Goal: Task Accomplishment & Management: Manage account settings

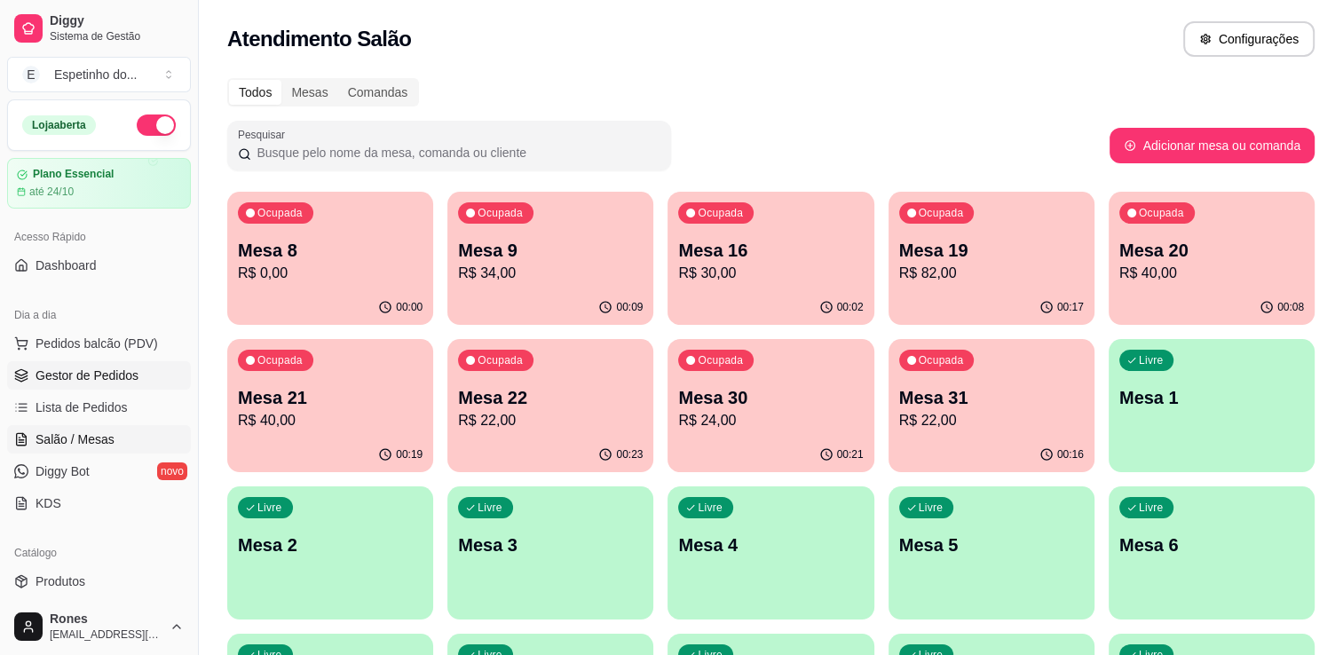
click at [81, 364] on link "Gestor de Pedidos" at bounding box center [99, 375] width 184 height 28
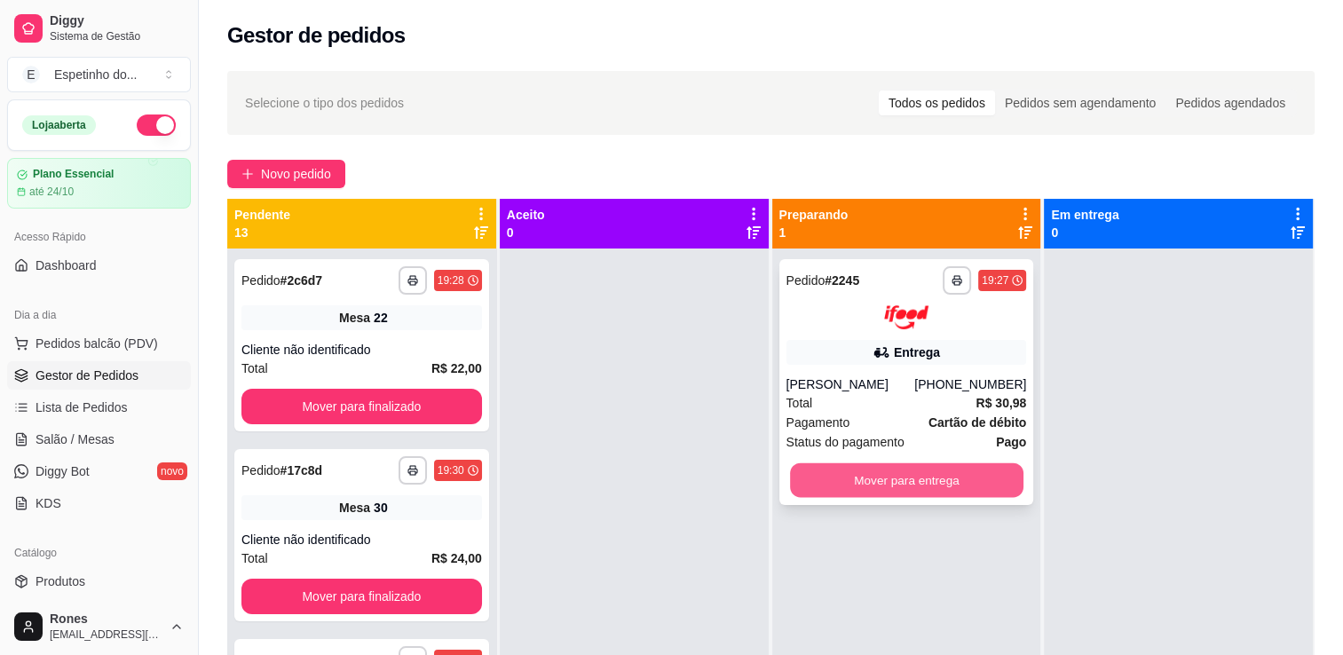
click at [882, 480] on button "Mover para entrega" at bounding box center [906, 479] width 233 height 35
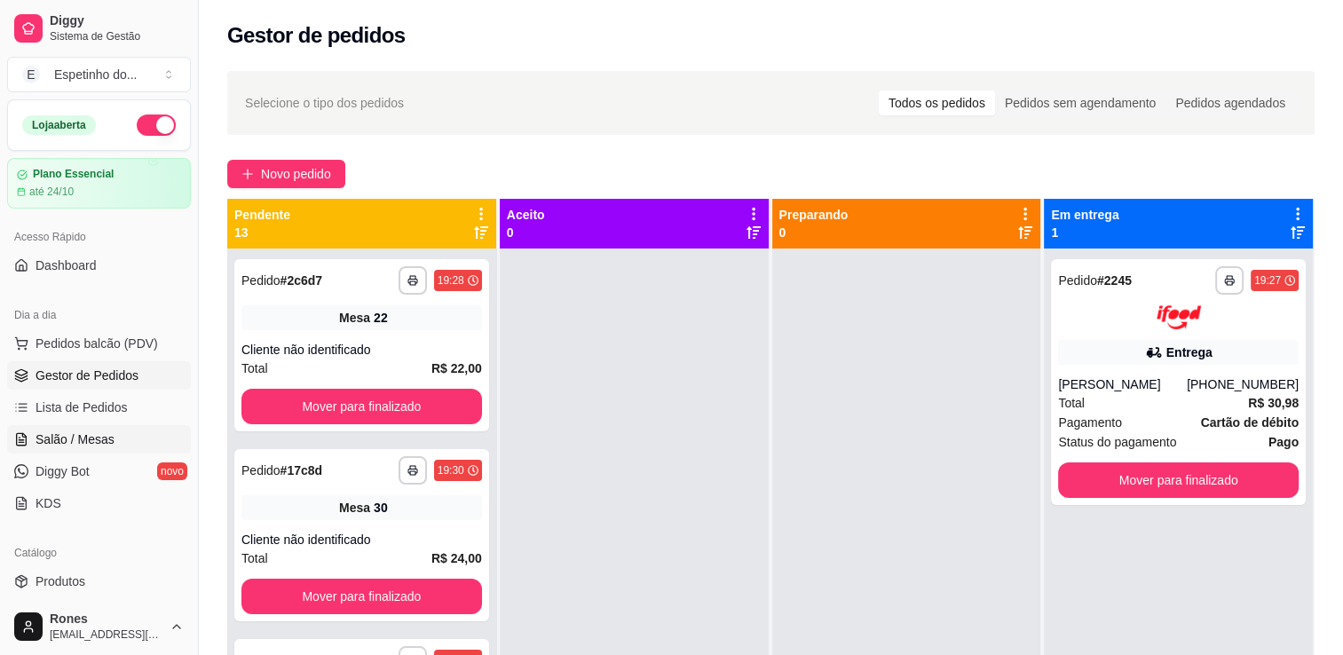
click at [103, 435] on span "Salão / Mesas" at bounding box center [74, 439] width 79 height 18
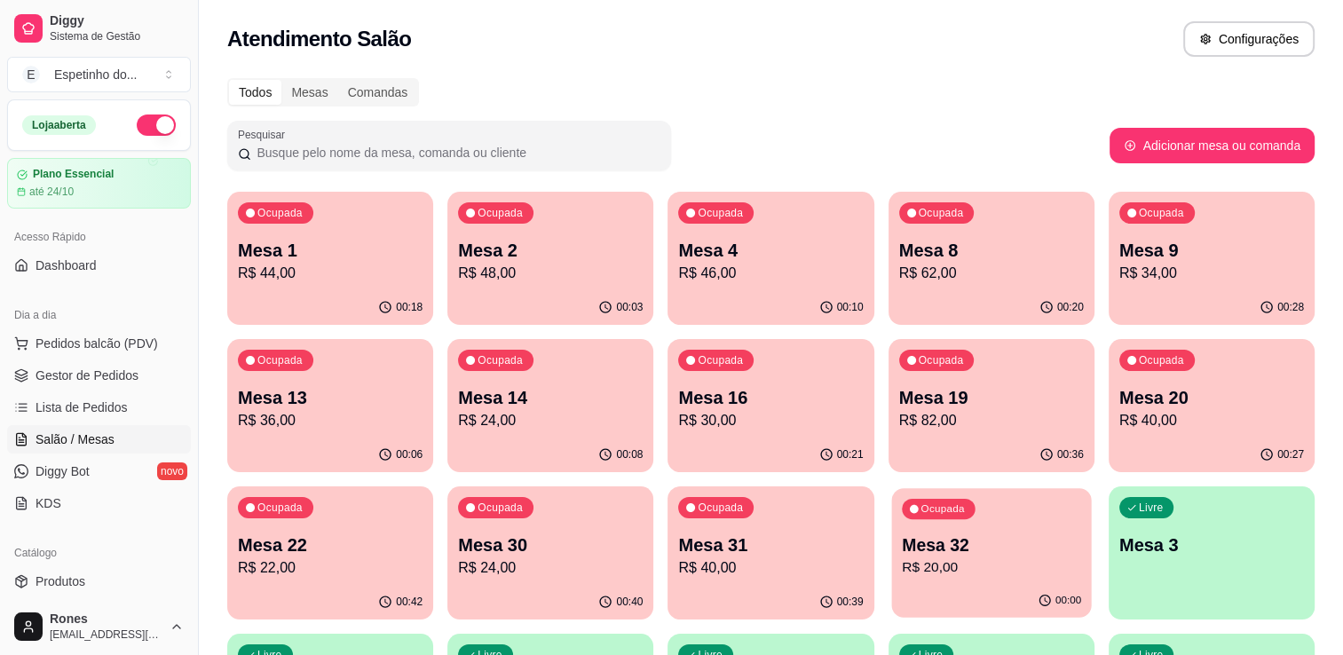
click at [941, 554] on p "Mesa 32" at bounding box center [991, 545] width 179 height 24
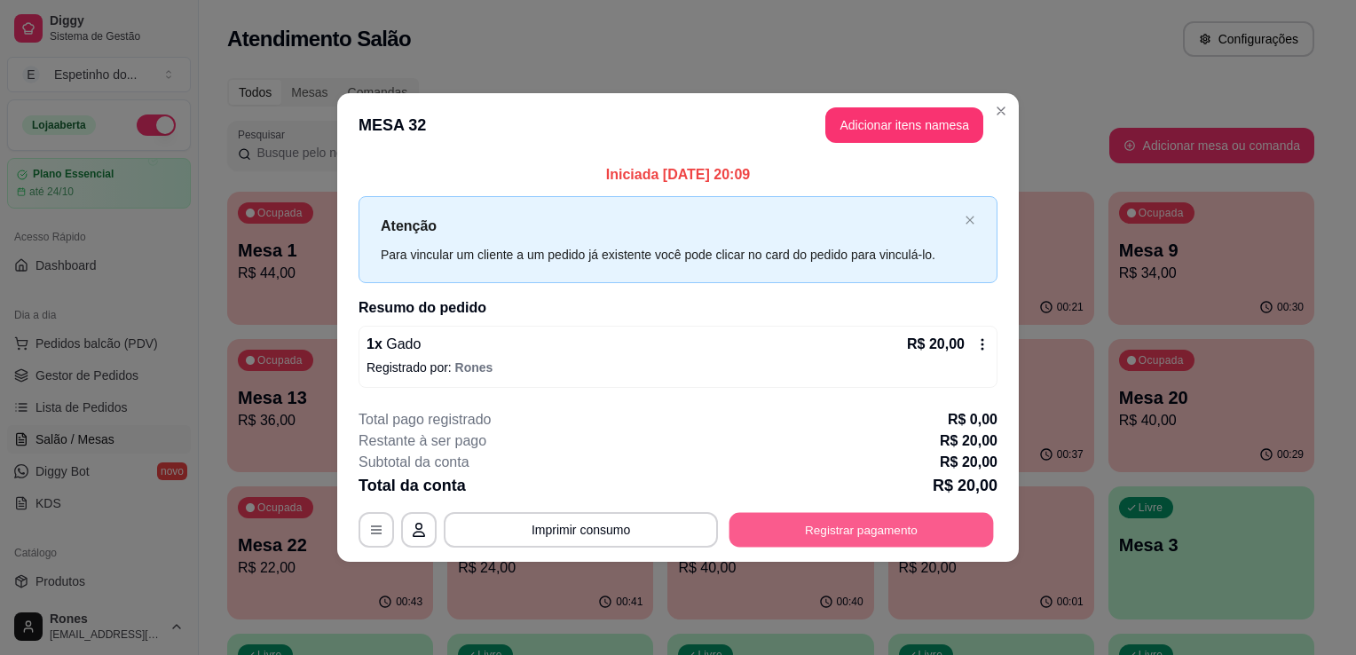
click at [851, 521] on button "Registrar pagamento" at bounding box center [861, 529] width 264 height 35
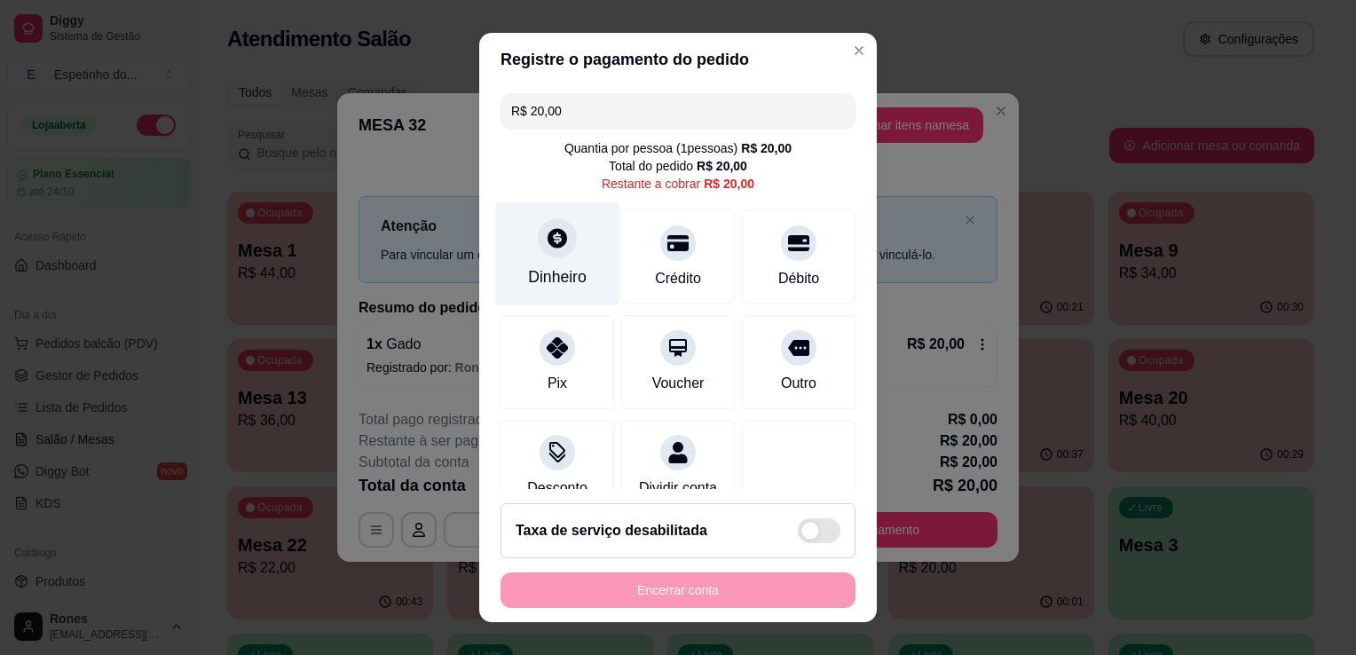
click at [555, 261] on div "Dinheiro" at bounding box center [557, 254] width 125 height 104
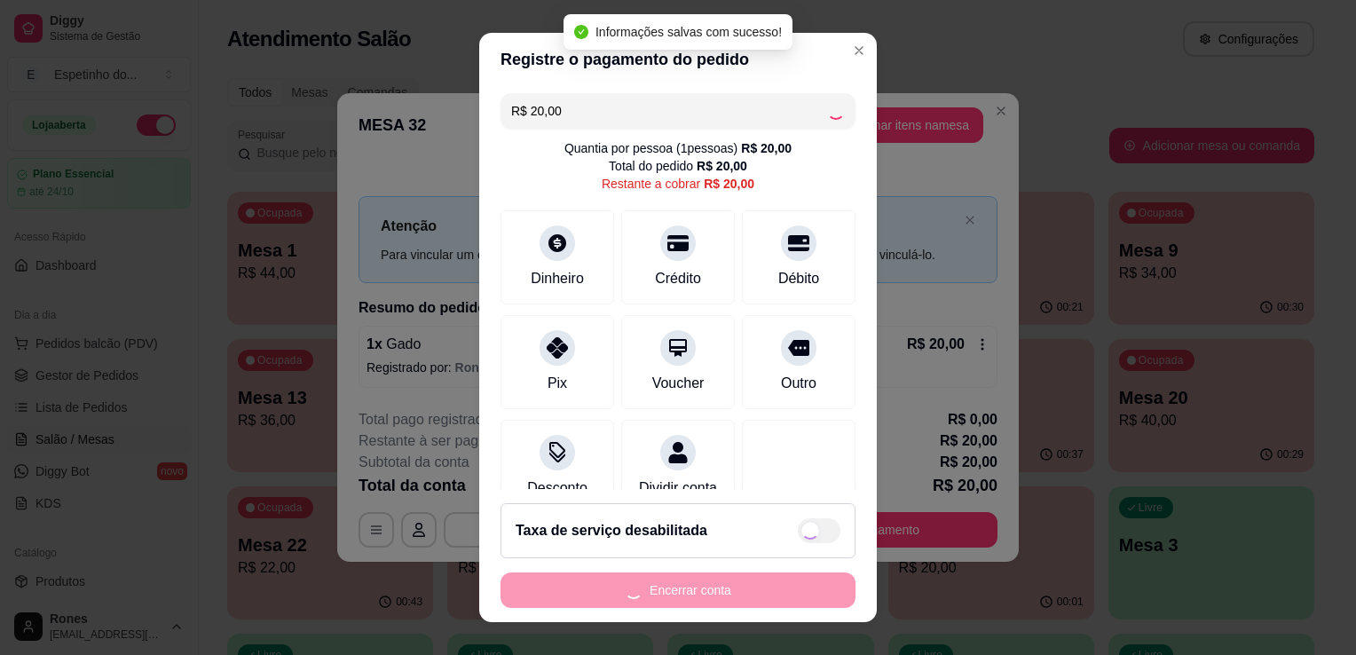
type input "R$ 0,00"
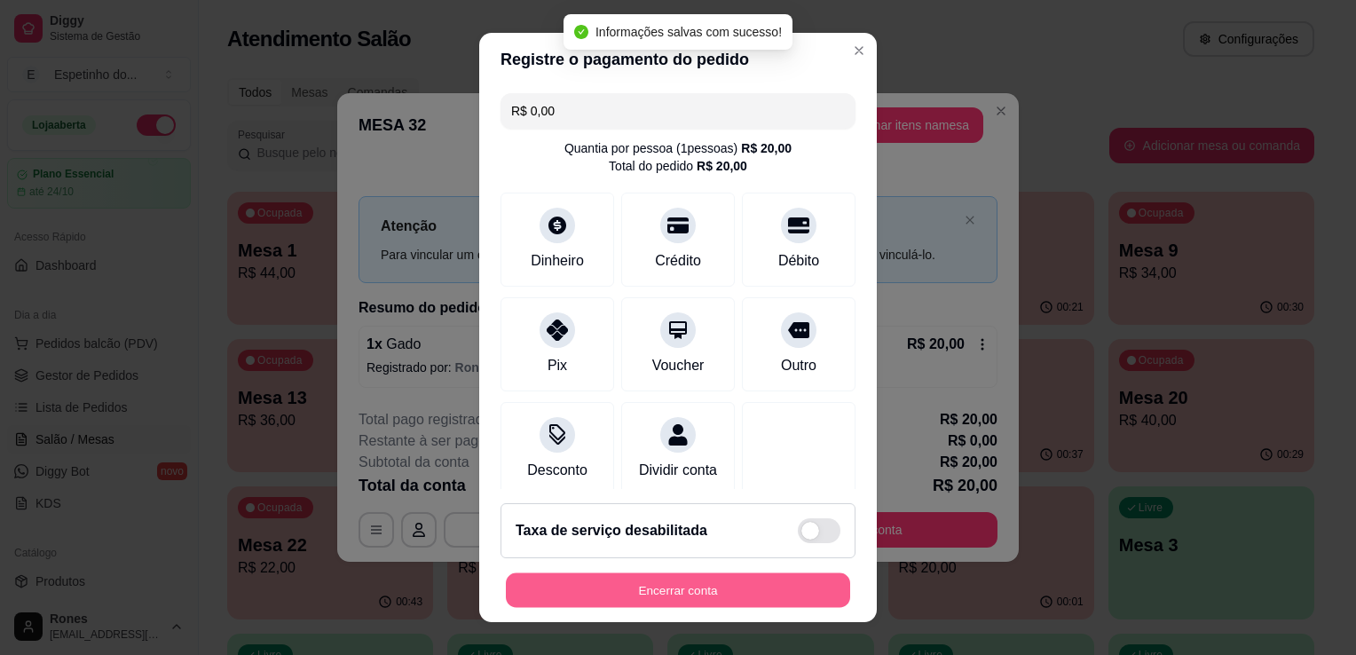
click at [722, 581] on button "Encerrar conta" at bounding box center [678, 590] width 344 height 35
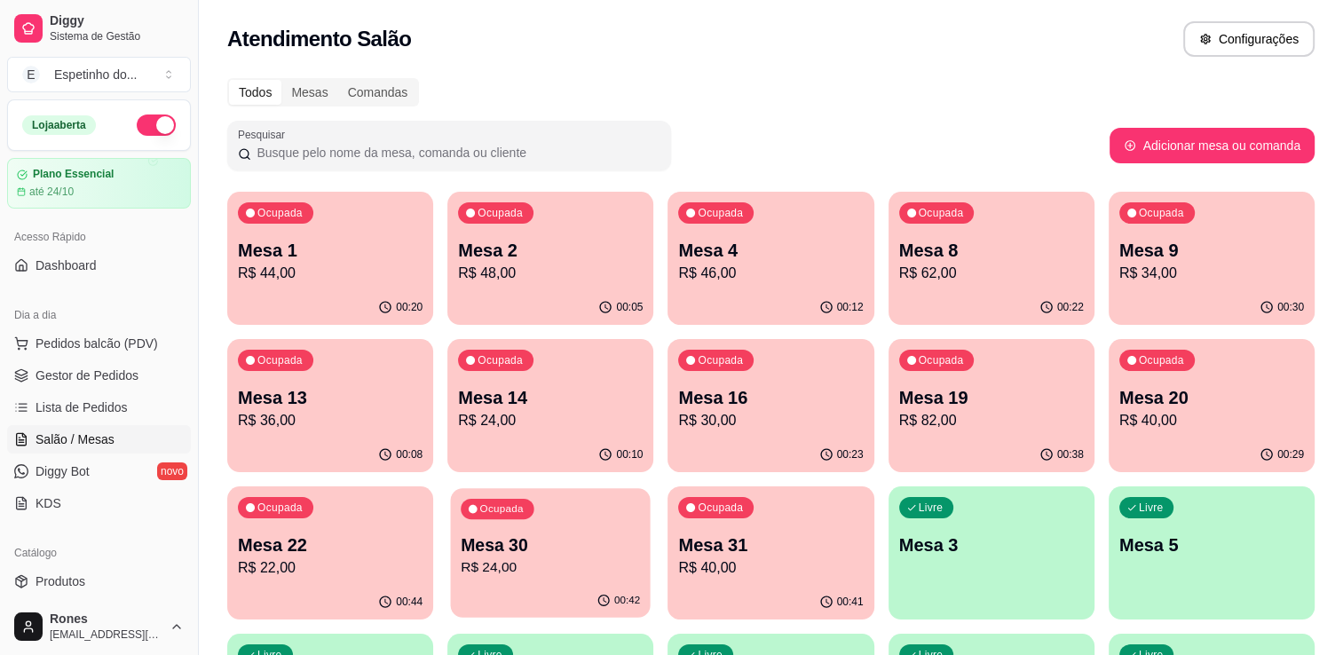
click at [564, 558] on p "R$ 24,00" at bounding box center [550, 567] width 179 height 20
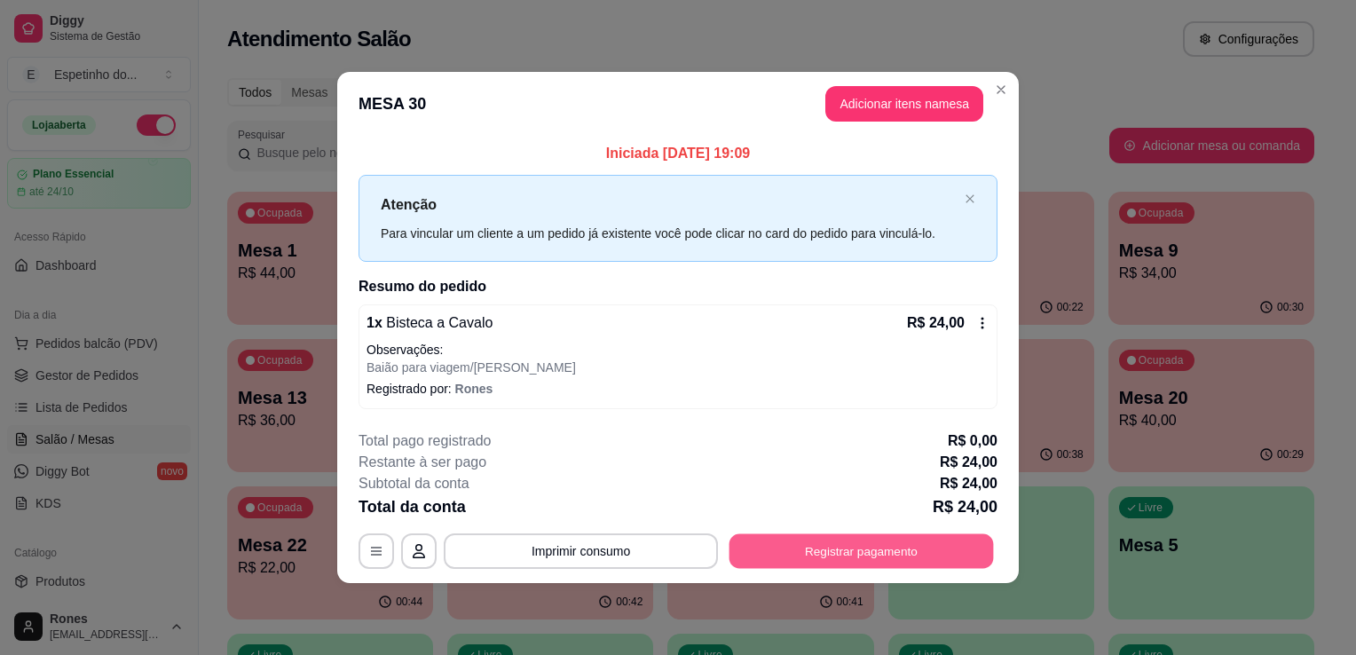
click at [860, 549] on button "Registrar pagamento" at bounding box center [861, 550] width 264 height 35
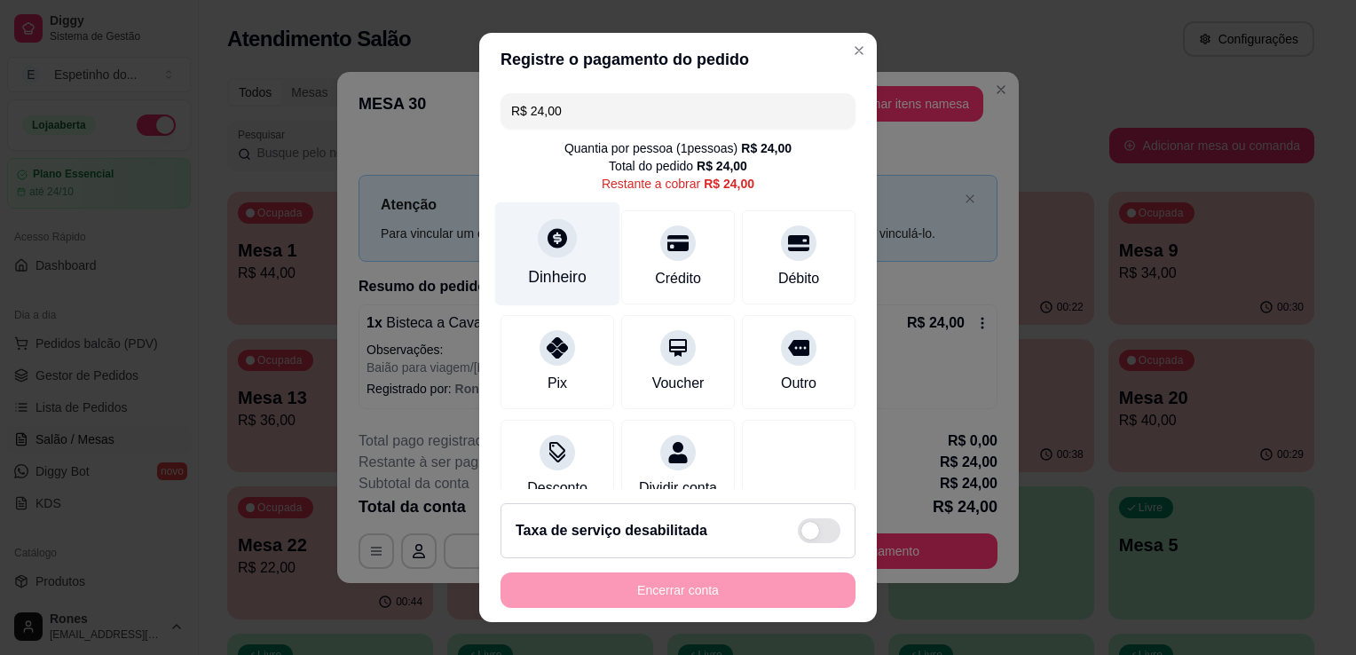
click at [535, 266] on div "Dinheiro" at bounding box center [557, 276] width 59 height 23
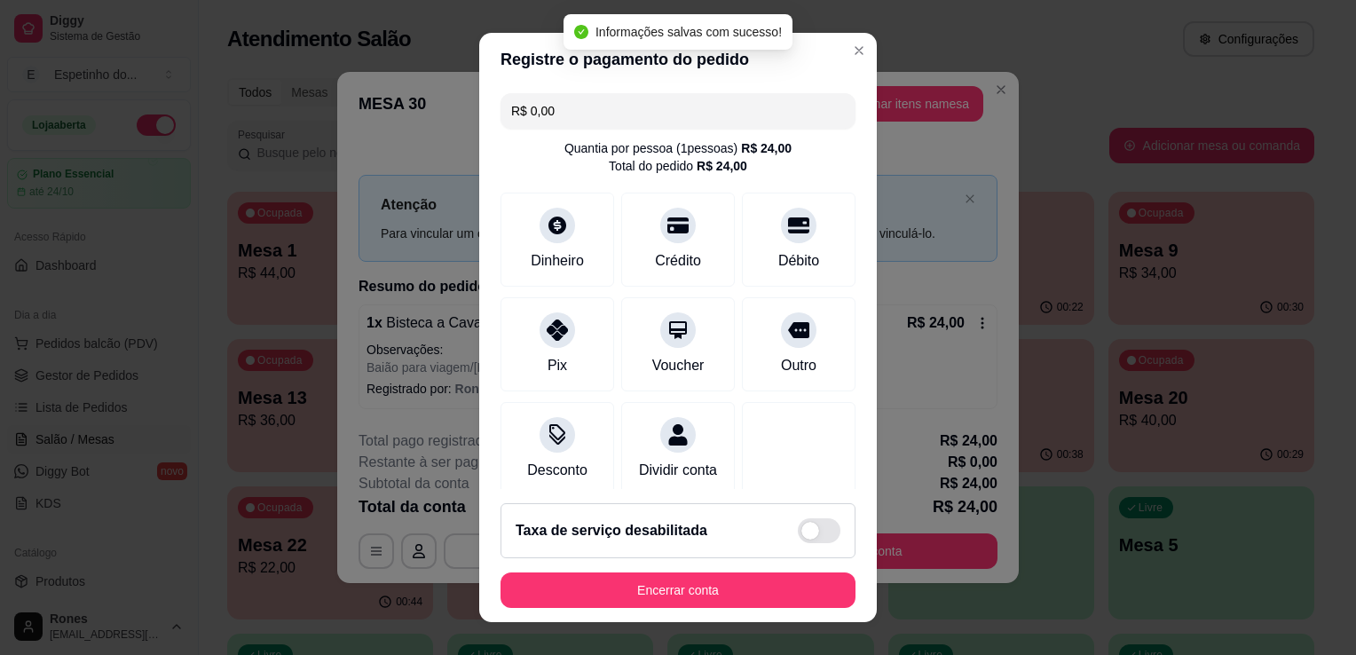
type input "R$ 0,00"
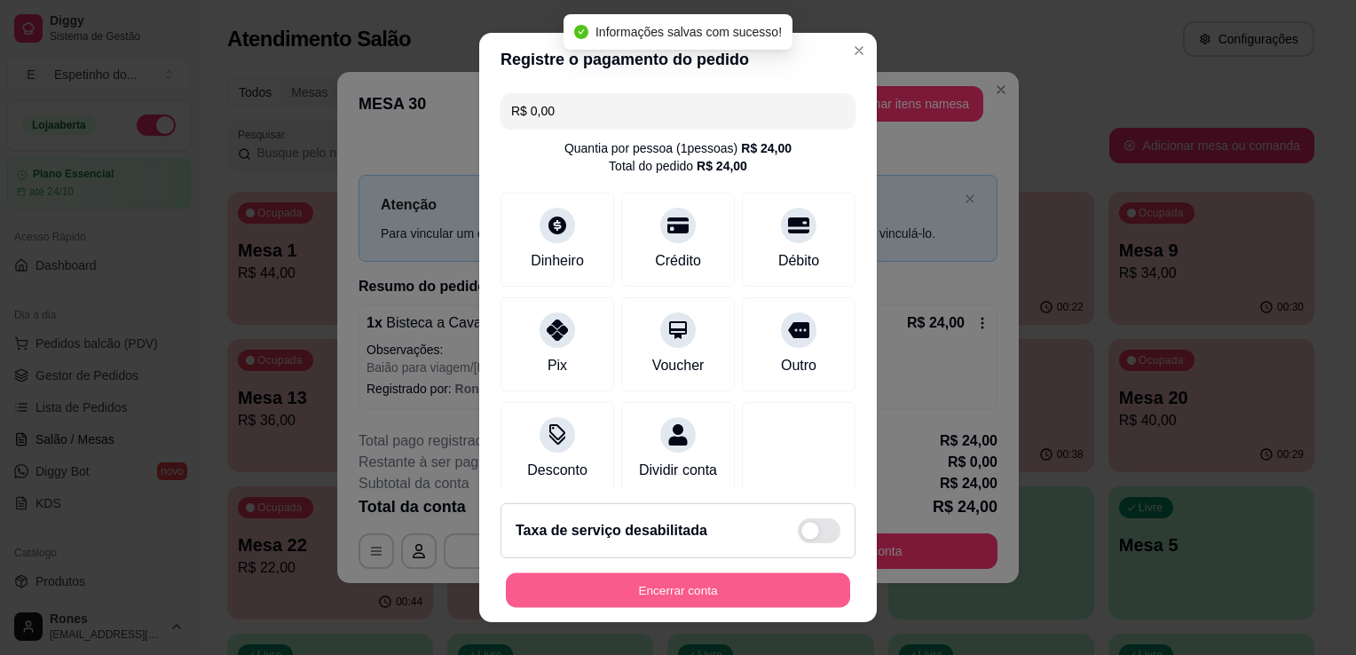
click at [759, 591] on button "Encerrar conta" at bounding box center [678, 590] width 344 height 35
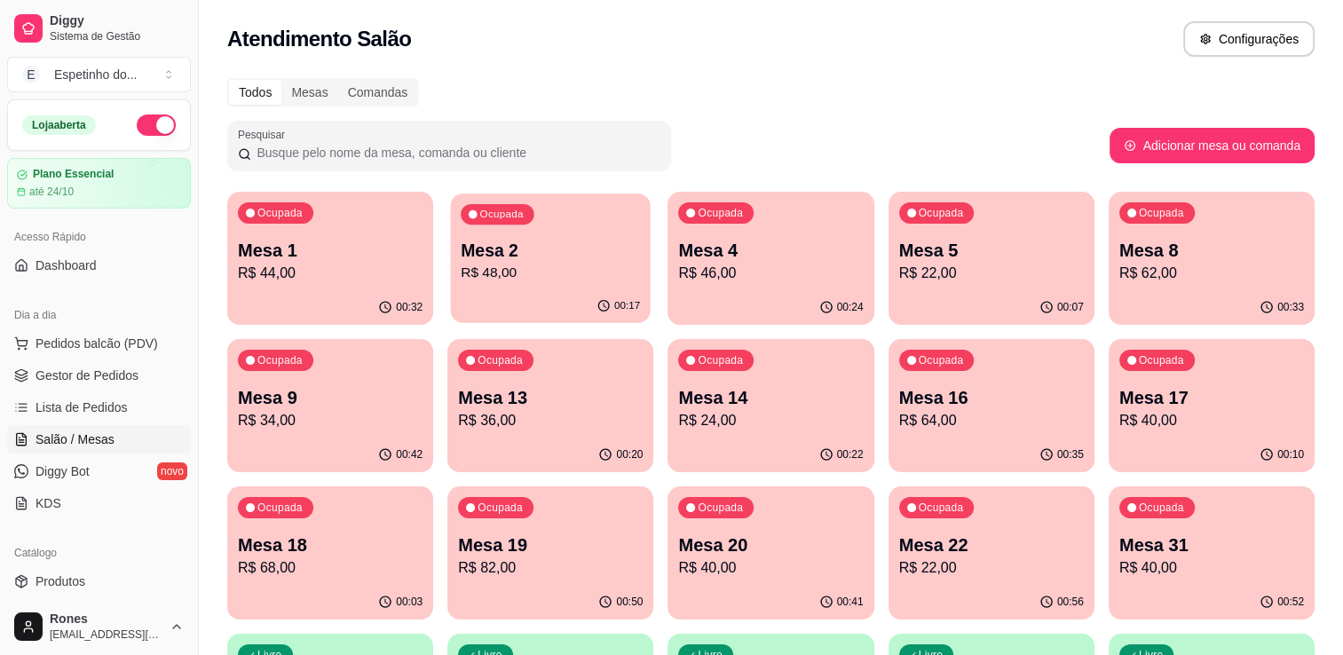
click at [576, 282] on p "R$ 48,00" at bounding box center [550, 273] width 179 height 20
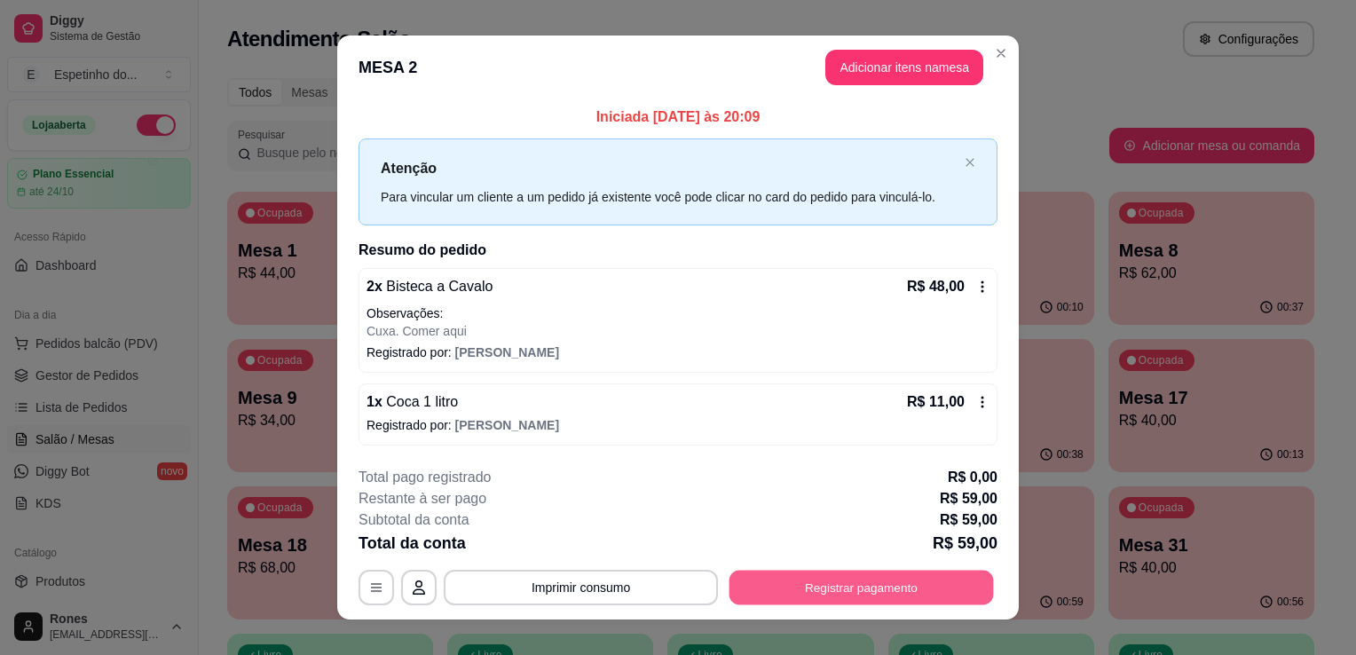
click at [851, 584] on button "Registrar pagamento" at bounding box center [861, 587] width 264 height 35
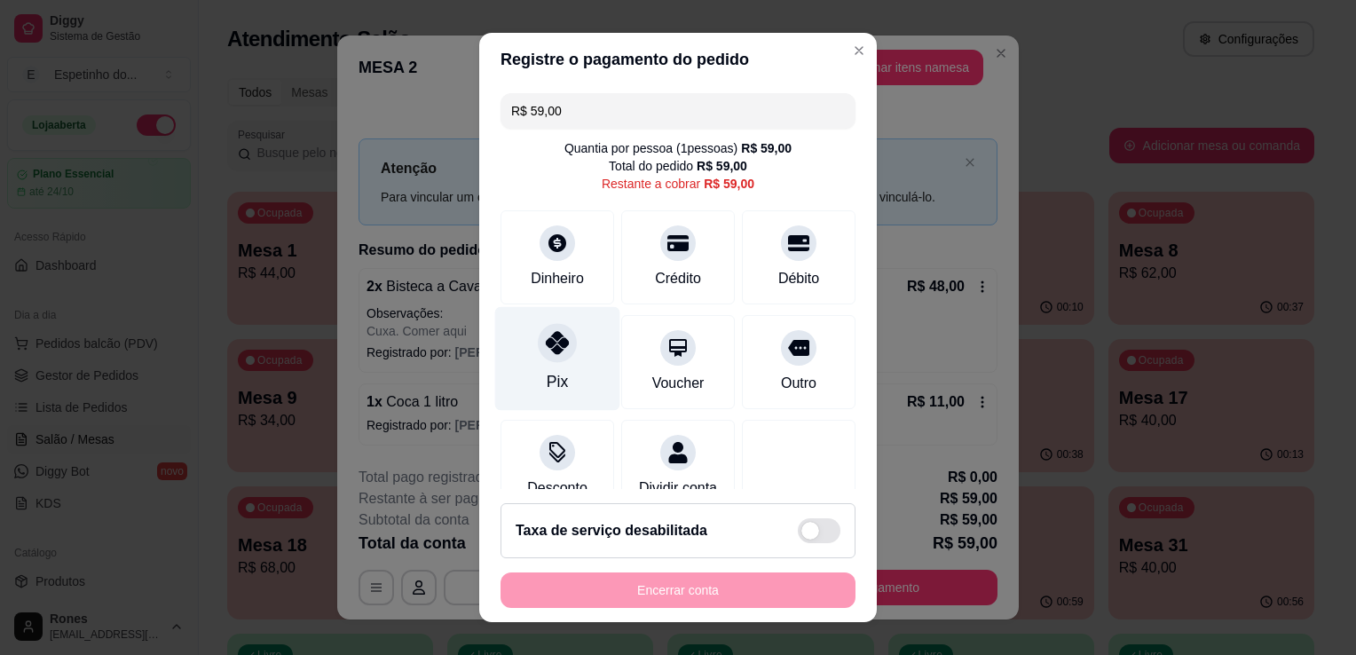
click at [547, 373] on div "Pix" at bounding box center [557, 381] width 21 height 23
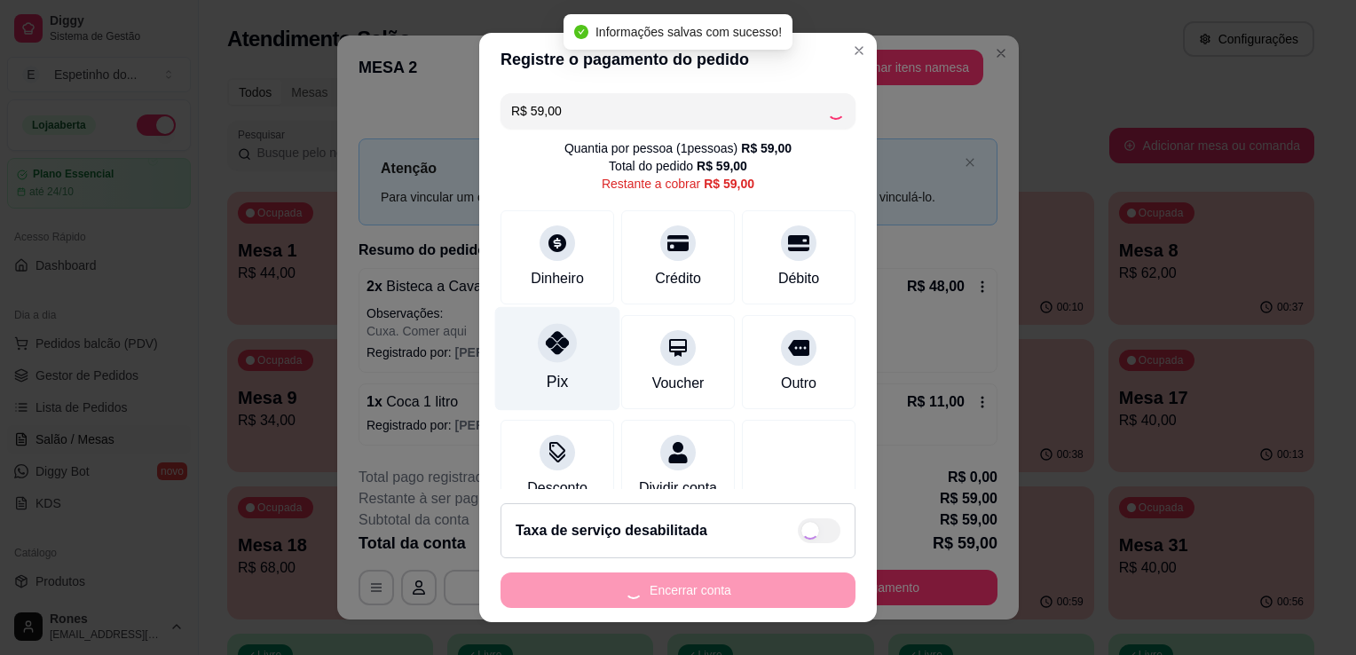
type input "R$ 0,00"
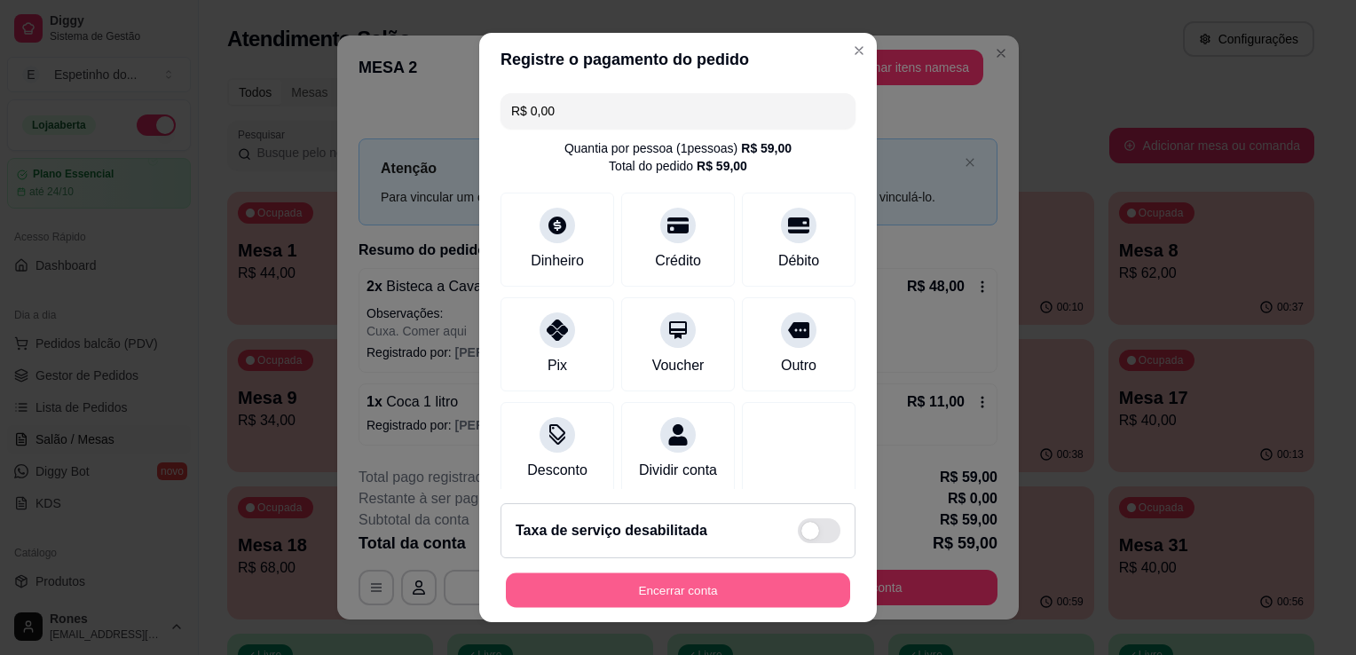
click at [680, 588] on button "Encerrar conta" at bounding box center [678, 590] width 344 height 35
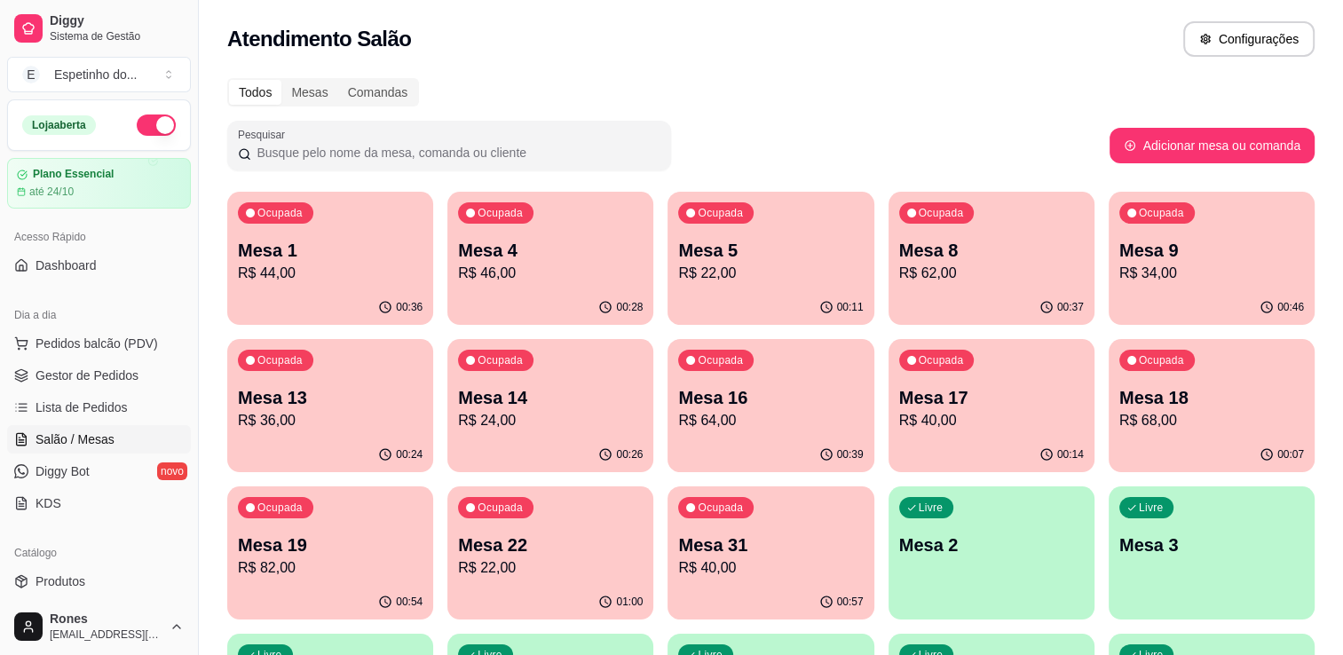
scroll to position [330, 0]
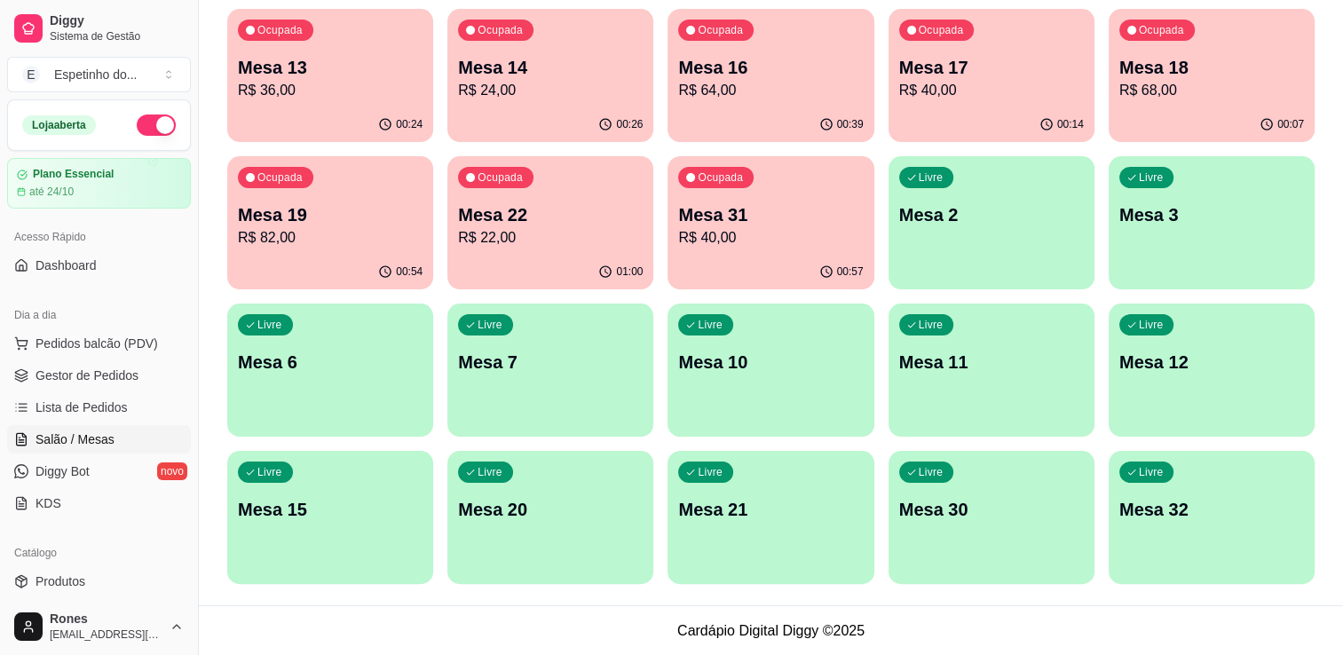
click at [1248, 382] on div "Livre Mesa 12" at bounding box center [1211, 359] width 206 height 112
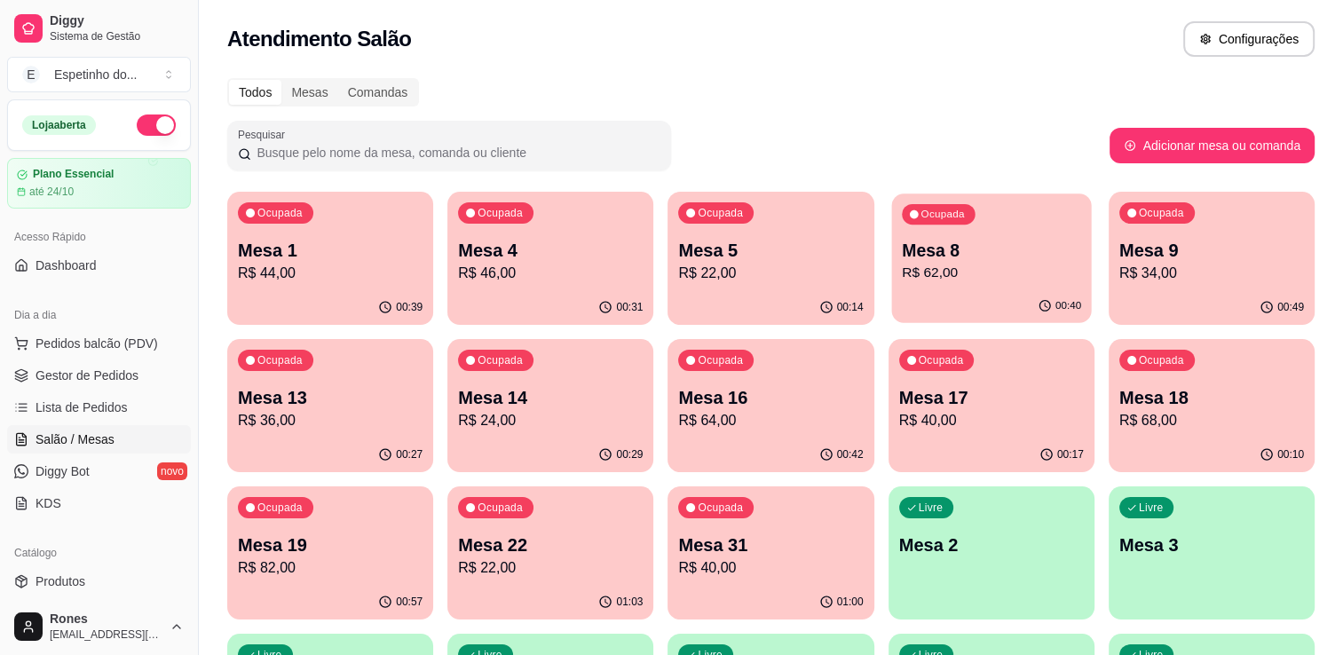
click at [981, 279] on p "R$ 62,00" at bounding box center [991, 273] width 179 height 20
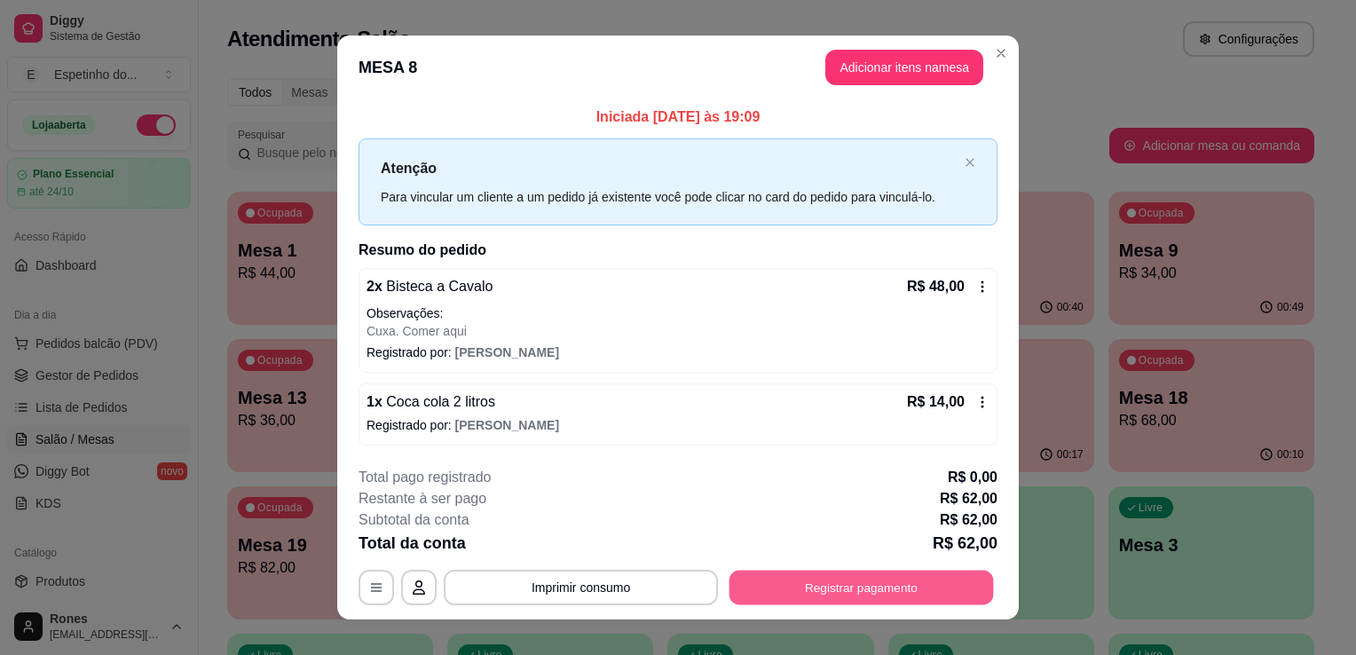
click at [886, 590] on button "Registrar pagamento" at bounding box center [861, 587] width 264 height 35
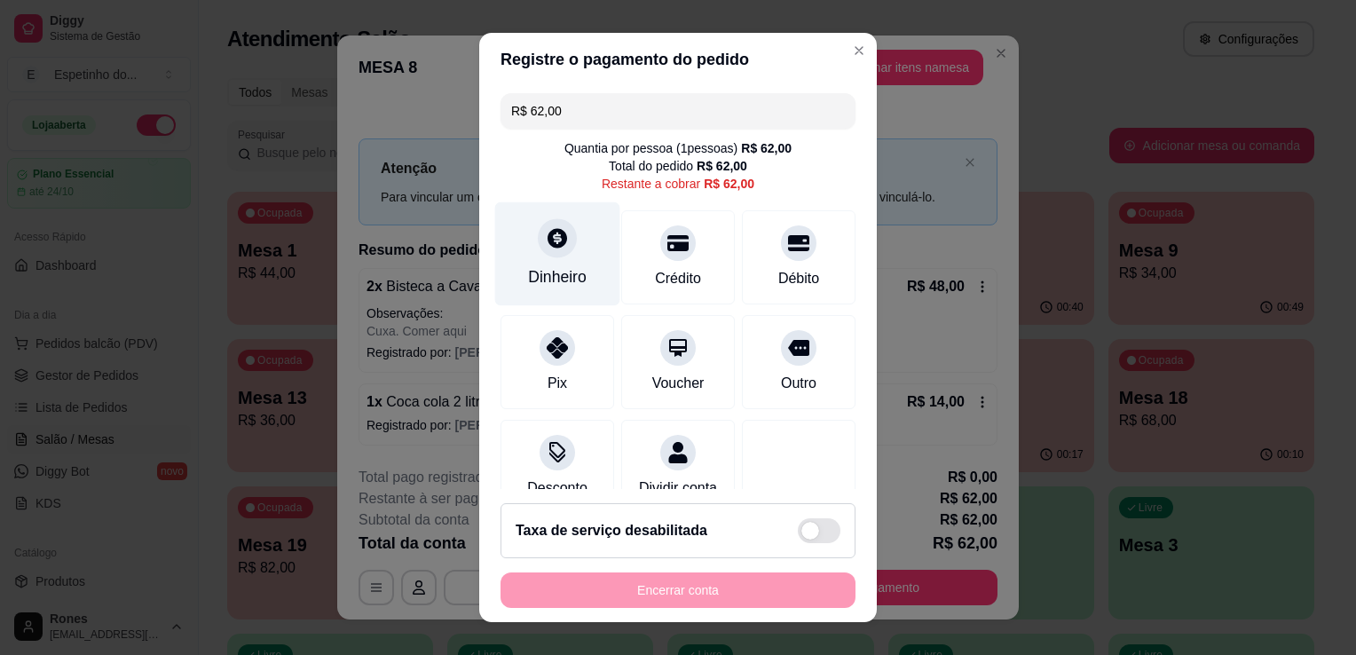
click at [534, 282] on div "Dinheiro" at bounding box center [557, 276] width 59 height 23
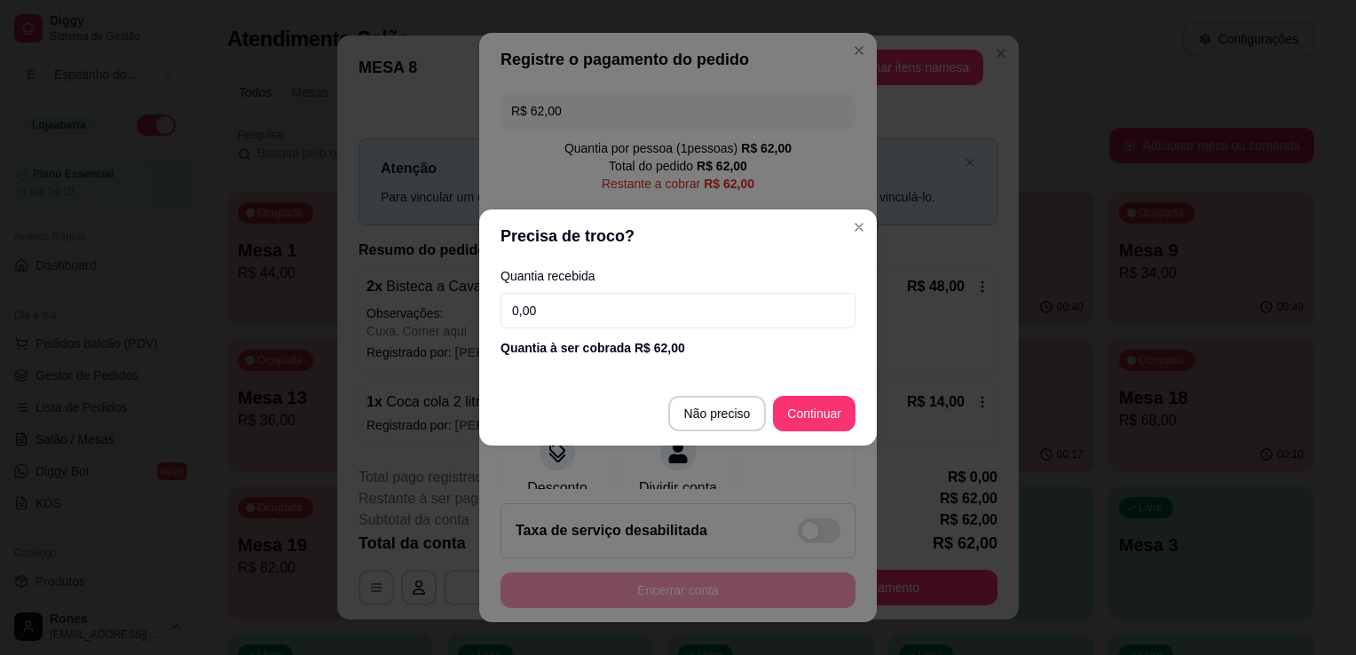
click at [596, 319] on input "0,00" at bounding box center [677, 310] width 355 height 35
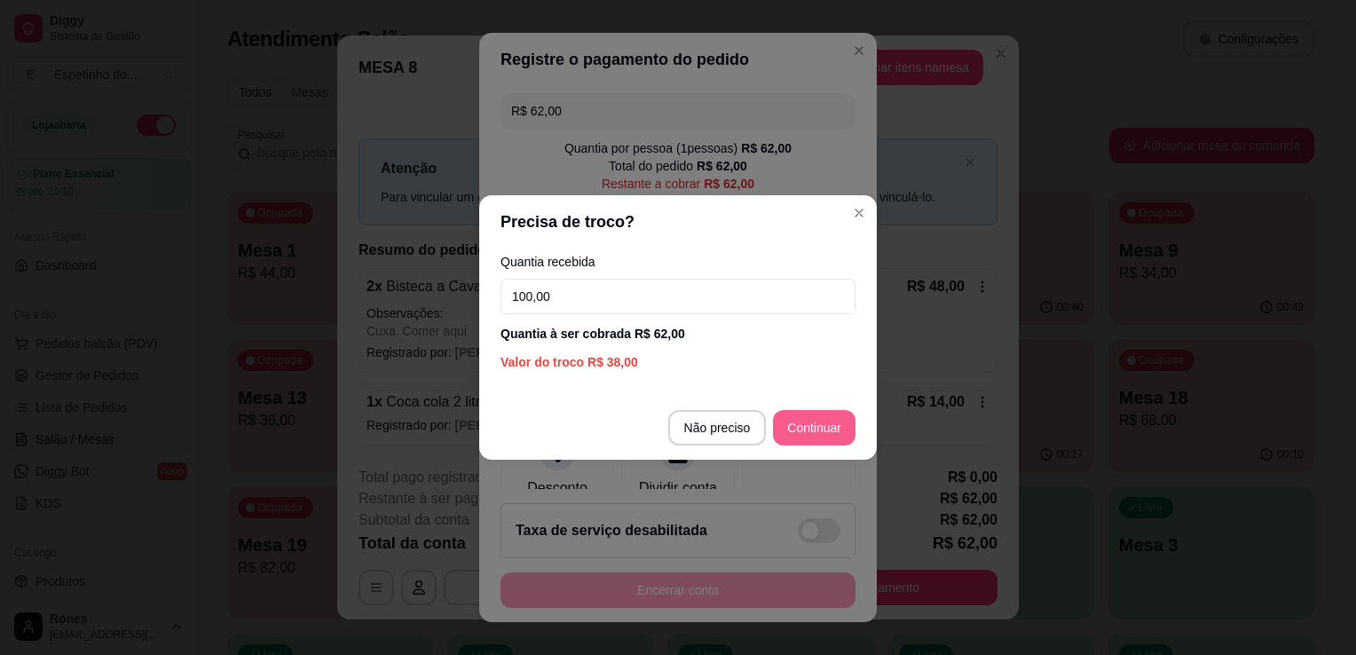
type input "100,00"
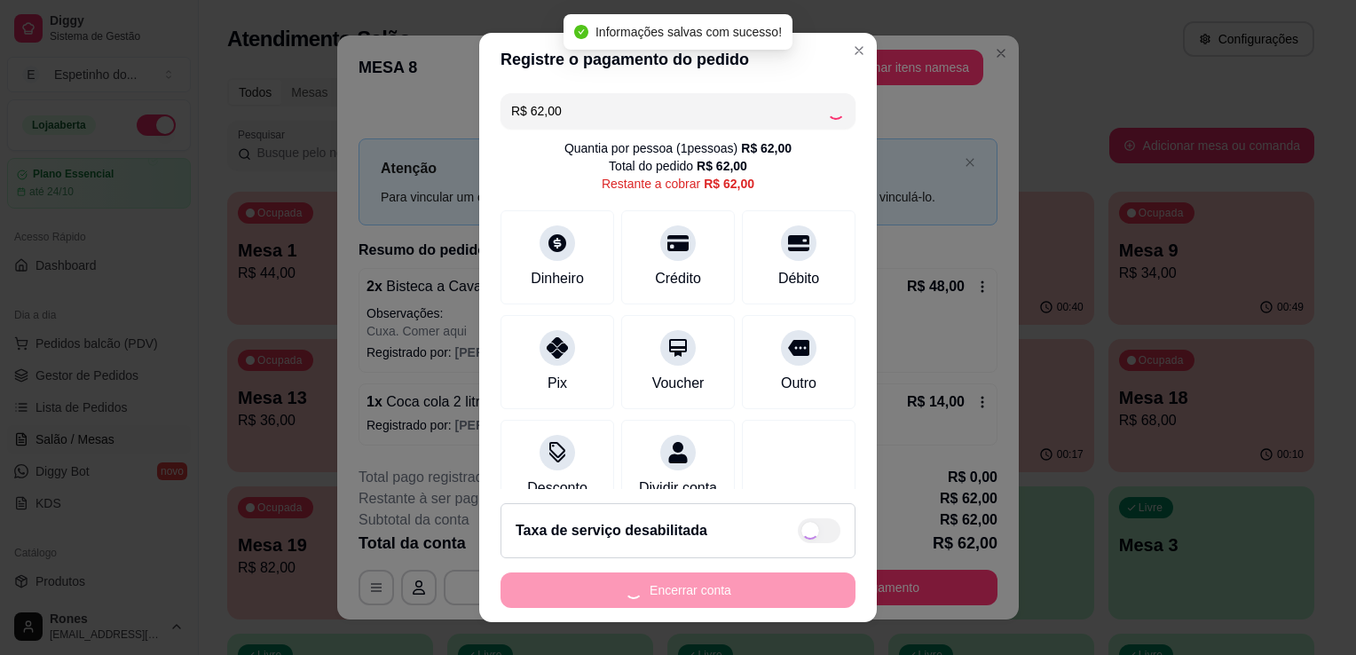
type input "R$ 0,00"
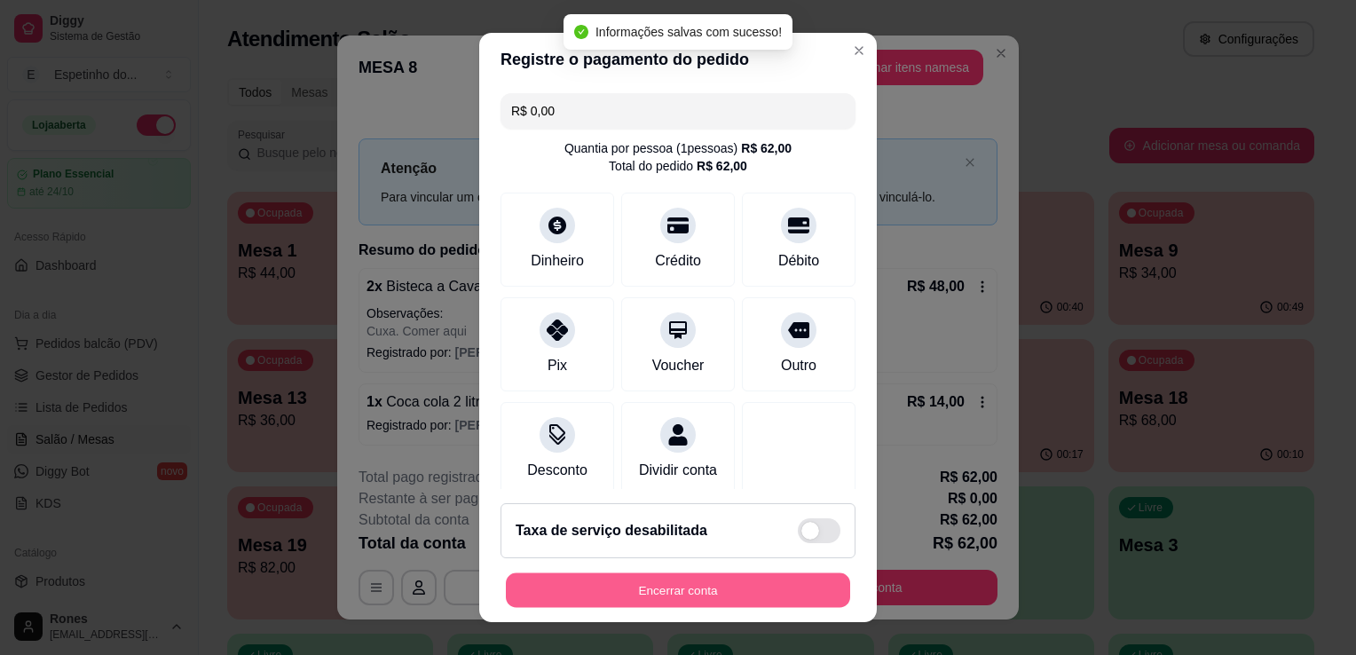
click at [731, 604] on button "Encerrar conta" at bounding box center [678, 590] width 344 height 35
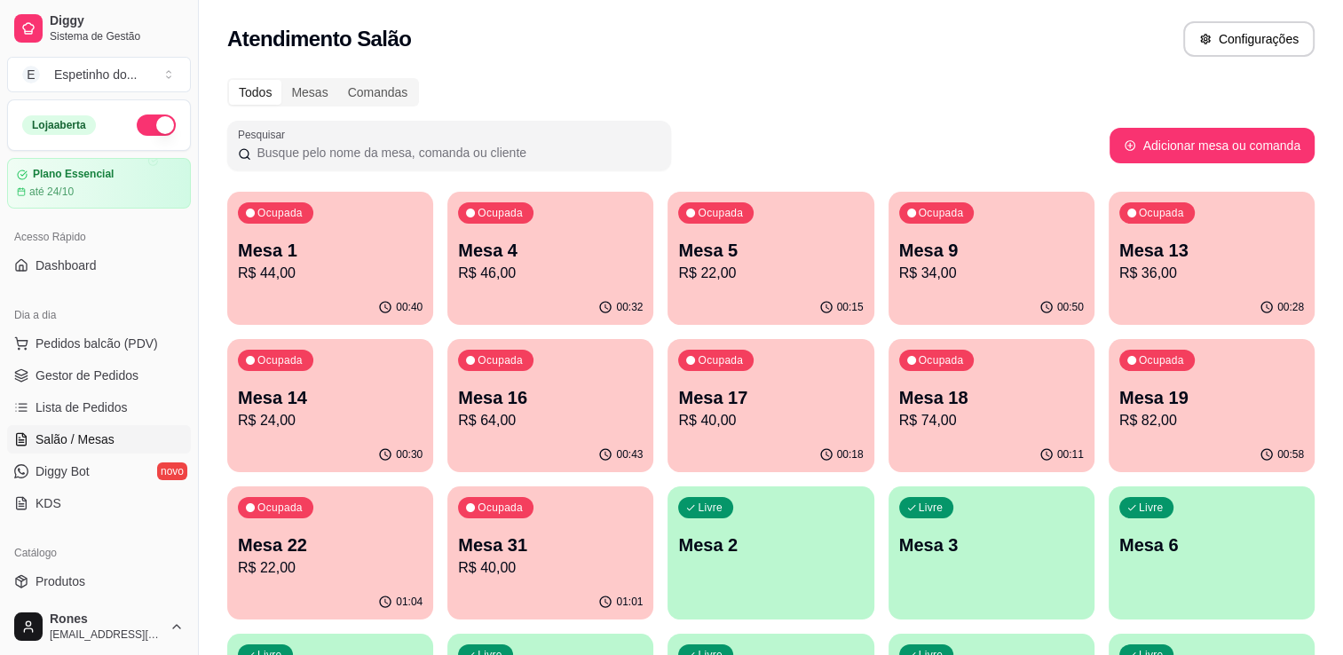
scroll to position [330, 0]
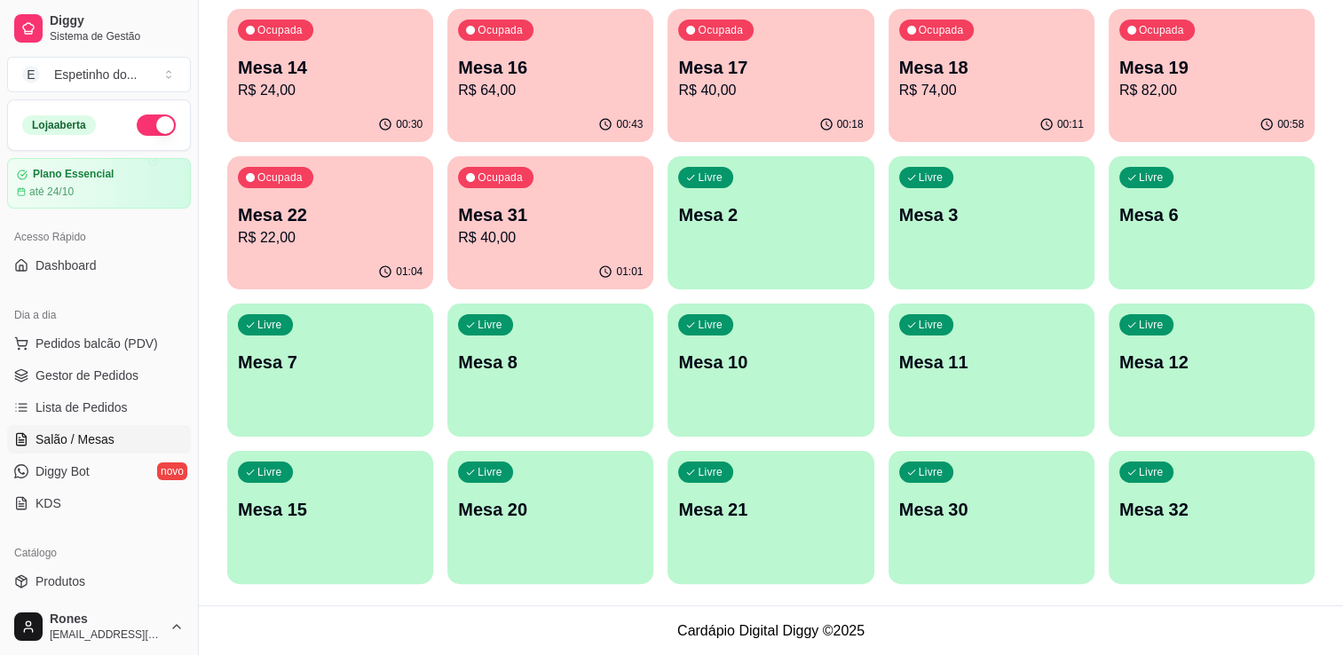
click at [1192, 381] on div "Livre Mesa 12" at bounding box center [1211, 359] width 206 height 112
click at [1195, 346] on div "Livre Mesa 12" at bounding box center [1211, 359] width 200 height 108
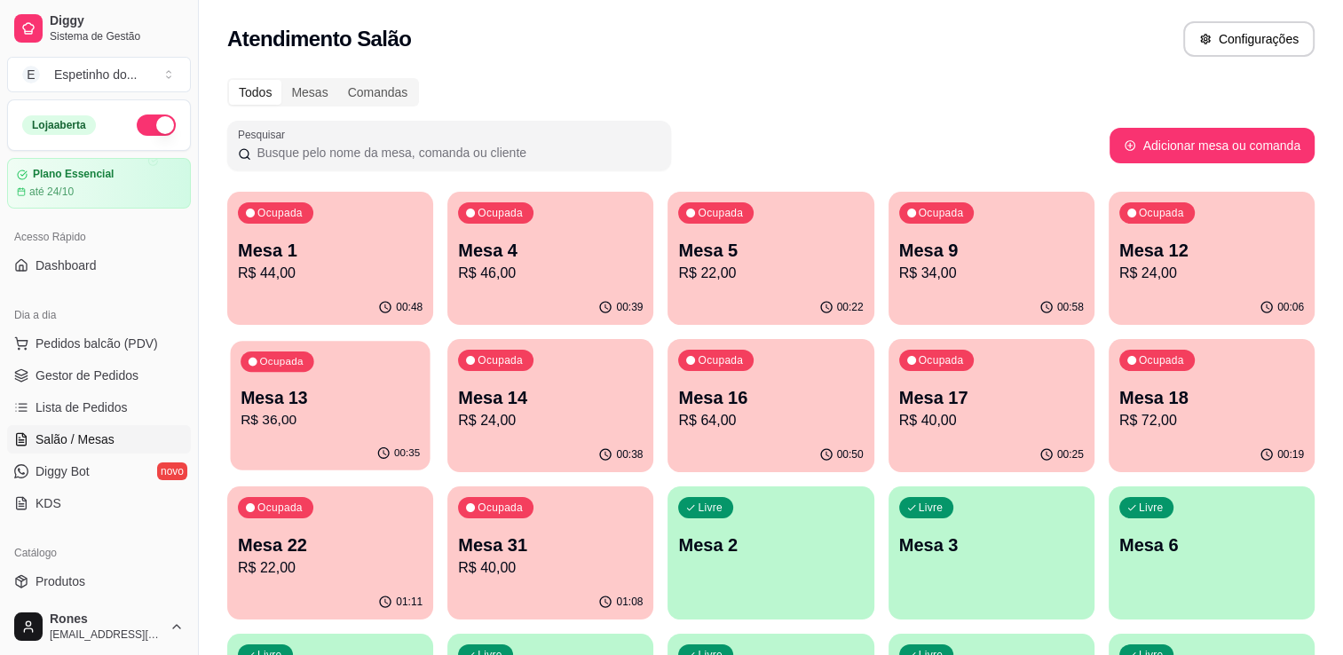
click at [365, 384] on div "Ocupada Mesa 13 R$ 36,00" at bounding box center [330, 389] width 200 height 96
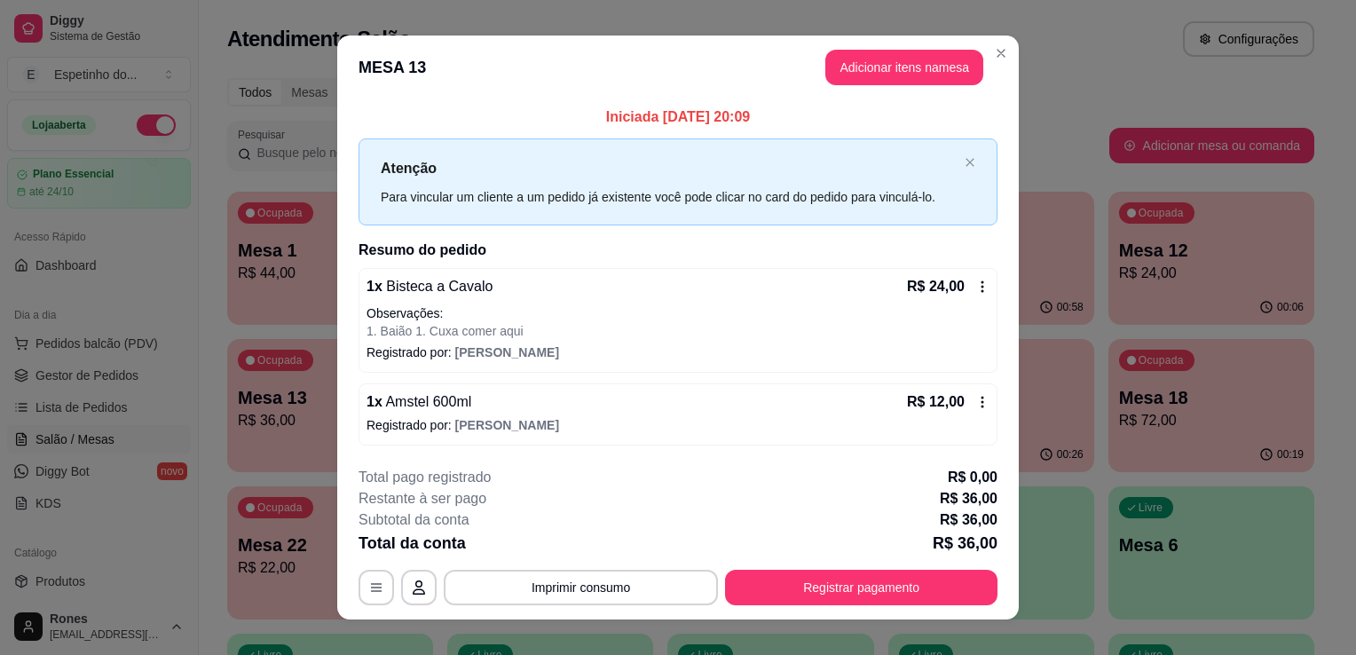
click at [799, 341] on div "1 x Bisteca a Cavalo R$ 24,00 Observações: 1. Baião 1. Cuxa comer aqui Registra…" at bounding box center [677, 320] width 639 height 105
click at [912, 63] on button "Adicionar itens na mesa" at bounding box center [904, 68] width 153 height 35
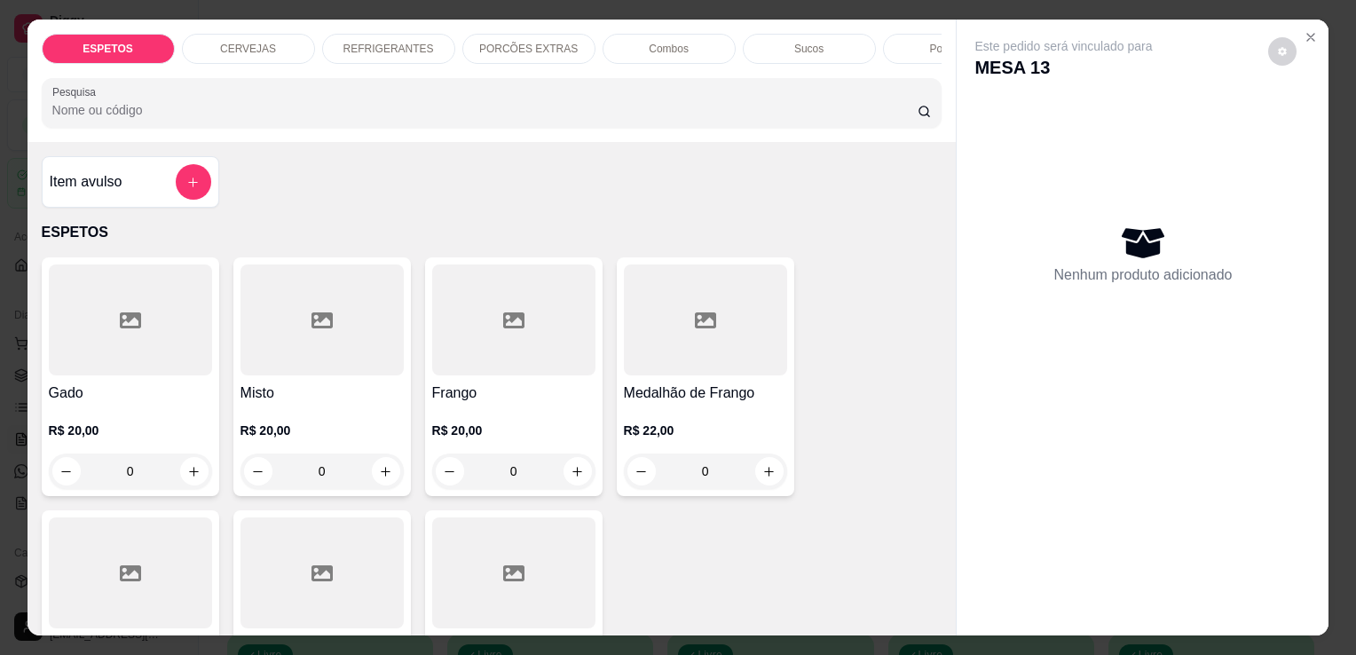
click at [319, 570] on icon at bounding box center [321, 573] width 21 height 21
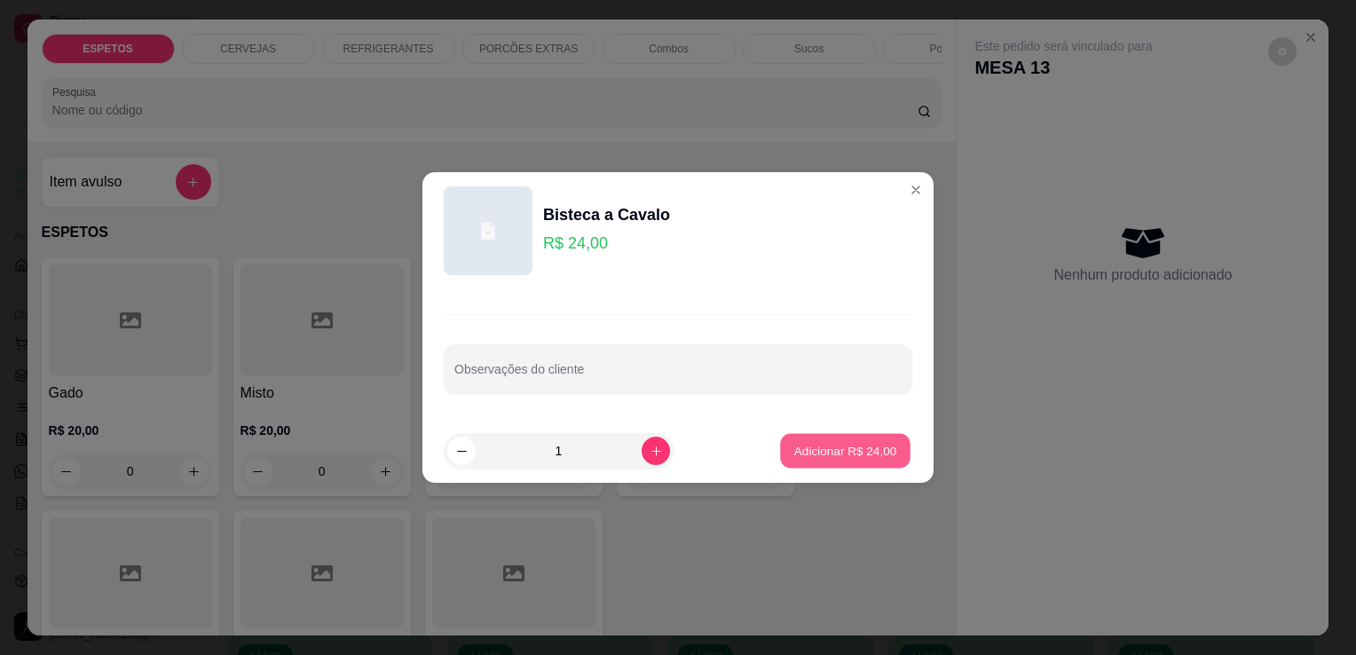
click at [838, 450] on p "Adicionar R$ 24,00" at bounding box center [845, 450] width 103 height 17
type input "1"
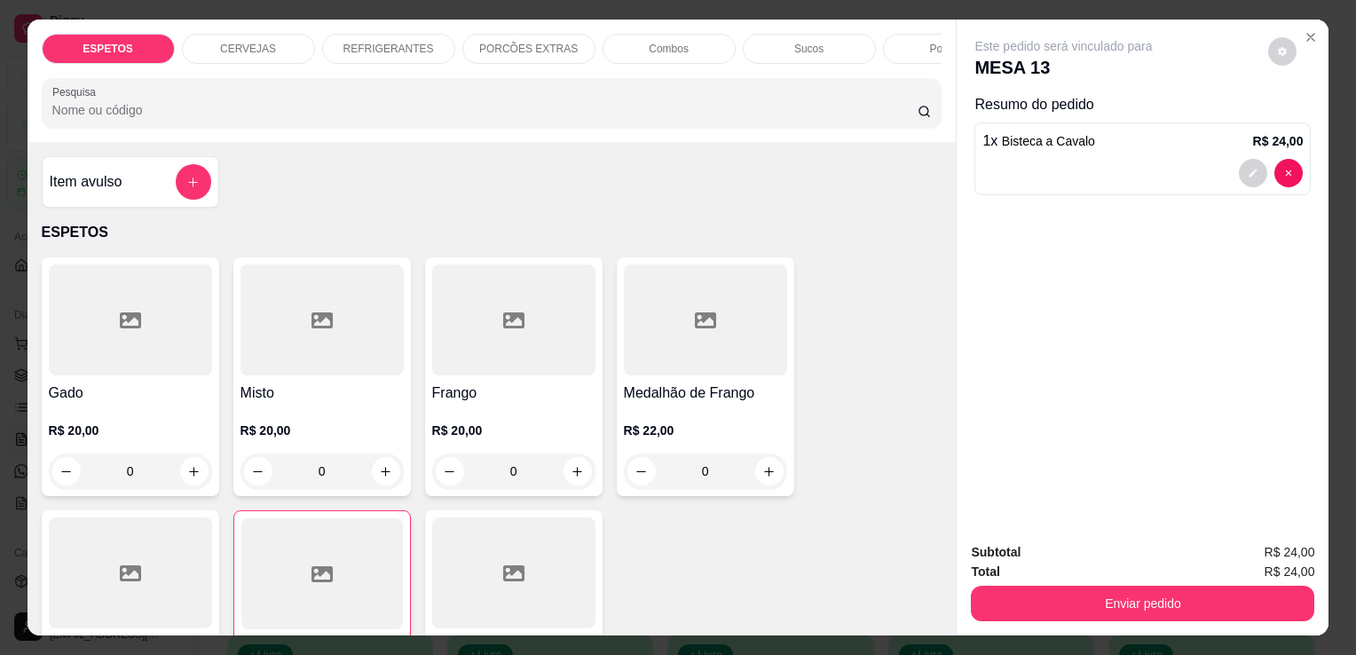
click at [400, 50] on div "REFRIGERANTES" at bounding box center [388, 49] width 133 height 30
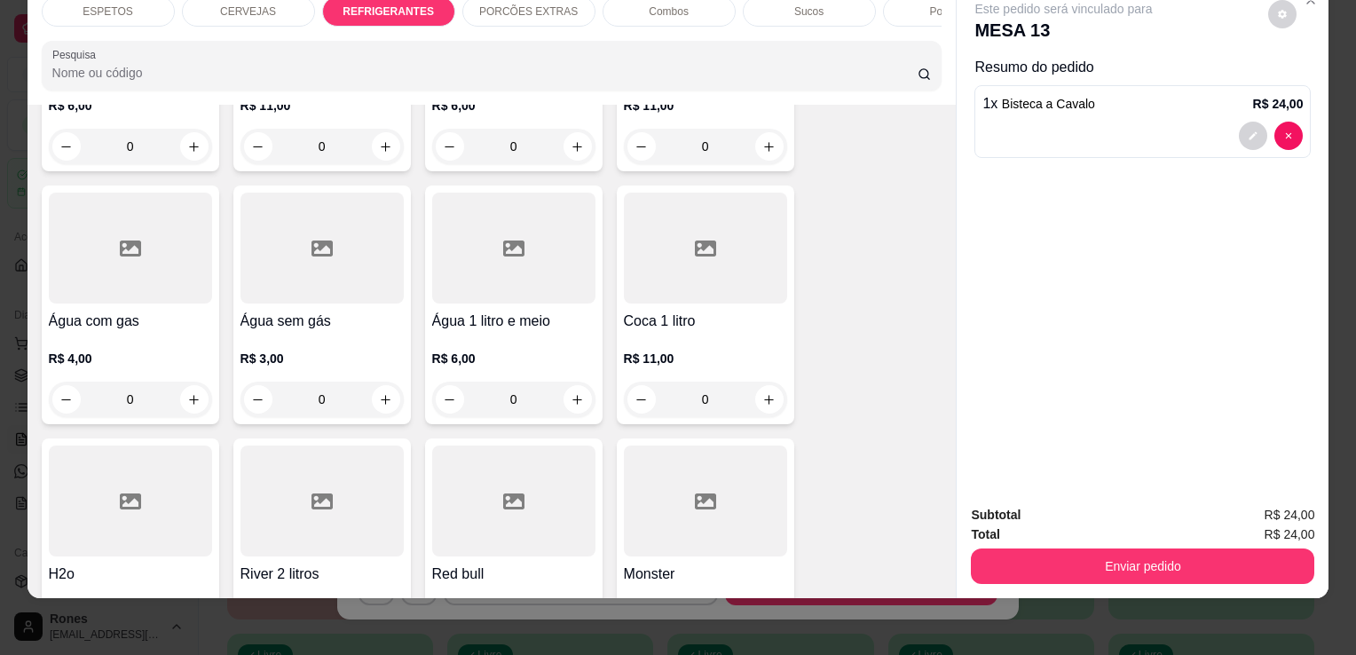
scroll to position [2222, 0]
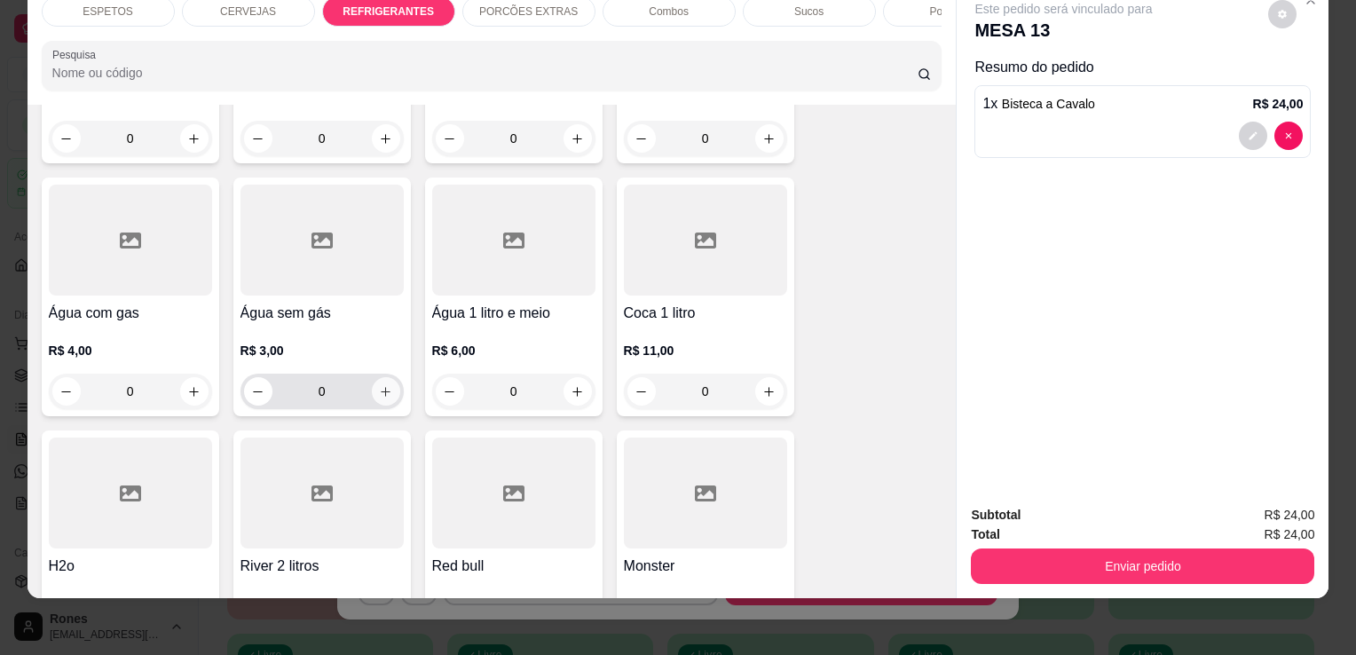
click at [385, 385] on icon "increase-product-quantity" at bounding box center [385, 391] width 13 height 13
type input "1"
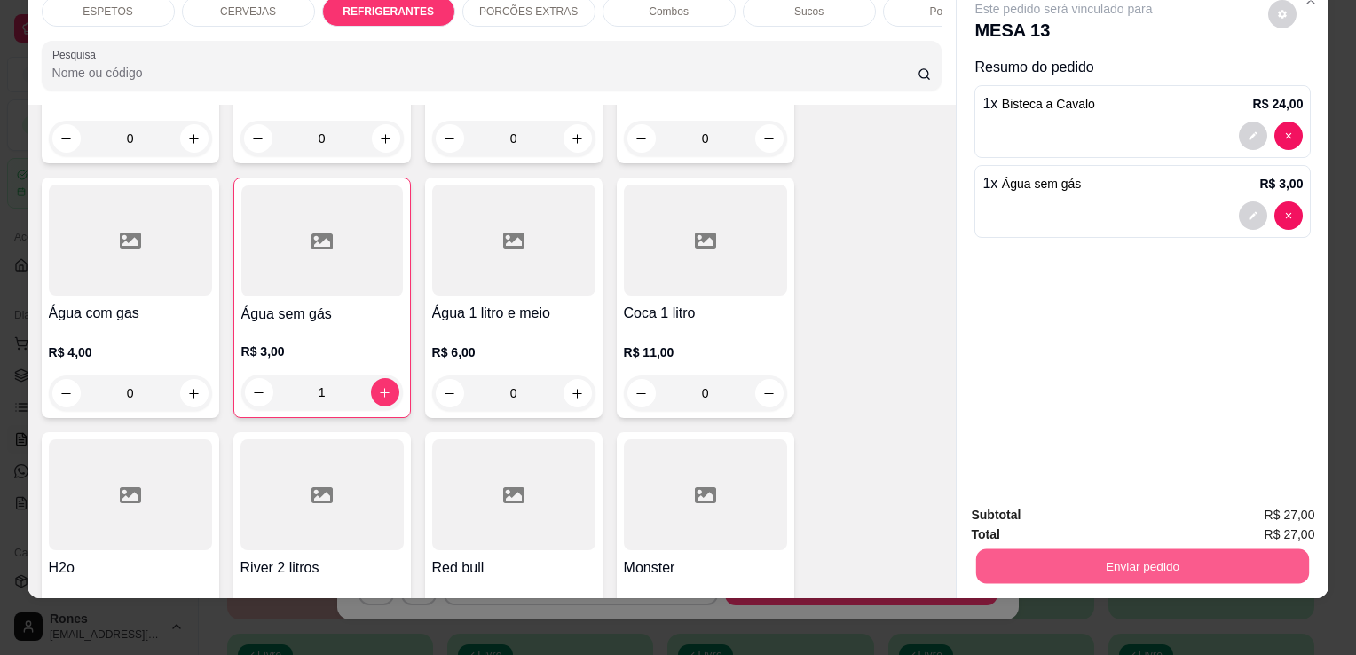
click at [1202, 556] on button "Enviar pedido" at bounding box center [1142, 565] width 333 height 35
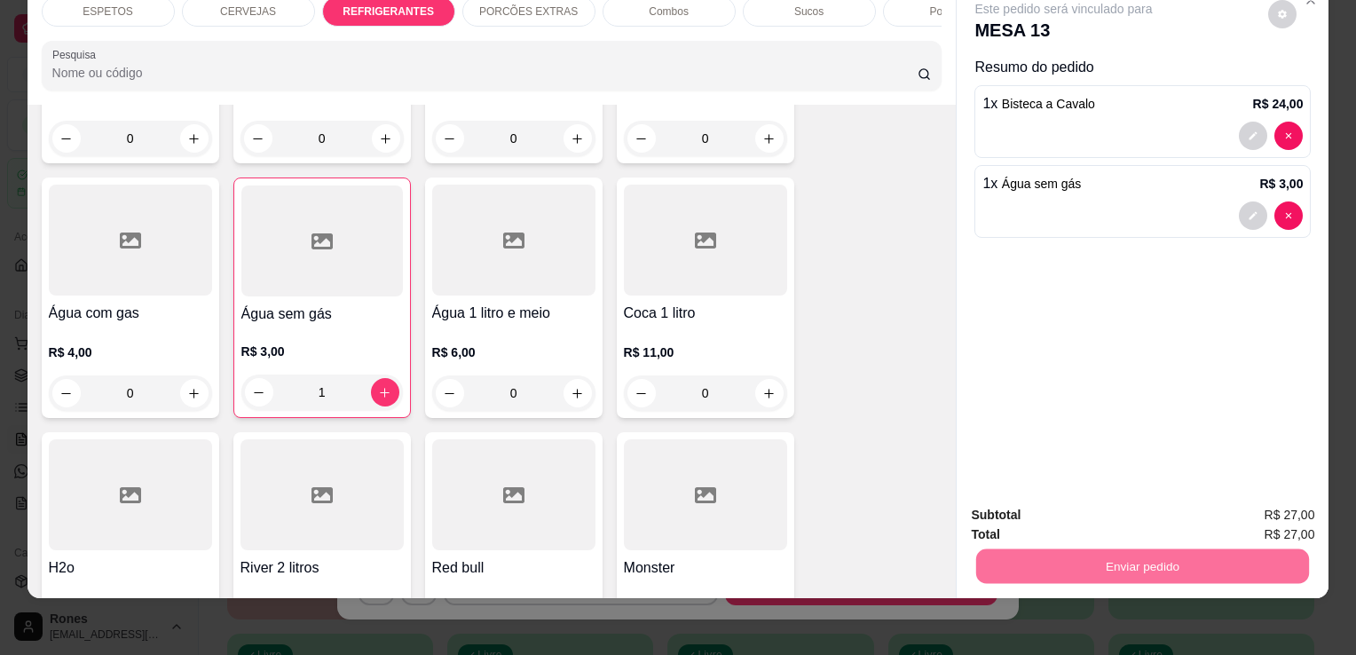
click at [1241, 511] on button "Enviar pedido" at bounding box center [1268, 508] width 98 height 33
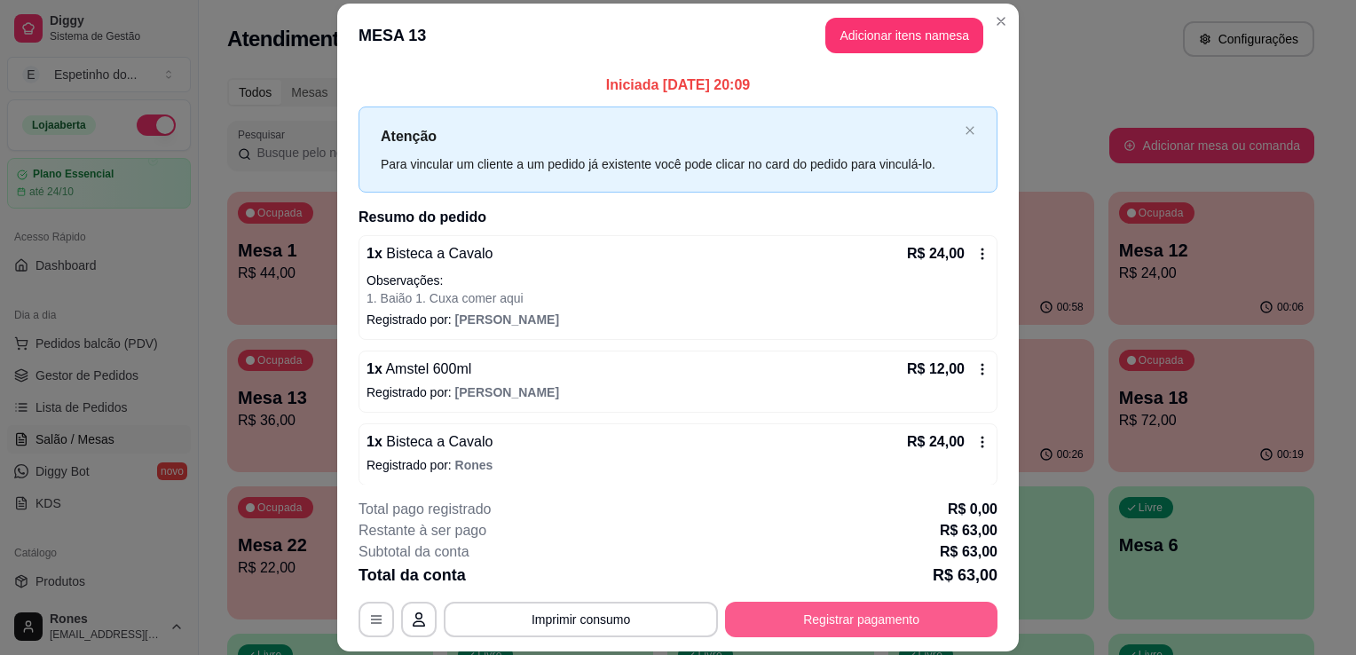
click at [909, 624] on button "Registrar pagamento" at bounding box center [861, 619] width 272 height 35
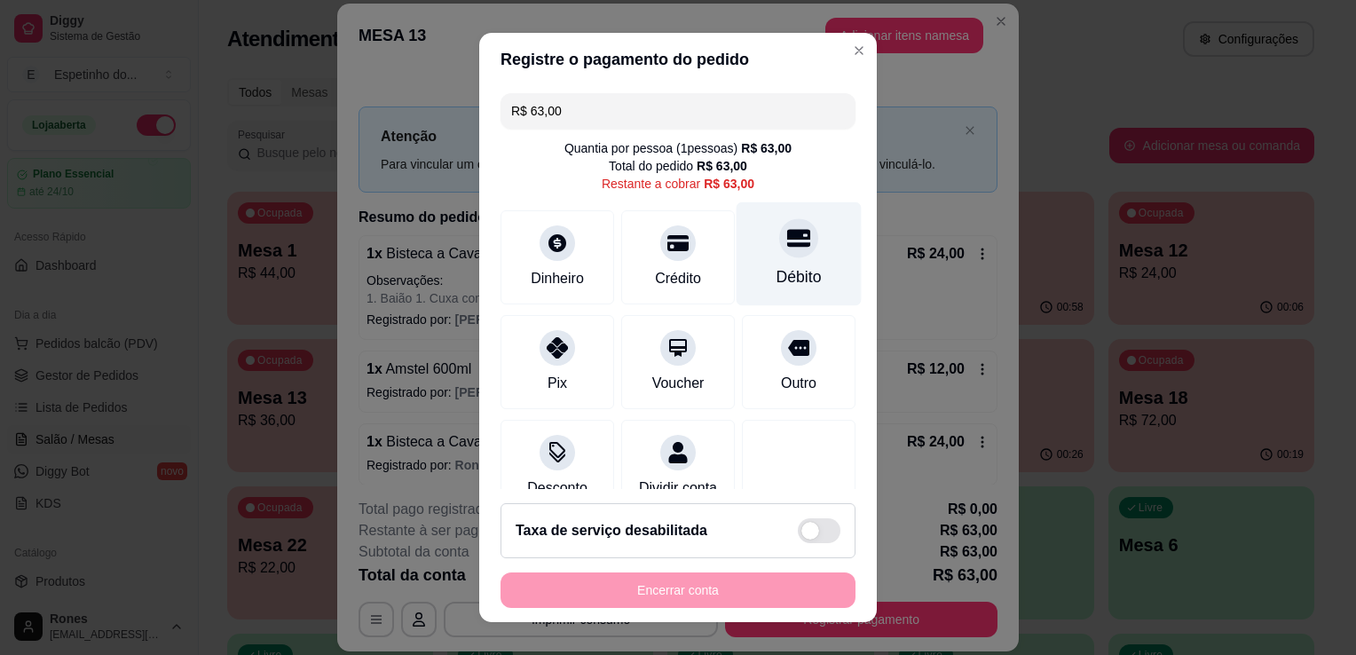
click at [791, 281] on div "Débito" at bounding box center [798, 276] width 45 height 23
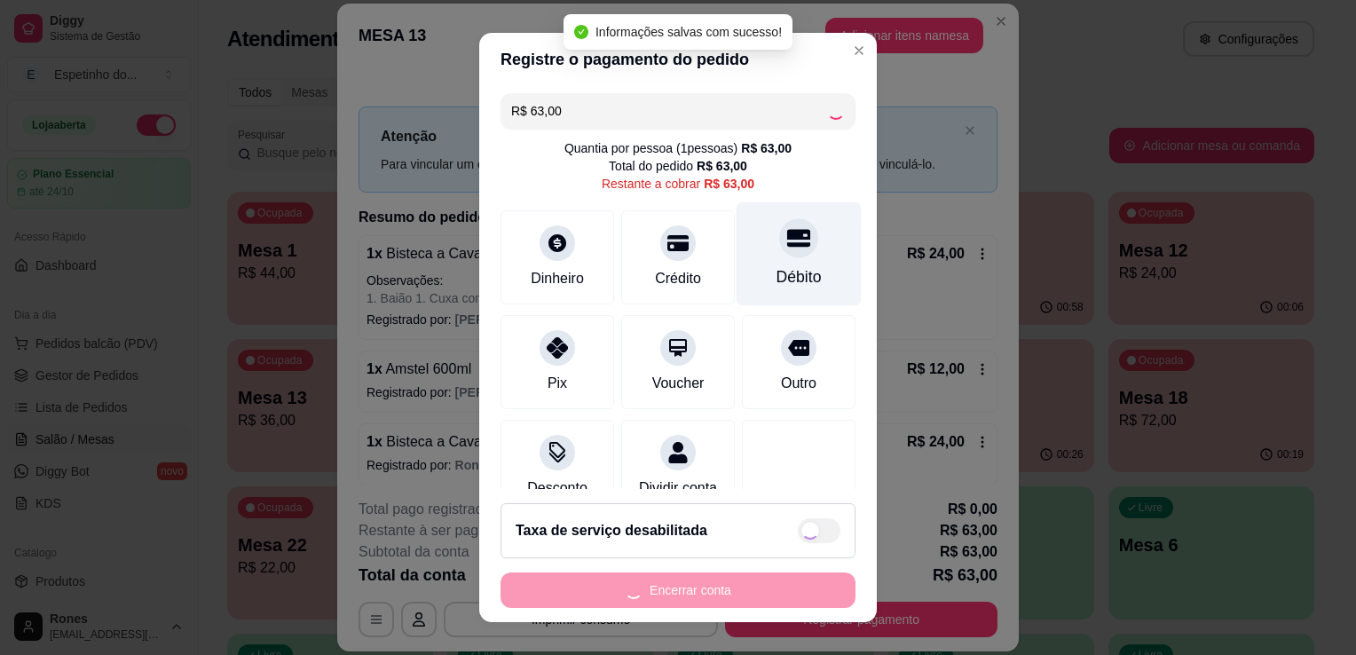
type input "R$ 0,00"
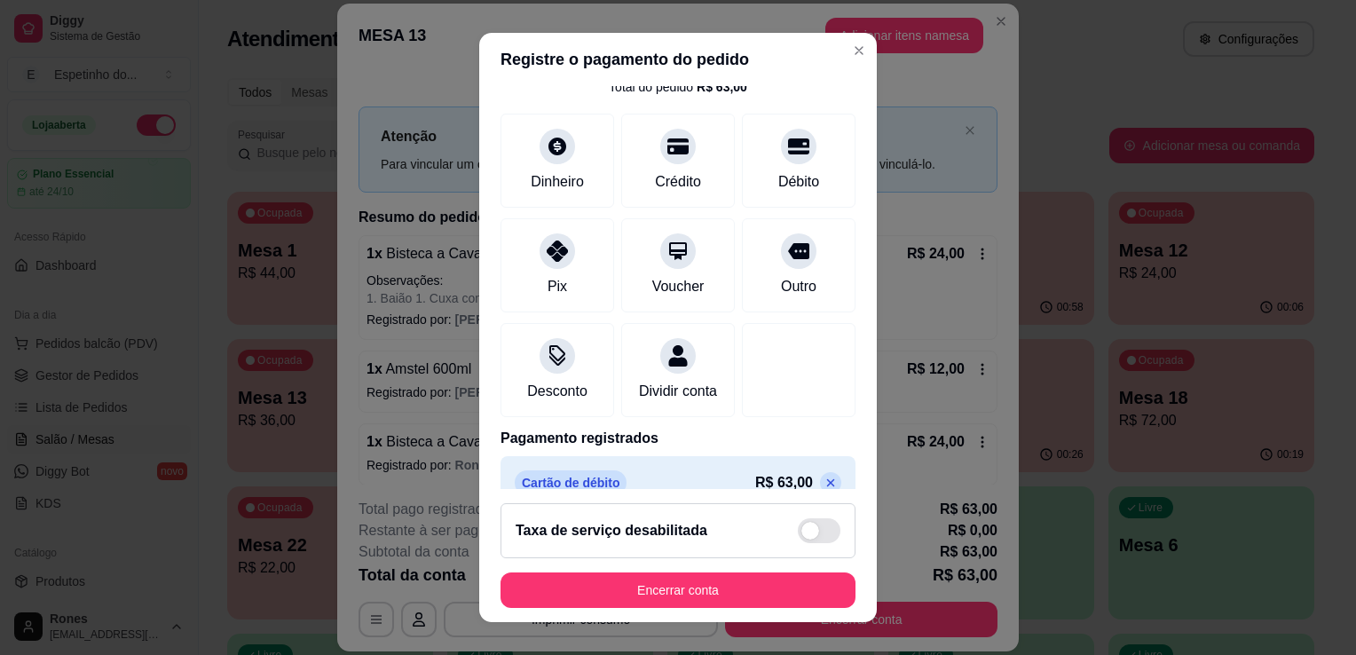
scroll to position [125, 0]
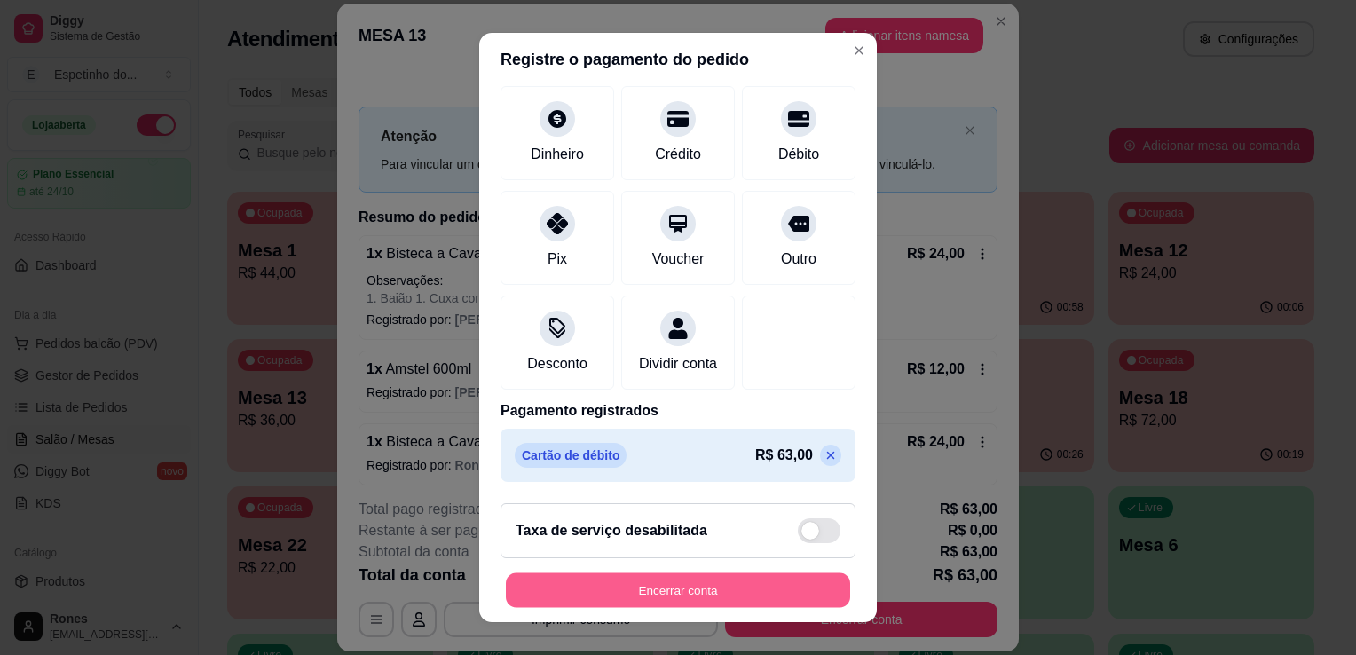
click at [749, 584] on button "Encerrar conta" at bounding box center [678, 590] width 344 height 35
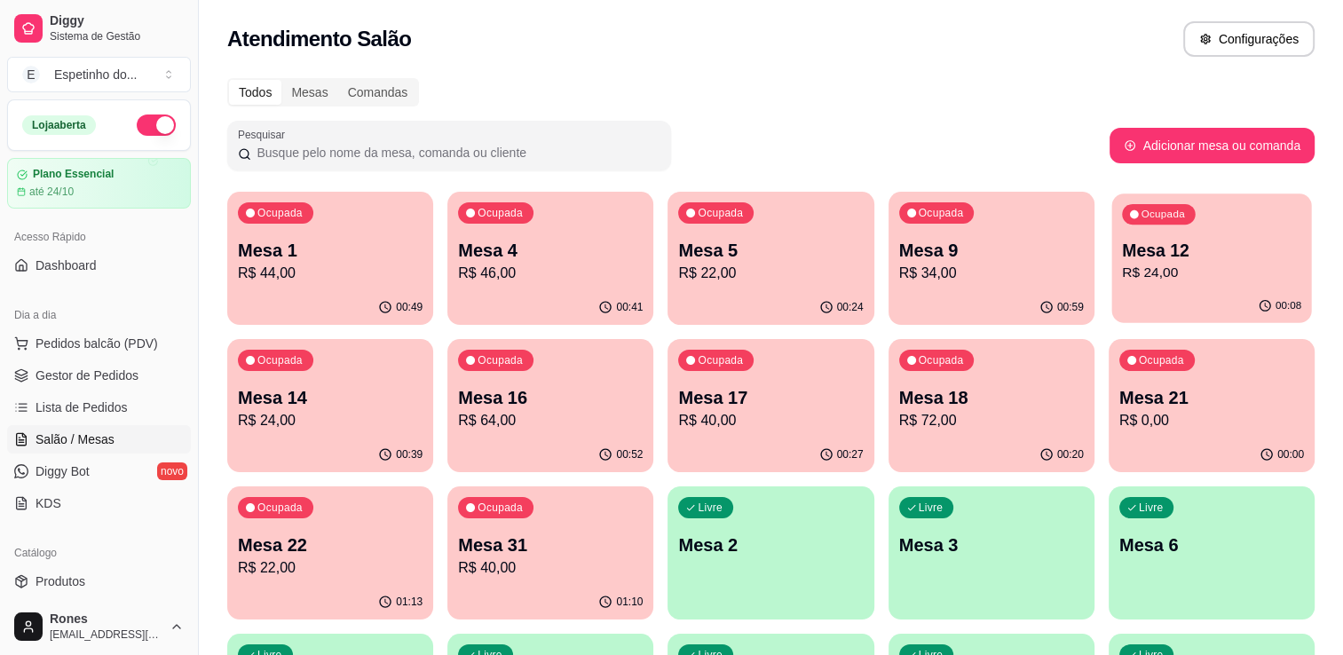
click at [1253, 264] on p "R$ 24,00" at bounding box center [1211, 273] width 179 height 20
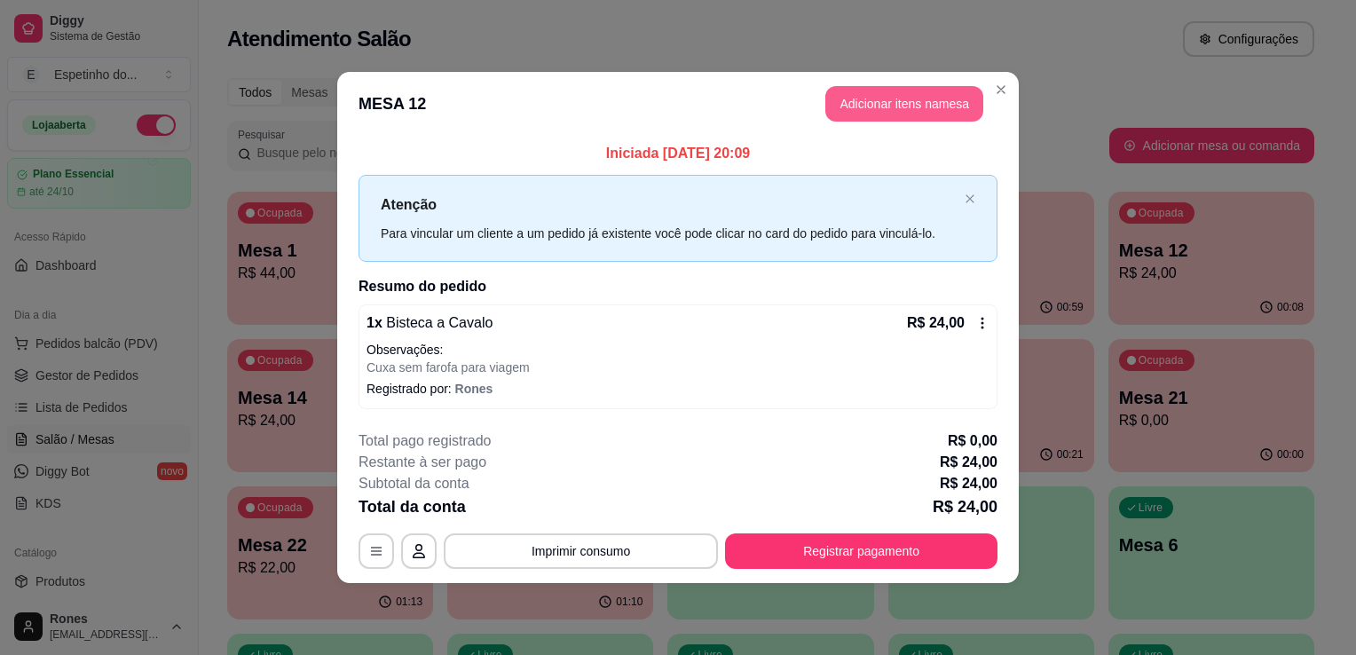
click at [973, 106] on button "Adicionar itens na mesa" at bounding box center [904, 103] width 158 height 35
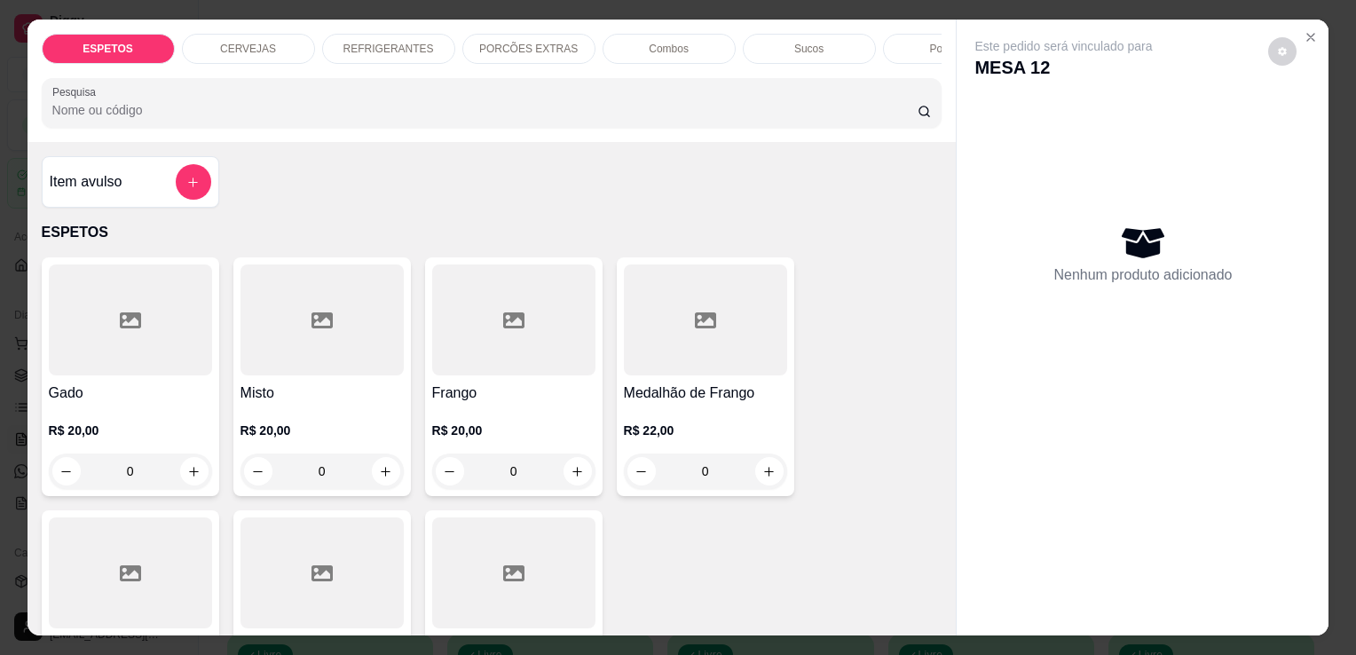
click at [408, 48] on p "REFRIGERANTES" at bounding box center [388, 49] width 91 height 14
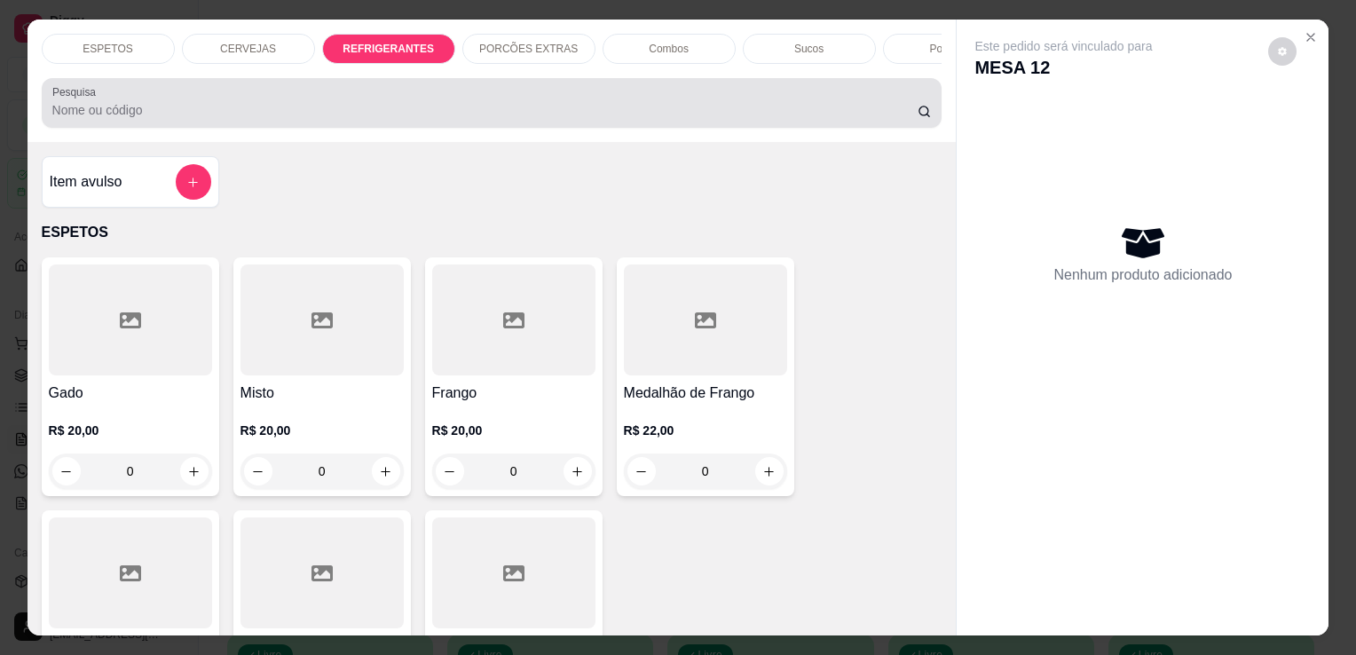
scroll to position [43, 0]
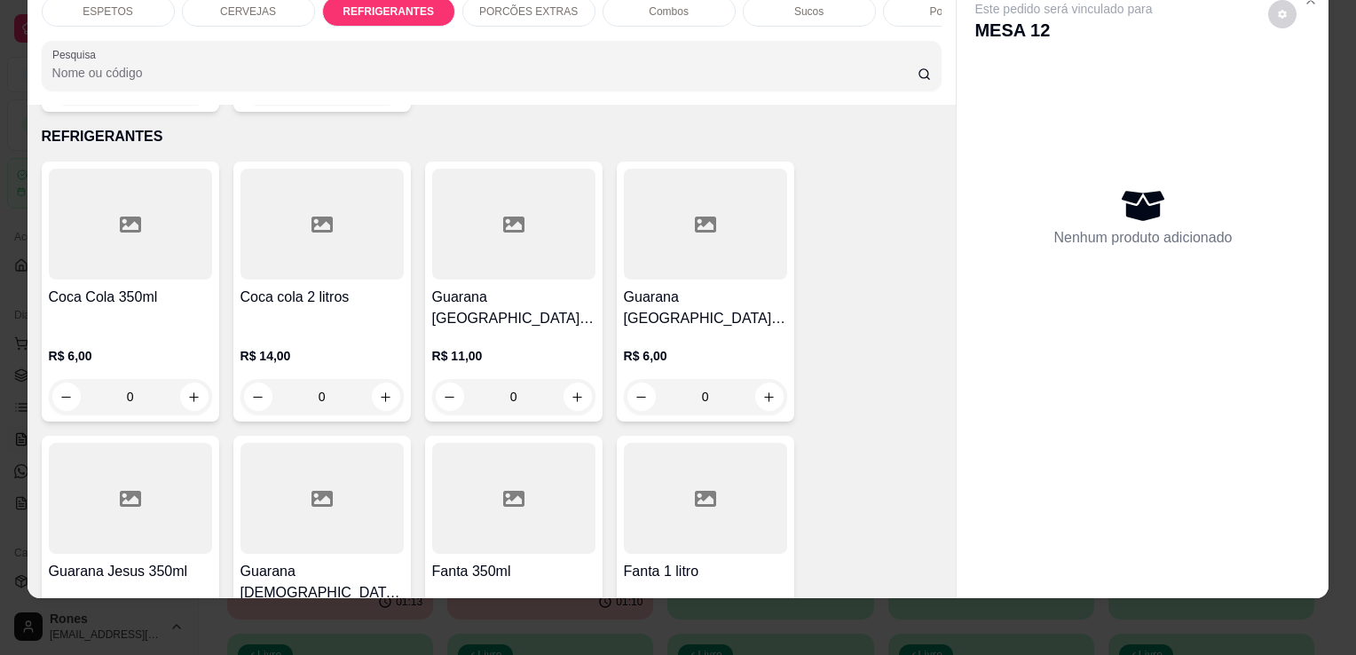
click at [149, 329] on div "R$ 6,00 0" at bounding box center [130, 371] width 163 height 85
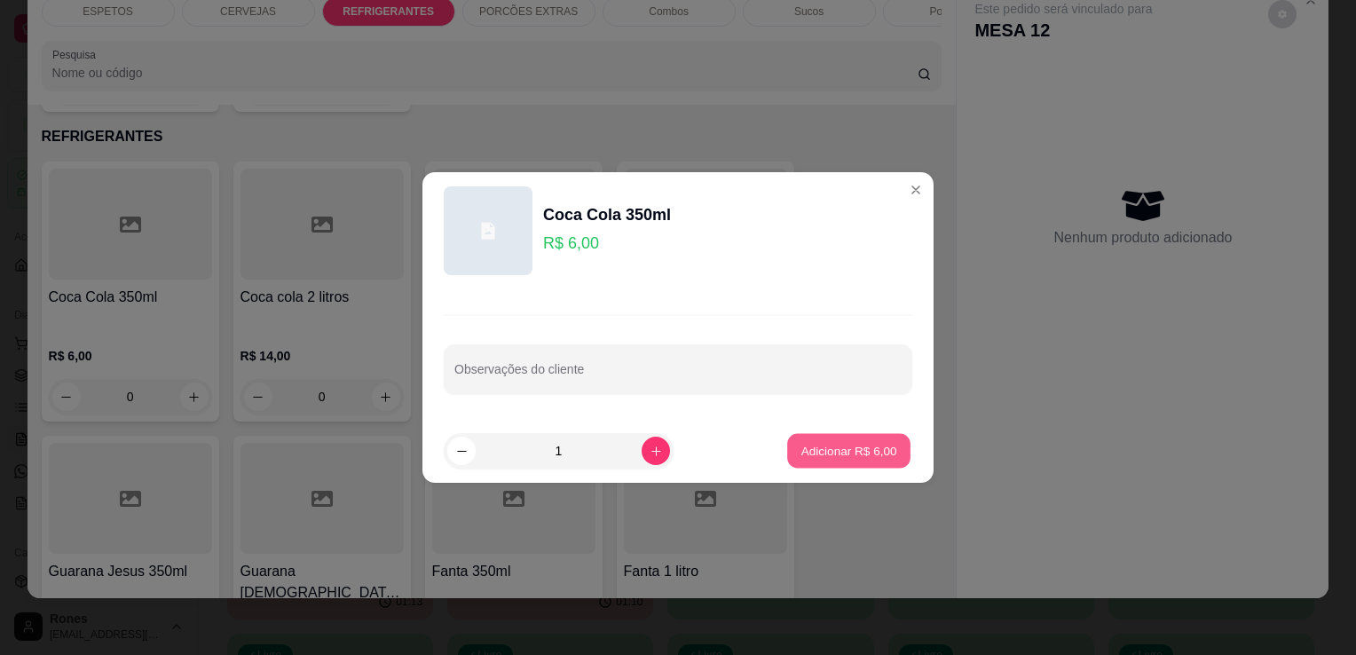
click at [878, 453] on p "Adicionar R$ 6,00" at bounding box center [848, 450] width 96 height 17
type input "1"
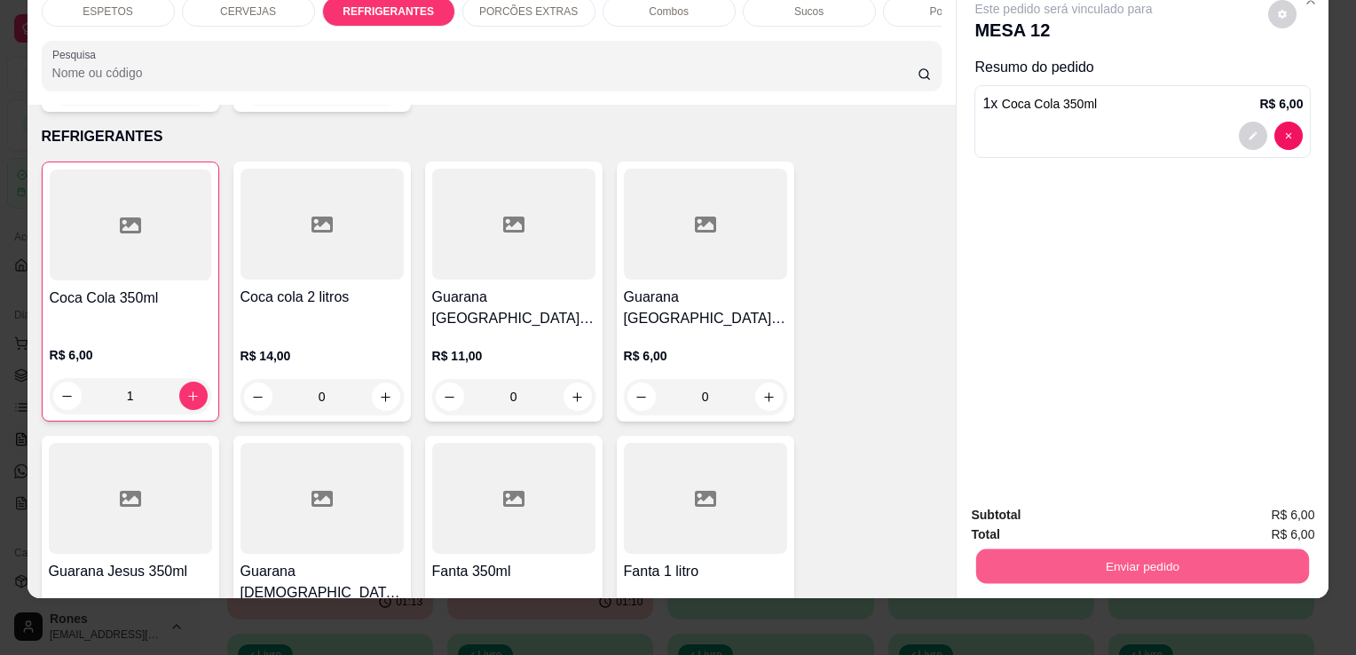
click at [1136, 548] on button "Enviar pedido" at bounding box center [1142, 565] width 333 height 35
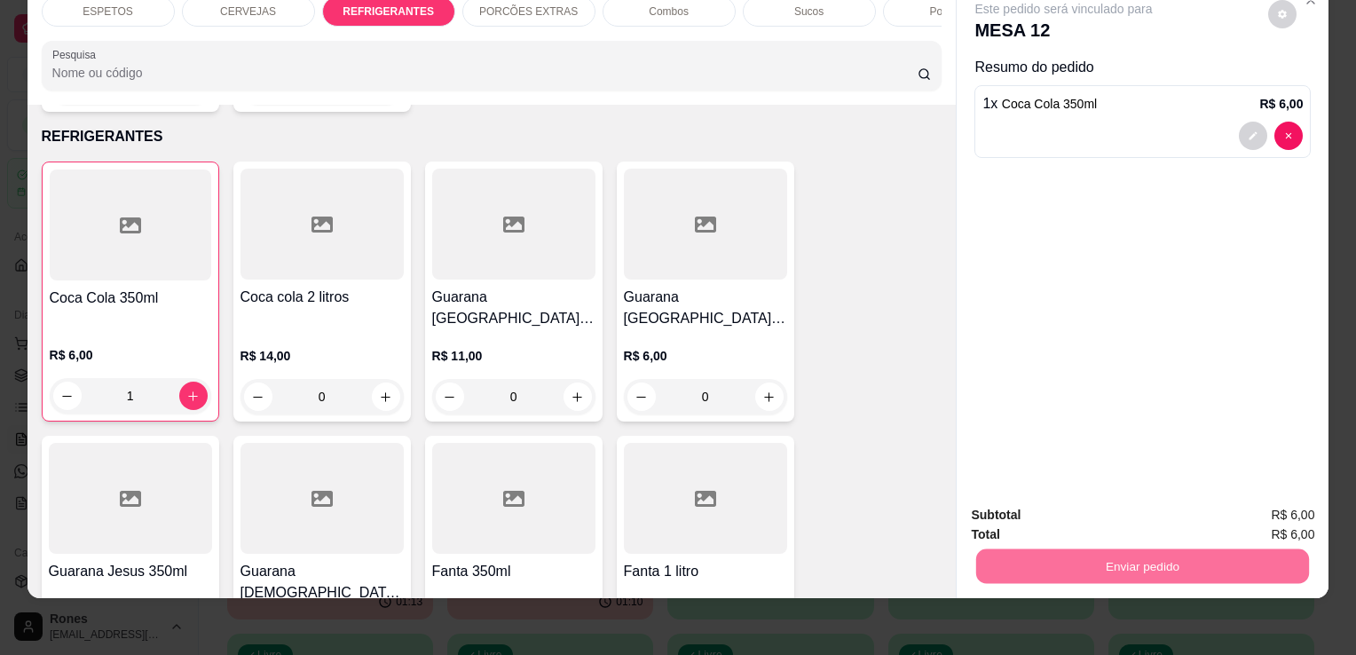
click at [1246, 508] on button "Enviar pedido" at bounding box center [1268, 508] width 98 height 33
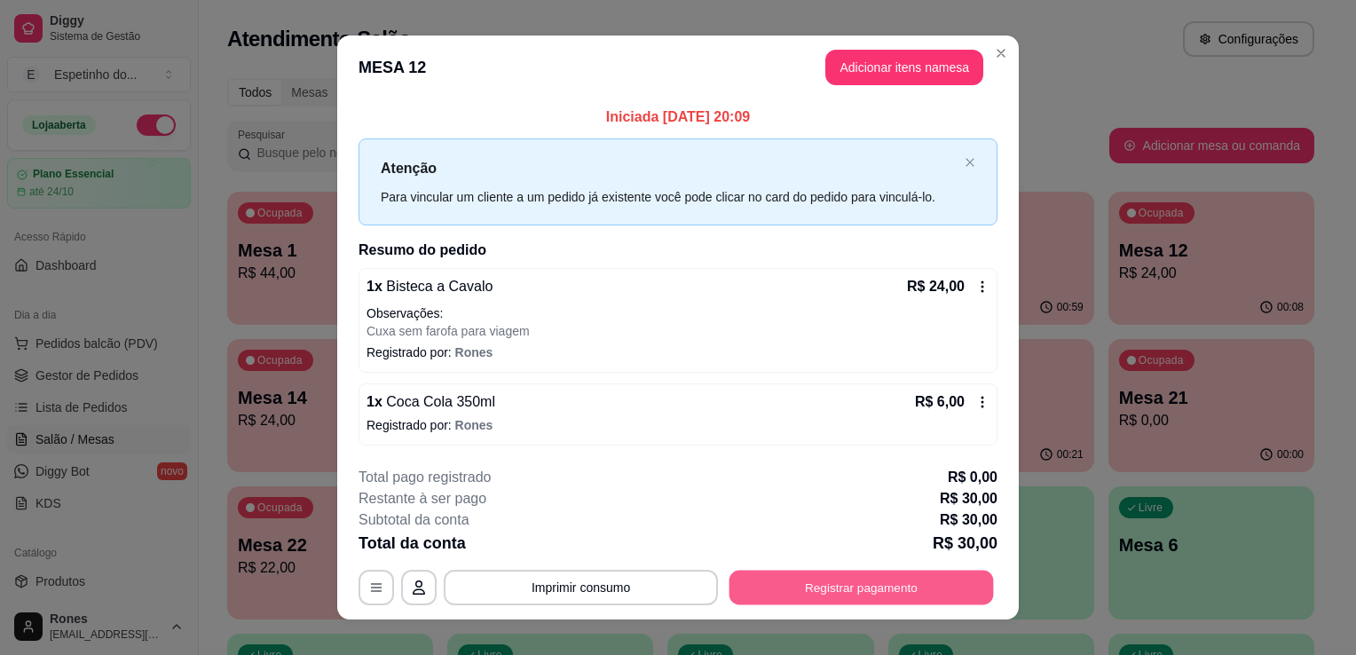
click at [819, 584] on button "Registrar pagamento" at bounding box center [861, 587] width 264 height 35
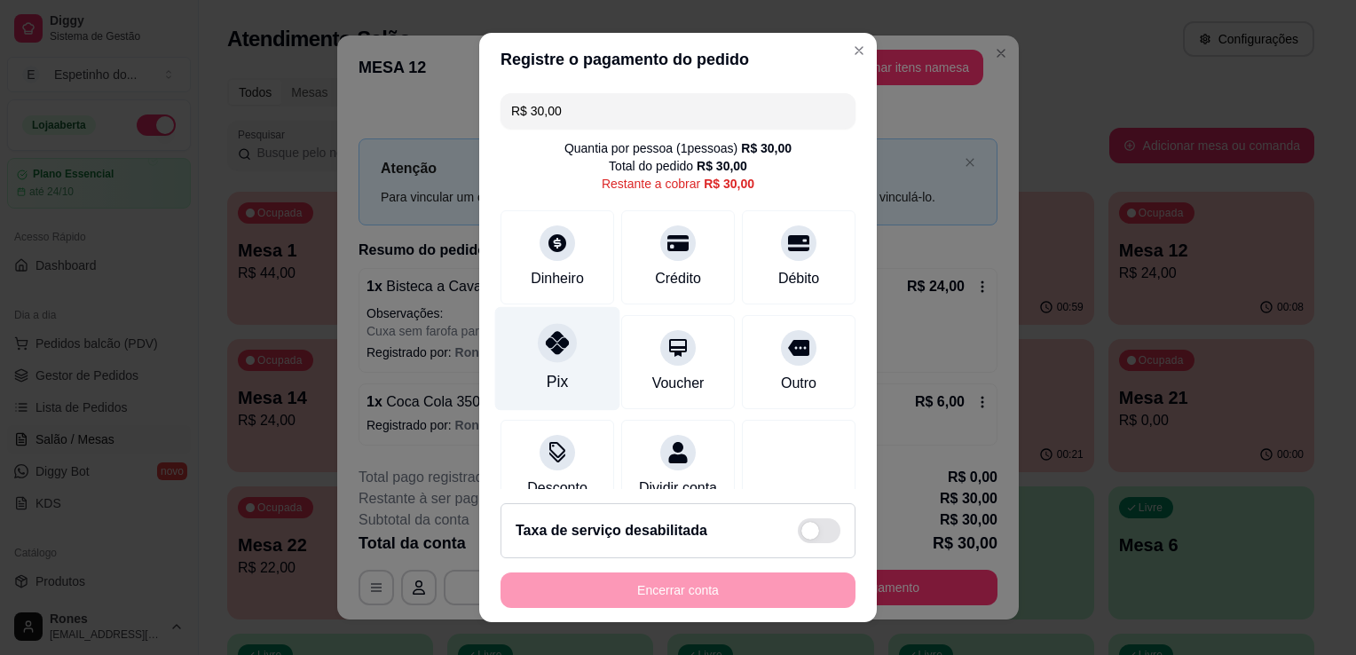
click at [563, 368] on div "Pix" at bounding box center [557, 359] width 125 height 104
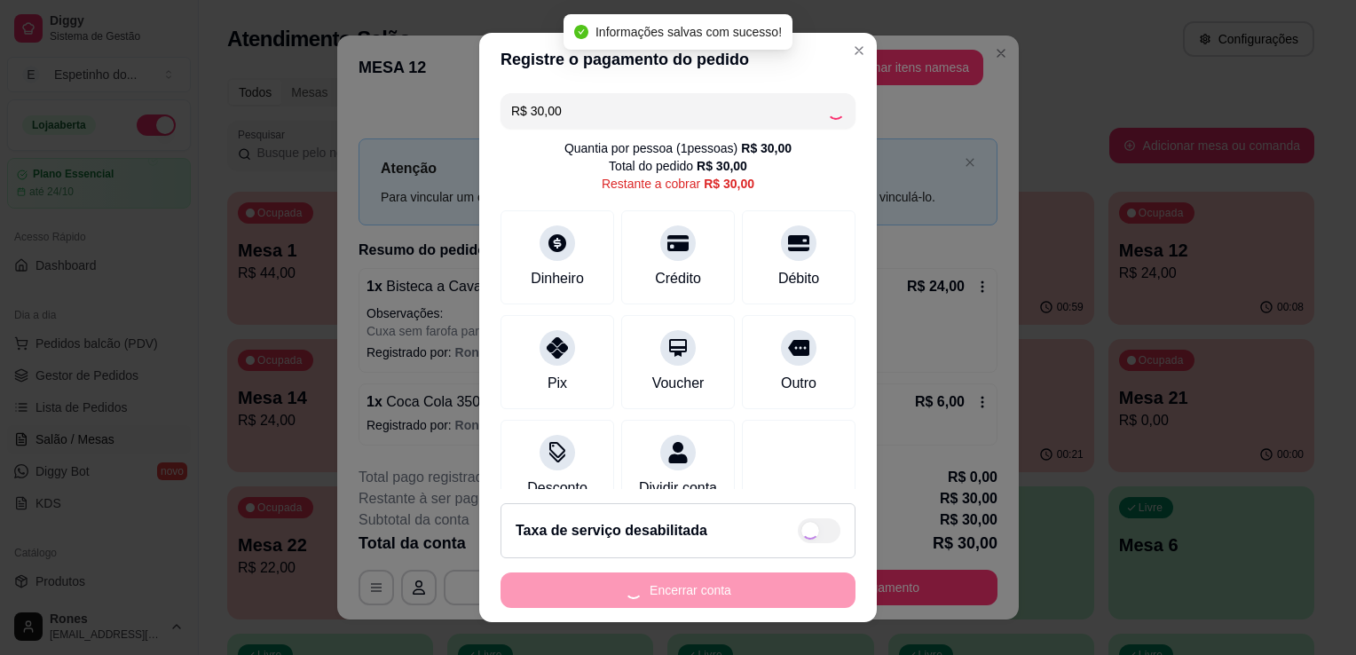
type input "R$ 0,00"
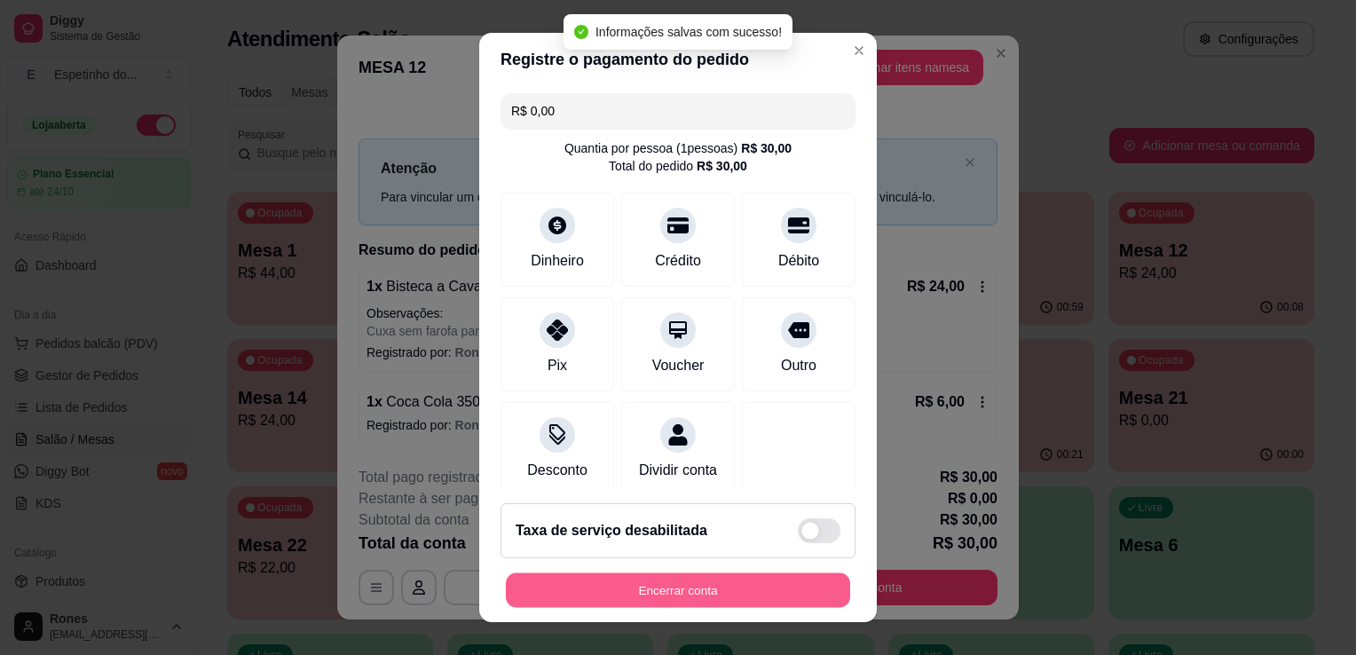
click at [770, 583] on button "Encerrar conta" at bounding box center [678, 590] width 344 height 35
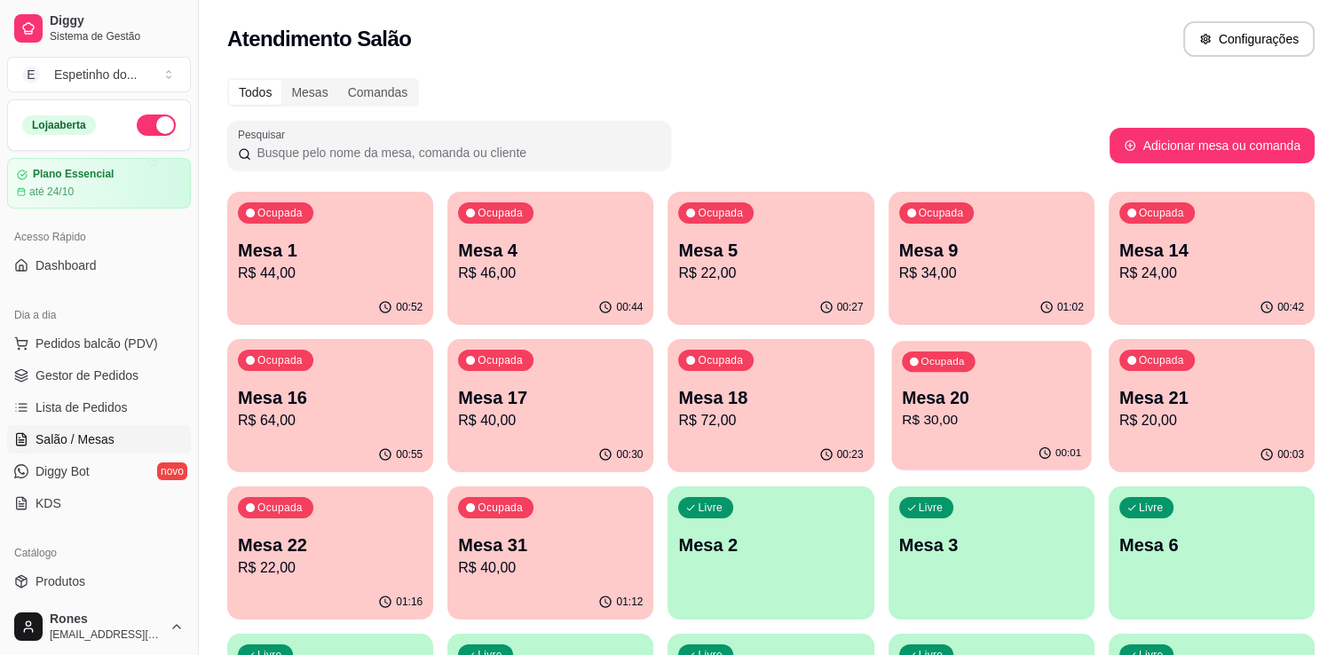
click at [1033, 378] on div "Ocupada Mesa 20 R$ 30,00" at bounding box center [991, 389] width 200 height 96
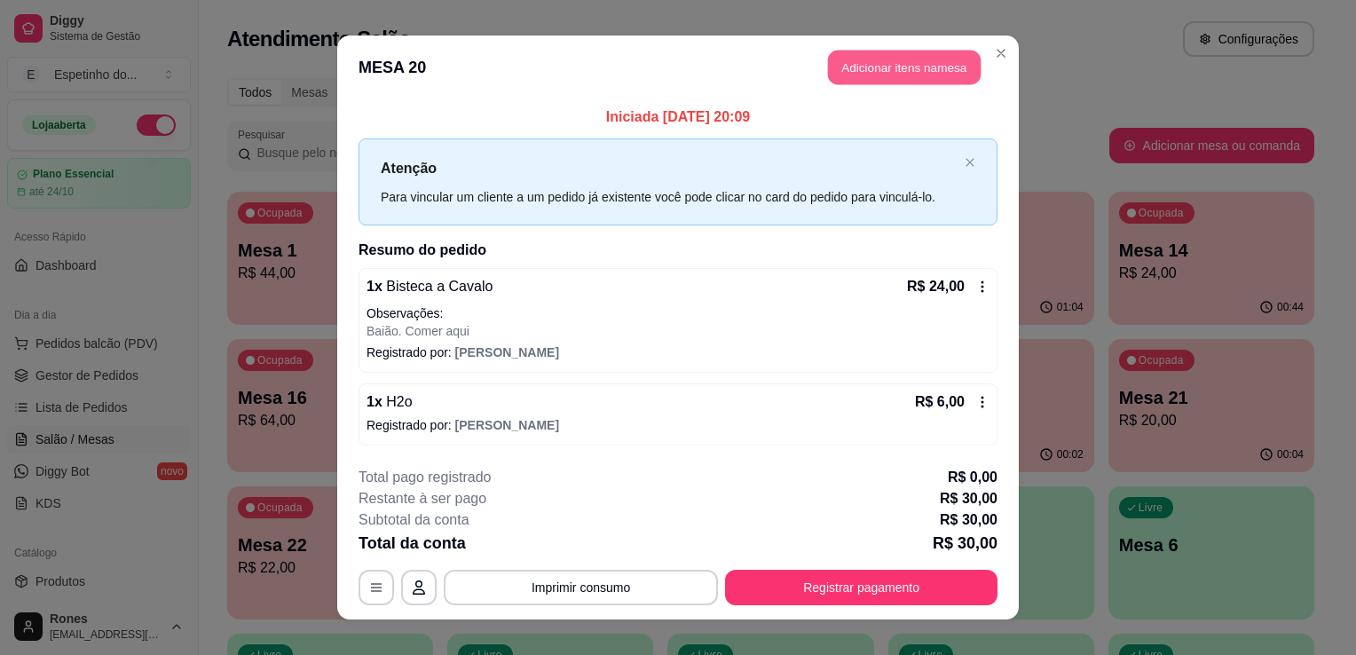
click at [919, 74] on button "Adicionar itens na mesa" at bounding box center [904, 68] width 153 height 35
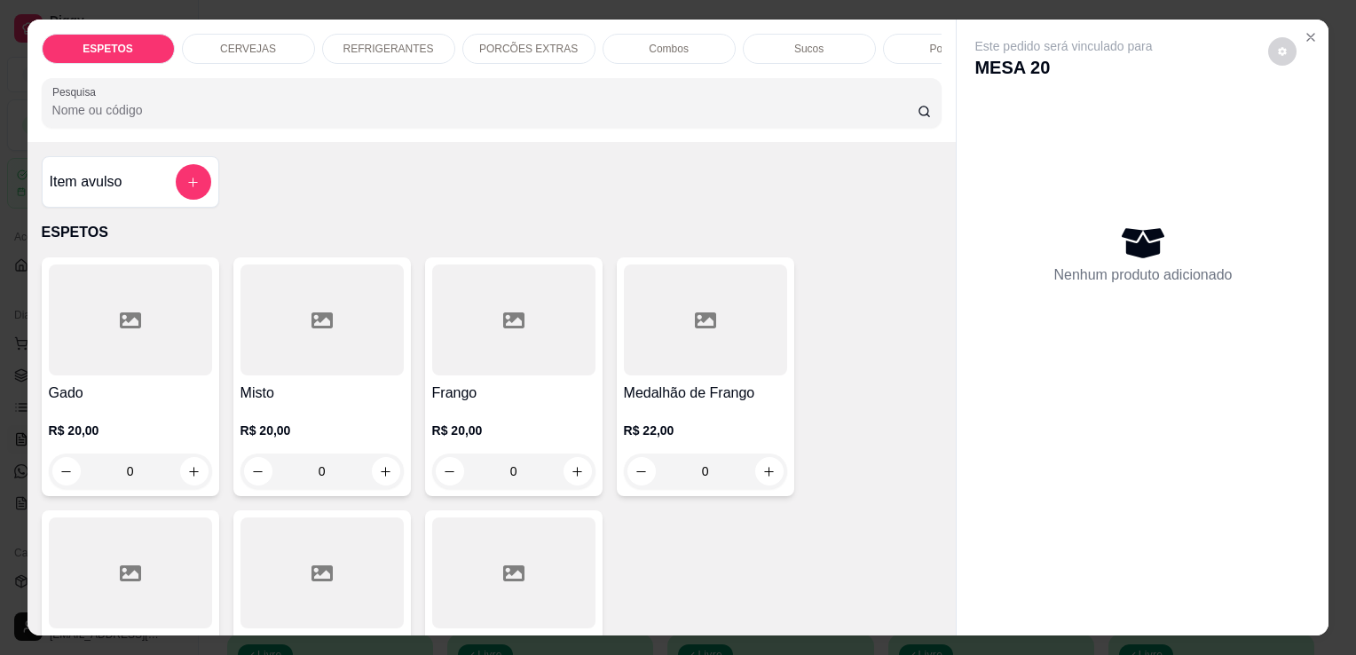
click at [417, 42] on p "REFRIGERANTES" at bounding box center [388, 49] width 91 height 14
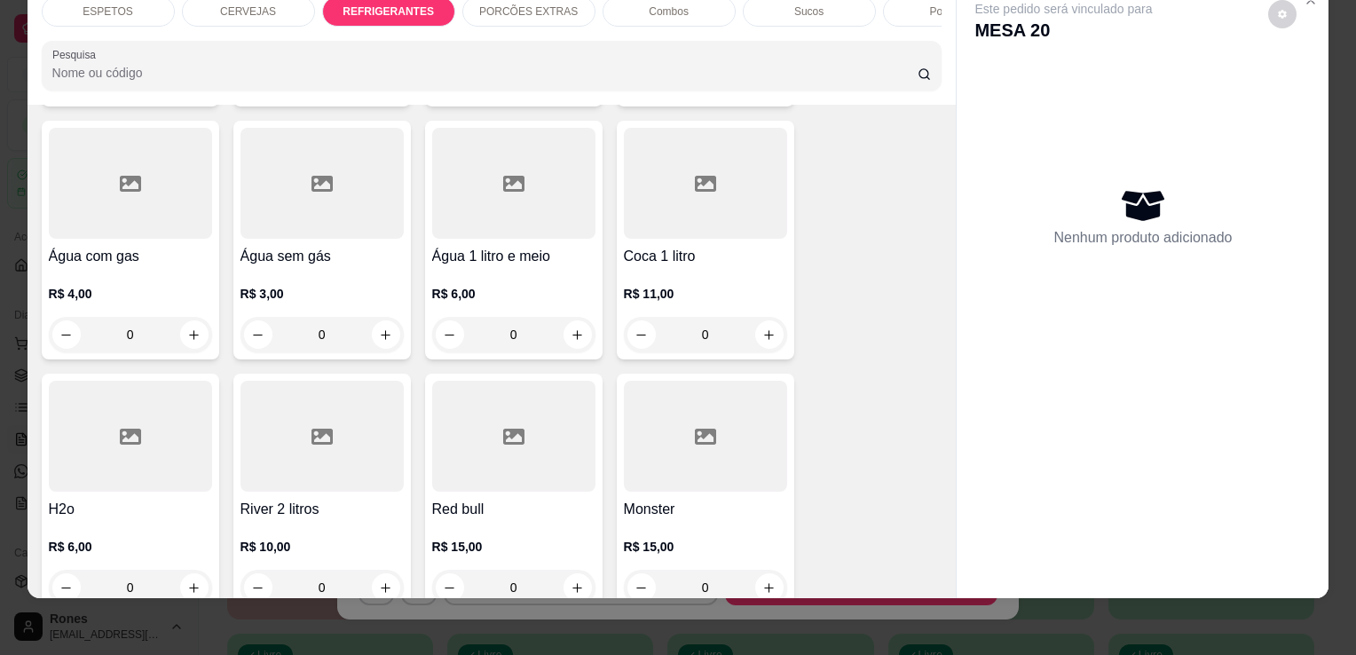
scroll to position [2293, 0]
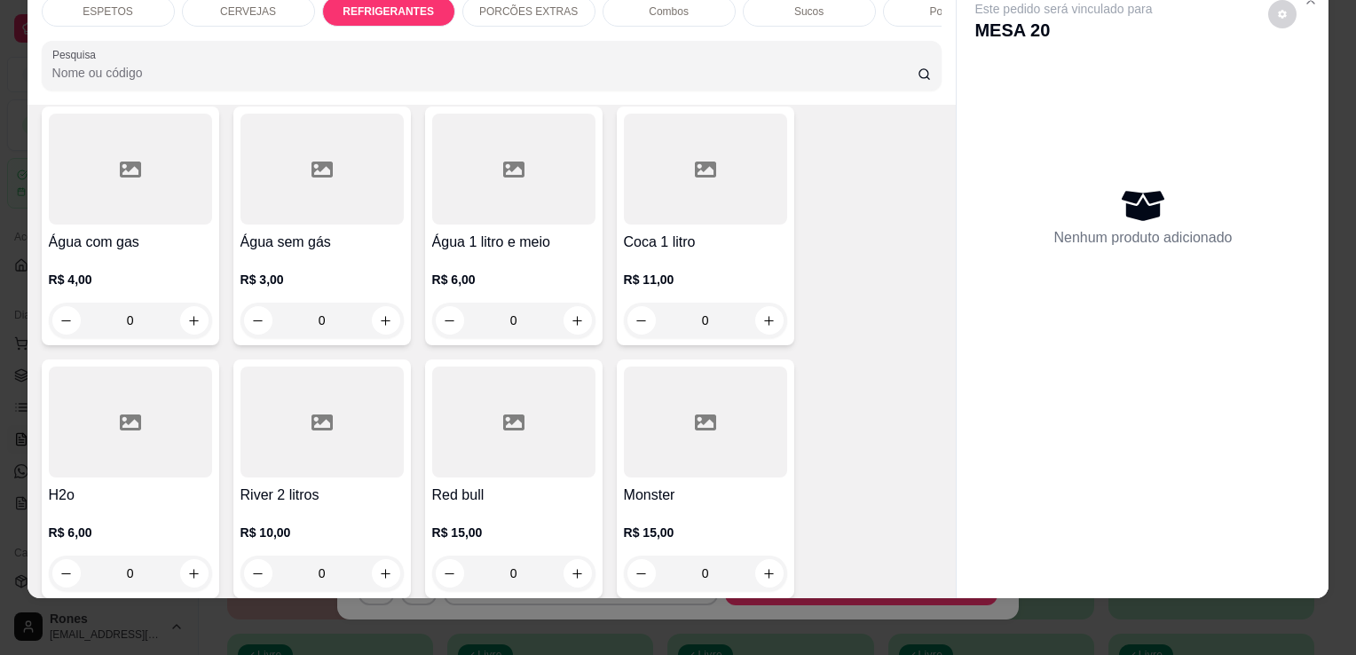
click at [134, 484] on h4 "H2o" at bounding box center [130, 494] width 163 height 21
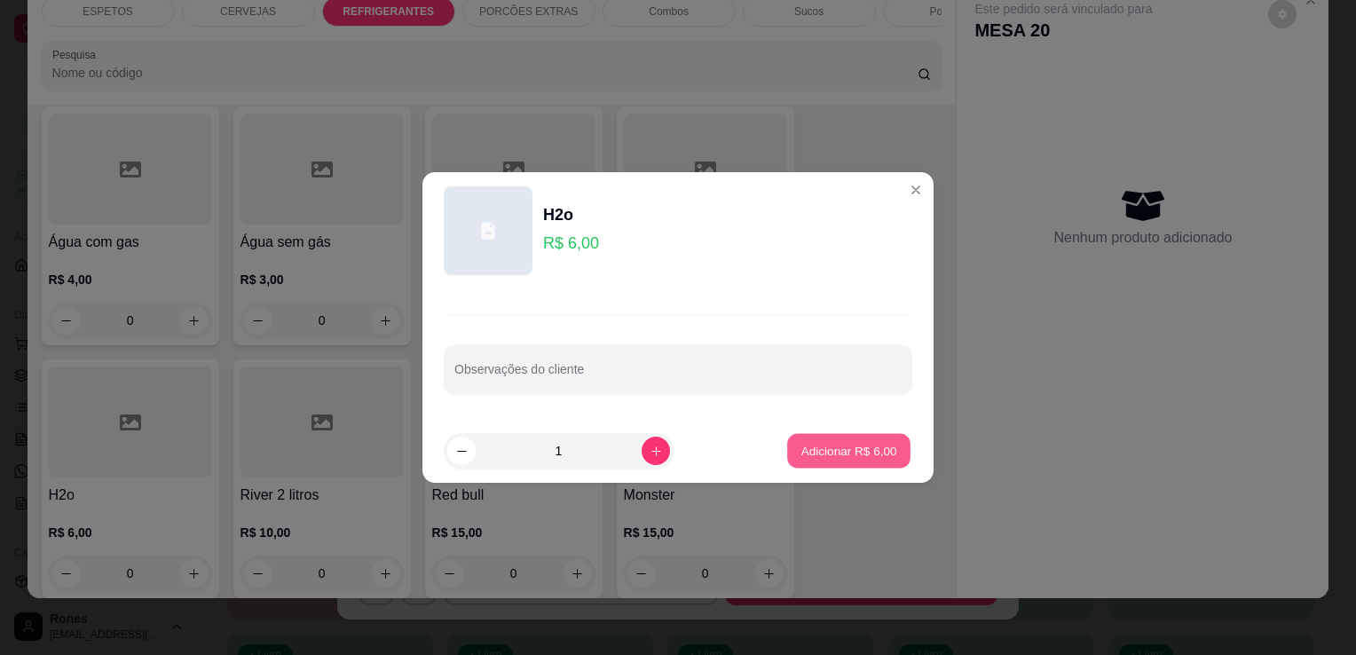
click at [866, 451] on p "Adicionar R$ 6,00" at bounding box center [848, 450] width 96 height 17
type input "1"
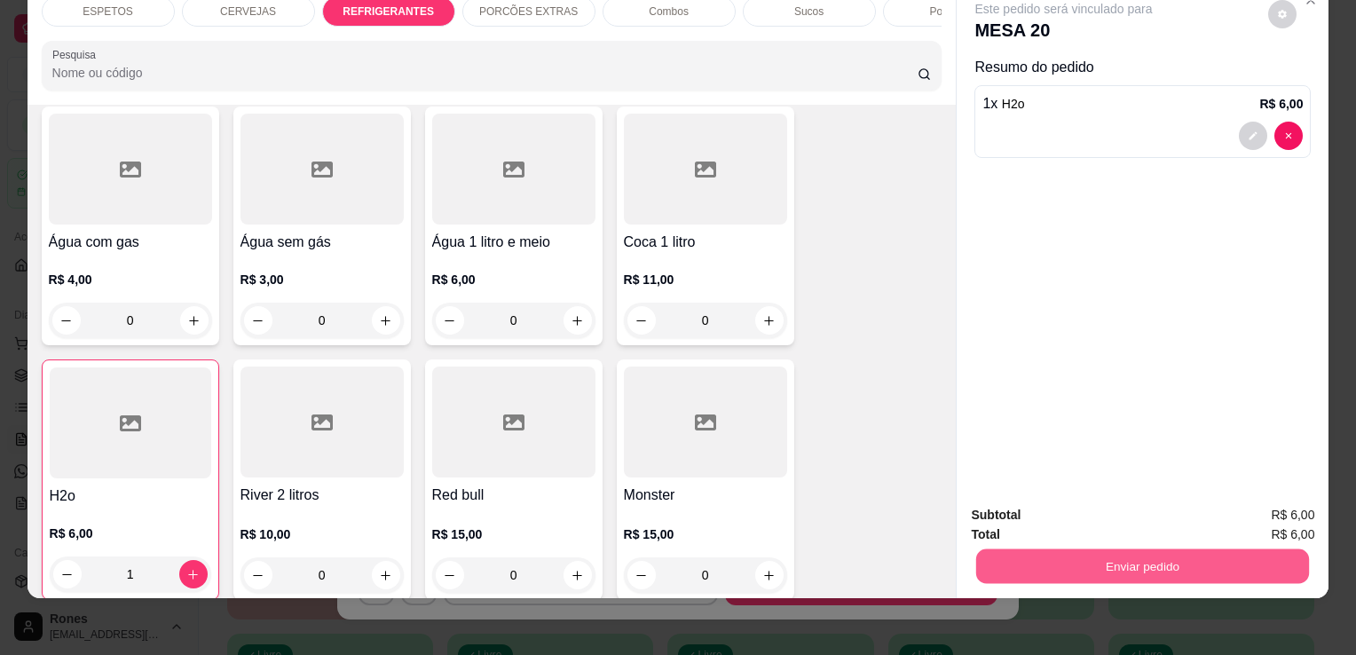
click at [1065, 548] on button "Enviar pedido" at bounding box center [1142, 565] width 333 height 35
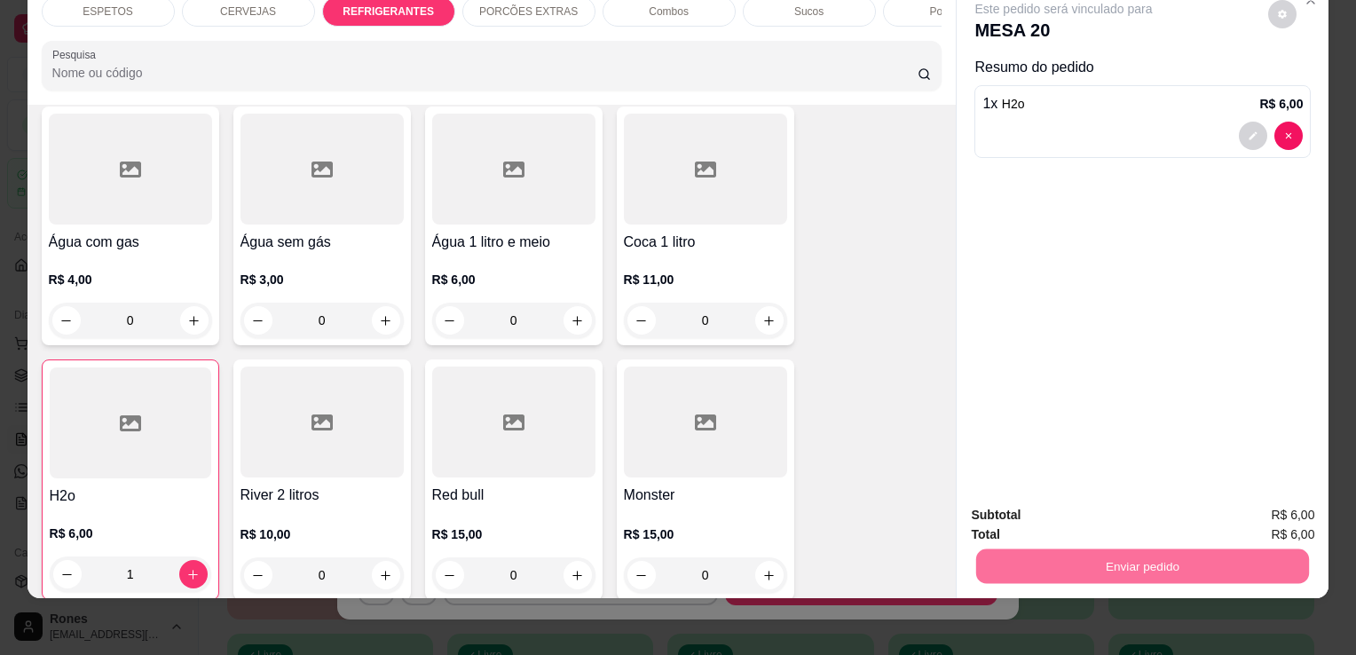
click at [1253, 500] on button "Enviar pedido" at bounding box center [1268, 508] width 98 height 33
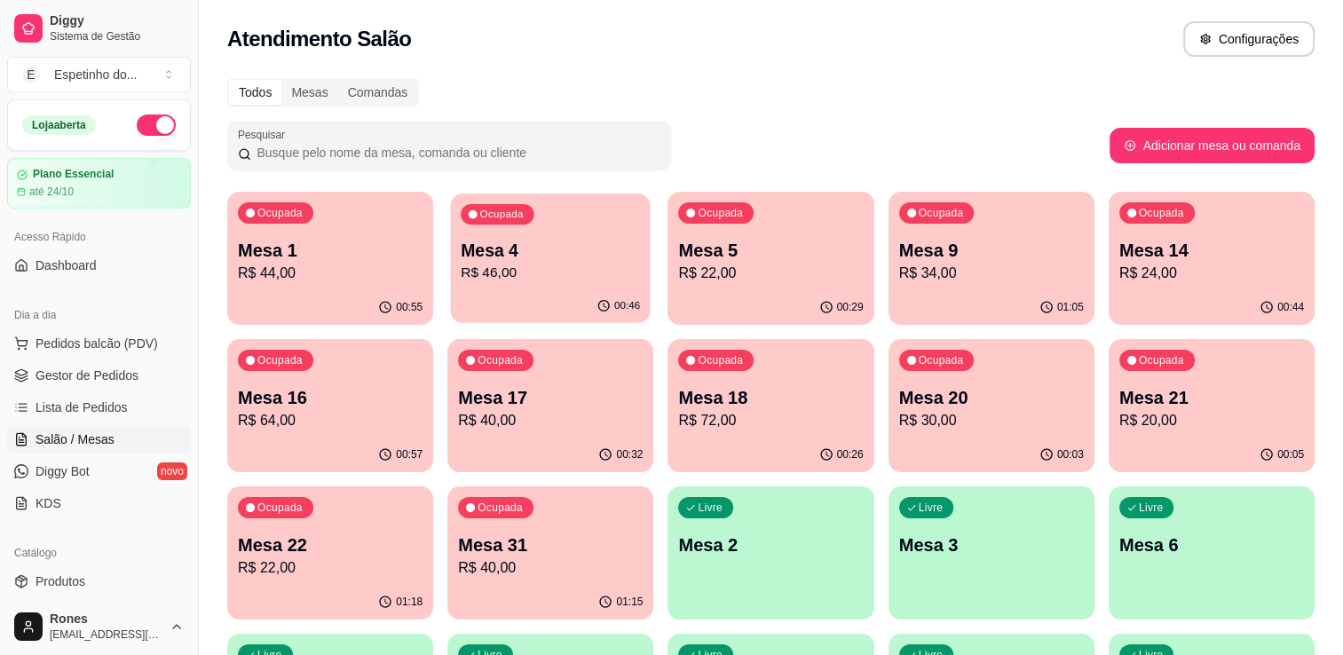
click at [544, 275] on p "R$ 46,00" at bounding box center [550, 273] width 179 height 20
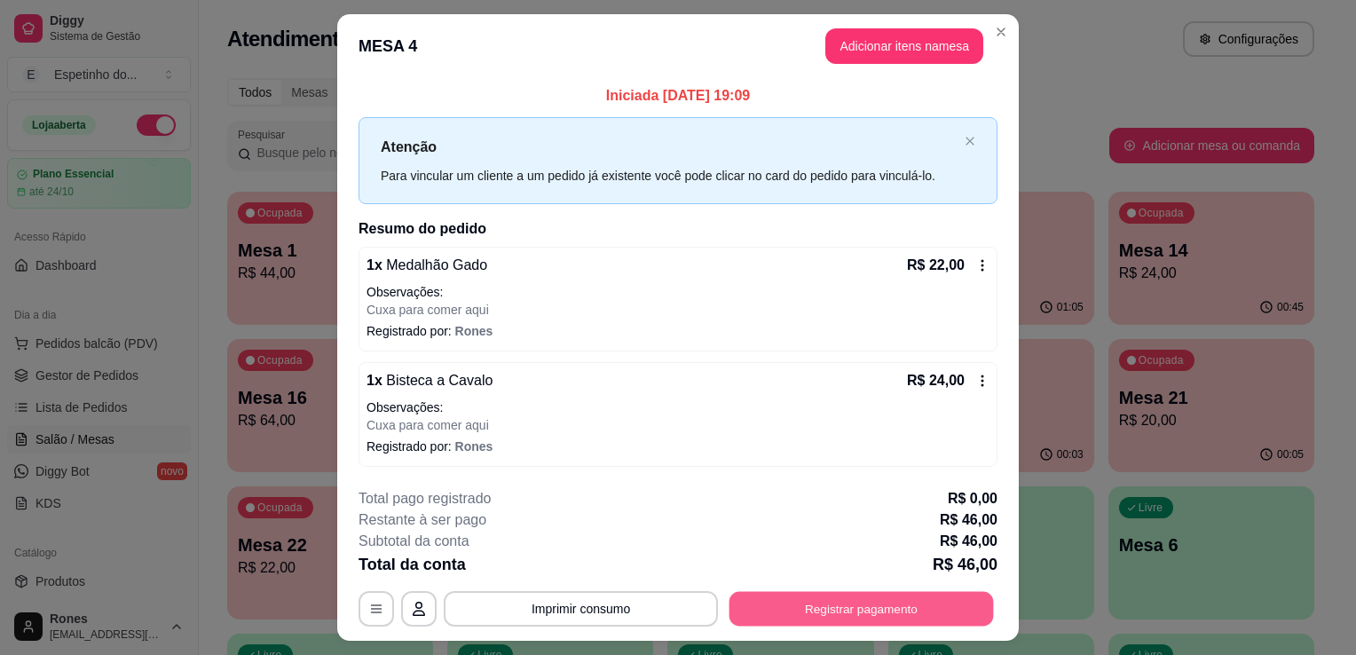
click at [815, 602] on button "Registrar pagamento" at bounding box center [861, 608] width 264 height 35
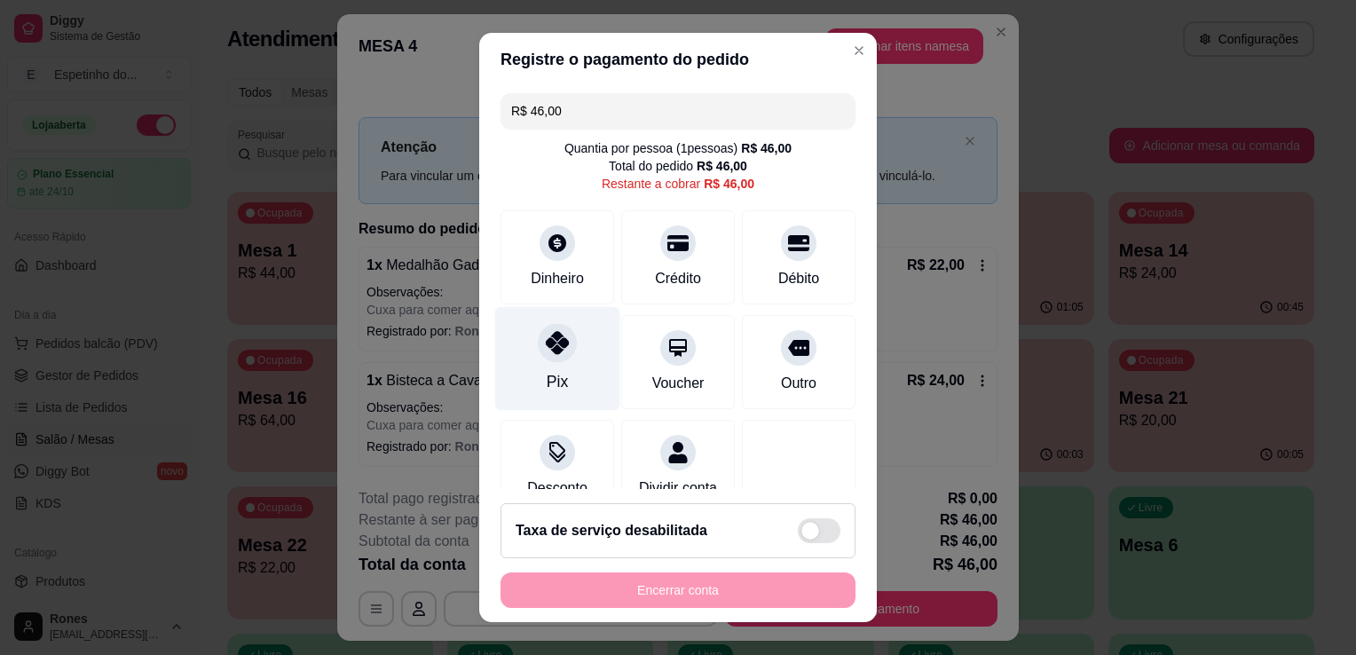
click at [578, 371] on div "Pix" at bounding box center [557, 359] width 125 height 104
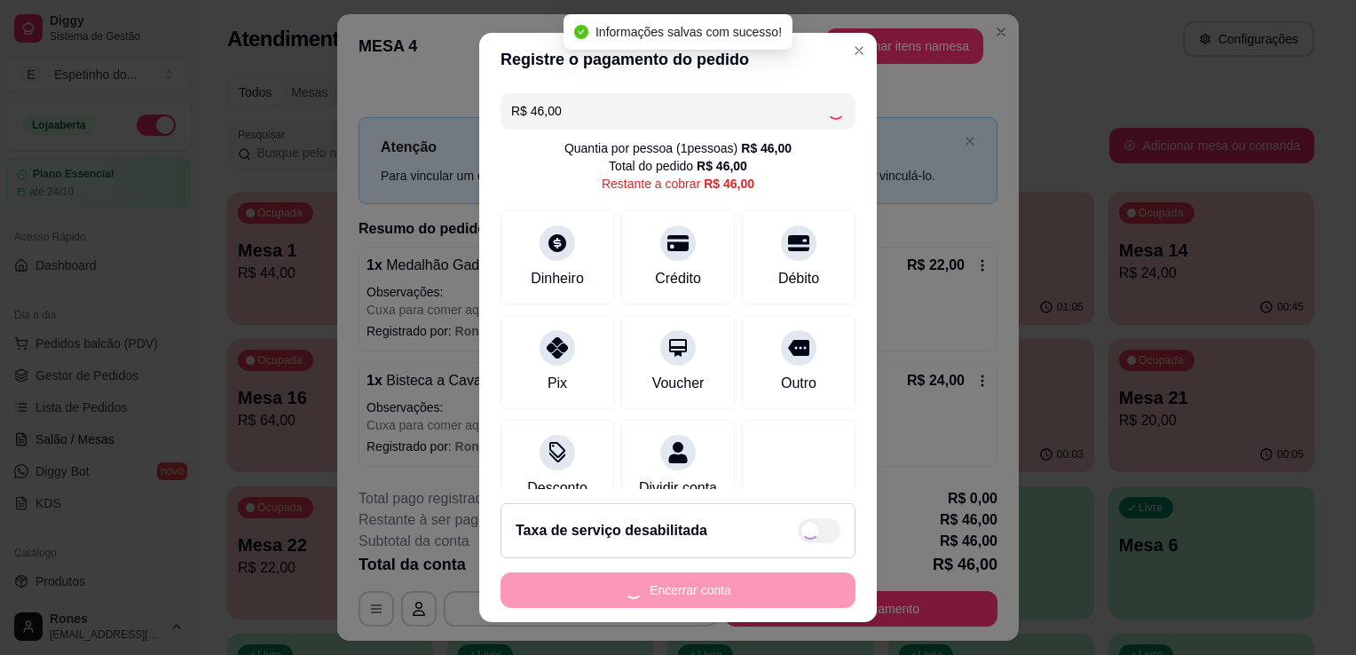
type input "R$ 0,00"
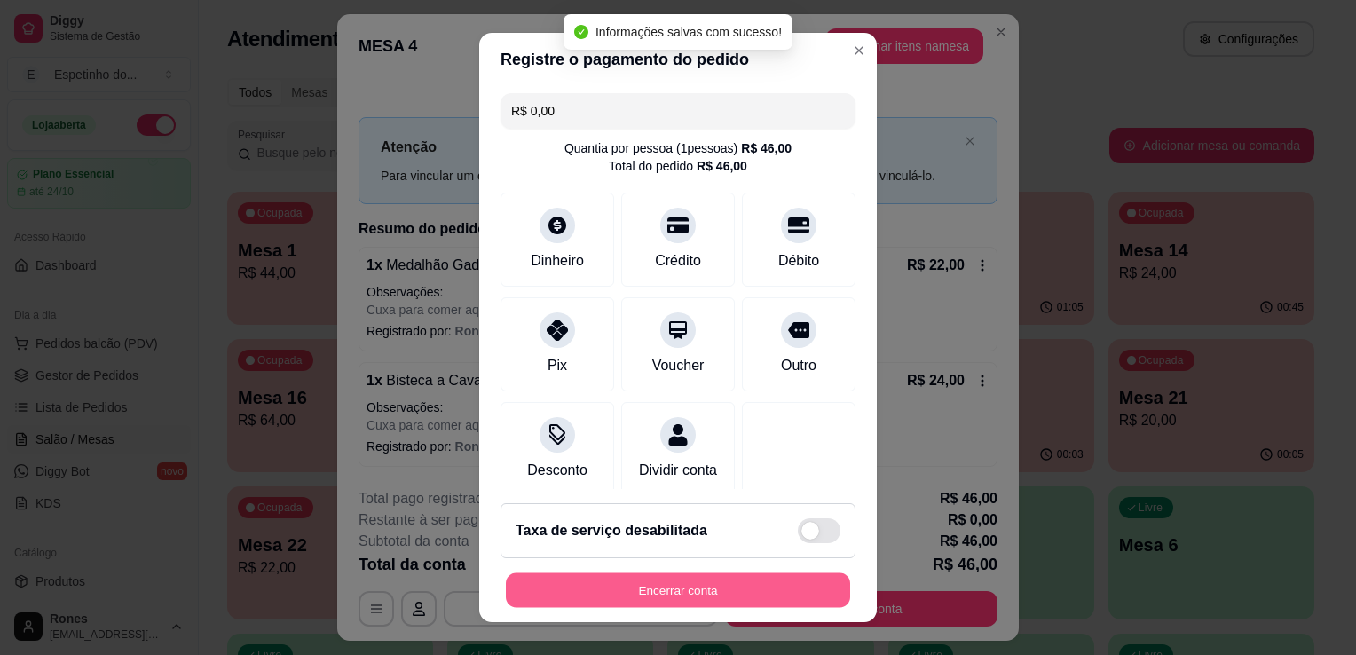
click at [697, 594] on button "Encerrar conta" at bounding box center [678, 590] width 344 height 35
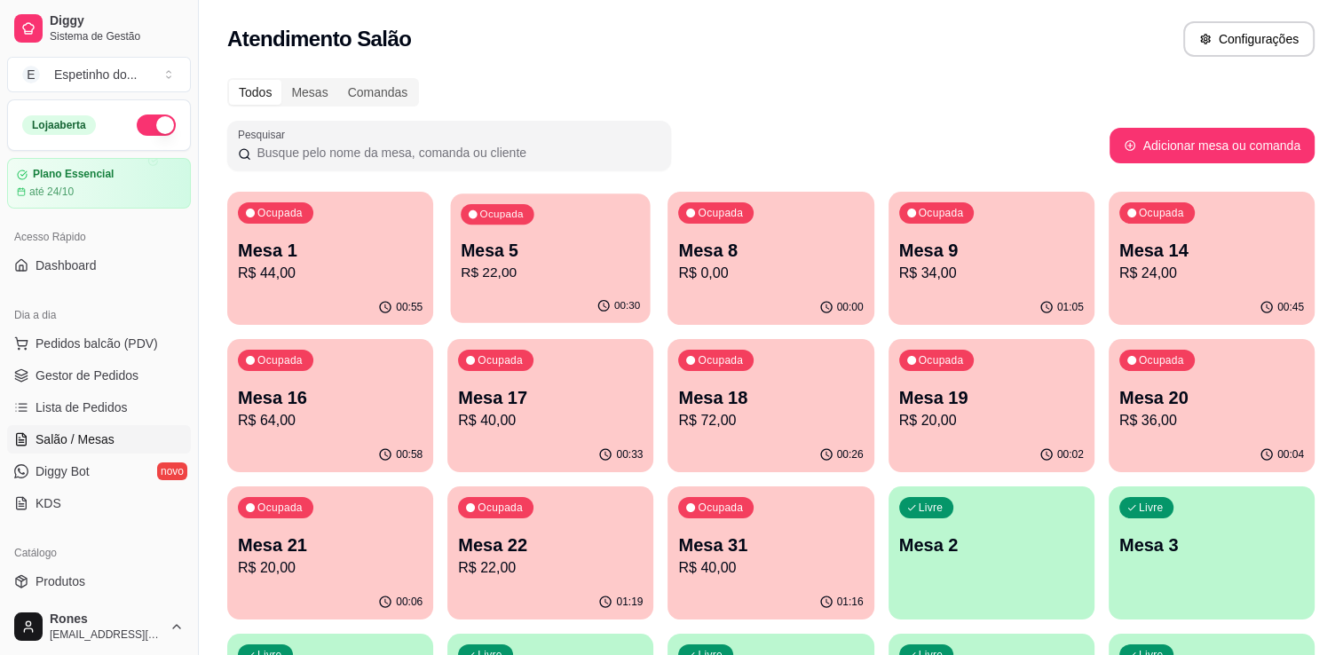
click at [522, 240] on p "Mesa 5" at bounding box center [550, 251] width 179 height 24
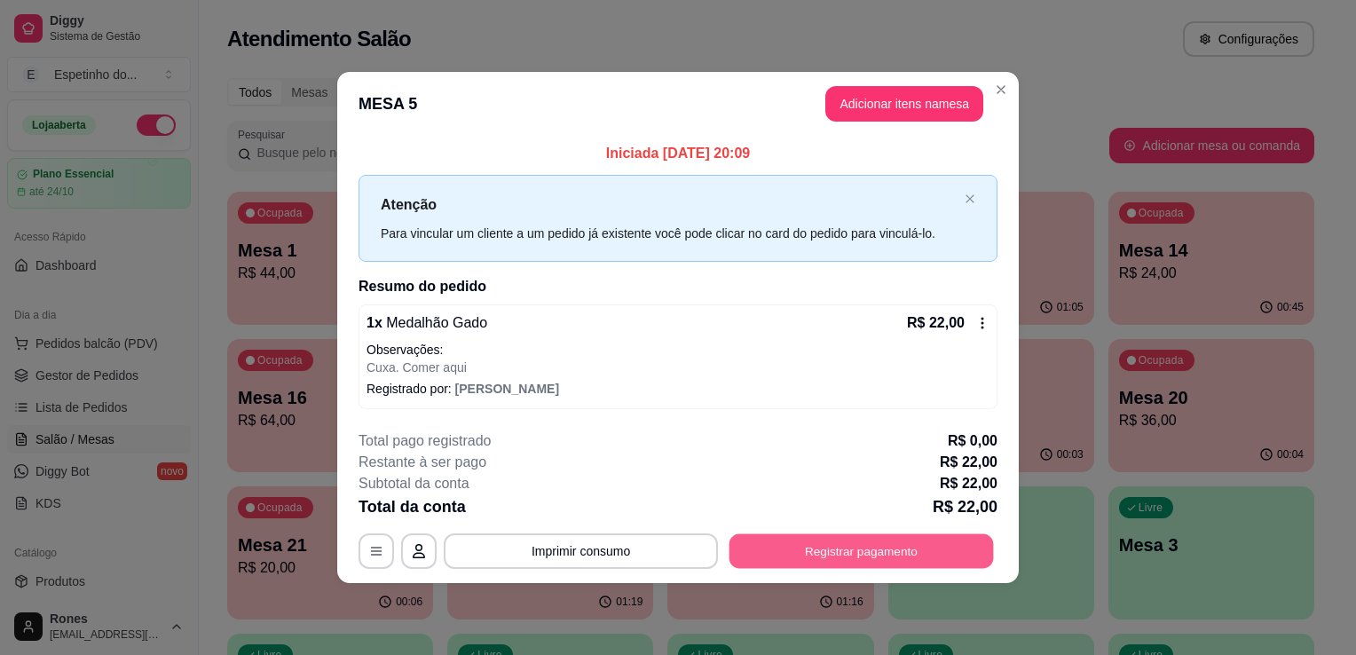
click at [808, 550] on button "Registrar pagamento" at bounding box center [861, 550] width 264 height 35
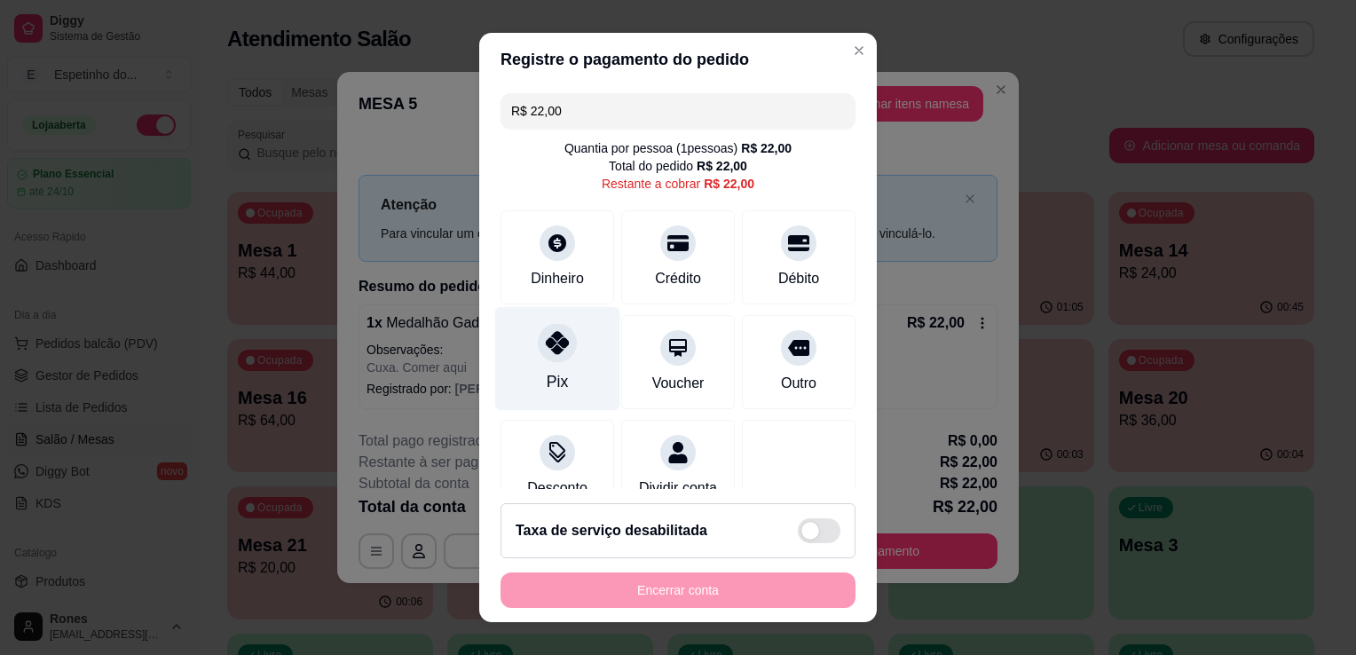
click at [546, 351] on icon at bounding box center [557, 342] width 23 height 23
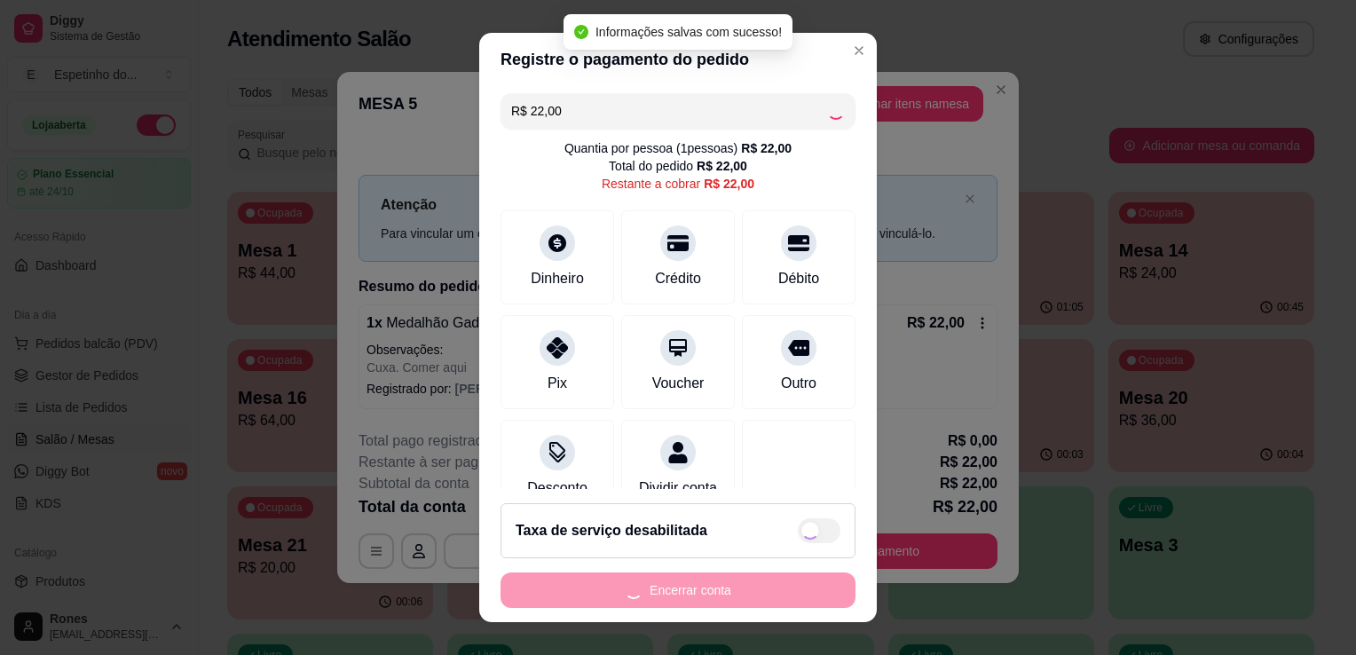
type input "R$ 0,00"
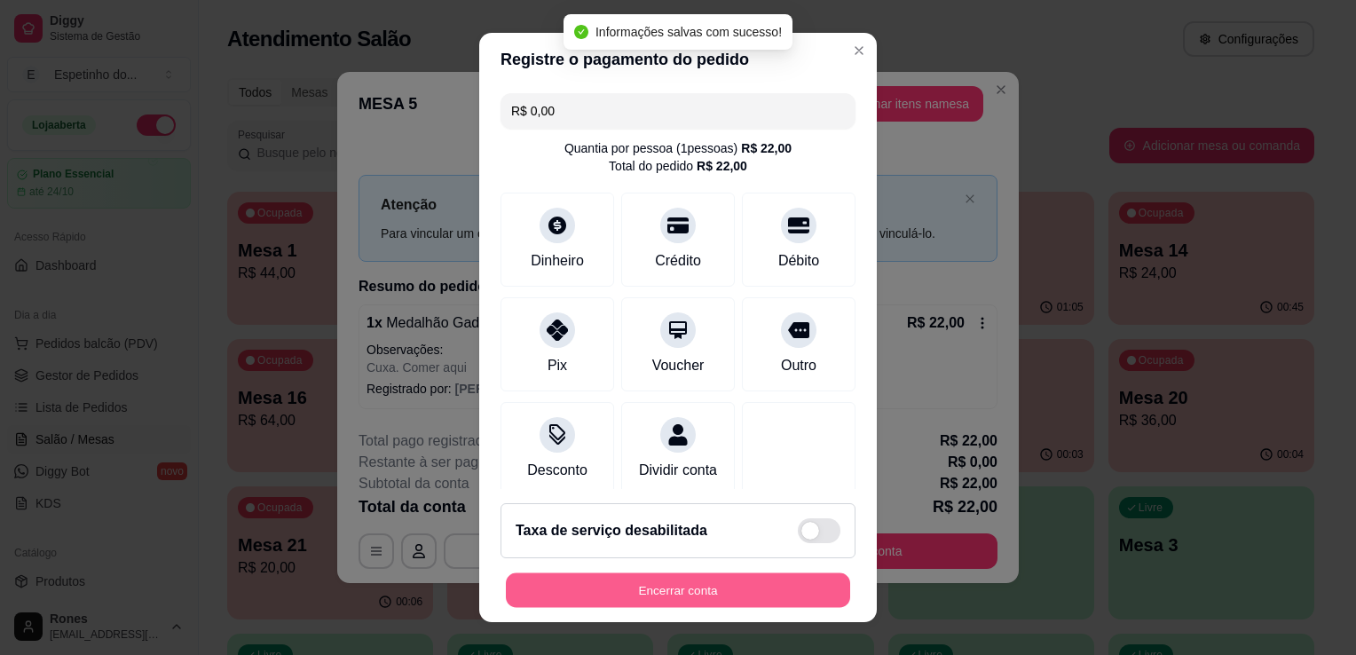
click at [710, 587] on button "Encerrar conta" at bounding box center [678, 590] width 344 height 35
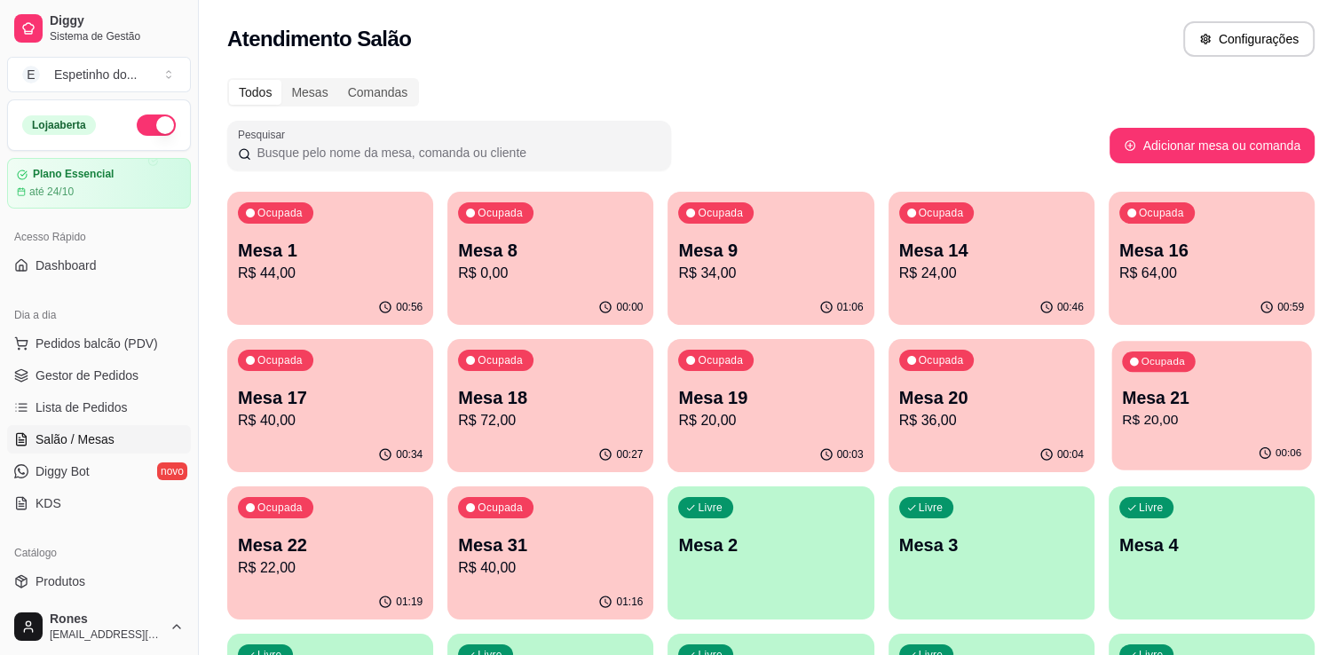
click at [1253, 407] on p "Mesa 21" at bounding box center [1211, 398] width 179 height 24
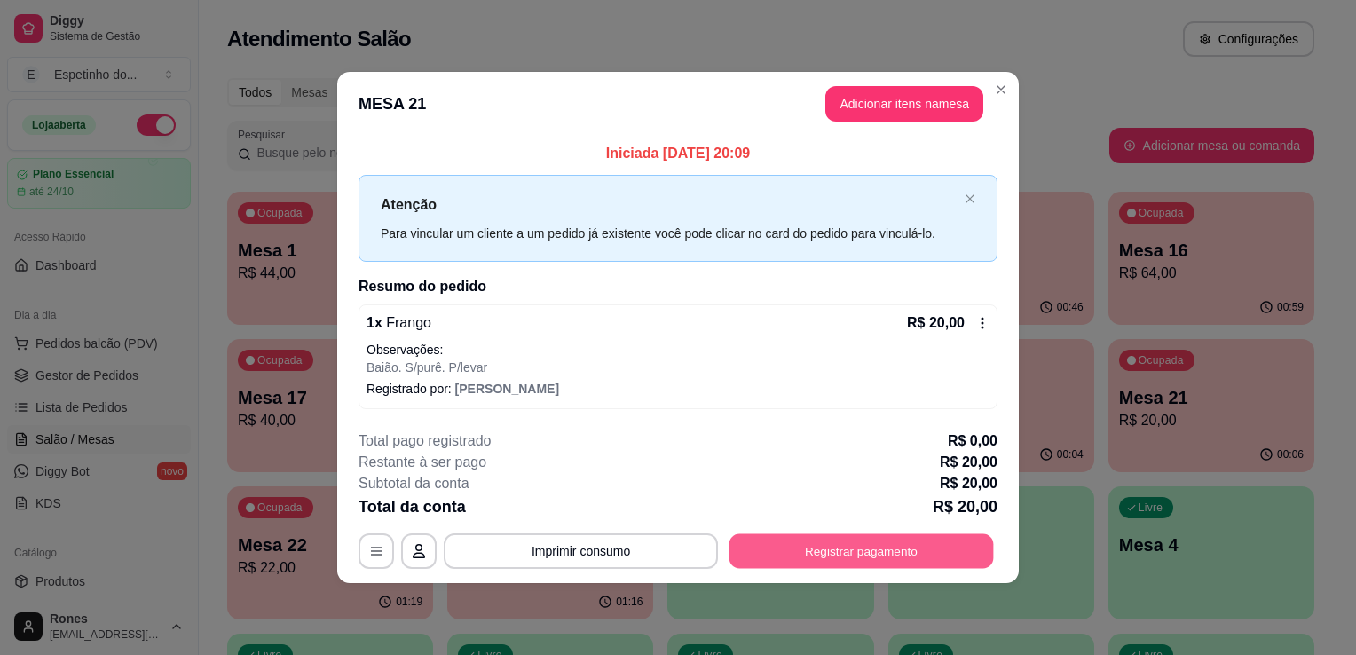
click at [938, 552] on button "Registrar pagamento" at bounding box center [861, 550] width 264 height 35
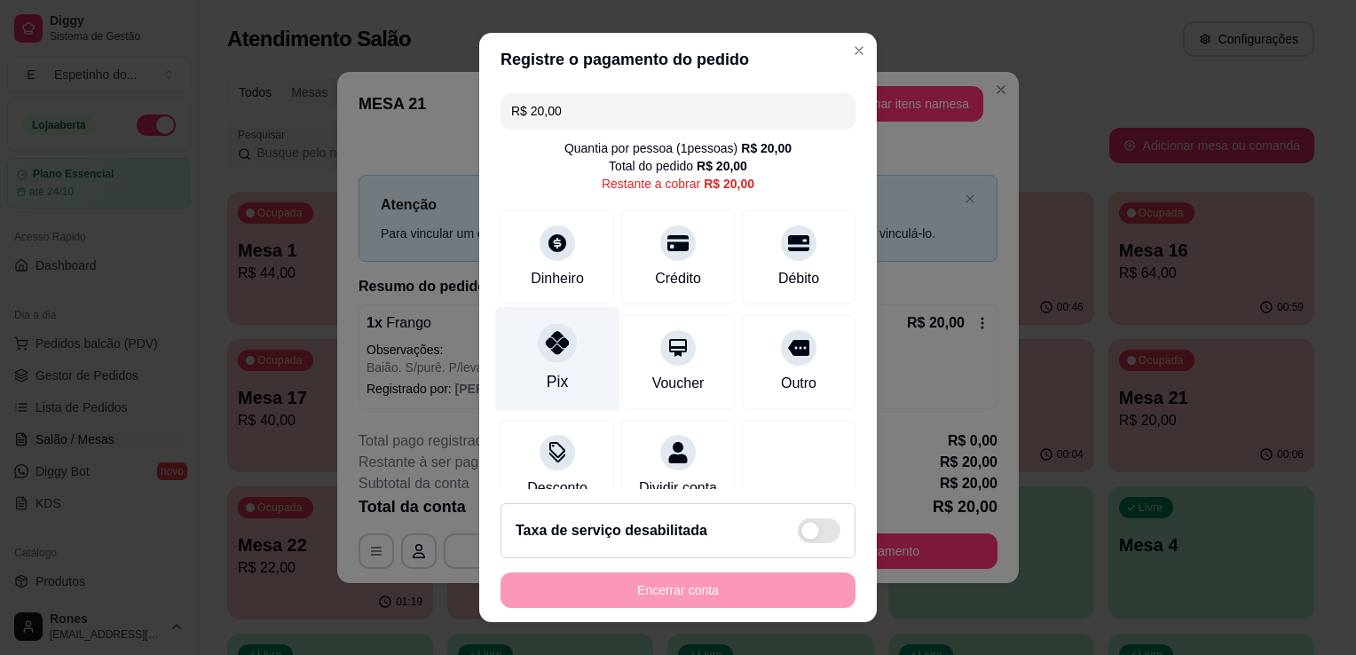
click at [538, 337] on div at bounding box center [557, 342] width 39 height 39
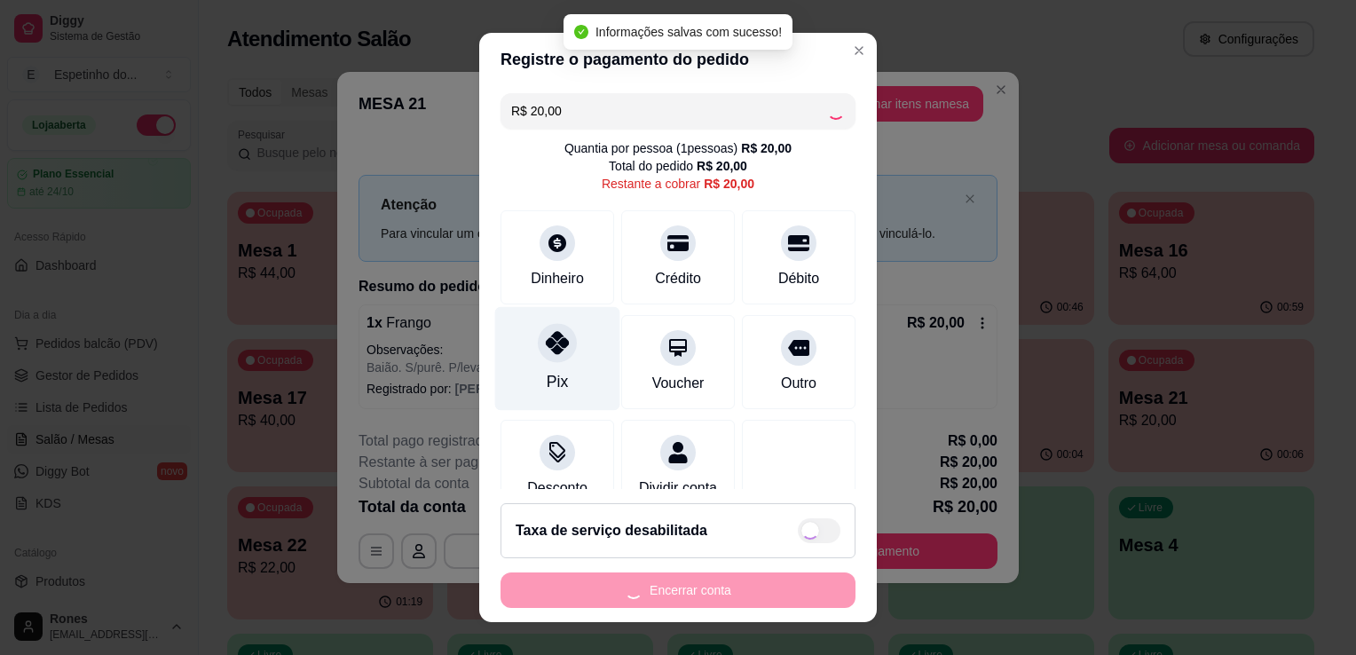
type input "R$ 0,00"
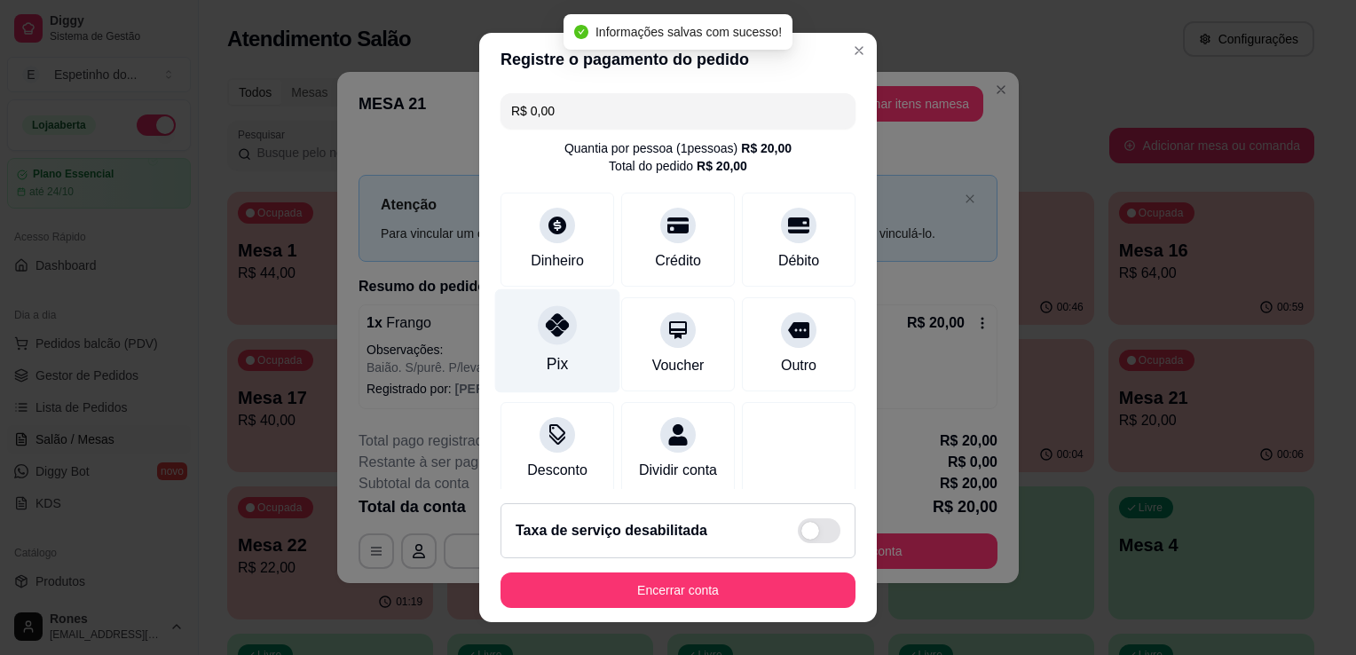
click at [538, 337] on div at bounding box center [557, 324] width 39 height 39
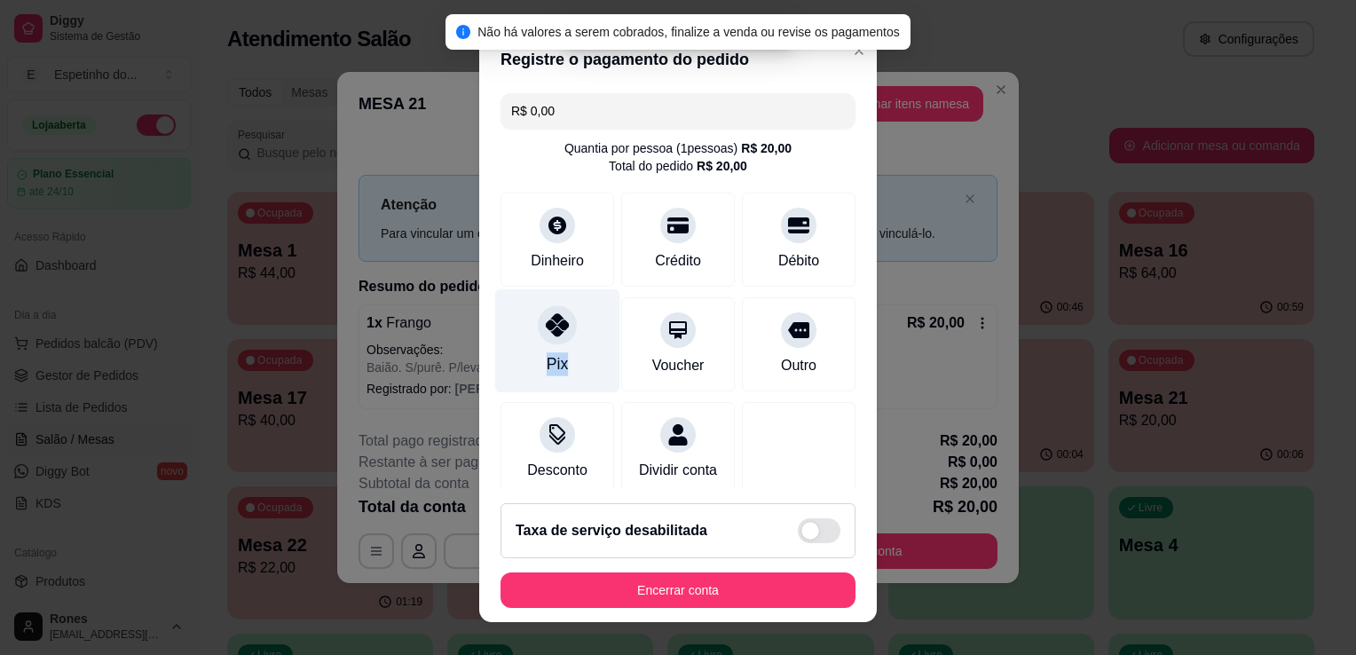
click at [538, 337] on div at bounding box center [557, 324] width 39 height 39
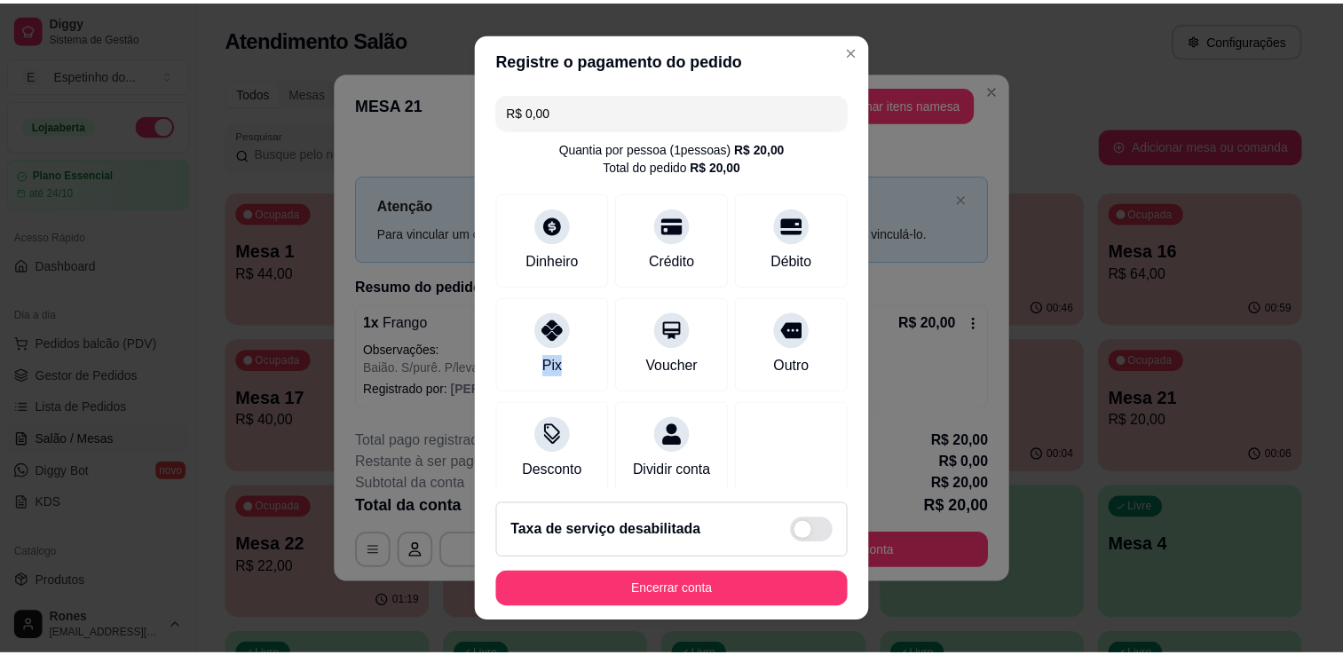
scroll to position [125, 0]
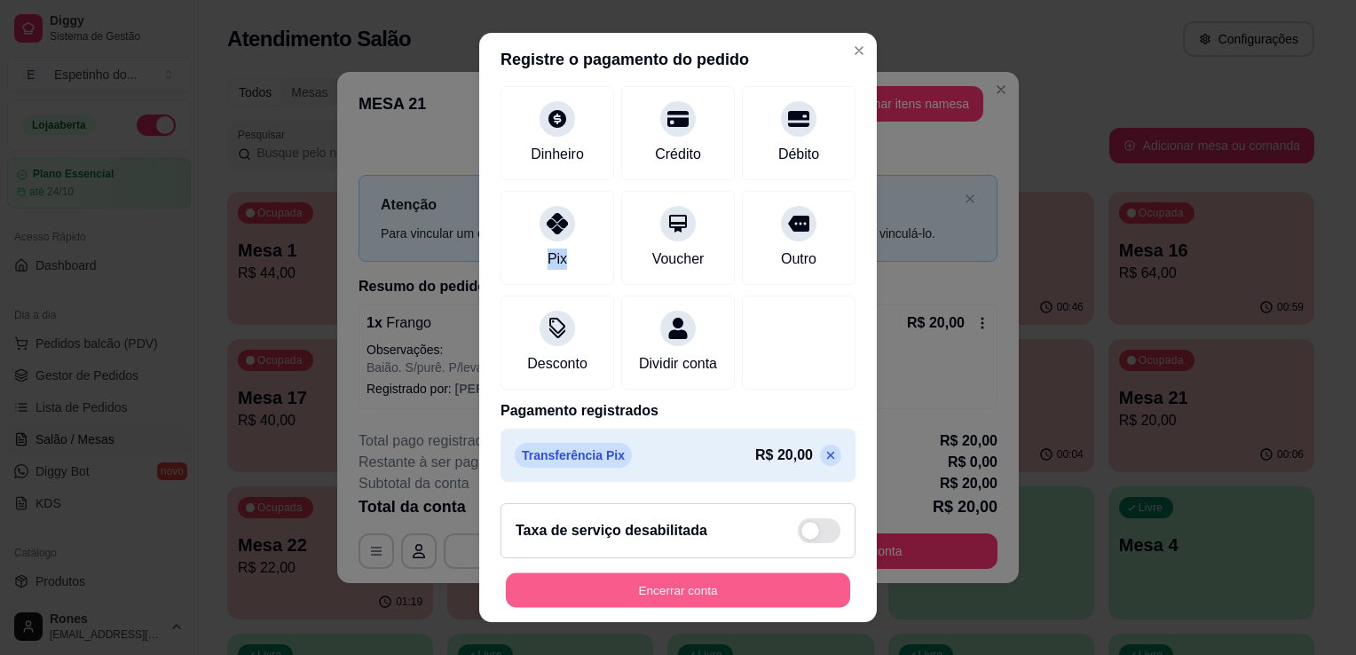
click at [740, 597] on button "Encerrar conta" at bounding box center [678, 590] width 344 height 35
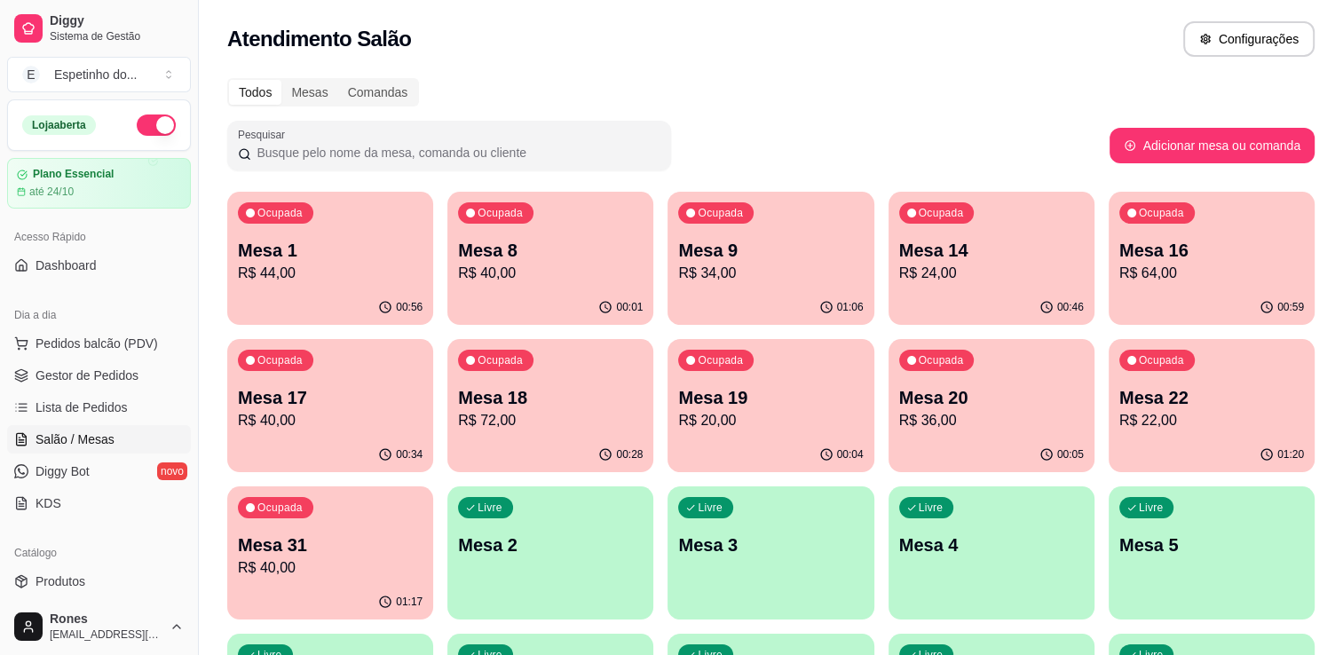
click at [347, 406] on p "Mesa 17" at bounding box center [330, 397] width 185 height 25
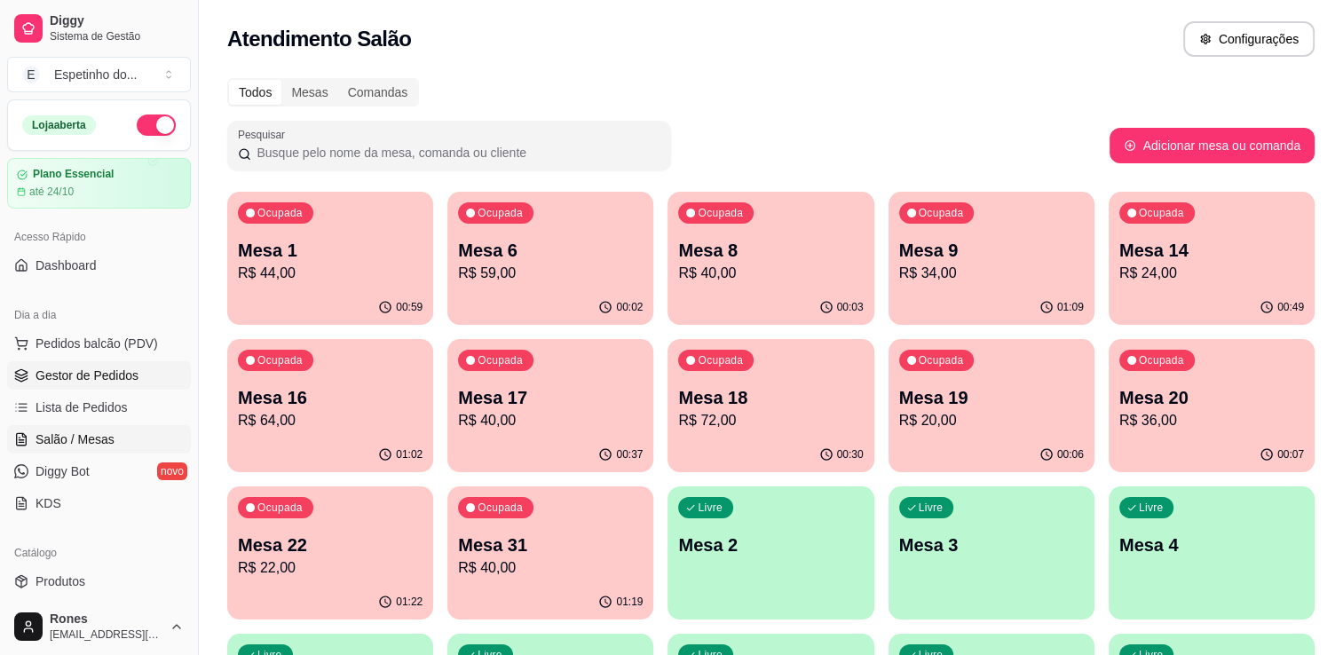
click at [94, 374] on span "Gestor de Pedidos" at bounding box center [86, 375] width 103 height 18
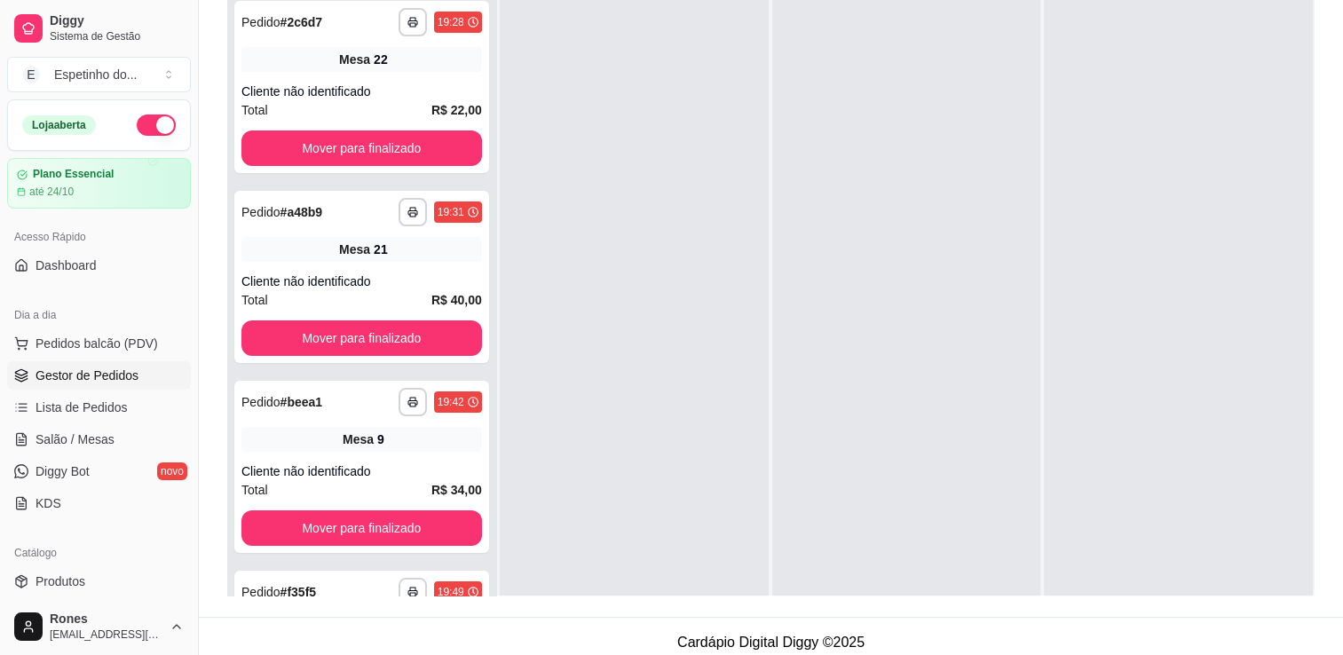
scroll to position [270, 0]
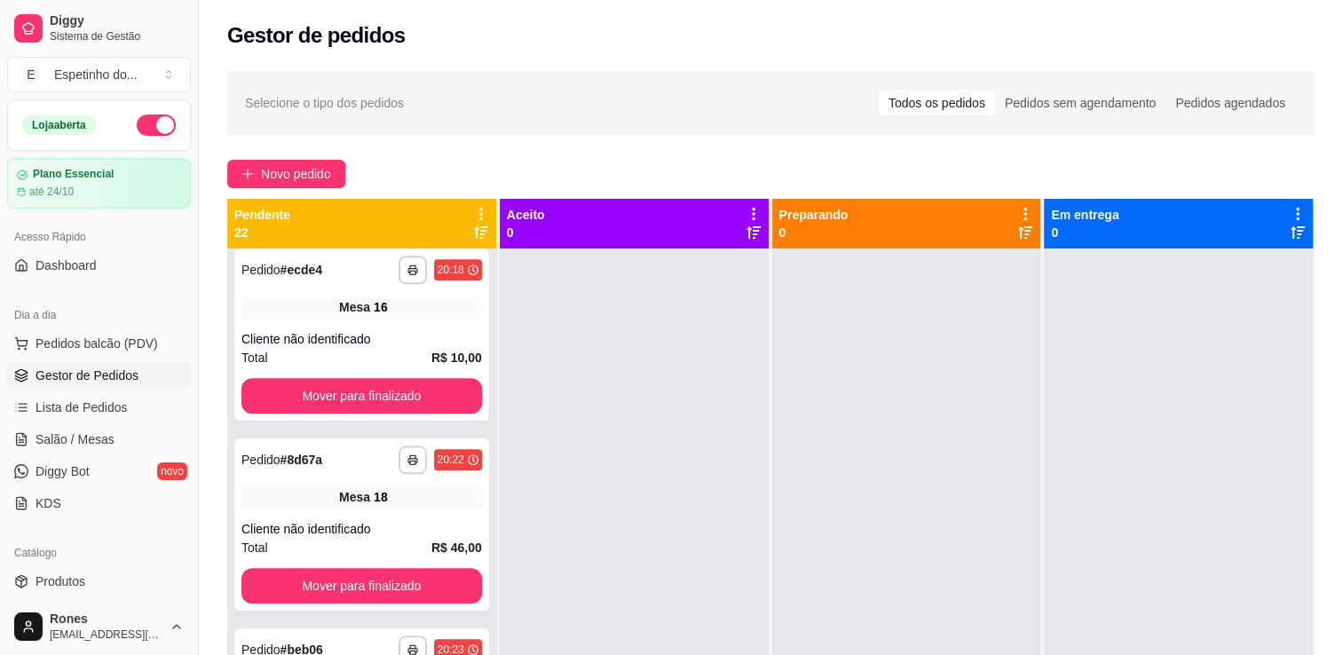
scroll to position [2293, 0]
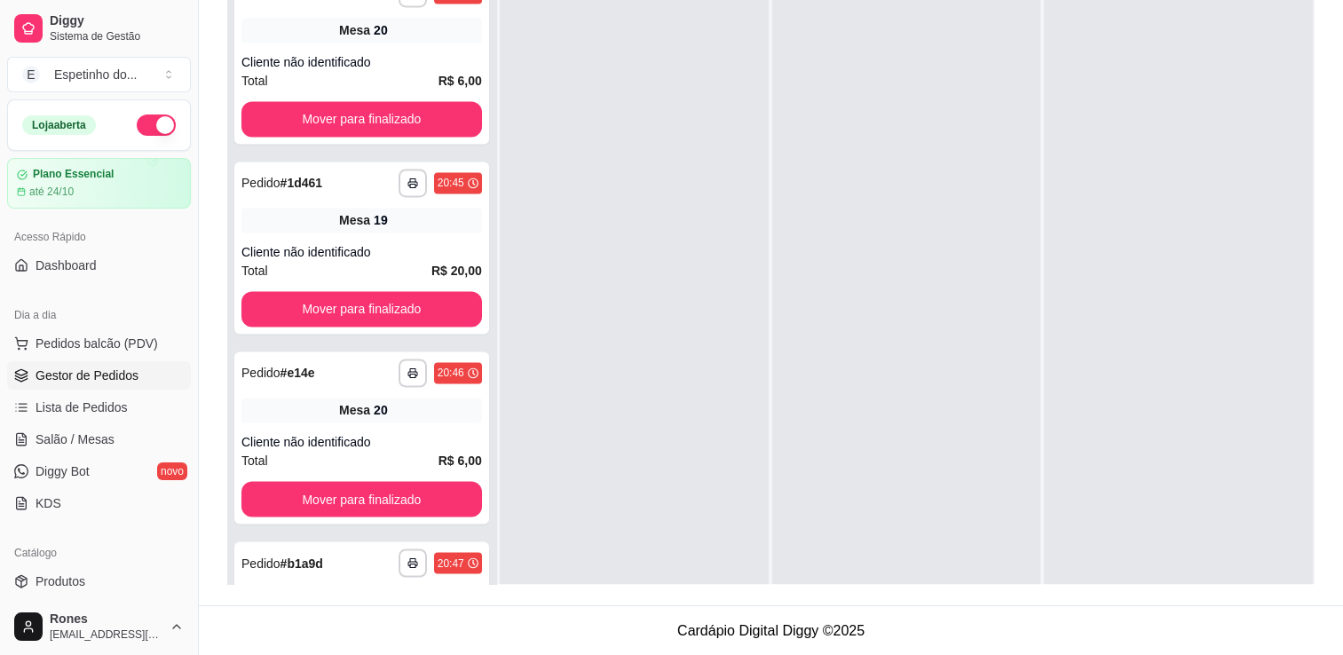
scroll to position [3439, 0]
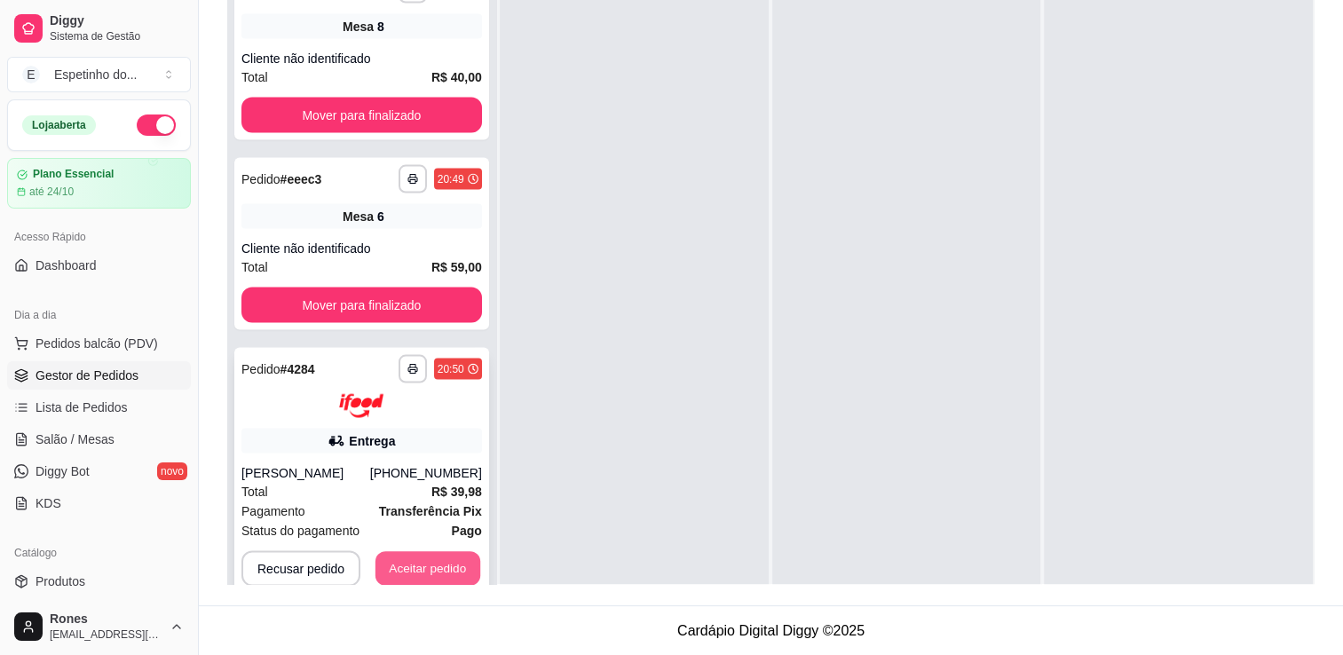
click at [444, 568] on button "Aceitar pedido" at bounding box center [427, 568] width 105 height 35
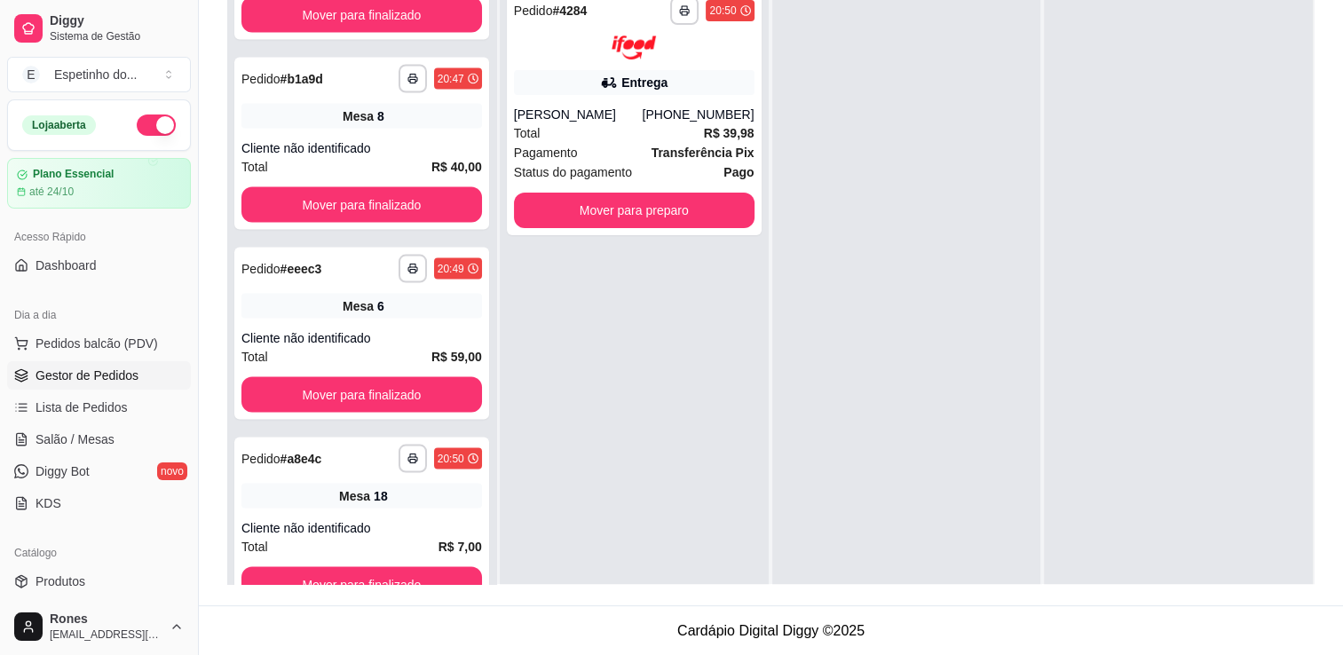
scroll to position [3351, 0]
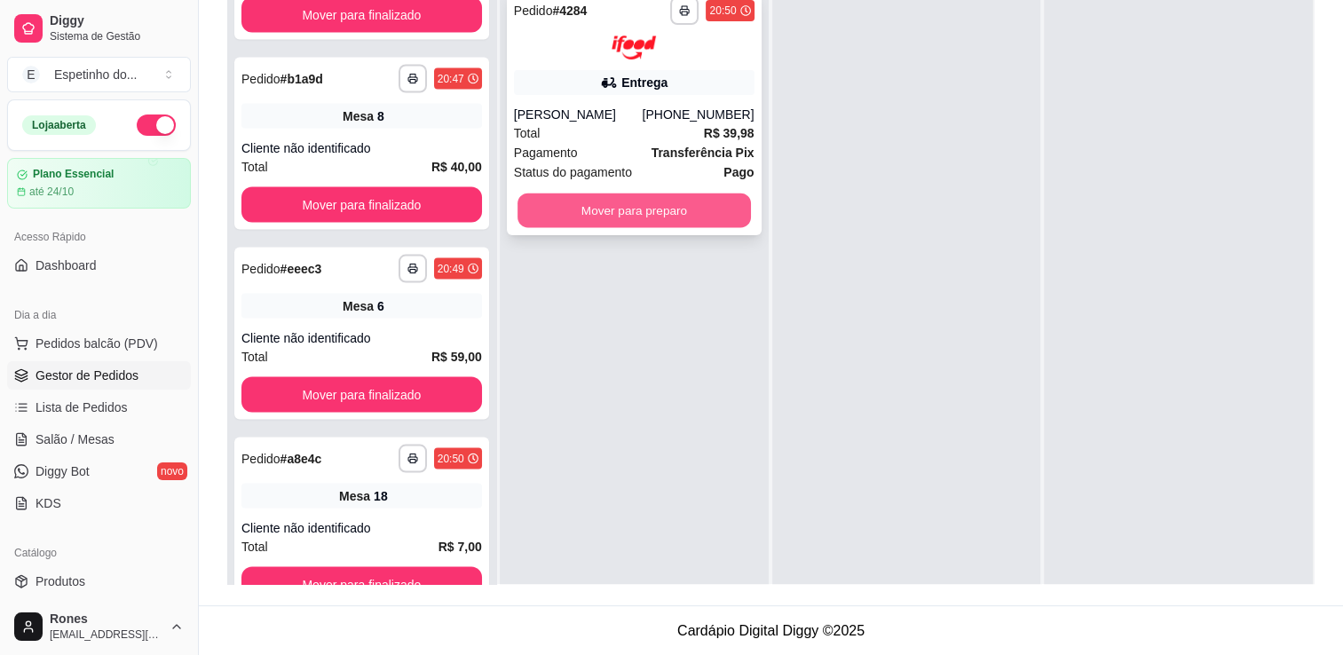
click at [705, 209] on button "Mover para preparo" at bounding box center [633, 210] width 233 height 35
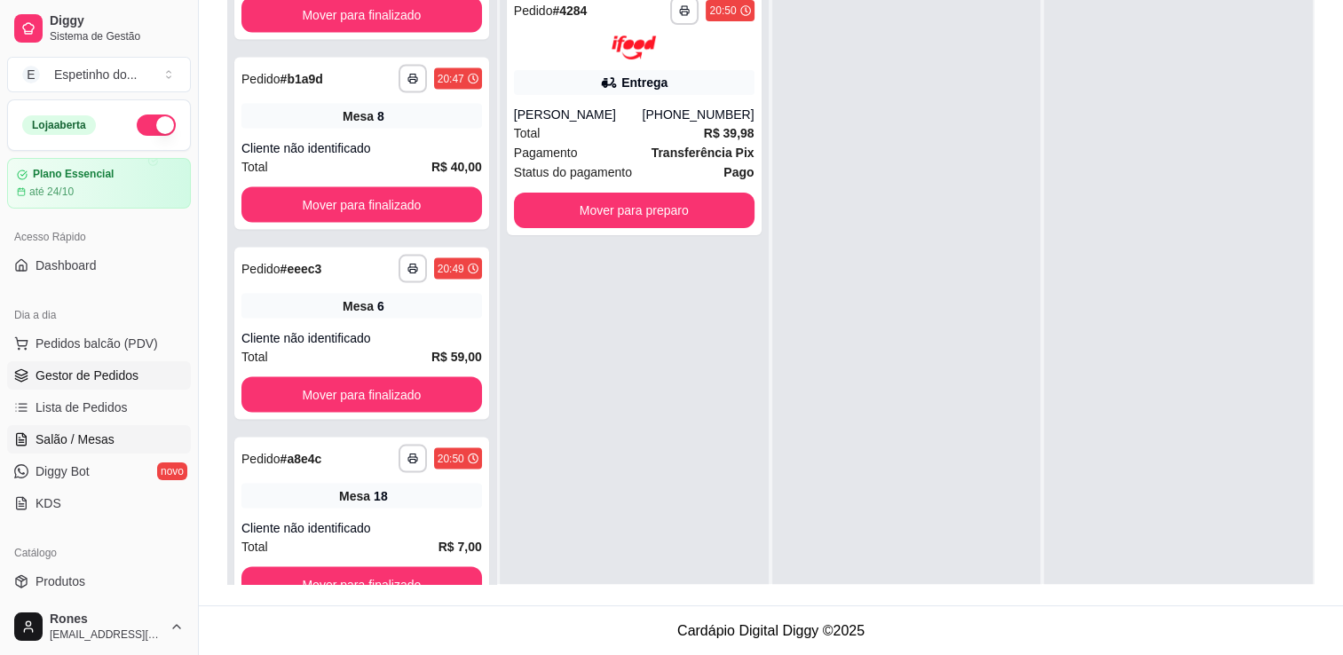
click at [97, 435] on span "Salão / Mesas" at bounding box center [74, 439] width 79 height 18
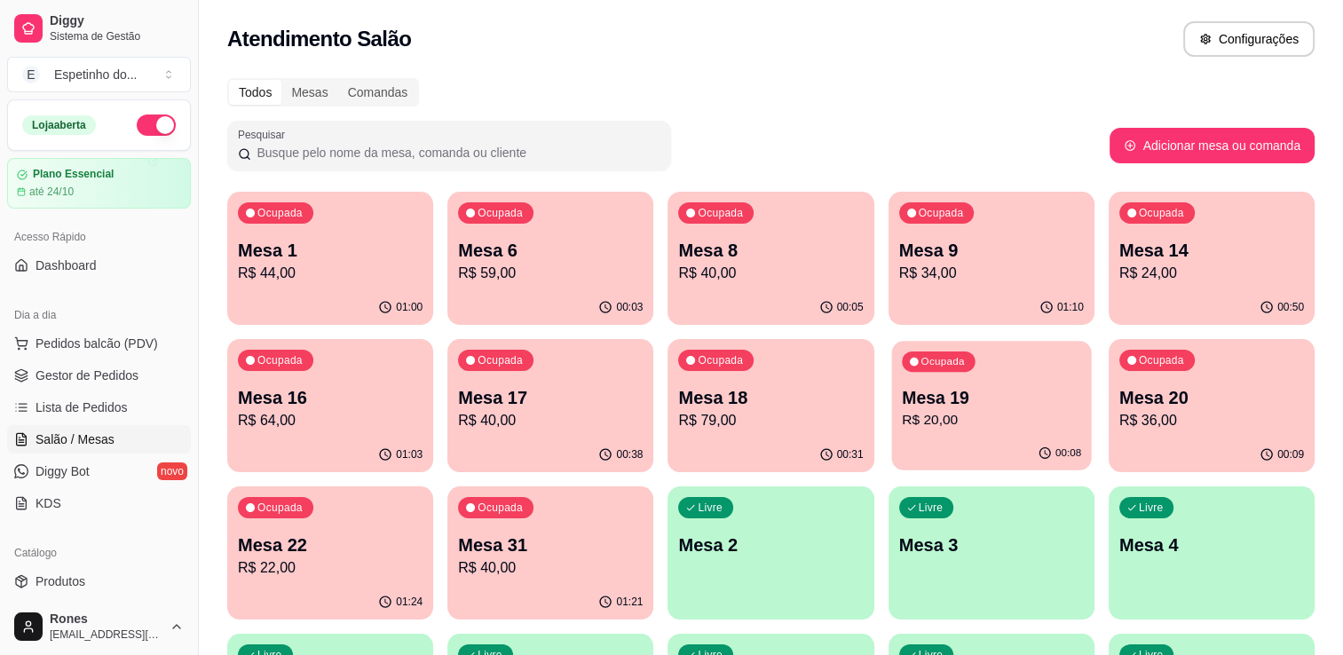
click at [1047, 433] on div "Ocupada Mesa 19 R$ 20,00" at bounding box center [991, 389] width 200 height 96
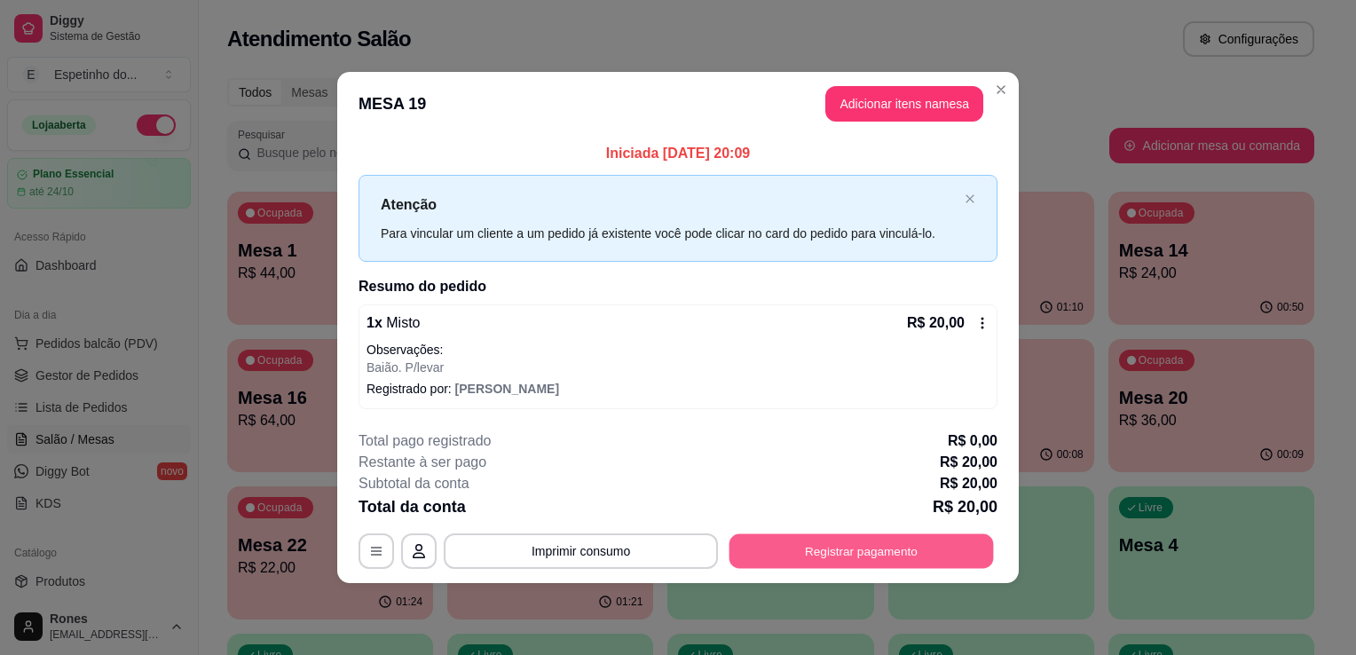
click at [902, 552] on button "Registrar pagamento" at bounding box center [861, 550] width 264 height 35
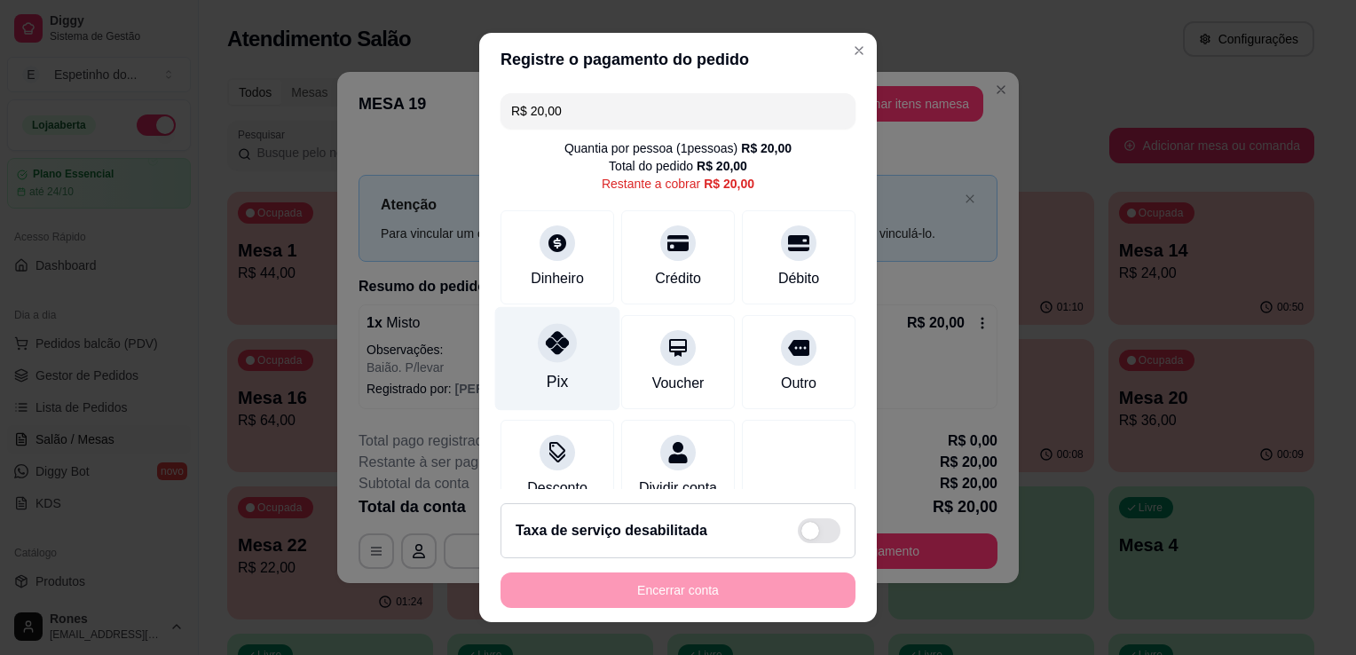
click at [582, 389] on div "Pix" at bounding box center [557, 359] width 125 height 104
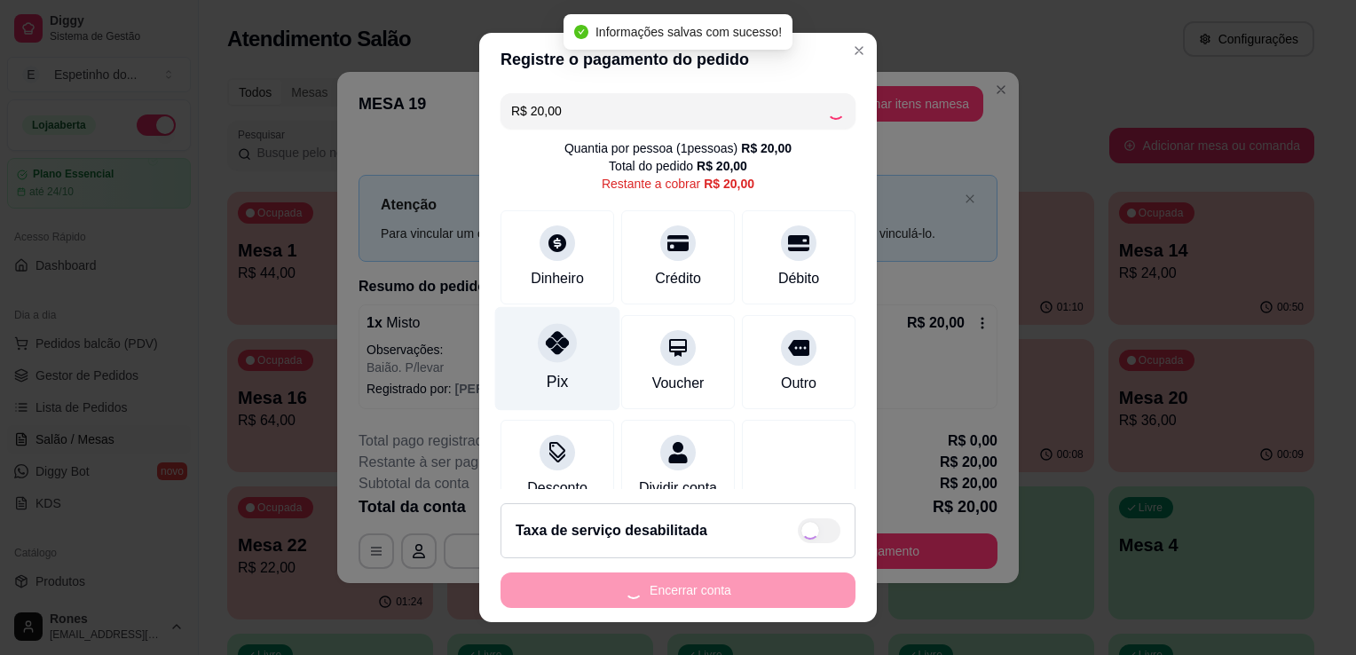
type input "R$ 0,00"
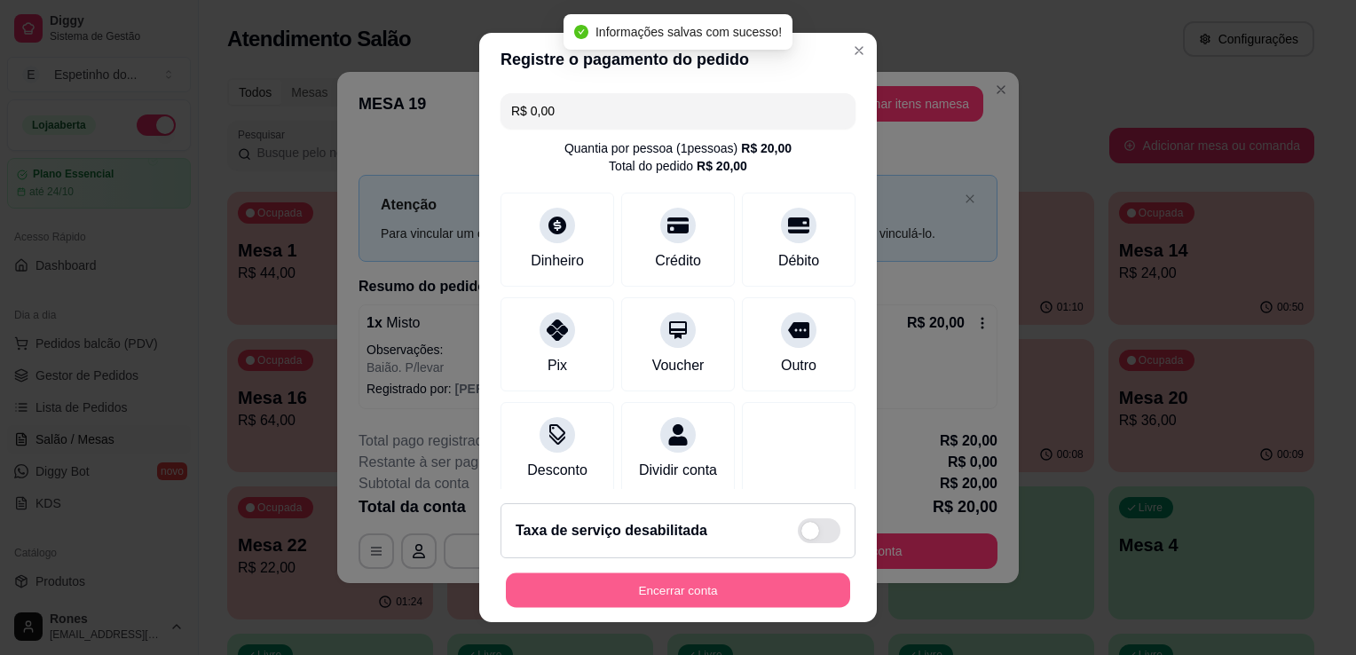
click at [770, 587] on button "Encerrar conta" at bounding box center [678, 590] width 344 height 35
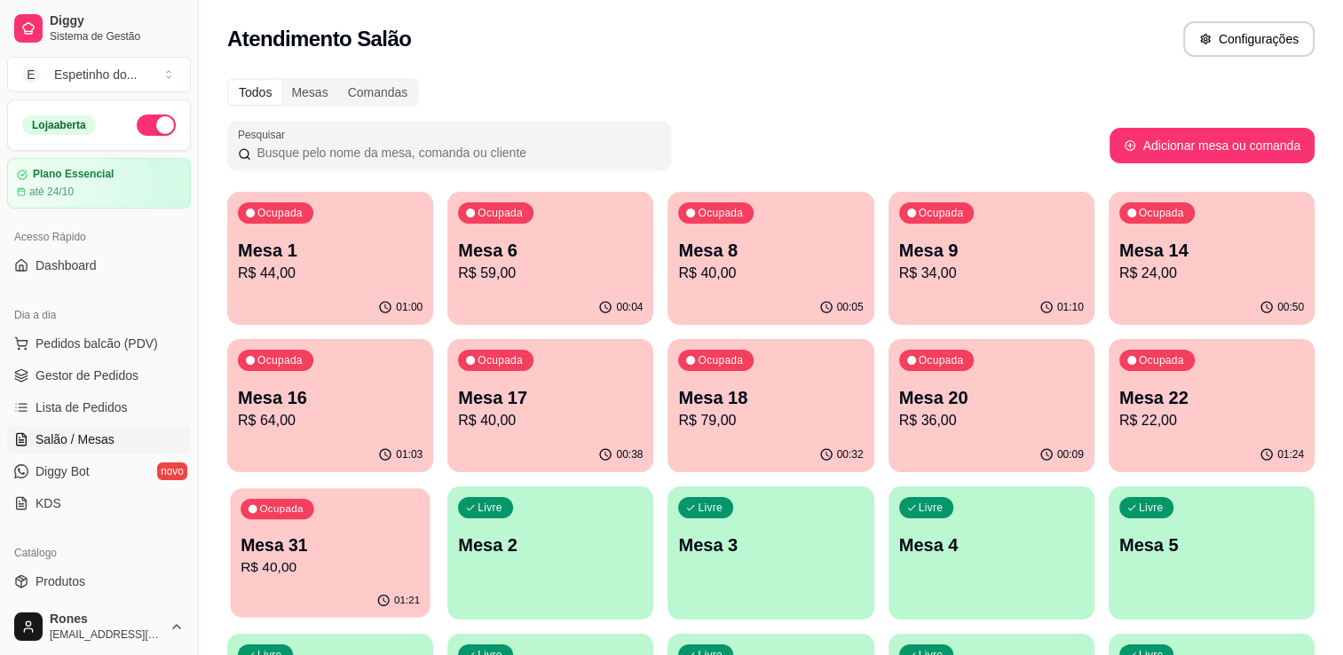
click at [342, 567] on p "R$ 40,00" at bounding box center [329, 567] width 179 height 20
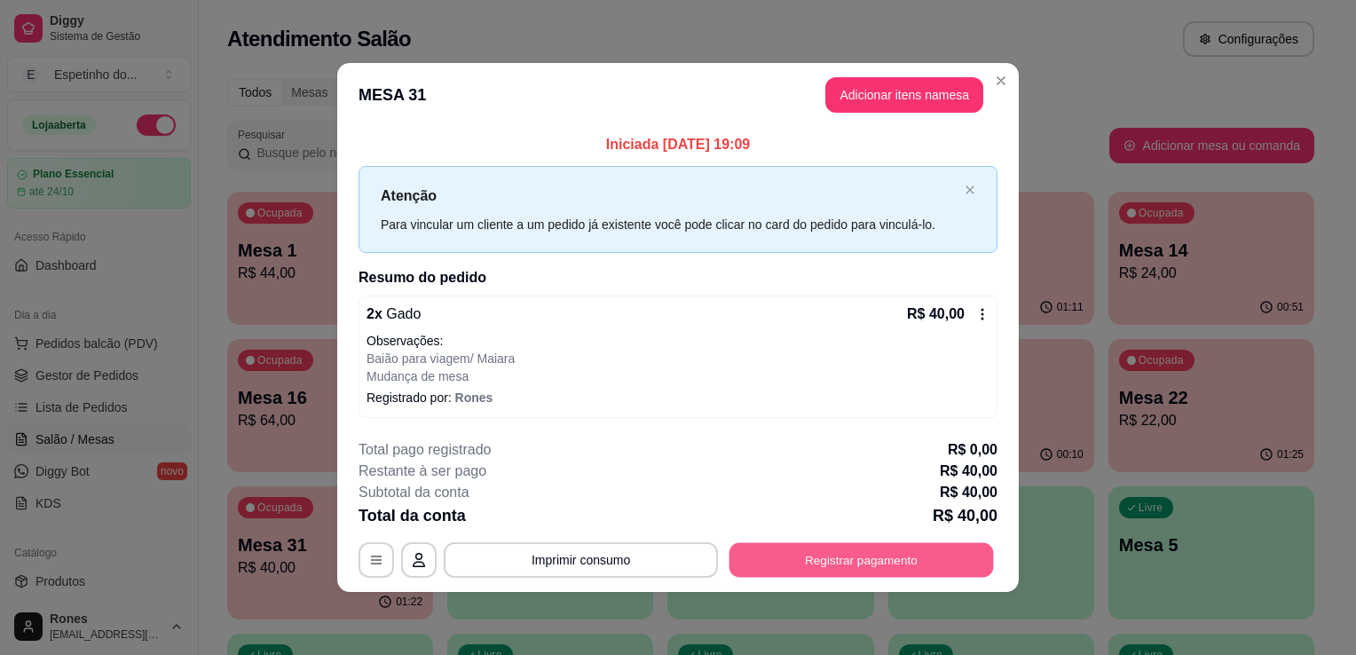
click at [922, 568] on button "Registrar pagamento" at bounding box center [861, 559] width 264 height 35
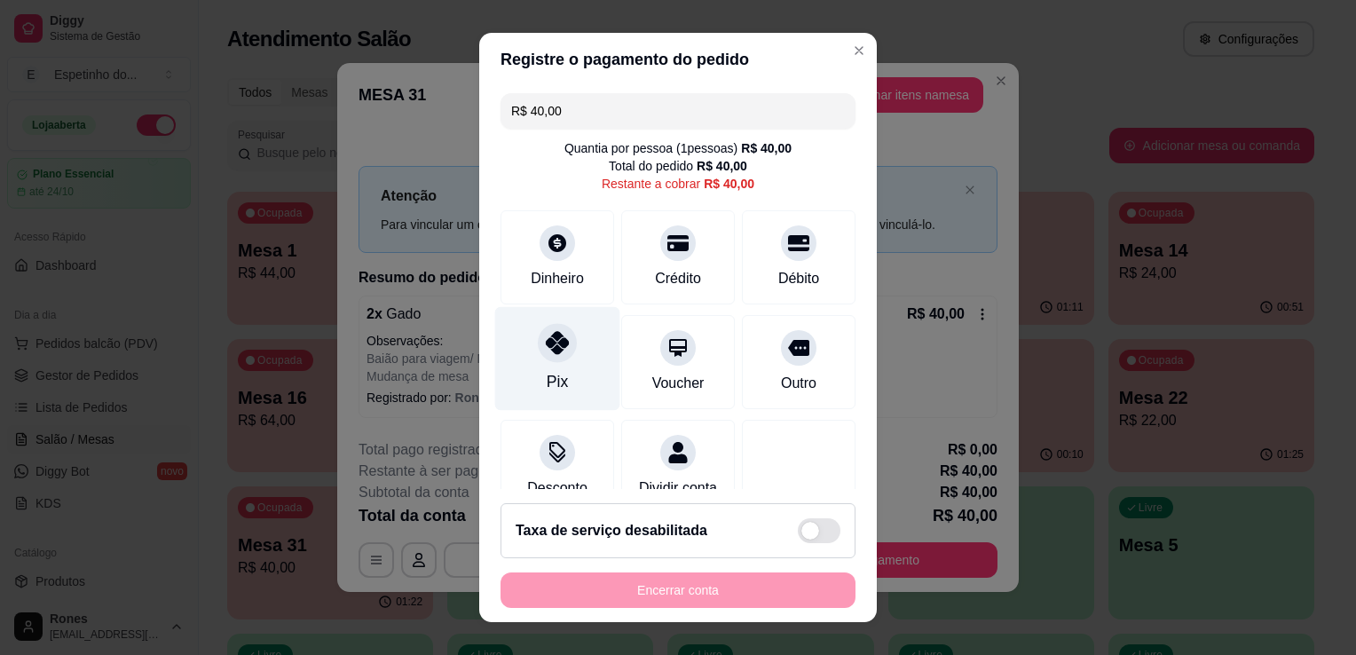
click at [550, 379] on div "Pix" at bounding box center [557, 381] width 21 height 23
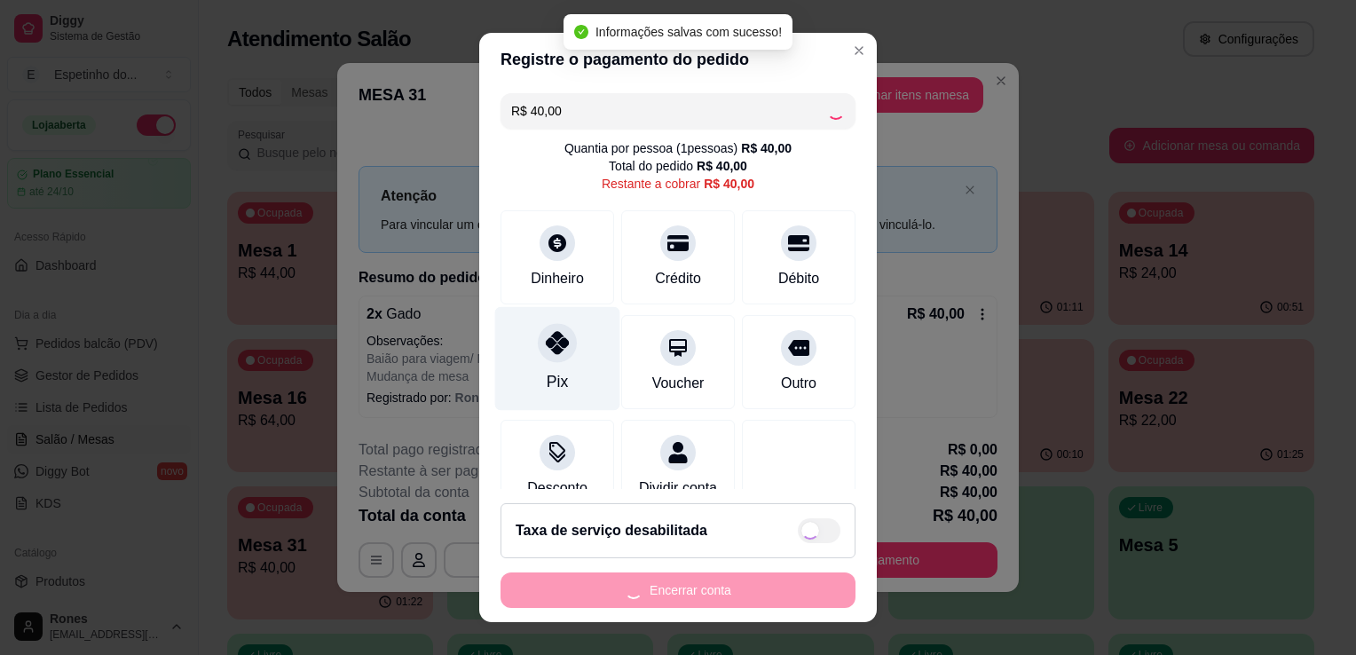
type input "R$ 0,00"
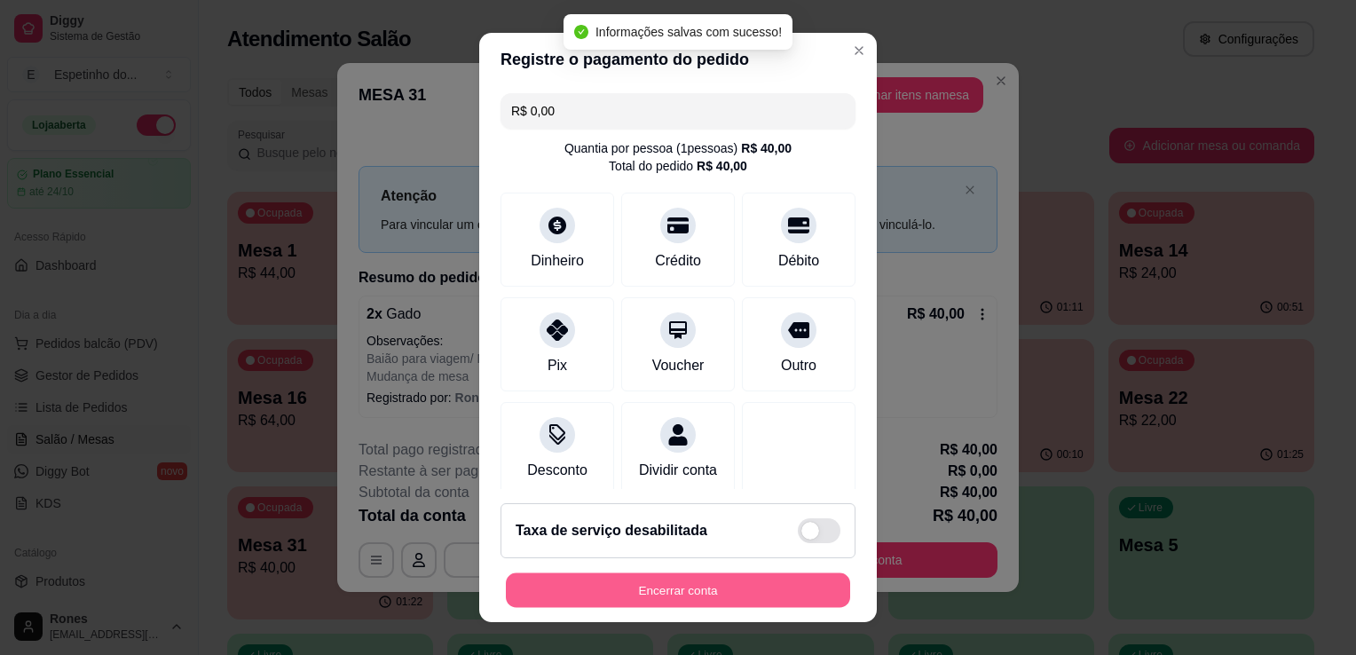
click at [749, 582] on button "Encerrar conta" at bounding box center [678, 590] width 344 height 35
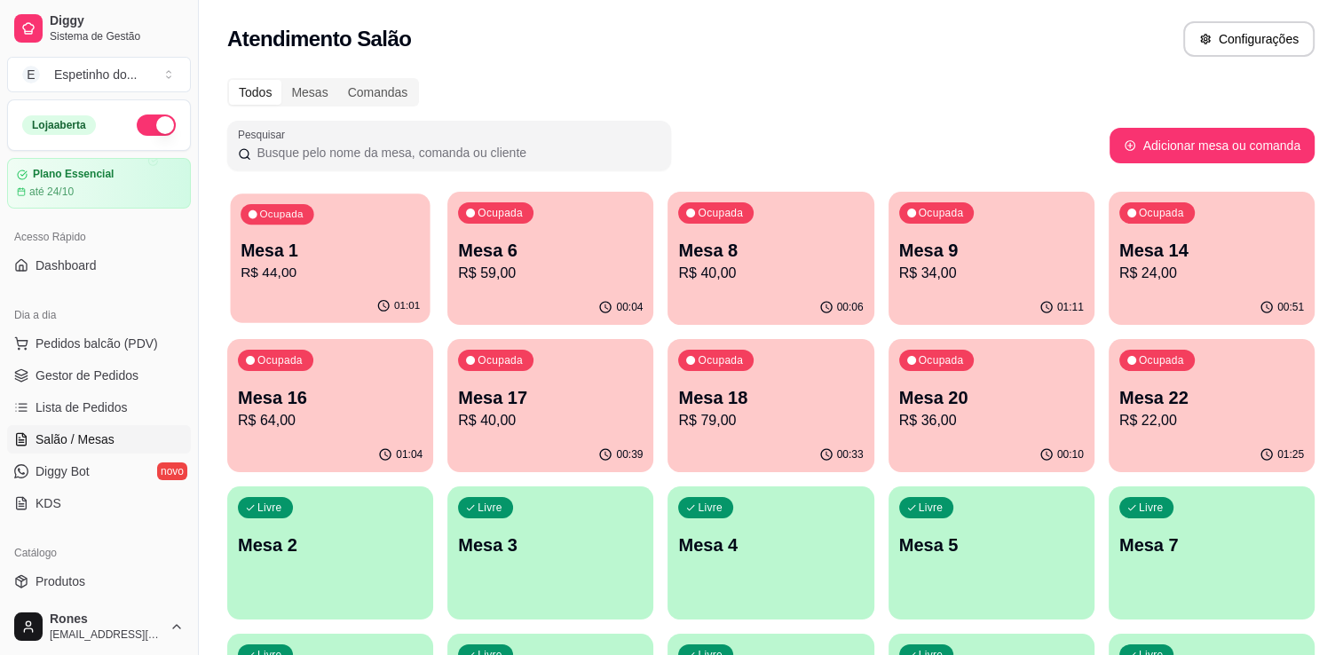
click at [292, 247] on p "Mesa 1" at bounding box center [329, 251] width 179 height 24
click at [477, 271] on p "R$ 59,00" at bounding box center [550, 273] width 185 height 21
click at [984, 285] on div "Ocupada Mesa 9 R$ 34,00" at bounding box center [991, 241] width 200 height 96
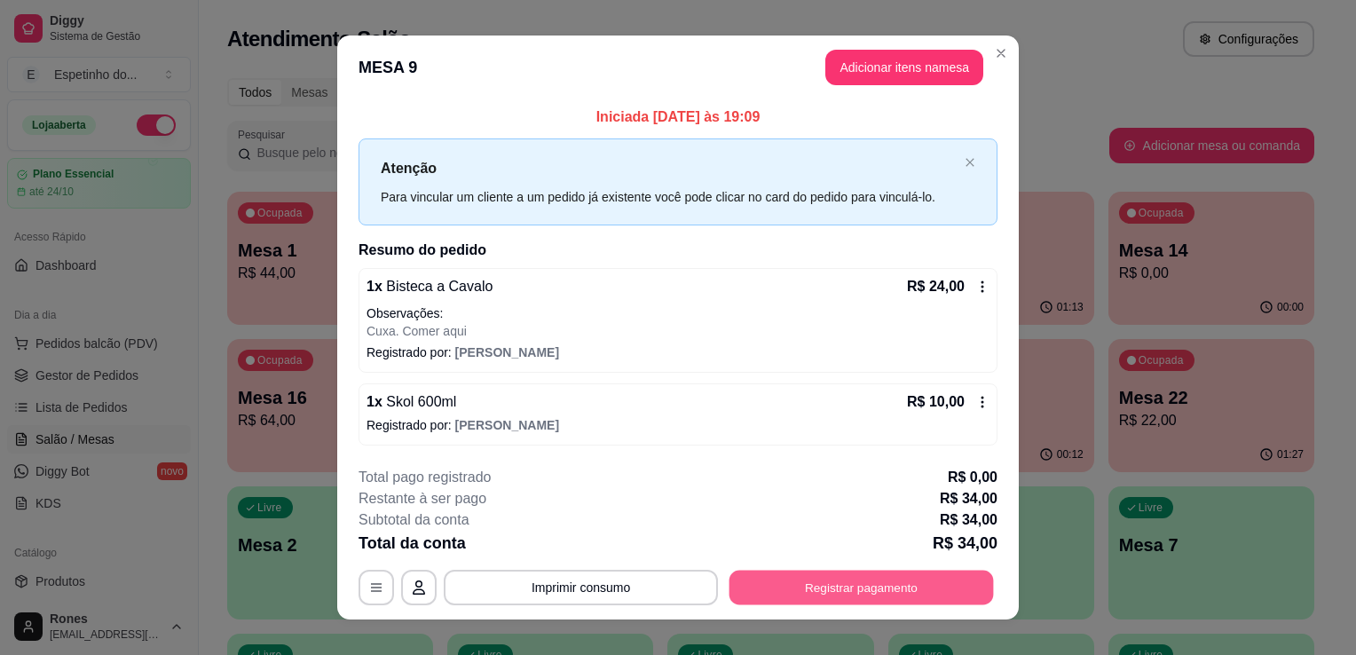
click at [923, 587] on button "Registrar pagamento" at bounding box center [861, 587] width 264 height 35
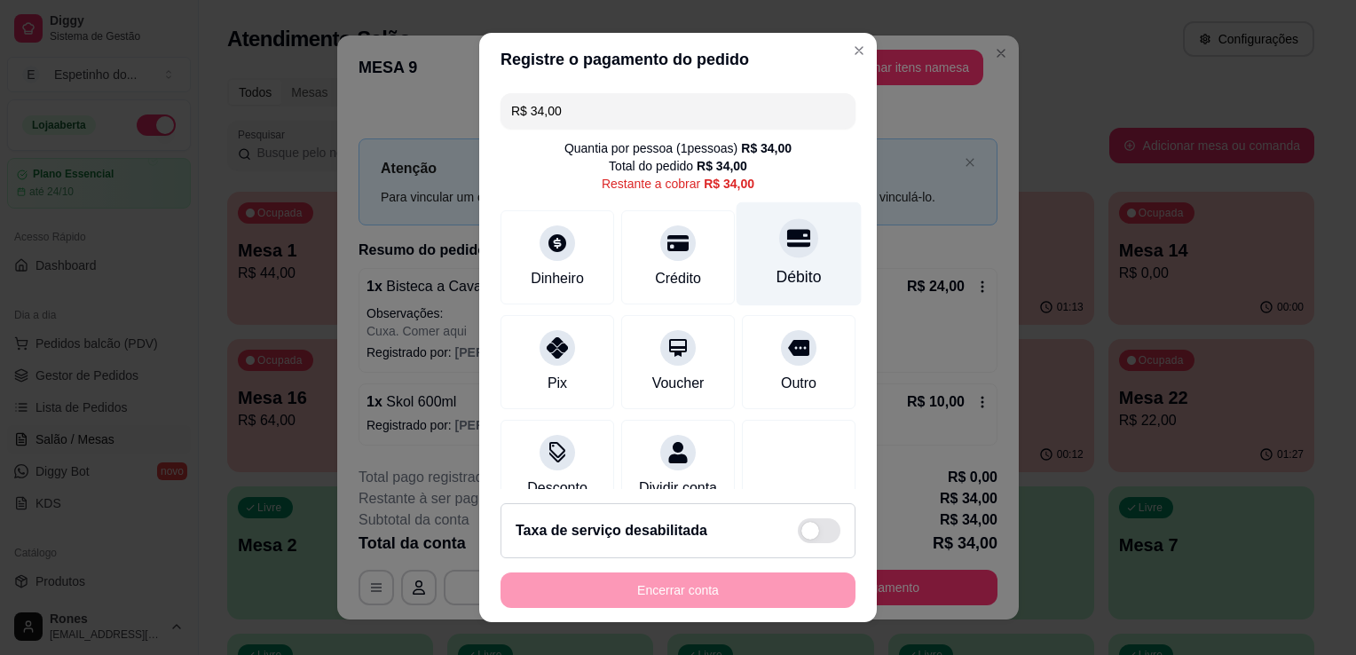
click at [779, 253] on div at bounding box center [798, 237] width 39 height 39
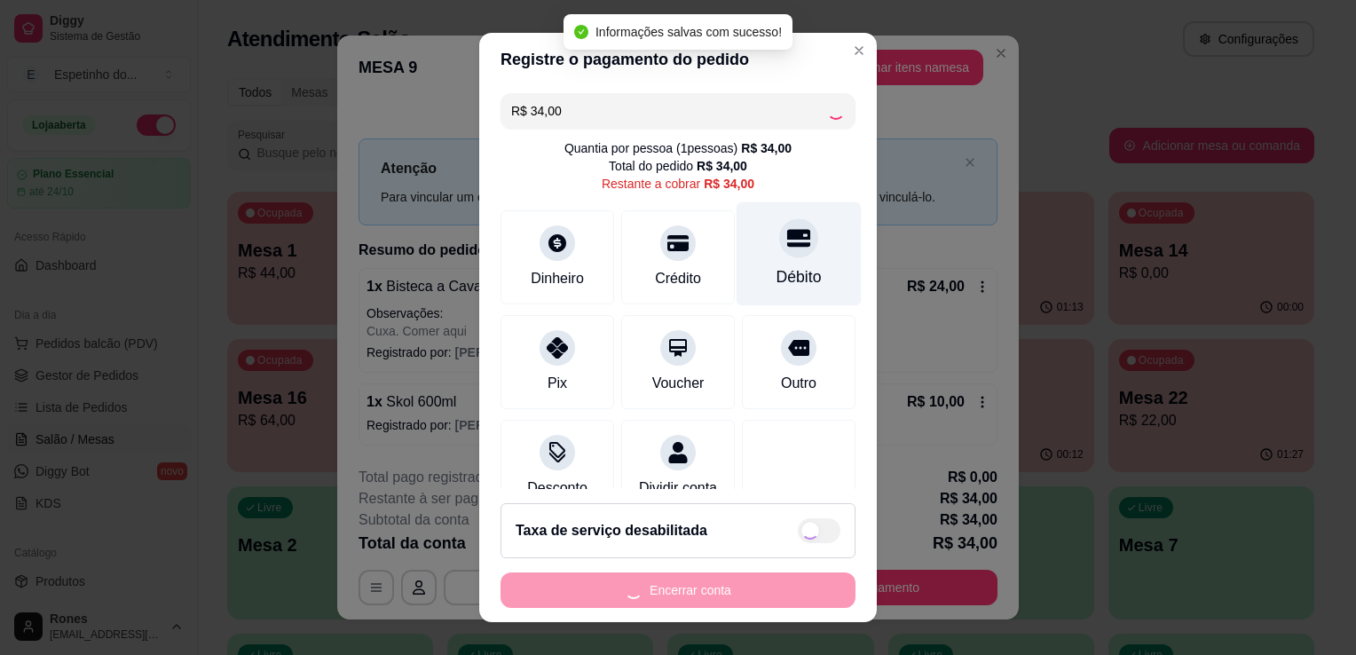
type input "R$ 0,00"
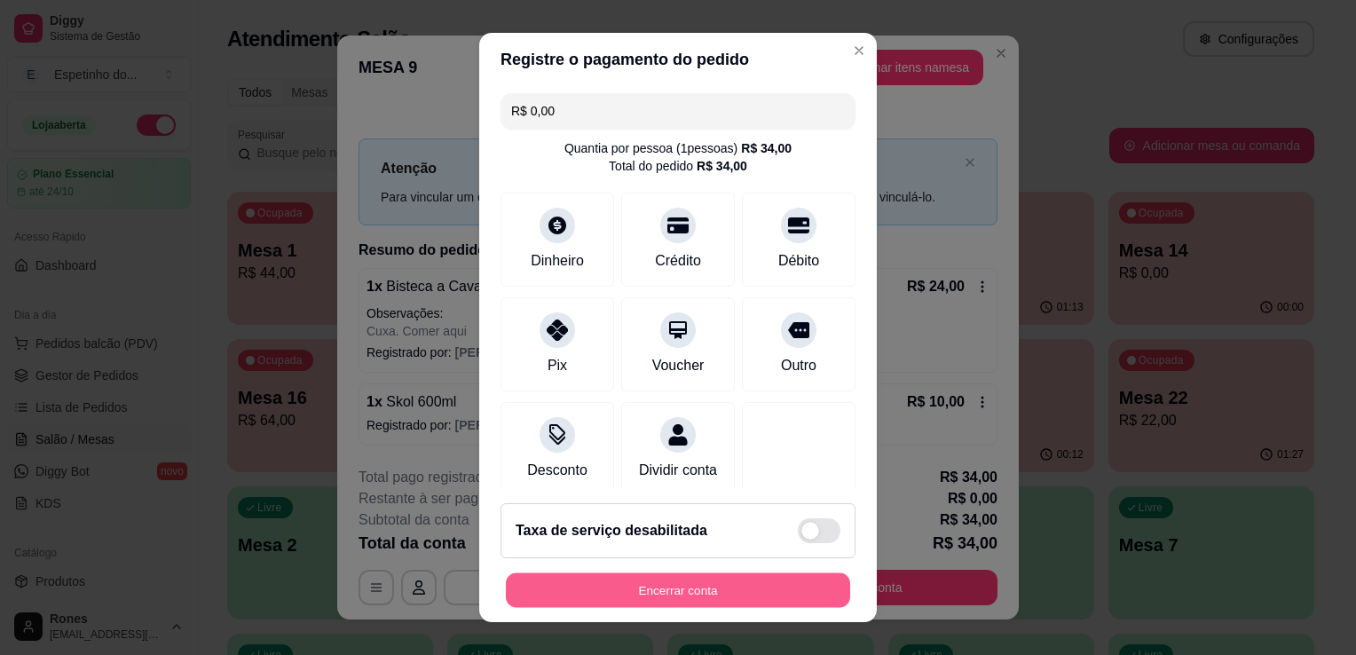
click at [724, 594] on button "Encerrar conta" at bounding box center [678, 590] width 344 height 35
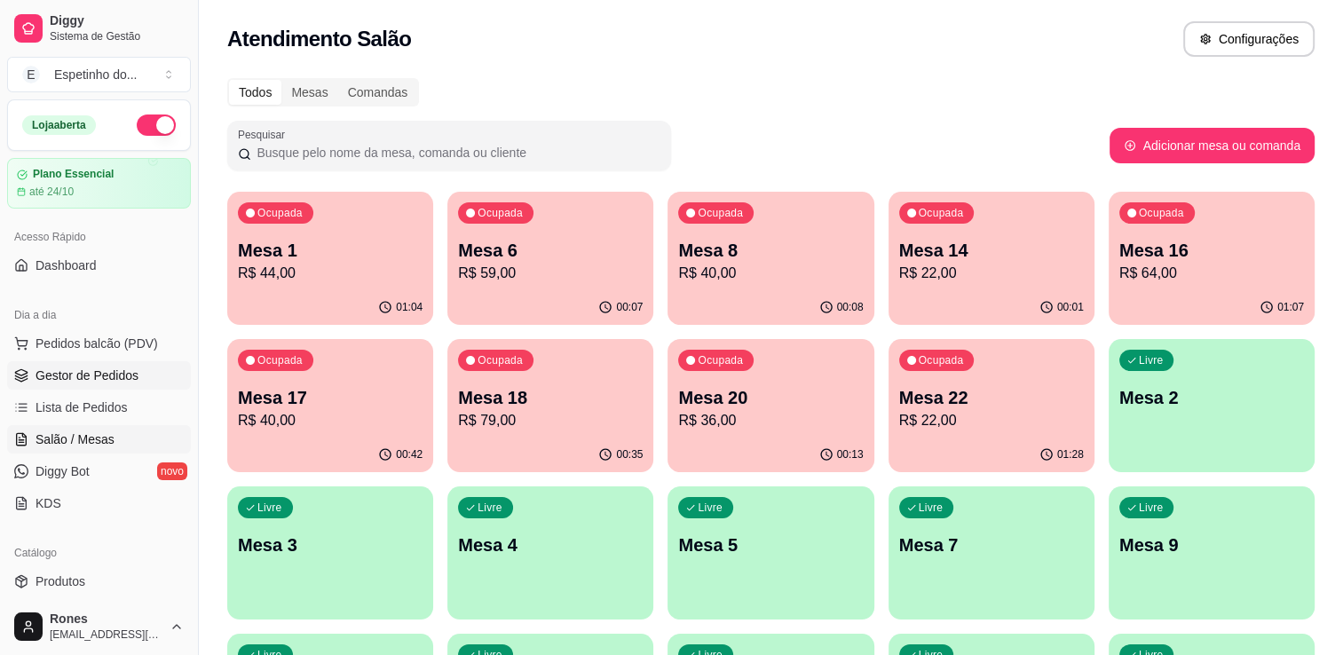
click at [94, 378] on span "Gestor de Pedidos" at bounding box center [86, 375] width 103 height 18
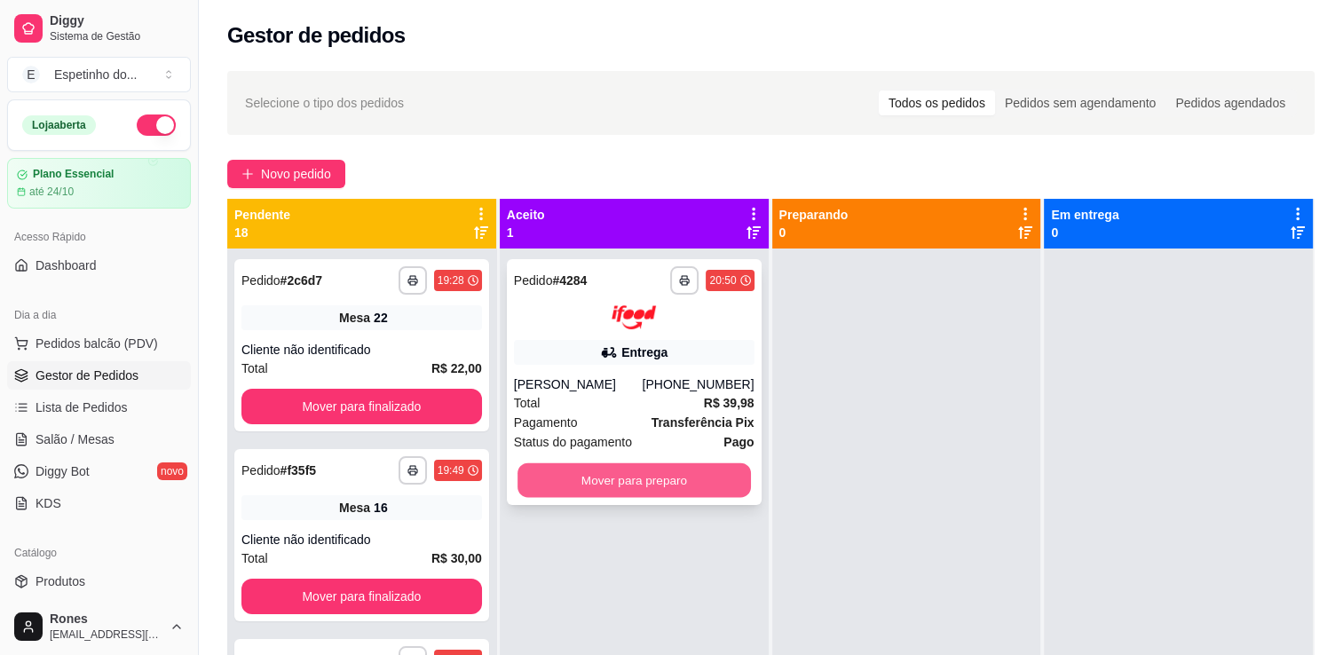
click at [719, 480] on button "Mover para preparo" at bounding box center [633, 479] width 233 height 35
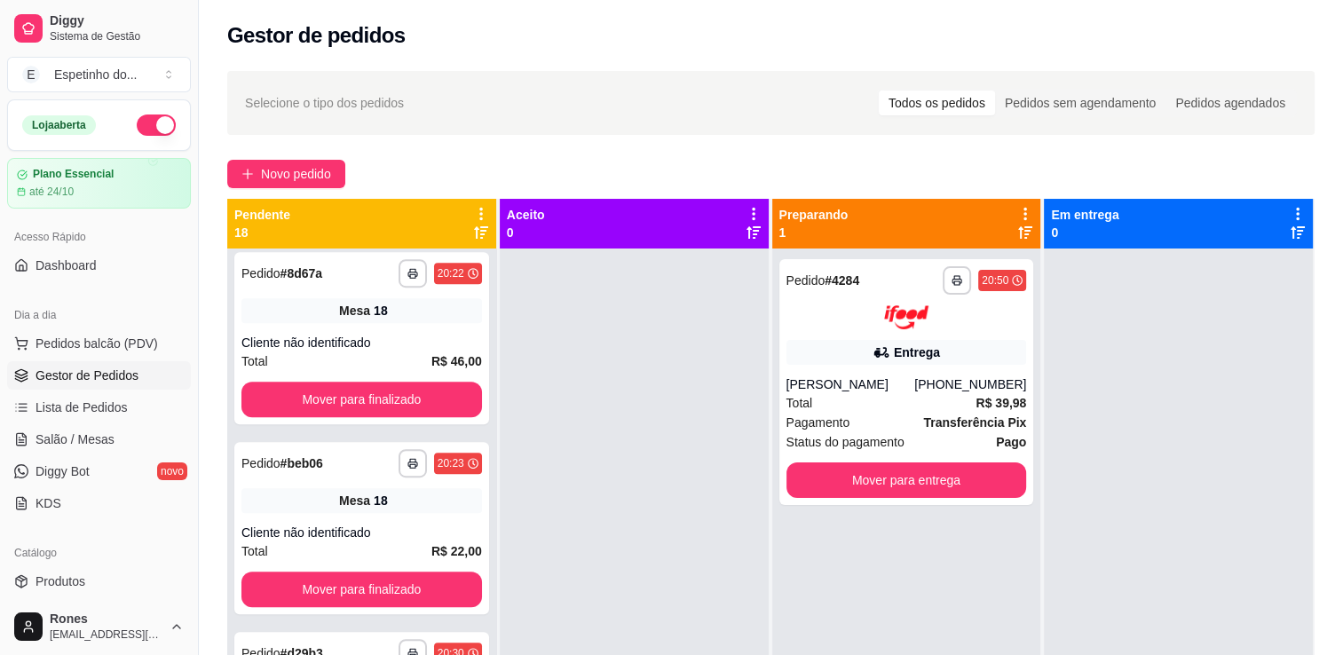
scroll to position [270, 0]
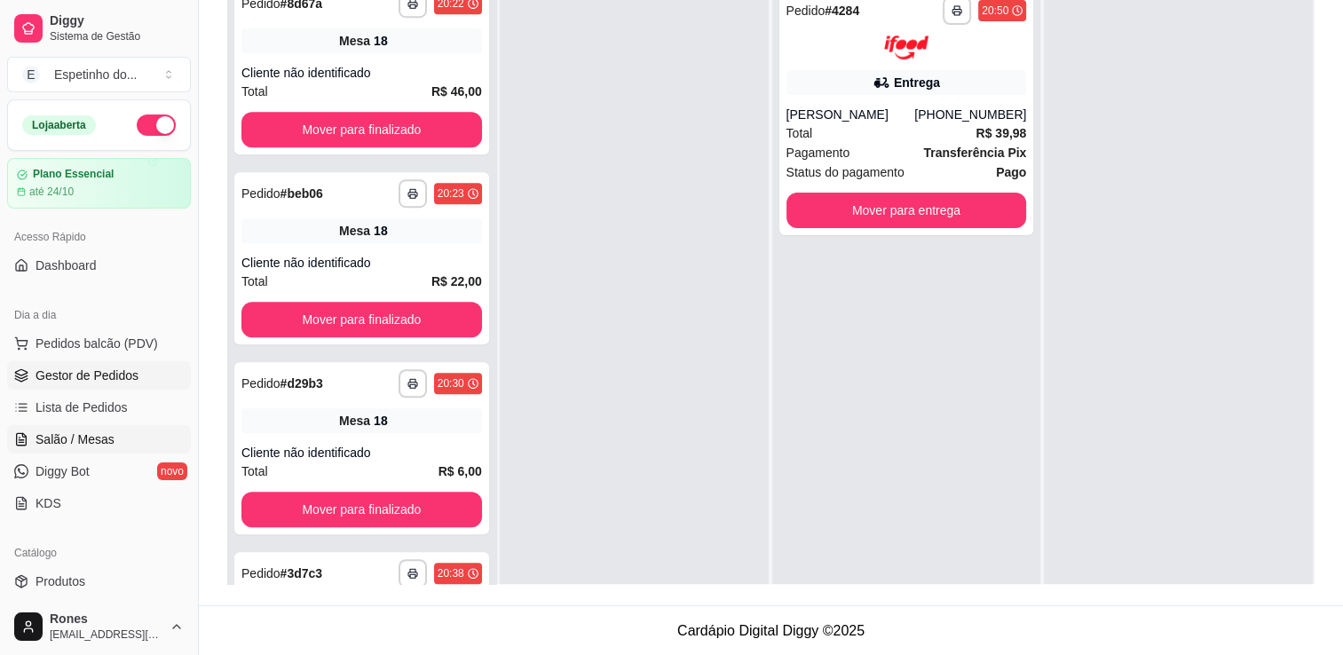
click at [98, 436] on span "Salão / Mesas" at bounding box center [74, 439] width 79 height 18
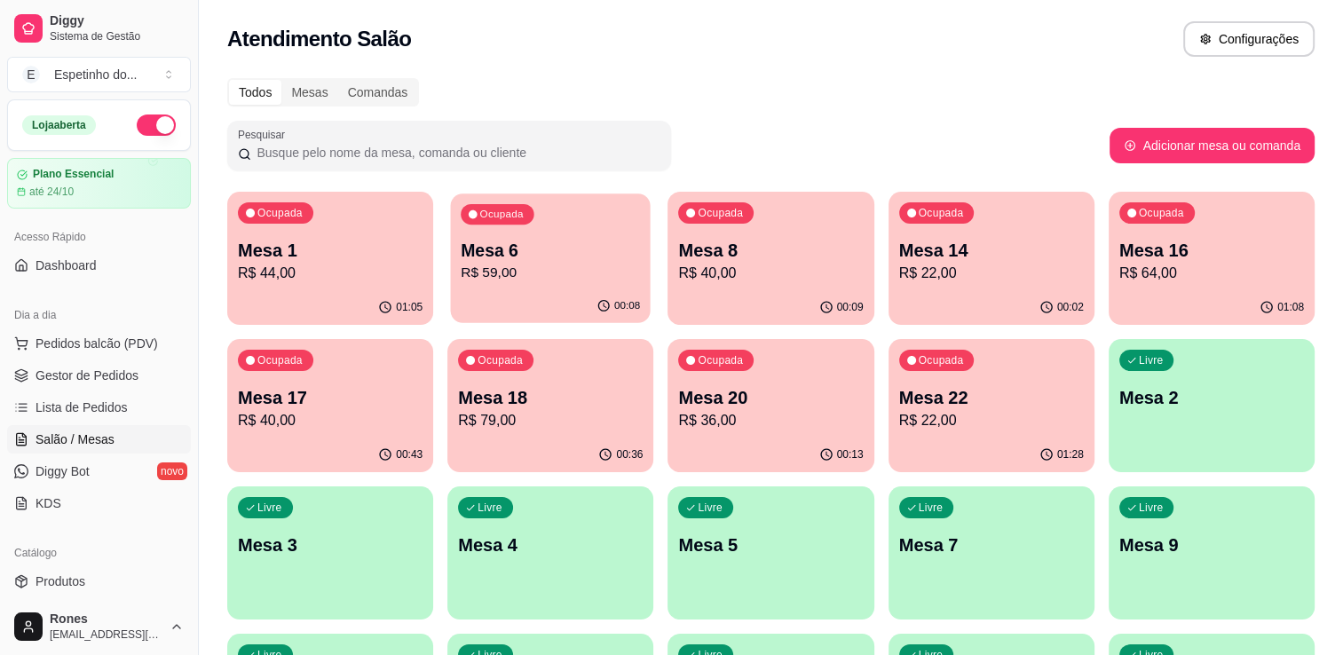
click at [512, 265] on p "R$ 59,00" at bounding box center [550, 273] width 179 height 20
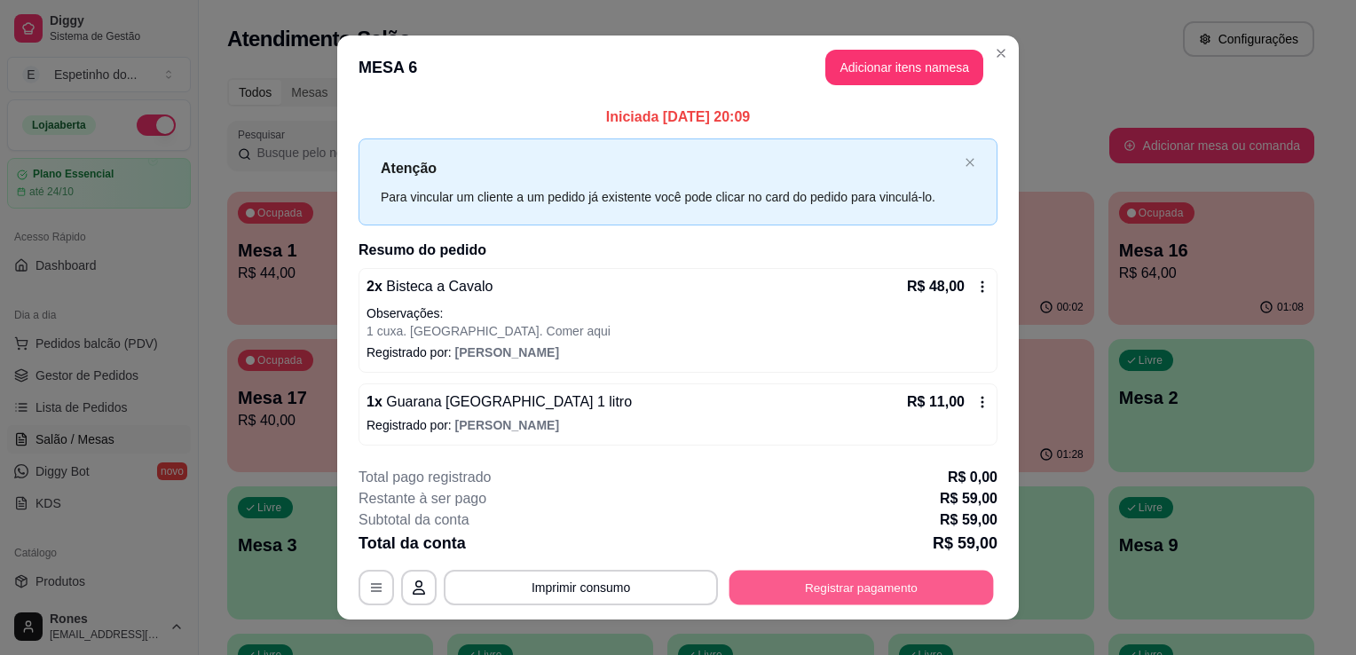
click at [844, 592] on button "Registrar pagamento" at bounding box center [861, 587] width 264 height 35
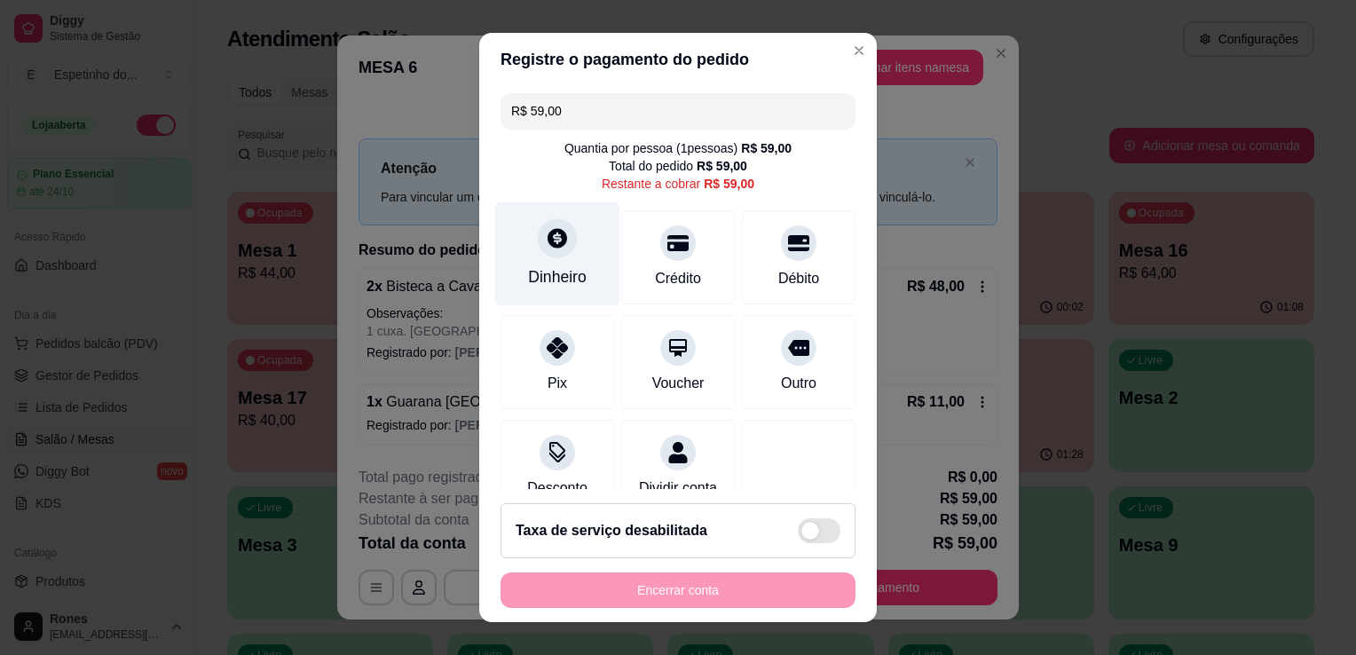
click at [549, 281] on div "Dinheiro" at bounding box center [557, 276] width 59 height 23
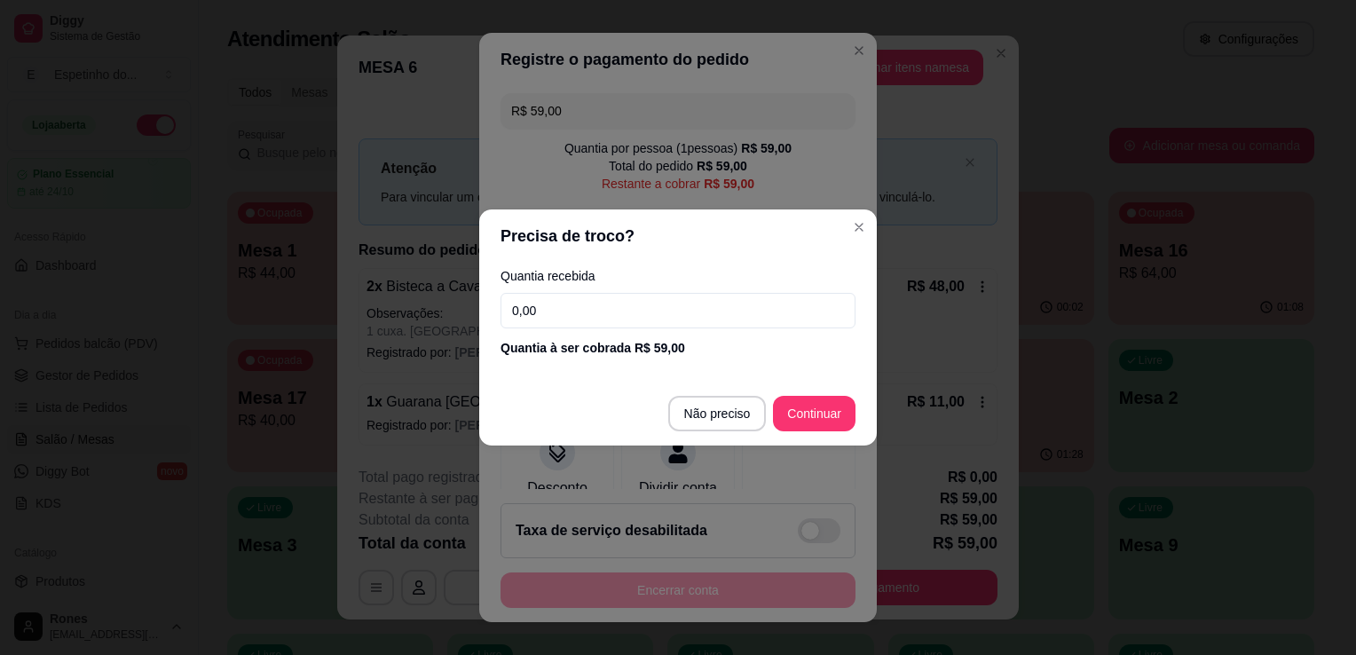
click at [561, 311] on input "0,00" at bounding box center [677, 310] width 355 height 35
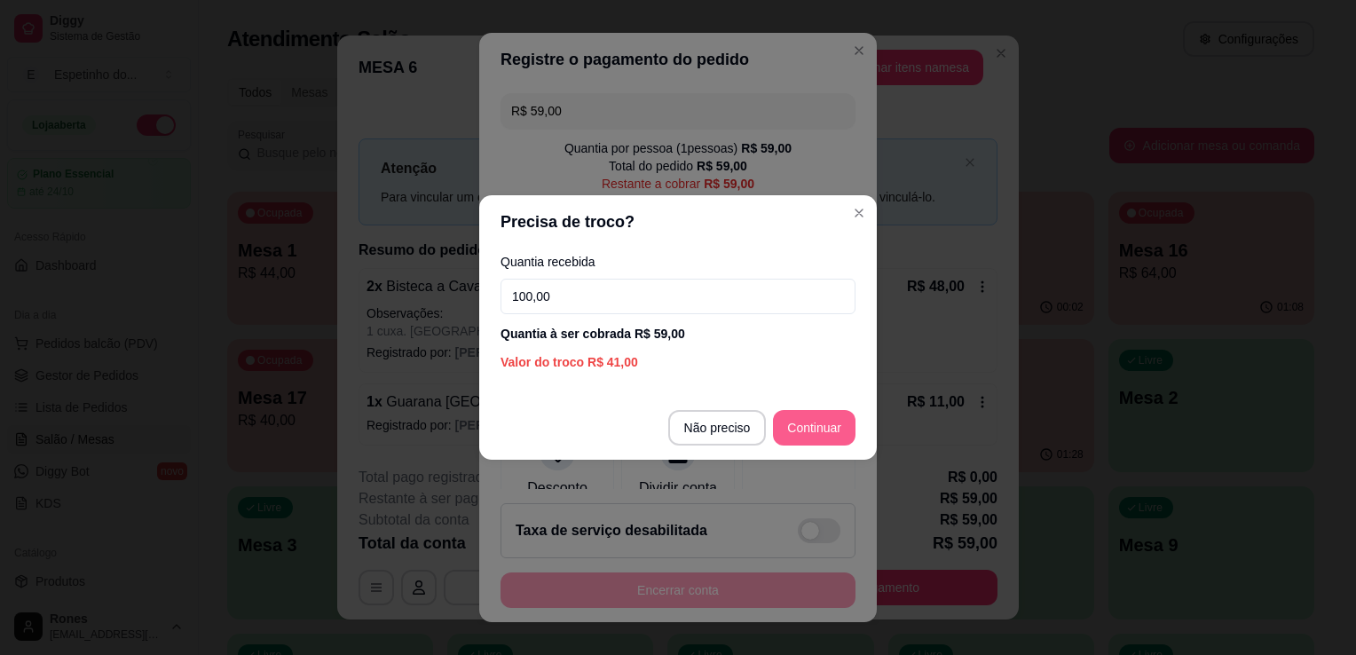
type input "100,00"
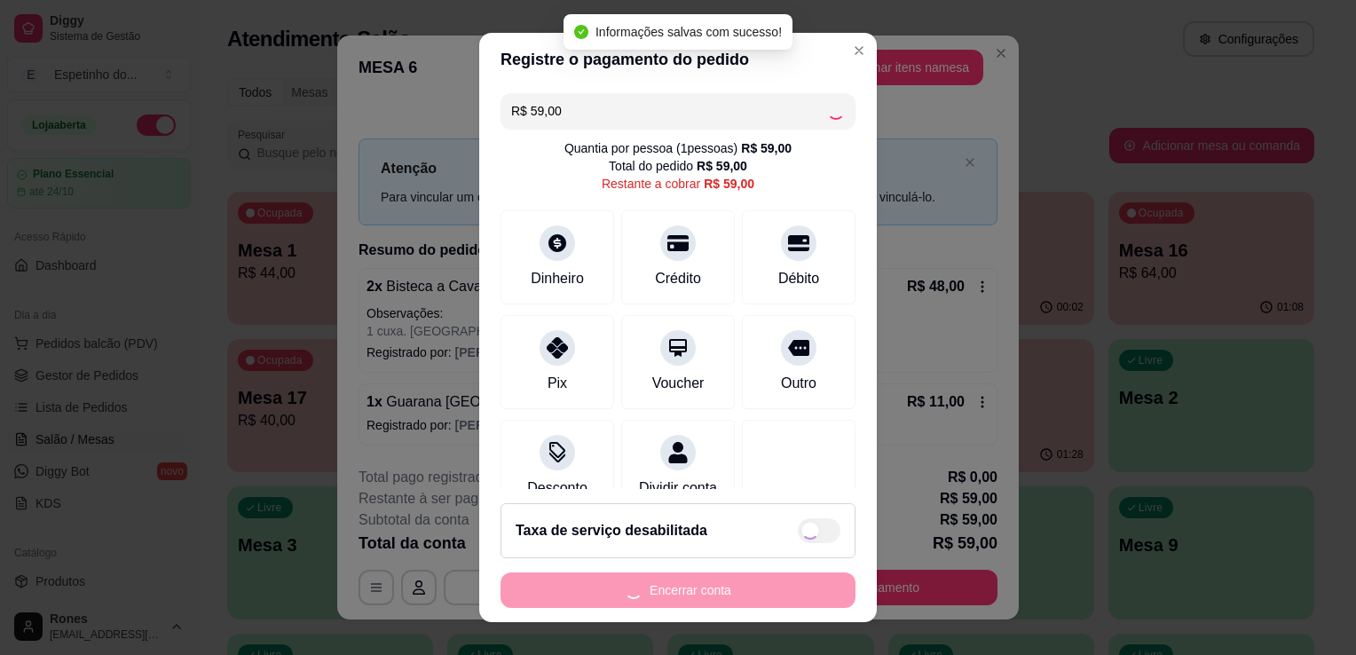
type input "R$ 0,00"
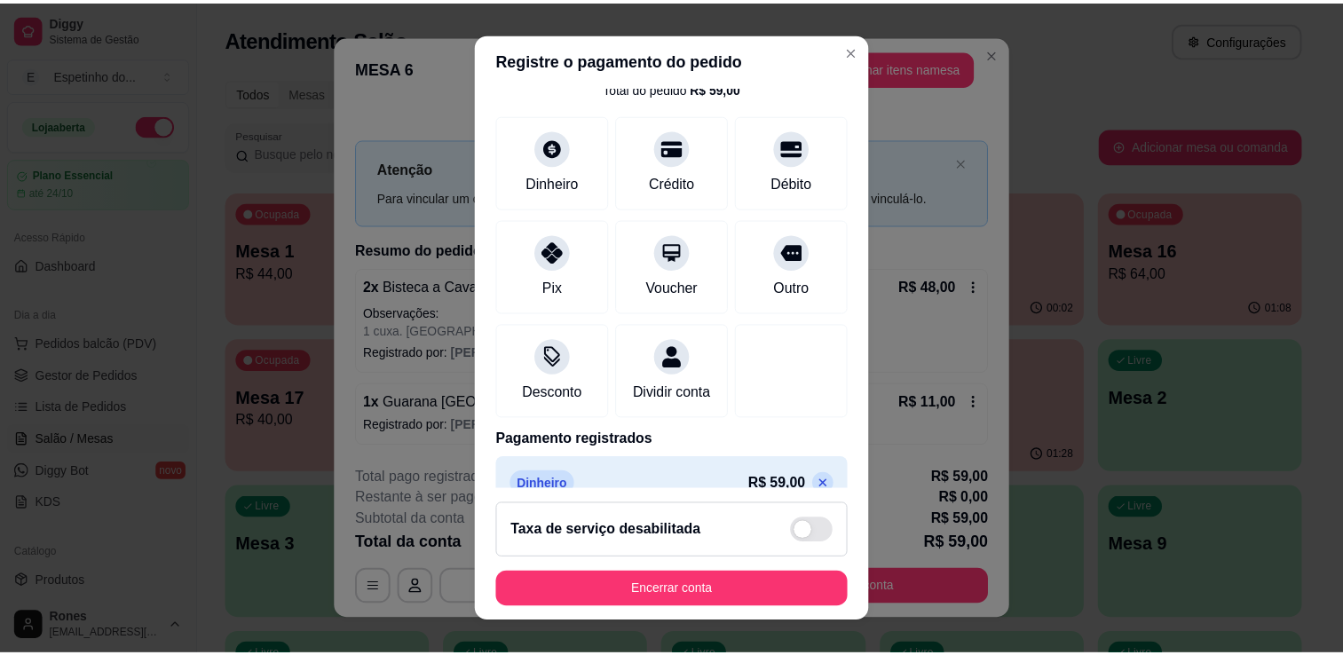
scroll to position [125, 0]
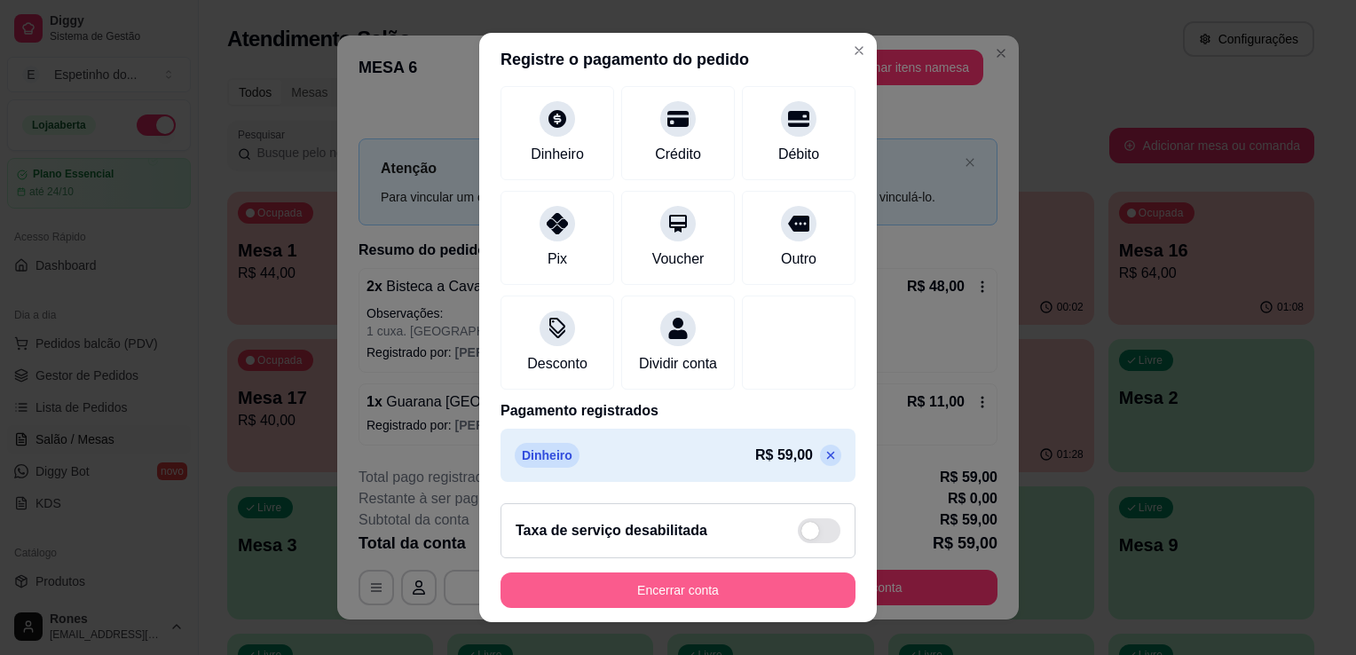
click at [747, 596] on button "Encerrar conta" at bounding box center [677, 589] width 355 height 35
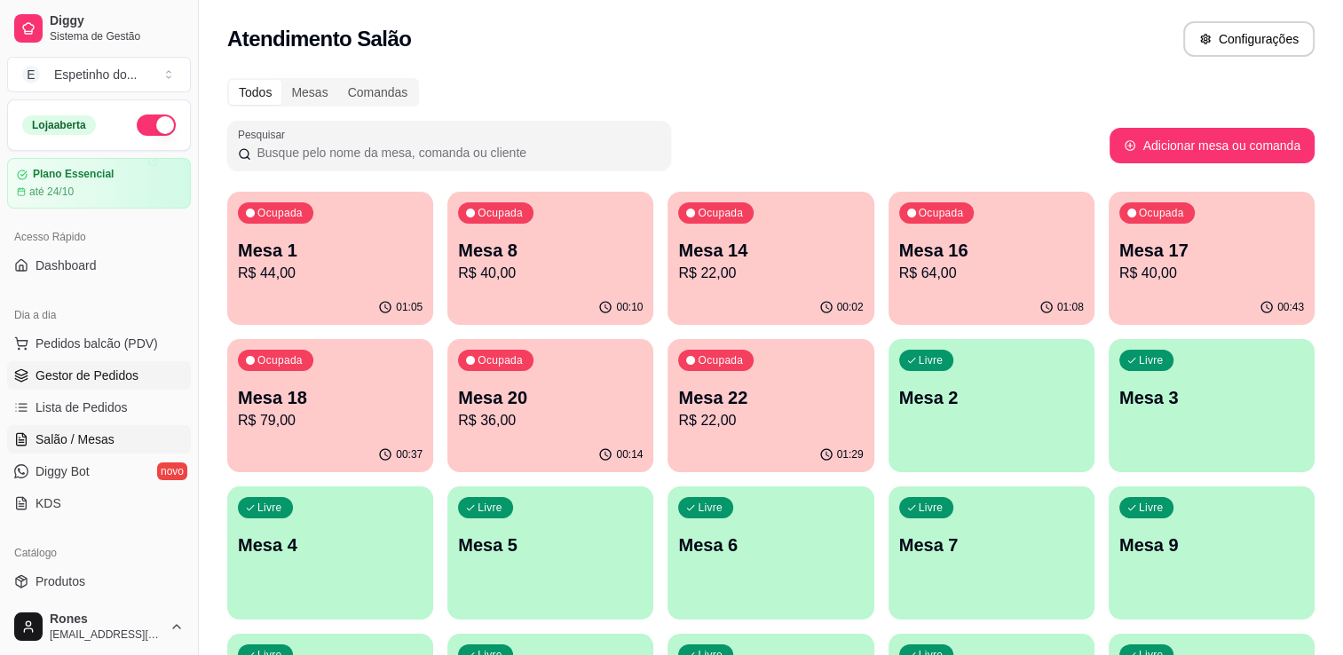
click at [107, 383] on link "Gestor de Pedidos" at bounding box center [99, 375] width 184 height 28
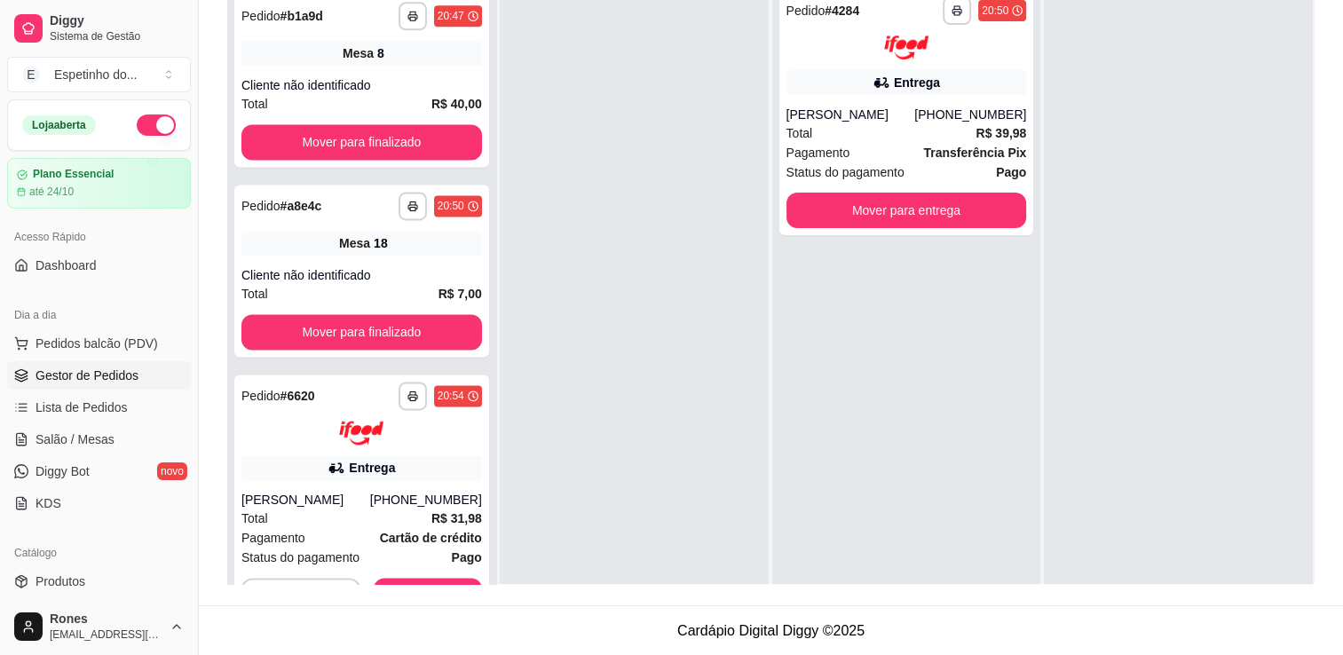
scroll to position [2471, 0]
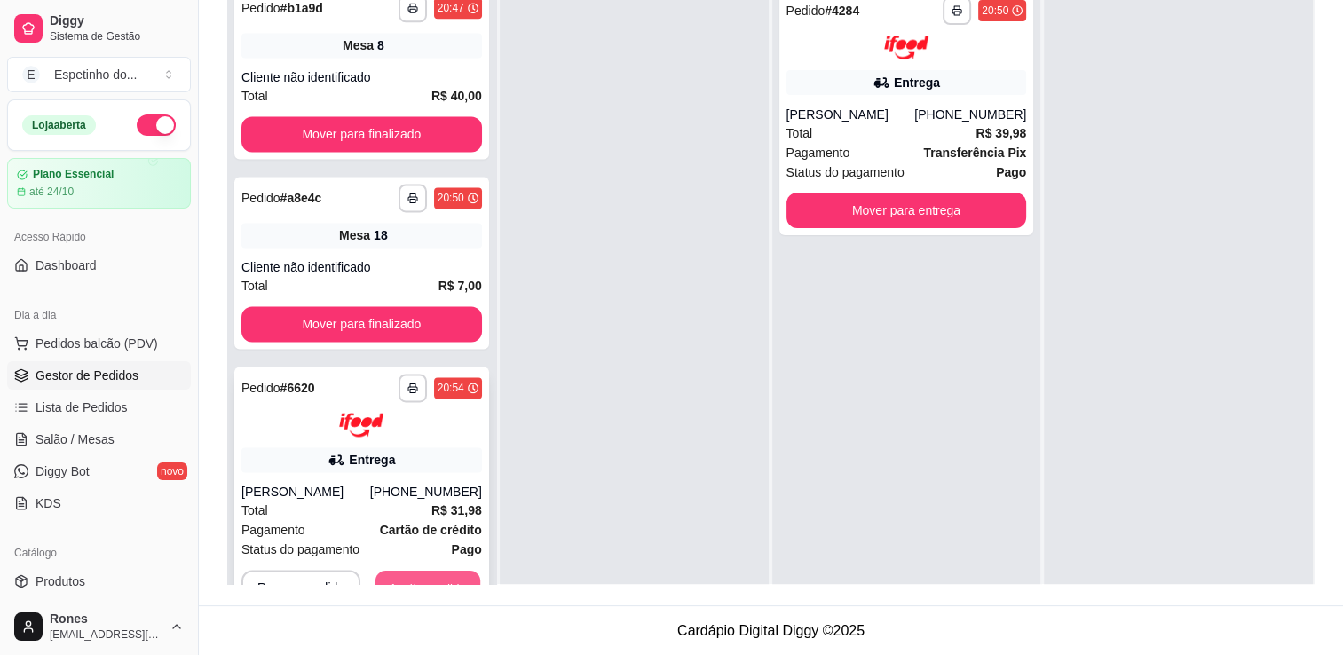
click at [460, 577] on button "Aceitar pedido" at bounding box center [427, 587] width 105 height 35
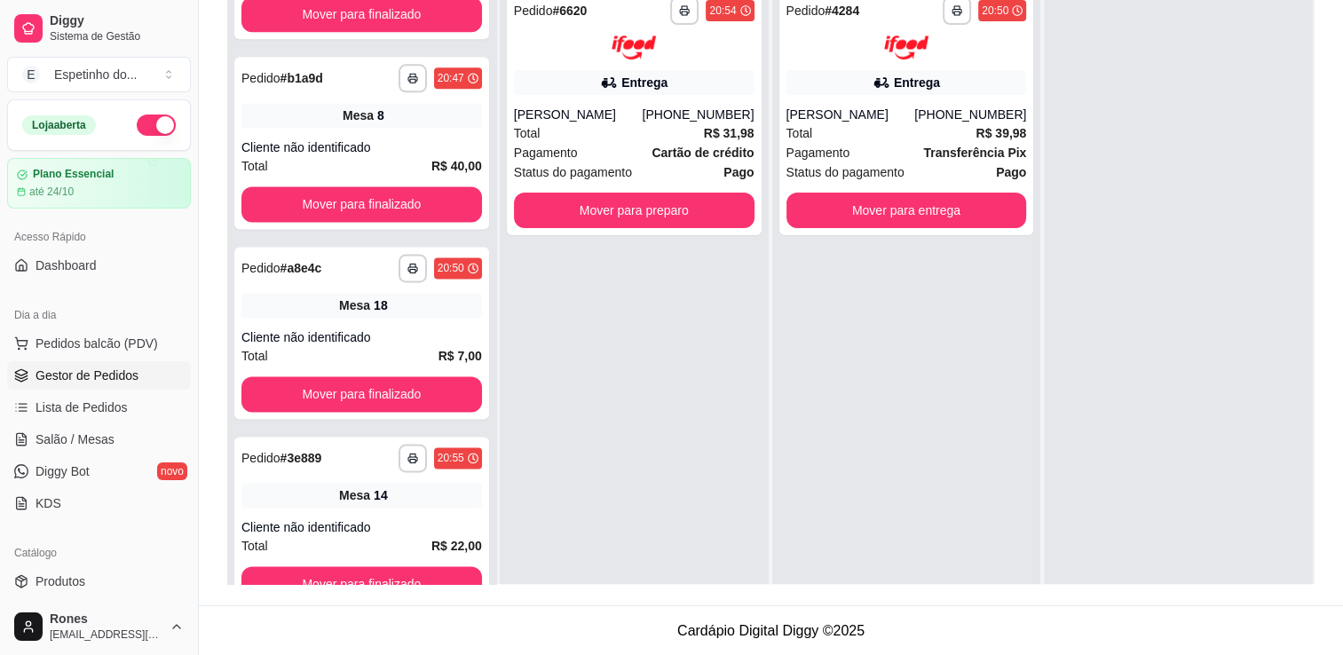
scroll to position [2400, 0]
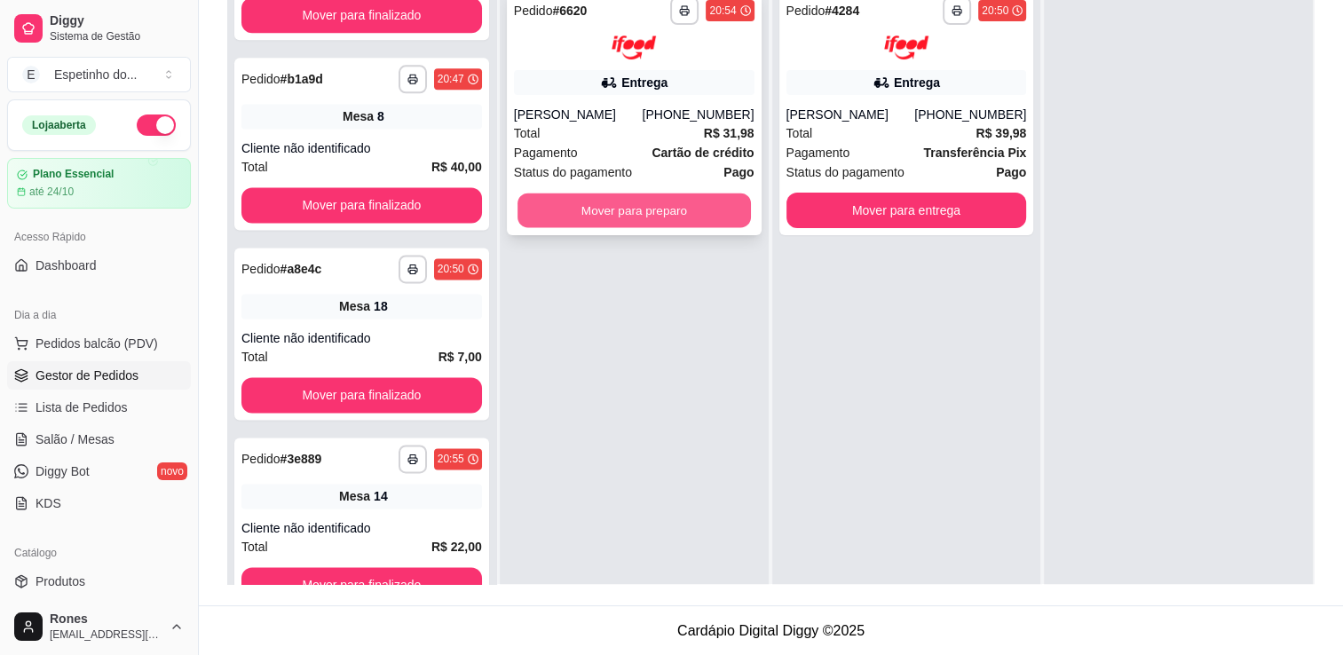
click at [684, 218] on button "Mover para preparo" at bounding box center [633, 210] width 233 height 35
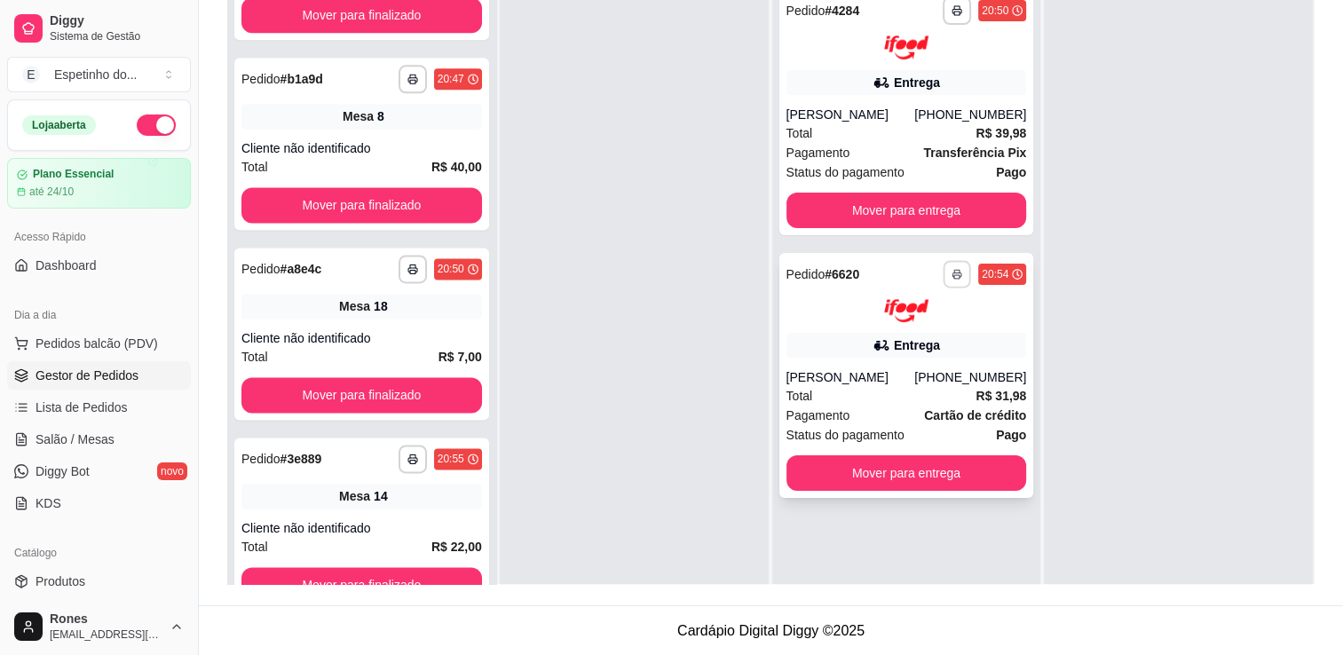
click at [951, 272] on icon "button" at bounding box center [956, 274] width 11 height 11
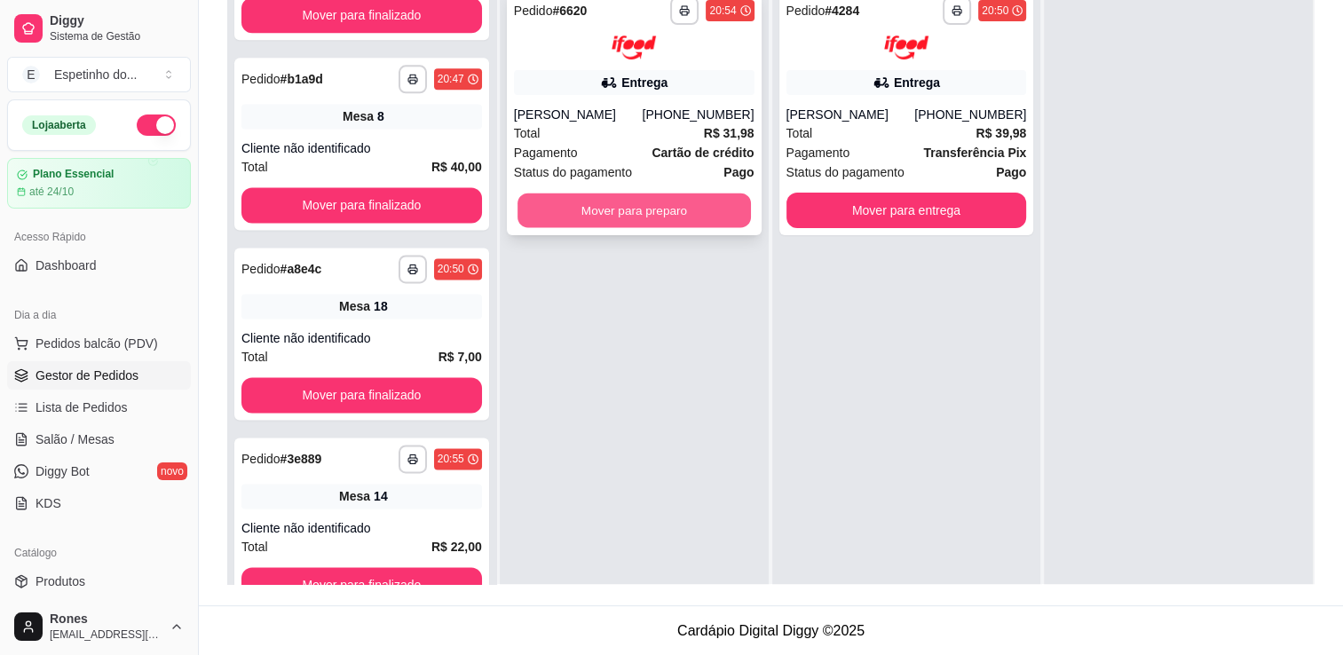
click at [670, 204] on button "Mover para preparo" at bounding box center [633, 210] width 233 height 35
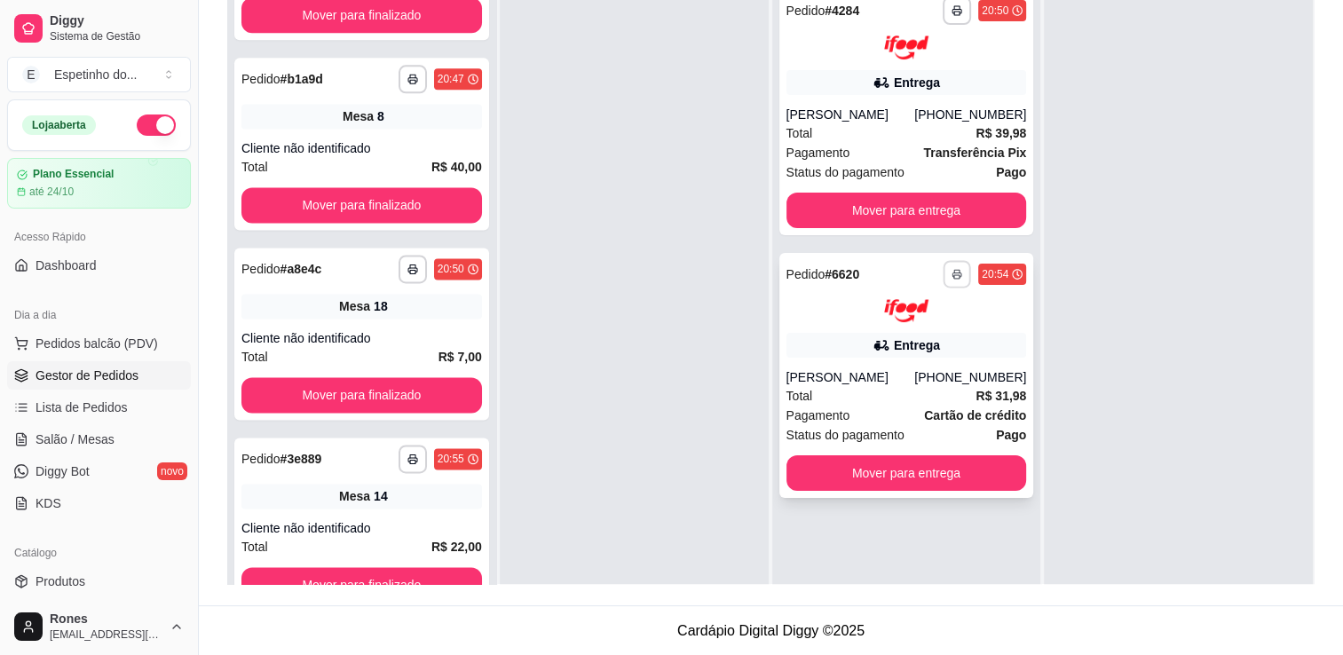
click at [951, 275] on icon "button" at bounding box center [956, 274] width 11 height 11
click at [903, 373] on button "Impressora" at bounding box center [900, 372] width 124 height 28
click at [954, 276] on button "button" at bounding box center [957, 274] width 28 height 28
click at [898, 373] on button "Impressora" at bounding box center [900, 372] width 124 height 28
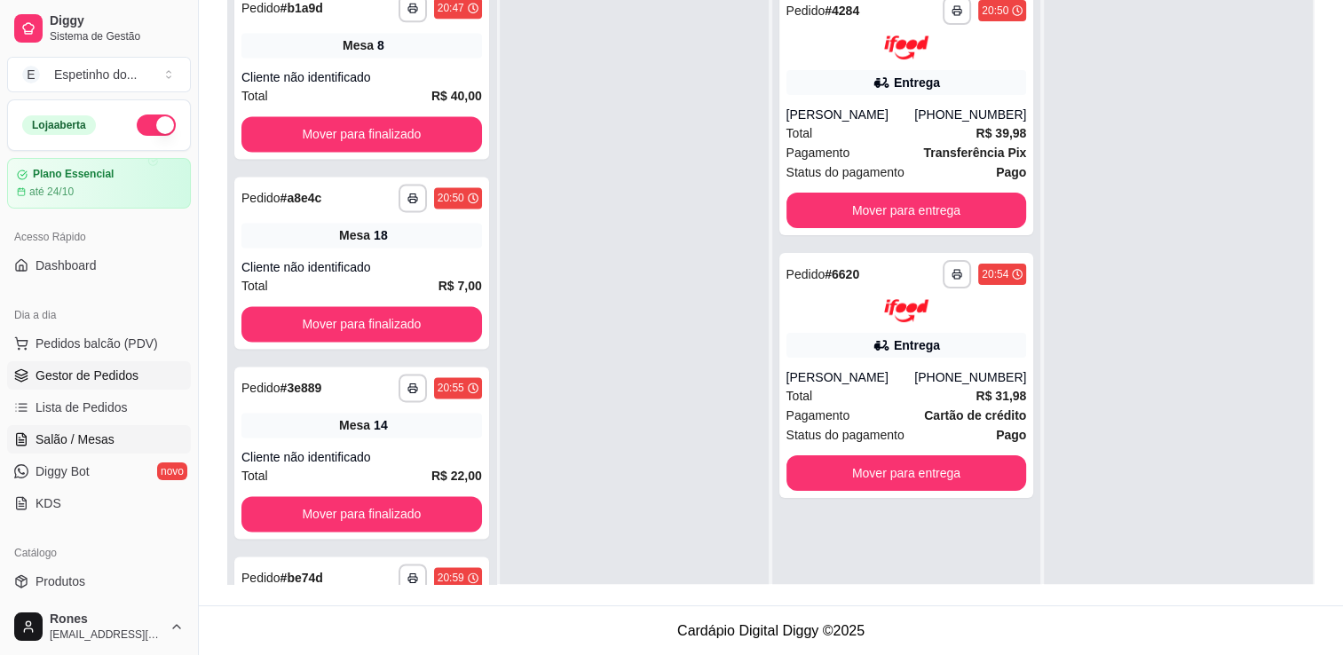
click at [98, 438] on span "Salão / Mesas" at bounding box center [74, 439] width 79 height 18
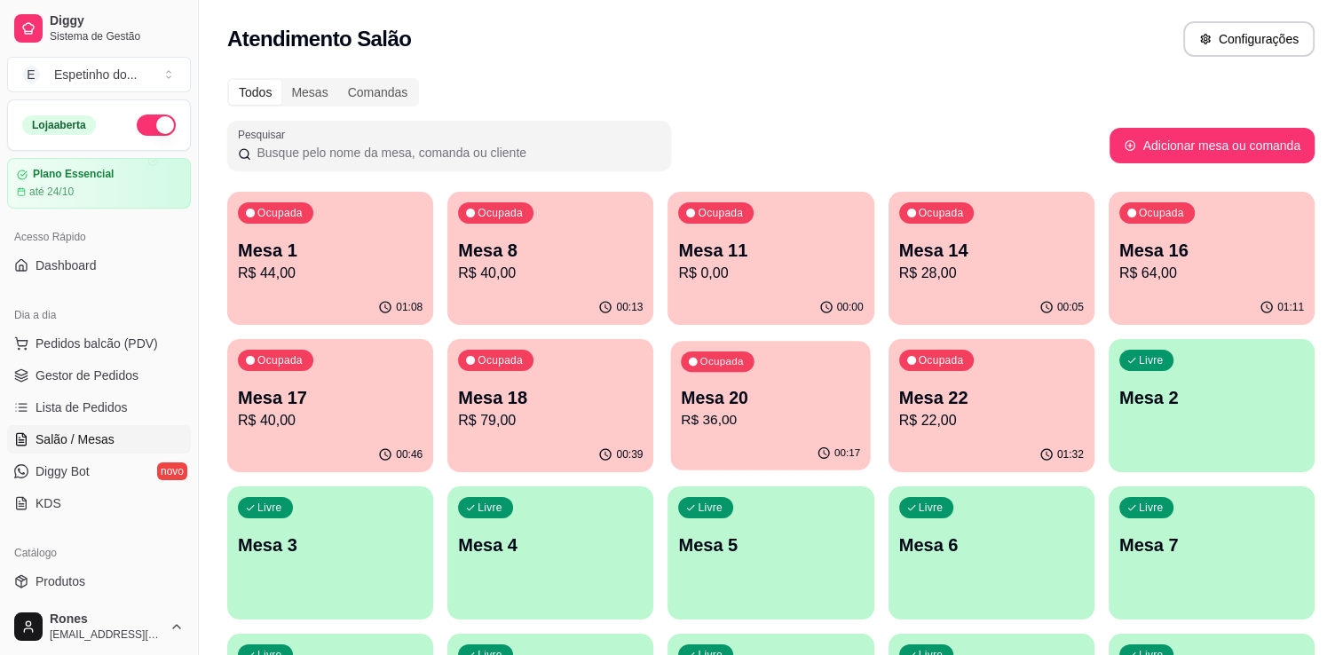
click at [774, 438] on div "00:17" at bounding box center [771, 454] width 200 height 34
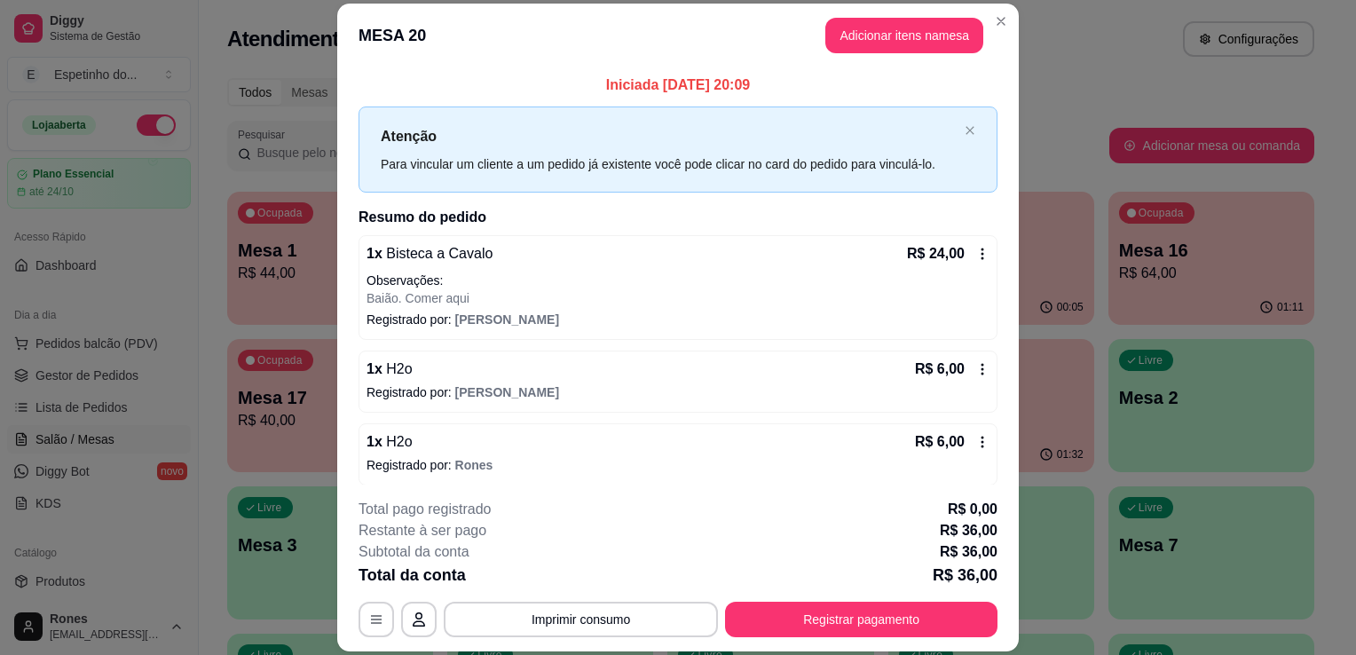
click at [975, 441] on icon at bounding box center [982, 442] width 14 height 14
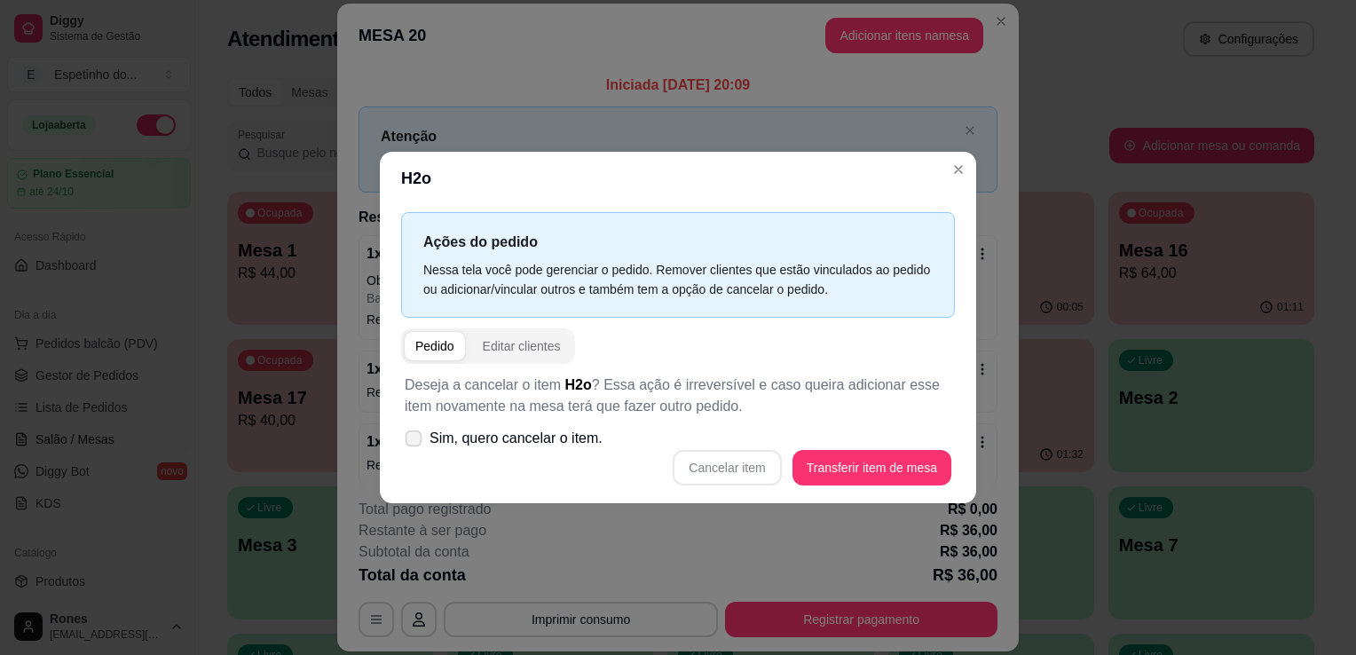
click at [414, 445] on span at bounding box center [414, 438] width 17 height 17
click at [414, 445] on input "Sim, quero cancelar o item." at bounding box center [410, 448] width 12 height 12
checkbox input "true"
click at [744, 474] on button "Cancelar item" at bounding box center [727, 468] width 106 height 35
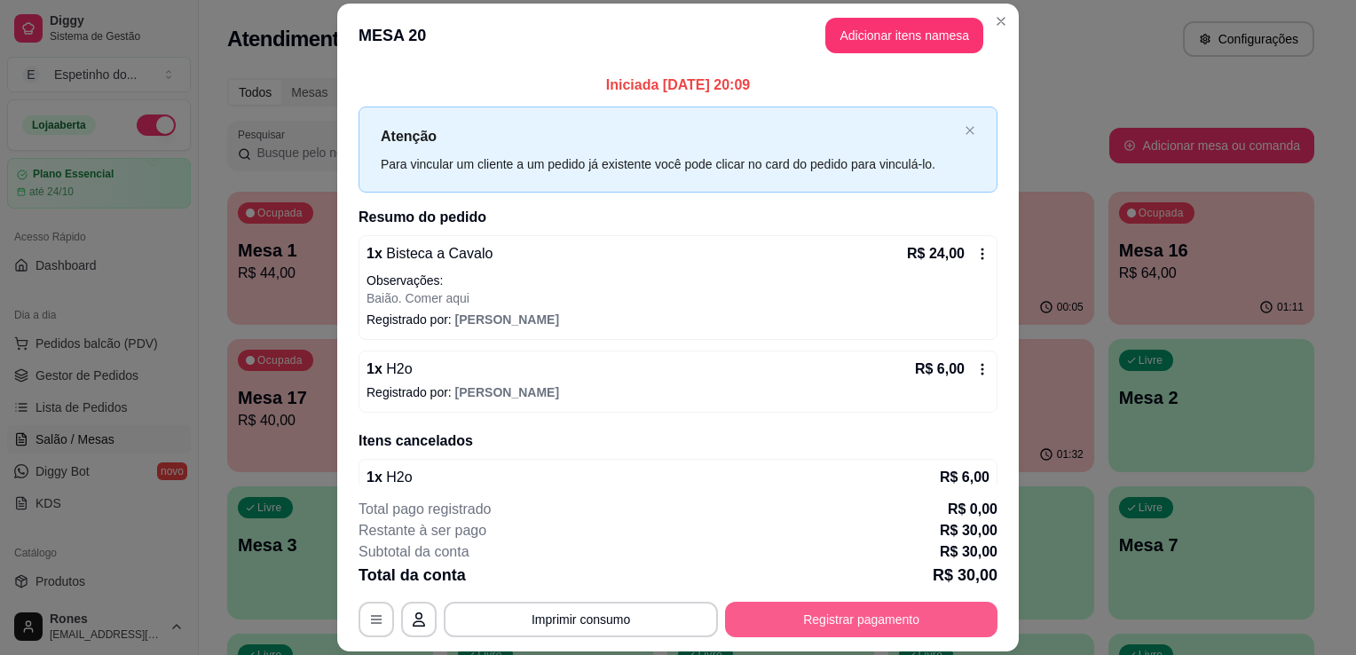
click at [939, 624] on button "Registrar pagamento" at bounding box center [861, 619] width 272 height 35
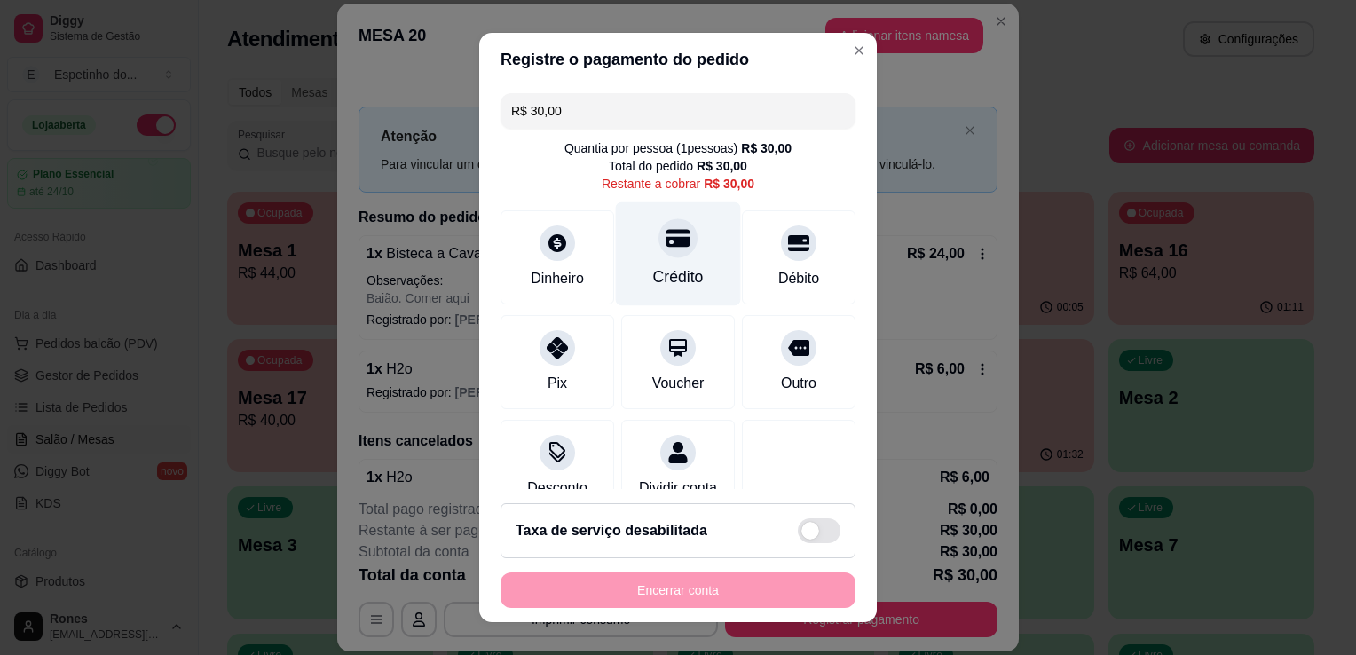
click at [654, 268] on div "Crédito" at bounding box center [678, 276] width 51 height 23
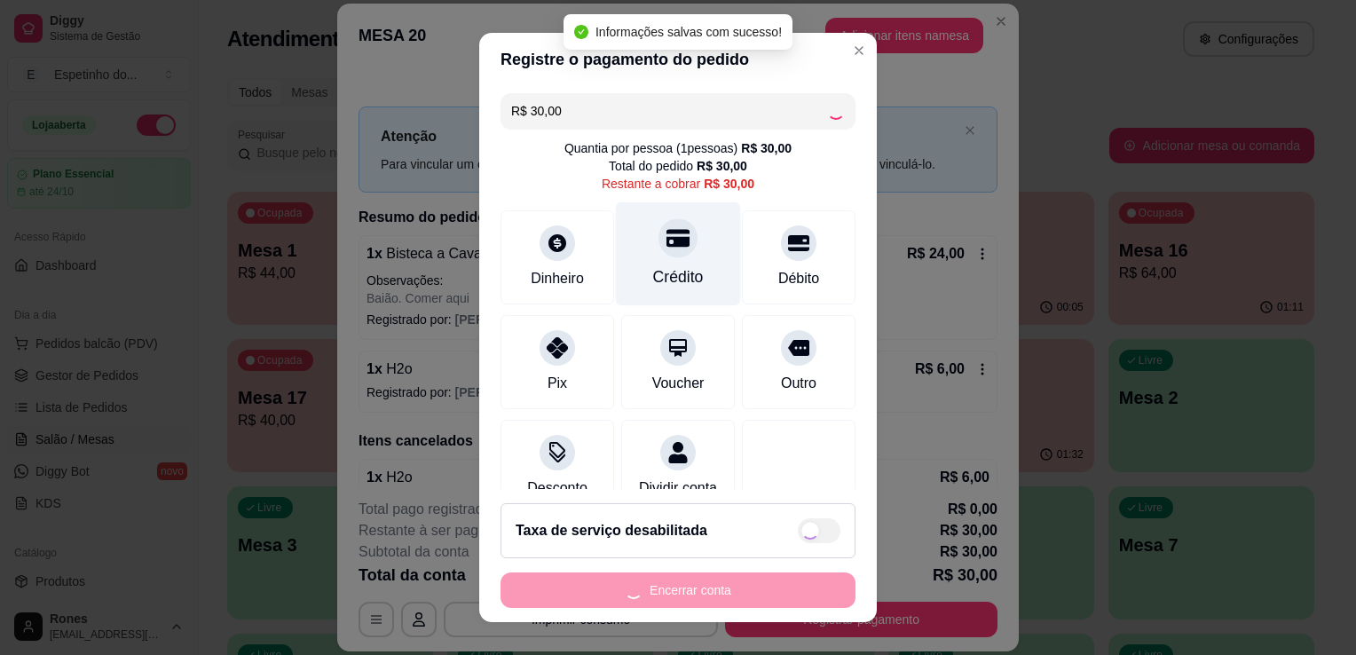
type input "R$ 0,00"
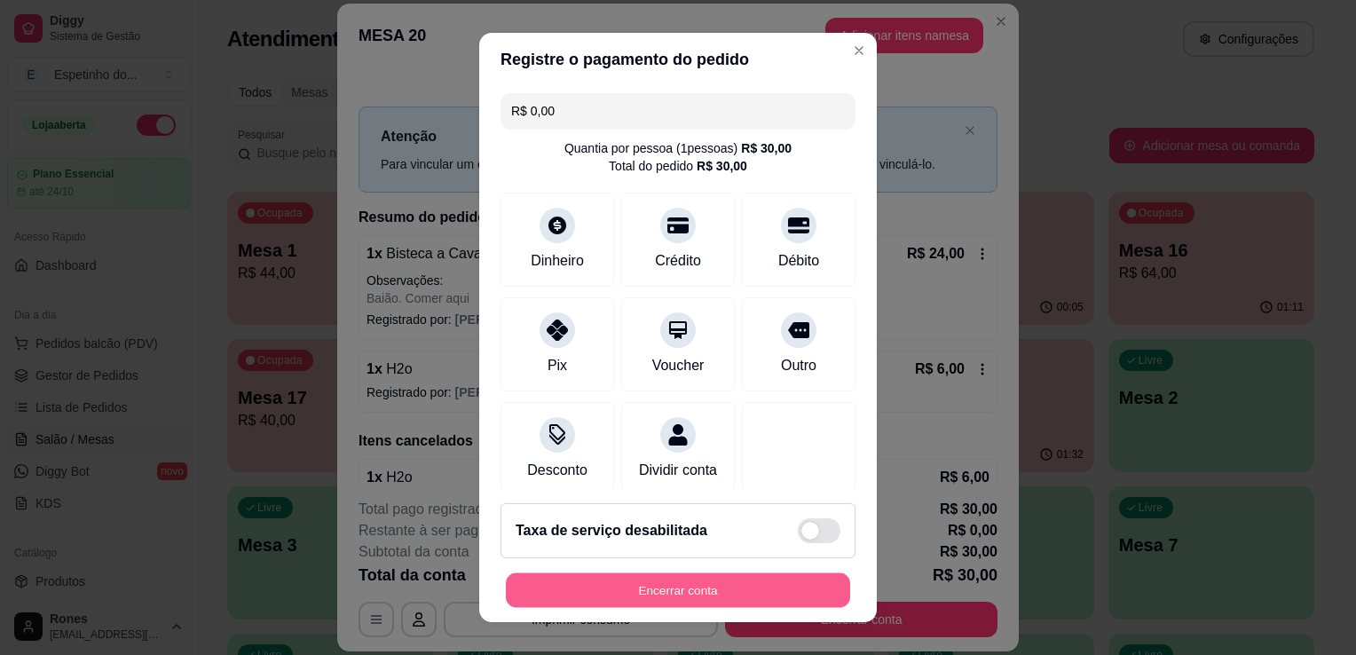
click at [692, 589] on button "Encerrar conta" at bounding box center [678, 590] width 344 height 35
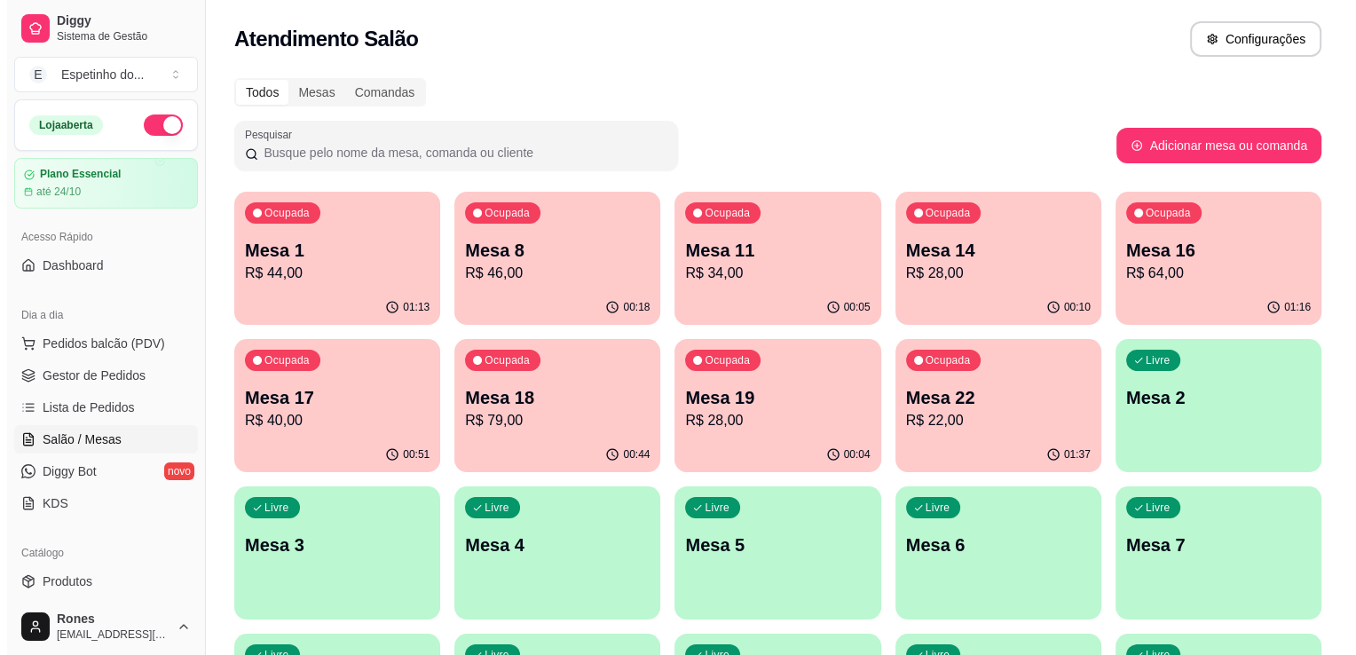
scroll to position [330, 0]
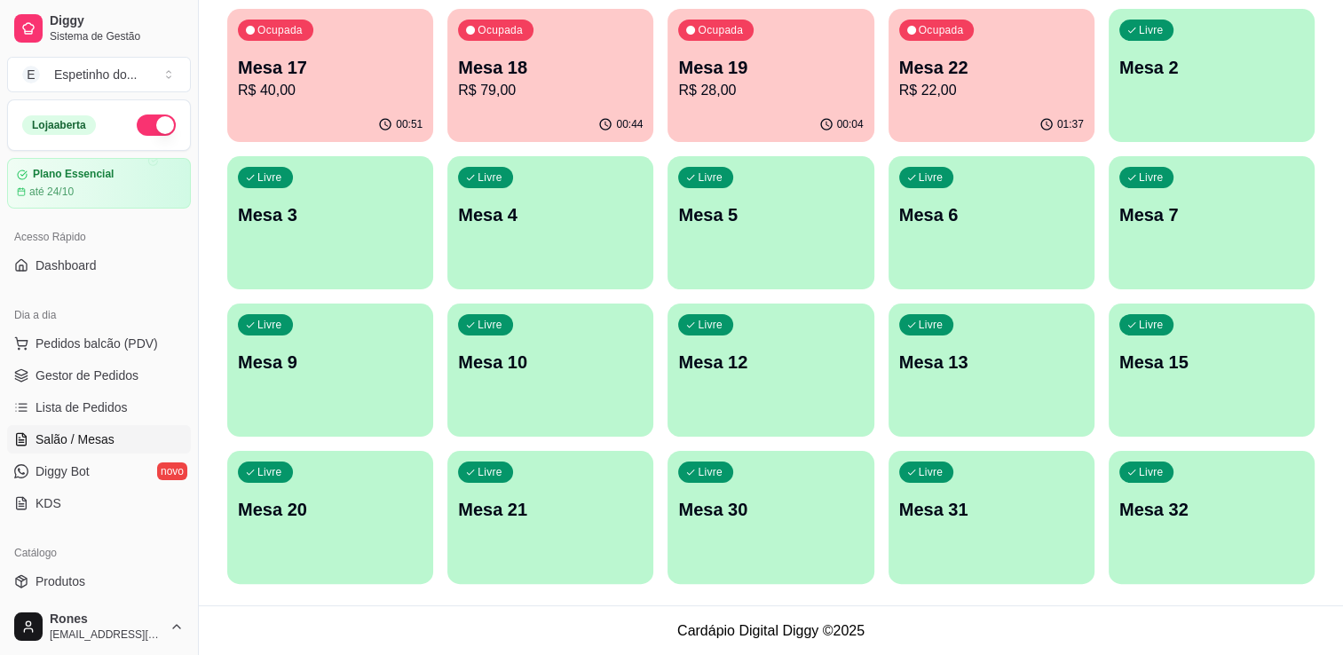
click at [1187, 539] on div "Livre Mesa 32" at bounding box center [1211, 507] width 206 height 112
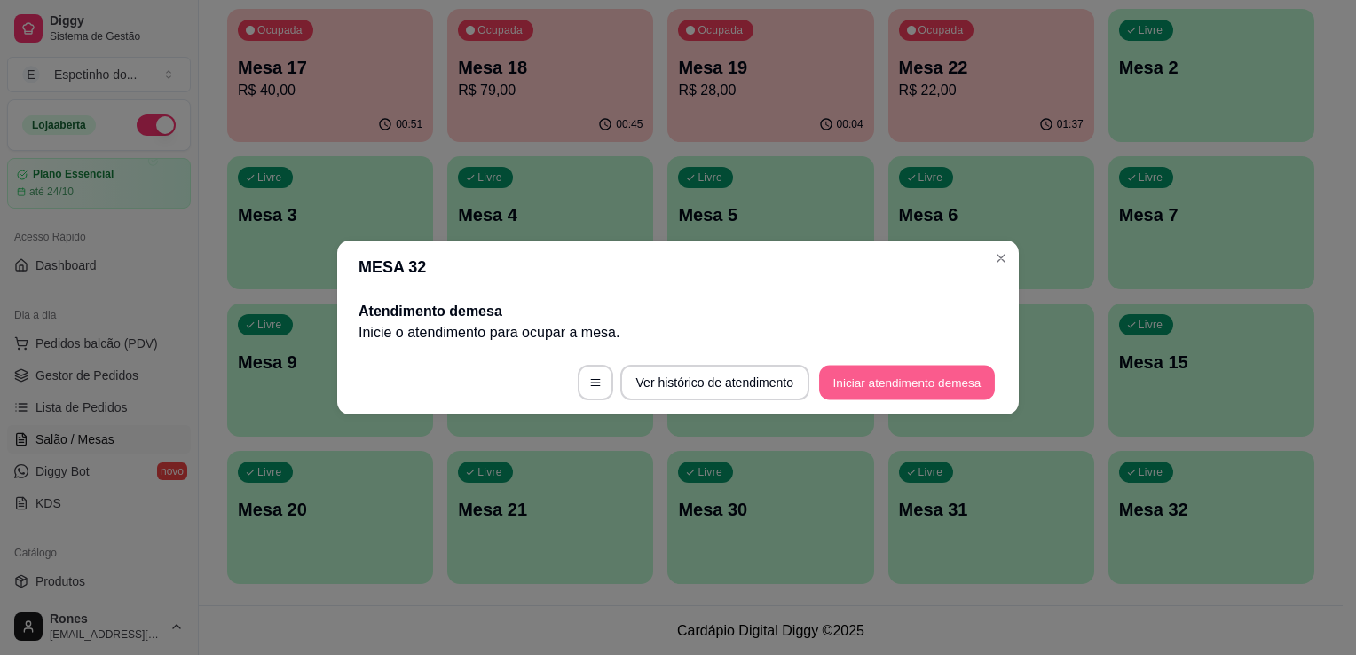
click at [891, 378] on button "Iniciar atendimento de mesa" at bounding box center [907, 383] width 176 height 35
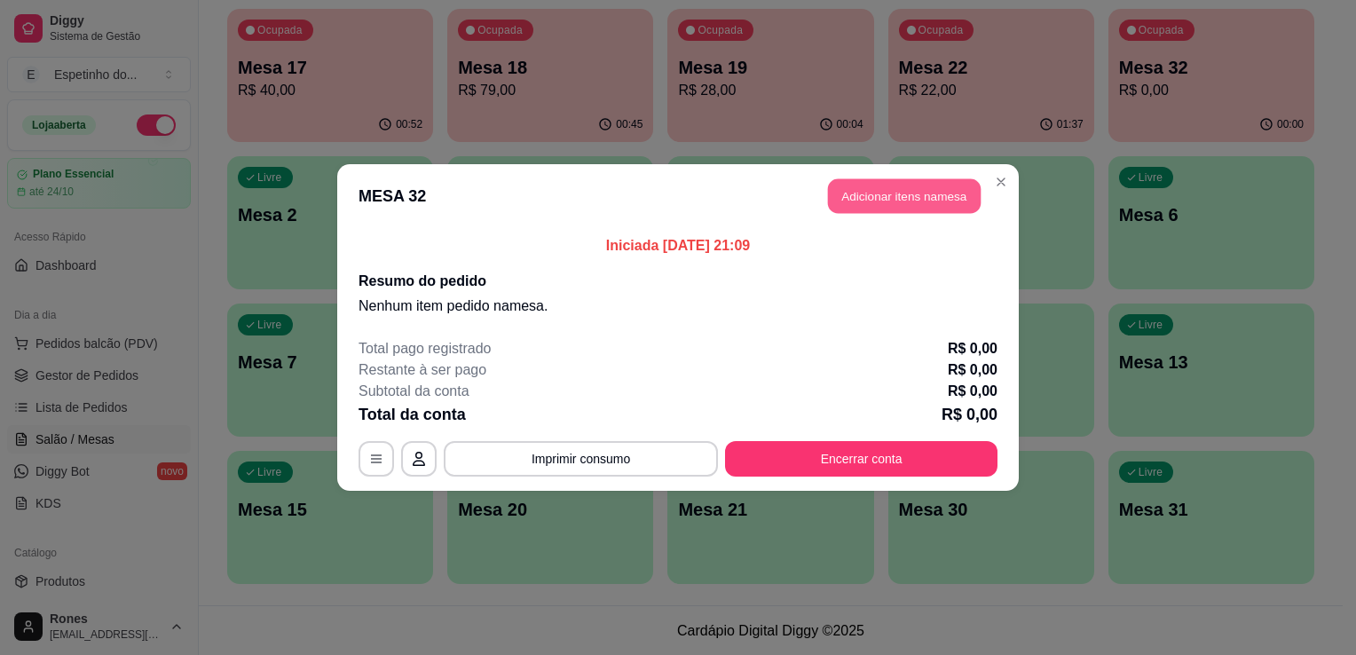
click at [912, 205] on button "Adicionar itens na mesa" at bounding box center [904, 196] width 153 height 35
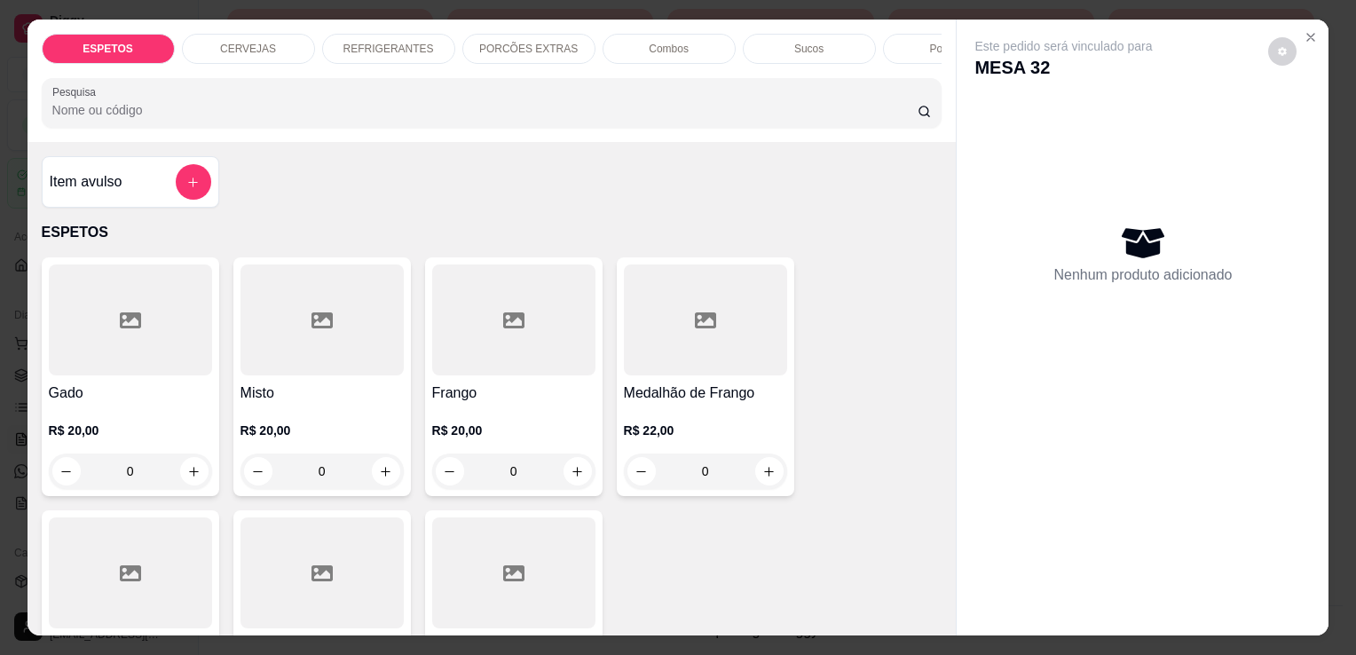
click at [177, 364] on div at bounding box center [130, 319] width 163 height 111
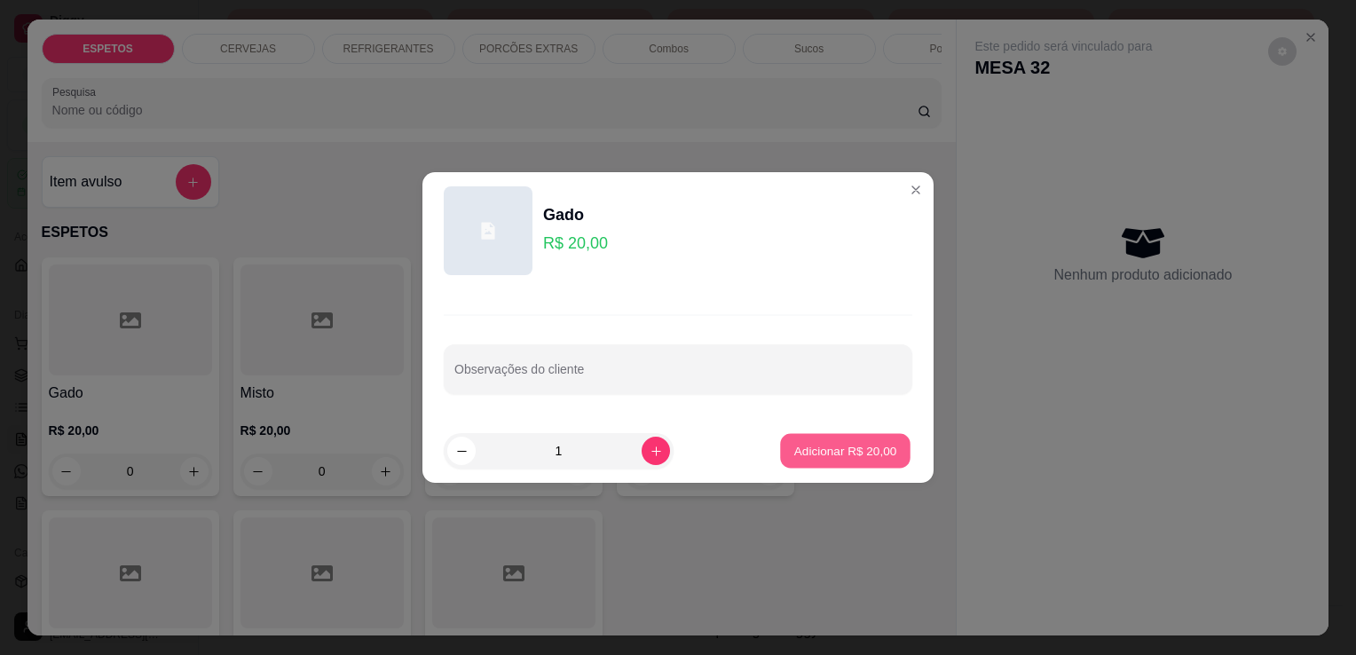
click at [847, 453] on p "Adicionar R$ 20,00" at bounding box center [845, 450] width 103 height 17
type input "1"
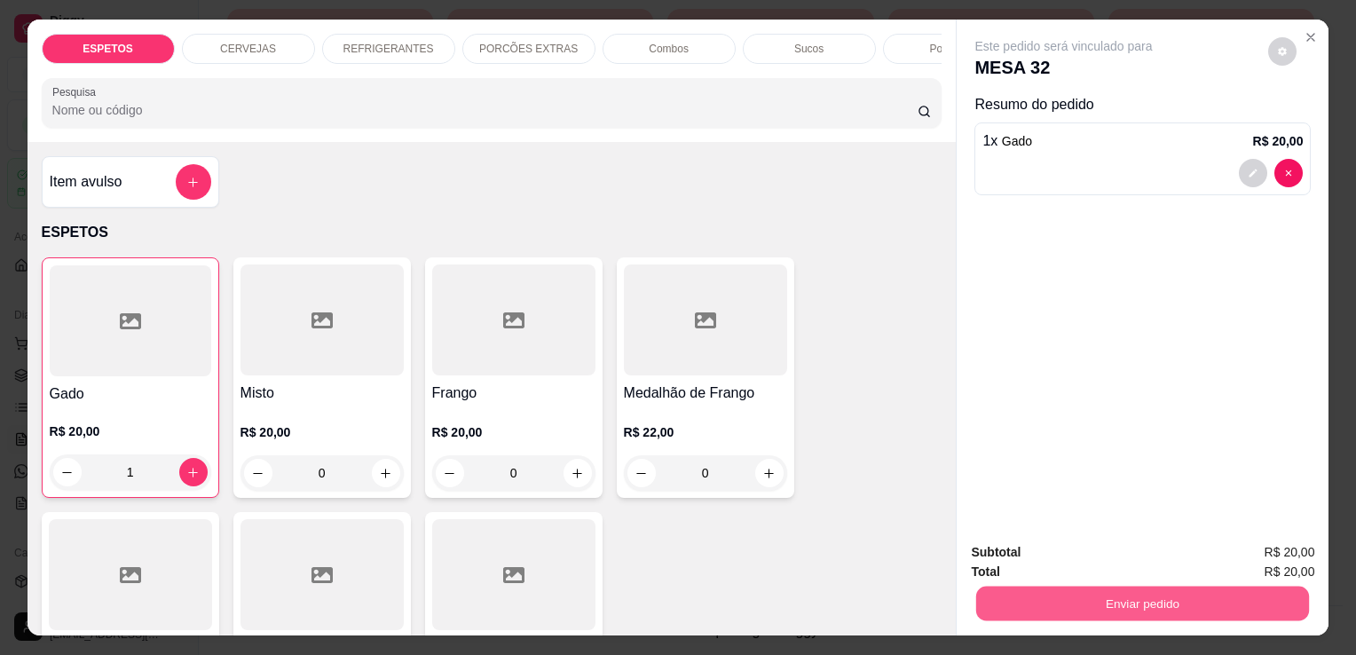
click at [1093, 603] on button "Enviar pedido" at bounding box center [1142, 603] width 333 height 35
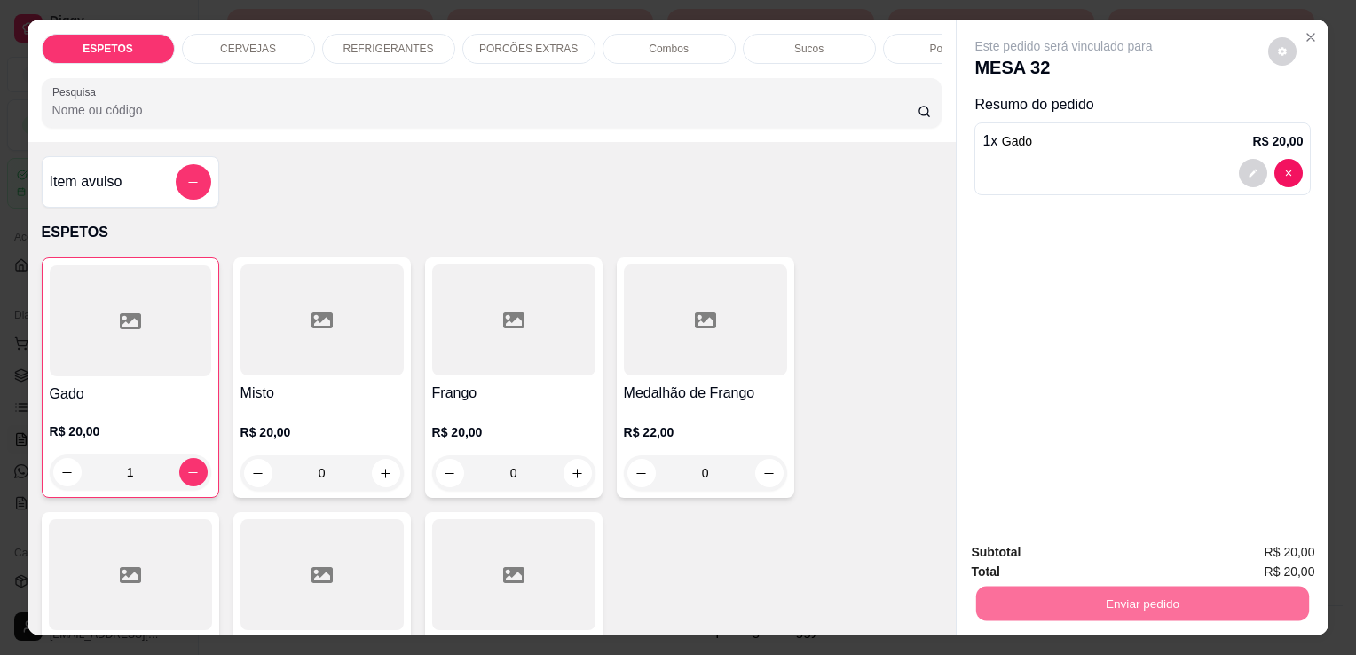
click at [1296, 559] on button "Enviar pedido" at bounding box center [1268, 554] width 98 height 33
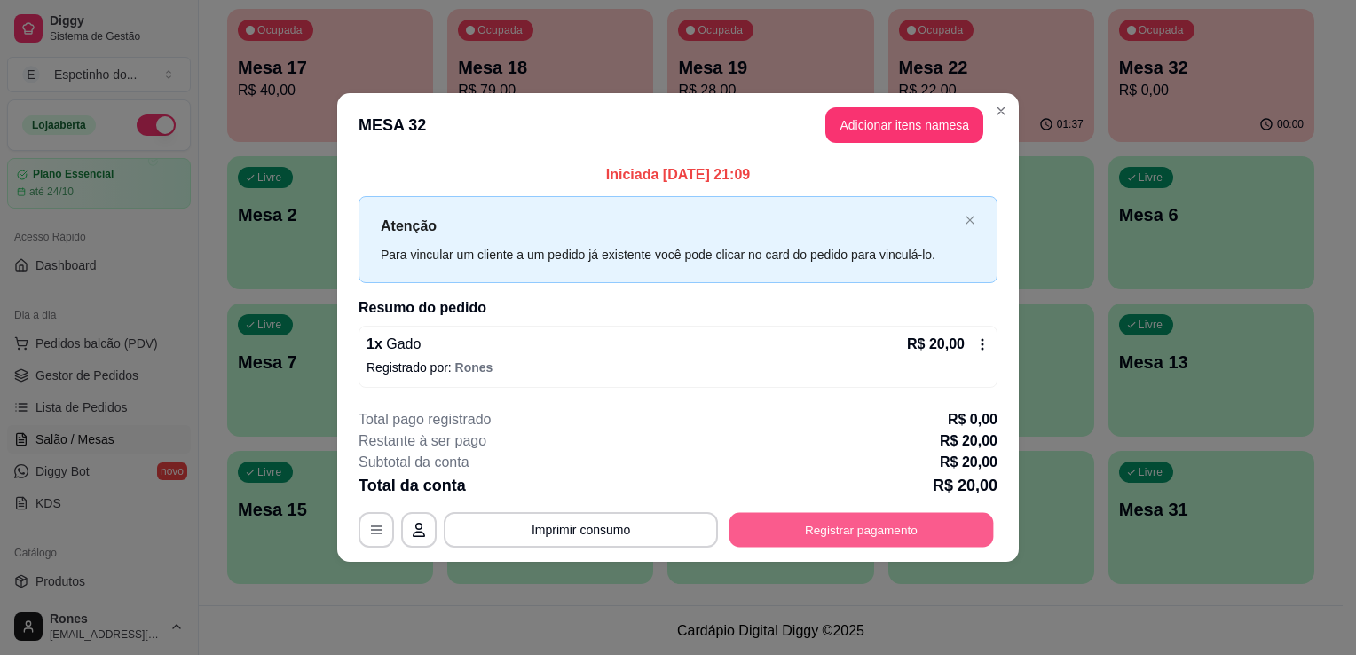
click at [965, 527] on button "Registrar pagamento" at bounding box center [861, 529] width 264 height 35
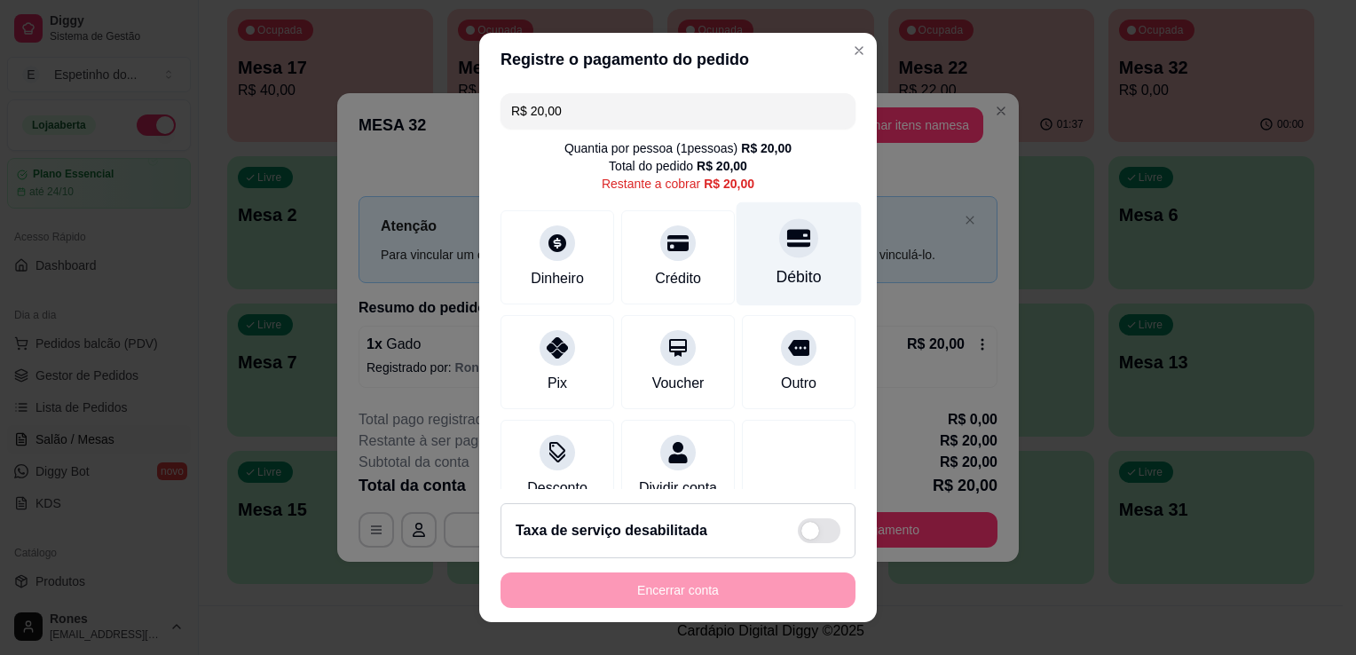
click at [785, 294] on div "Débito" at bounding box center [798, 254] width 125 height 104
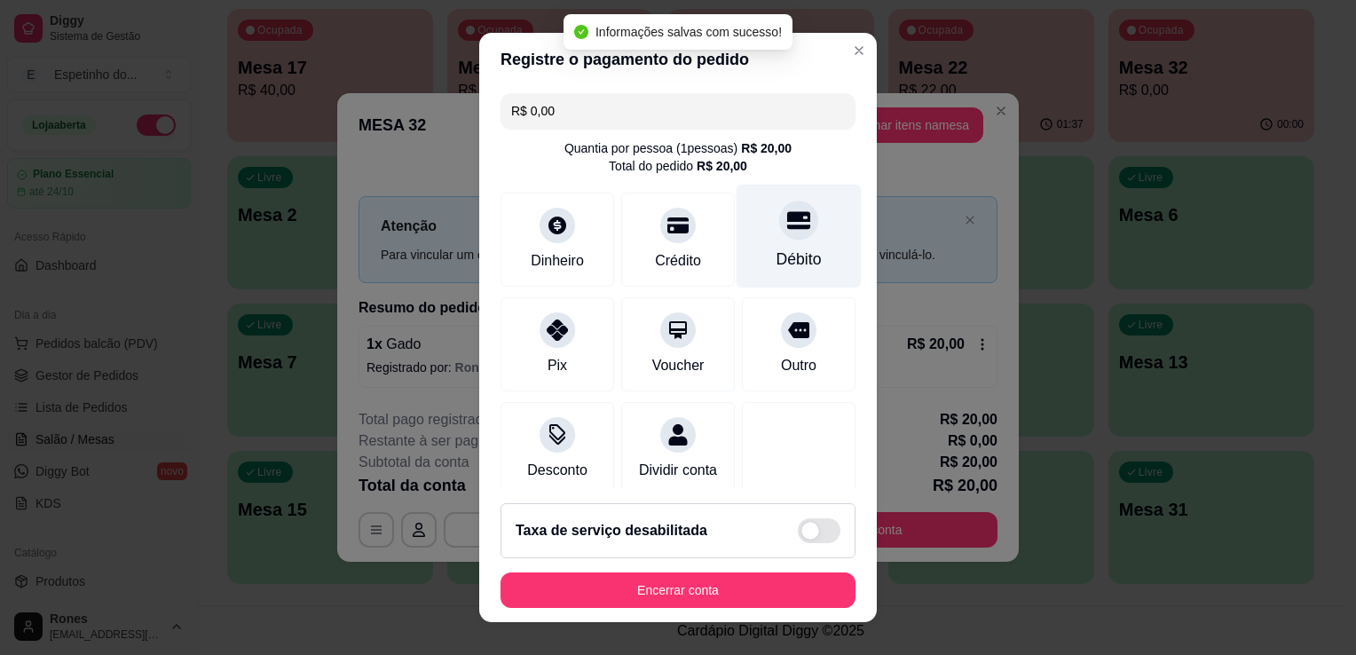
type input "R$ 0,00"
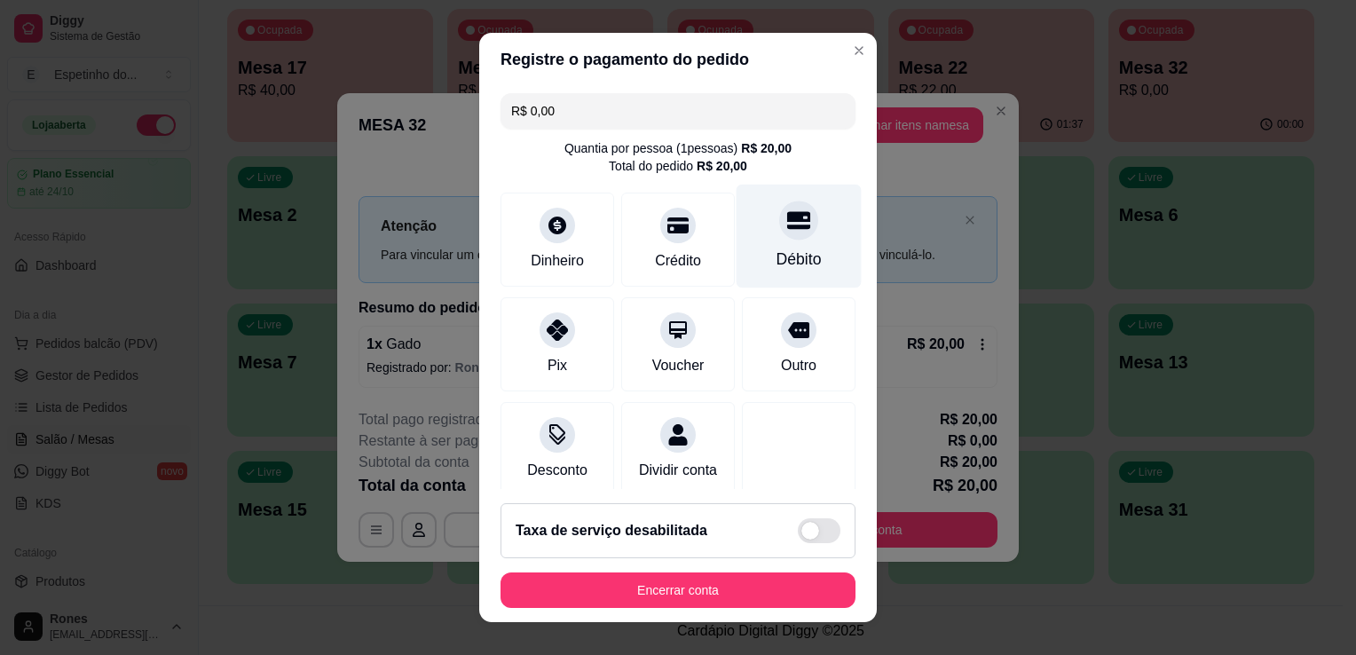
click at [776, 256] on div "Débito" at bounding box center [798, 259] width 45 height 23
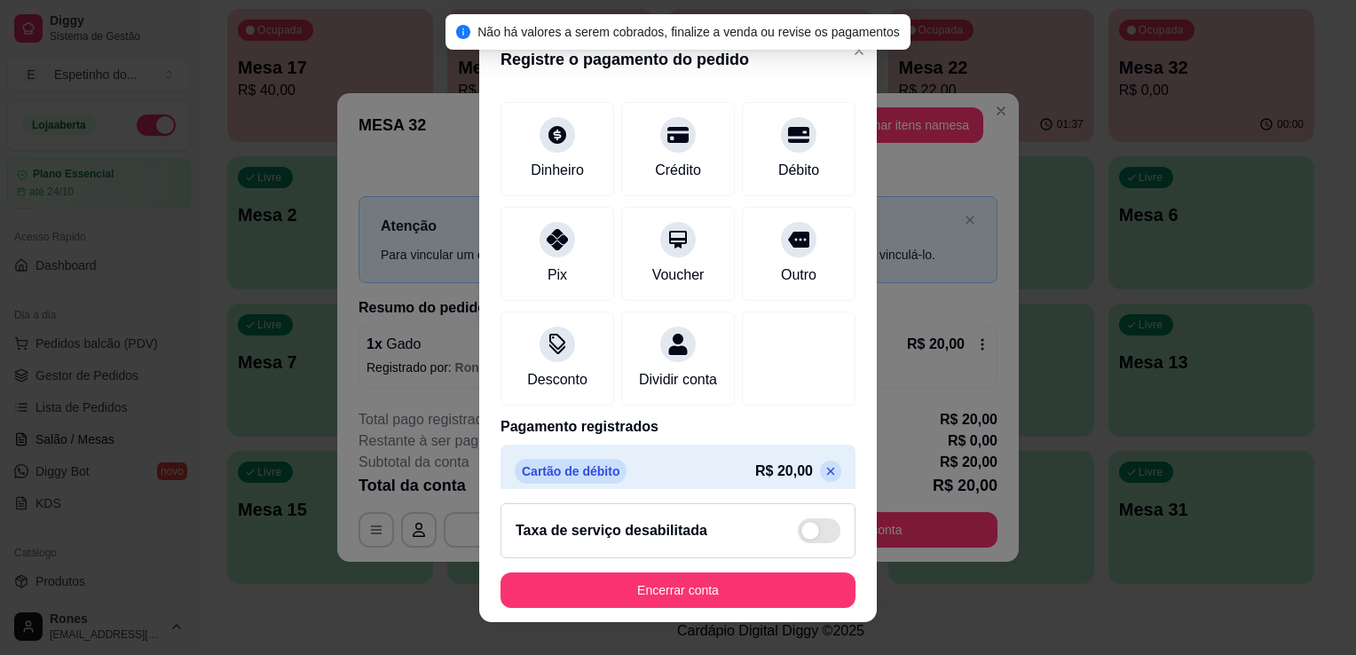
scroll to position [125, 0]
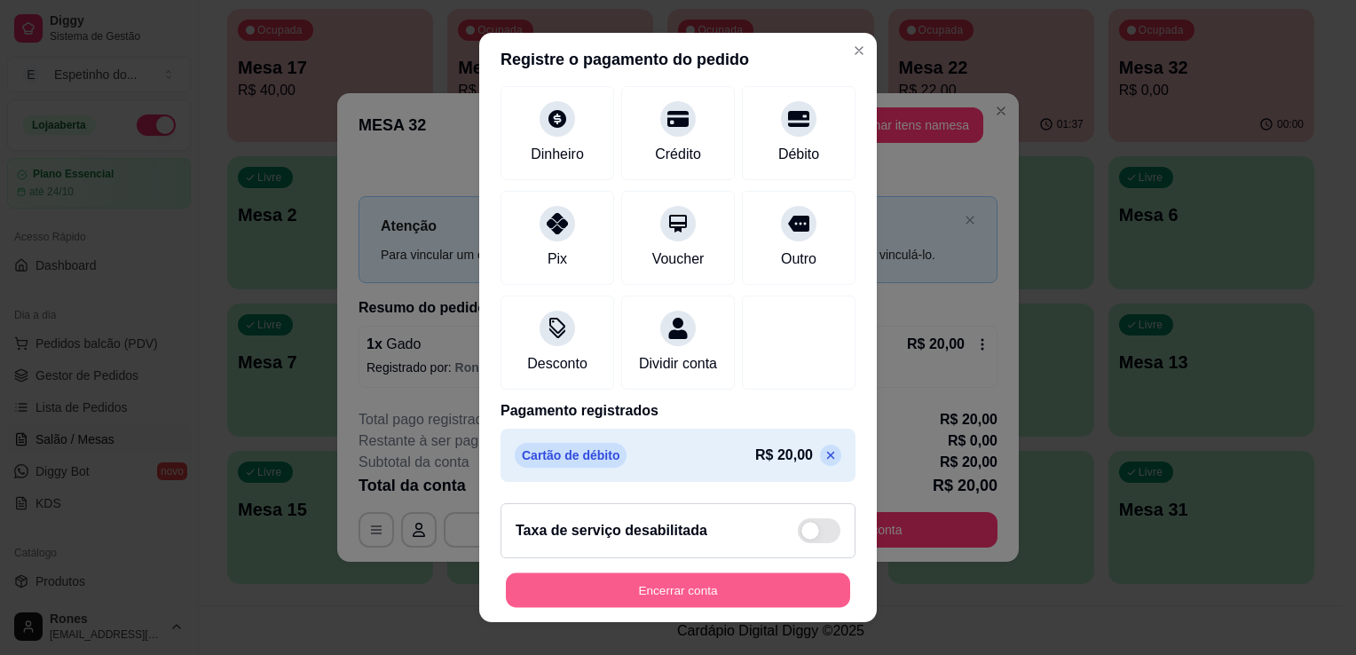
click at [736, 590] on button "Encerrar conta" at bounding box center [678, 590] width 344 height 35
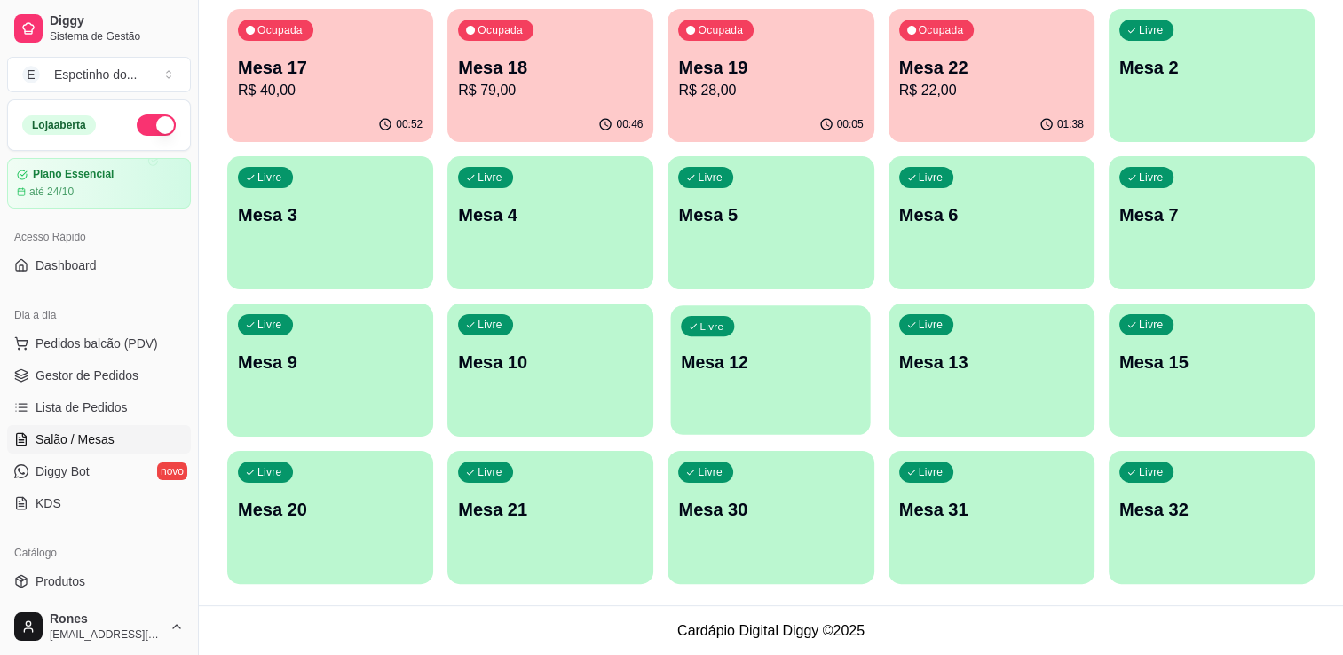
click at [805, 383] on div "Livre Mesa 12" at bounding box center [771, 359] width 200 height 108
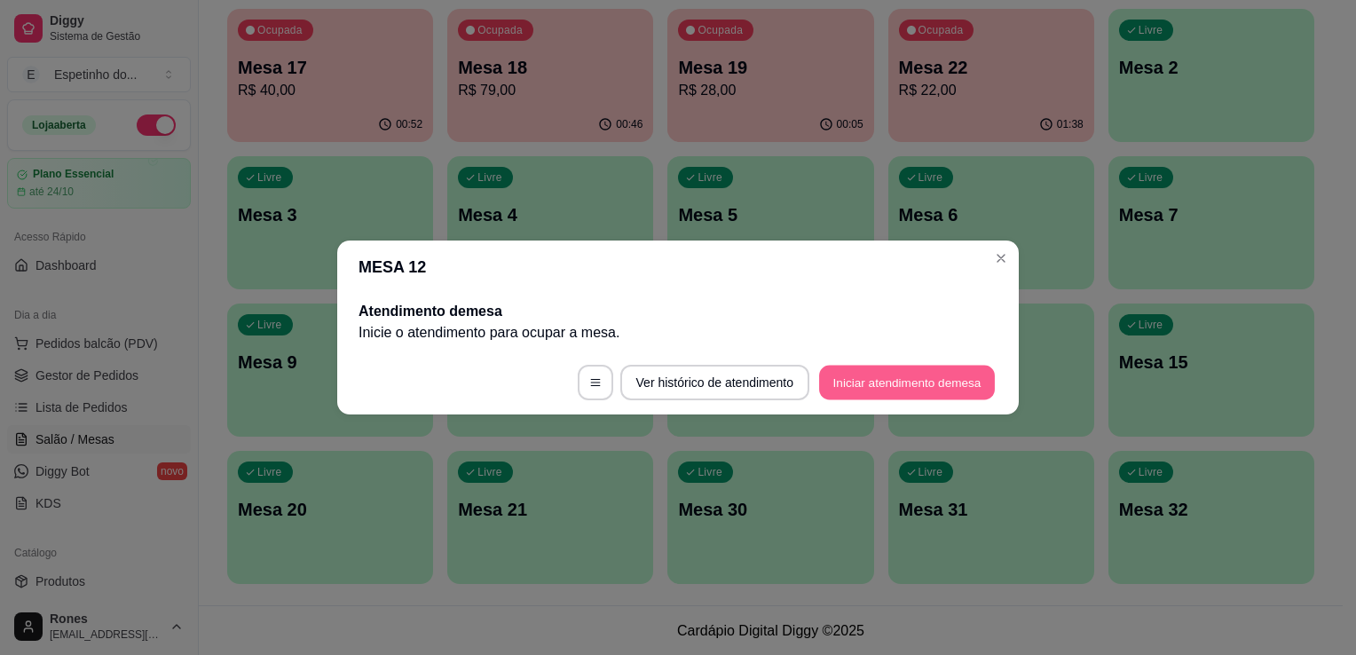
click at [862, 385] on button "Iniciar atendimento de mesa" at bounding box center [907, 383] width 176 height 35
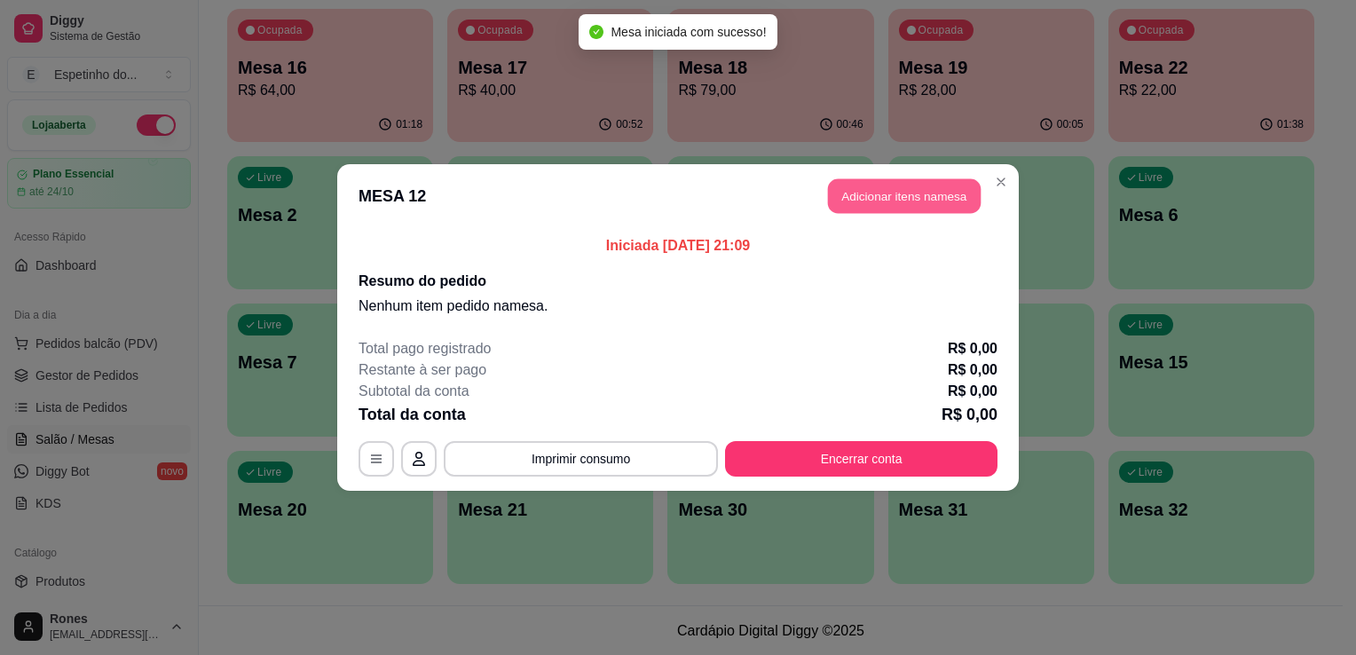
click at [906, 204] on button "Adicionar itens na mesa" at bounding box center [904, 196] width 153 height 35
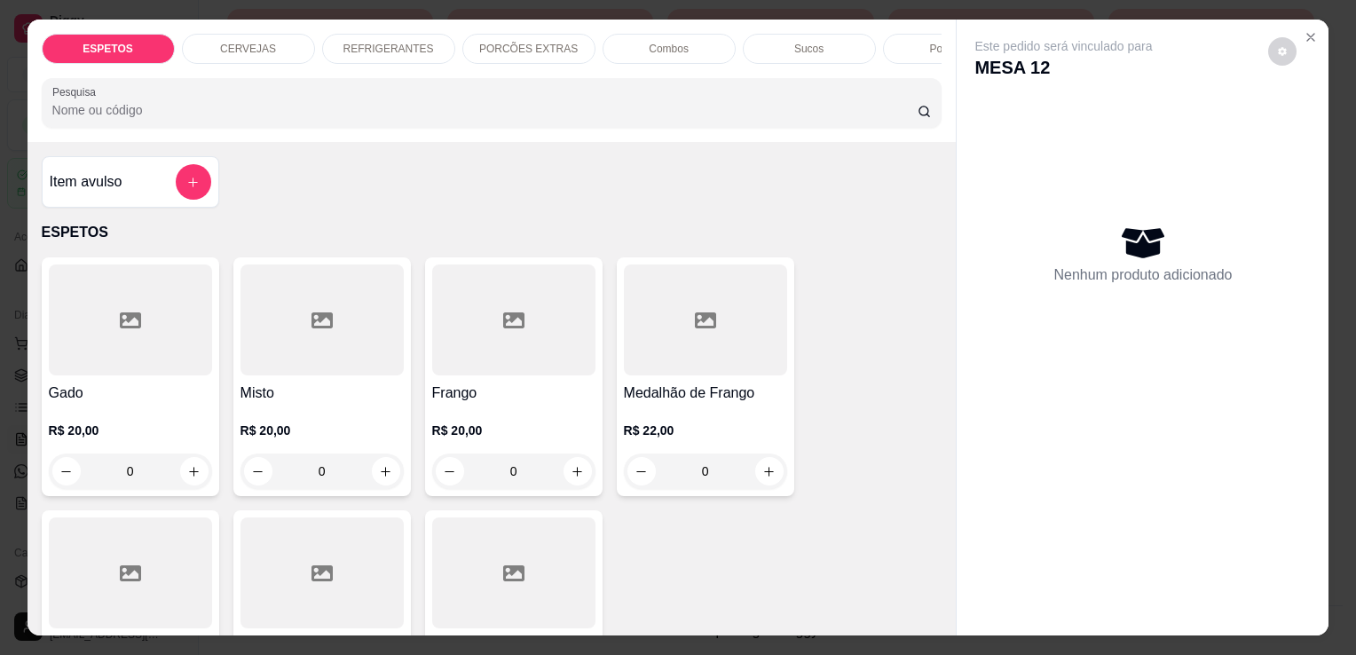
click at [326, 559] on div at bounding box center [321, 572] width 163 height 111
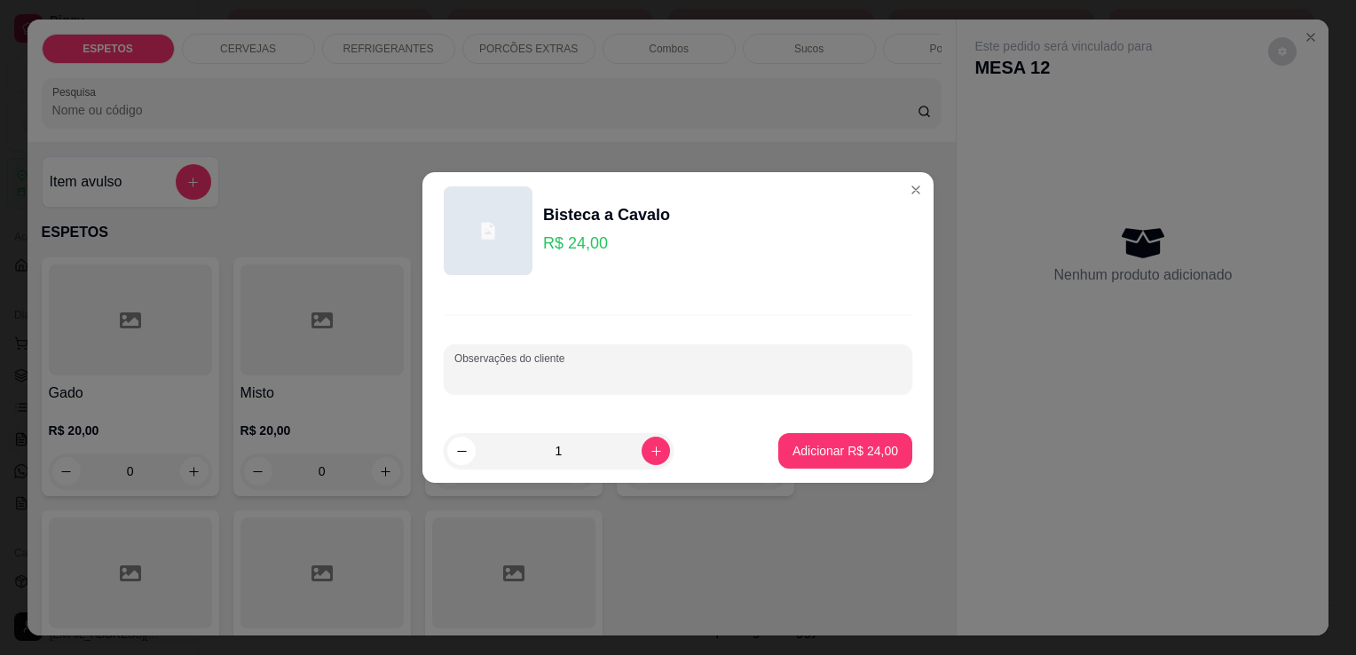
click at [604, 374] on input "Observações do cliente" at bounding box center [677, 376] width 447 height 18
type input "cuxa para viagem"
click at [800, 457] on p "Adicionar R$ 24,00" at bounding box center [845, 451] width 106 height 18
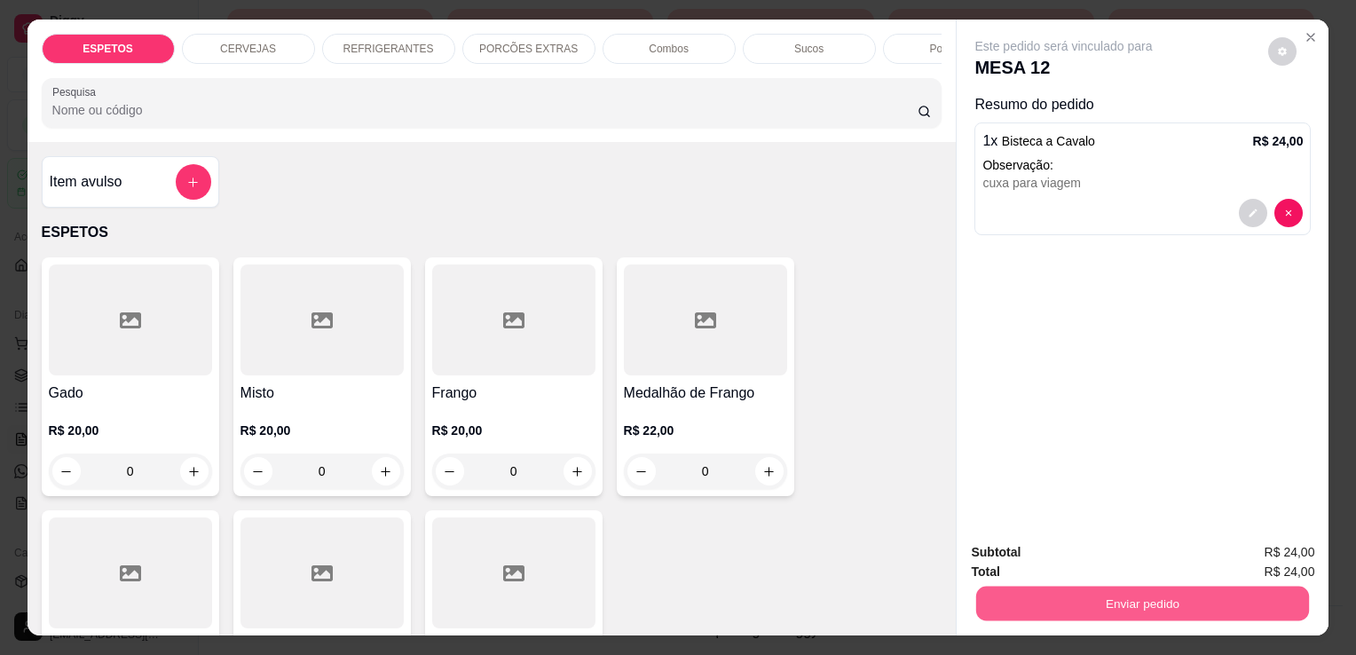
click at [1122, 604] on button "Enviar pedido" at bounding box center [1142, 603] width 333 height 35
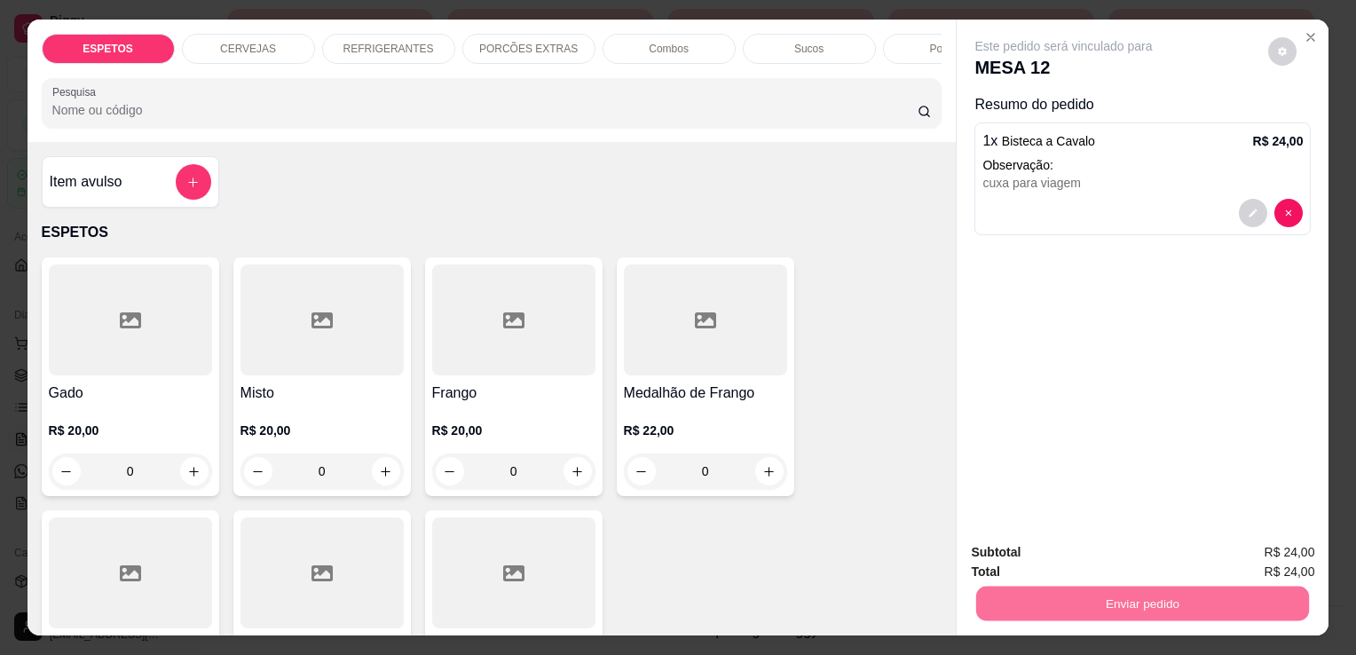
click at [1257, 549] on button "Enviar pedido" at bounding box center [1268, 554] width 98 height 33
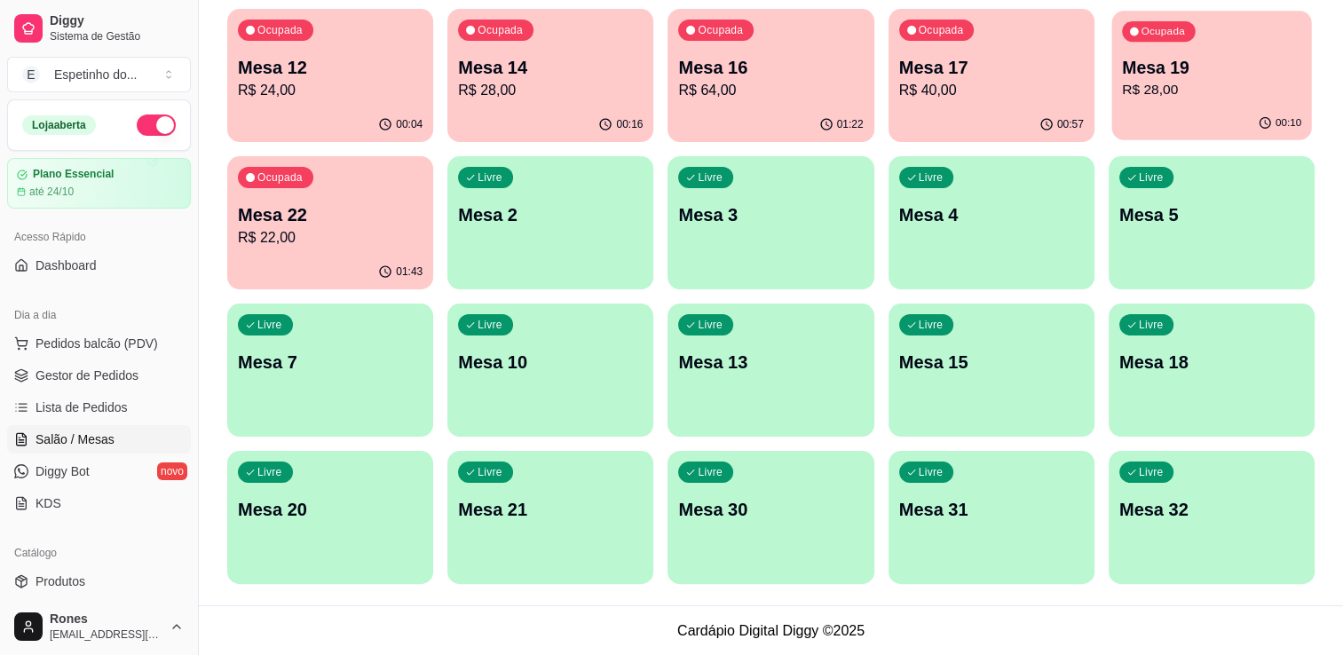
click at [1196, 84] on p "R$ 28,00" at bounding box center [1211, 90] width 179 height 20
click at [1253, 74] on p "Mesa 19" at bounding box center [1211, 68] width 179 height 24
click at [345, 84] on p "R$ 24,00" at bounding box center [329, 90] width 179 height 20
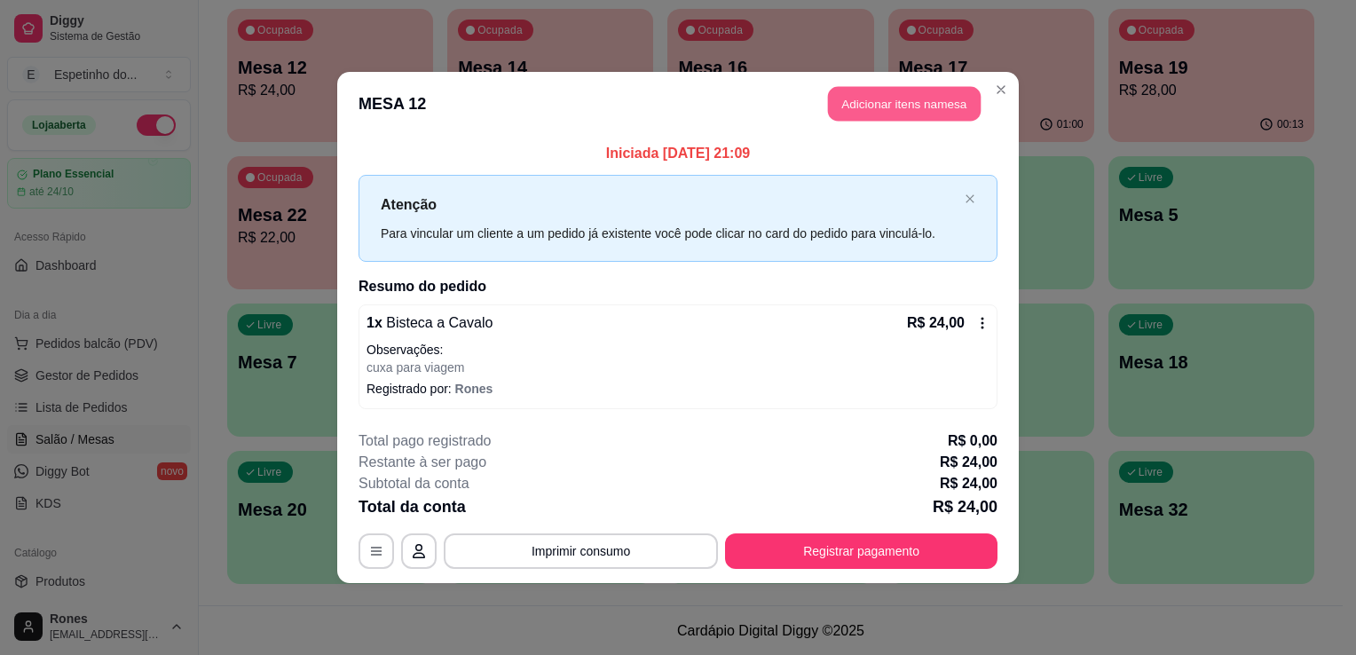
click at [889, 114] on button "Adicionar itens na mesa" at bounding box center [904, 104] width 153 height 35
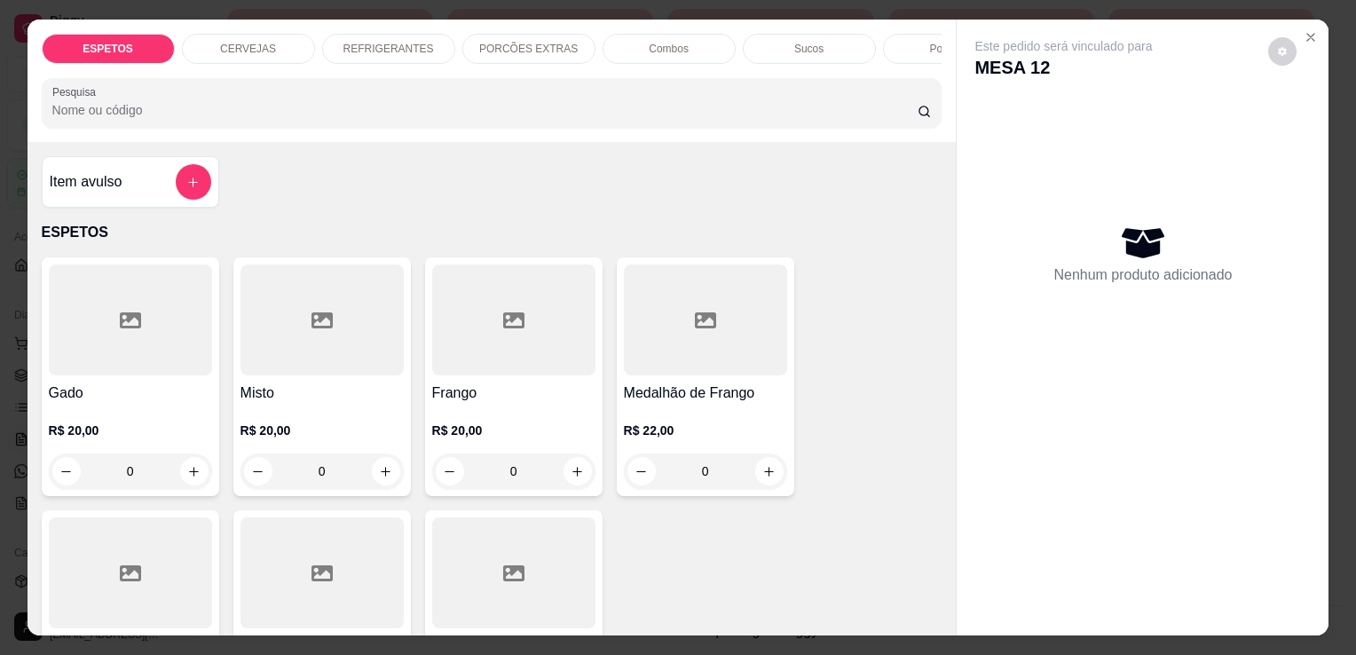
click at [398, 43] on p "REFRIGERANTES" at bounding box center [388, 49] width 91 height 14
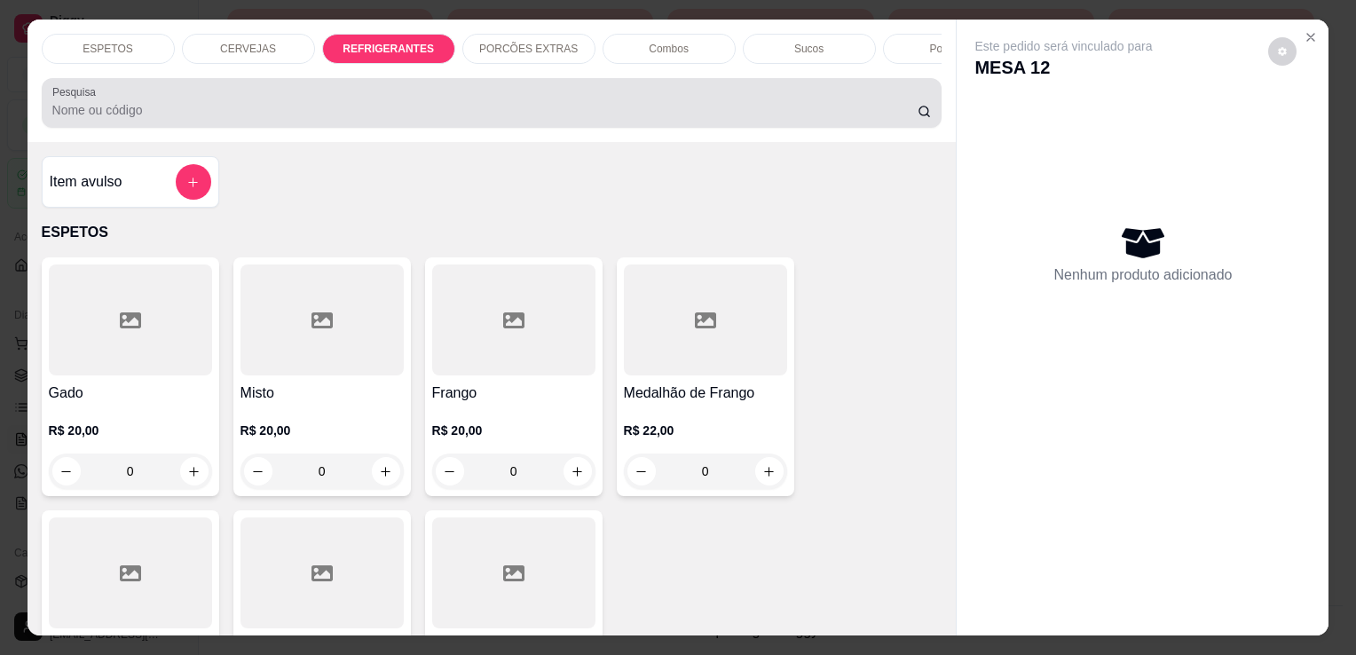
scroll to position [43, 0]
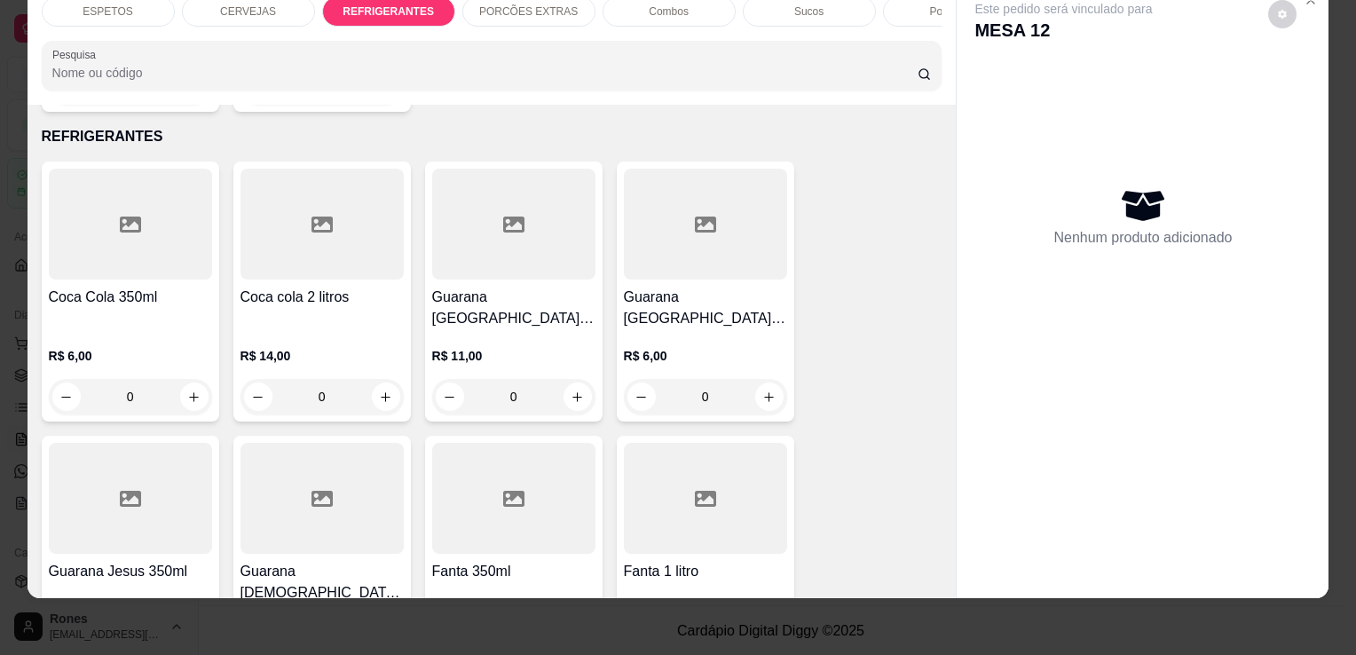
click at [85, 329] on div "R$ 6,00 0" at bounding box center [130, 371] width 163 height 85
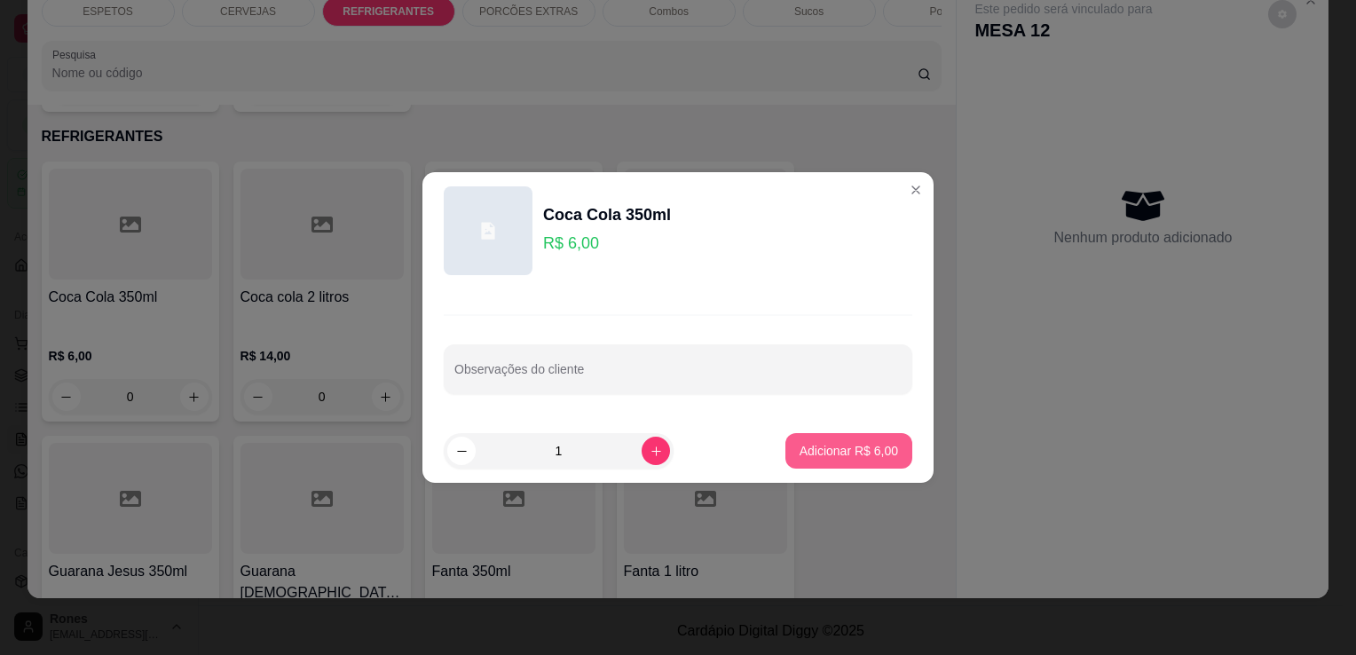
click at [897, 445] on div "Adicionar R$ 6,00" at bounding box center [848, 450] width 127 height 35
click at [862, 453] on p "Adicionar R$ 6,00" at bounding box center [848, 450] width 96 height 17
type input "1"
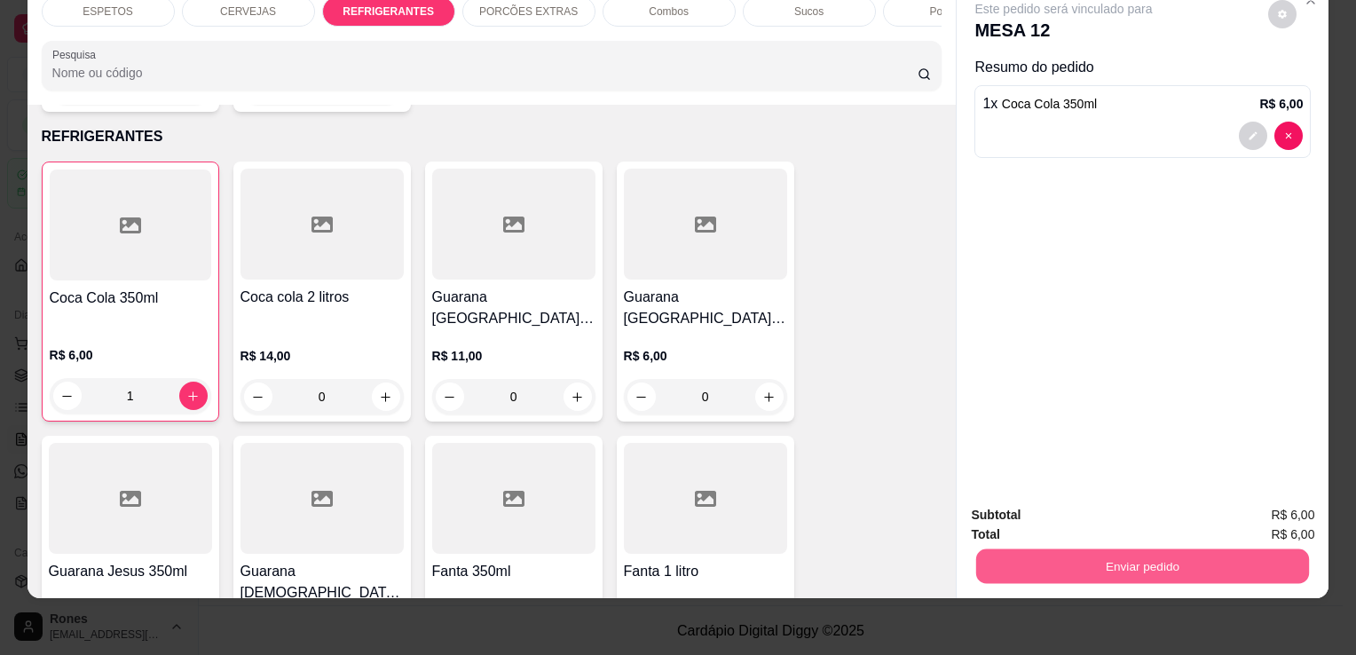
click at [1190, 555] on button "Enviar pedido" at bounding box center [1142, 565] width 333 height 35
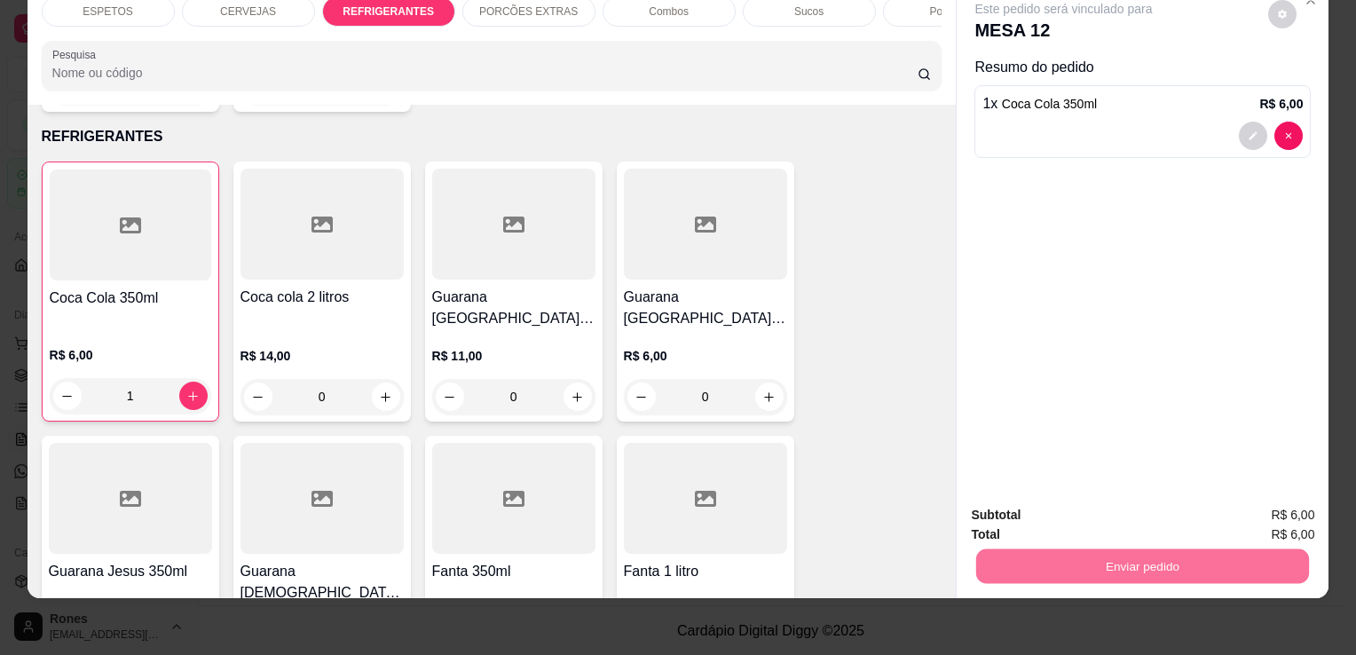
click at [1278, 506] on button "Enviar pedido" at bounding box center [1268, 509] width 98 height 33
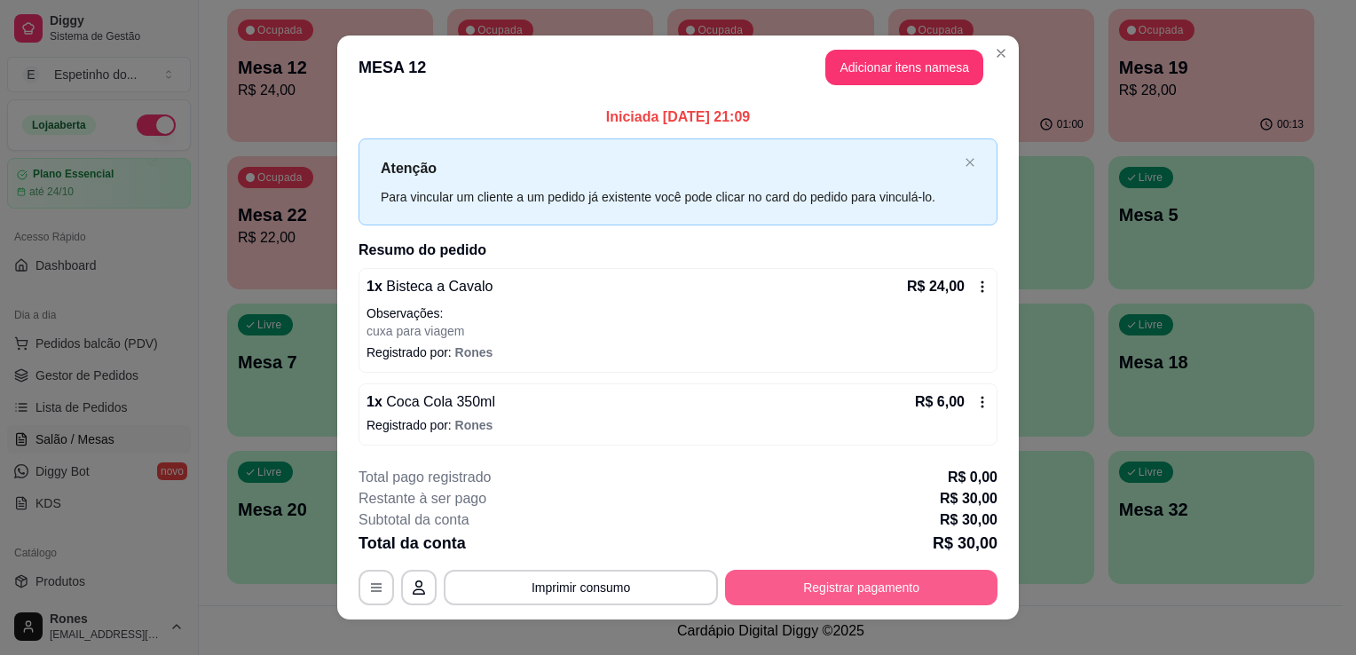
click at [778, 584] on button "Registrar pagamento" at bounding box center [861, 587] width 272 height 35
click at [919, 597] on button "Registrar pagamento" at bounding box center [861, 587] width 264 height 35
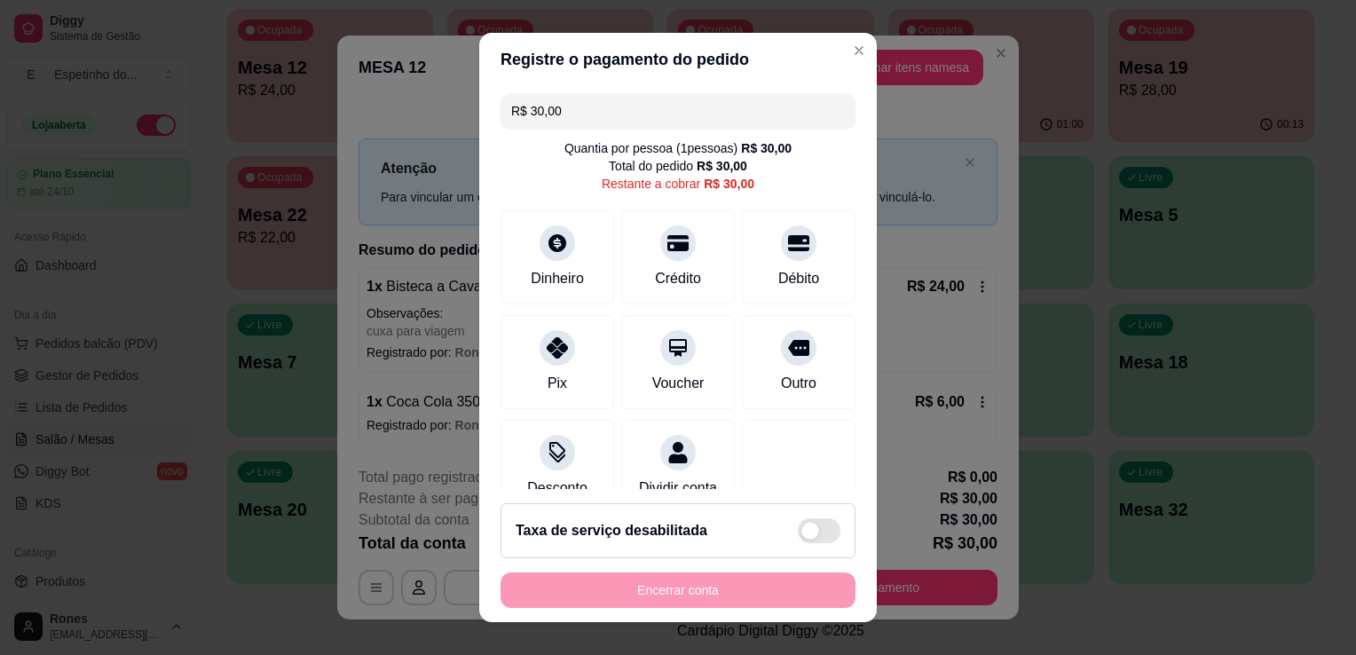
scroll to position [51, 0]
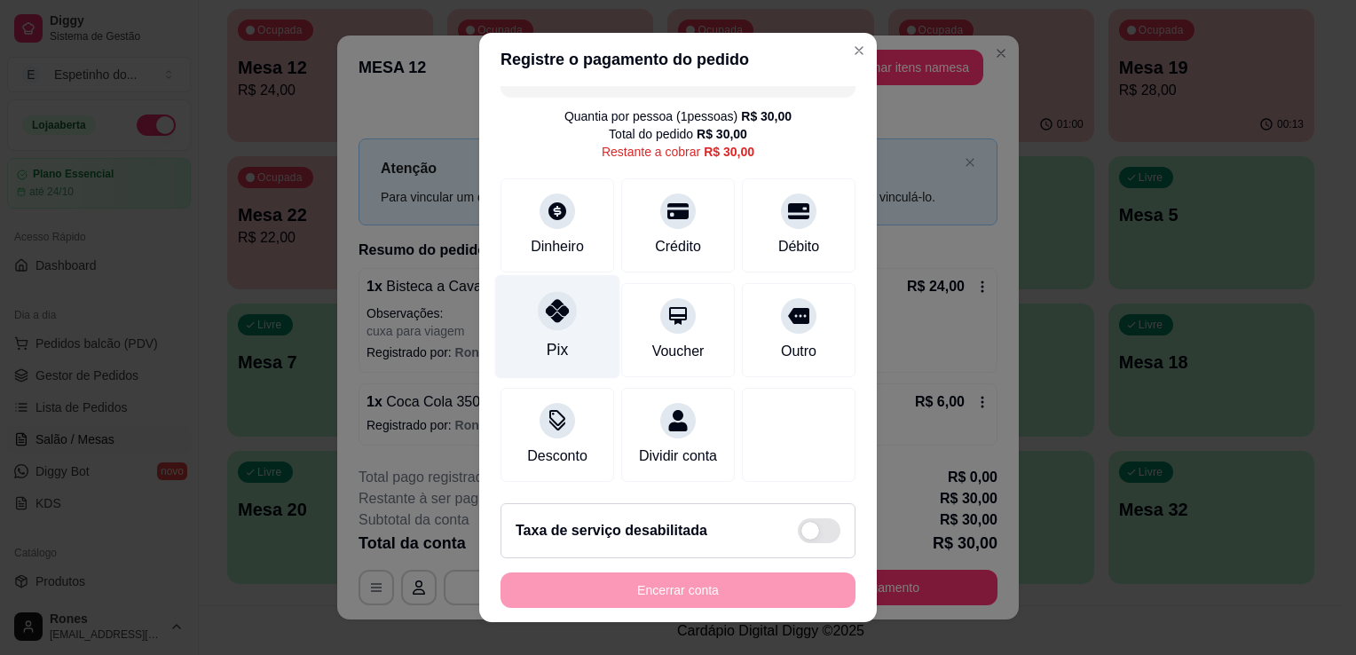
click at [551, 311] on div "Pix" at bounding box center [557, 327] width 125 height 104
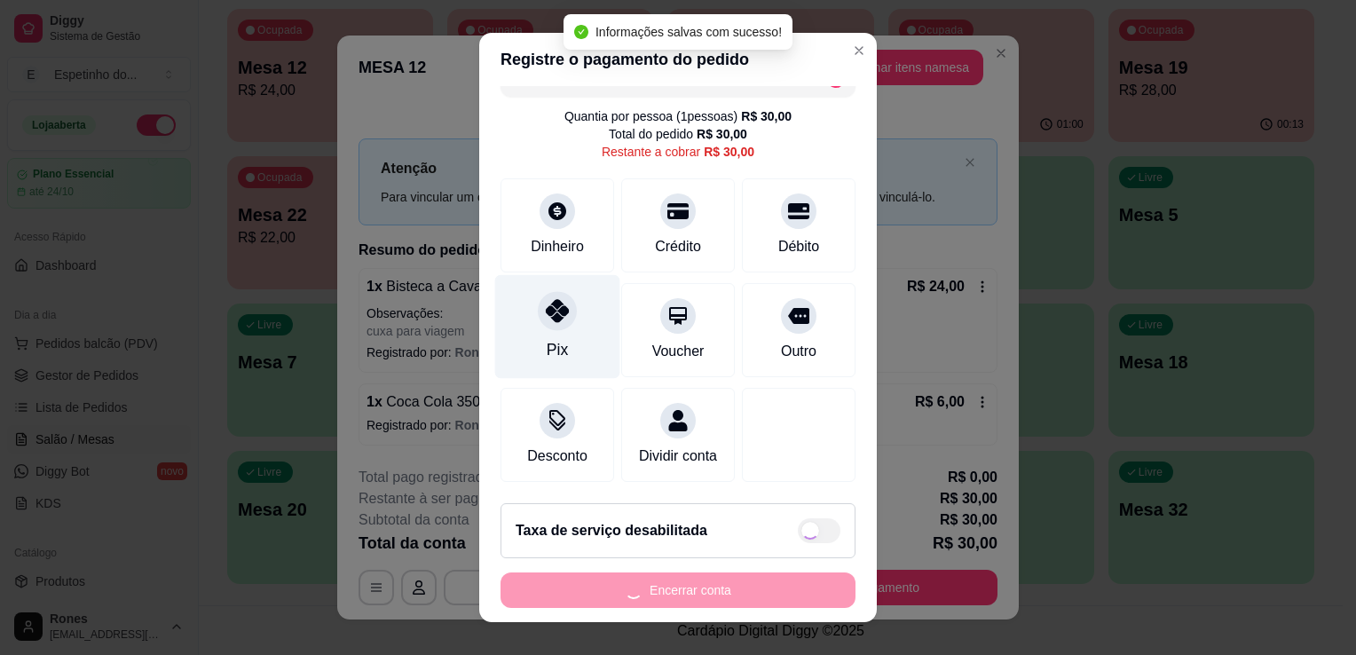
type input "R$ 0,00"
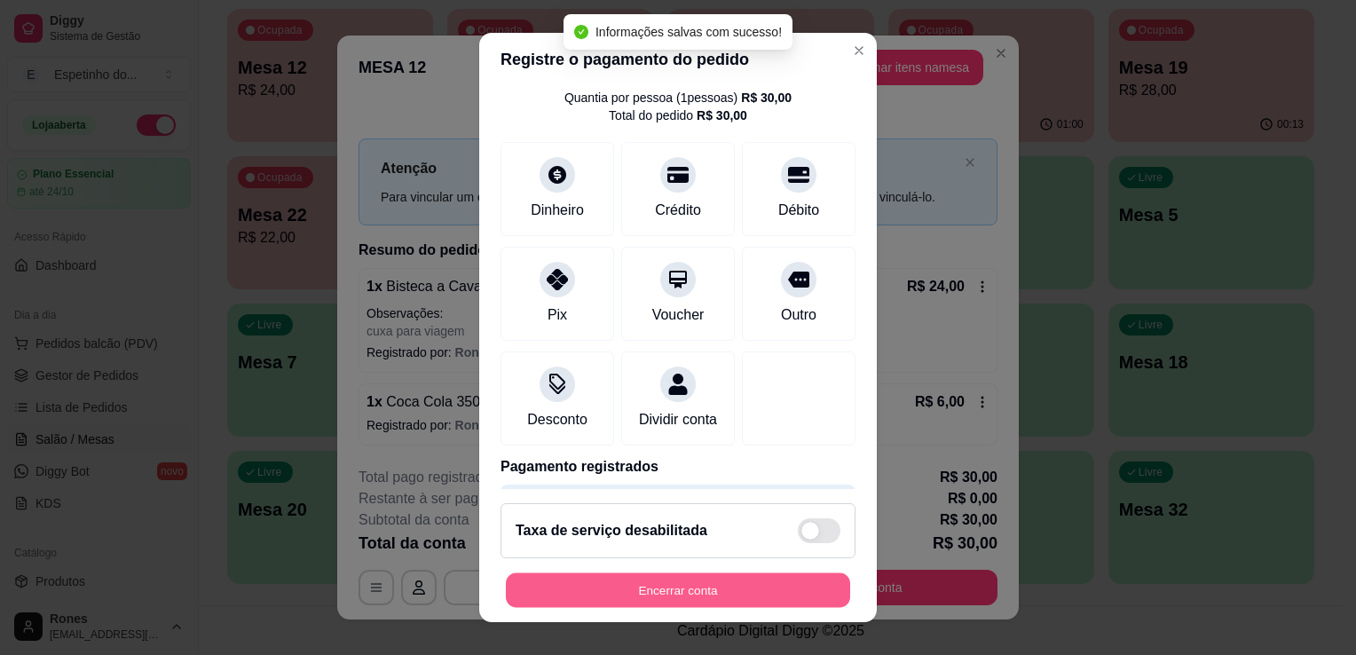
click at [705, 589] on button "Encerrar conta" at bounding box center [678, 590] width 344 height 35
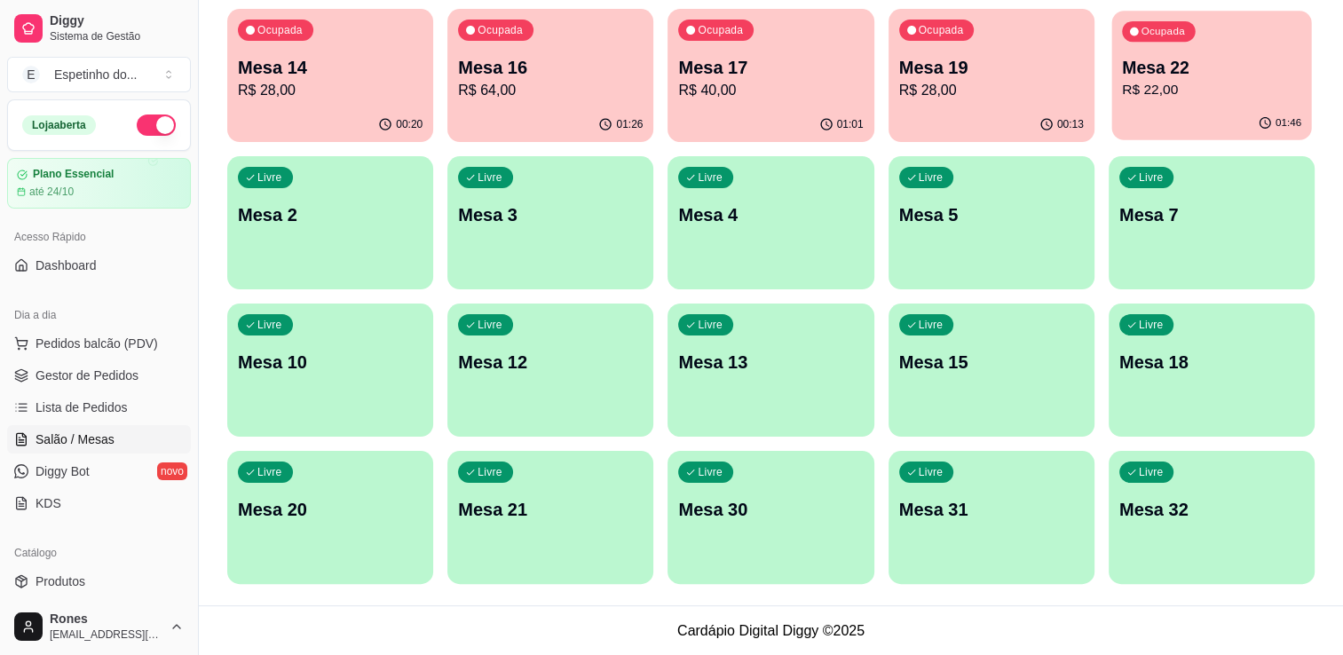
click at [1289, 96] on p "R$ 22,00" at bounding box center [1211, 90] width 179 height 20
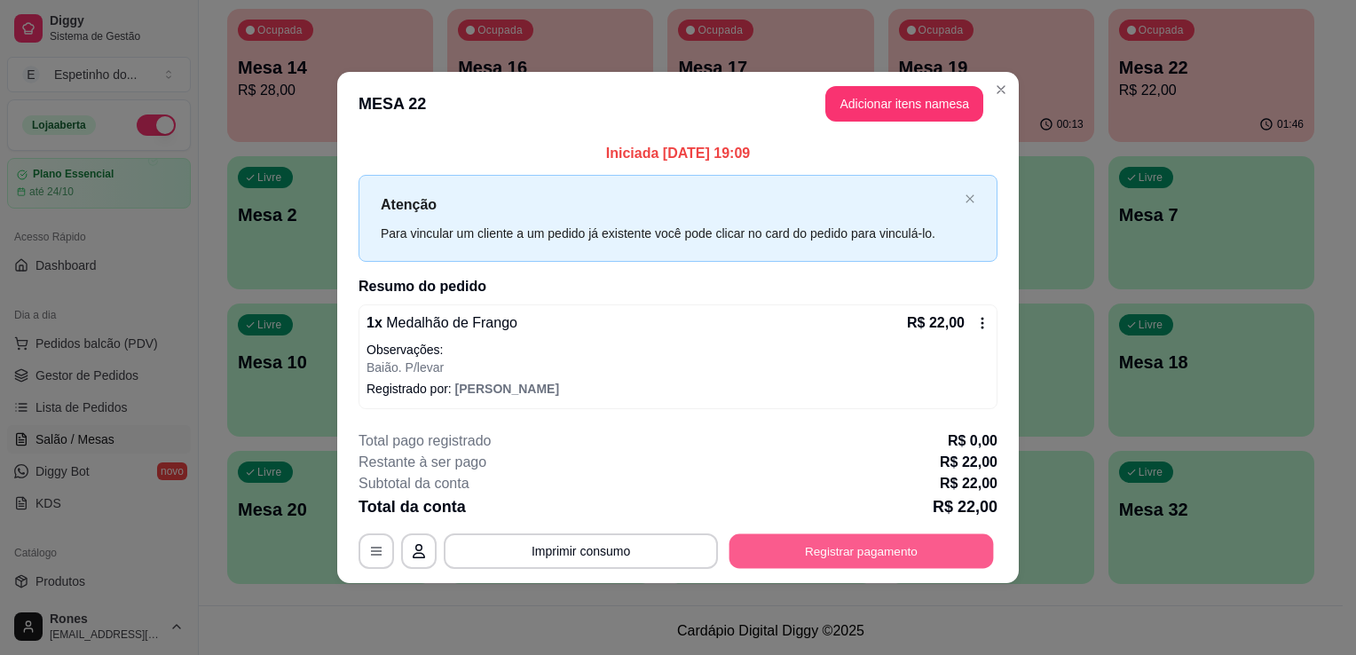
click at [849, 558] on button "Registrar pagamento" at bounding box center [861, 550] width 264 height 35
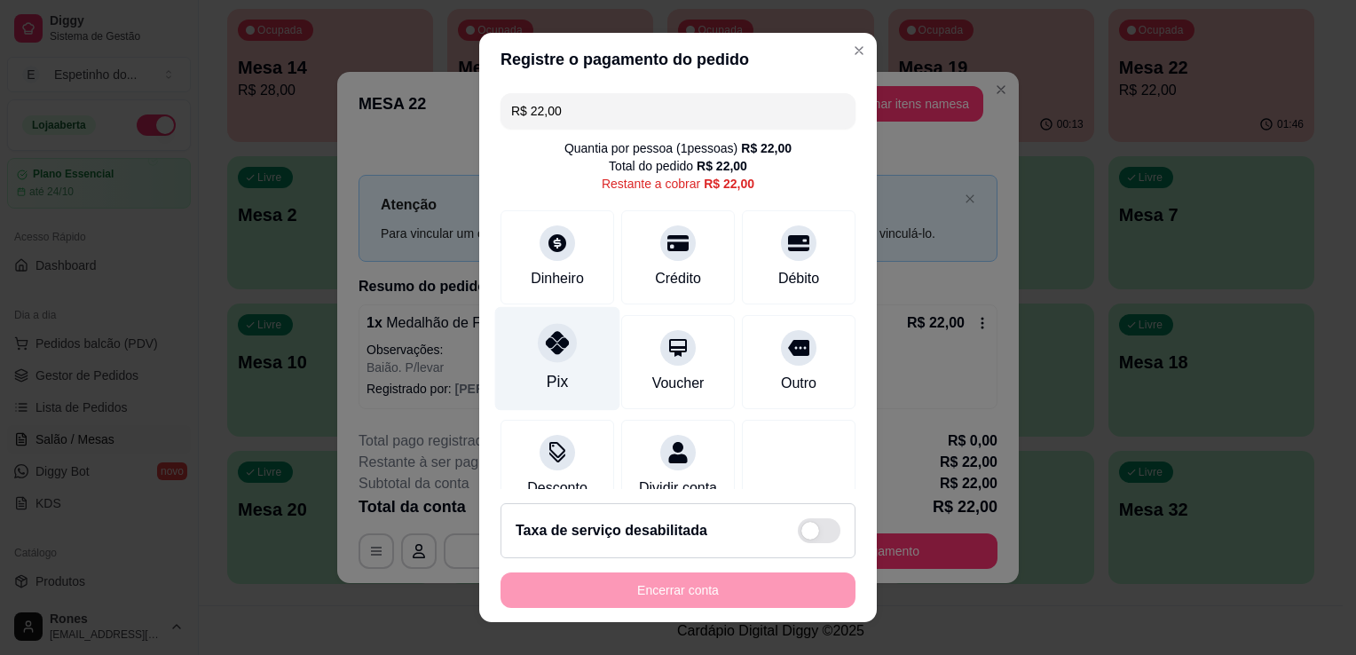
click at [580, 372] on div "Pix" at bounding box center [557, 359] width 125 height 104
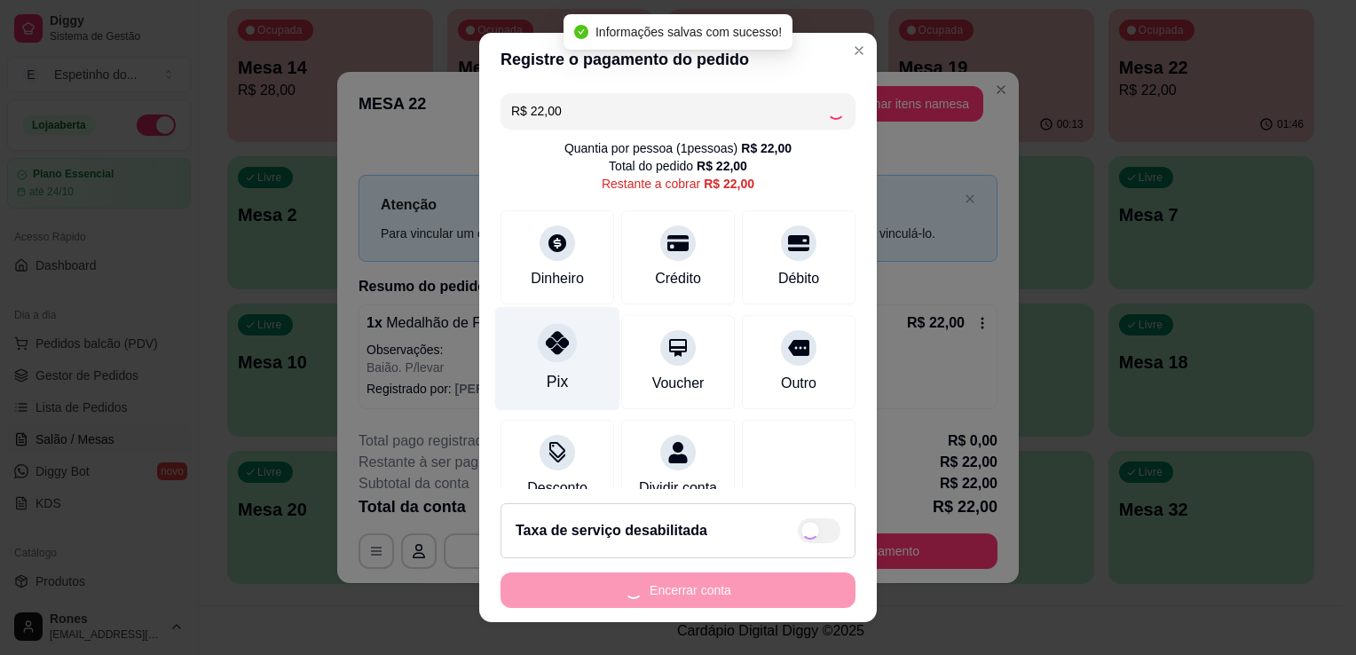
type input "R$ 0,00"
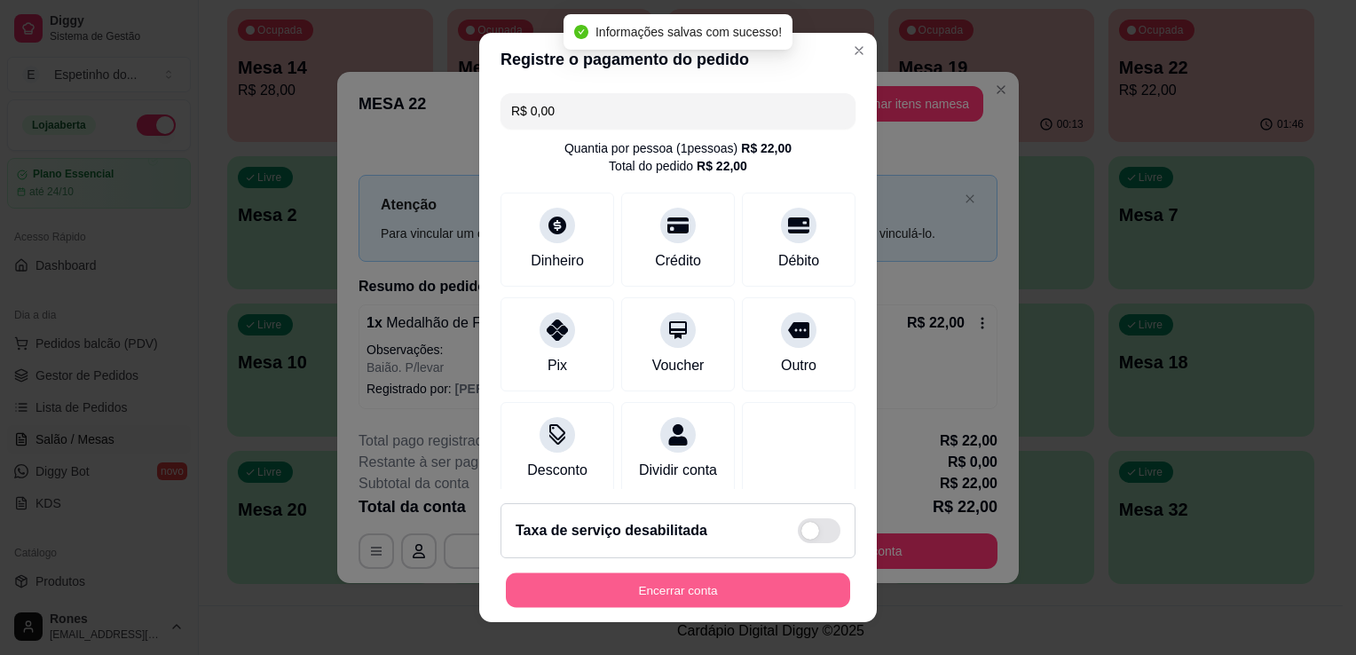
click at [761, 602] on button "Encerrar conta" at bounding box center [678, 590] width 344 height 35
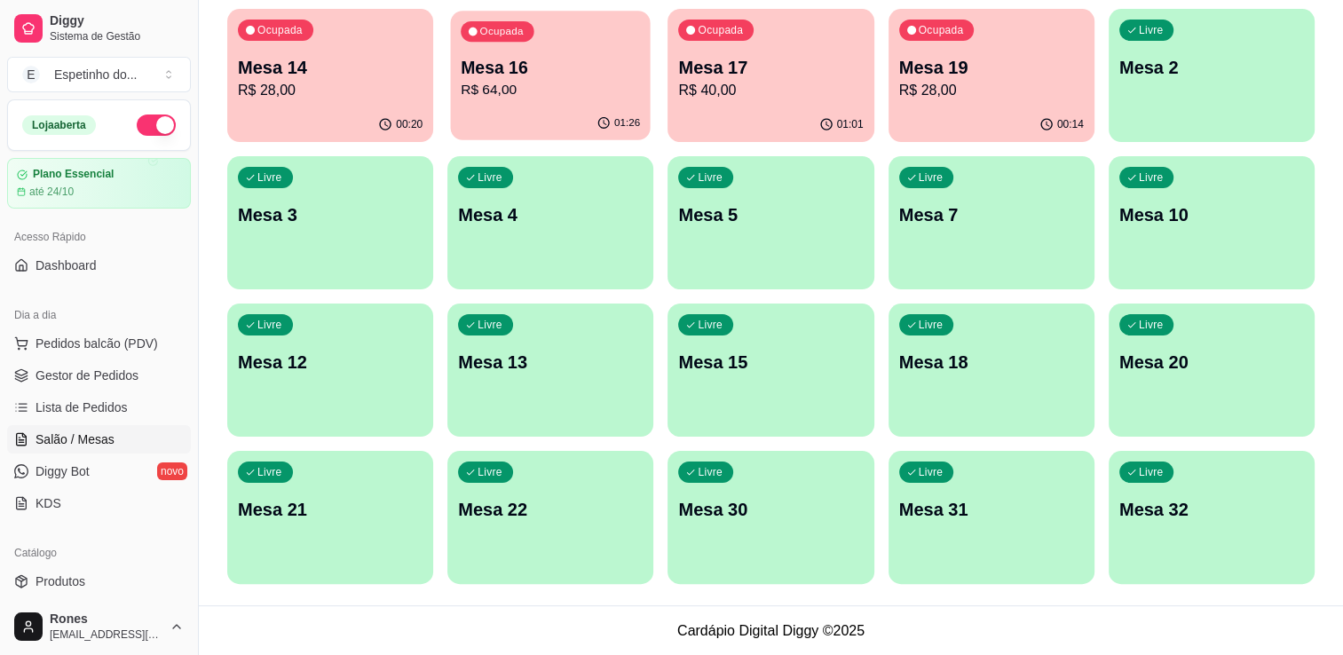
click at [605, 84] on p "R$ 64,00" at bounding box center [550, 90] width 179 height 20
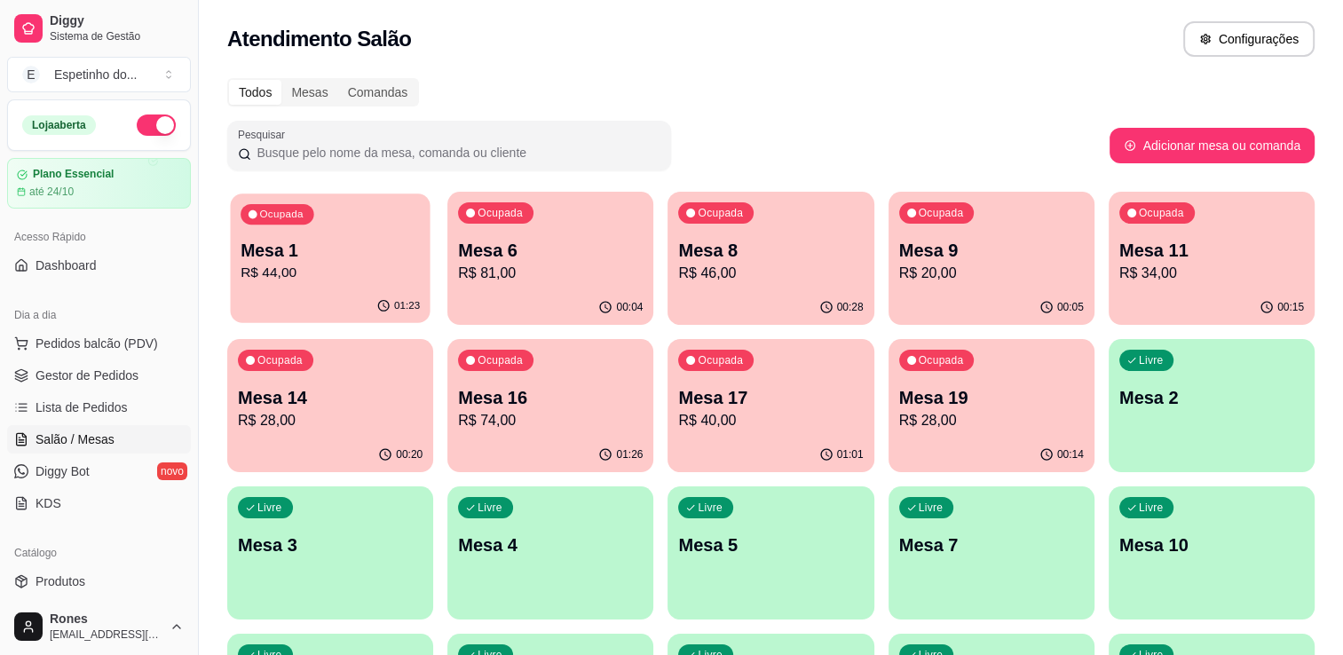
click at [405, 257] on p "Mesa 1" at bounding box center [329, 251] width 179 height 24
click at [51, 374] on span "Gestor de Pedidos" at bounding box center [86, 375] width 103 height 18
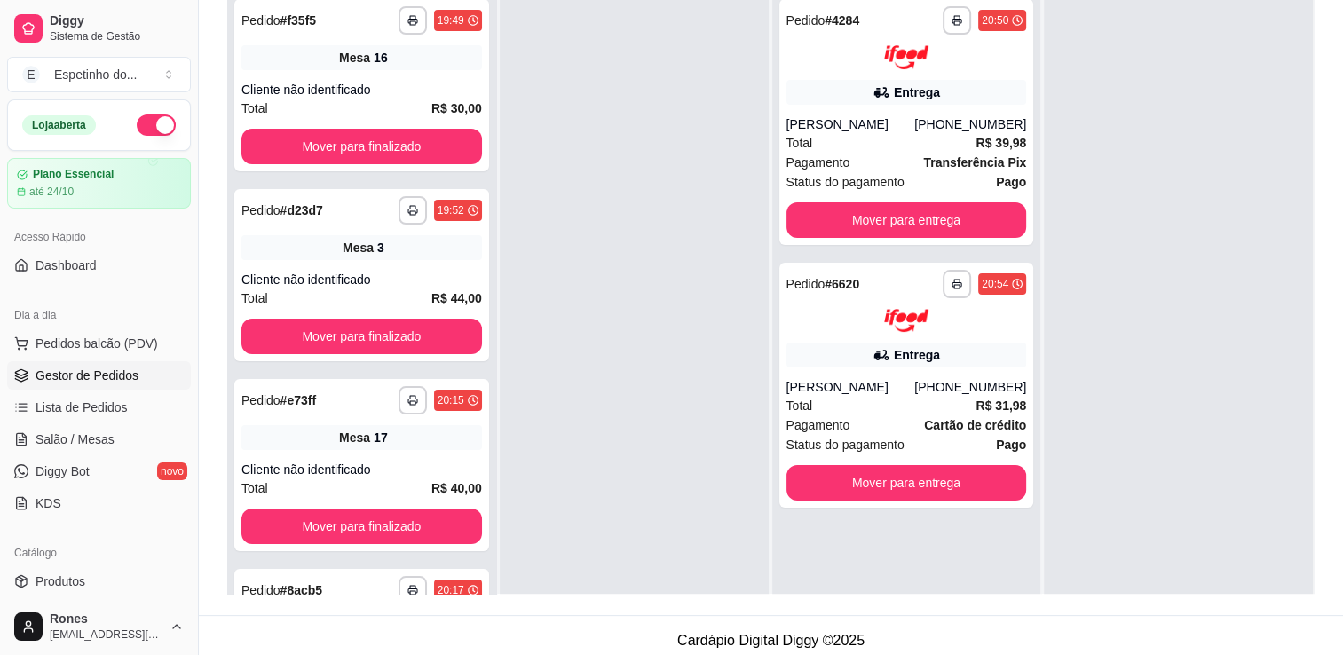
scroll to position [270, 0]
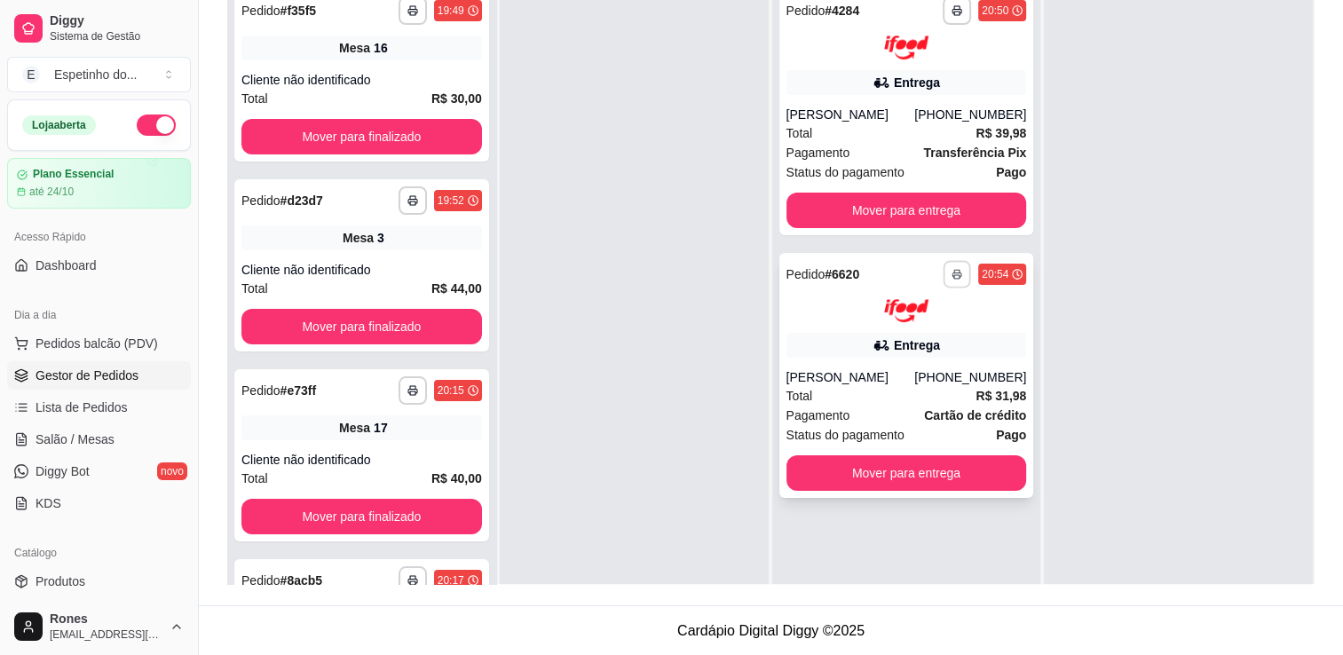
click at [952, 280] on button "button" at bounding box center [957, 274] width 28 height 28
click at [930, 378] on button "Impressora" at bounding box center [900, 372] width 124 height 28
click at [84, 434] on span "Salão / Mesas" at bounding box center [74, 439] width 79 height 18
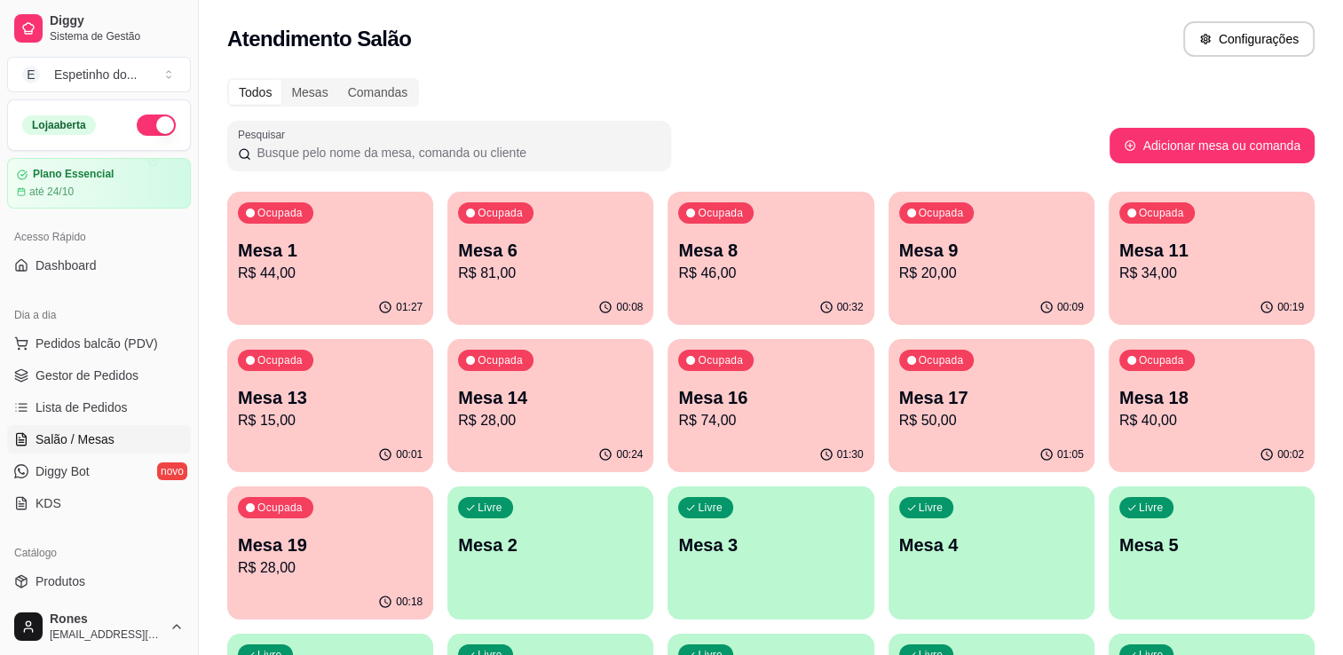
scroll to position [330, 0]
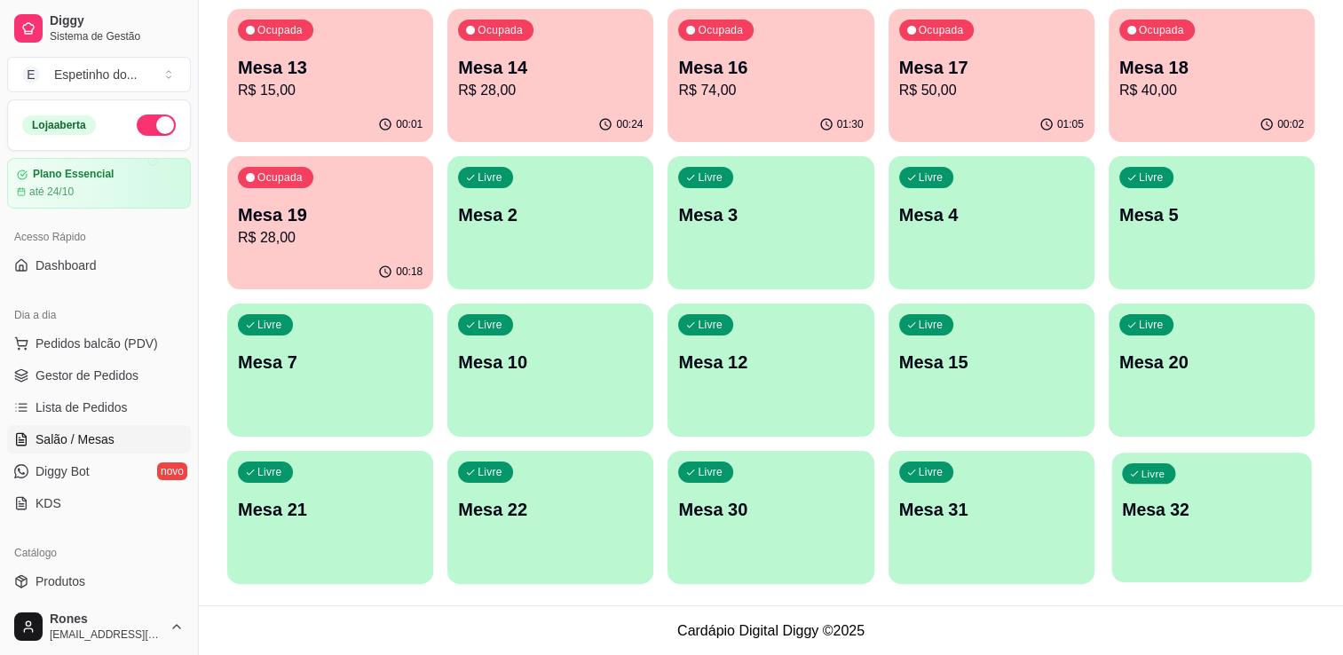
click at [1224, 522] on div "Livre Mesa 32" at bounding box center [1211, 507] width 200 height 108
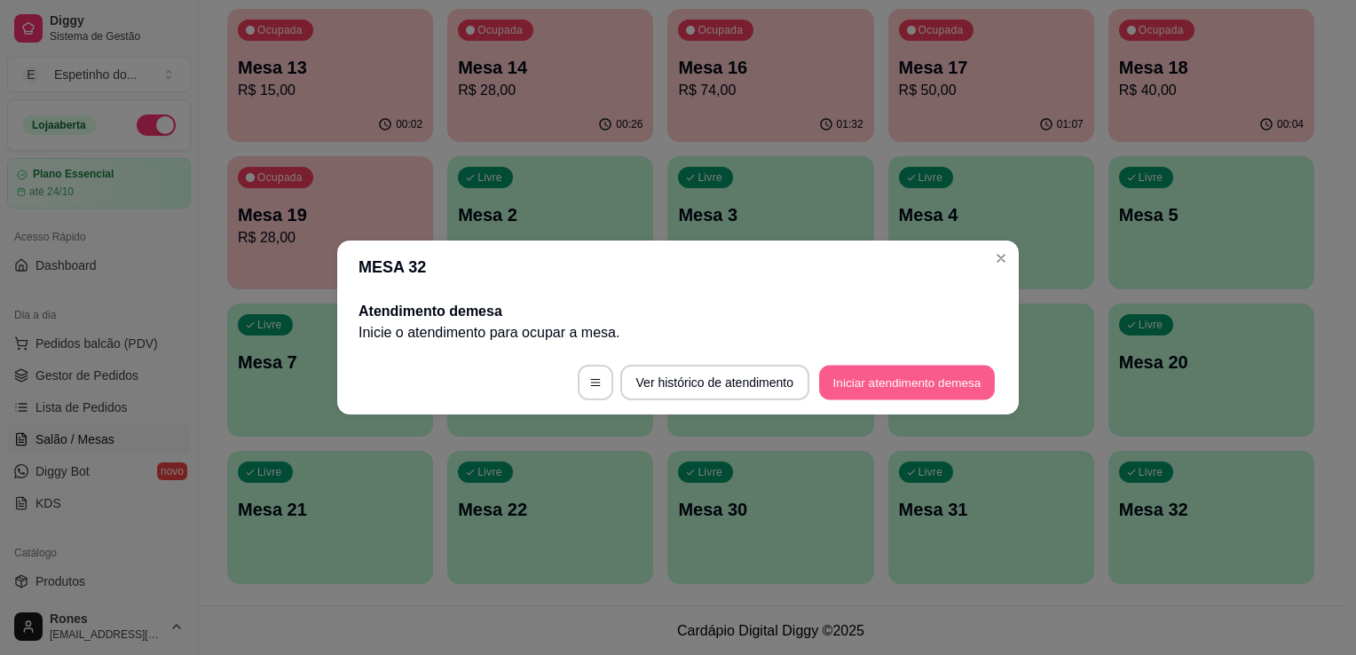
click at [926, 382] on button "Iniciar atendimento de mesa" at bounding box center [907, 383] width 176 height 35
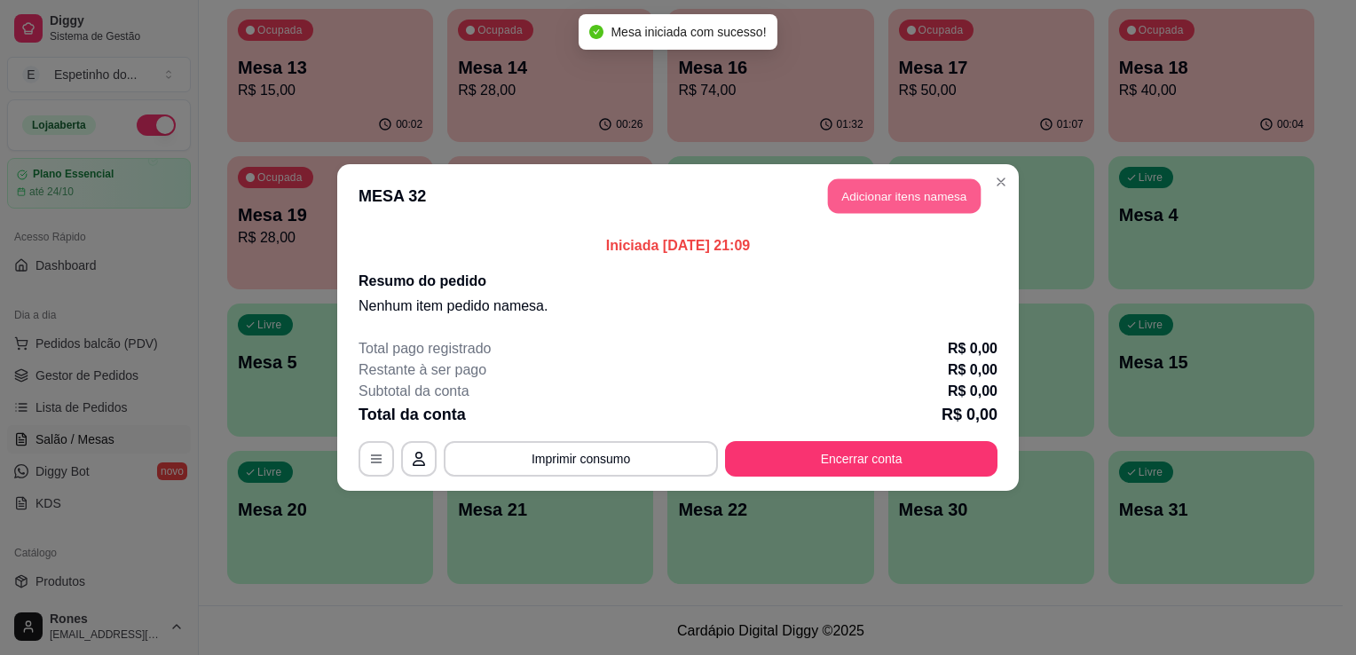
click at [881, 190] on button "Adicionar itens na mesa" at bounding box center [904, 196] width 153 height 35
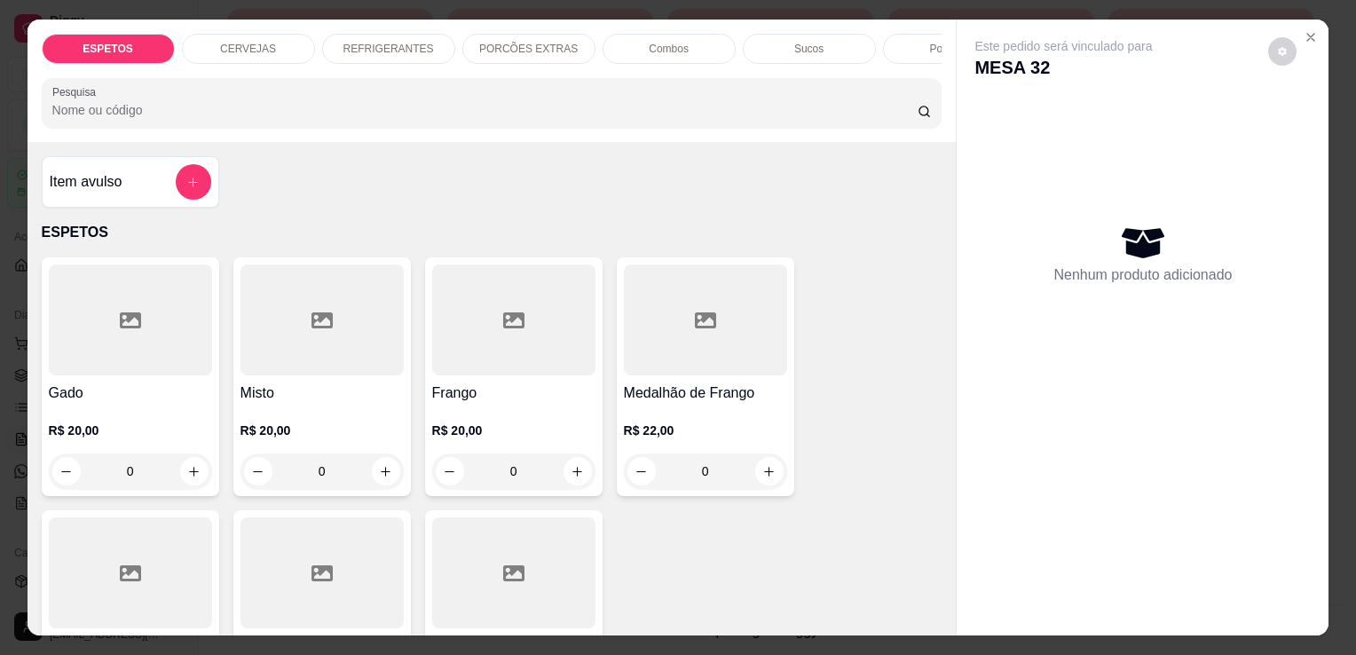
click at [146, 404] on h4 "Gado" at bounding box center [130, 392] width 163 height 21
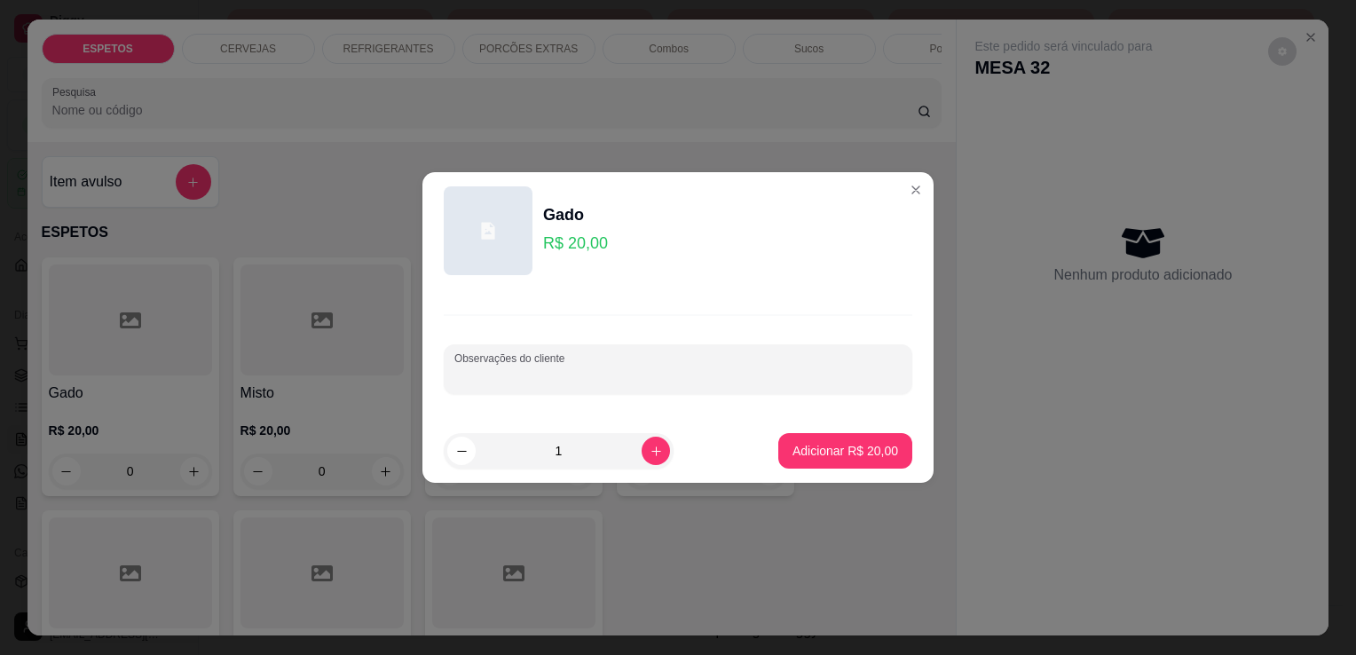
click at [577, 380] on input "Observações do cliente" at bounding box center [677, 376] width 447 height 18
click at [486, 381] on input "baioa para viagem" at bounding box center [677, 376] width 447 height 18
type input "baiao para viagem"
click at [819, 442] on p "Adicionar R$ 20,00" at bounding box center [845, 450] width 103 height 17
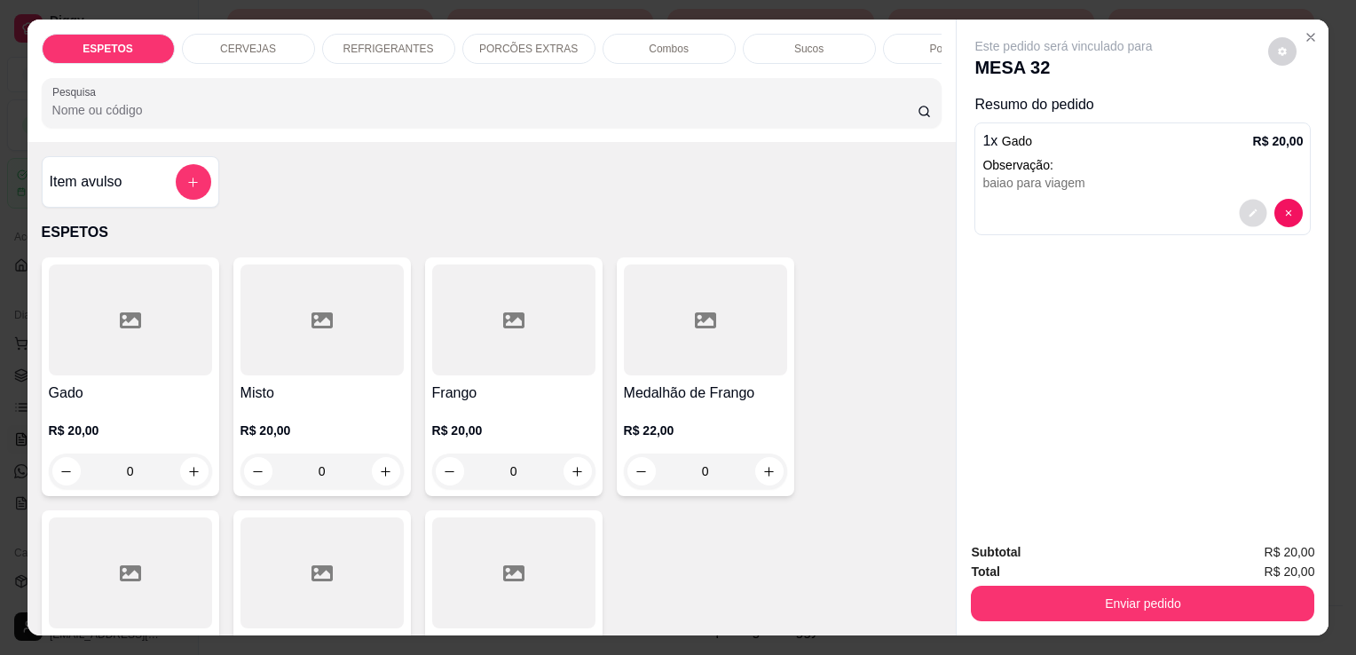
click at [1249, 211] on button "decrease-product-quantity" at bounding box center [1254, 214] width 28 height 28
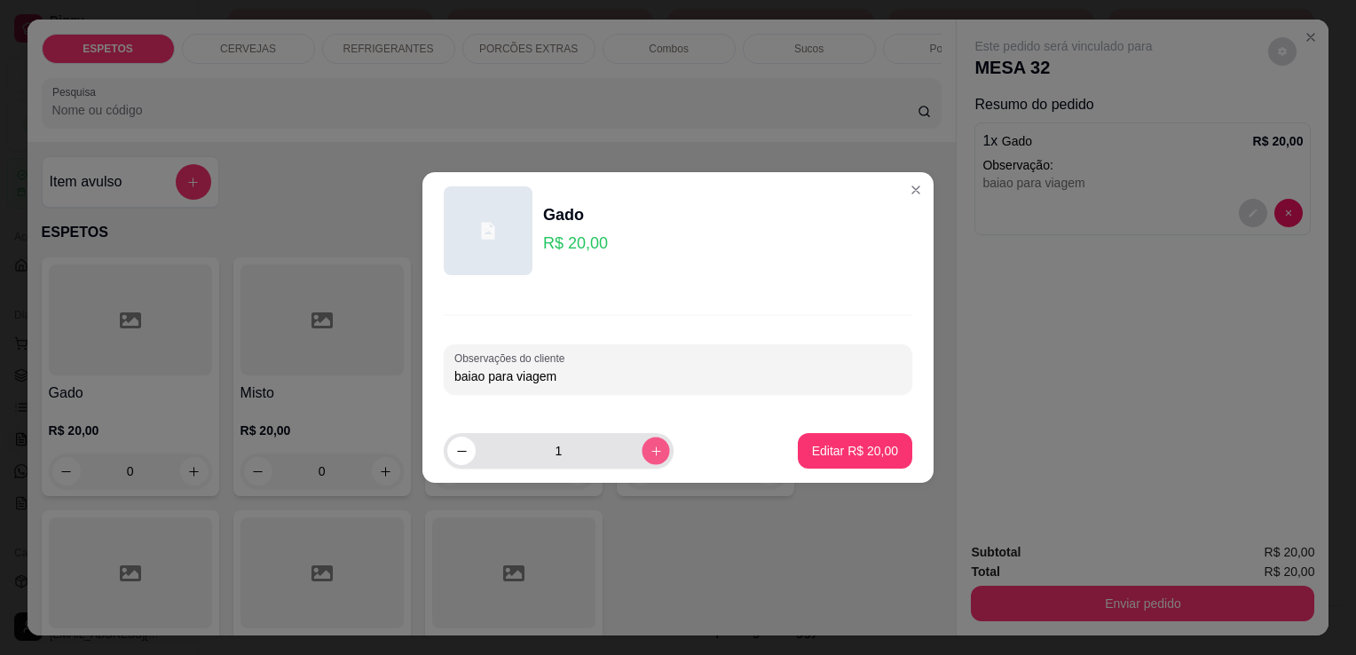
click at [650, 447] on icon "increase-product-quantity" at bounding box center [656, 451] width 13 height 13
type input "2"
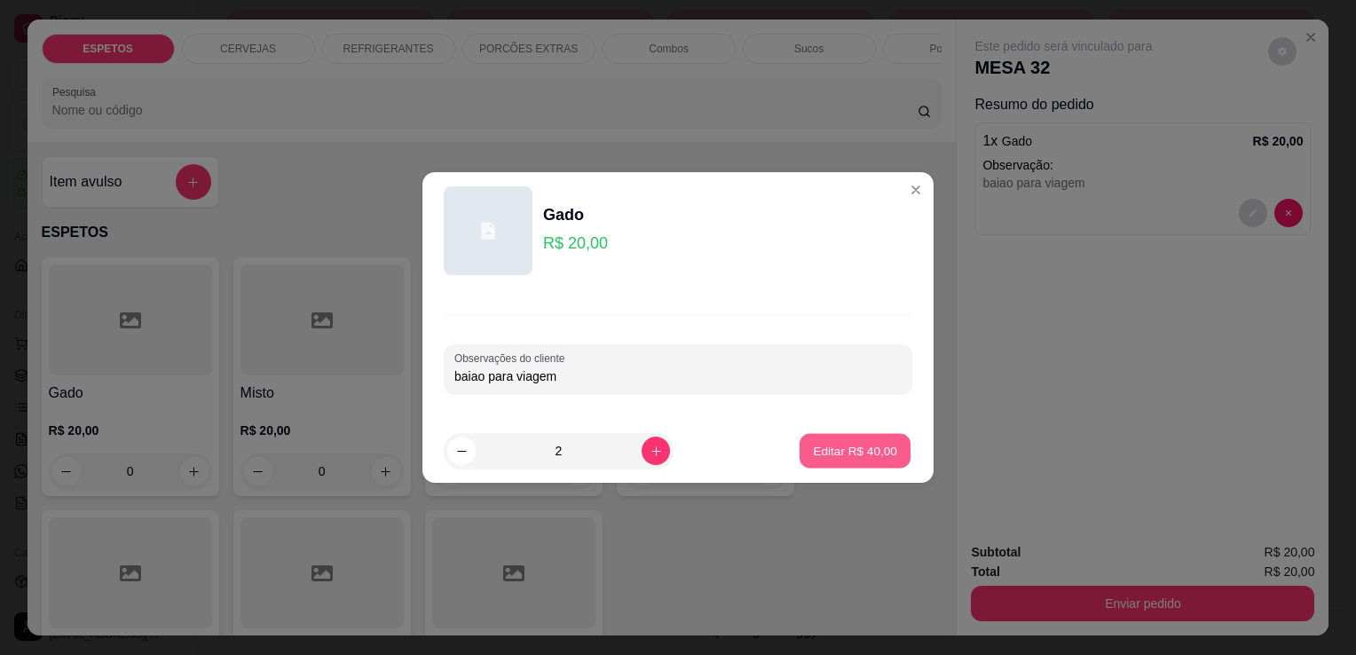
click at [875, 457] on p "Editar R$ 40,00" at bounding box center [854, 450] width 83 height 17
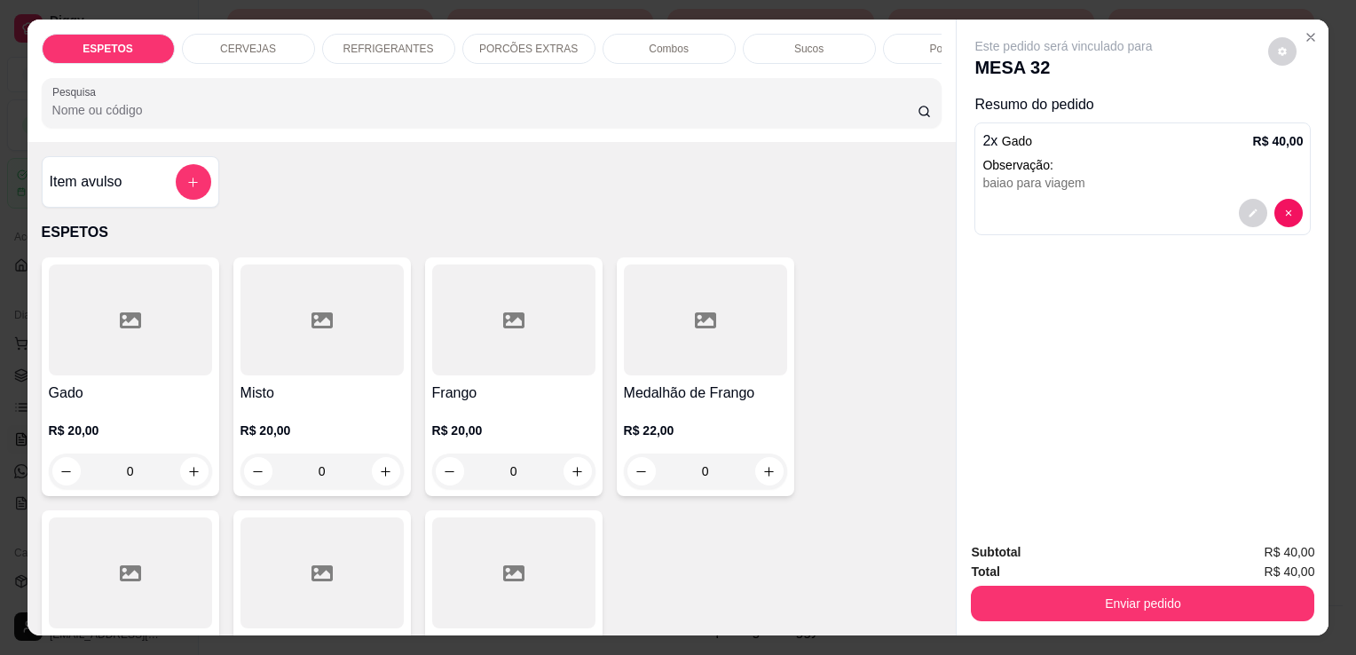
click at [119, 414] on div "R$ 20,00 0" at bounding box center [130, 446] width 163 height 85
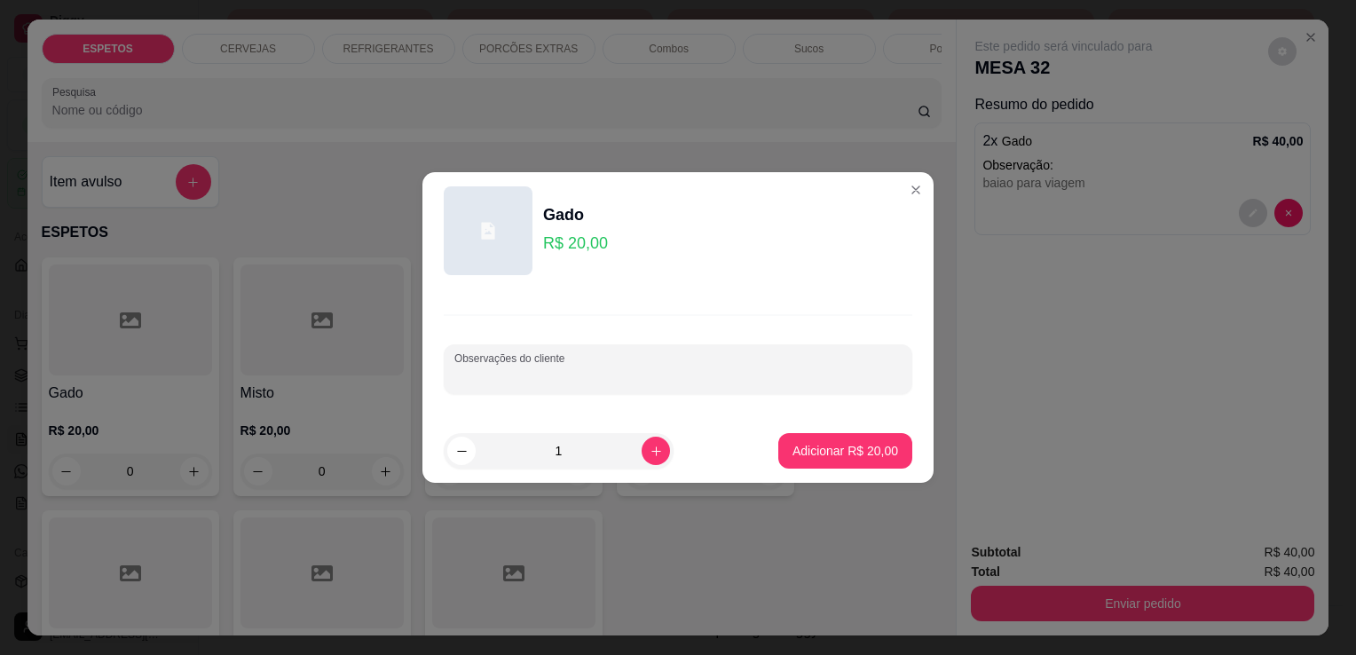
click at [605, 379] on input "Observações do cliente" at bounding box center [677, 376] width 447 height 18
type input "cuxa"
click at [852, 445] on p "Adicionar R$ 20,00" at bounding box center [845, 451] width 106 height 18
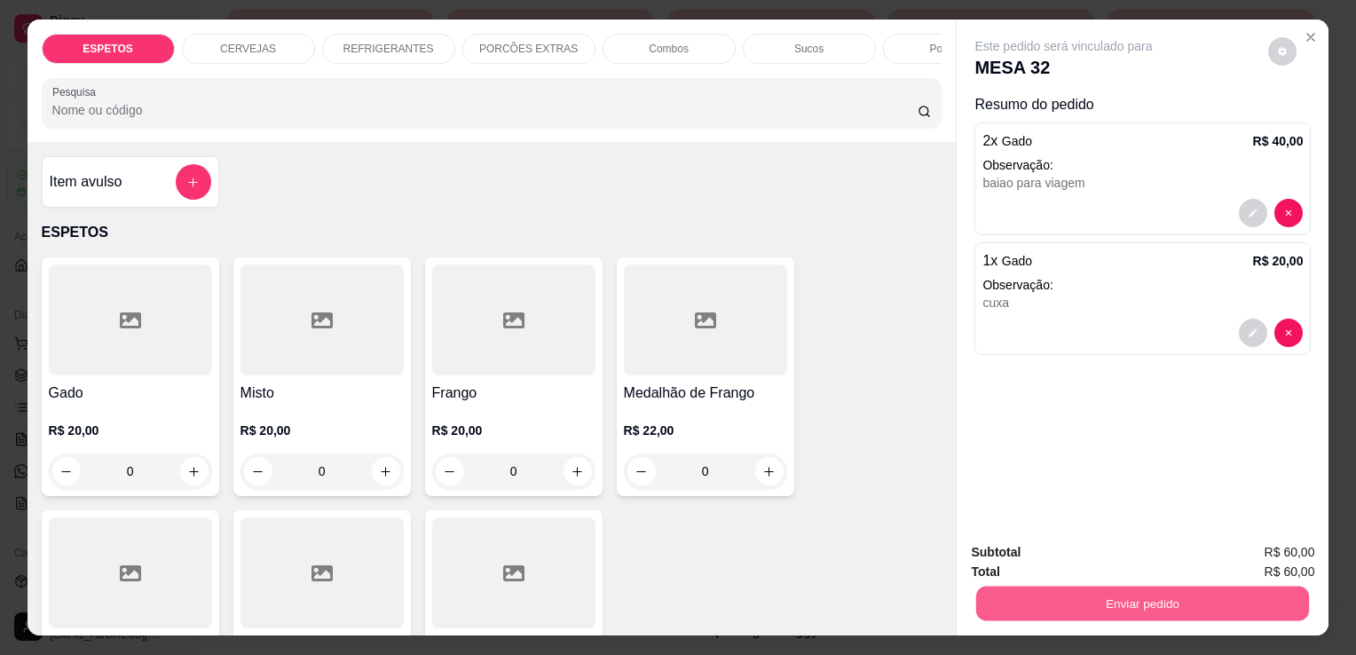
click at [1201, 595] on button "Enviar pedido" at bounding box center [1142, 603] width 333 height 35
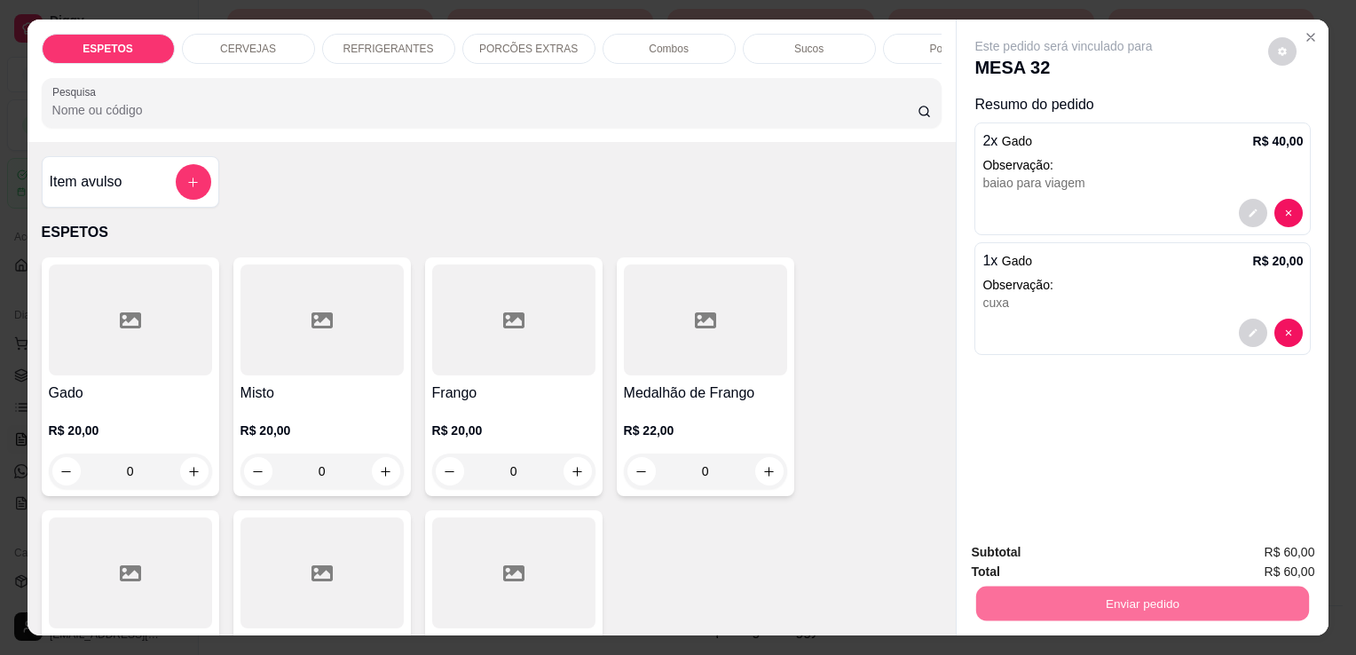
click at [1297, 545] on button "Enviar pedido" at bounding box center [1268, 554] width 98 height 33
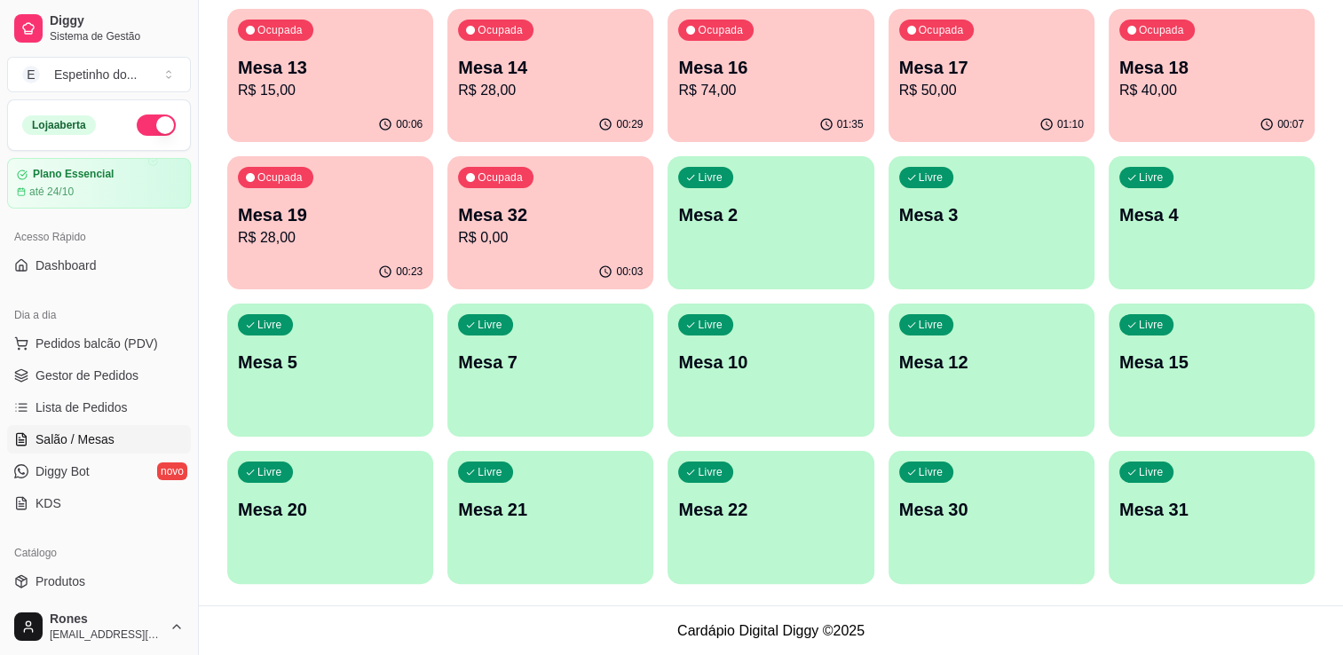
scroll to position [0, 0]
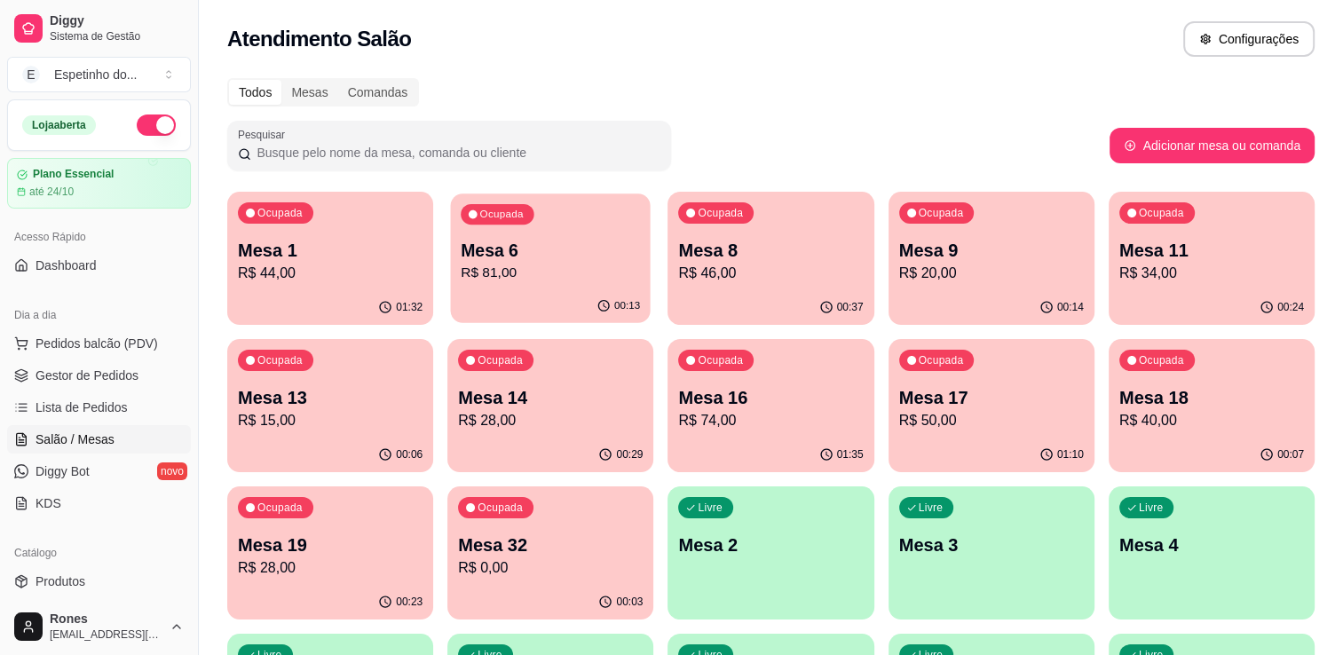
click at [565, 253] on p "Mesa 6" at bounding box center [550, 251] width 179 height 24
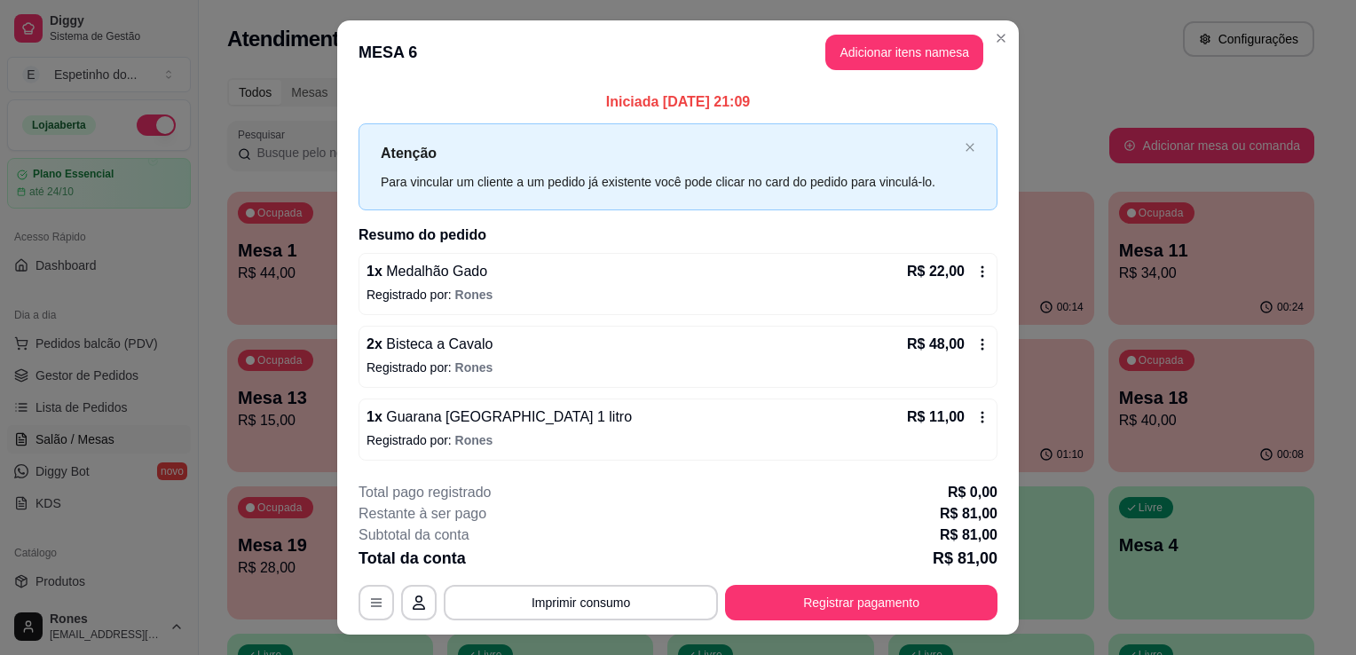
click at [967, 435] on p "Registrado por: Rones" at bounding box center [677, 440] width 623 height 18
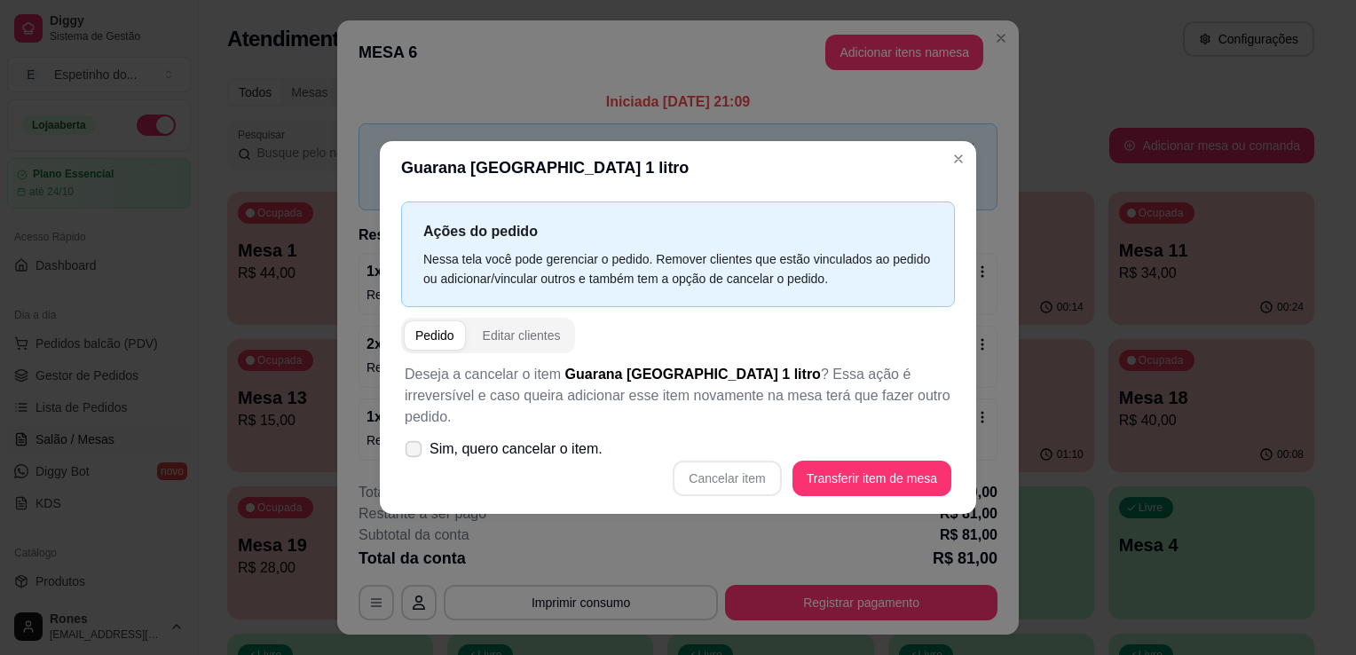
click at [413, 444] on icon at bounding box center [412, 449] width 13 height 10
click at [413, 453] on input "Sim, quero cancelar o item." at bounding box center [410, 459] width 12 height 12
checkbox input "true"
click at [749, 463] on button "Cancelar item" at bounding box center [727, 478] width 106 height 35
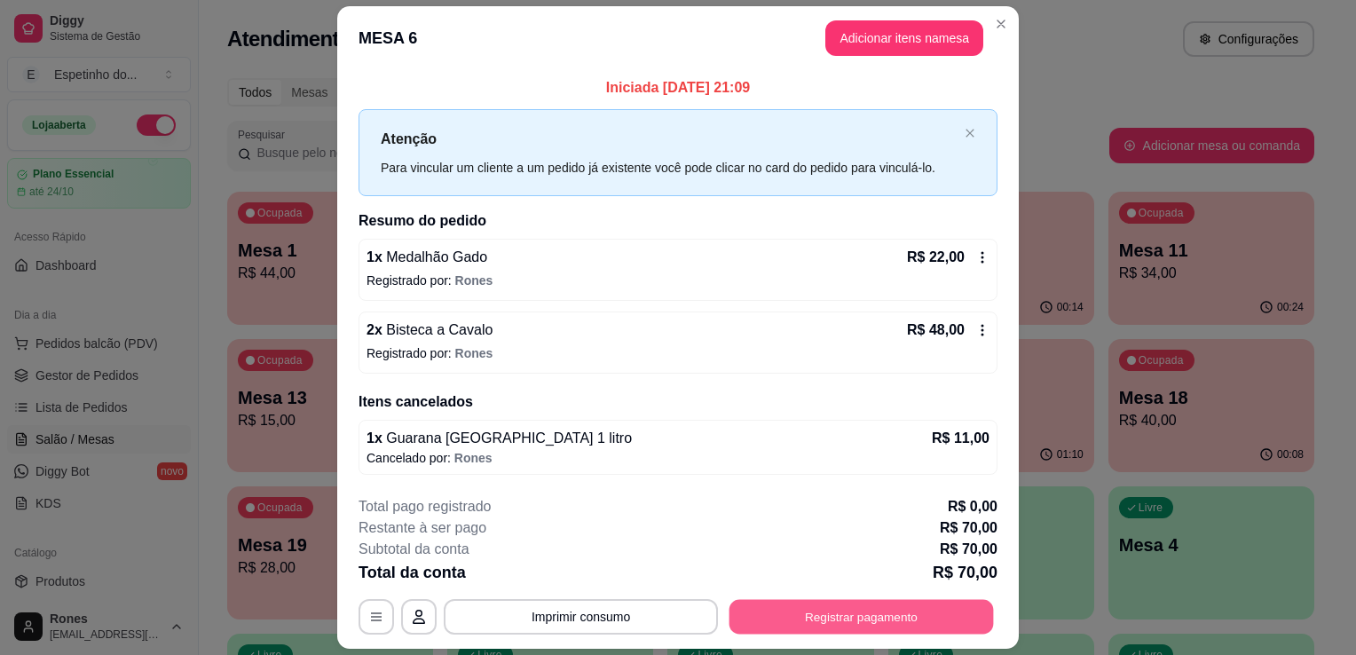
click at [880, 626] on button "Registrar pagamento" at bounding box center [861, 616] width 264 height 35
click at [977, 334] on icon at bounding box center [982, 330] width 14 height 14
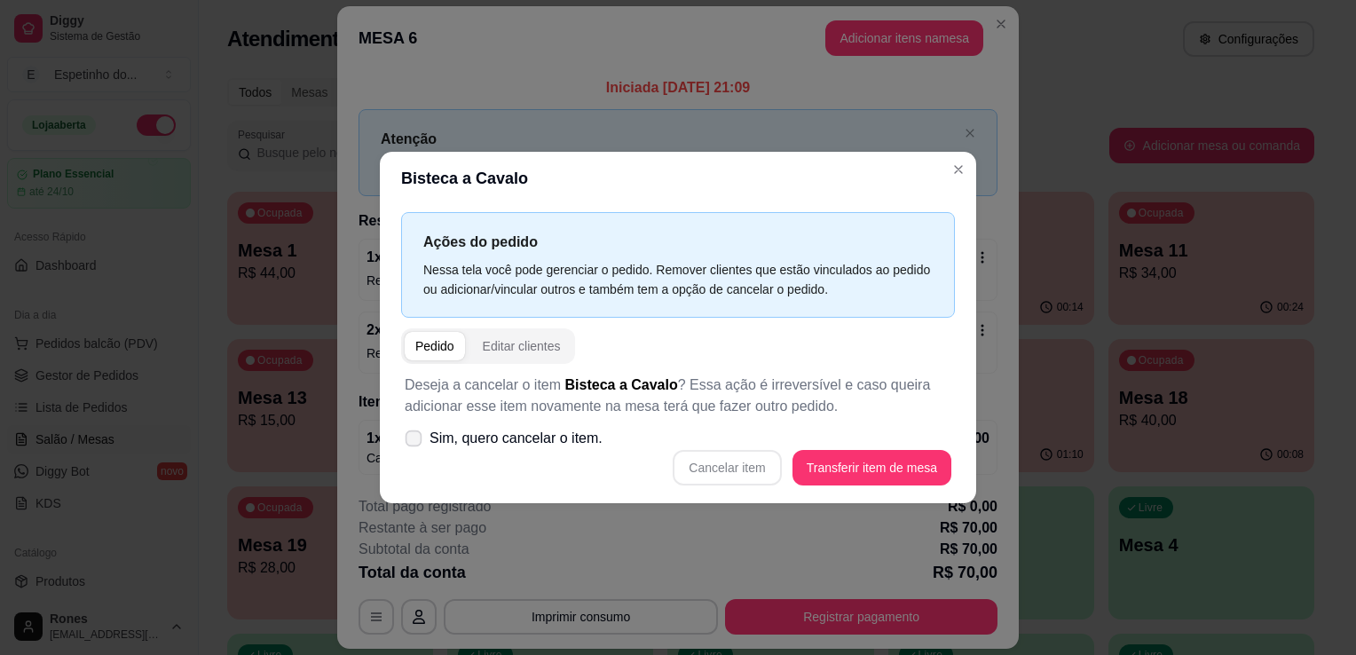
click at [430, 444] on span "Sim, quero cancelar o item." at bounding box center [515, 438] width 173 height 21
click at [415, 444] on input "Sim, quero cancelar o item." at bounding box center [410, 448] width 12 height 12
checkbox input "true"
click at [727, 479] on button "Cancelar item" at bounding box center [727, 468] width 106 height 35
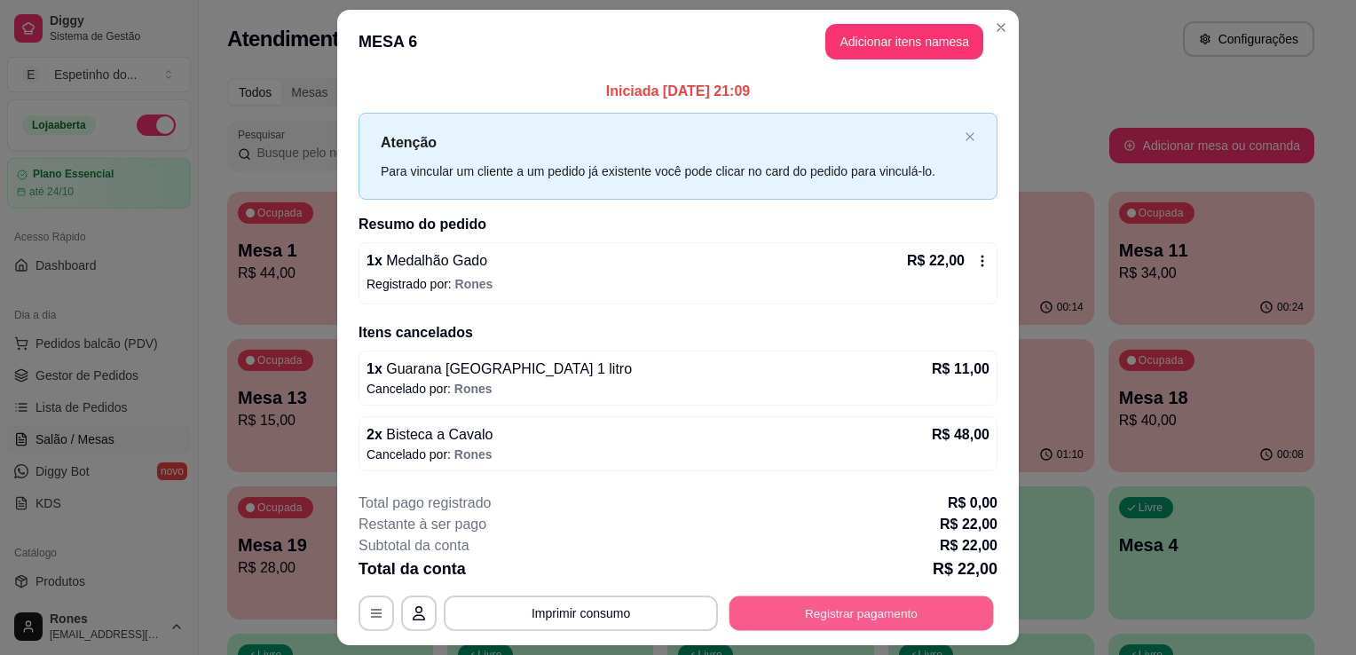
click at [909, 614] on button "Registrar pagamento" at bounding box center [861, 612] width 264 height 35
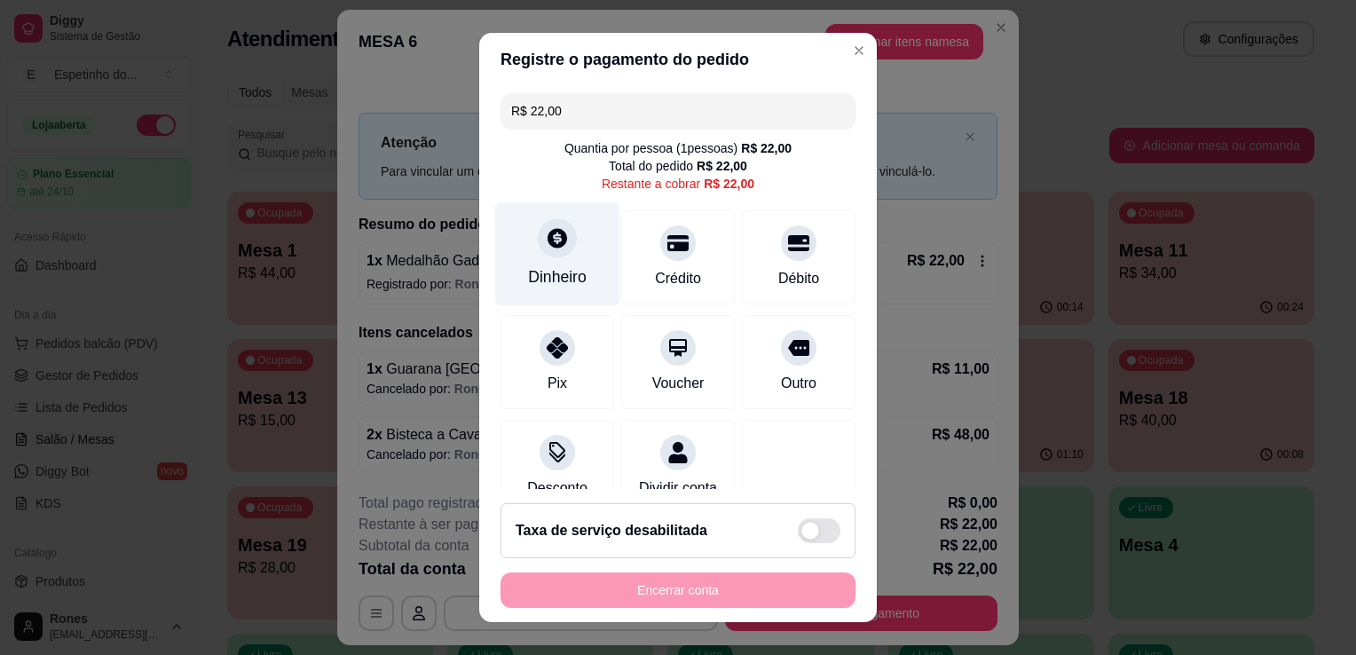
click at [556, 282] on div "Dinheiro" at bounding box center [557, 276] width 59 height 23
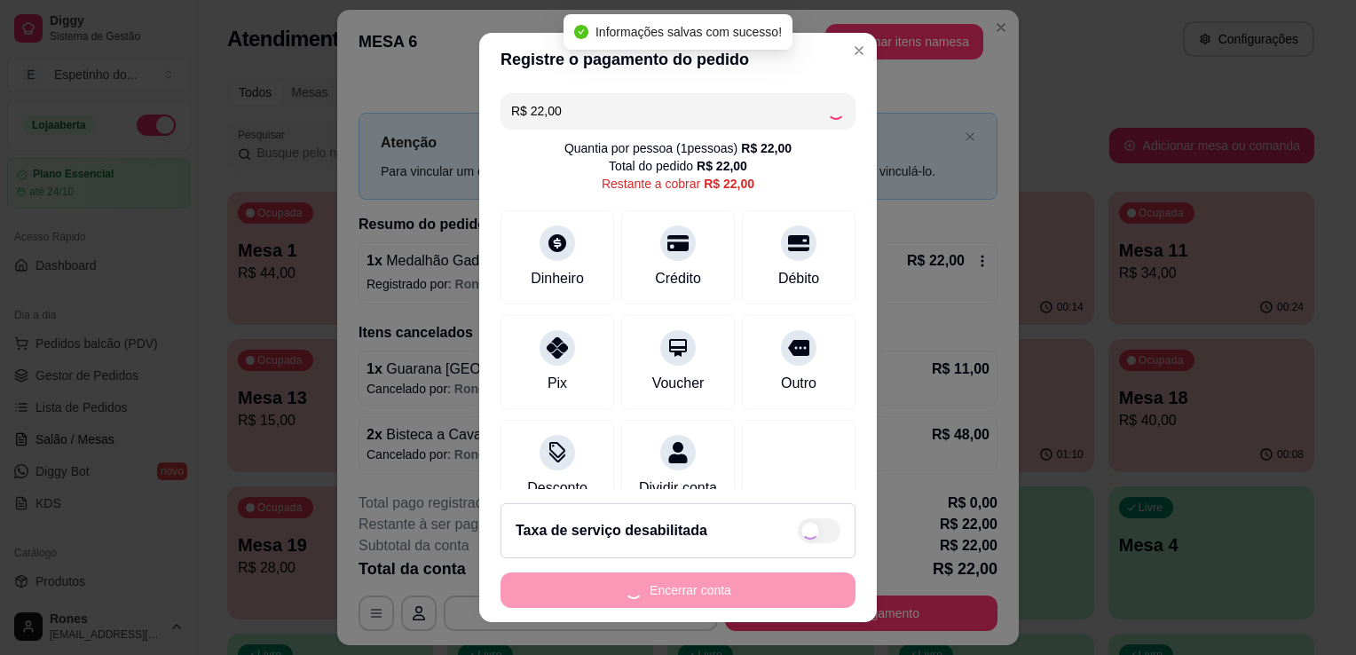
type input "R$ 0,00"
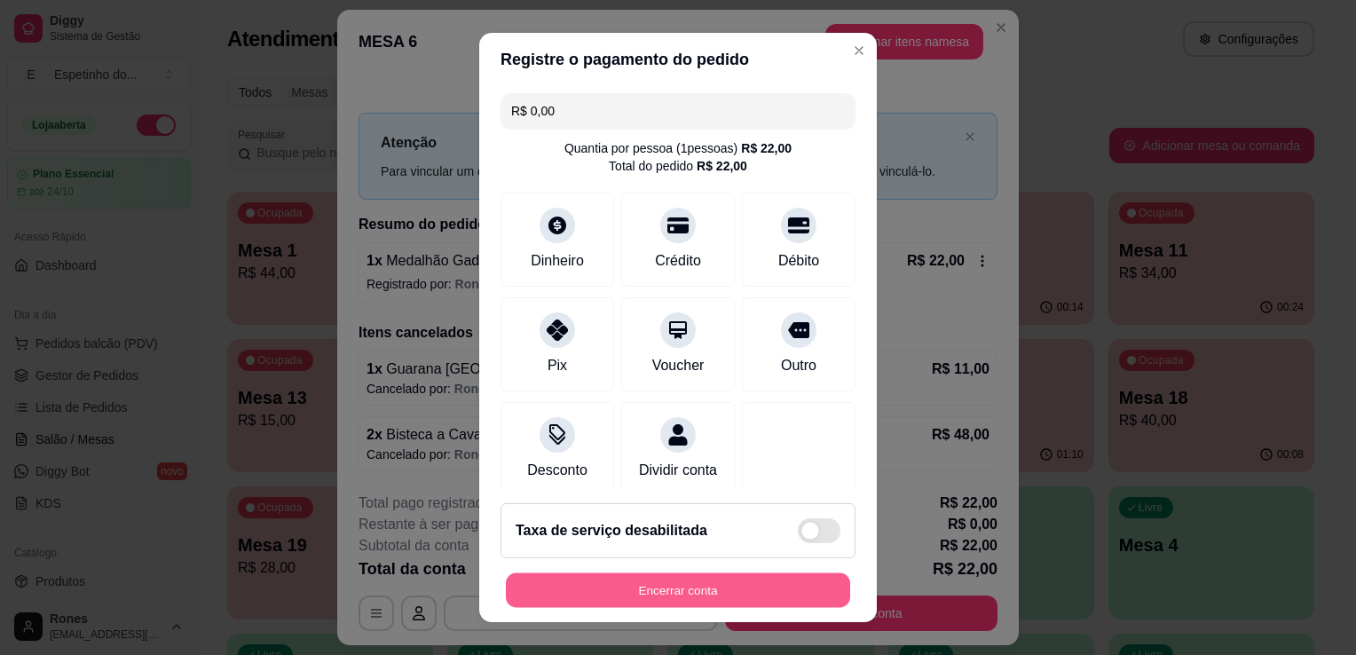
click at [721, 581] on button "Encerrar conta" at bounding box center [678, 590] width 344 height 35
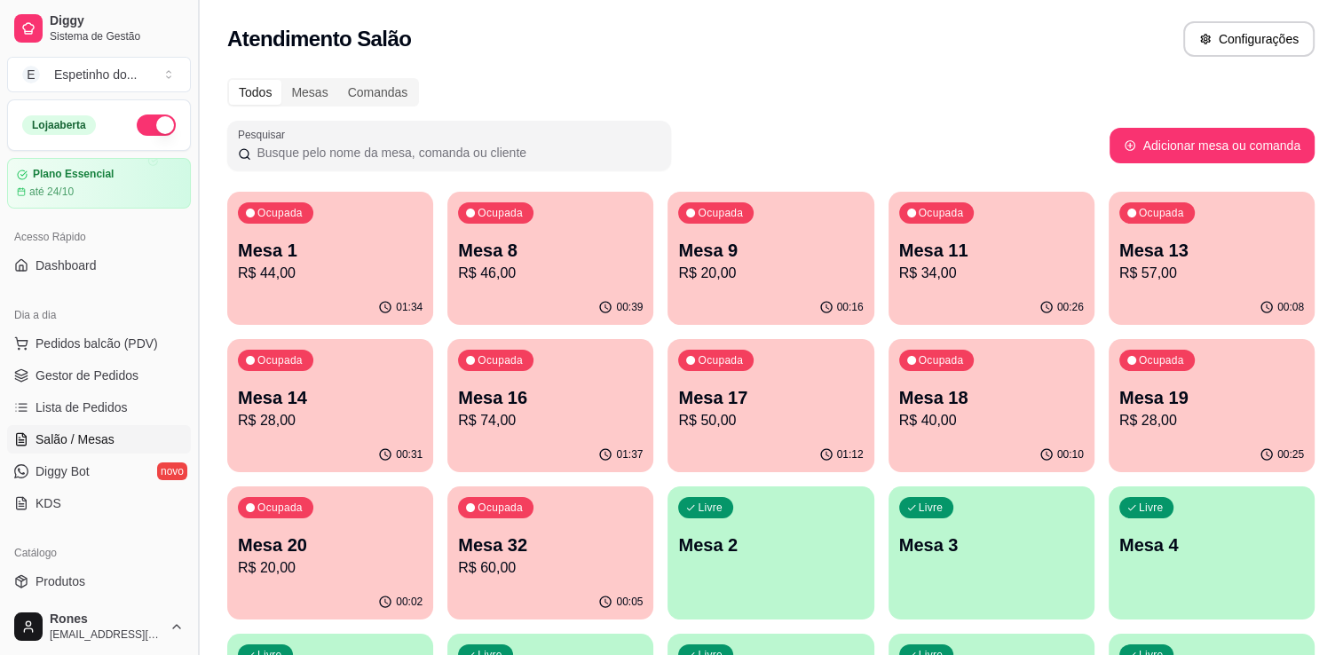
click at [191, 571] on button "Toggle Sidebar" at bounding box center [198, 327] width 14 height 655
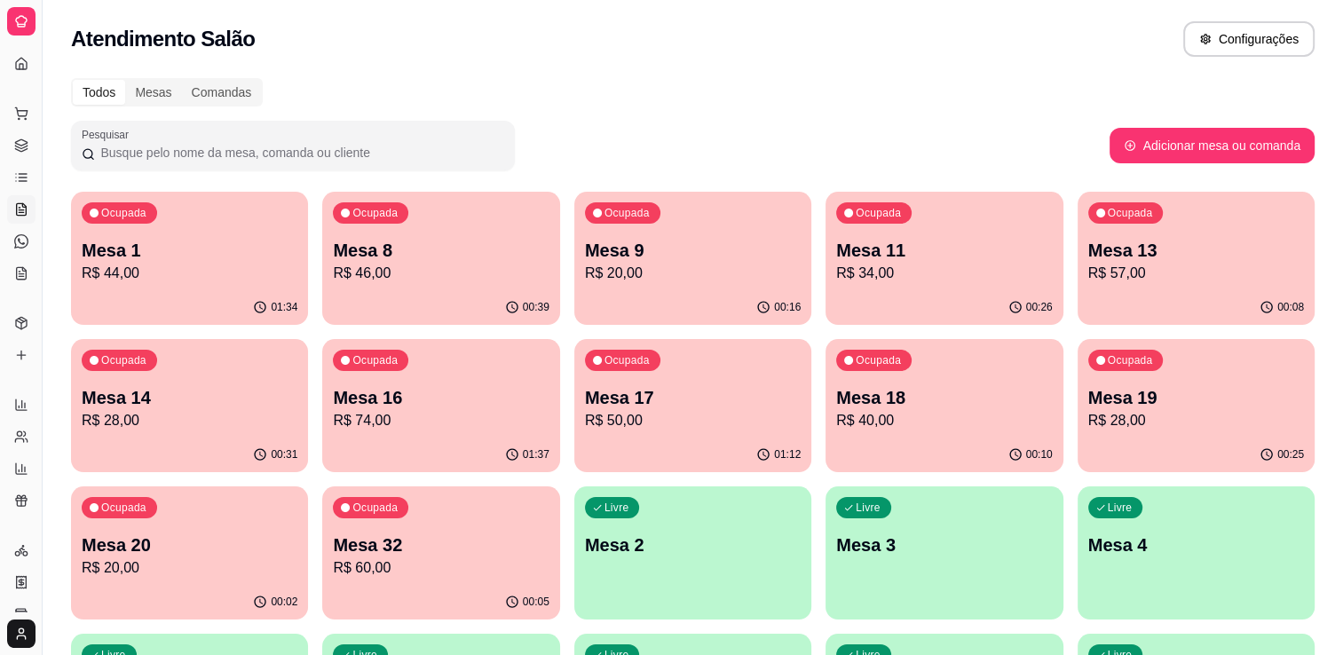
click at [32, 385] on div "Relatórios" at bounding box center [21, 376] width 28 height 28
click at [32, 385] on div "Gerenciar" at bounding box center [21, 397] width 28 height 28
drag, startPoint x: 32, startPoint y: 385, endPoint x: 46, endPoint y: 407, distance: 26.3
click at [46, 407] on button "Toggle Sidebar" at bounding box center [42, 327] width 14 height 655
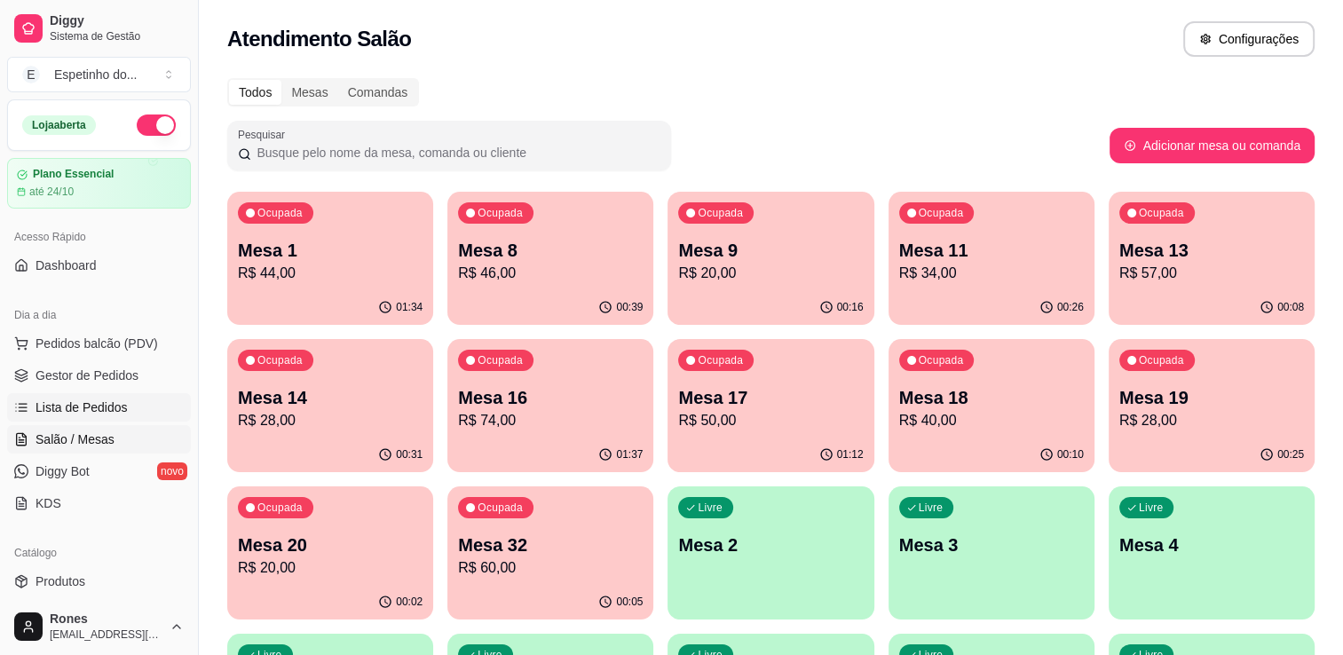
click at [46, 407] on div "Diggy Sistema de Gestão E Espetinho do ... Loja aberta Plano Essencial até 24/1…" at bounding box center [99, 327] width 198 height 655
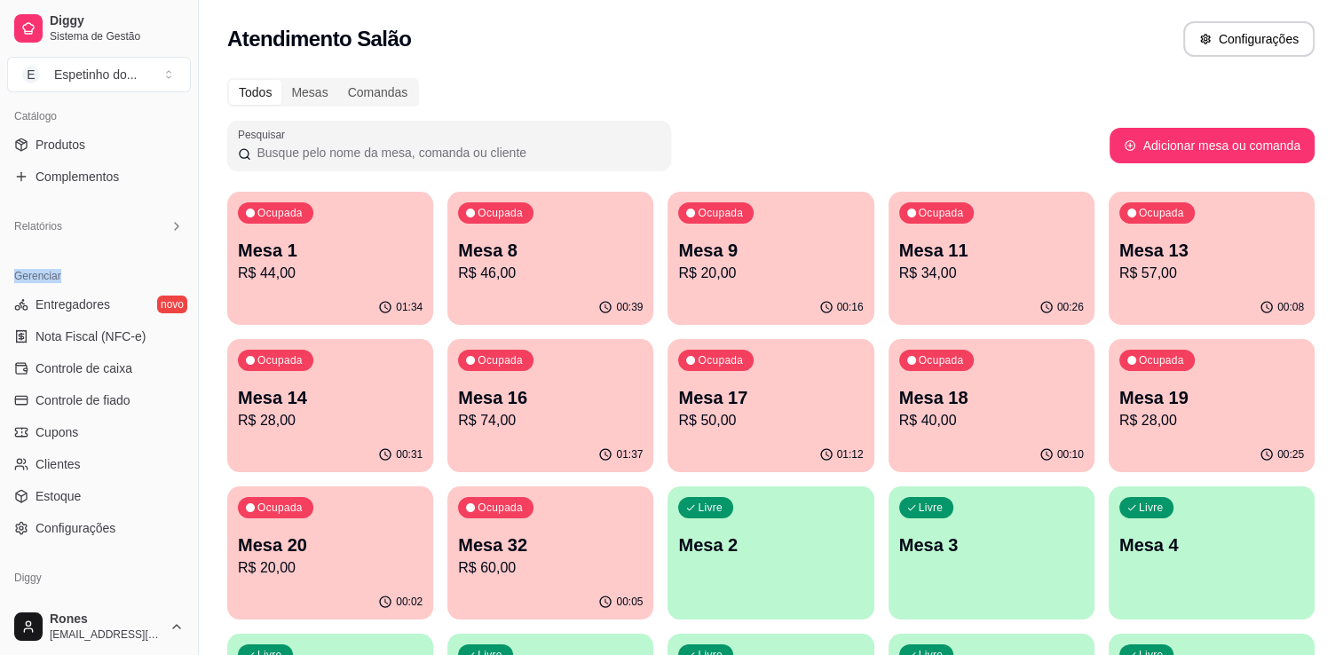
scroll to position [497, 0]
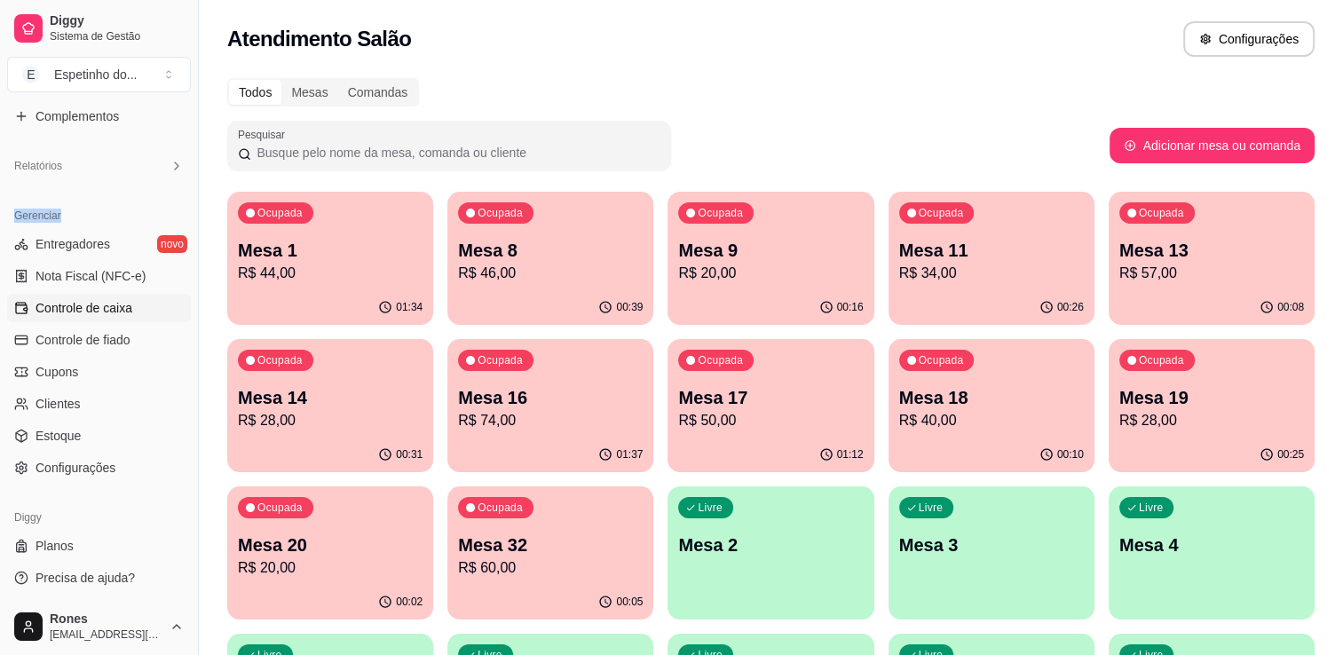
click at [101, 311] on span "Controle de caixa" at bounding box center [83, 308] width 97 height 18
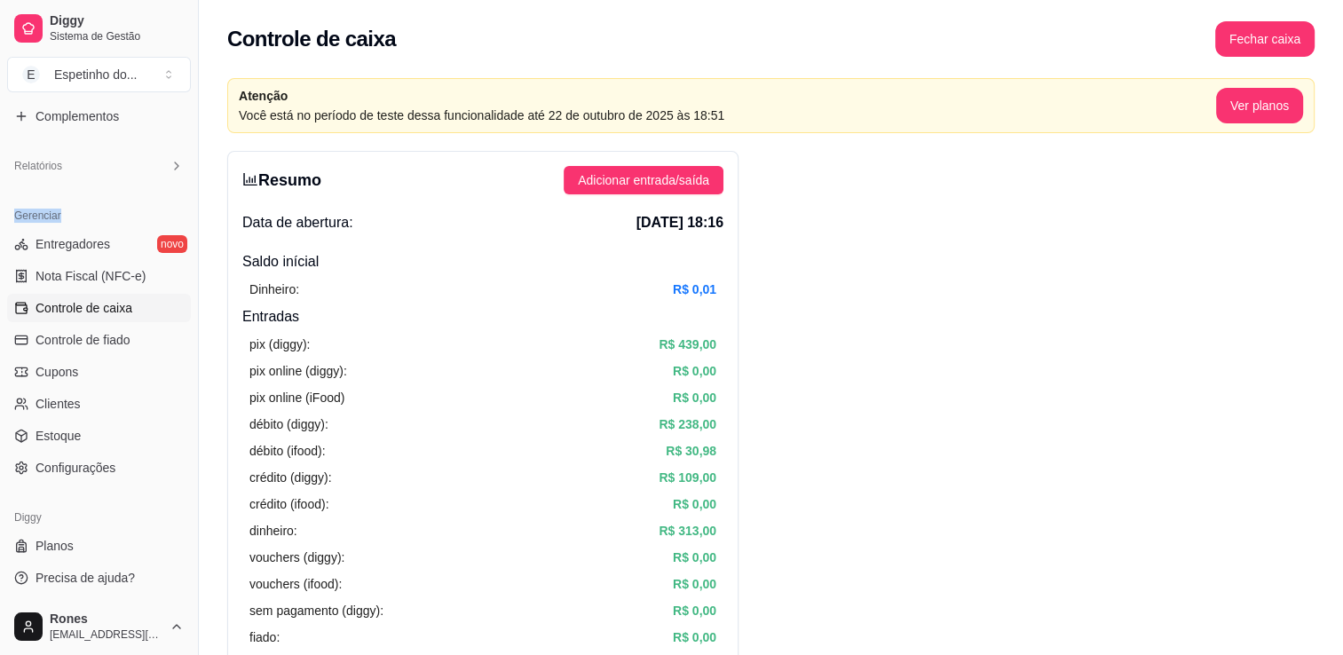
scroll to position [572, 0]
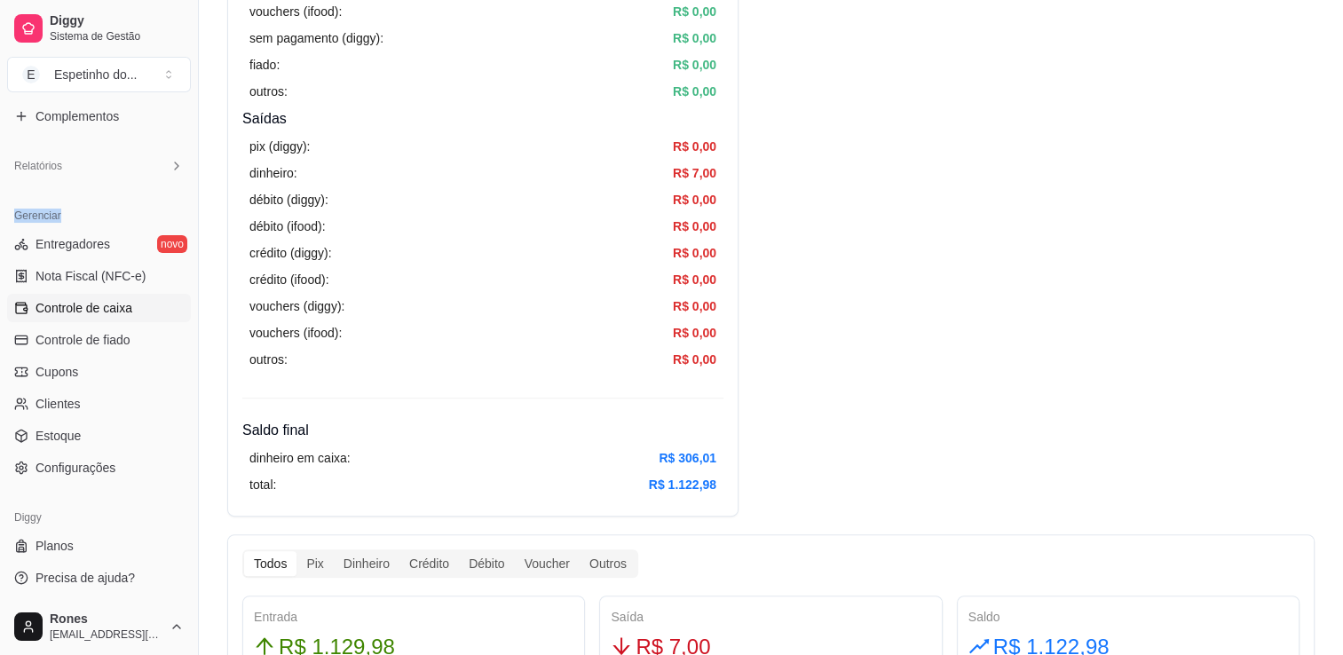
click at [99, 300] on span "Controle de caixa" at bounding box center [83, 308] width 97 height 18
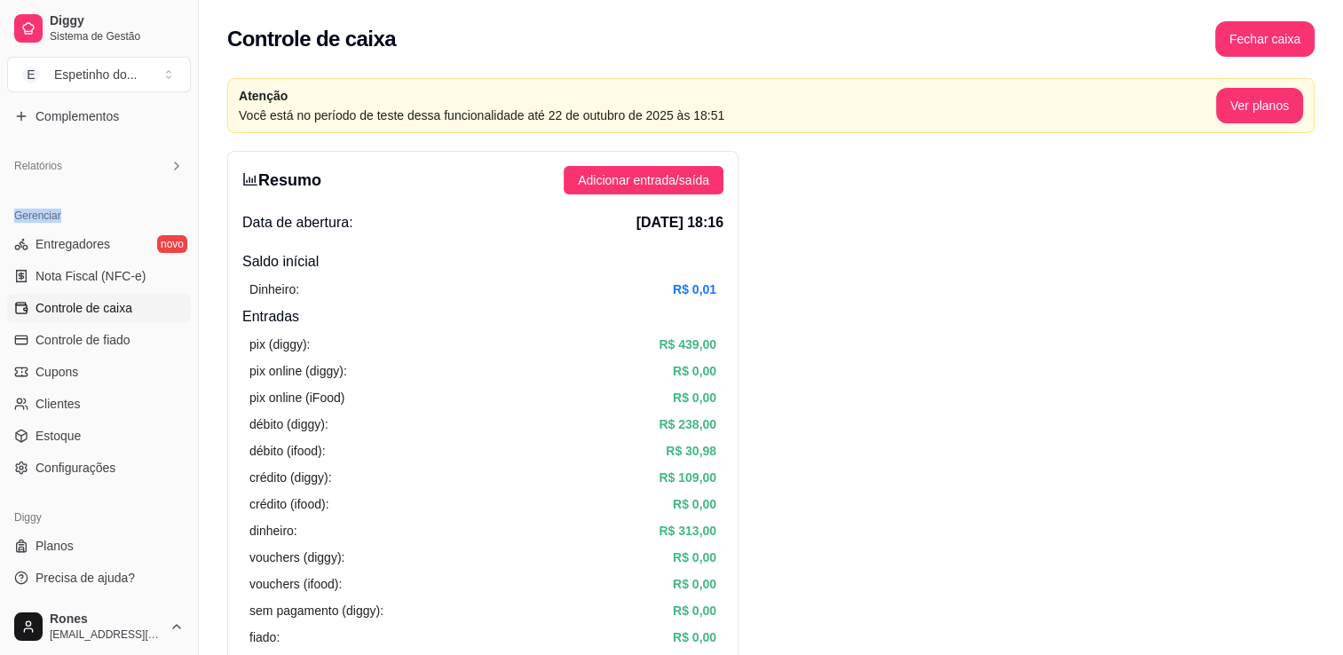
scroll to position [60, 0]
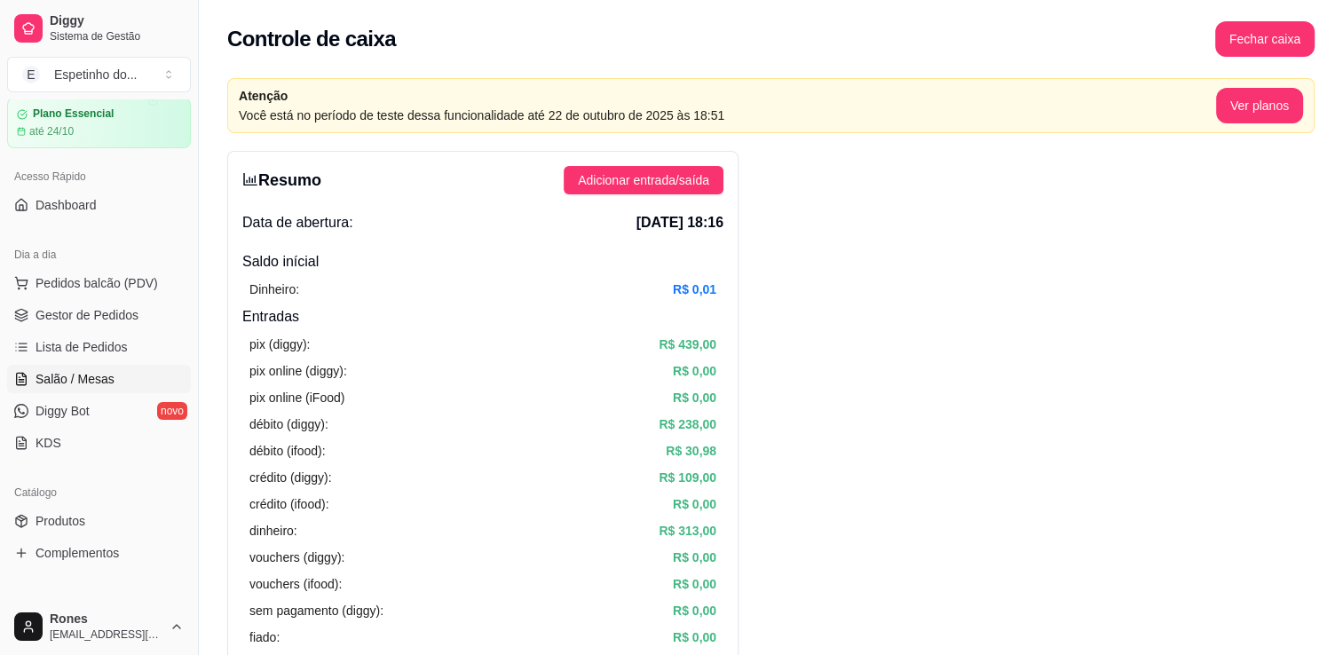
click at [86, 373] on span "Salão / Mesas" at bounding box center [74, 379] width 79 height 18
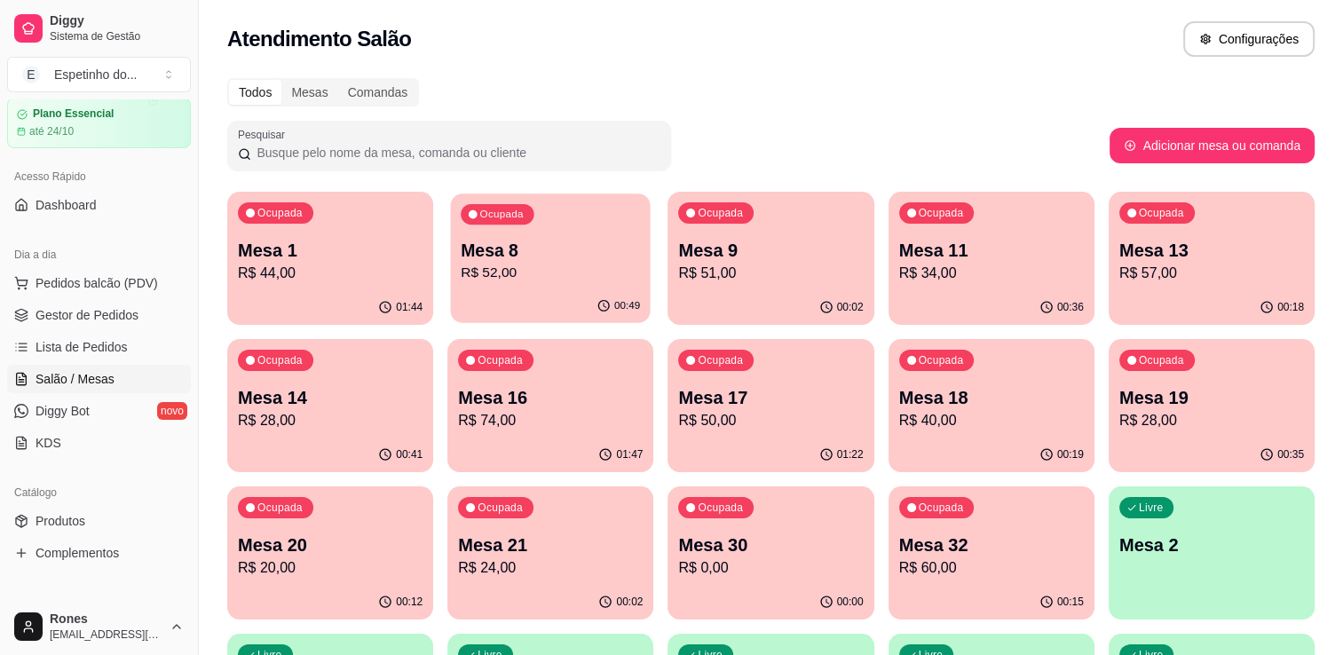
click at [540, 218] on div "Ocupada Mesa 8 R$ 52,00" at bounding box center [551, 241] width 200 height 96
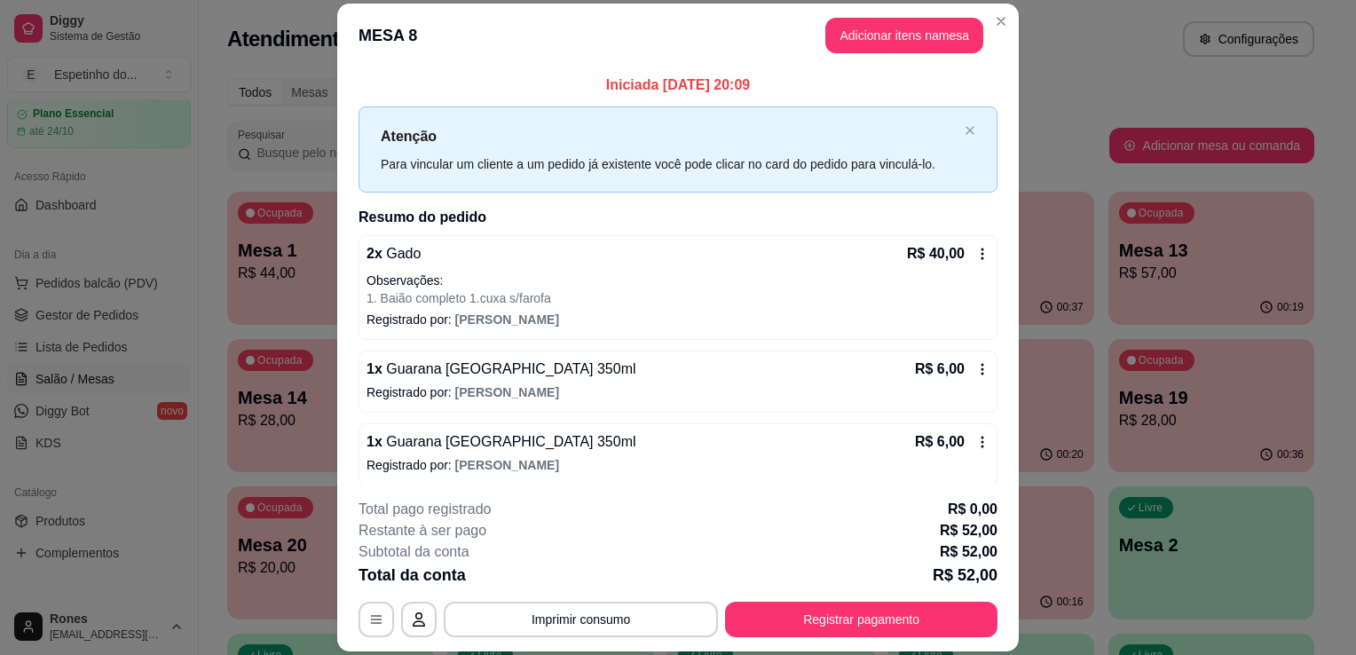
click at [975, 257] on icon at bounding box center [982, 254] width 14 height 14
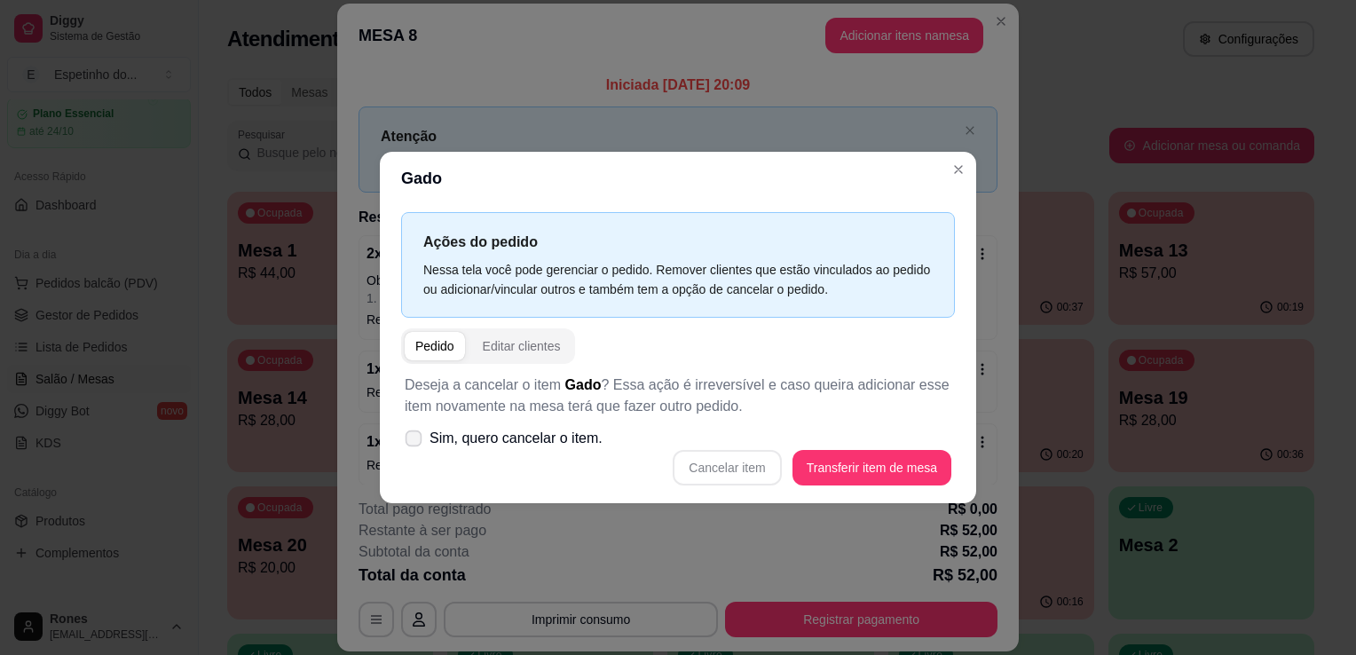
click at [418, 439] on icon at bounding box center [412, 438] width 13 height 10
click at [415, 442] on input "Sim, quero cancelar o item." at bounding box center [410, 448] width 12 height 12
checkbox input "true"
click at [752, 468] on button "Cancelar item" at bounding box center [727, 468] width 106 height 35
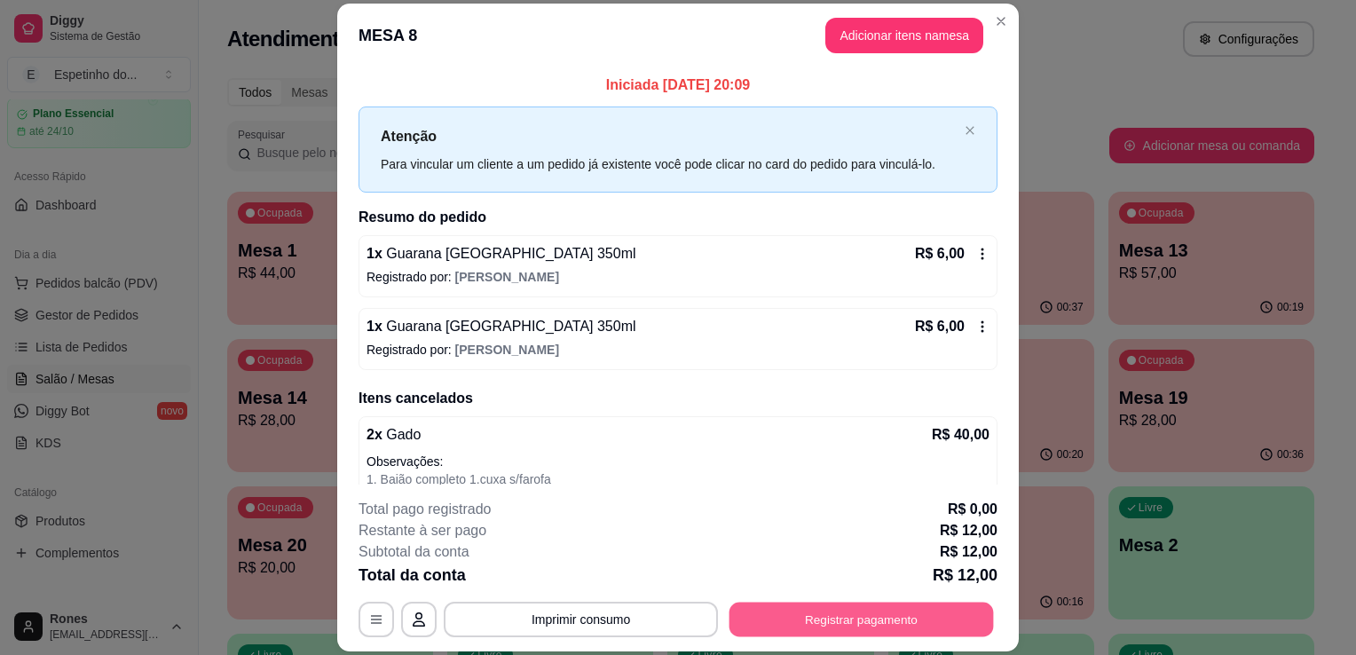
click at [859, 625] on button "Registrar pagamento" at bounding box center [861, 620] width 264 height 35
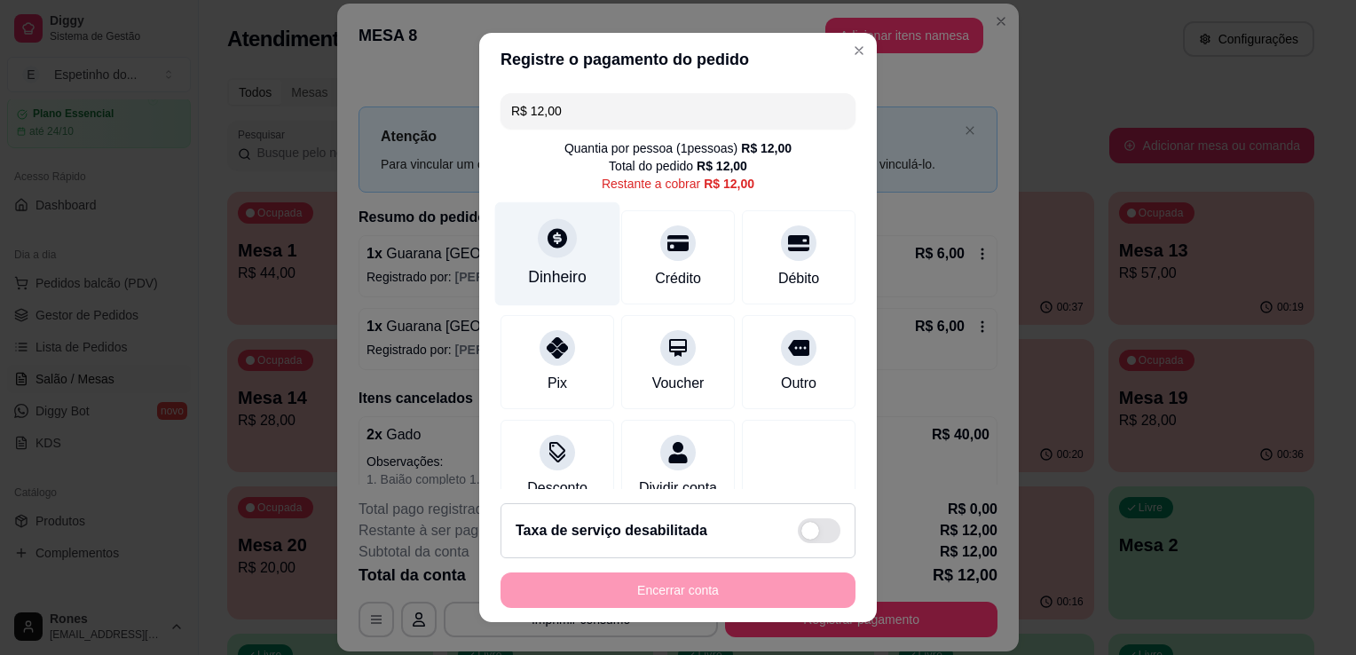
click at [547, 284] on div "Dinheiro" at bounding box center [557, 276] width 59 height 23
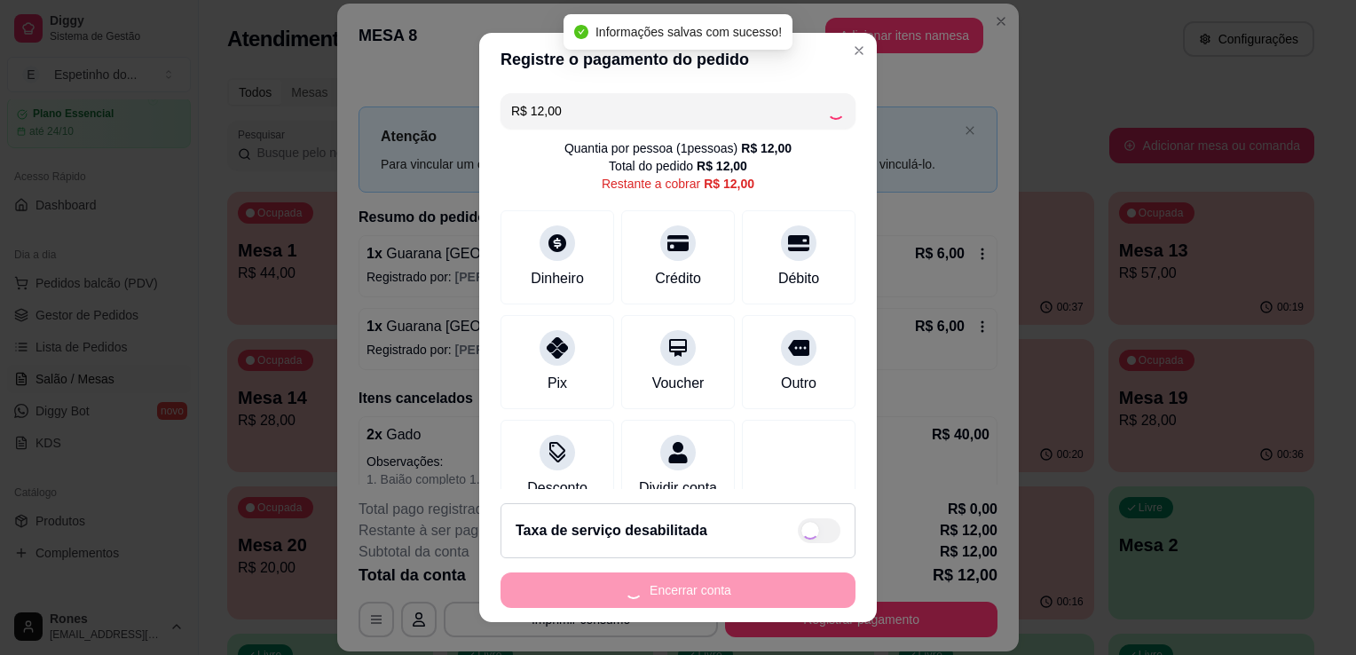
type input "R$ 0,00"
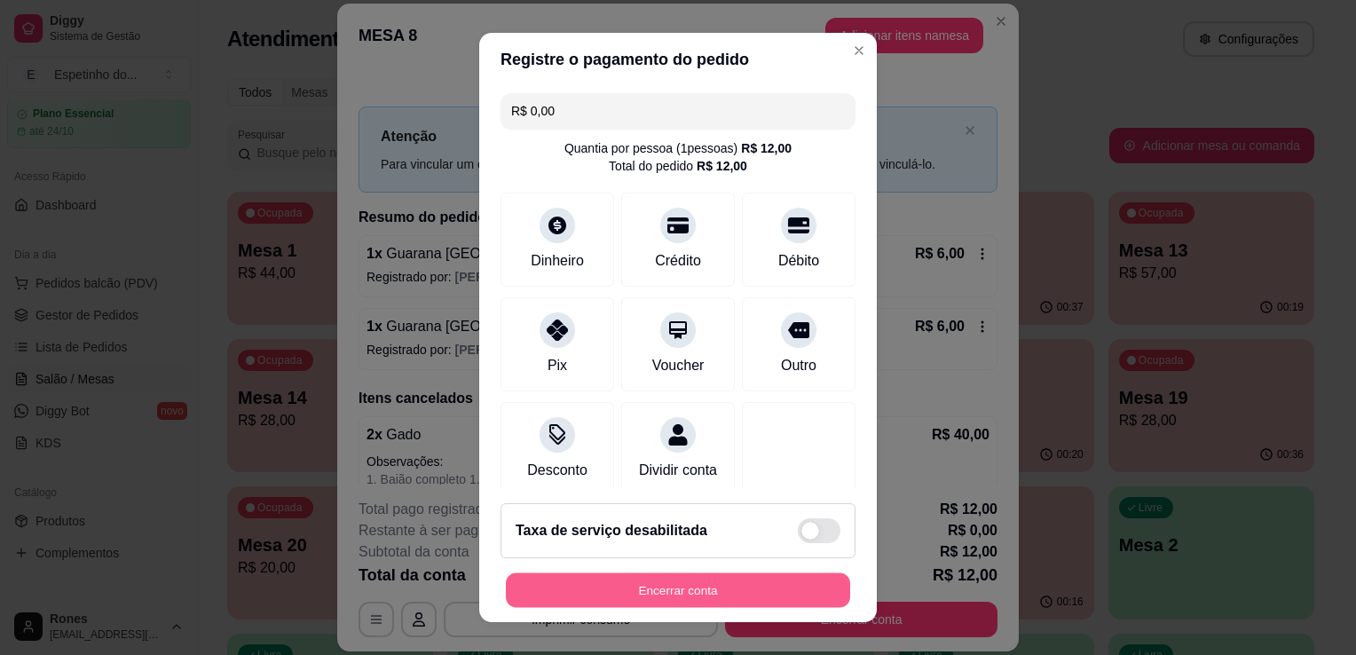
click at [697, 595] on button "Encerrar conta" at bounding box center [678, 590] width 344 height 35
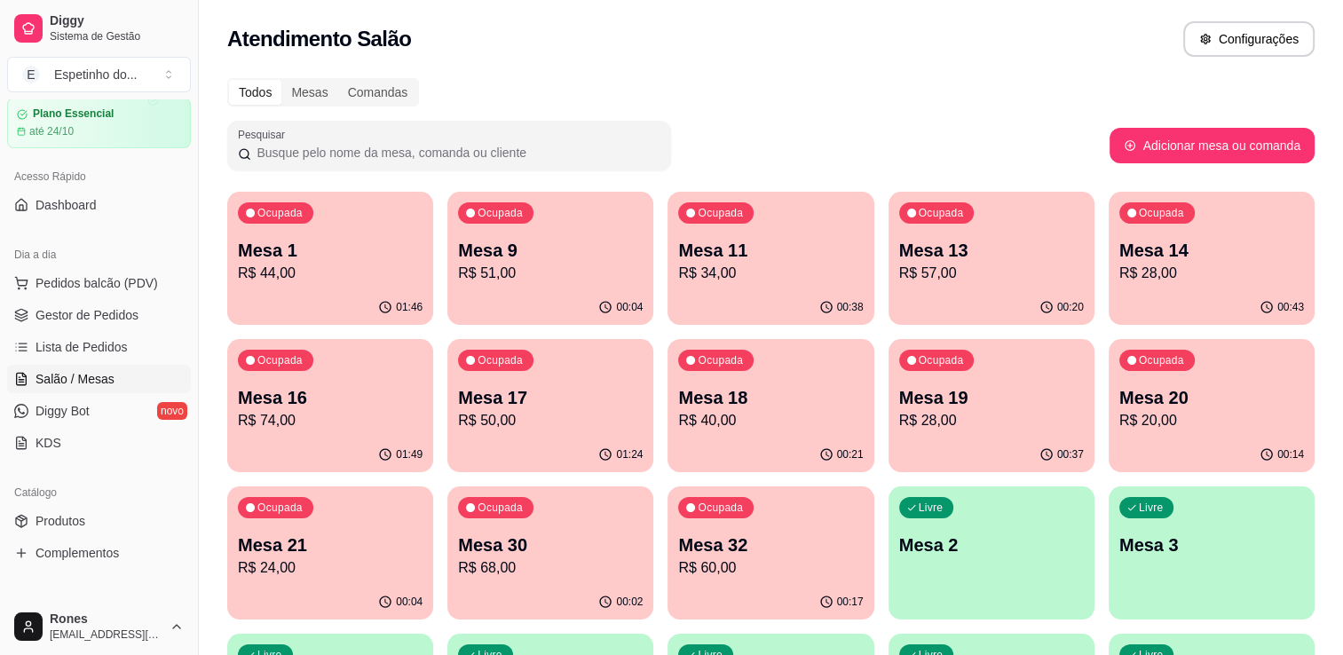
scroll to position [330, 0]
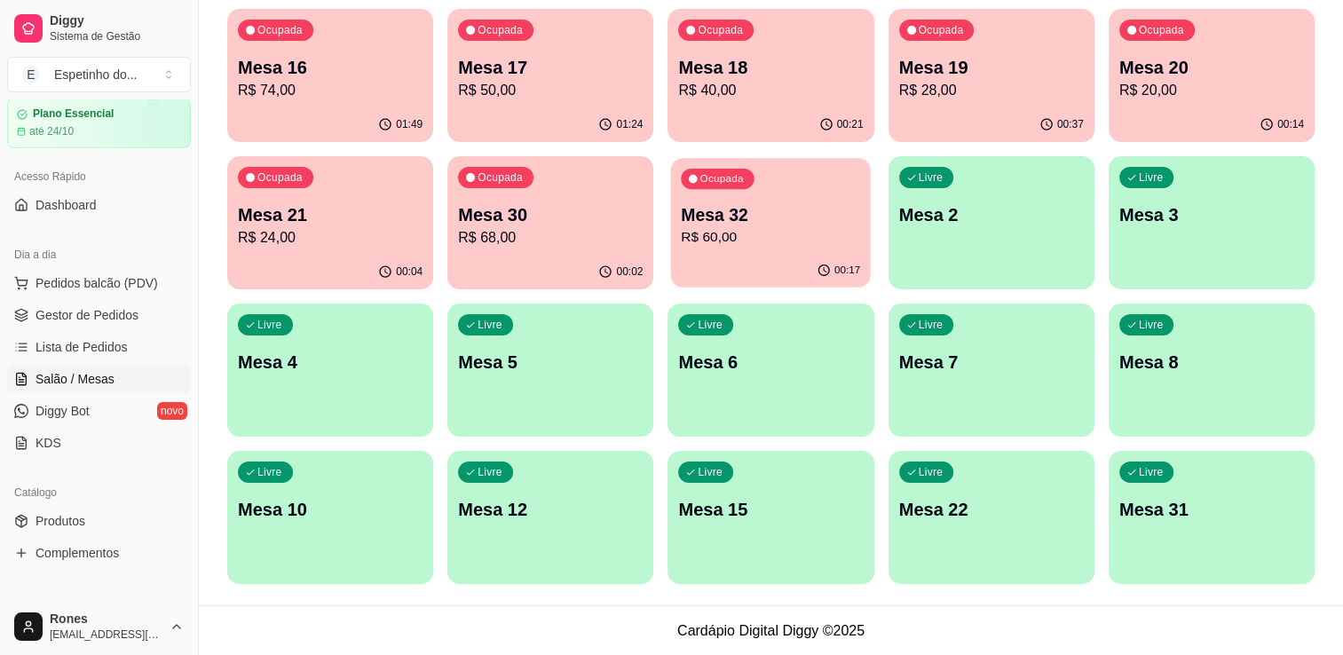
click at [806, 227] on p "R$ 60,00" at bounding box center [770, 237] width 179 height 20
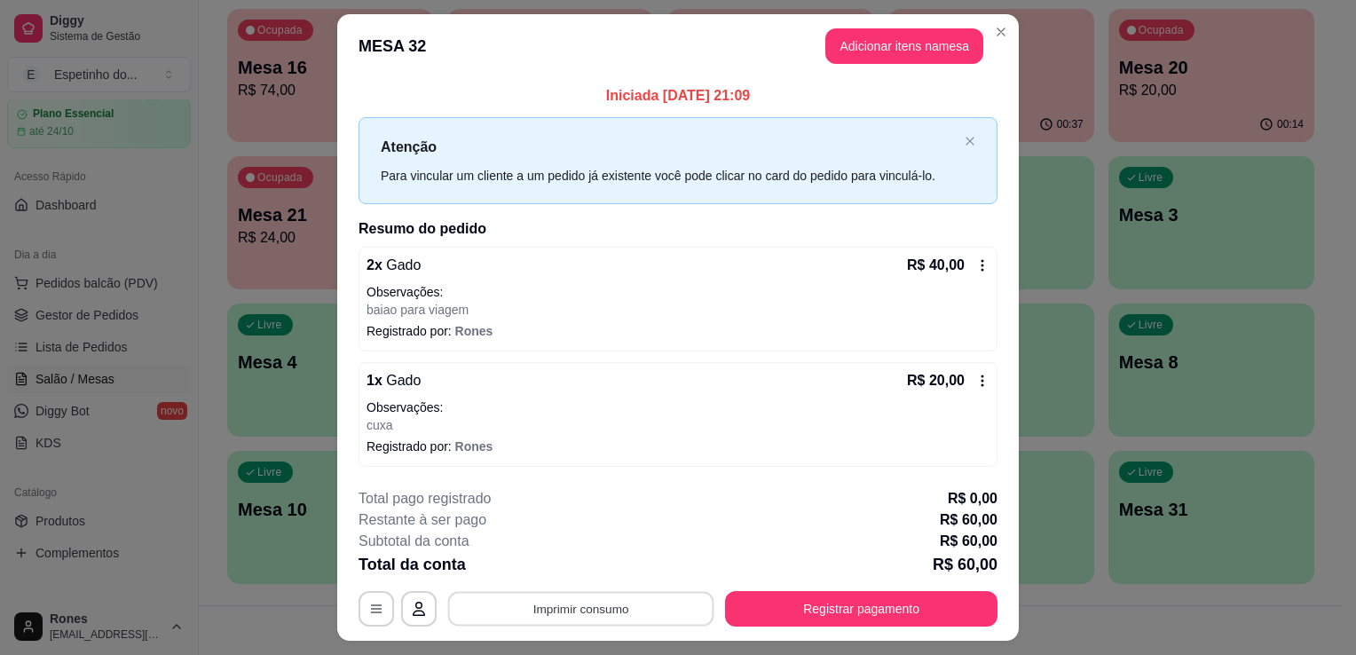
click at [645, 603] on button "Imprimir consumo" at bounding box center [581, 608] width 266 height 35
click at [620, 566] on button "Impressora" at bounding box center [579, 568] width 124 height 28
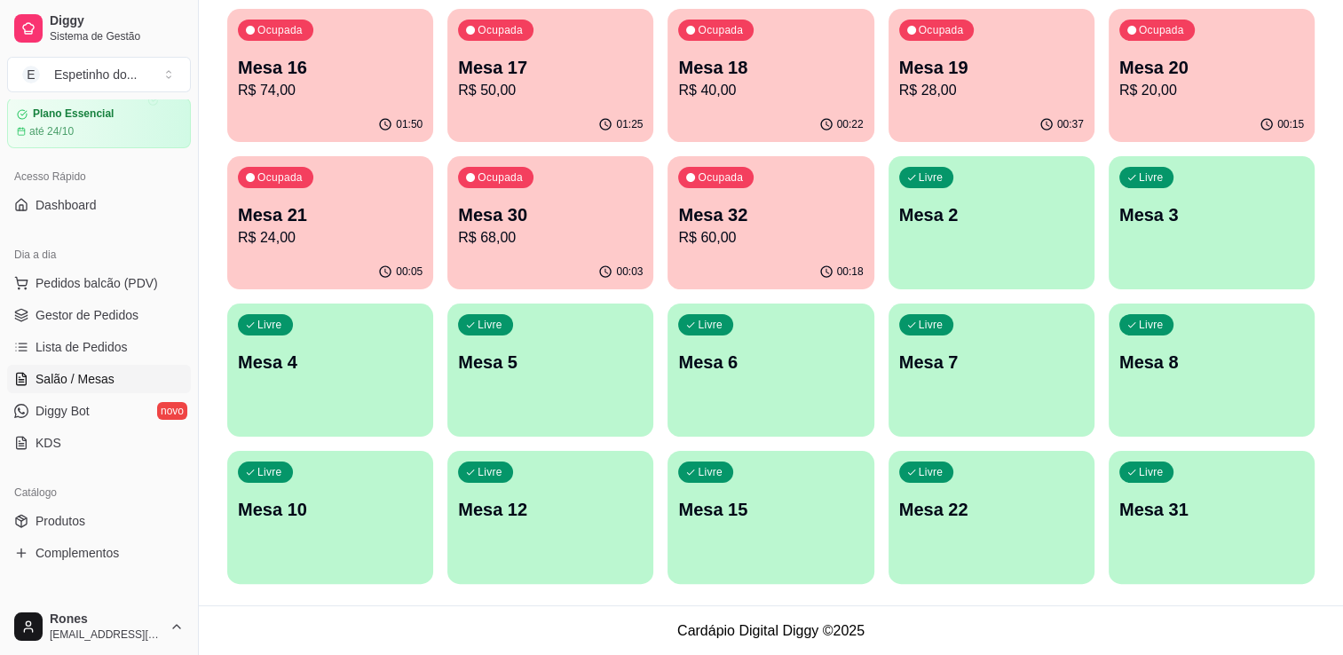
scroll to position [0, 0]
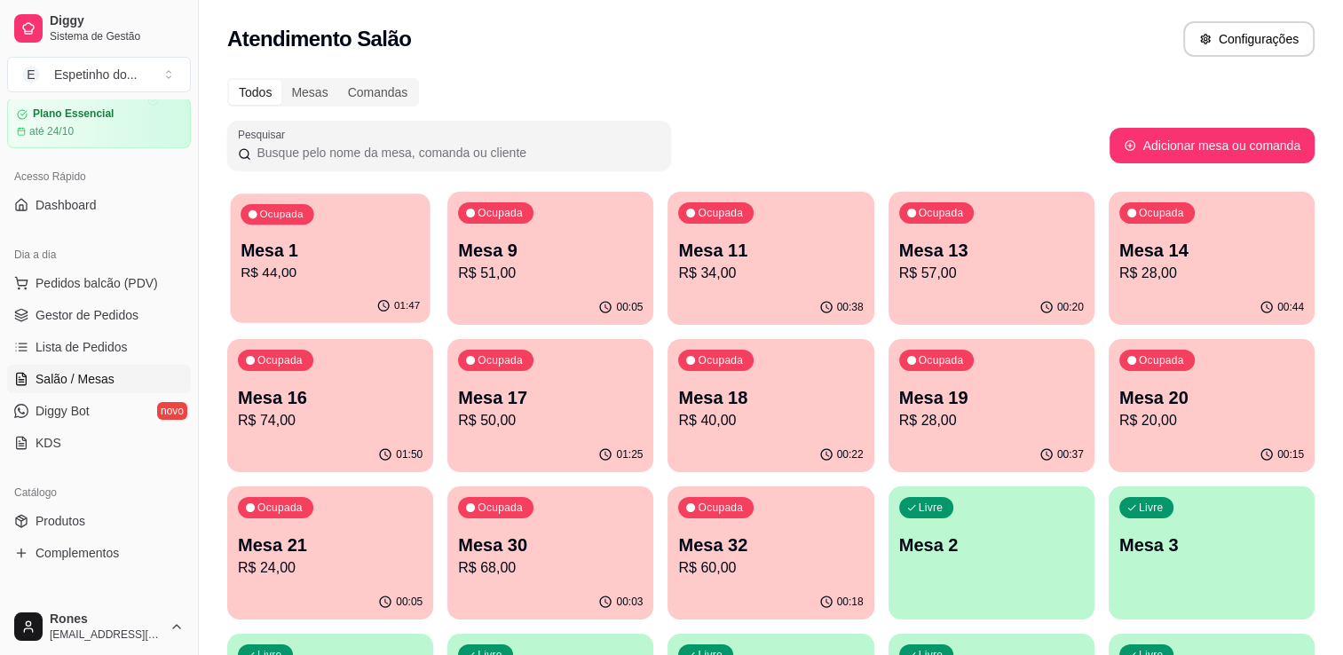
click at [328, 250] on p "Mesa 1" at bounding box center [329, 251] width 179 height 24
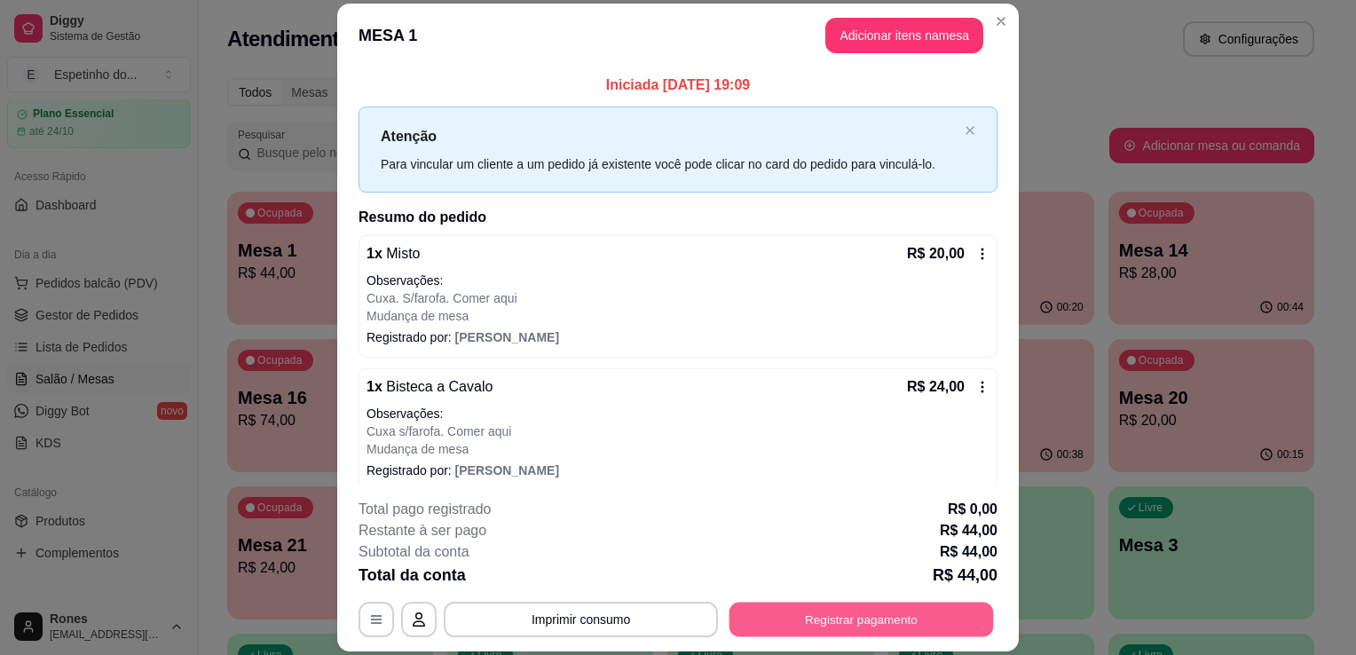
click at [859, 618] on button "Registrar pagamento" at bounding box center [861, 620] width 264 height 35
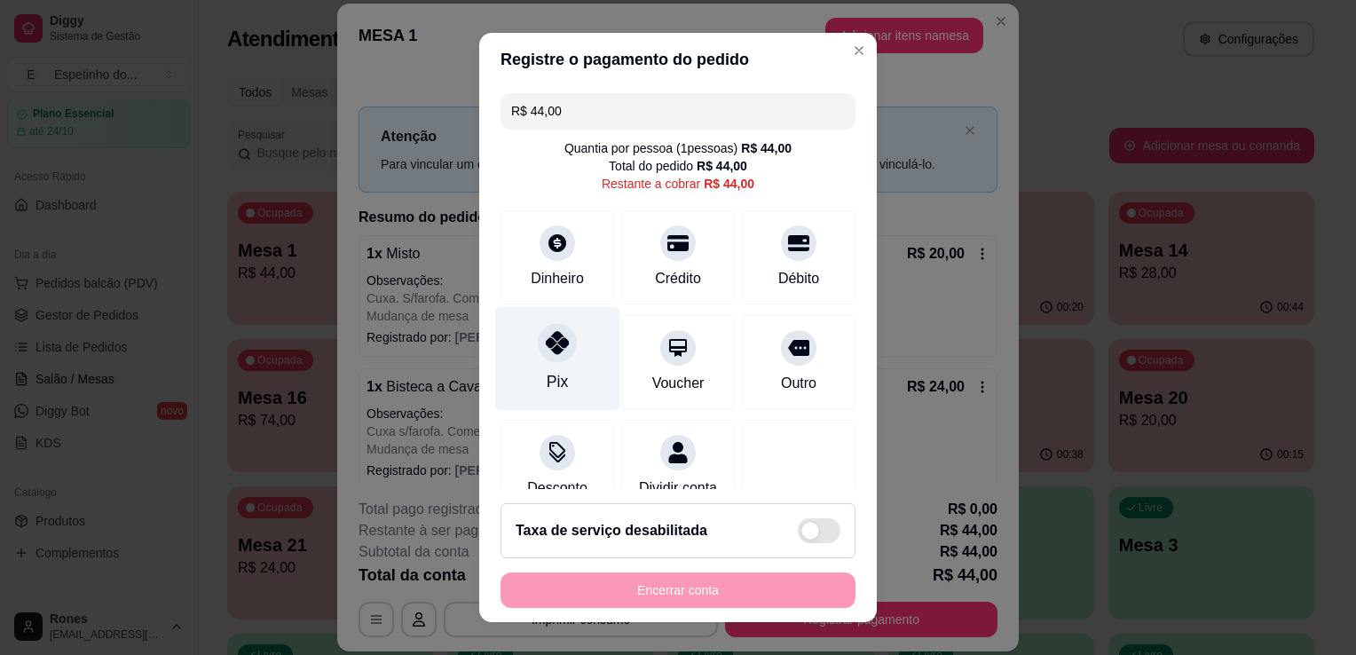
click at [586, 358] on div "Pix" at bounding box center [557, 359] width 125 height 104
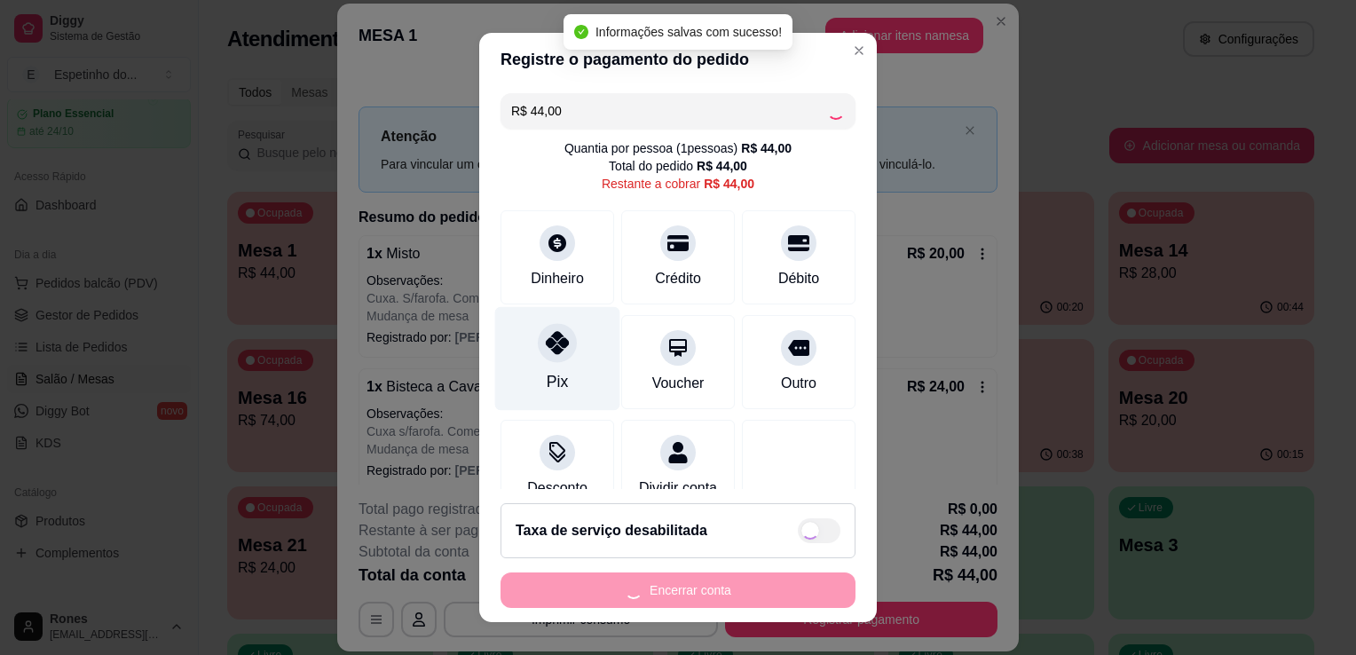
type input "R$ 0,00"
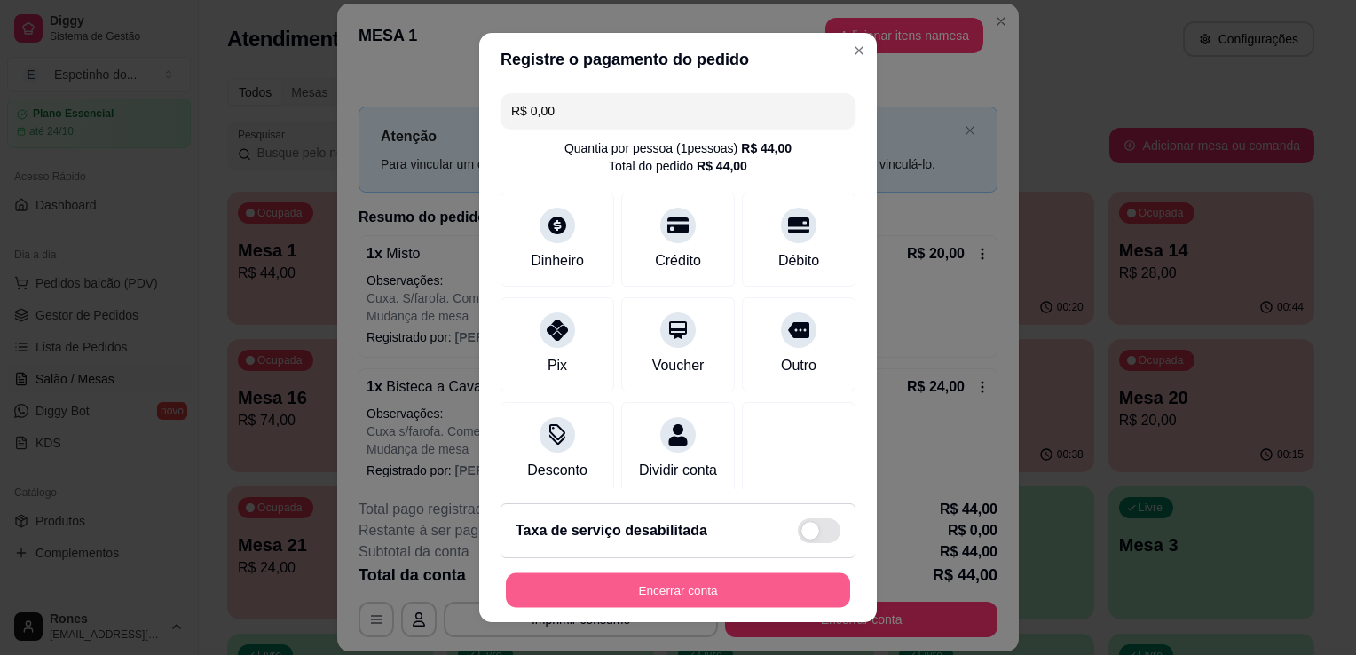
click at [621, 593] on button "Encerrar conta" at bounding box center [678, 590] width 344 height 35
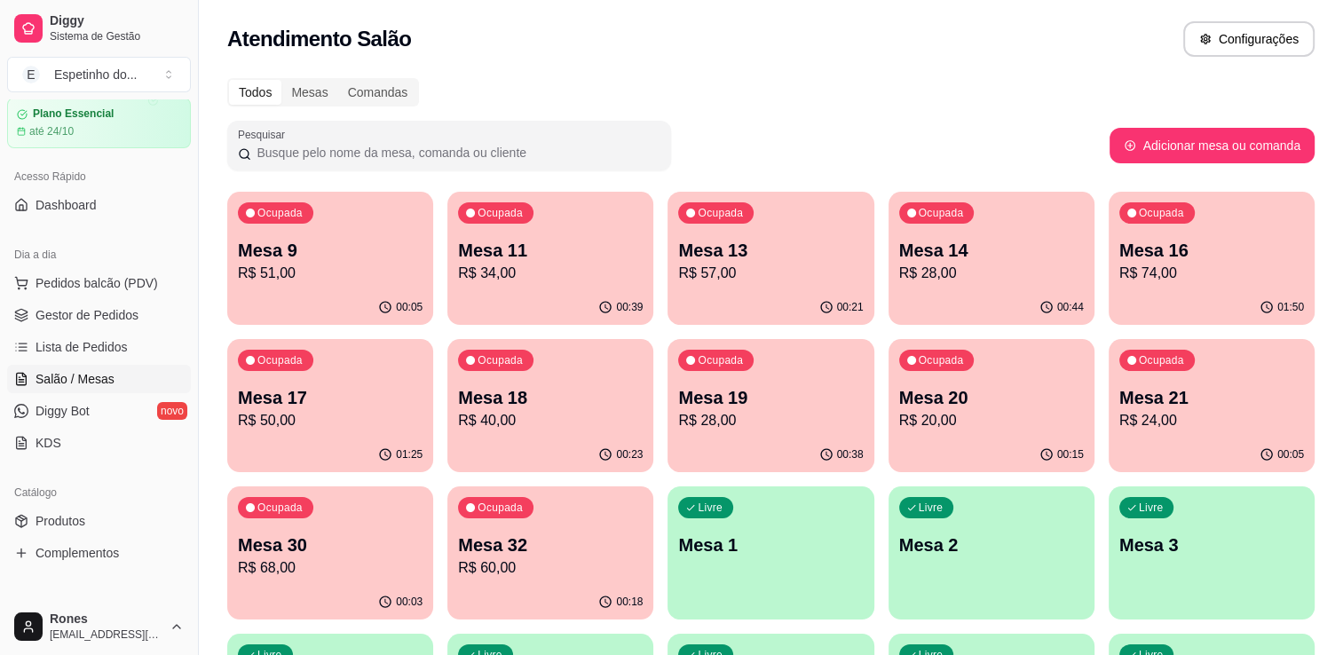
scroll to position [330, 0]
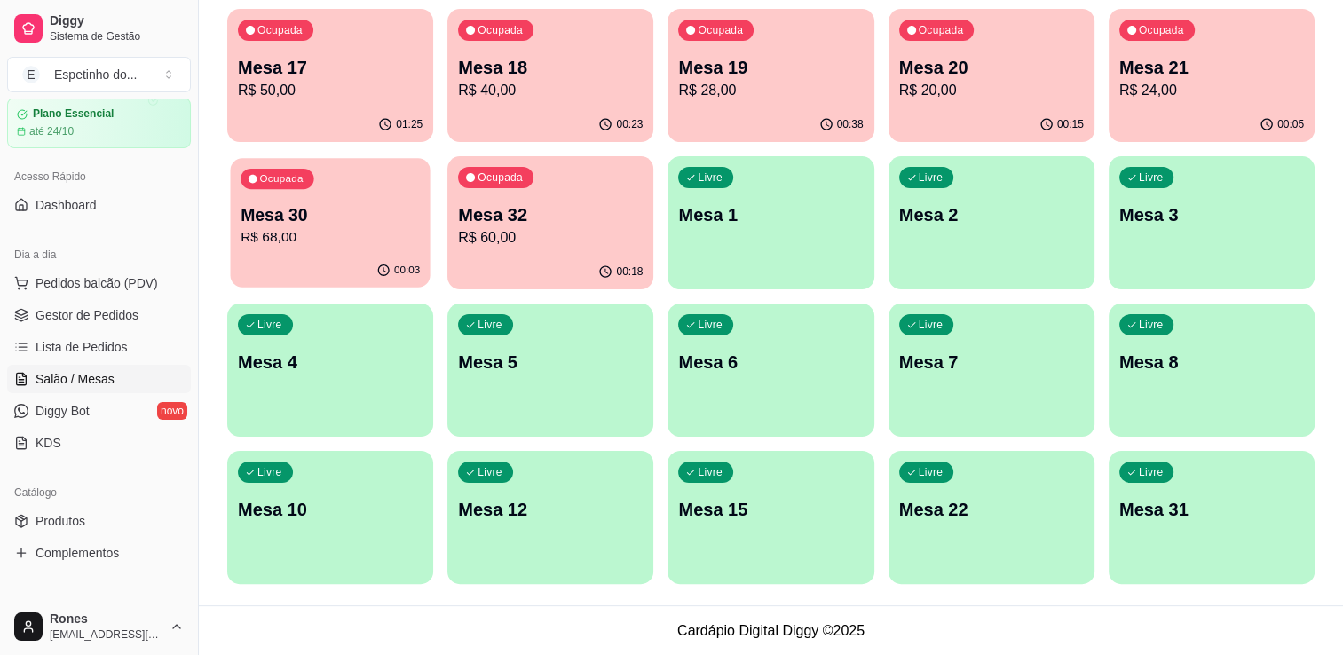
click at [287, 250] on div "Ocupada Mesa 30 R$ 68,00" at bounding box center [330, 206] width 200 height 96
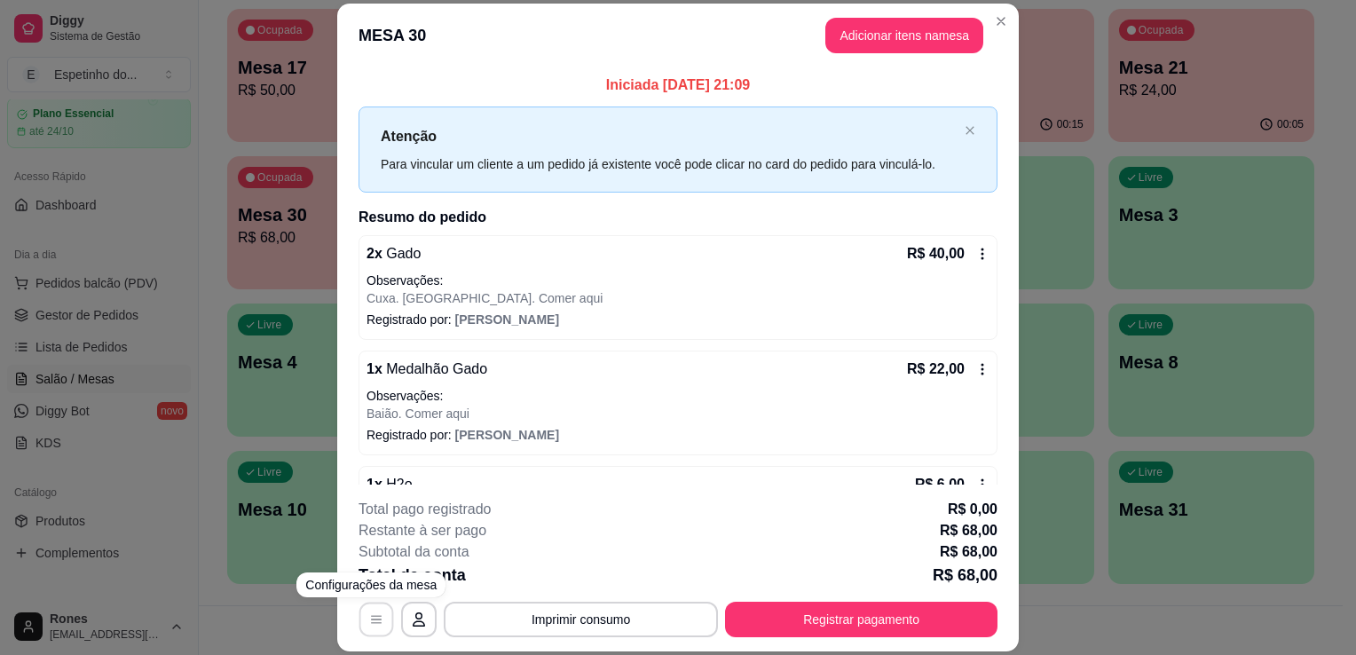
click at [378, 620] on button "button" at bounding box center [376, 620] width 35 height 35
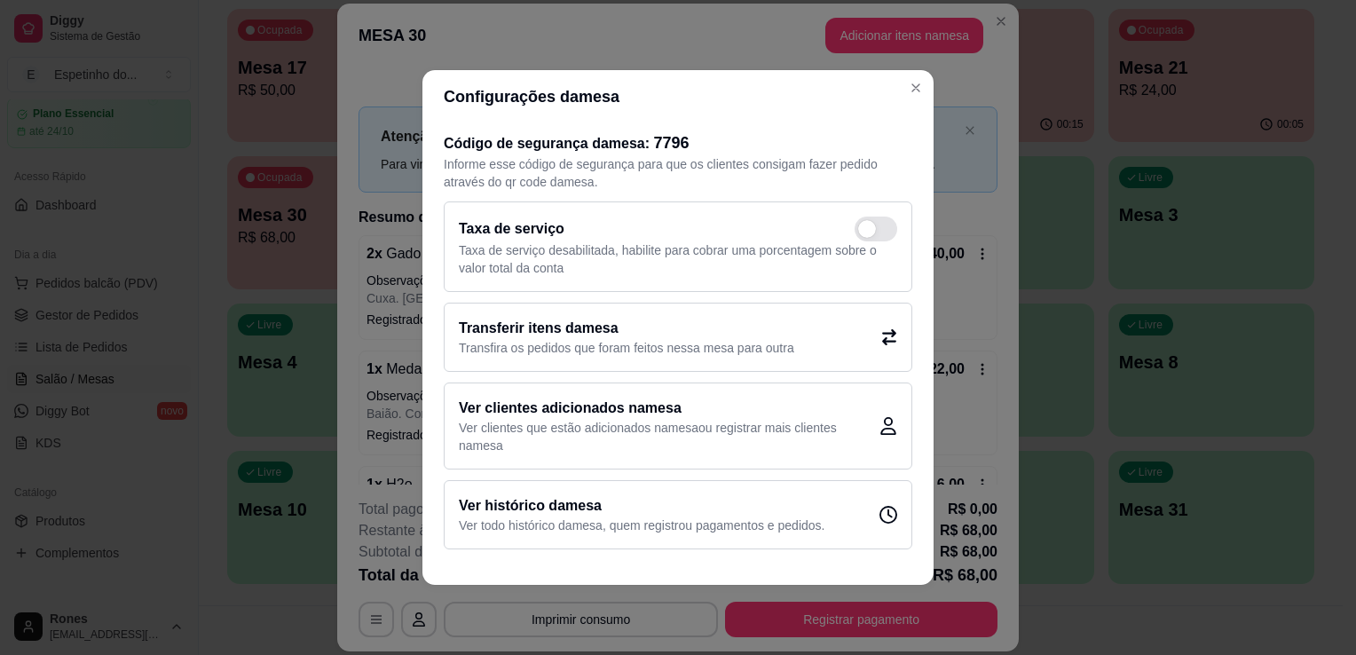
click at [855, 356] on div "Transferir itens da mesa Transfira os pedidos que foram feitos nessa mesa para …" at bounding box center [678, 337] width 469 height 69
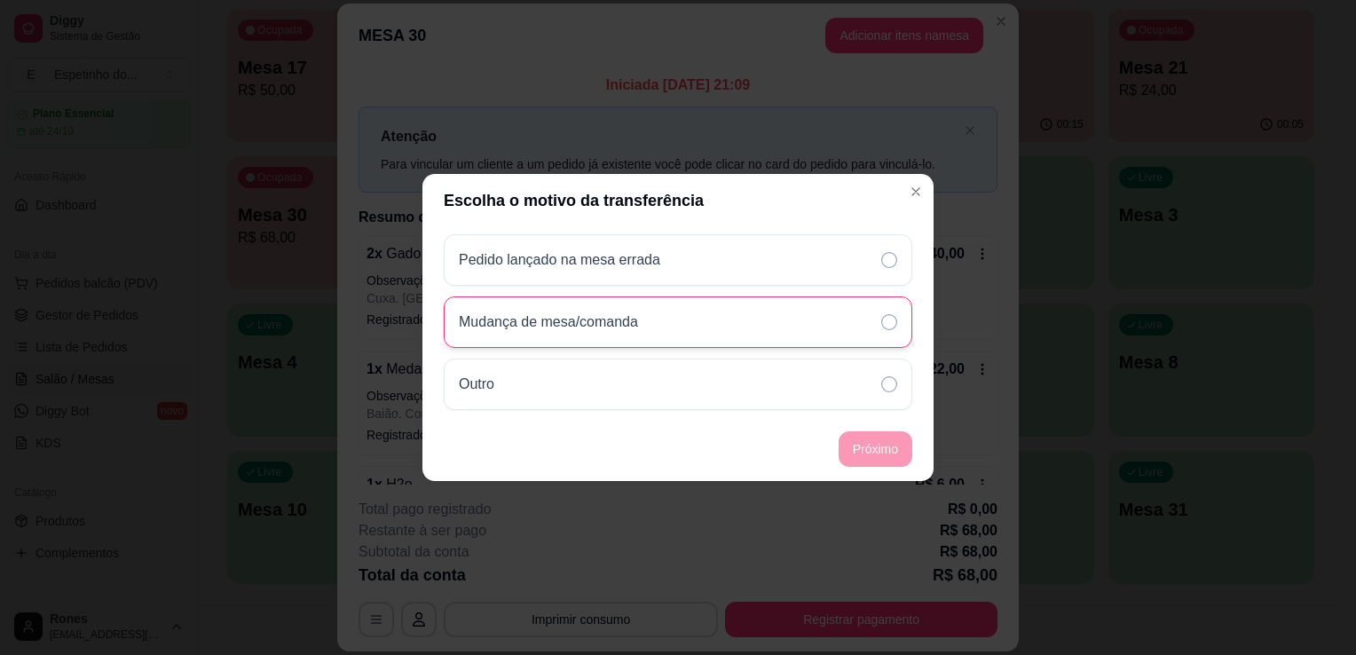
click at [855, 314] on div "Mudança de mesa/comanda" at bounding box center [678, 321] width 469 height 51
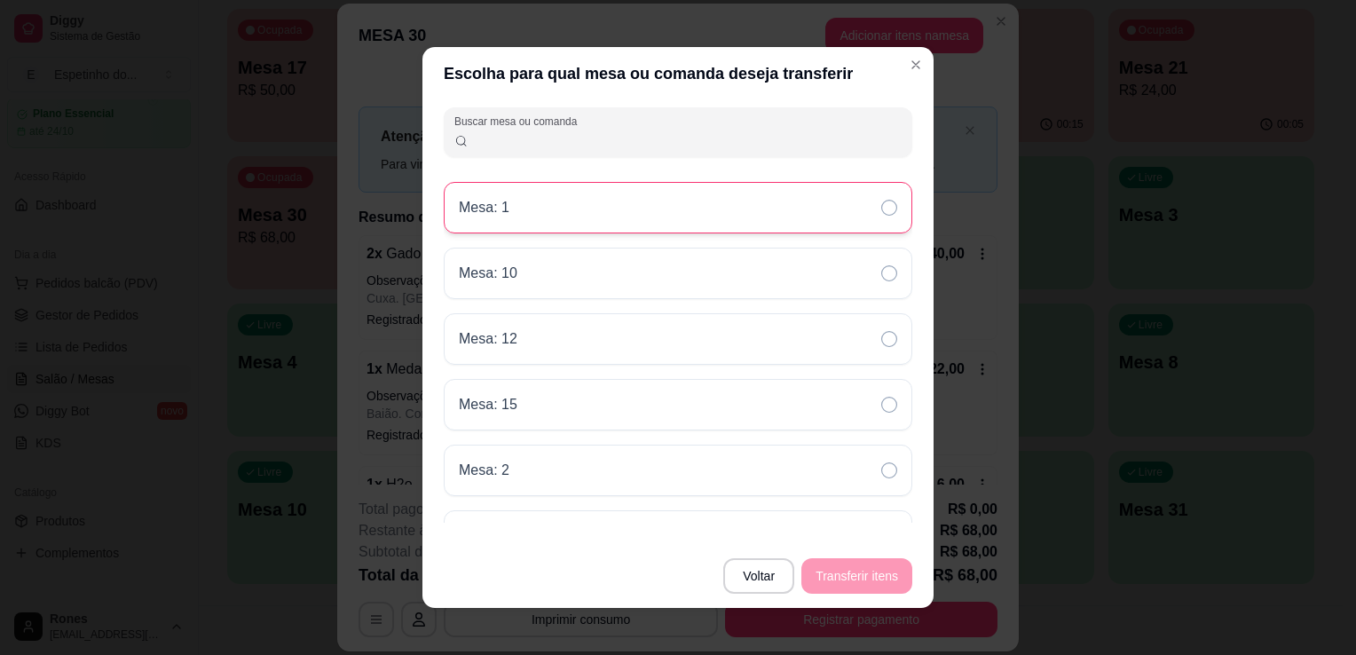
click at [554, 203] on div "Mesa: 1" at bounding box center [678, 207] width 469 height 51
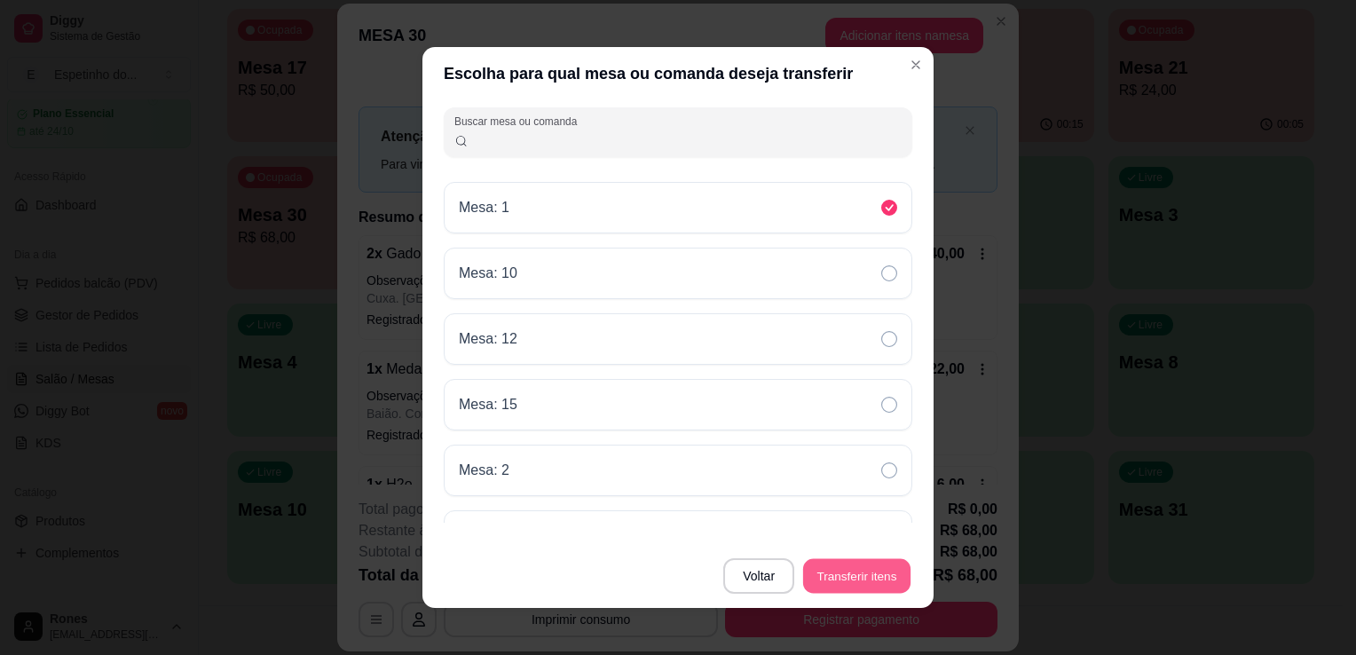
click at [848, 581] on button "Transferir itens" at bounding box center [856, 576] width 107 height 35
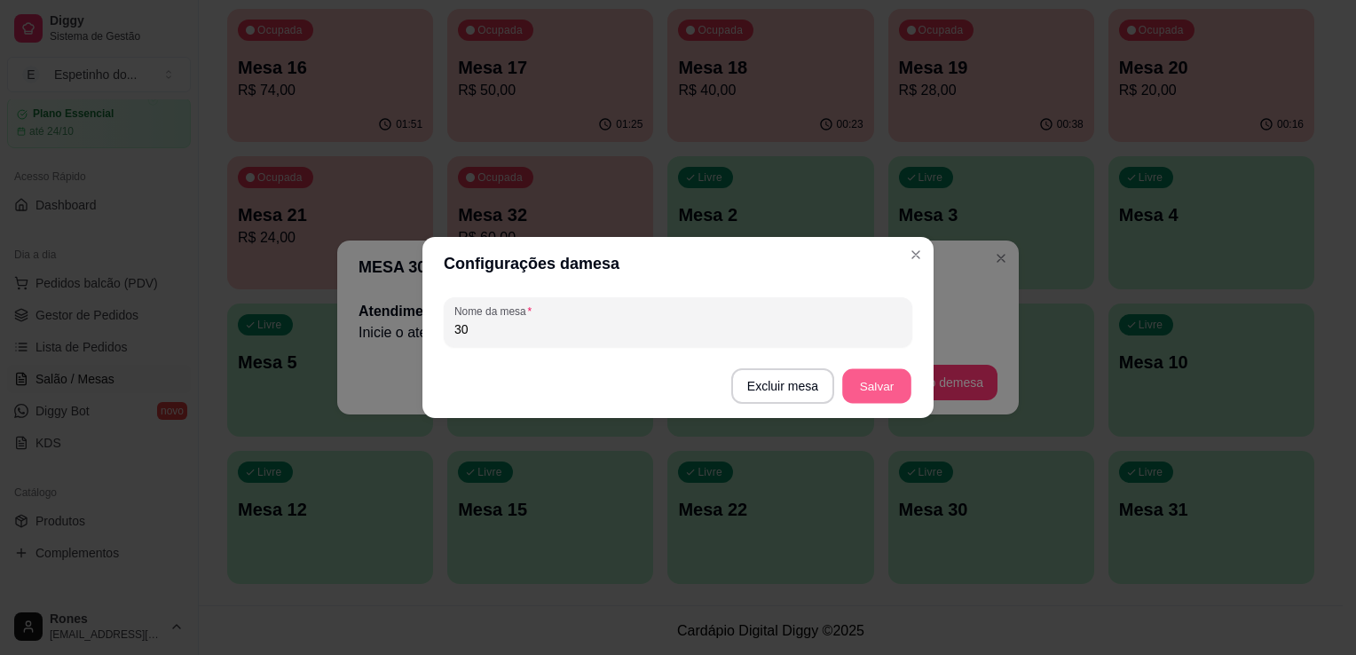
click at [870, 377] on button "Salvar" at bounding box center [876, 386] width 69 height 35
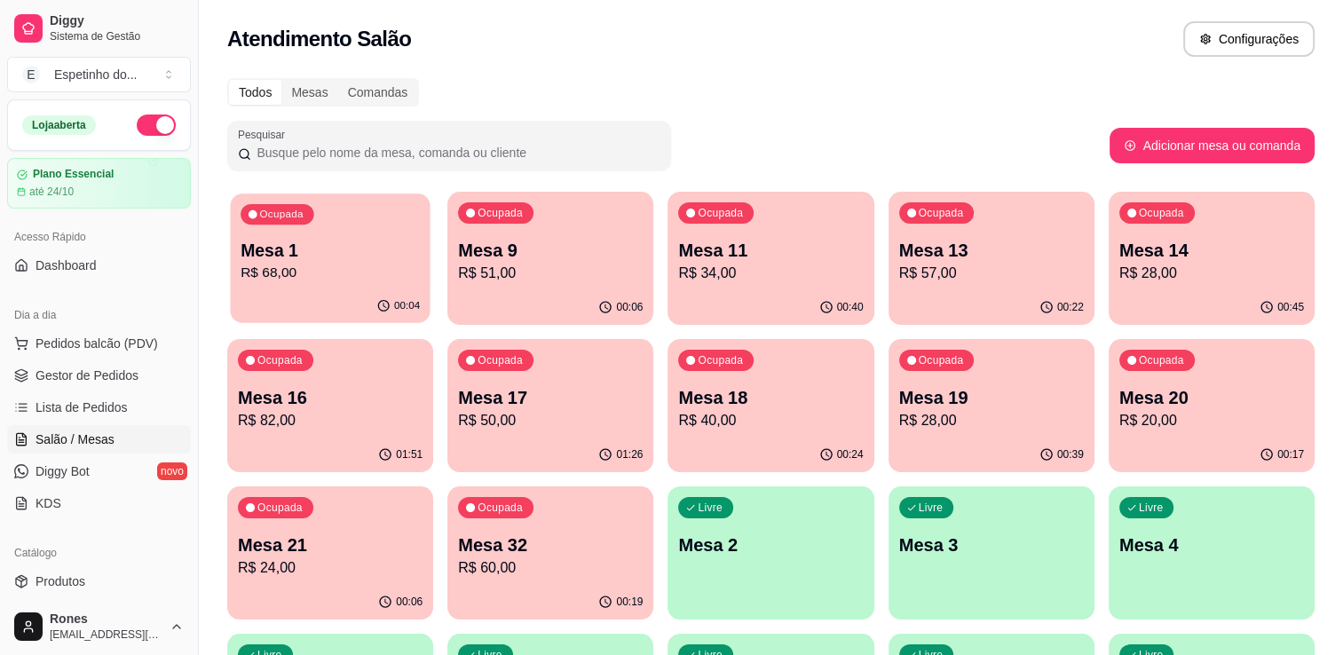
click at [327, 252] on p "Mesa 1" at bounding box center [329, 251] width 179 height 24
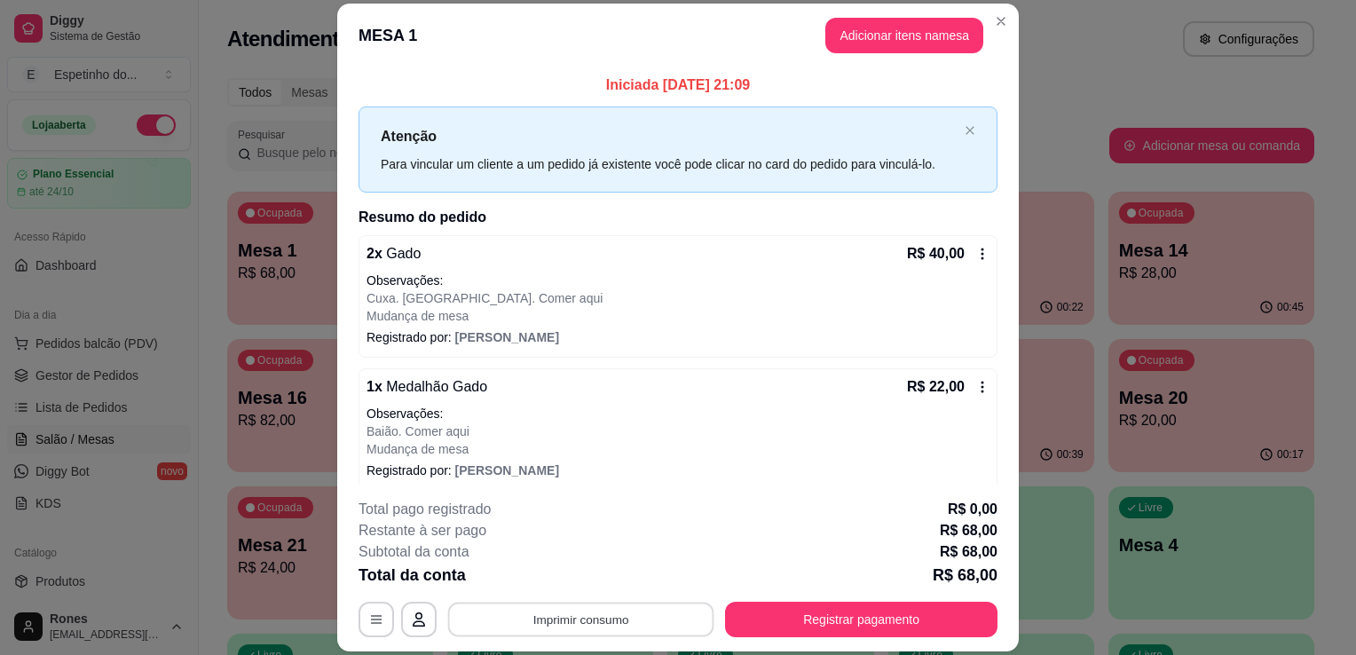
click at [618, 619] on button "Imprimir consumo" at bounding box center [581, 620] width 266 height 35
click at [587, 570] on button "Impressora" at bounding box center [579, 579] width 124 height 28
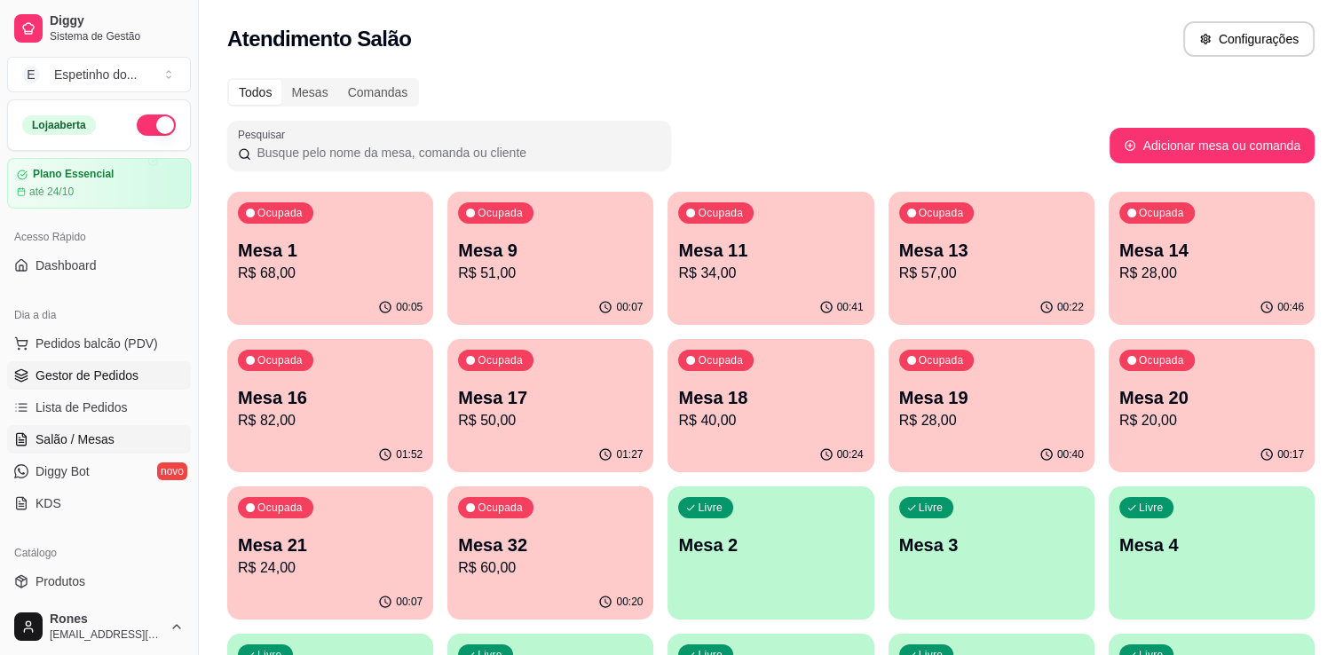
click at [92, 372] on span "Gestor de Pedidos" at bounding box center [86, 375] width 103 height 18
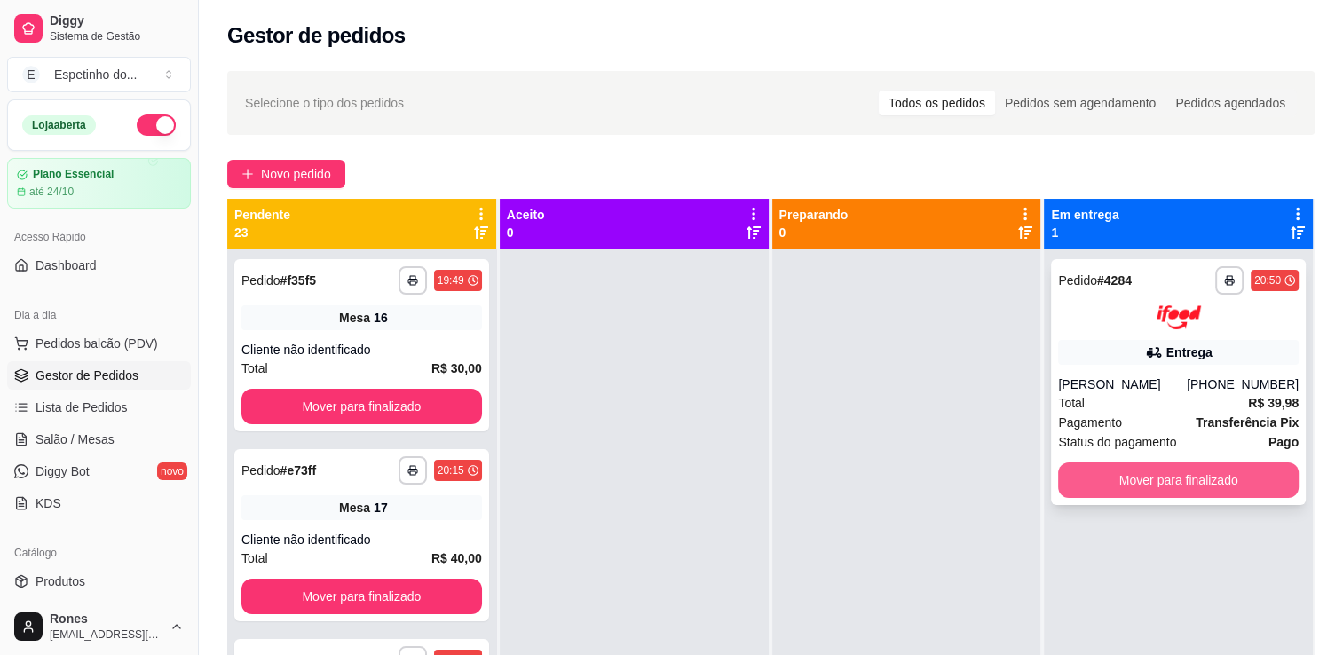
click at [1245, 484] on button "Mover para finalizado" at bounding box center [1178, 479] width 240 height 35
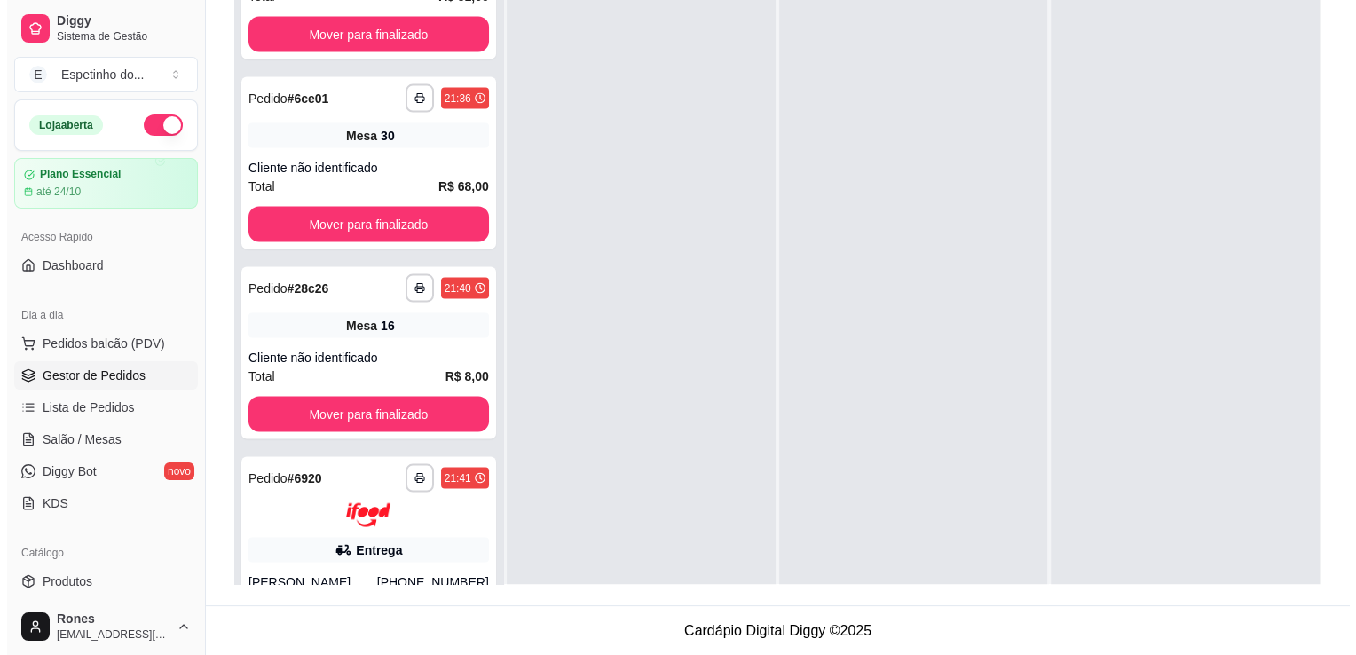
scroll to position [3525, 0]
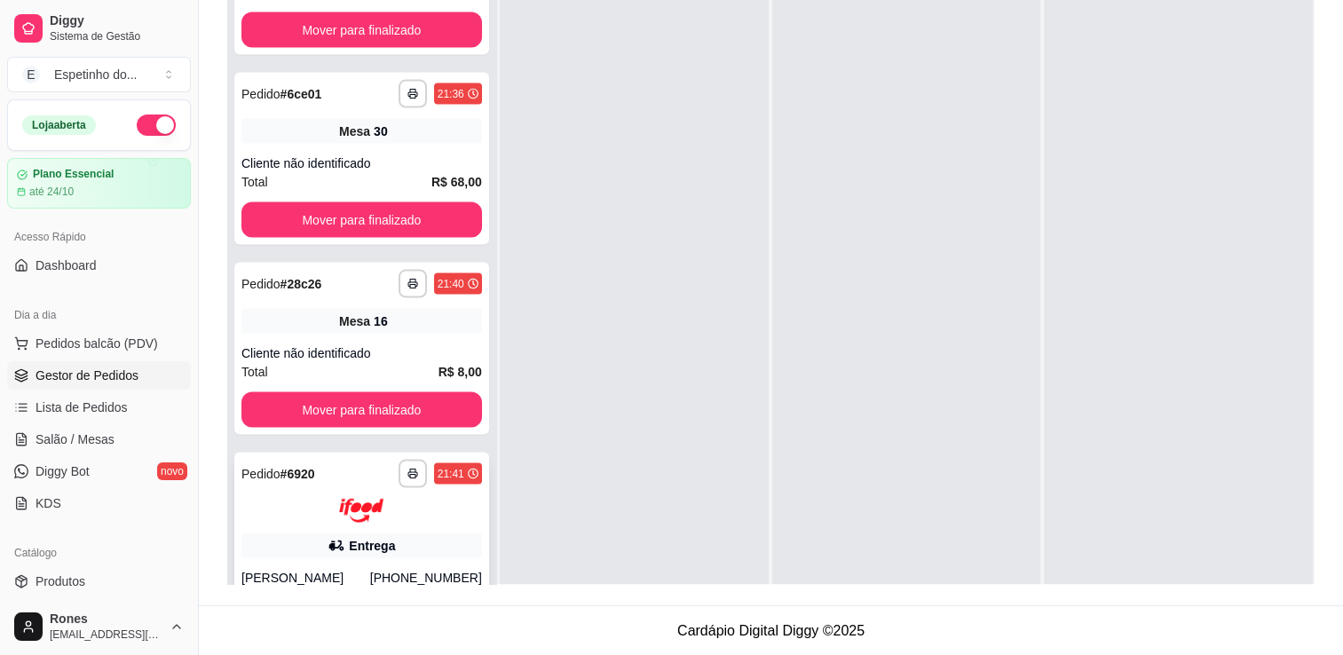
click at [465, 514] on div at bounding box center [361, 511] width 240 height 24
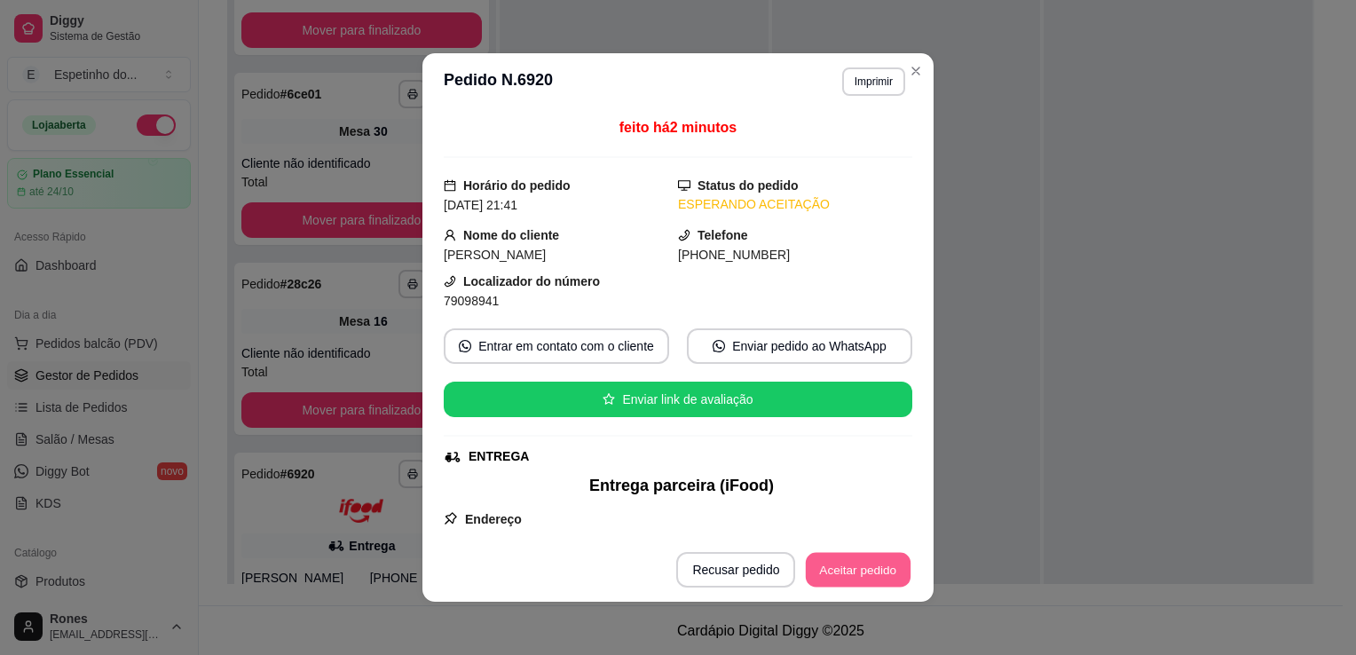
click at [852, 567] on button "Aceitar pedido" at bounding box center [858, 570] width 105 height 35
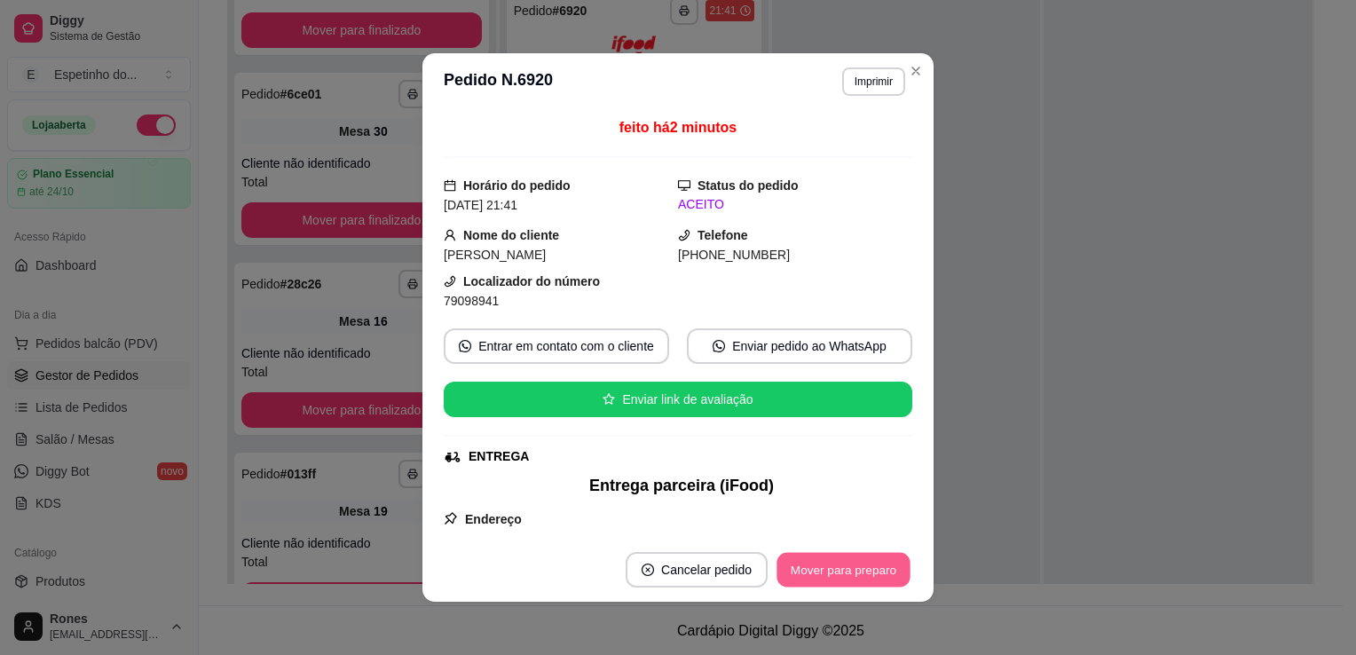
click at [849, 577] on button "Mover para preparo" at bounding box center [842, 570] width 133 height 35
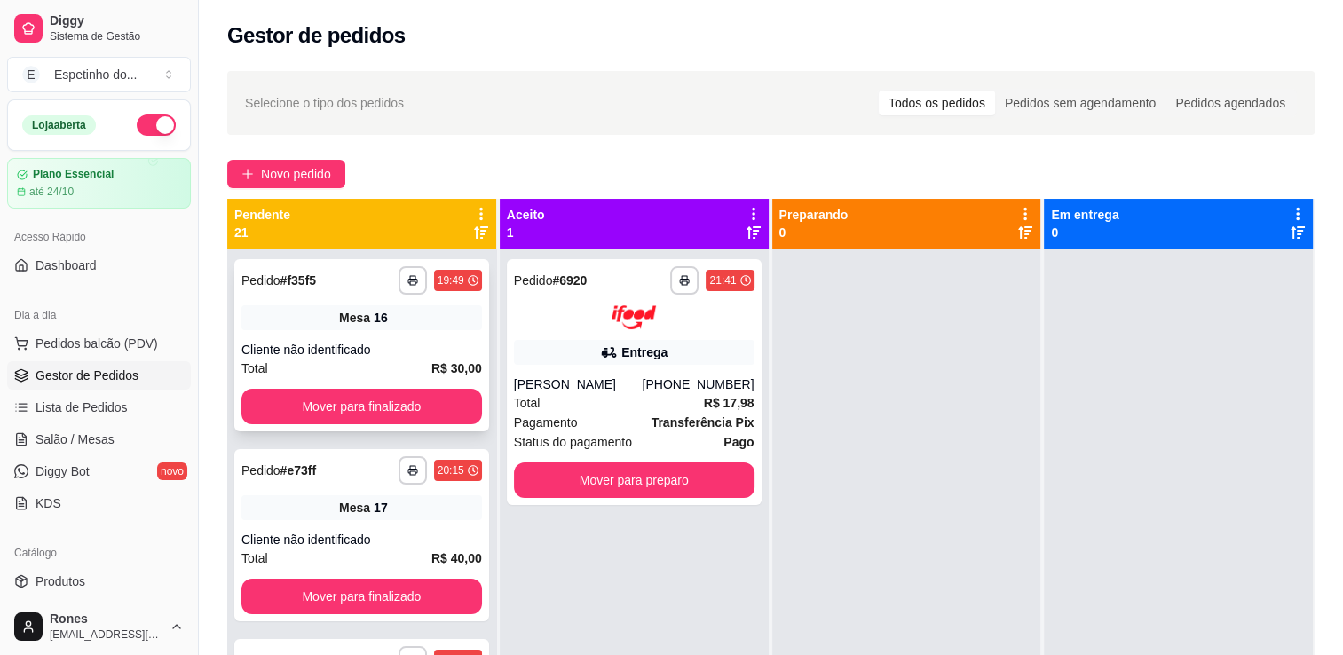
click at [341, 337] on div "**********" at bounding box center [361, 345] width 255 height 172
click at [57, 32] on span "Sistema de Gestão" at bounding box center [117, 36] width 134 height 14
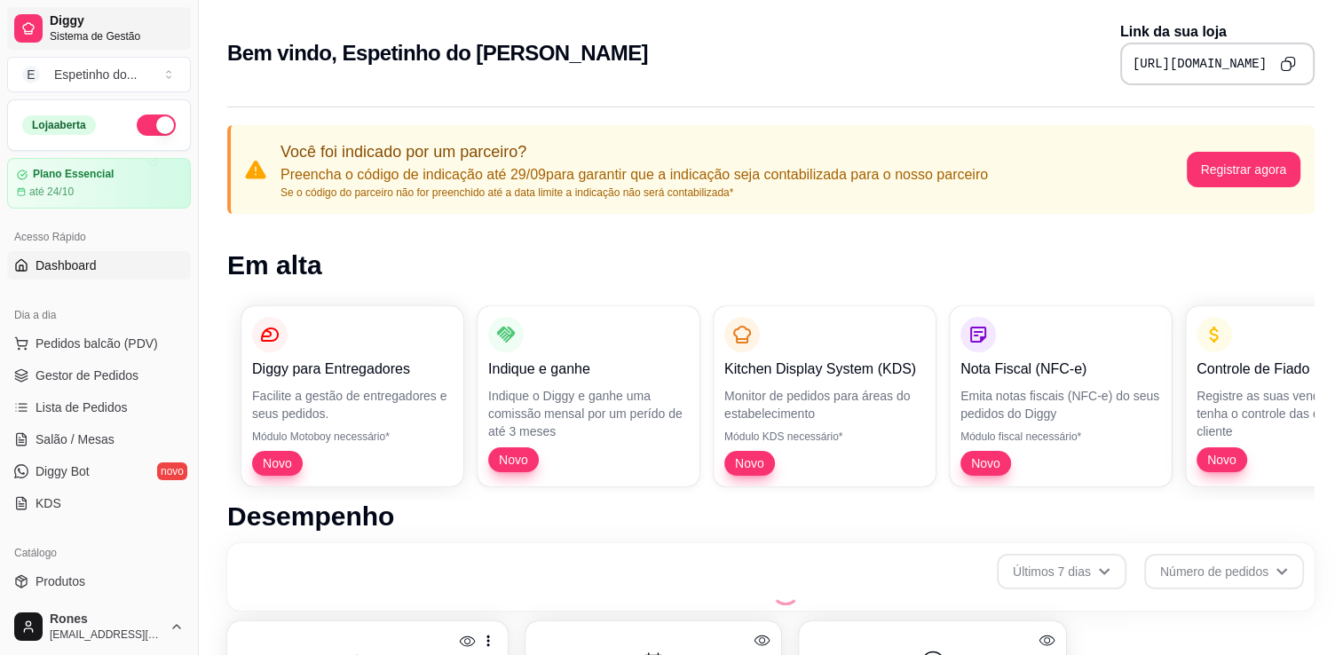
click at [57, 32] on span "Sistema de Gestão" at bounding box center [117, 36] width 134 height 14
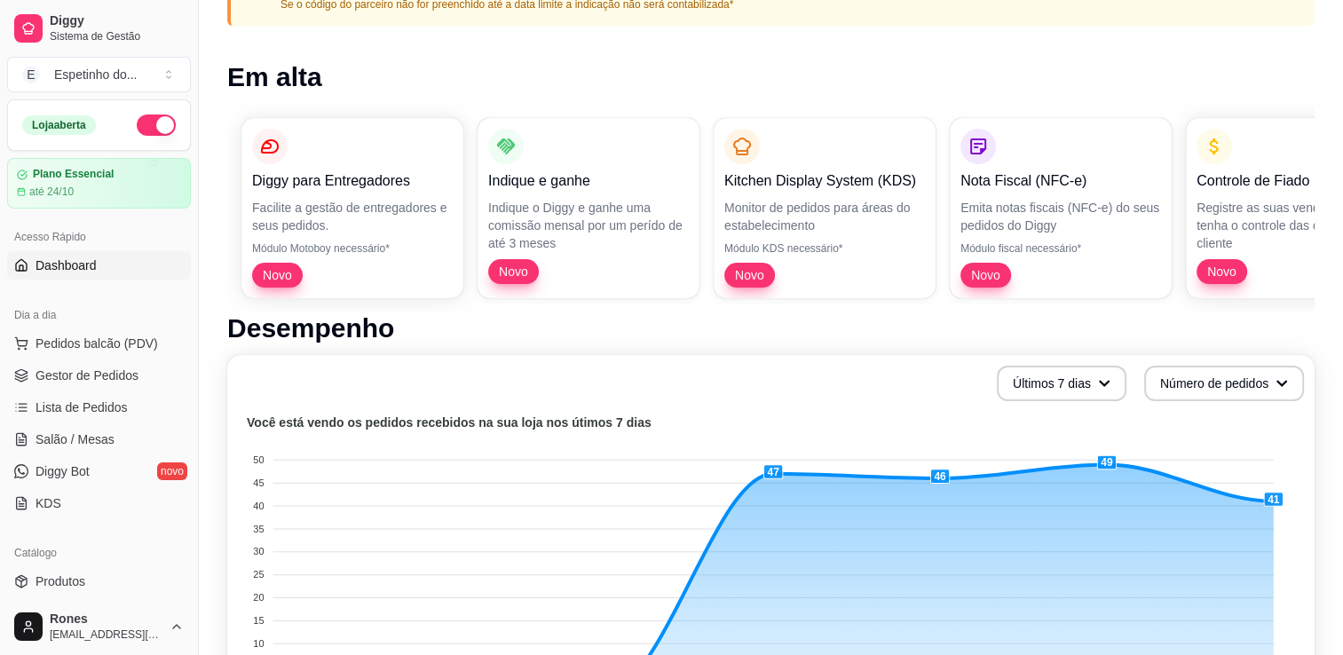
scroll to position [394, 0]
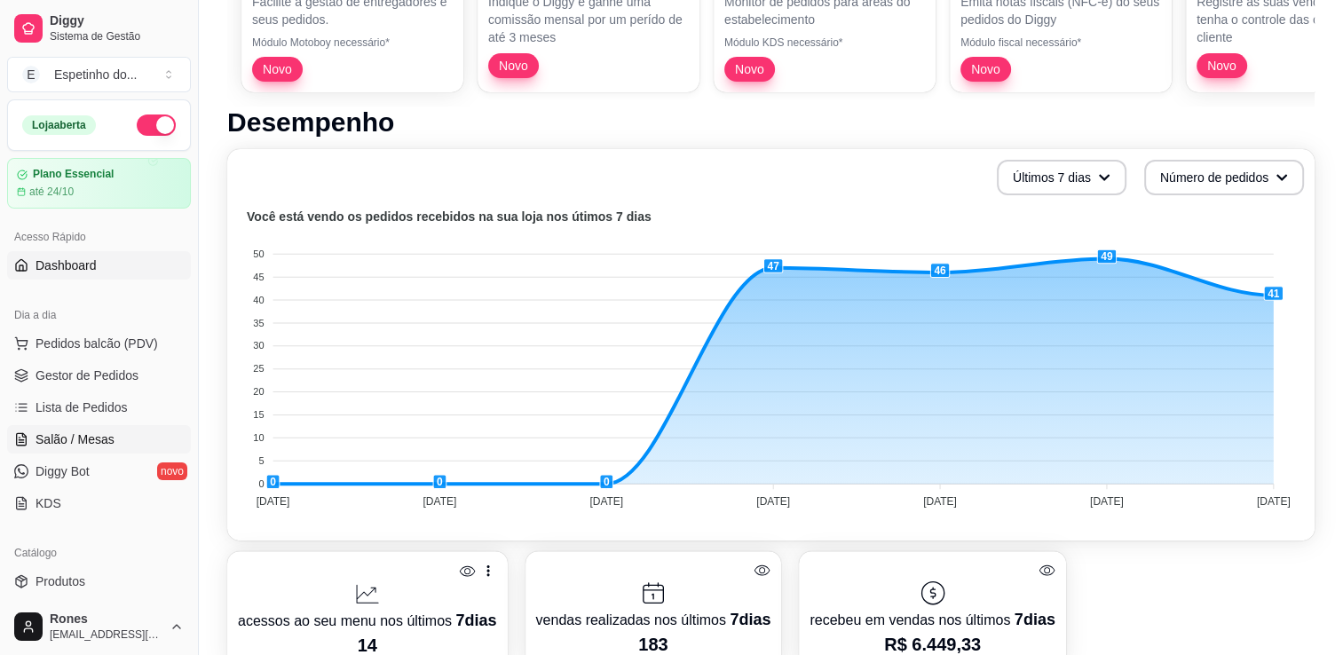
click at [102, 435] on span "Salão / Mesas" at bounding box center [74, 439] width 79 height 18
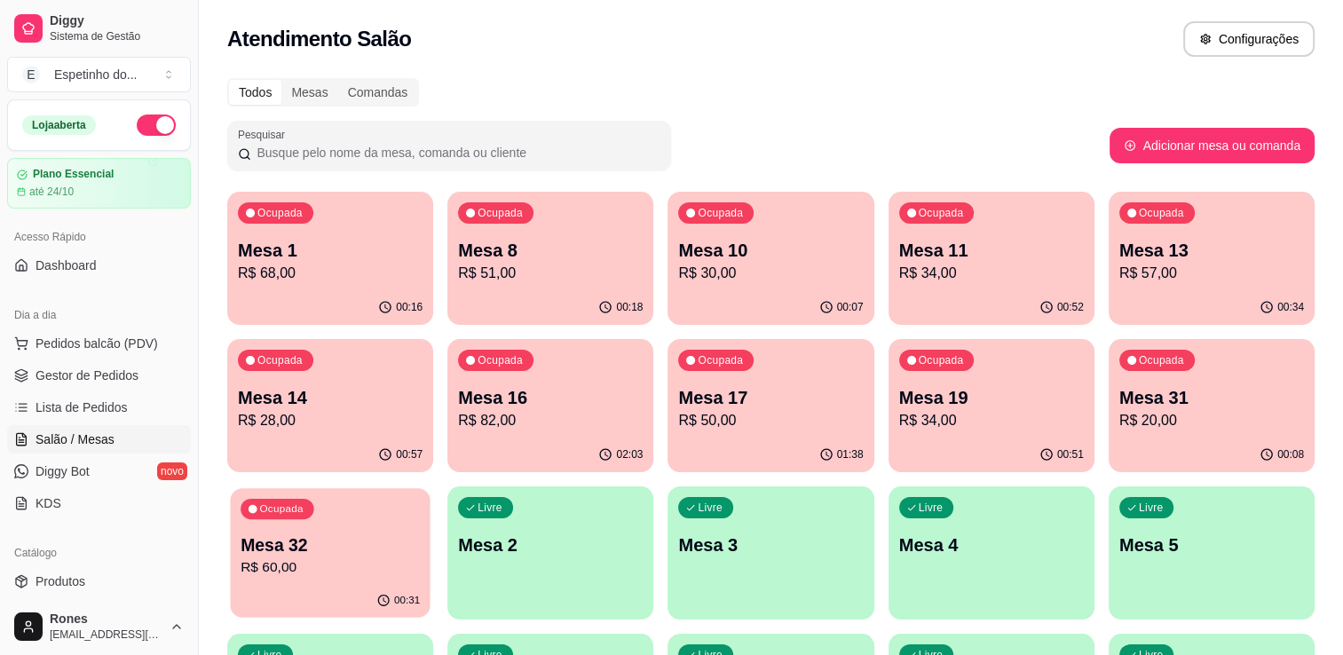
click at [359, 588] on div "00:31" at bounding box center [330, 601] width 200 height 34
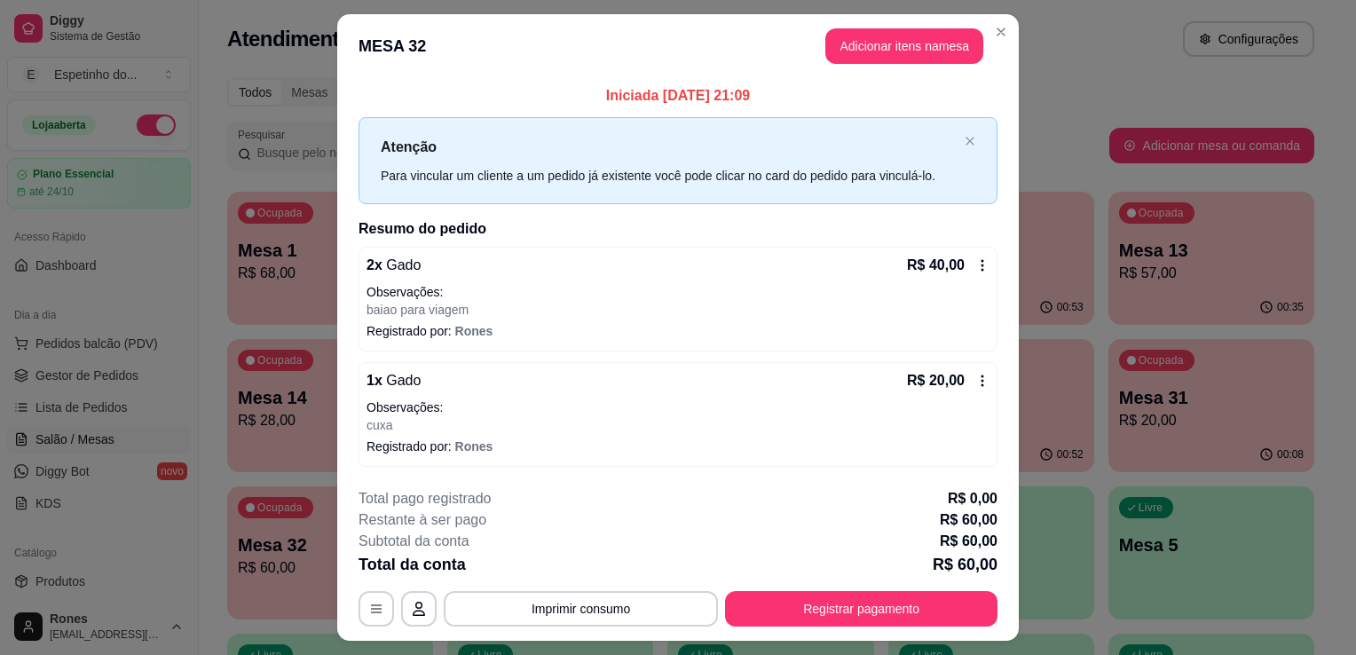
click at [973, 272] on div "R$ 40,00" at bounding box center [948, 265] width 83 height 21
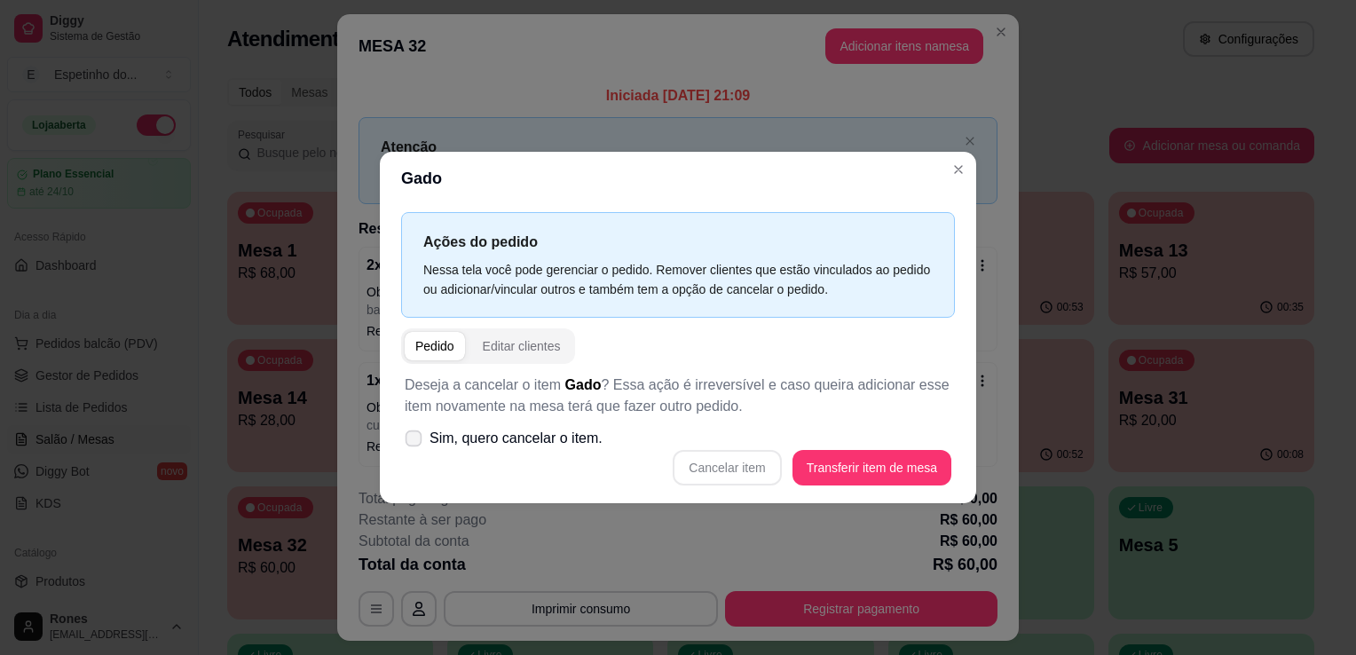
click at [412, 431] on span at bounding box center [414, 438] width 17 height 17
click at [412, 442] on input "Sim, quero cancelar o item." at bounding box center [410, 448] width 12 height 12
checkbox input "true"
click at [761, 469] on button "Cancelar item" at bounding box center [727, 468] width 106 height 35
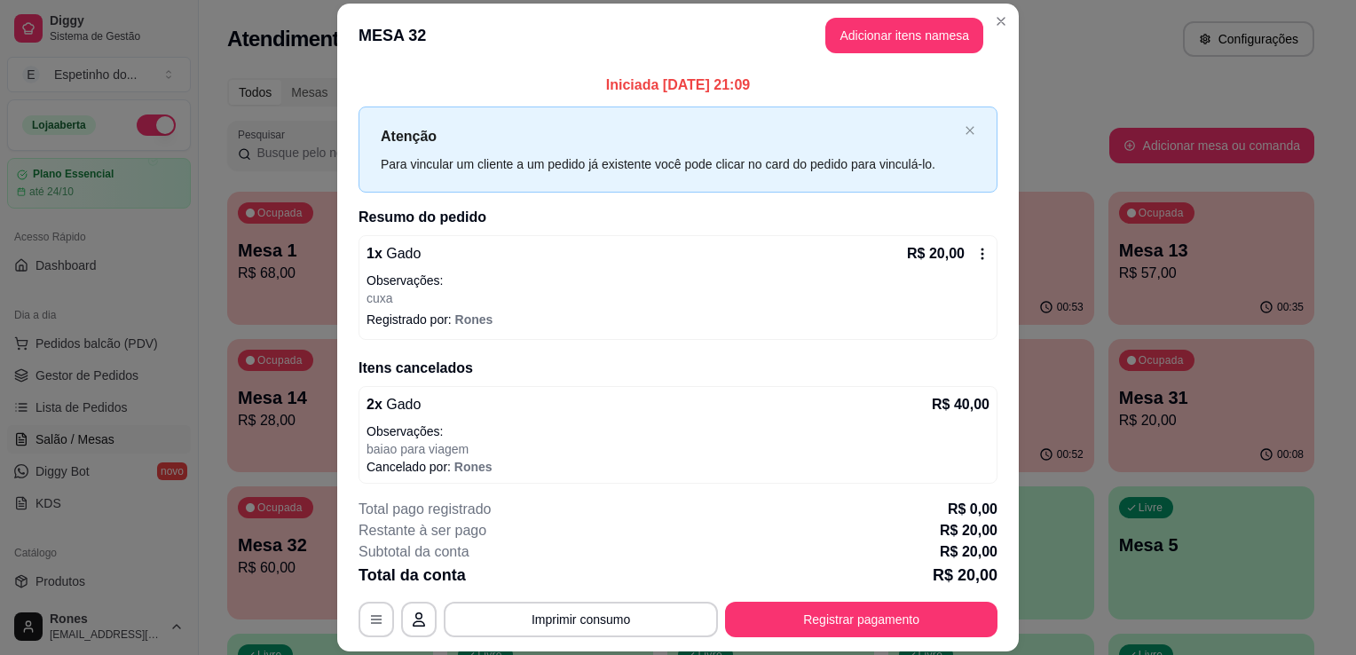
click at [975, 260] on icon at bounding box center [982, 254] width 14 height 14
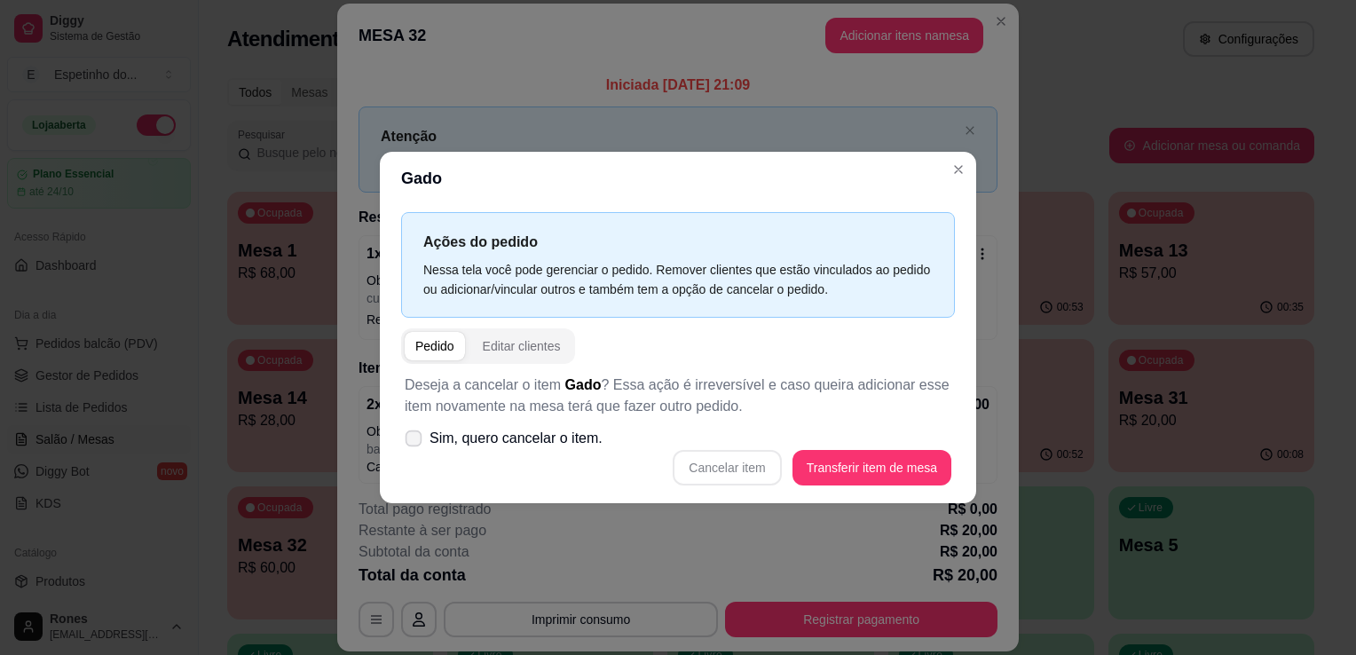
click at [433, 438] on span "Sim, quero cancelar o item." at bounding box center [515, 438] width 173 height 21
click at [415, 442] on input "Sim, quero cancelar o item." at bounding box center [410, 448] width 12 height 12
checkbox input "true"
click at [775, 467] on button "Cancelar item" at bounding box center [727, 468] width 106 height 35
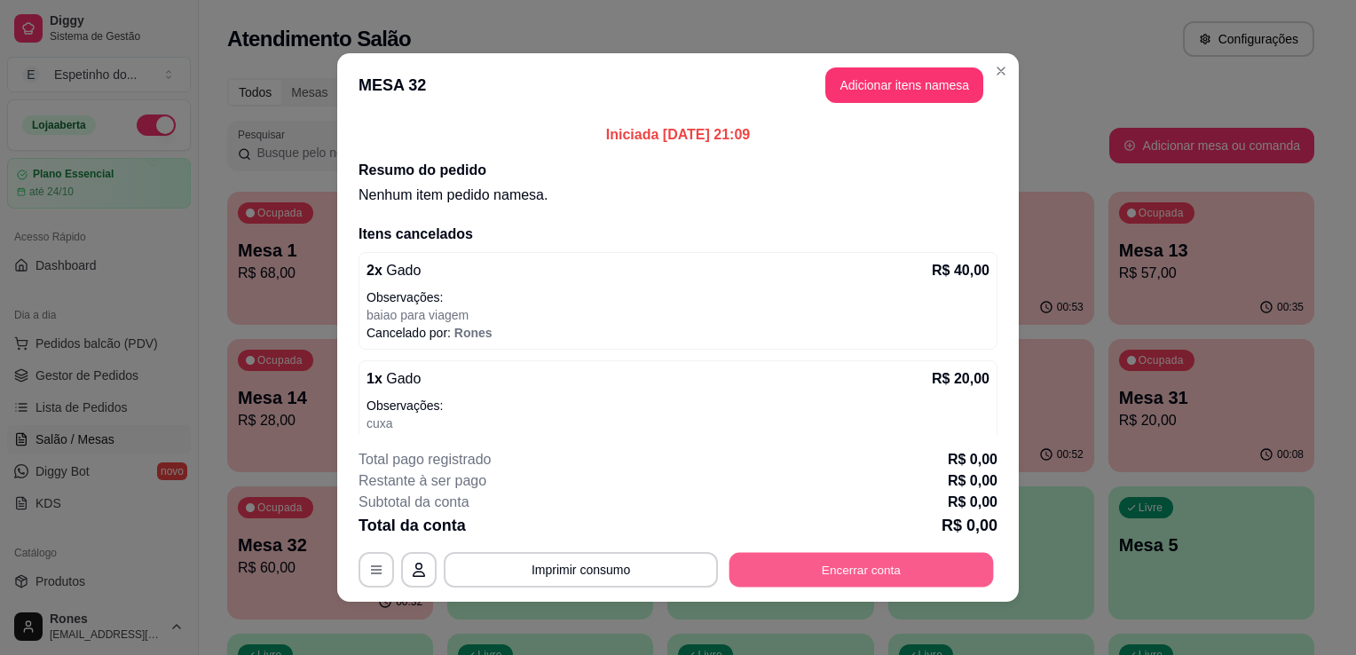
click at [862, 571] on button "Encerrar conta" at bounding box center [861, 570] width 264 height 35
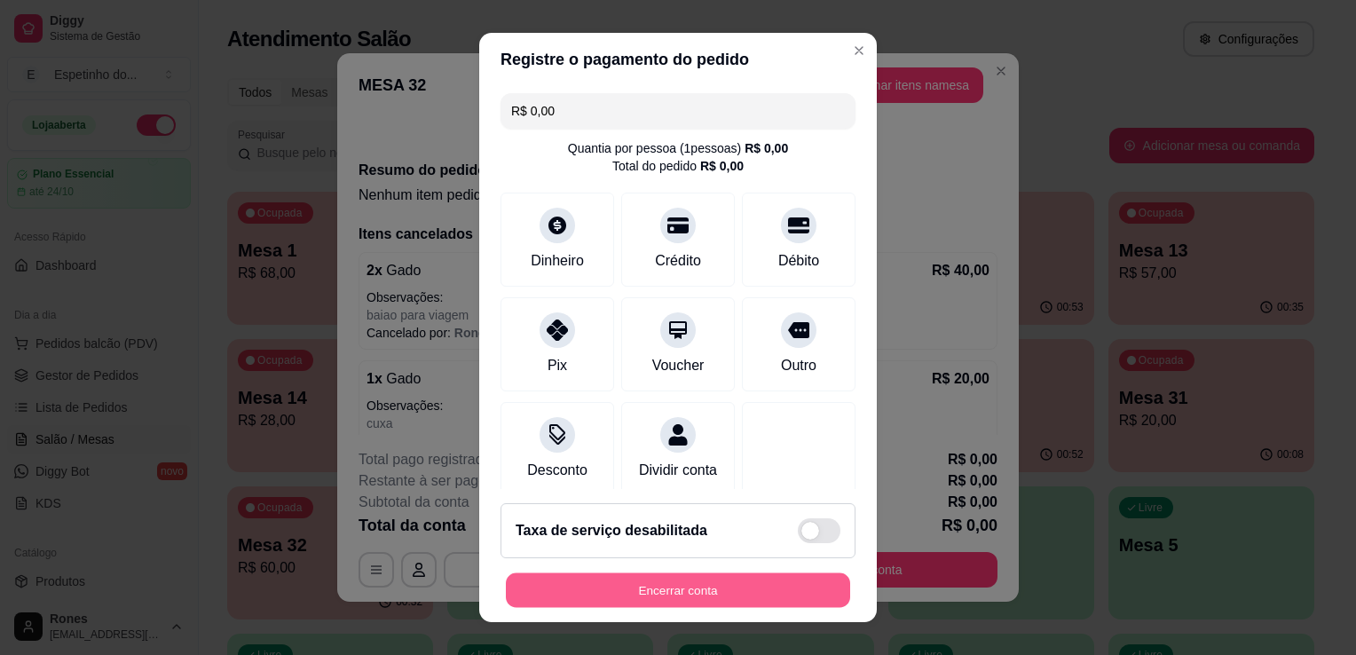
click at [666, 588] on button "Encerrar conta" at bounding box center [678, 590] width 344 height 35
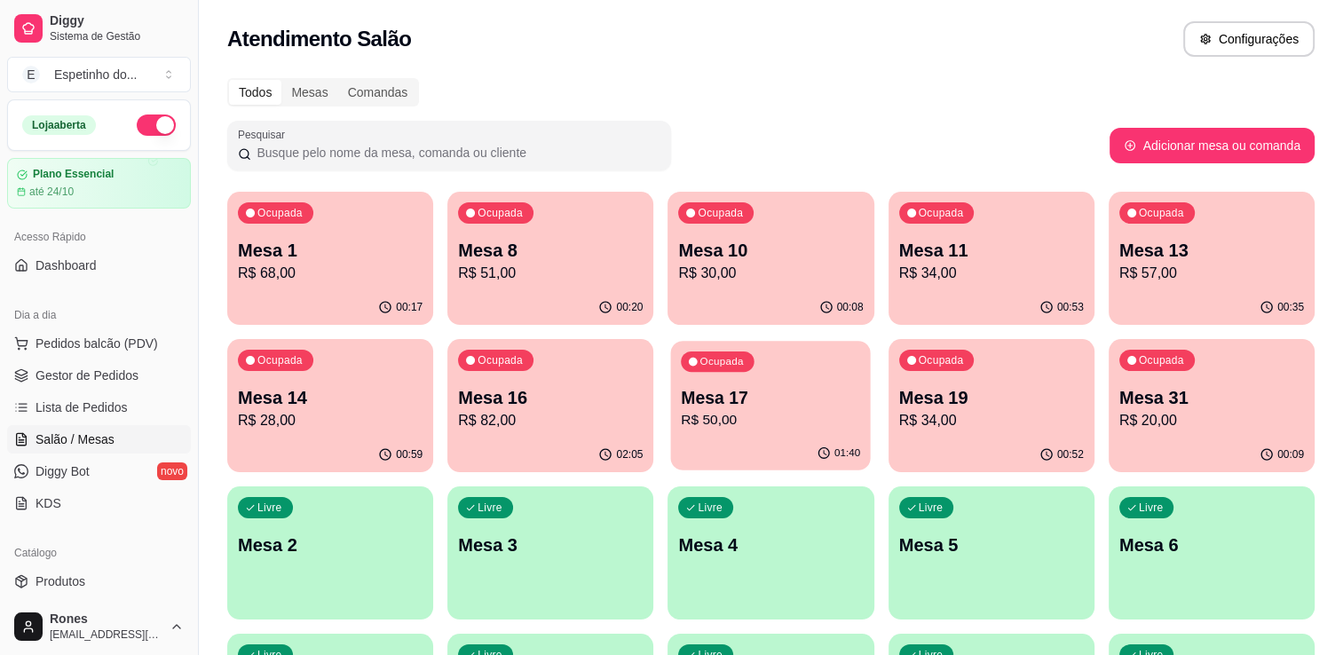
click at [733, 456] on div "01:40" at bounding box center [771, 454] width 200 height 34
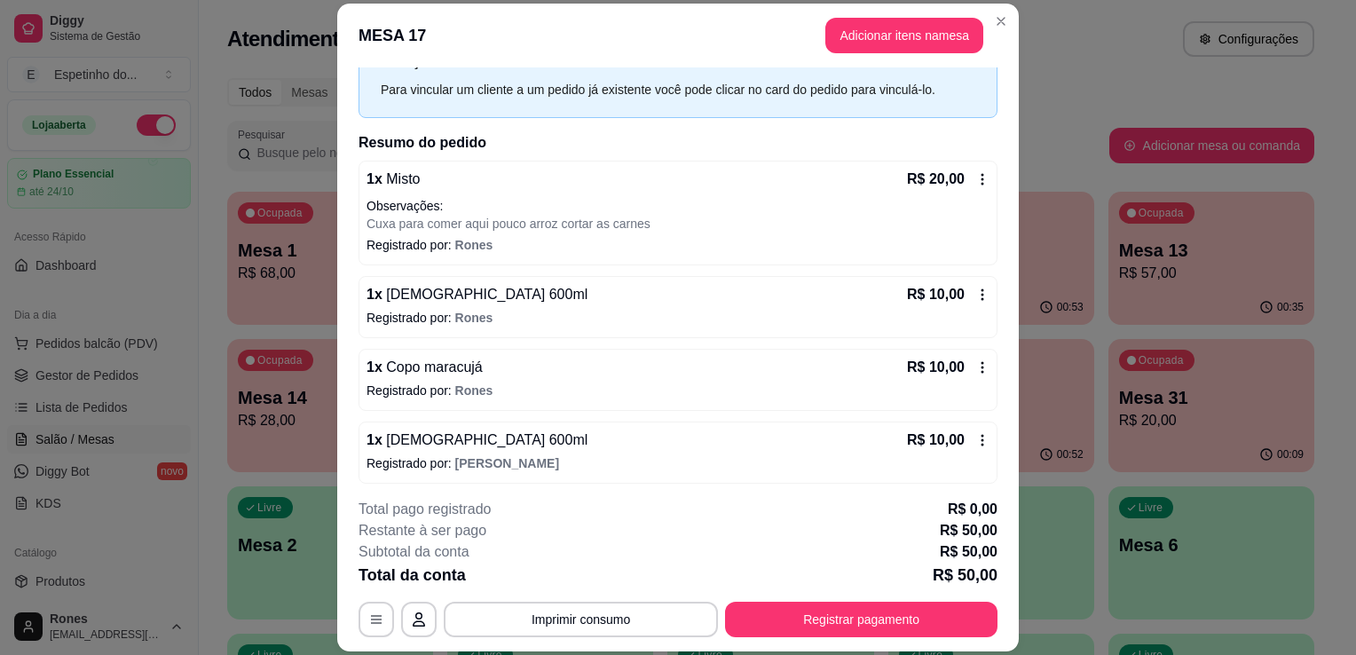
scroll to position [78, 0]
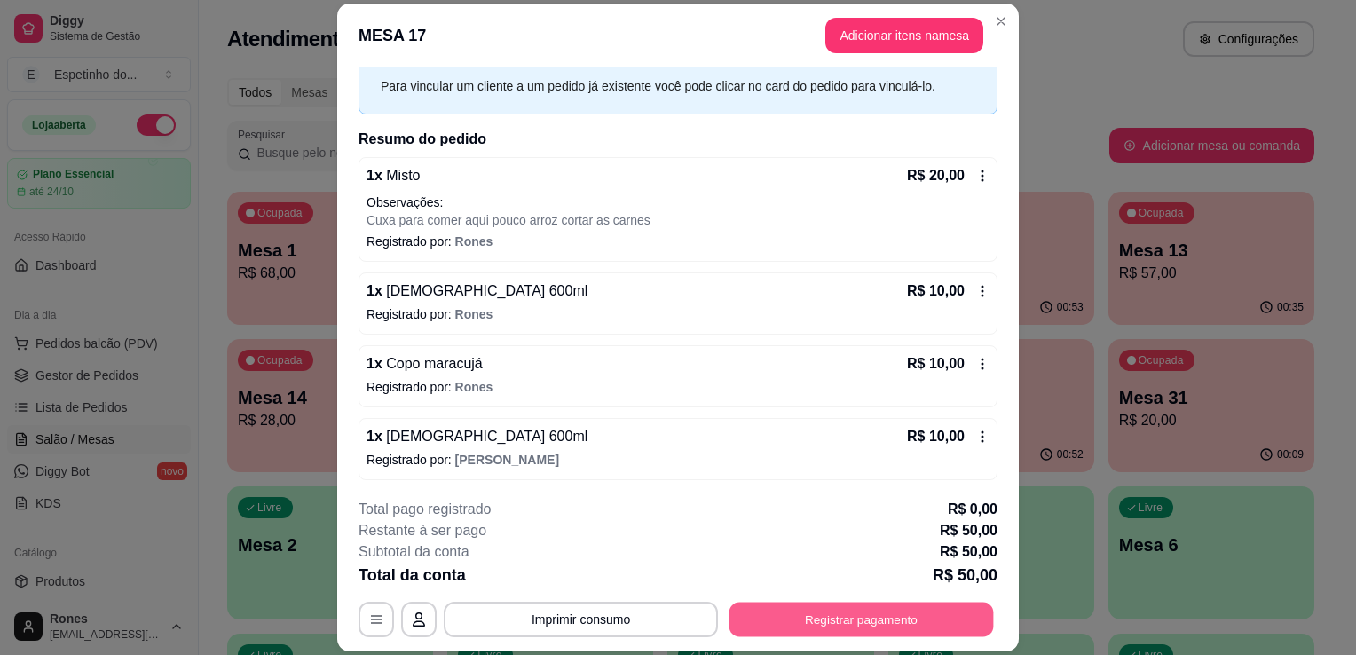
click at [847, 611] on button "Registrar pagamento" at bounding box center [861, 620] width 264 height 35
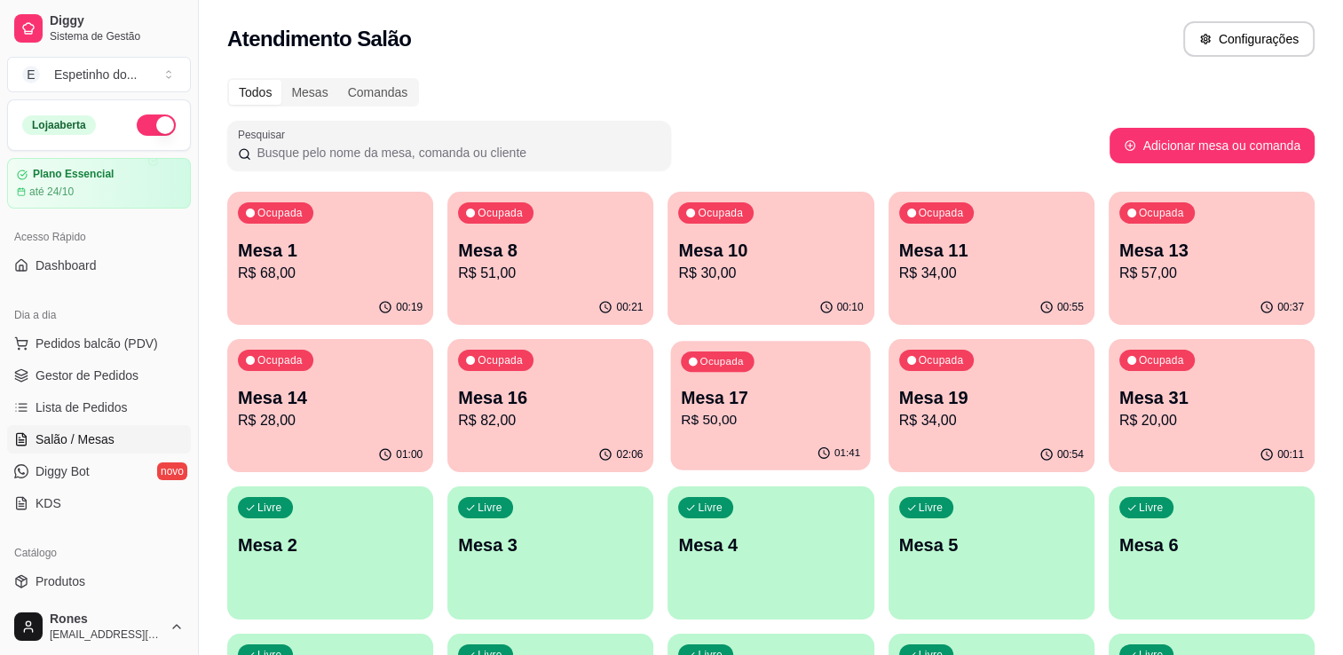
click at [771, 382] on div "Ocupada Mesa 17 R$ 50,00" at bounding box center [771, 389] width 200 height 96
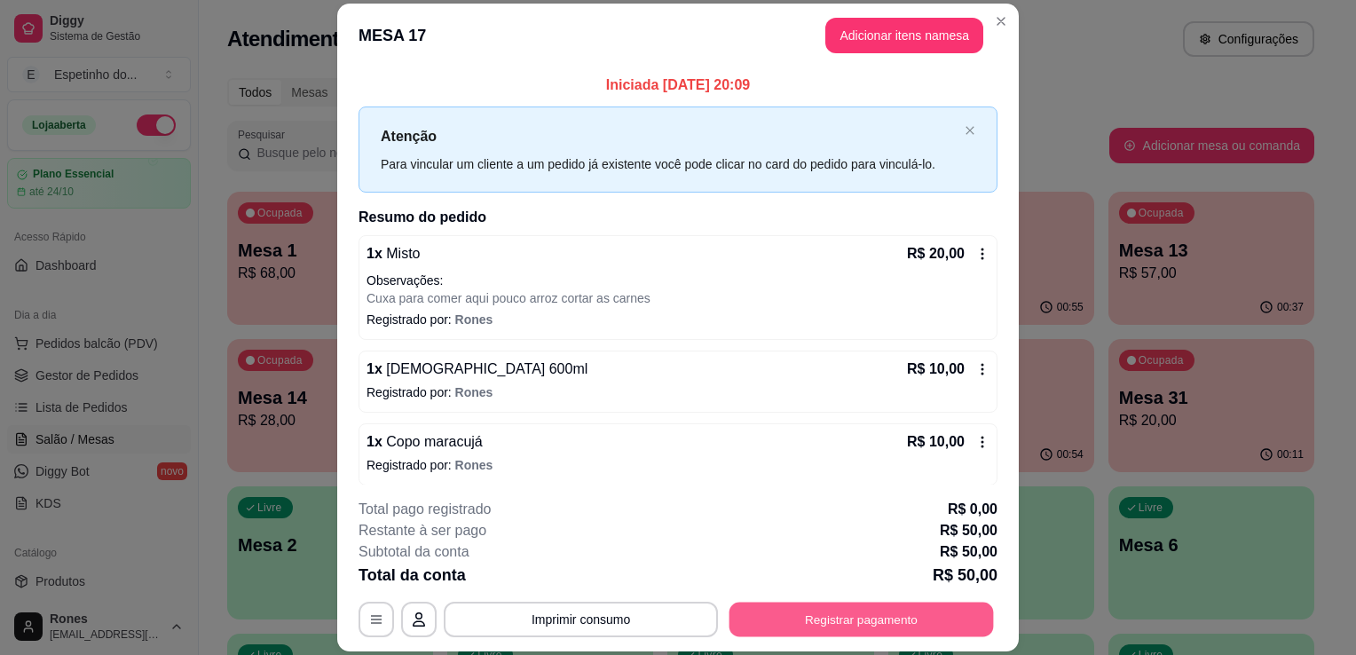
click at [822, 619] on button "Registrar pagamento" at bounding box center [861, 620] width 264 height 35
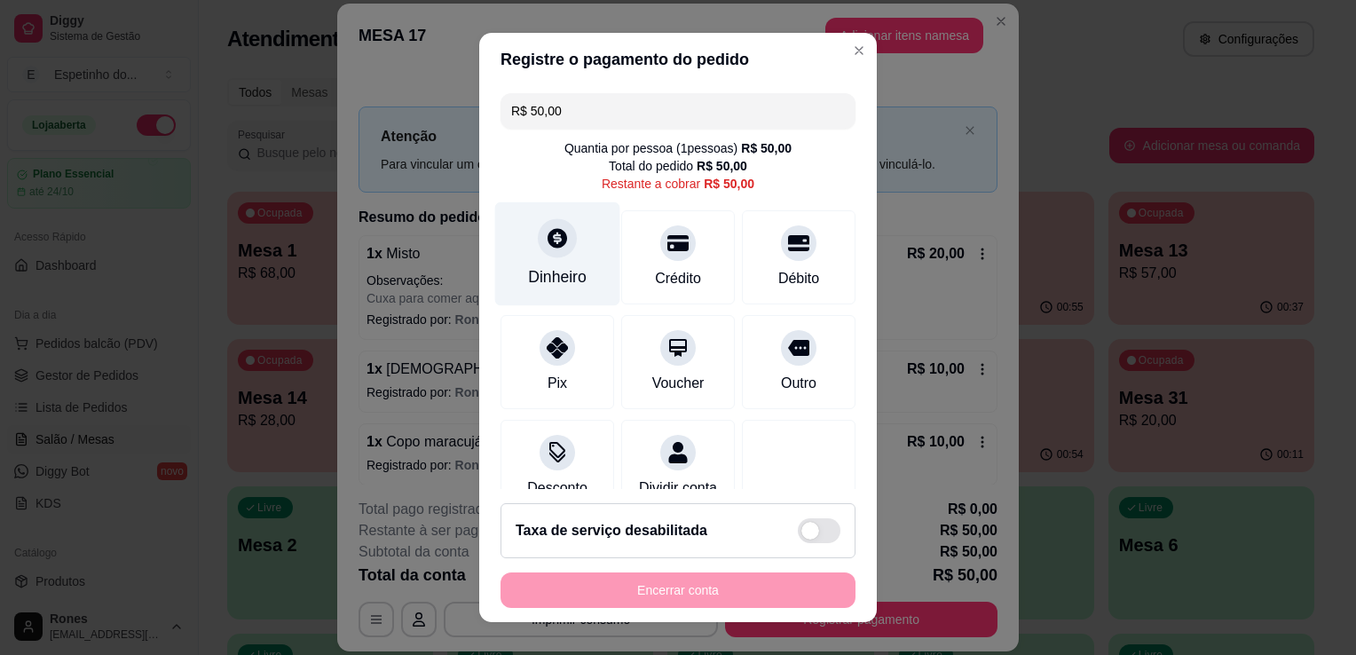
click at [556, 277] on div "Dinheiro" at bounding box center [557, 276] width 59 height 23
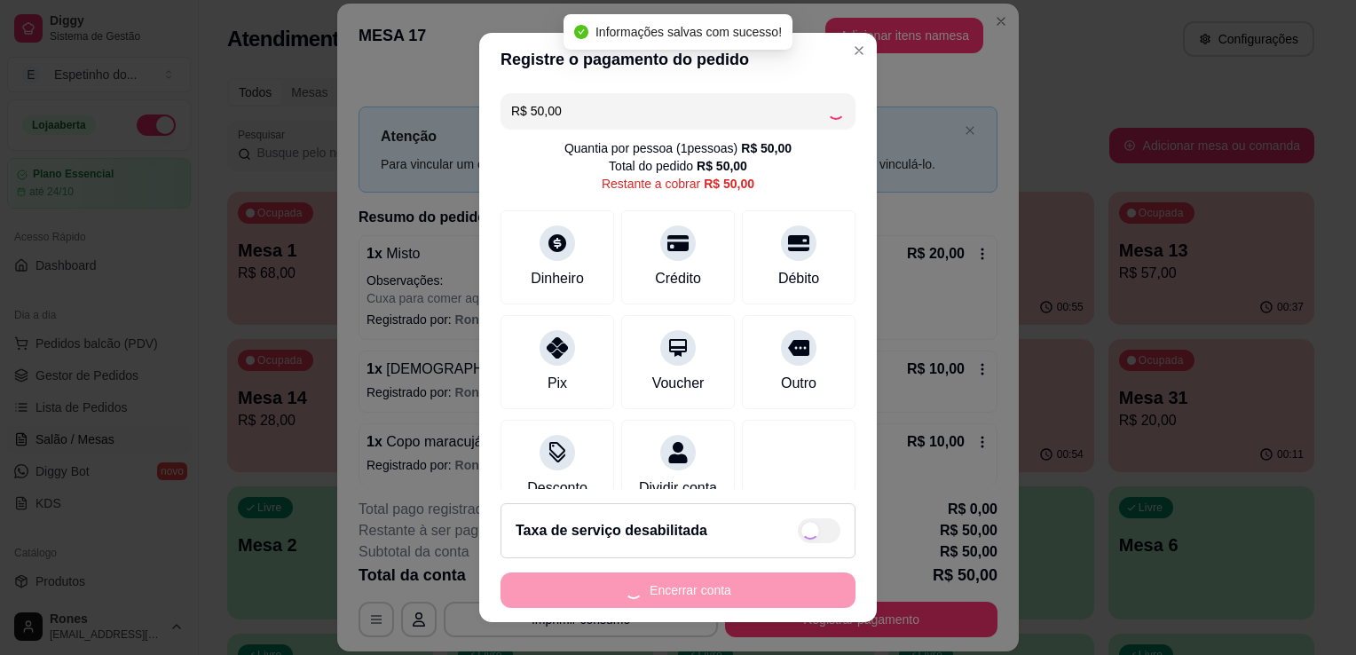
type input "R$ 0,00"
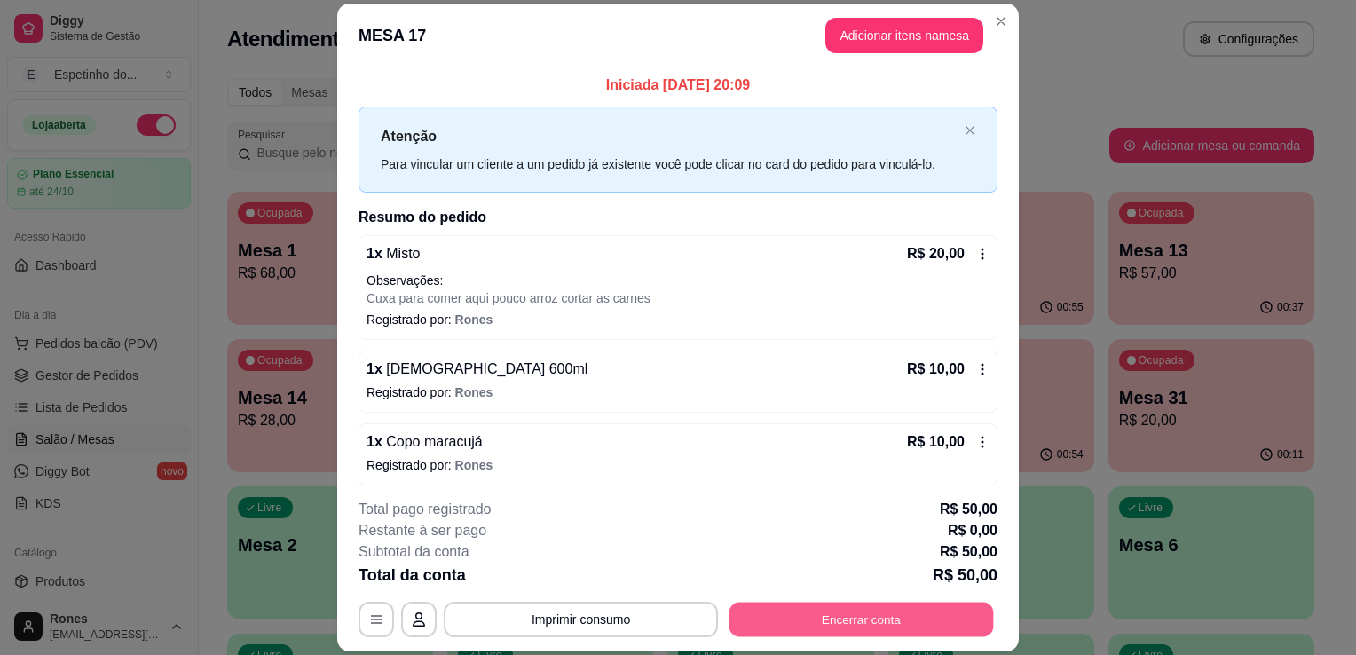
click at [847, 631] on button "Encerrar conta" at bounding box center [861, 620] width 264 height 35
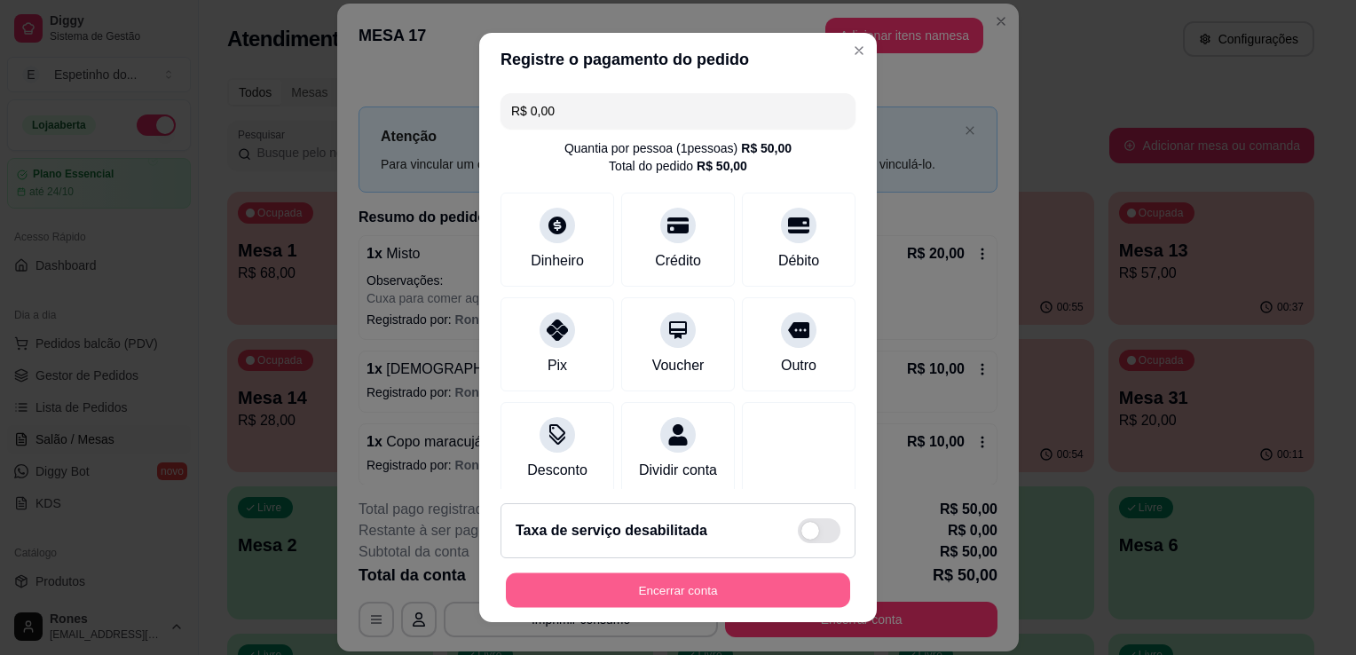
click at [667, 591] on button "Encerrar conta" at bounding box center [678, 590] width 344 height 35
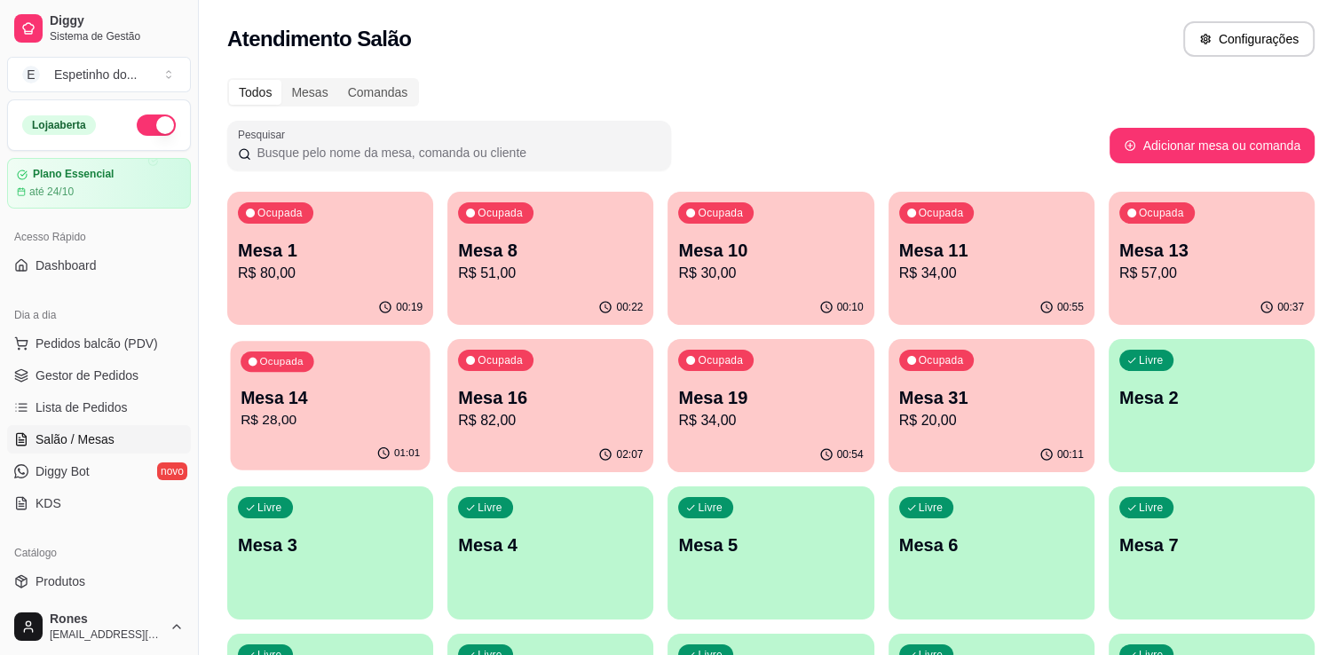
click at [366, 390] on p "Mesa 14" at bounding box center [329, 398] width 179 height 24
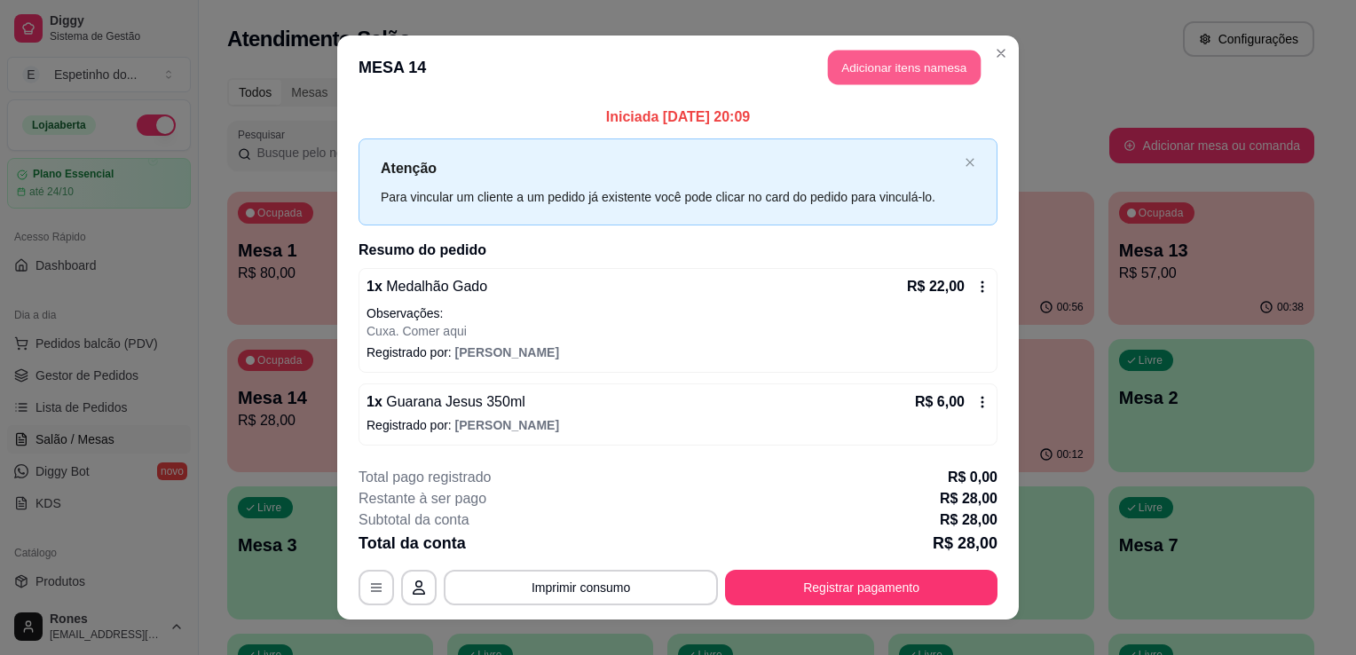
click at [894, 75] on button "Adicionar itens na mesa" at bounding box center [904, 68] width 153 height 35
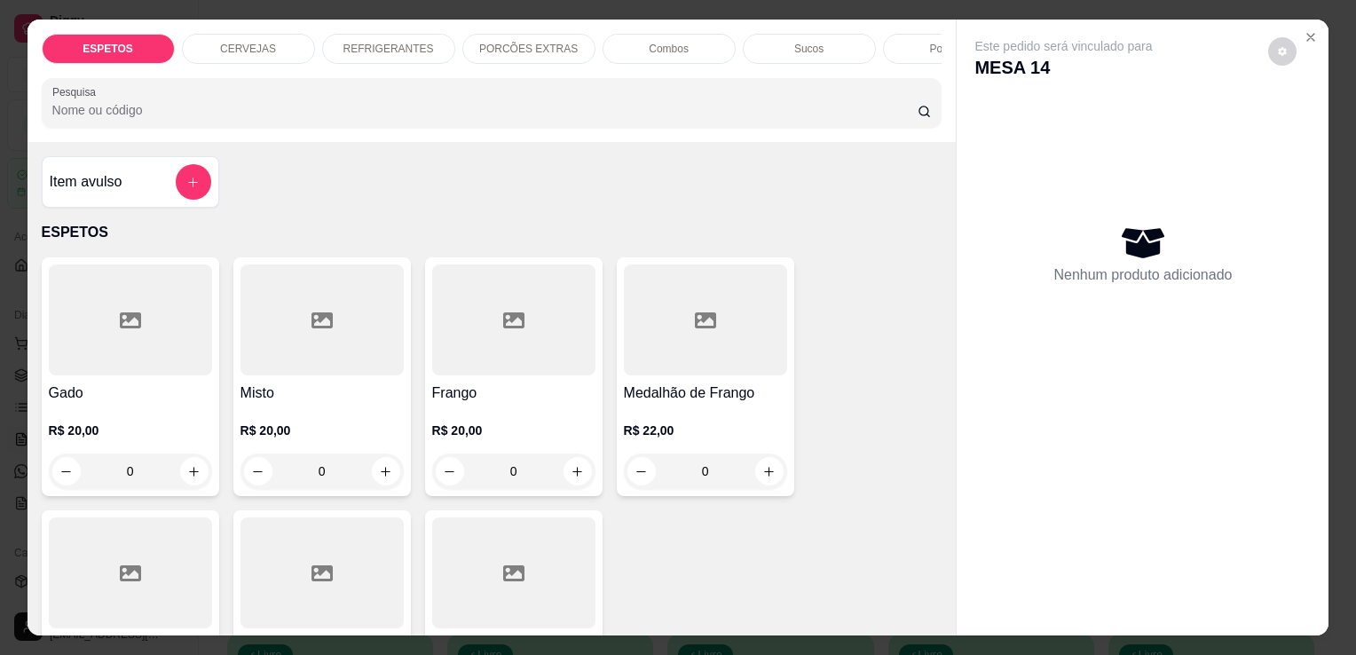
click at [272, 41] on div "CERVEJAS" at bounding box center [248, 49] width 133 height 30
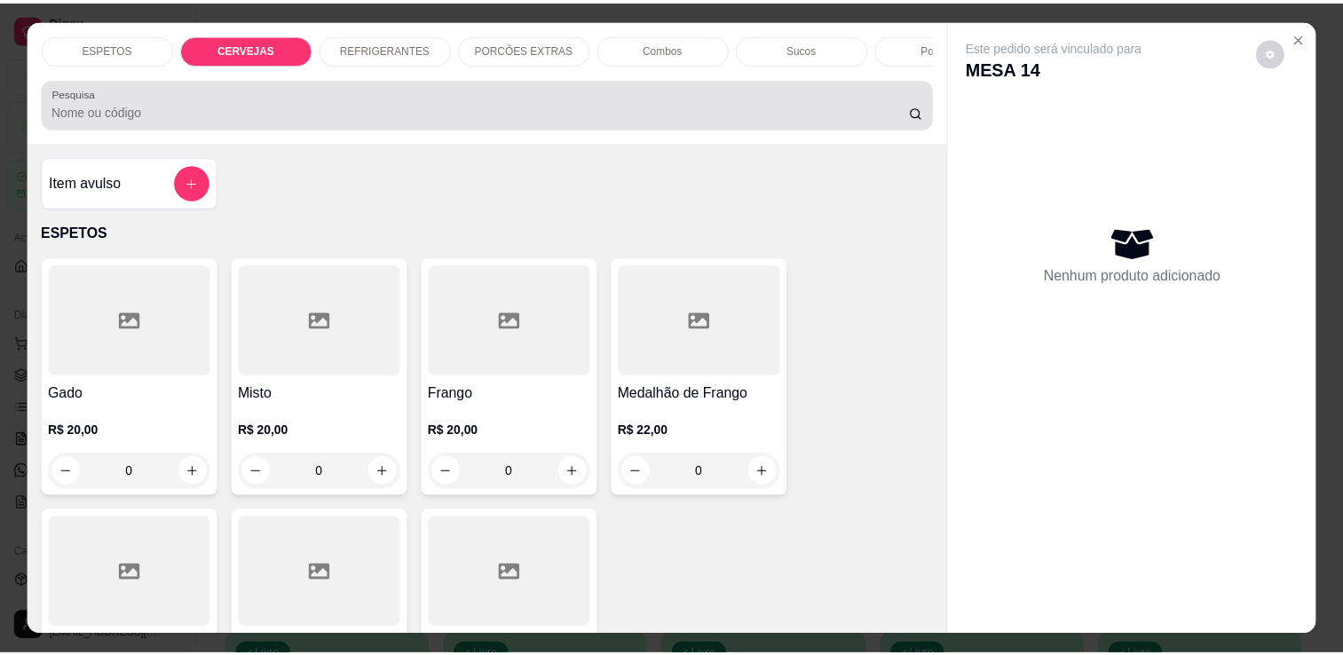
scroll to position [43, 0]
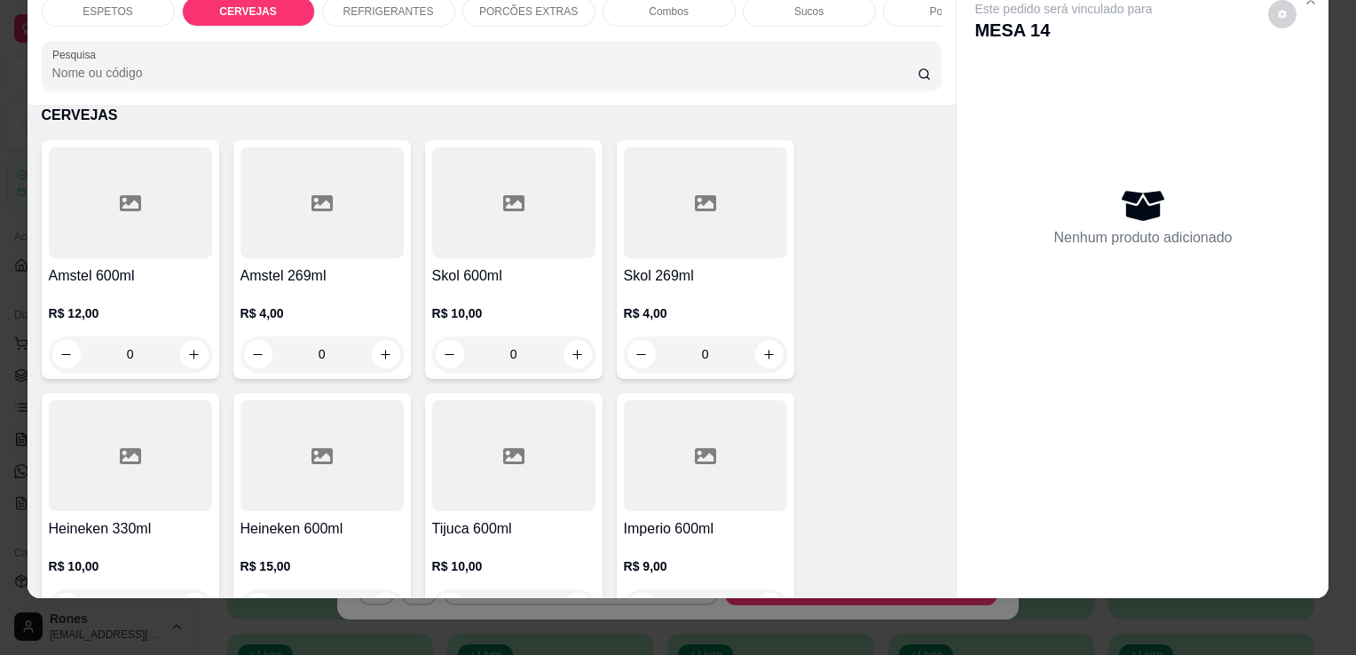
click at [148, 491] on div at bounding box center [130, 455] width 163 height 111
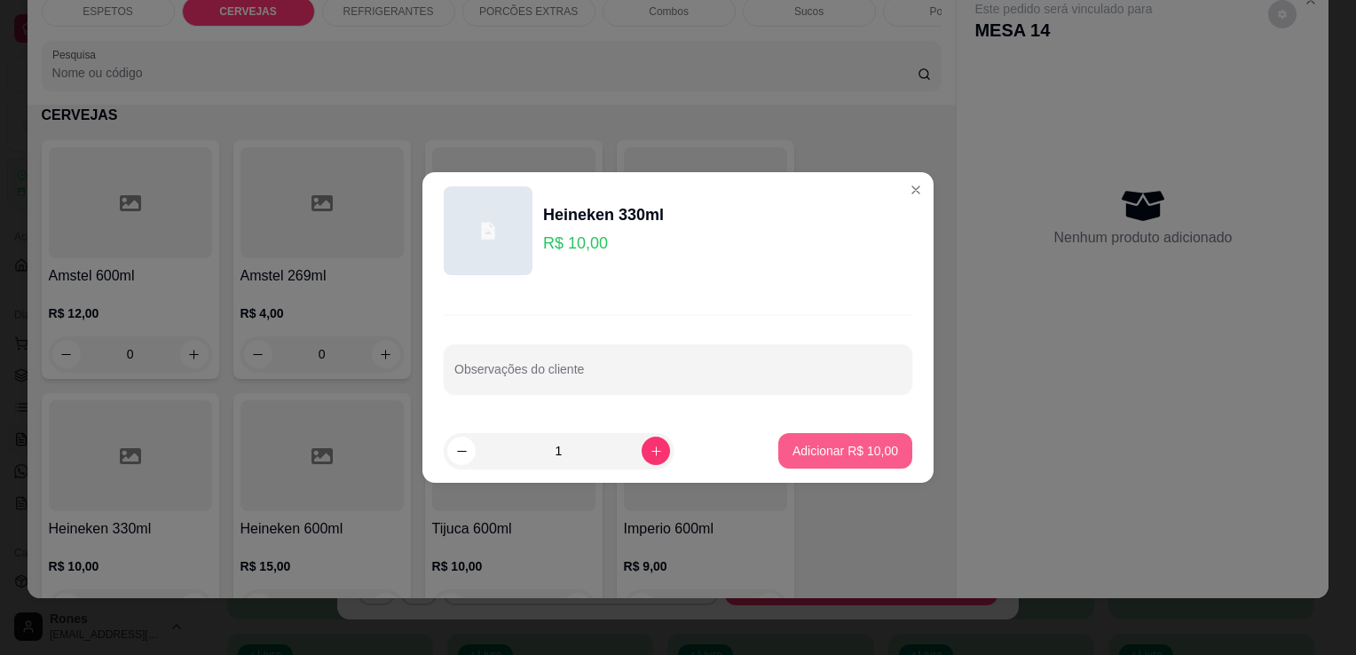
click at [865, 457] on p "Adicionar R$ 10,00" at bounding box center [845, 451] width 106 height 18
type input "1"
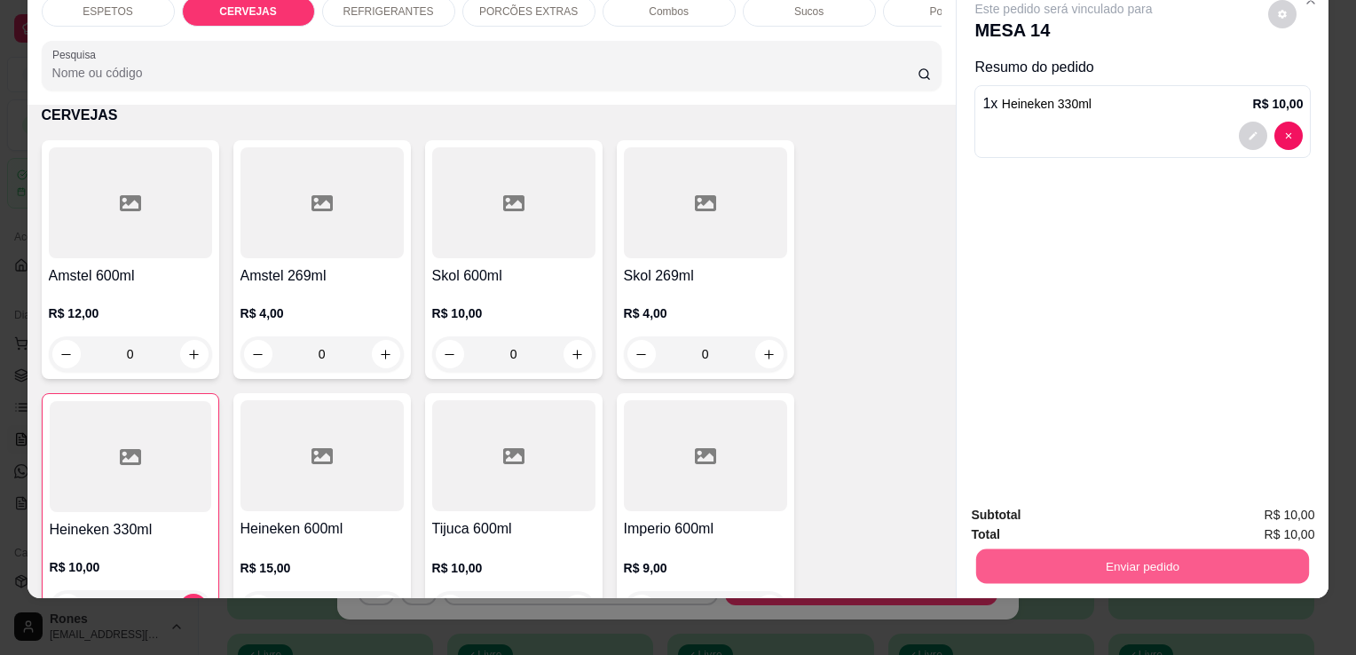
click at [1083, 551] on button "Enviar pedido" at bounding box center [1142, 565] width 333 height 35
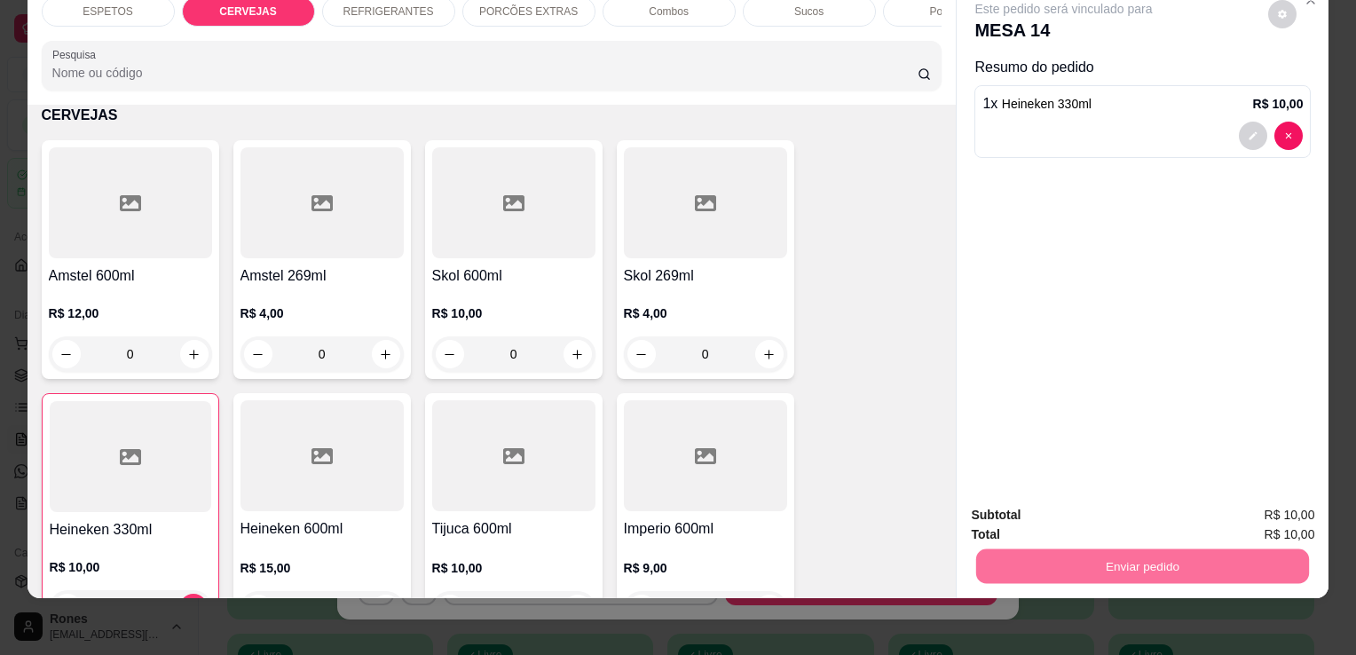
click at [1271, 508] on button "Enviar pedido" at bounding box center [1268, 508] width 98 height 33
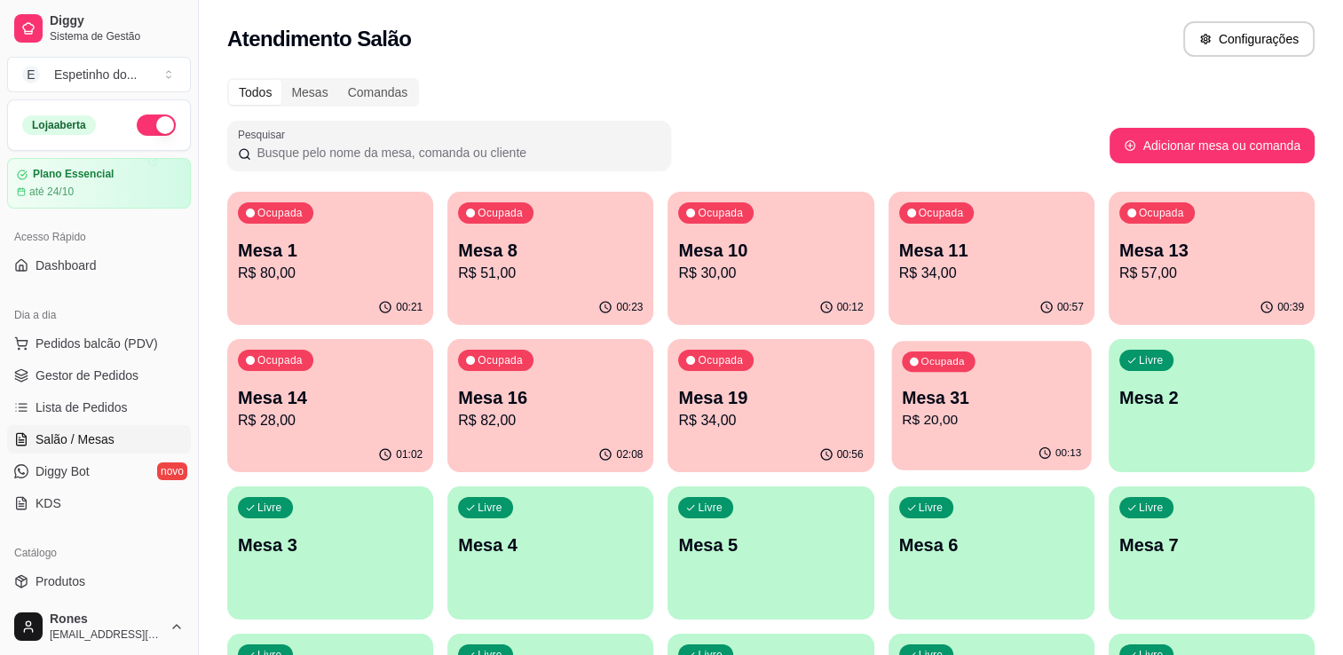
click at [980, 410] on p "R$ 20,00" at bounding box center [991, 420] width 179 height 20
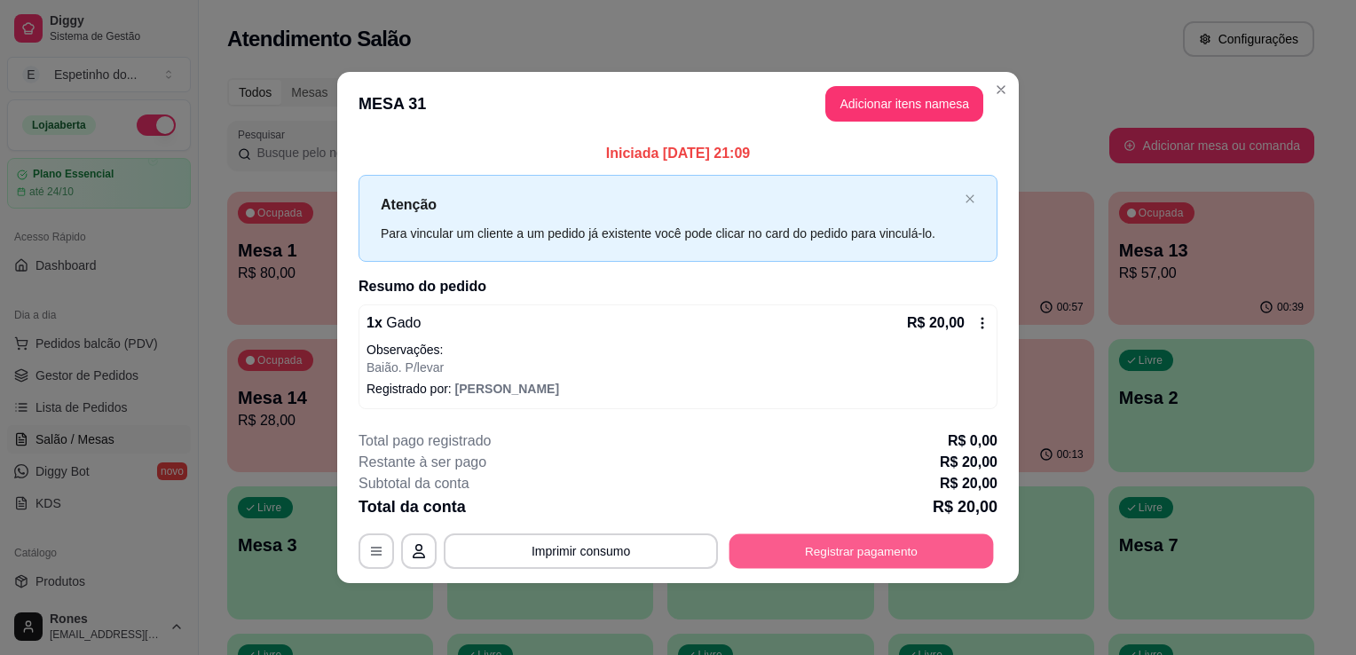
click at [930, 549] on button "Registrar pagamento" at bounding box center [861, 550] width 264 height 35
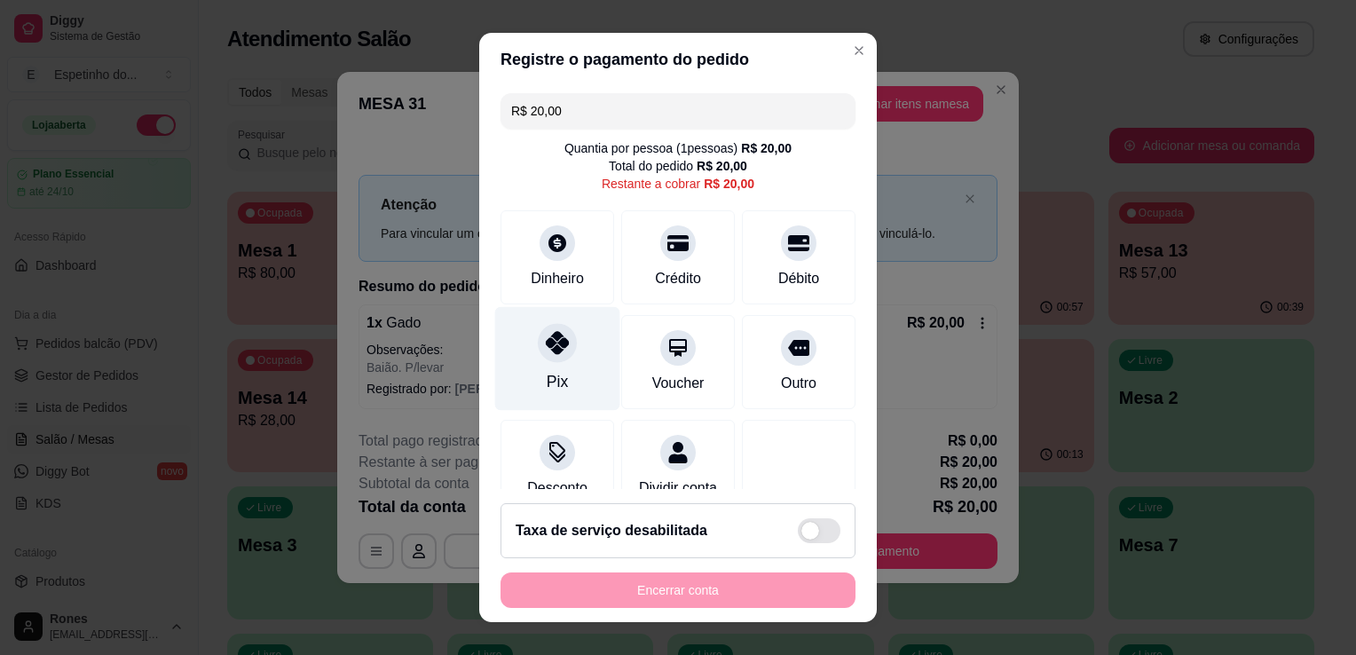
click at [547, 371] on div "Pix" at bounding box center [557, 381] width 21 height 23
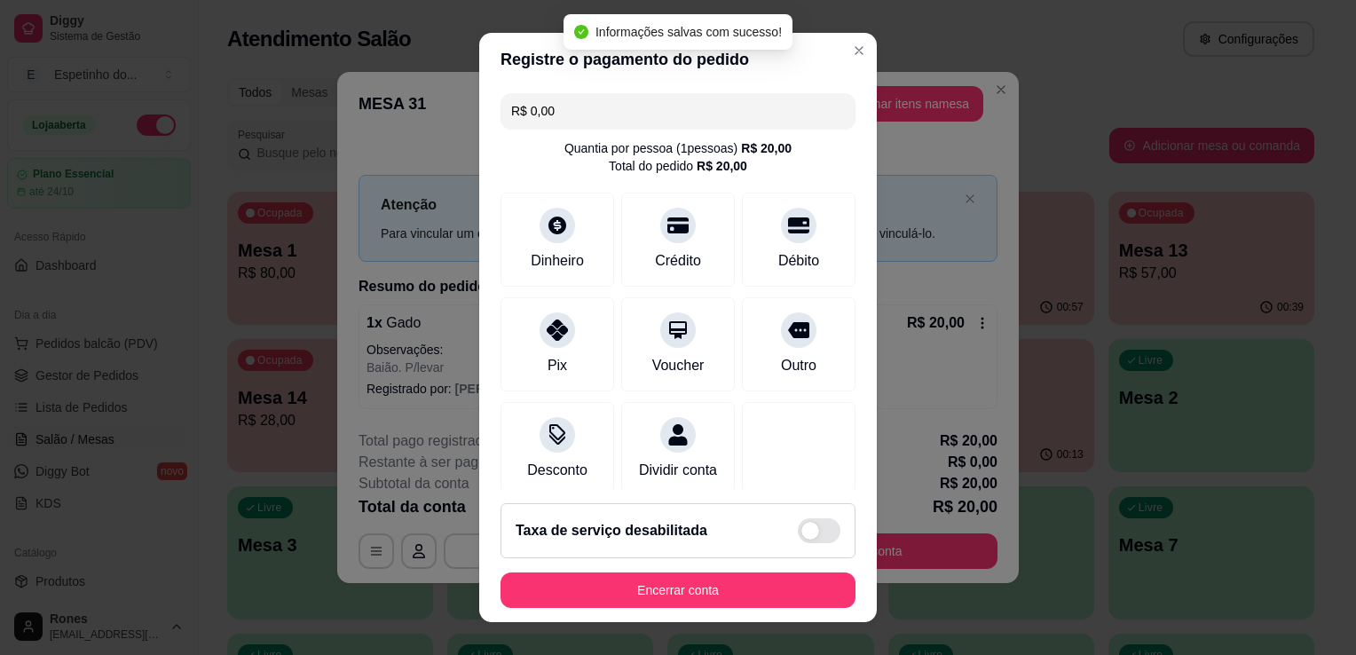
type input "R$ 0,00"
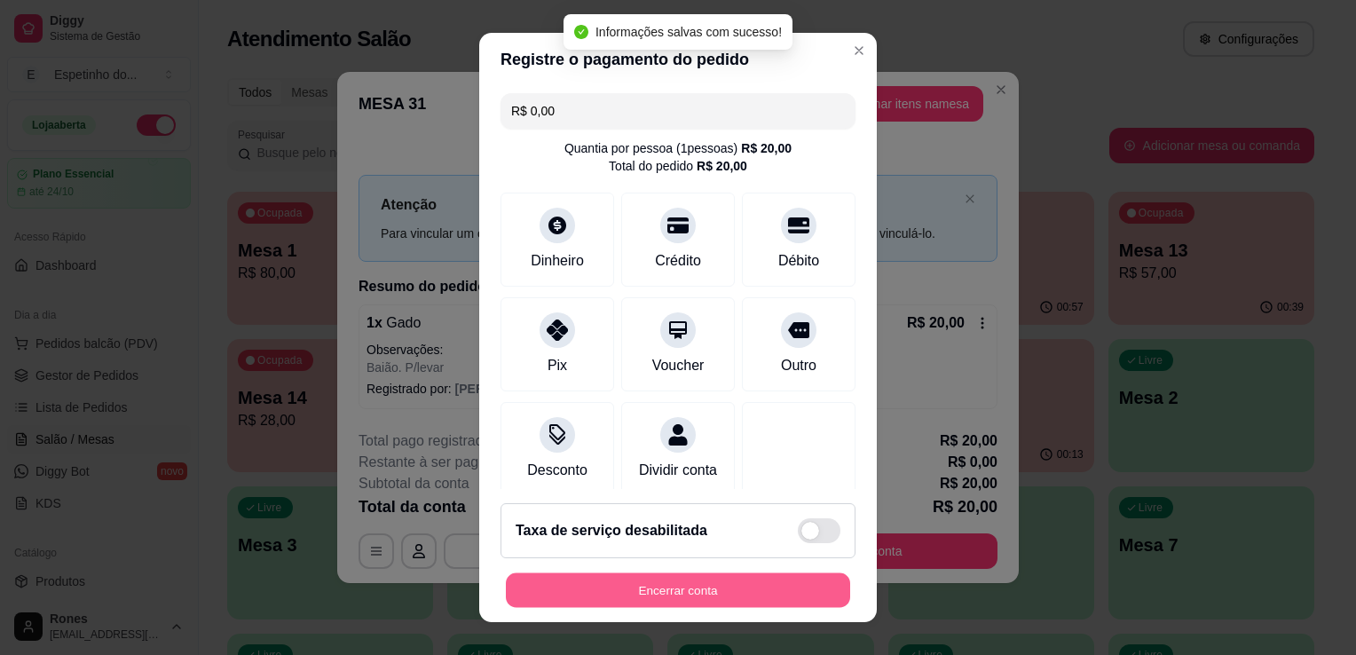
click at [751, 585] on button "Encerrar conta" at bounding box center [678, 590] width 344 height 35
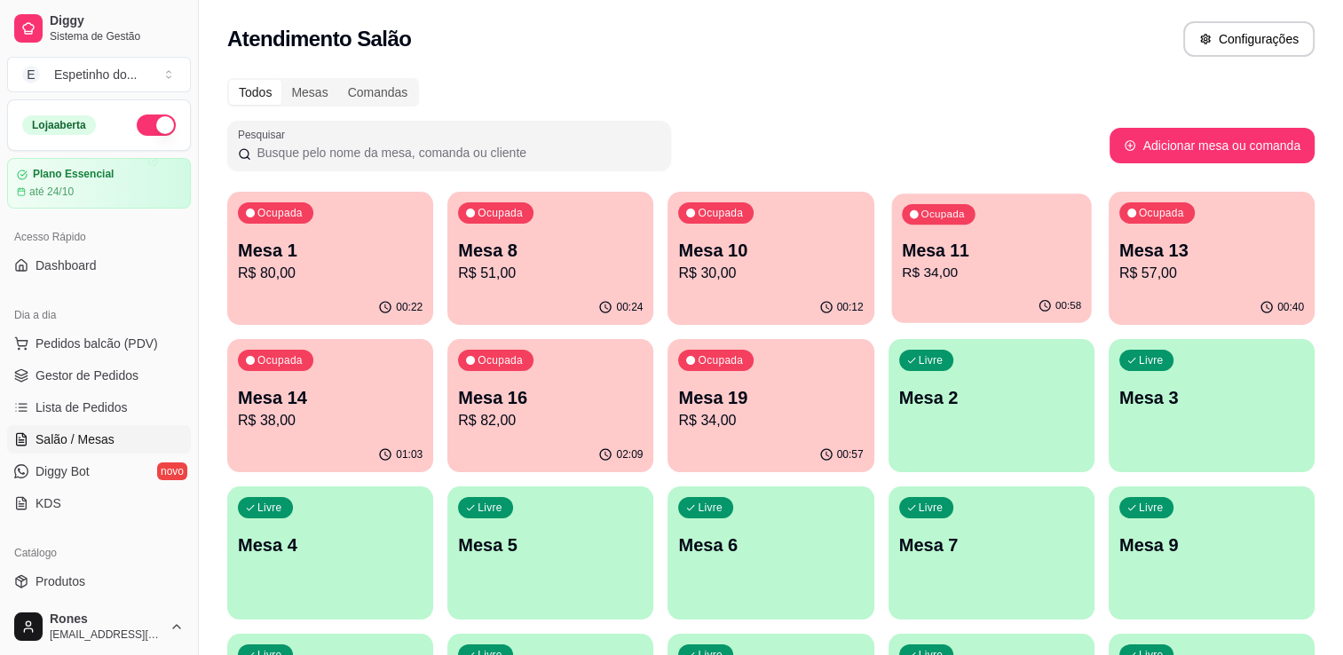
click at [940, 252] on p "Mesa 11" at bounding box center [991, 251] width 179 height 24
click at [111, 366] on span "Gestor de Pedidos" at bounding box center [86, 375] width 103 height 18
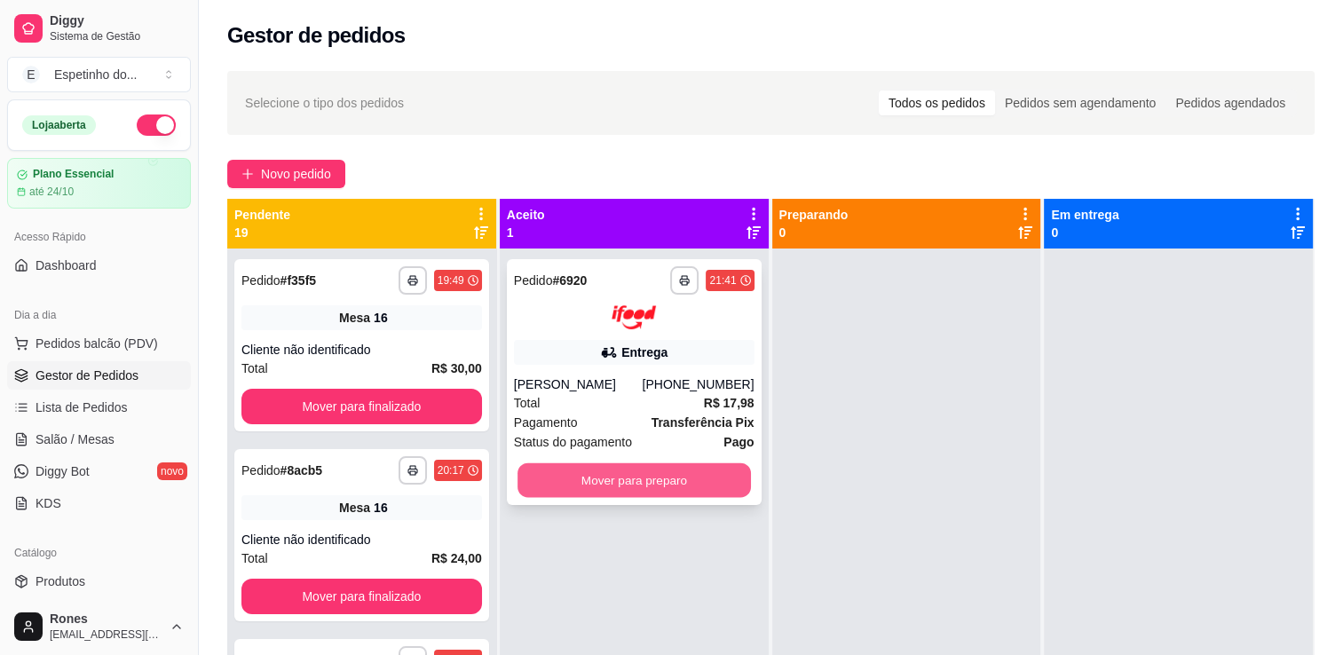
click at [692, 486] on button "Mover para preparo" at bounding box center [633, 479] width 233 height 35
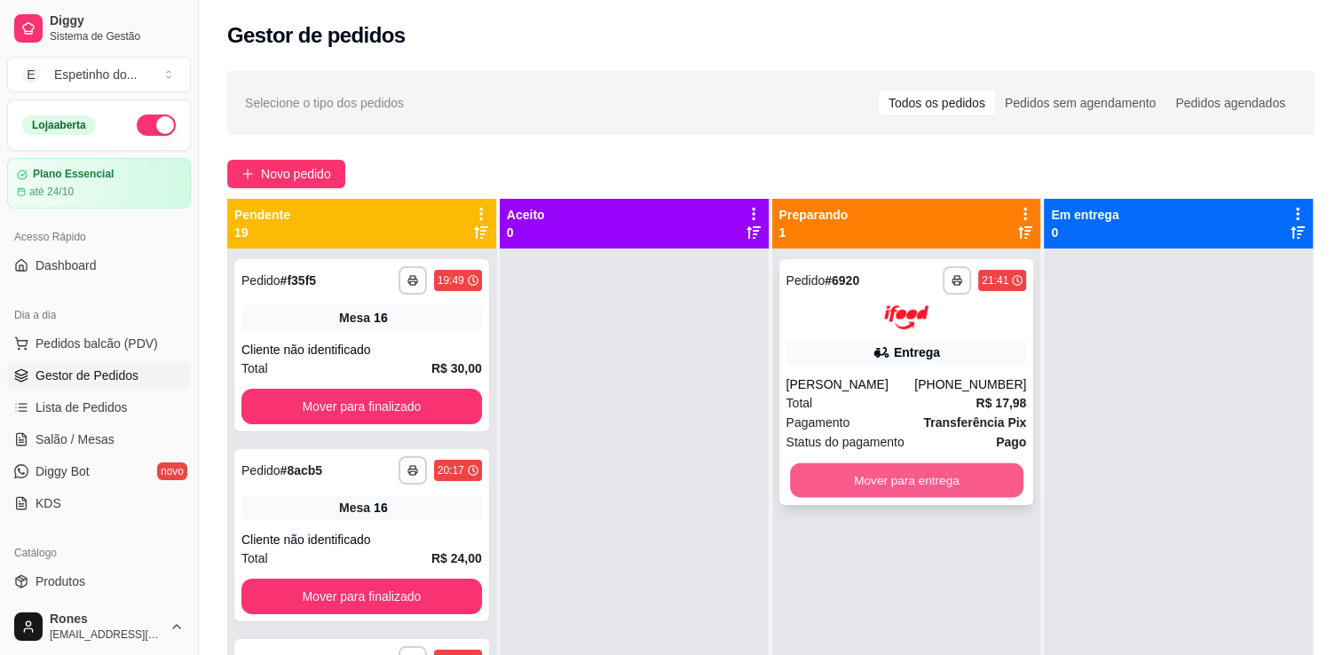
click at [907, 489] on button "Mover para entrega" at bounding box center [906, 479] width 233 height 35
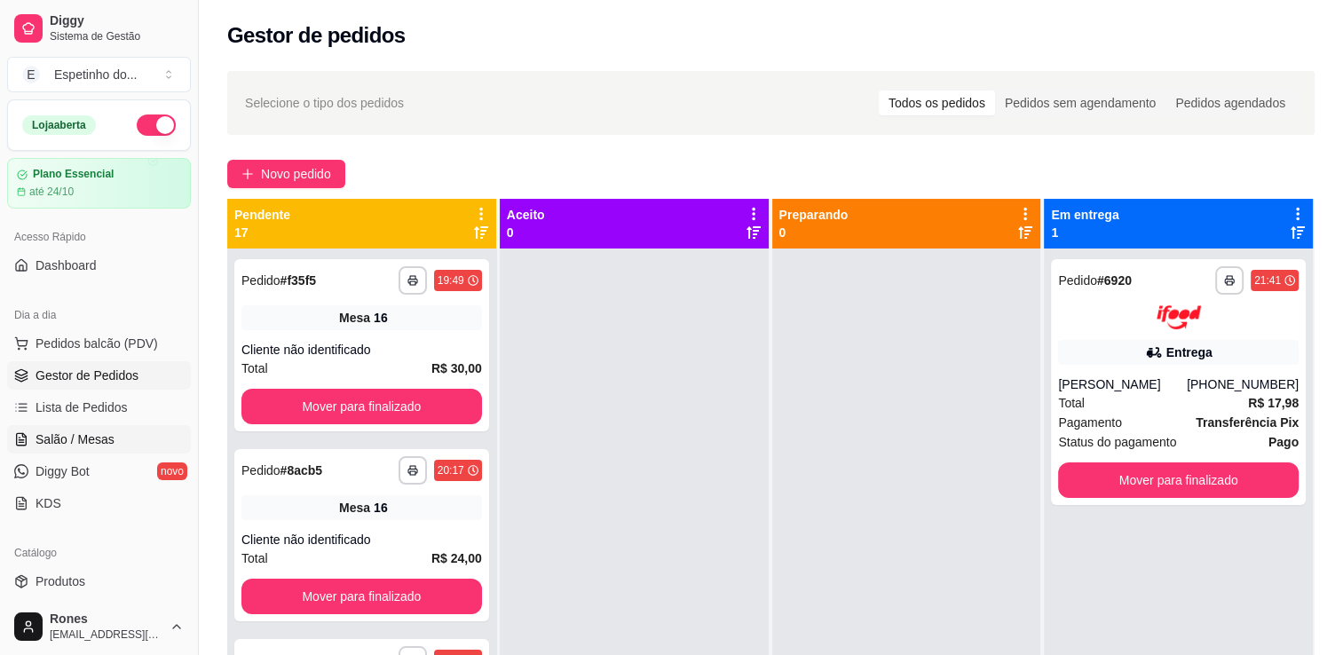
click at [92, 435] on span "Salão / Mesas" at bounding box center [74, 439] width 79 height 18
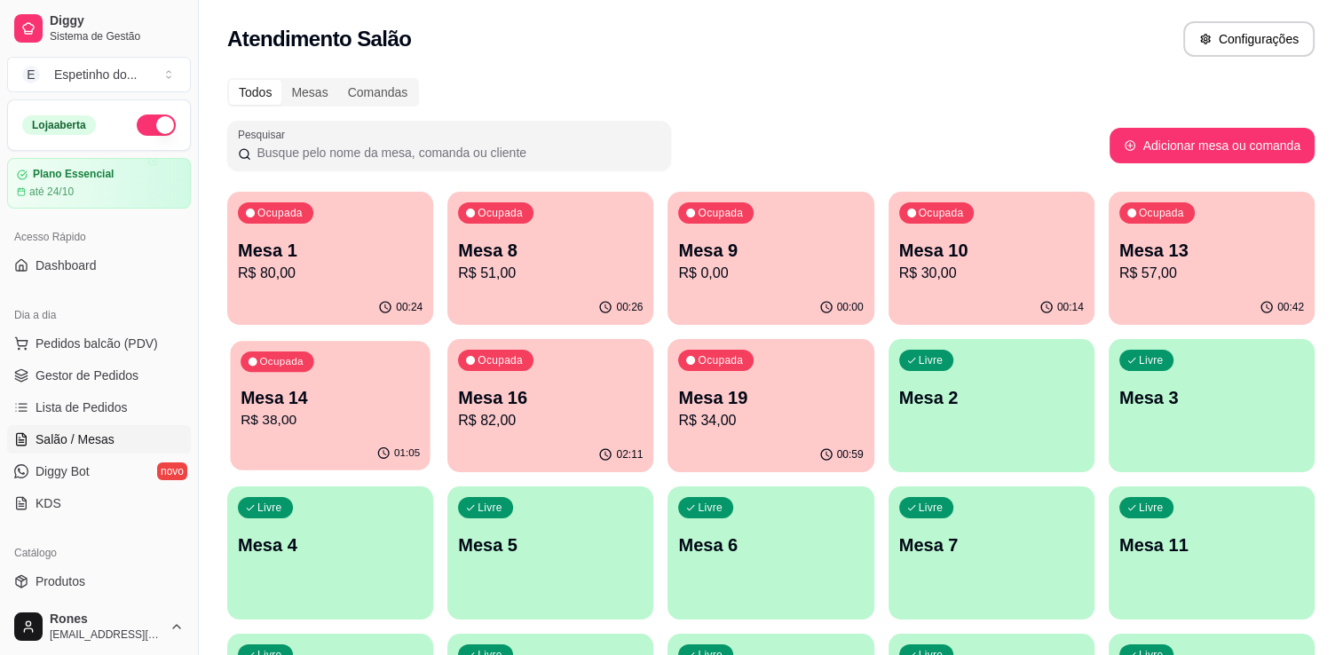
click at [393, 425] on p "R$ 38,00" at bounding box center [329, 420] width 179 height 20
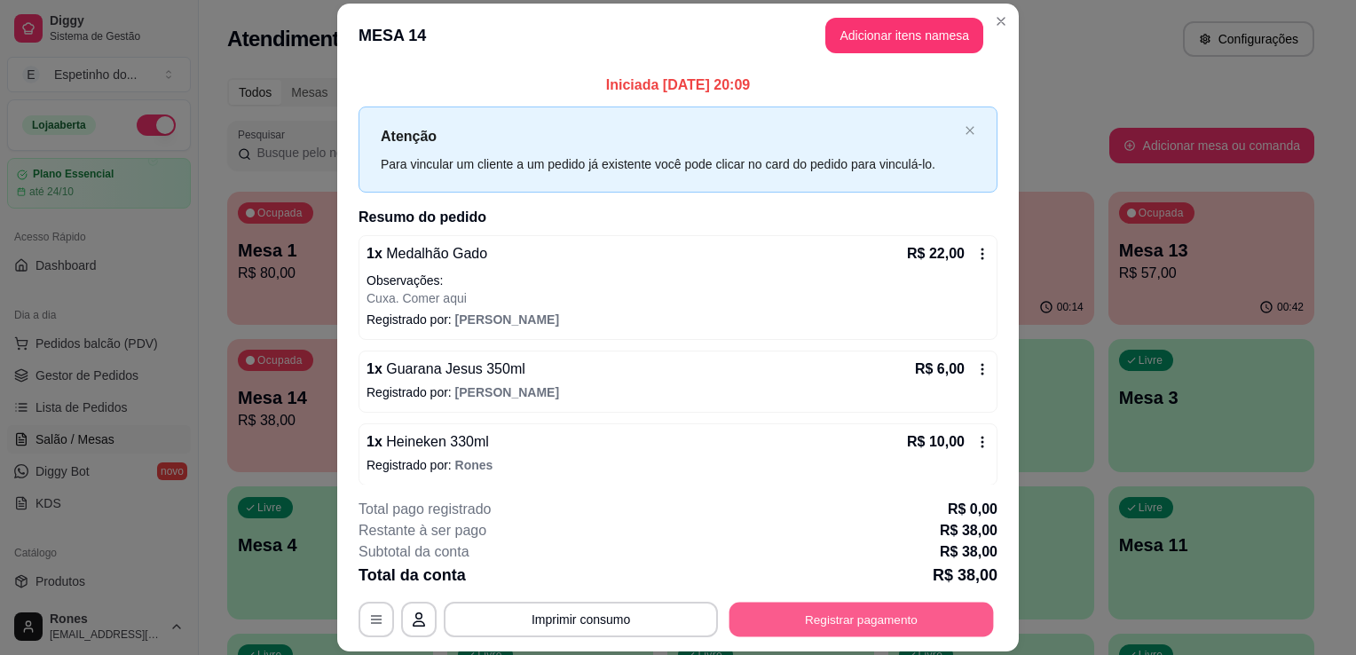
click at [817, 610] on button "Registrar pagamento" at bounding box center [861, 620] width 264 height 35
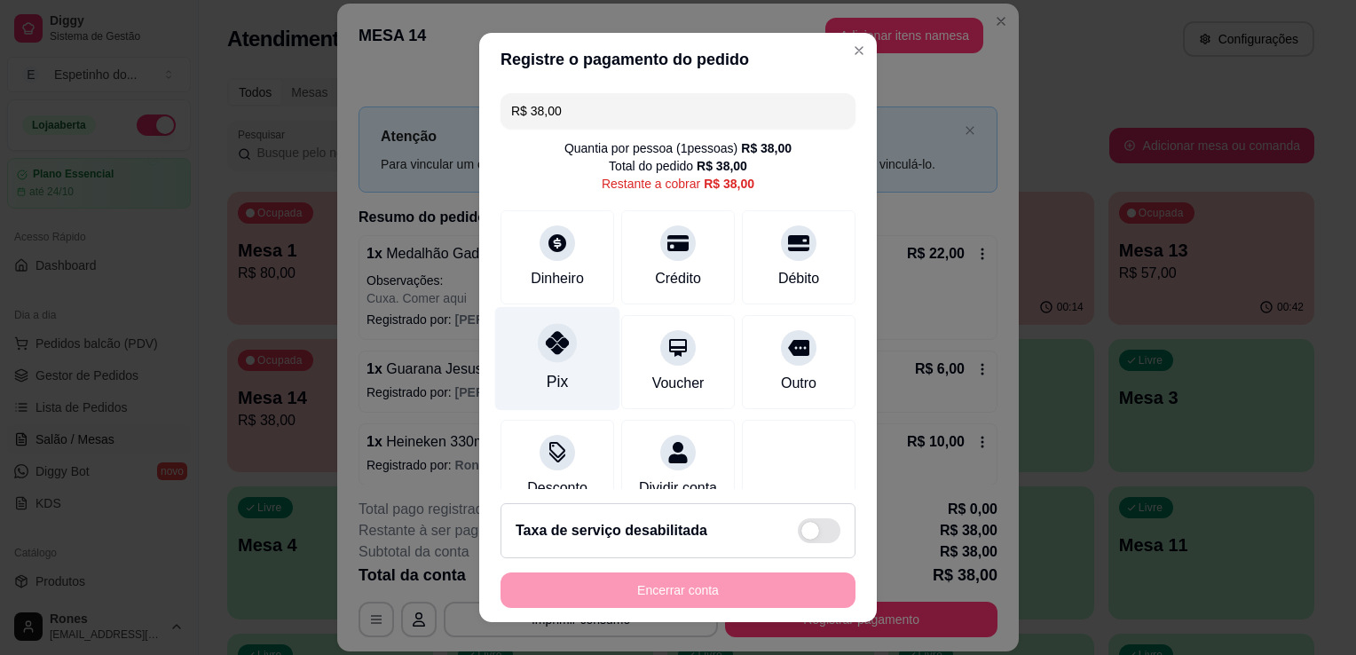
click at [564, 389] on div "Pix" at bounding box center [557, 359] width 125 height 104
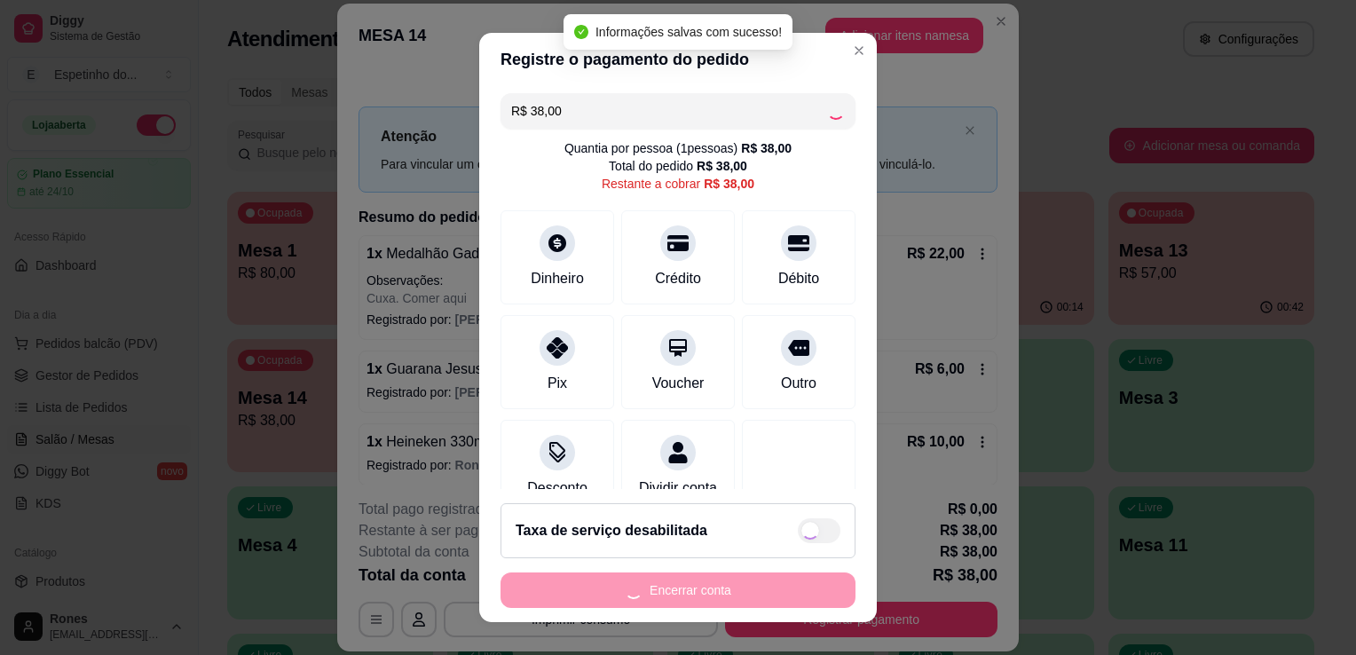
type input "R$ 0,00"
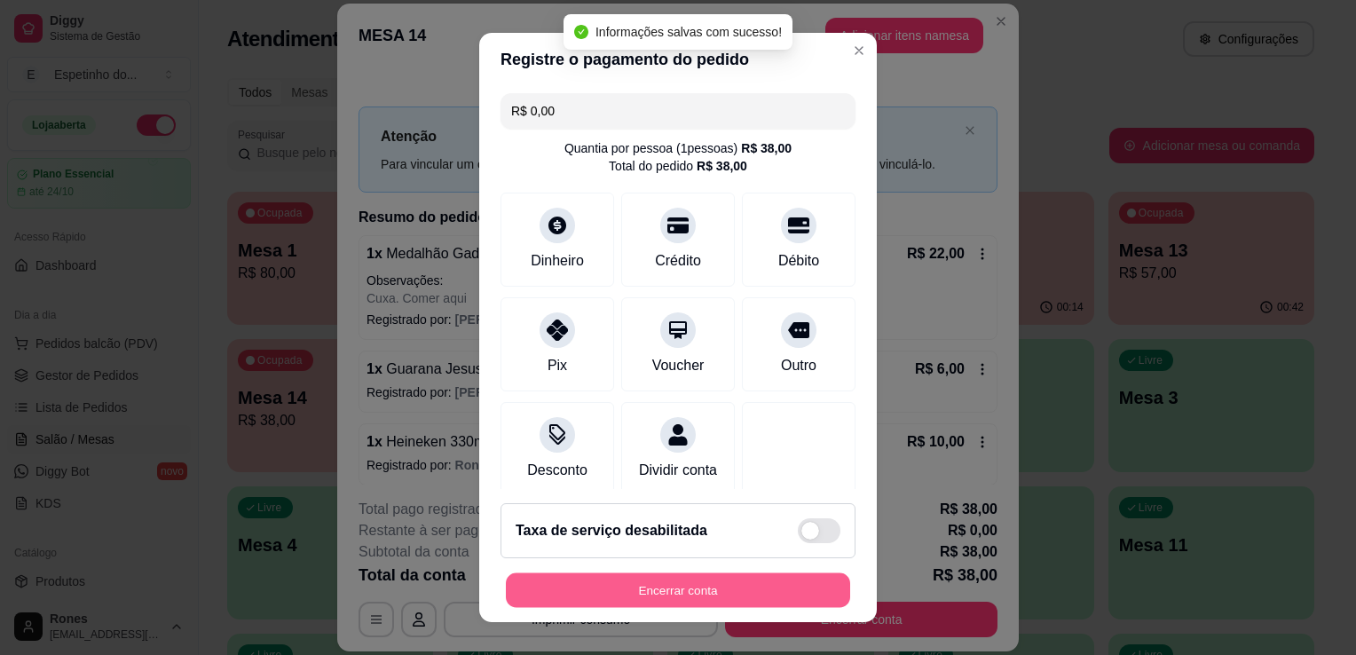
click at [691, 591] on button "Encerrar conta" at bounding box center [678, 590] width 344 height 35
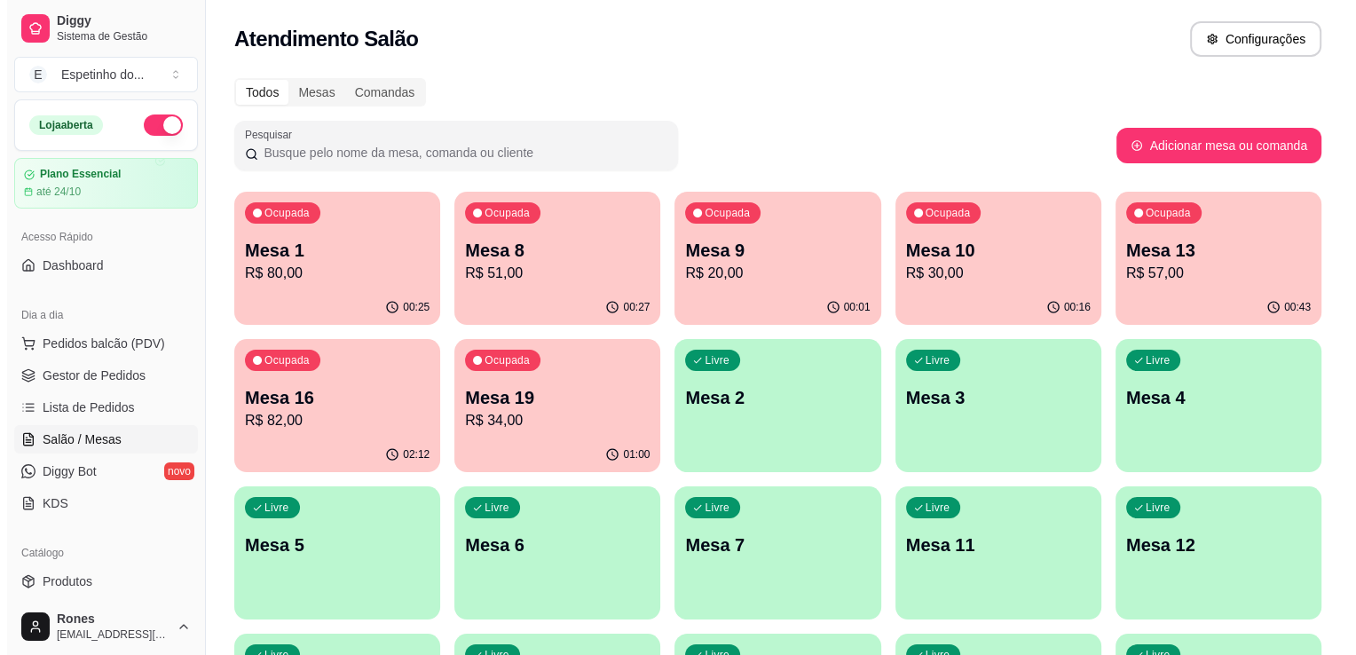
scroll to position [330, 0]
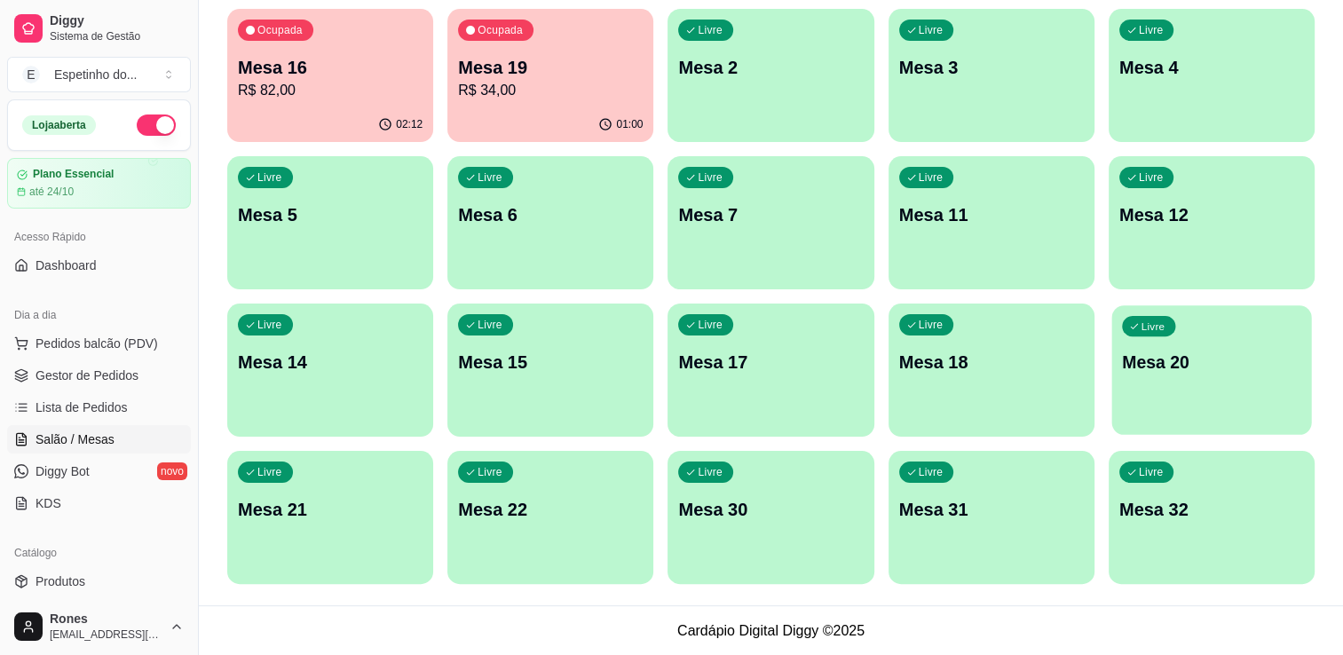
click at [1245, 380] on div "Livre Mesa 20" at bounding box center [1211, 359] width 200 height 108
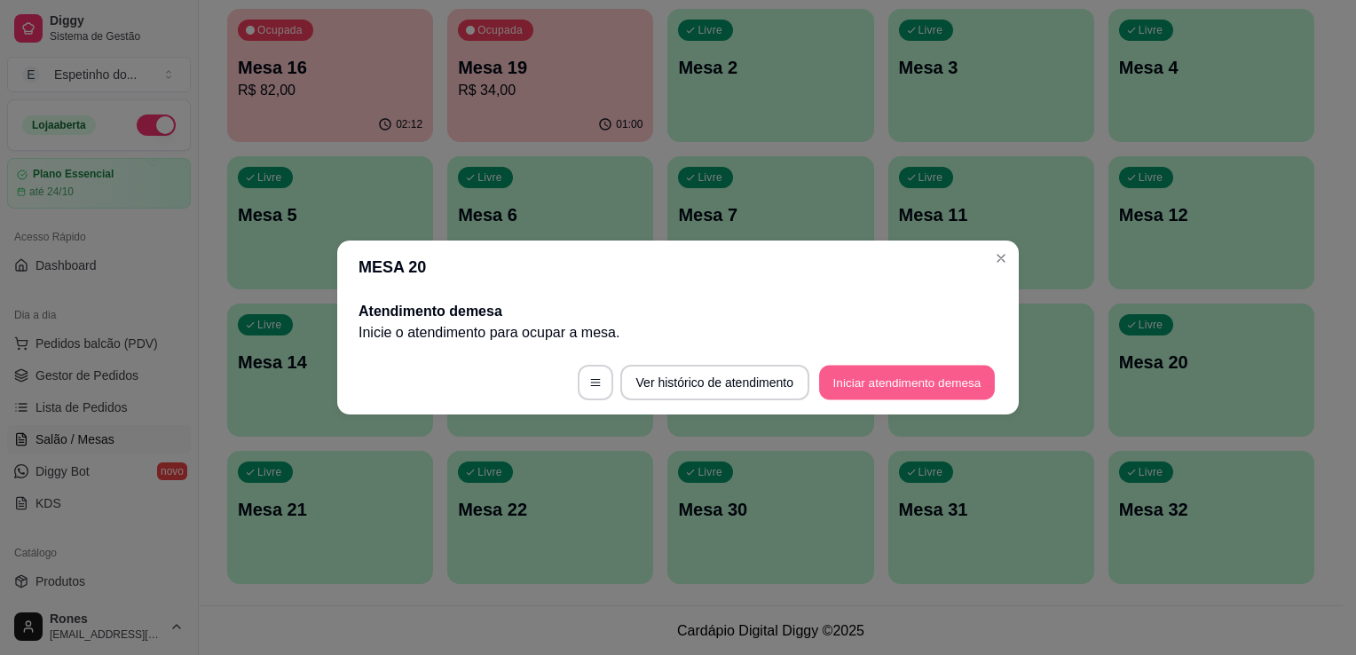
click at [875, 377] on button "Iniciar atendimento de mesa" at bounding box center [907, 383] width 176 height 35
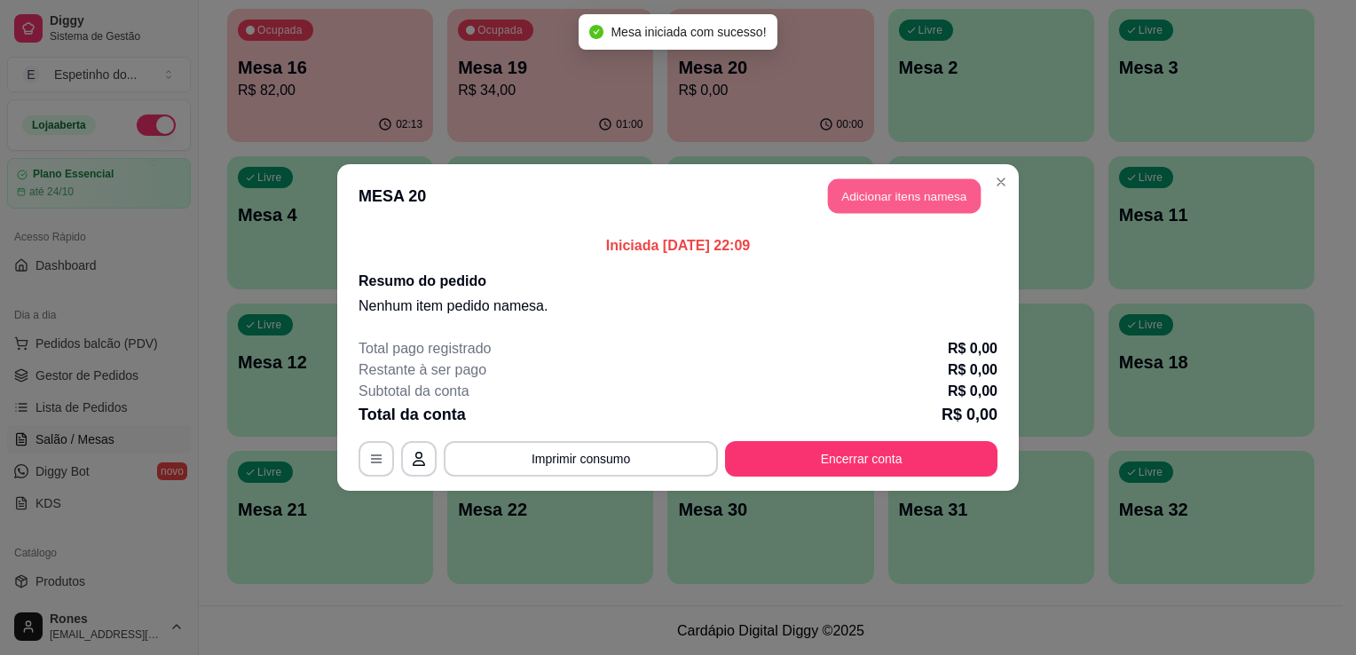
click at [872, 201] on button "Adicionar itens na mesa" at bounding box center [904, 196] width 153 height 35
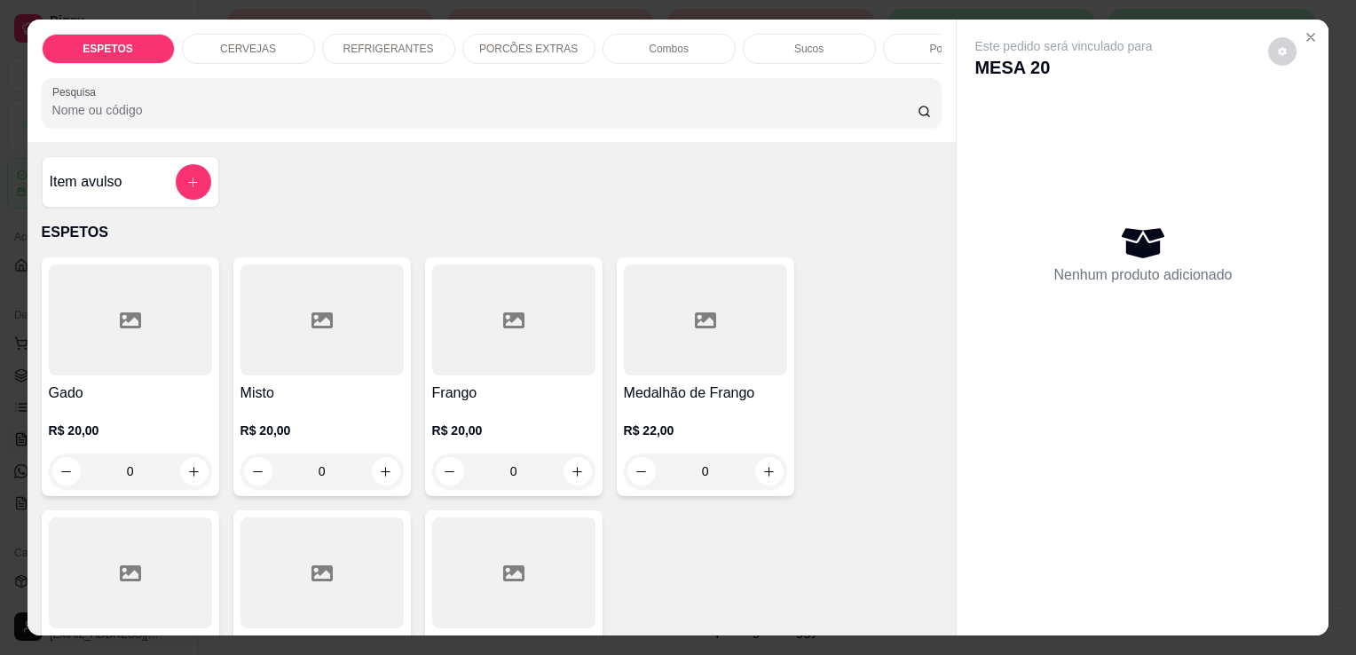
click at [167, 395] on h4 "Gado" at bounding box center [130, 392] width 163 height 21
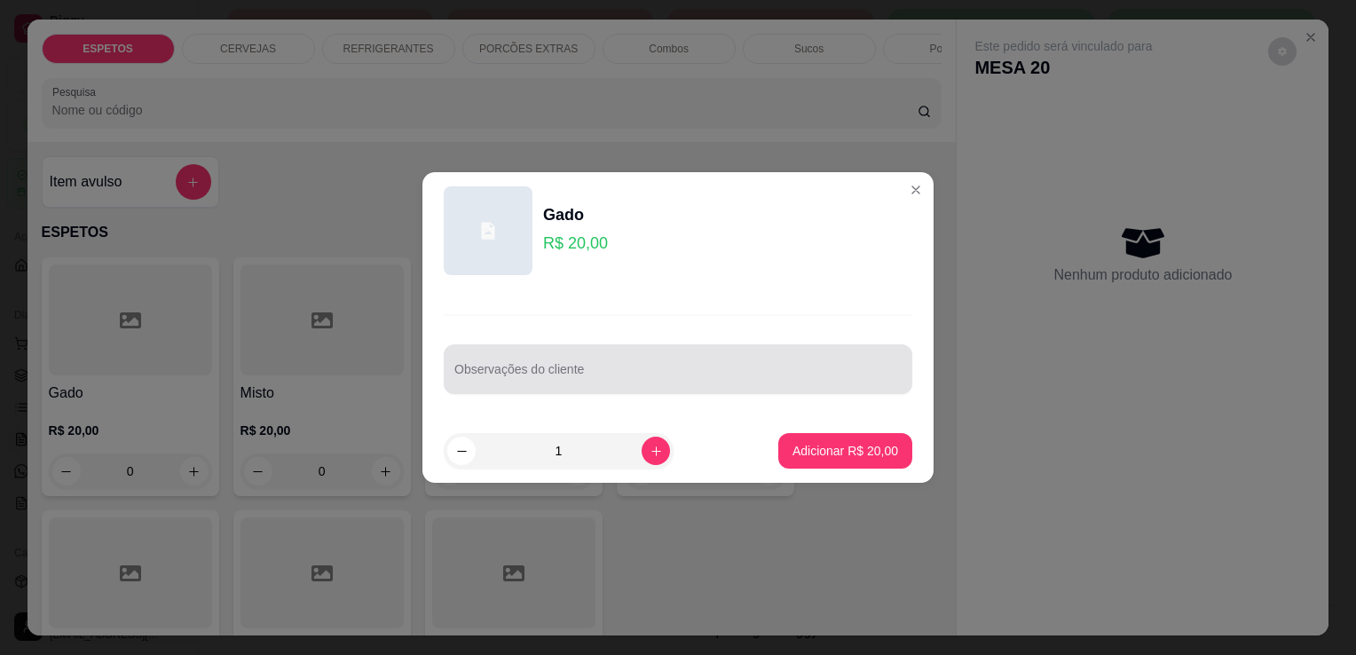
click at [591, 391] on div "Observações do cliente" at bounding box center [678, 369] width 469 height 50
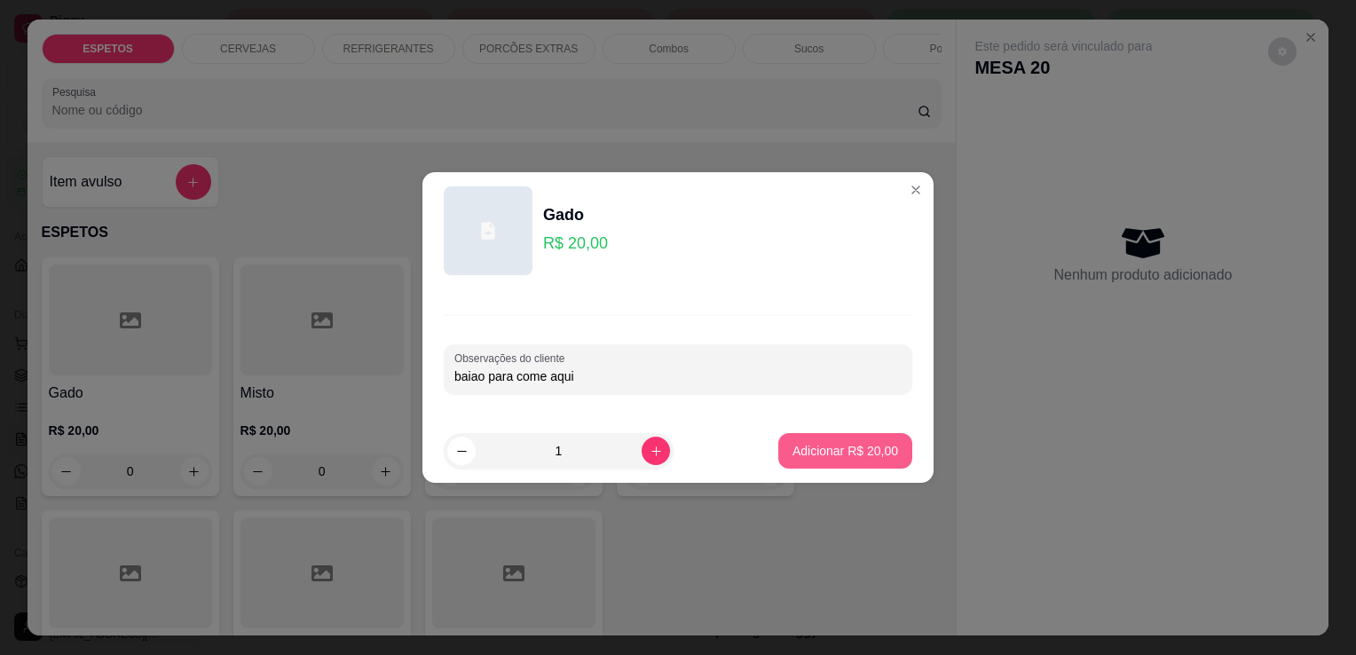
type input "baiao para come aqui"
click at [802, 456] on p "Adicionar R$ 20,00" at bounding box center [845, 450] width 103 height 17
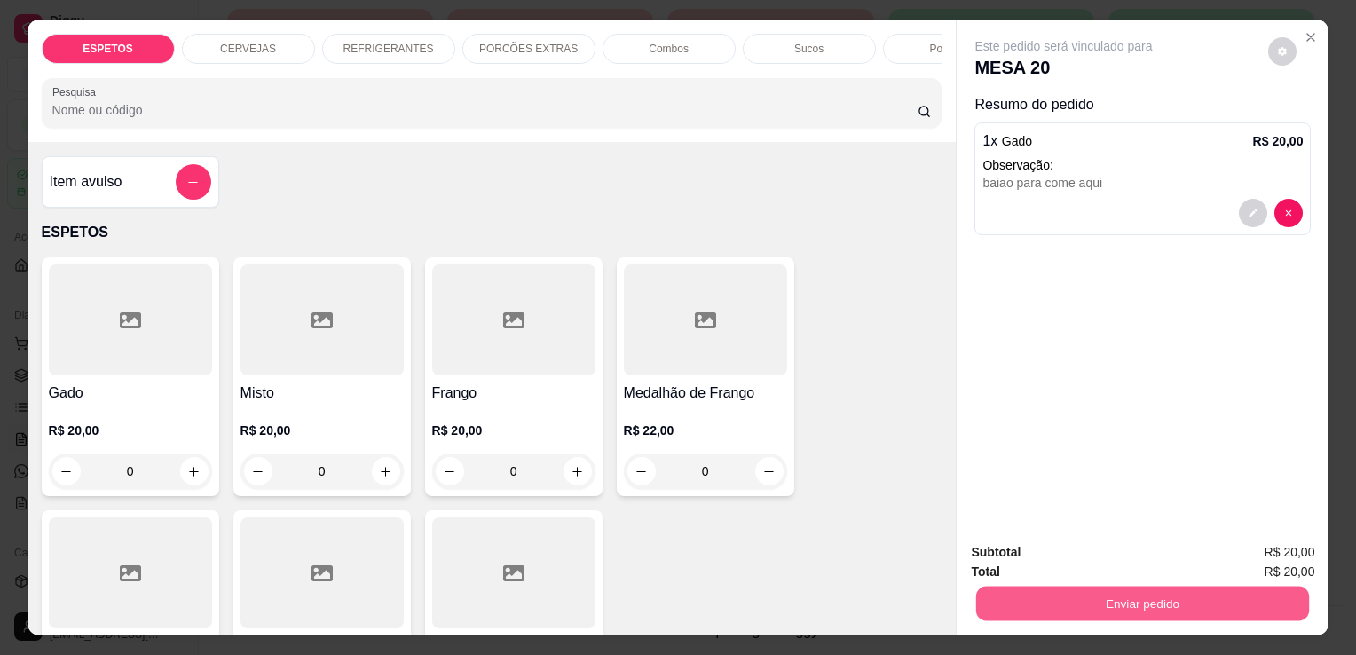
click at [1161, 603] on button "Enviar pedido" at bounding box center [1142, 603] width 333 height 35
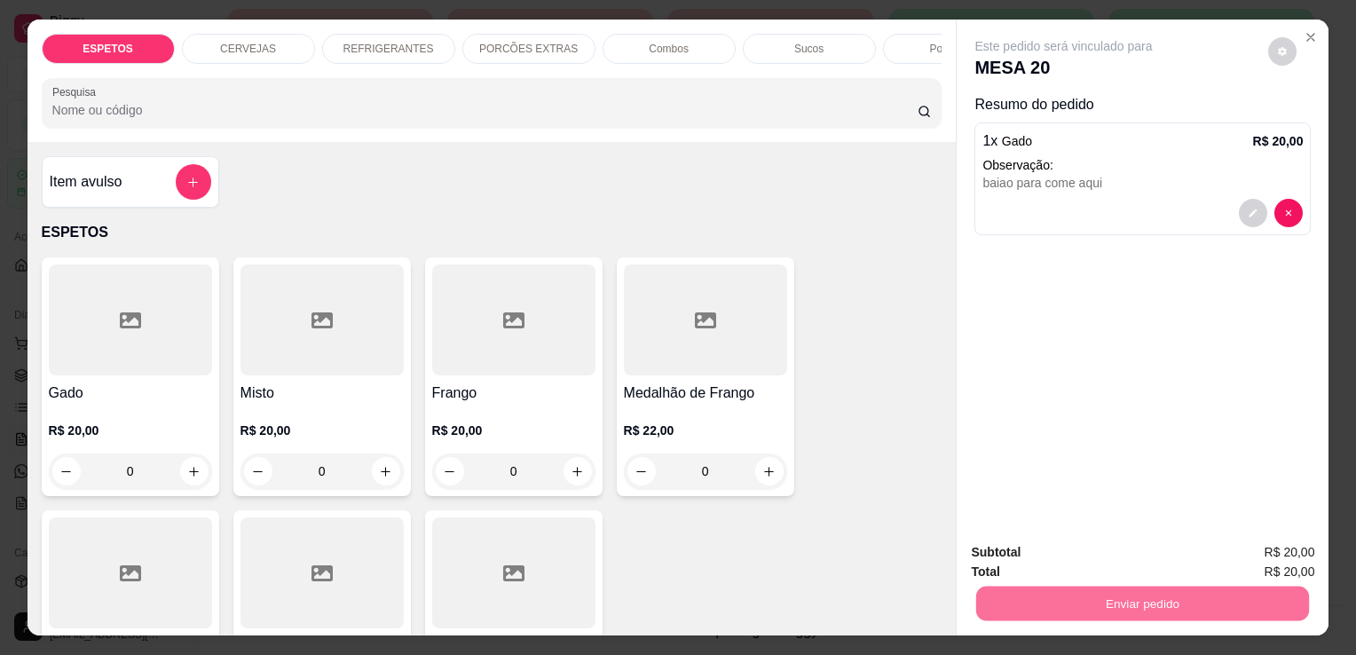
click at [1272, 552] on button "Enviar pedido" at bounding box center [1268, 554] width 98 height 33
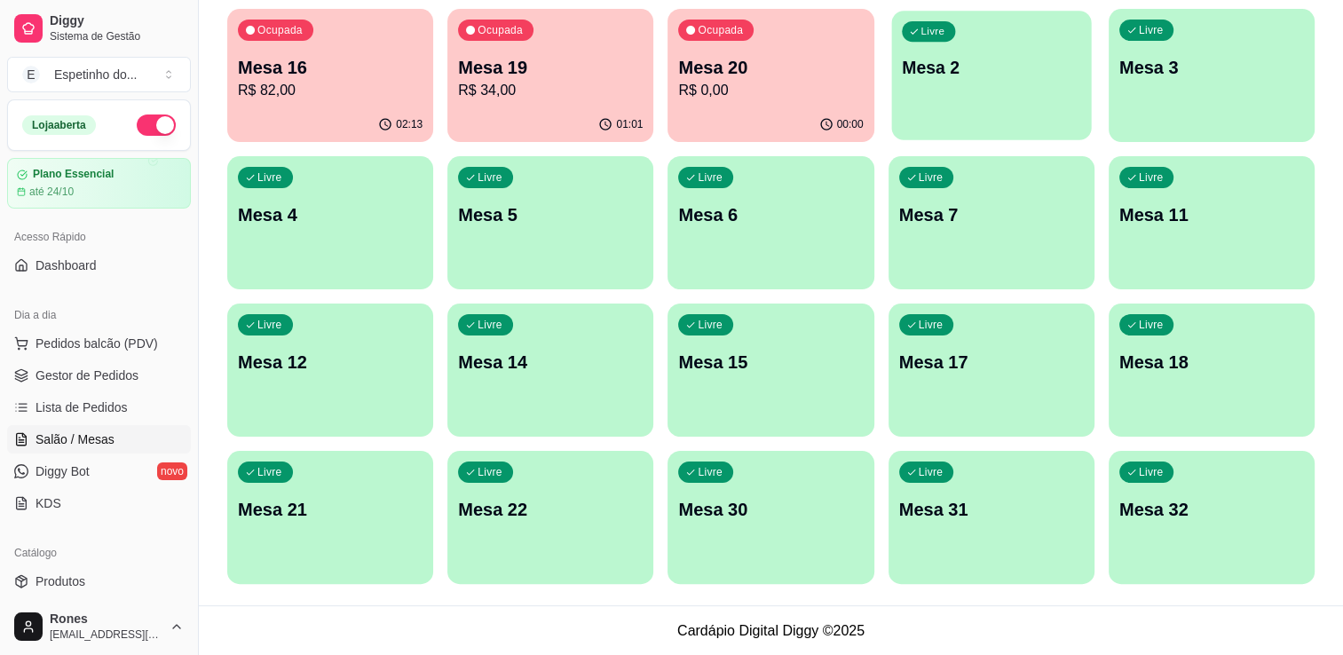
click at [1004, 100] on div "Livre Mesa 2" at bounding box center [991, 65] width 200 height 108
click at [377, 86] on p "R$ 82,00" at bounding box center [329, 90] width 179 height 20
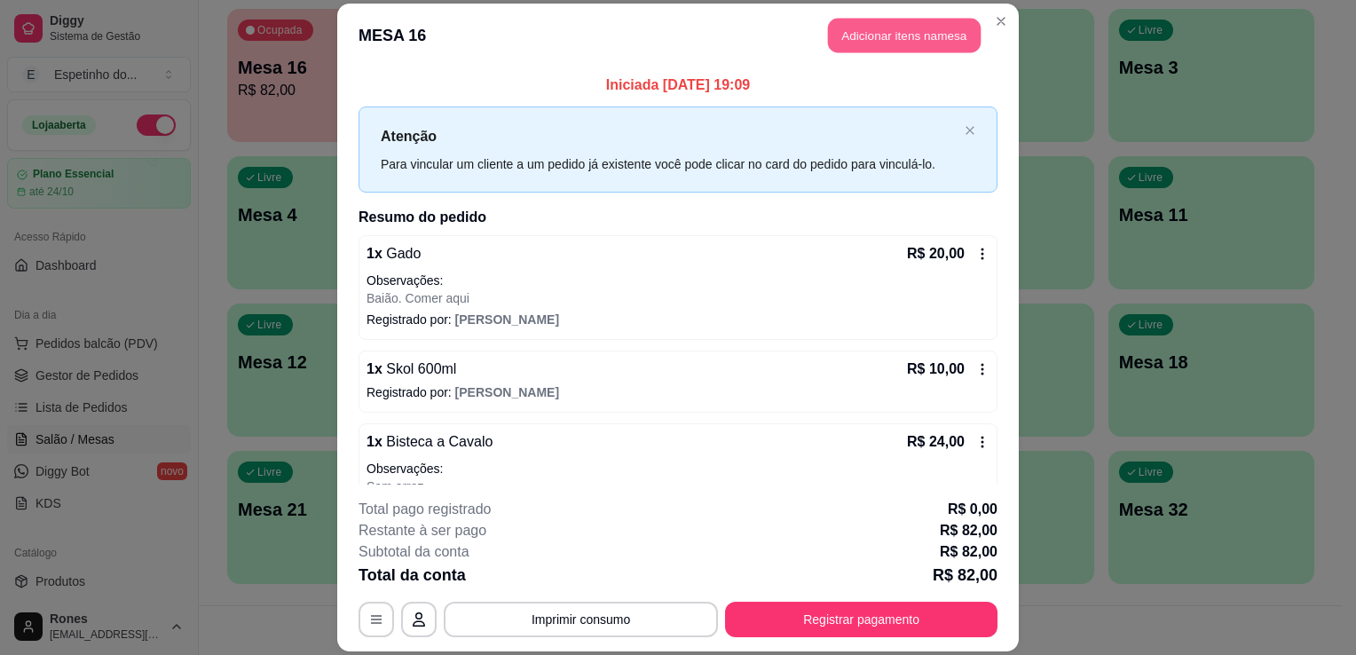
click at [884, 37] on button "Adicionar itens na mesa" at bounding box center [904, 35] width 153 height 35
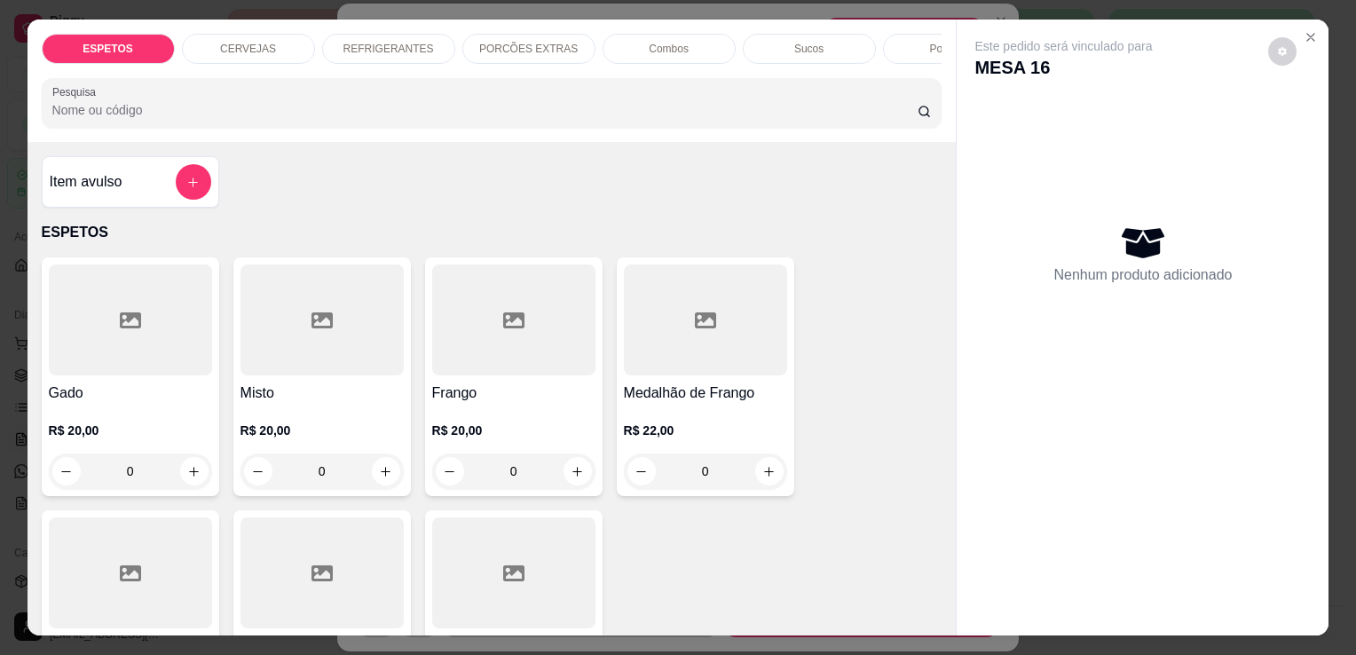
click at [259, 45] on p "CERVEJAS" at bounding box center [248, 49] width 56 height 14
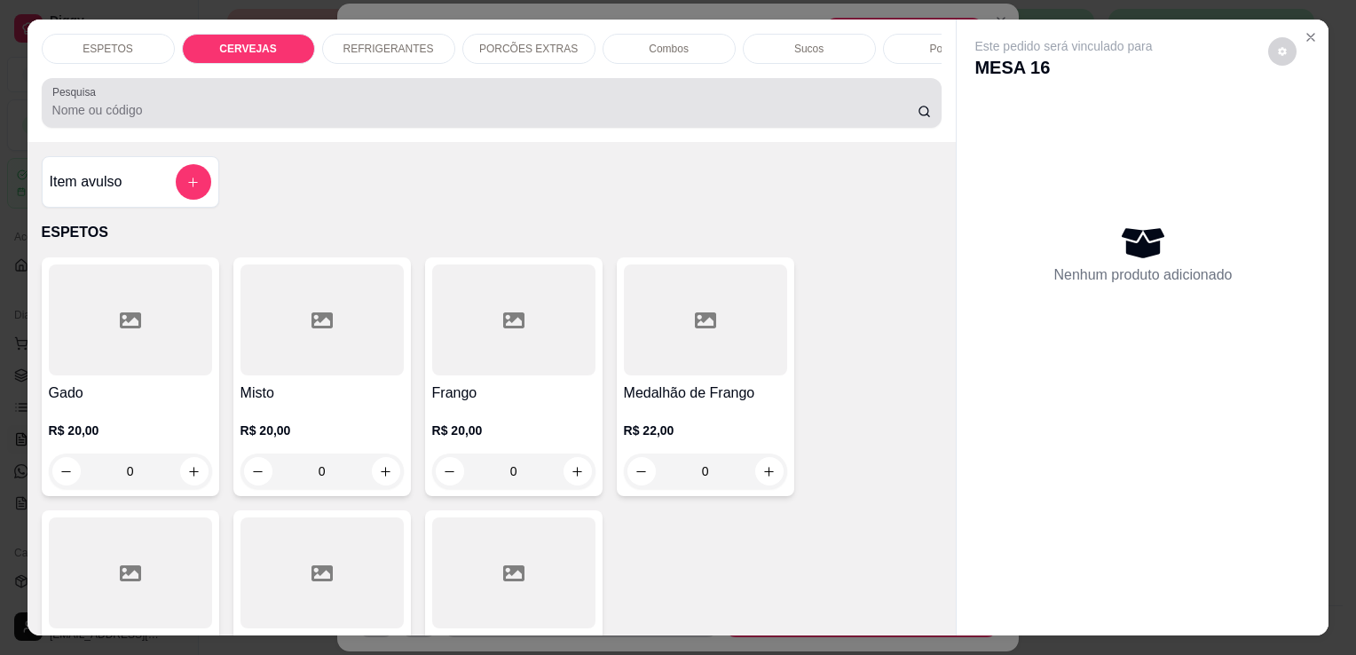
scroll to position [43, 0]
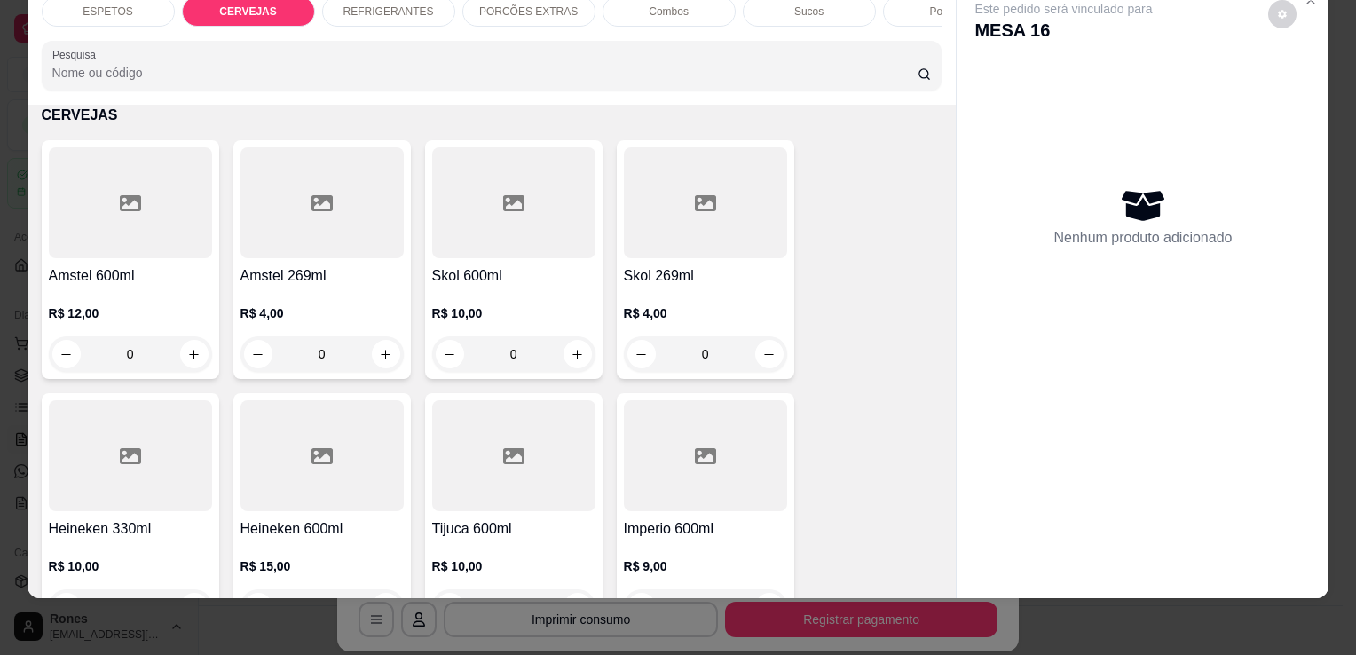
click at [710, 289] on div "R$ 4,00 0" at bounding box center [705, 329] width 163 height 85
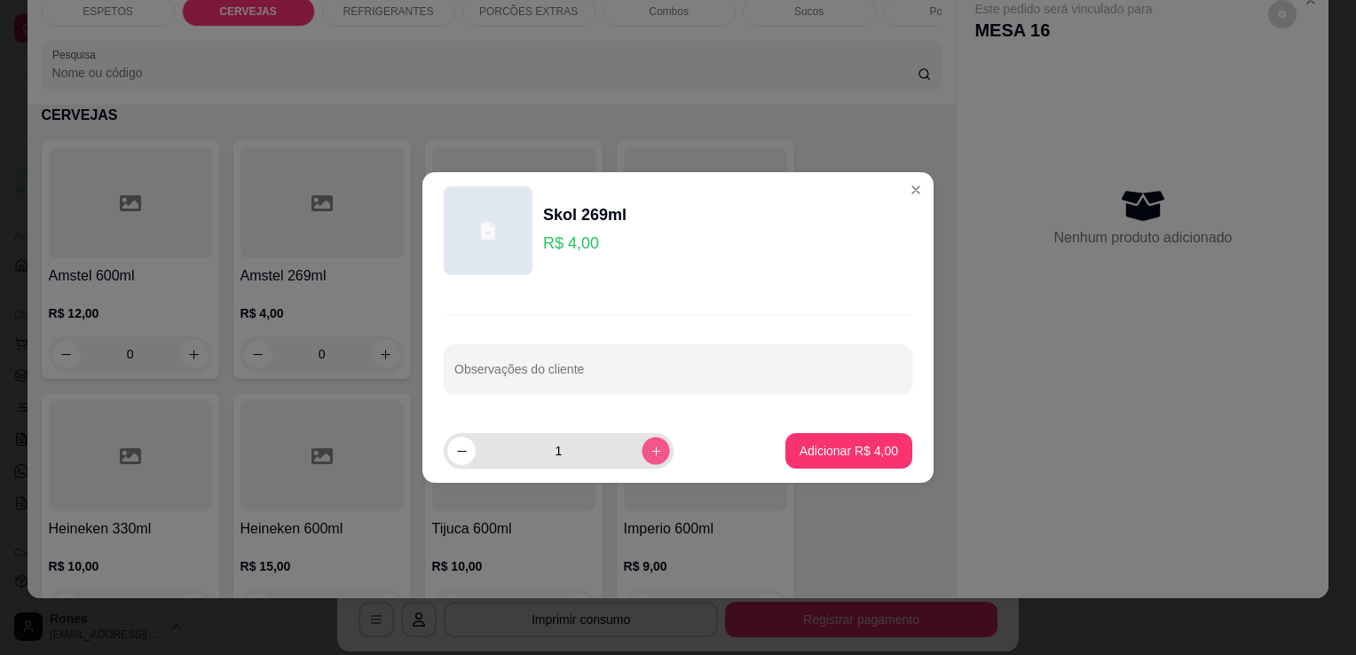
click at [650, 445] on icon "increase-product-quantity" at bounding box center [656, 451] width 13 height 13
type input "2"
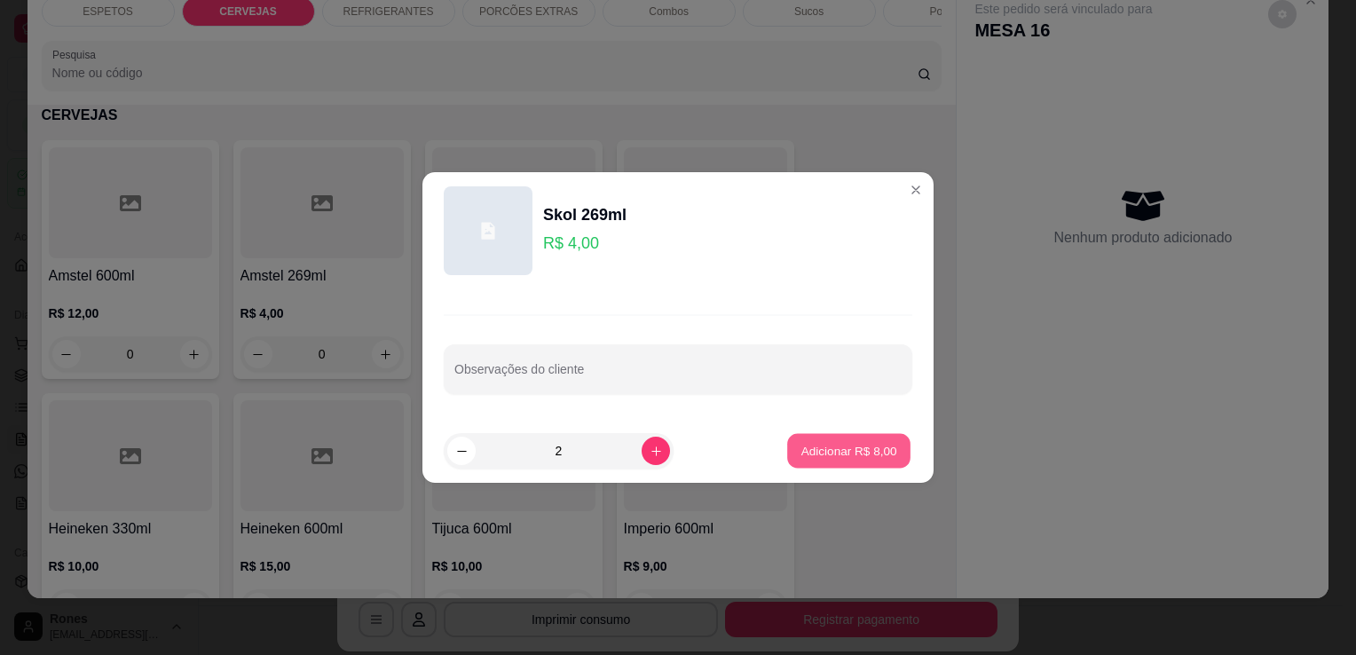
click at [802, 454] on p "Adicionar R$ 8,00" at bounding box center [848, 450] width 96 height 17
type input "2"
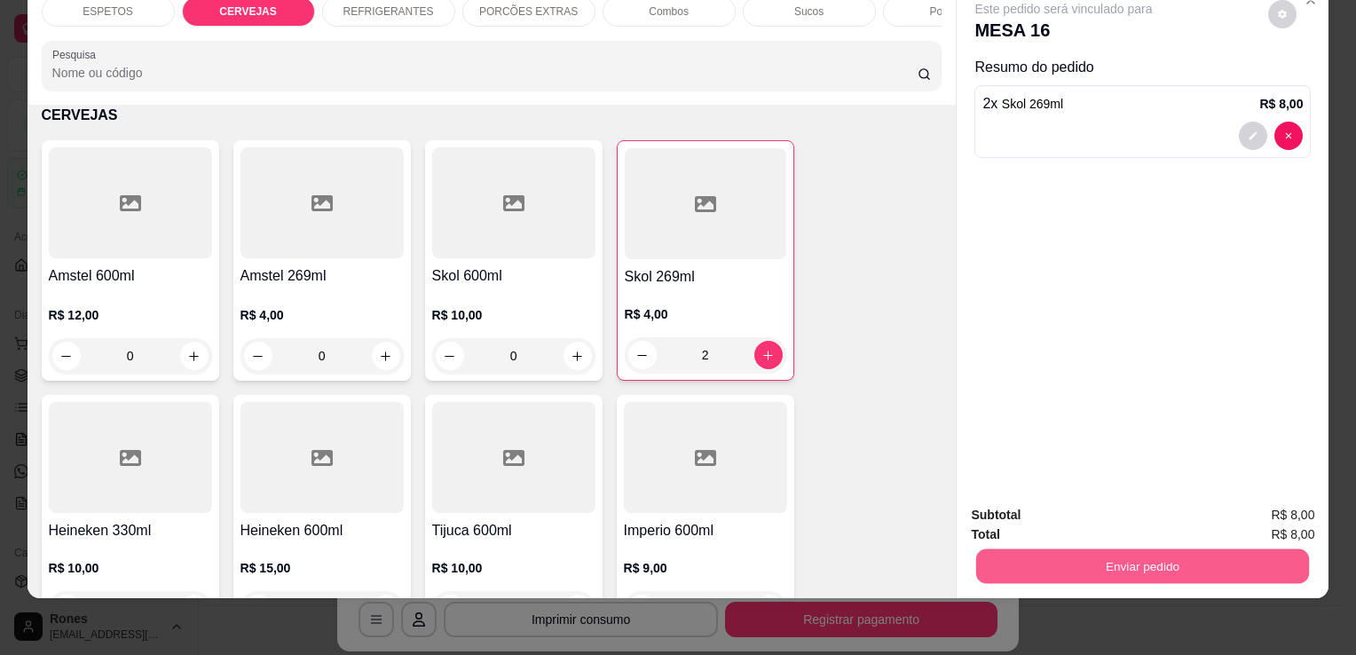
click at [1091, 555] on button "Enviar pedido" at bounding box center [1142, 565] width 333 height 35
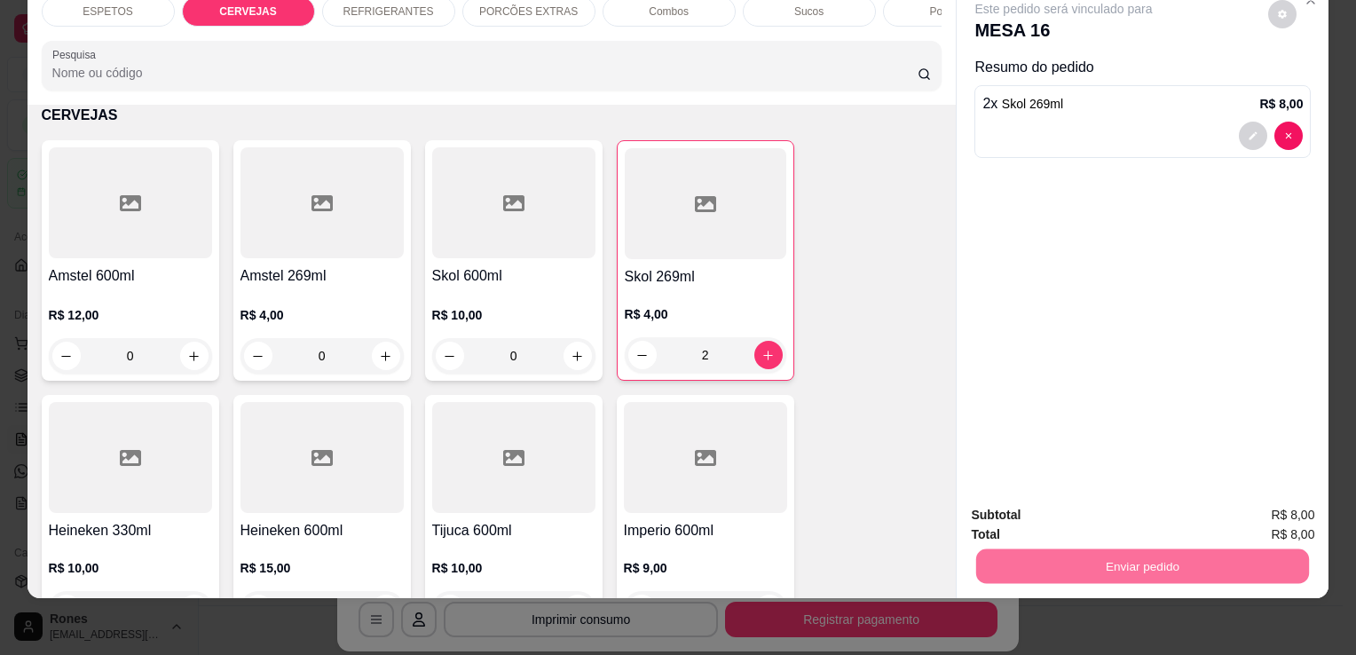
click at [1272, 512] on button "Enviar pedido" at bounding box center [1268, 509] width 98 height 33
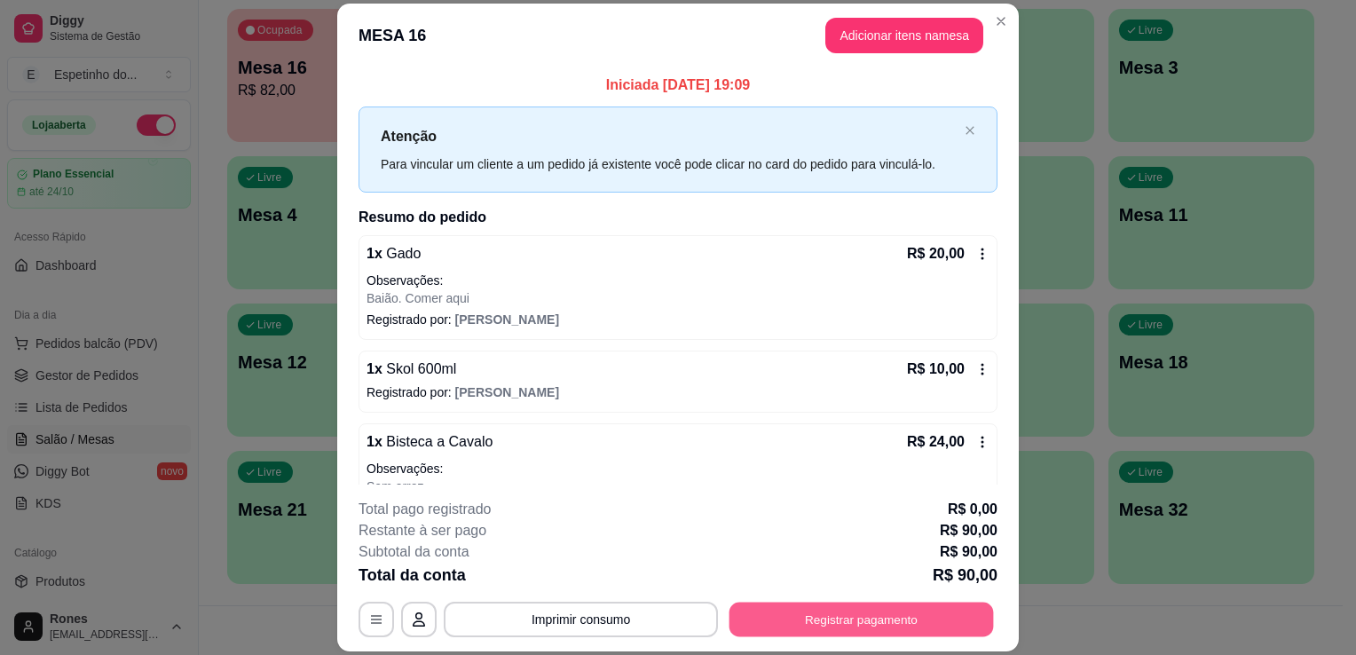
click at [917, 616] on button "Registrar pagamento" at bounding box center [861, 620] width 264 height 35
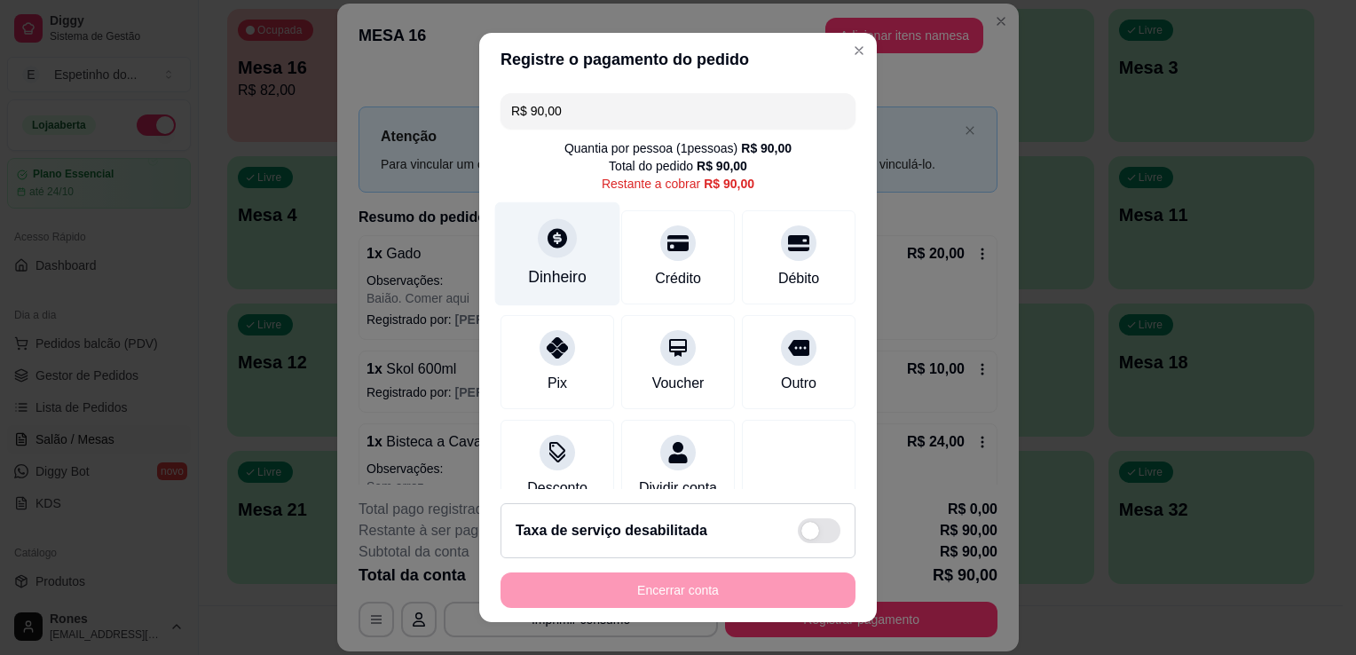
click at [532, 280] on div "Dinheiro" at bounding box center [557, 276] width 59 height 23
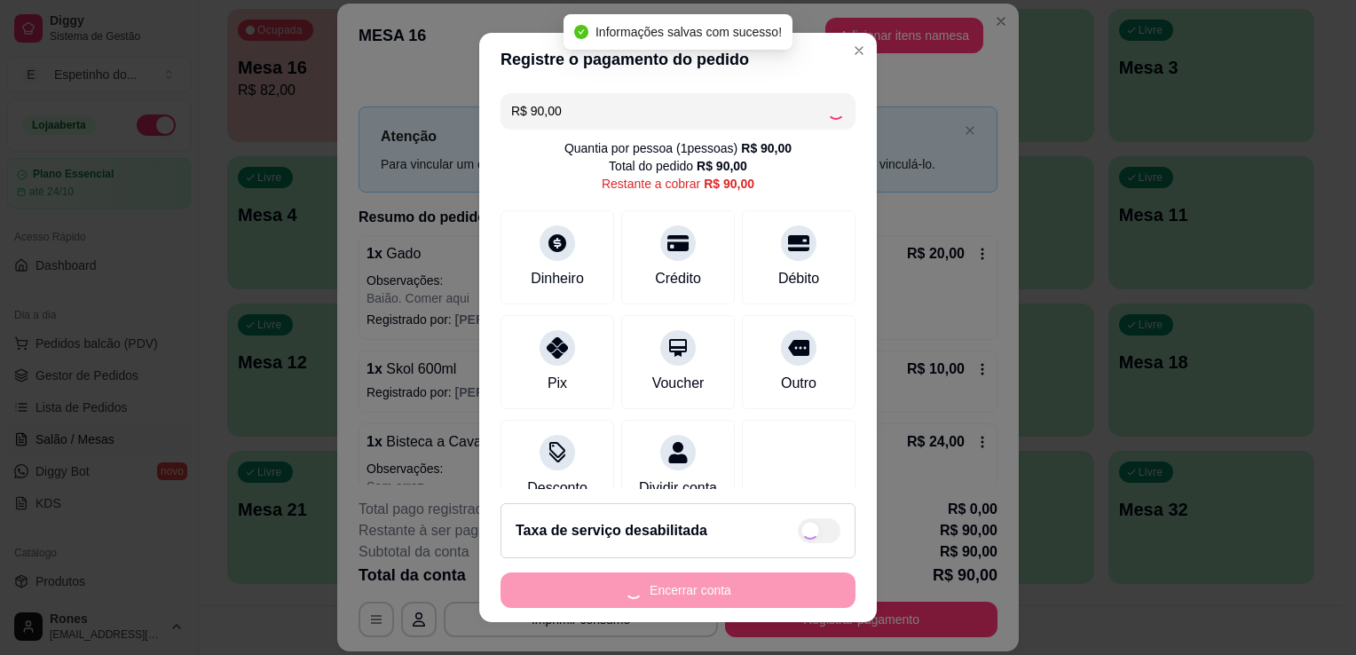
type input "R$ 0,00"
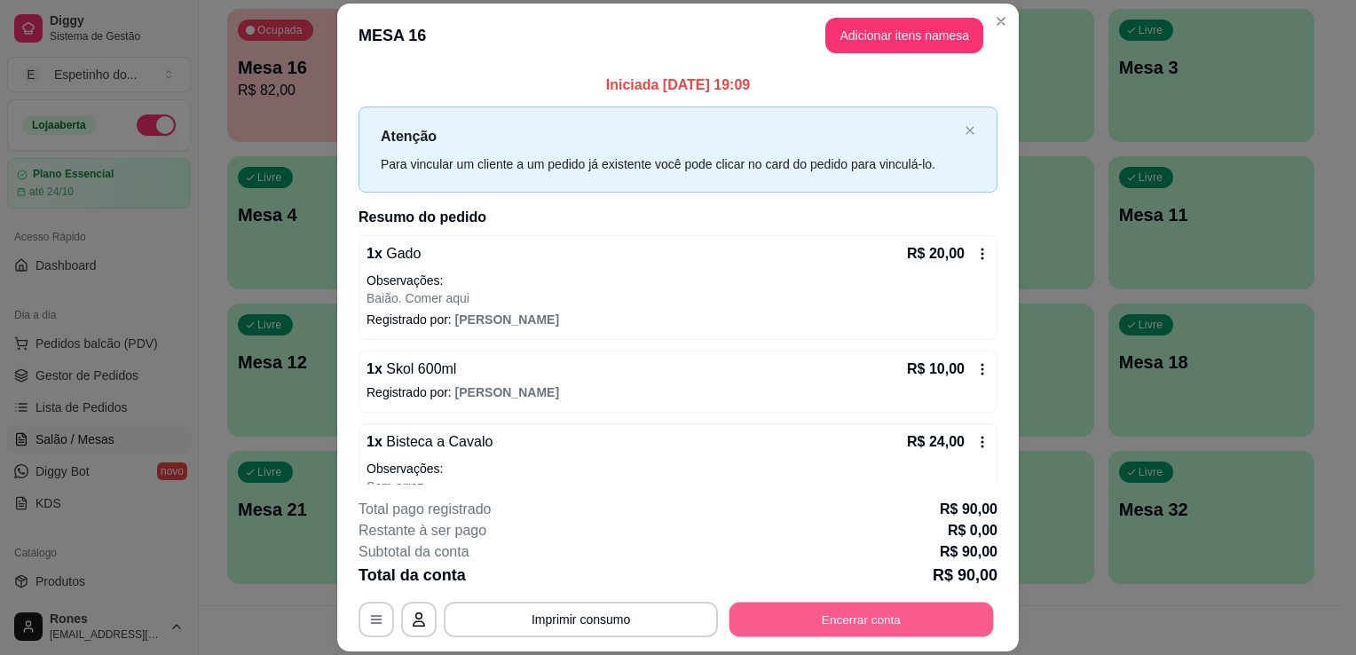
click at [873, 617] on button "Encerrar conta" at bounding box center [861, 620] width 264 height 35
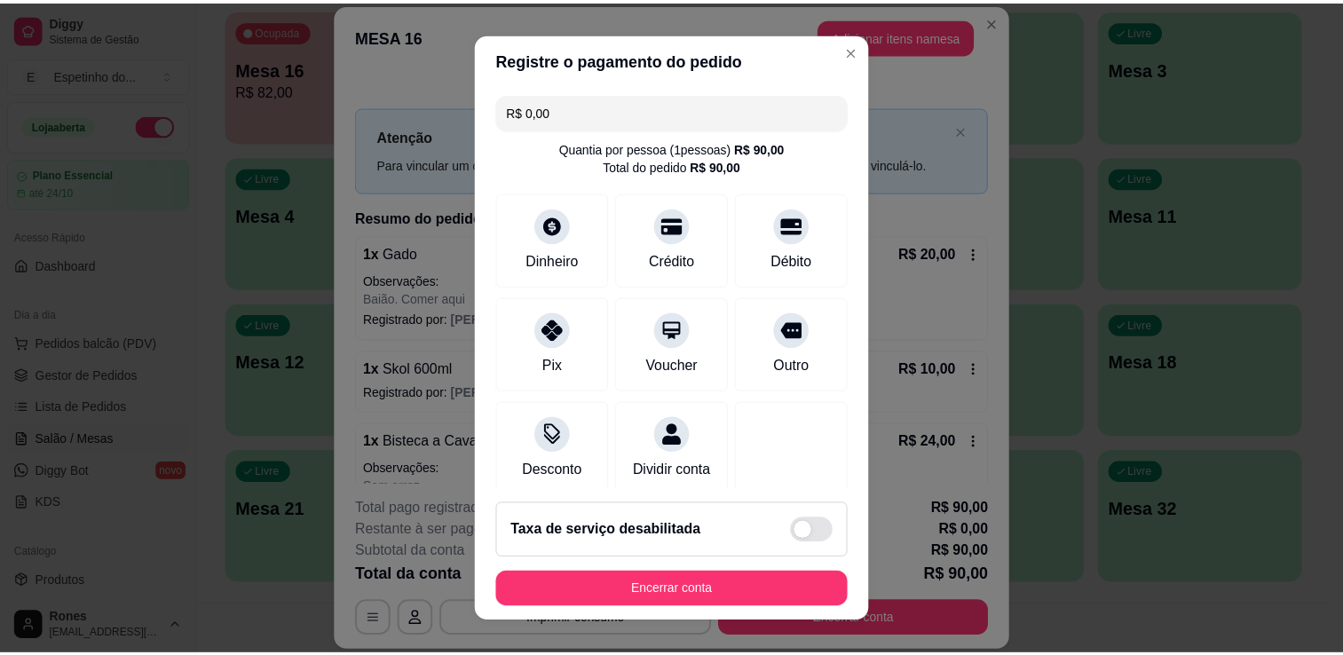
scroll to position [125, 0]
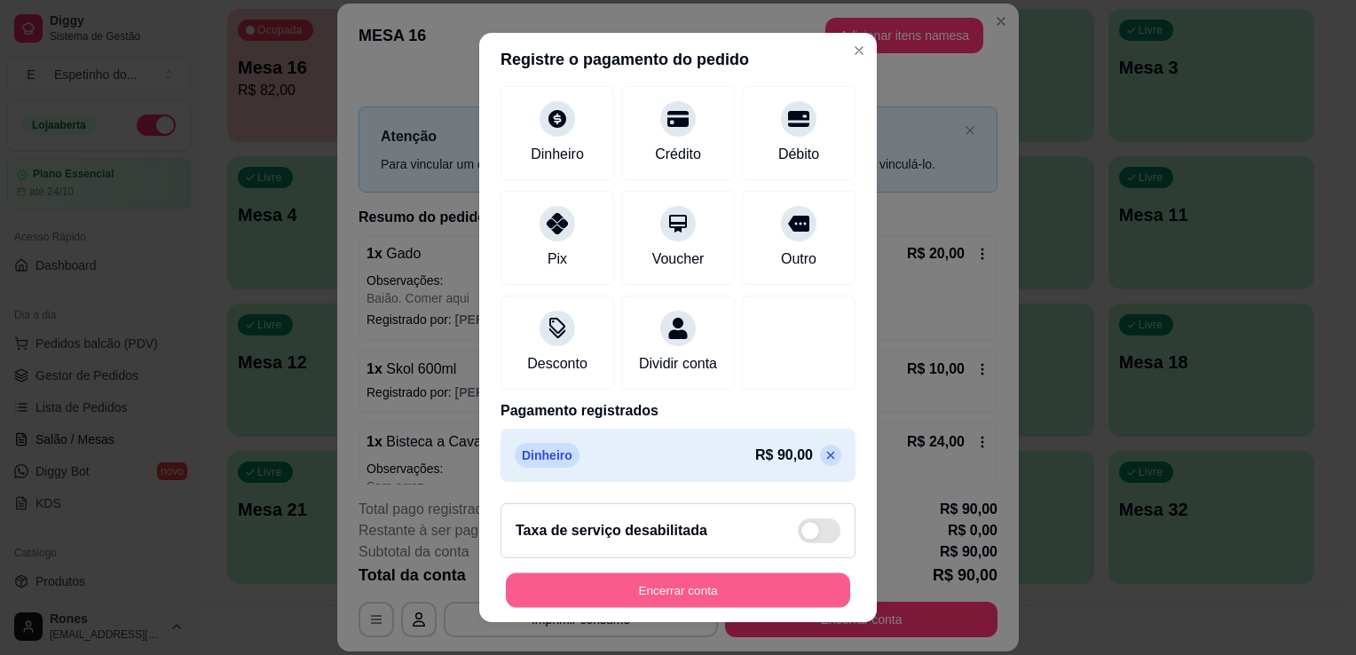
click at [724, 591] on button "Encerrar conta" at bounding box center [678, 590] width 344 height 35
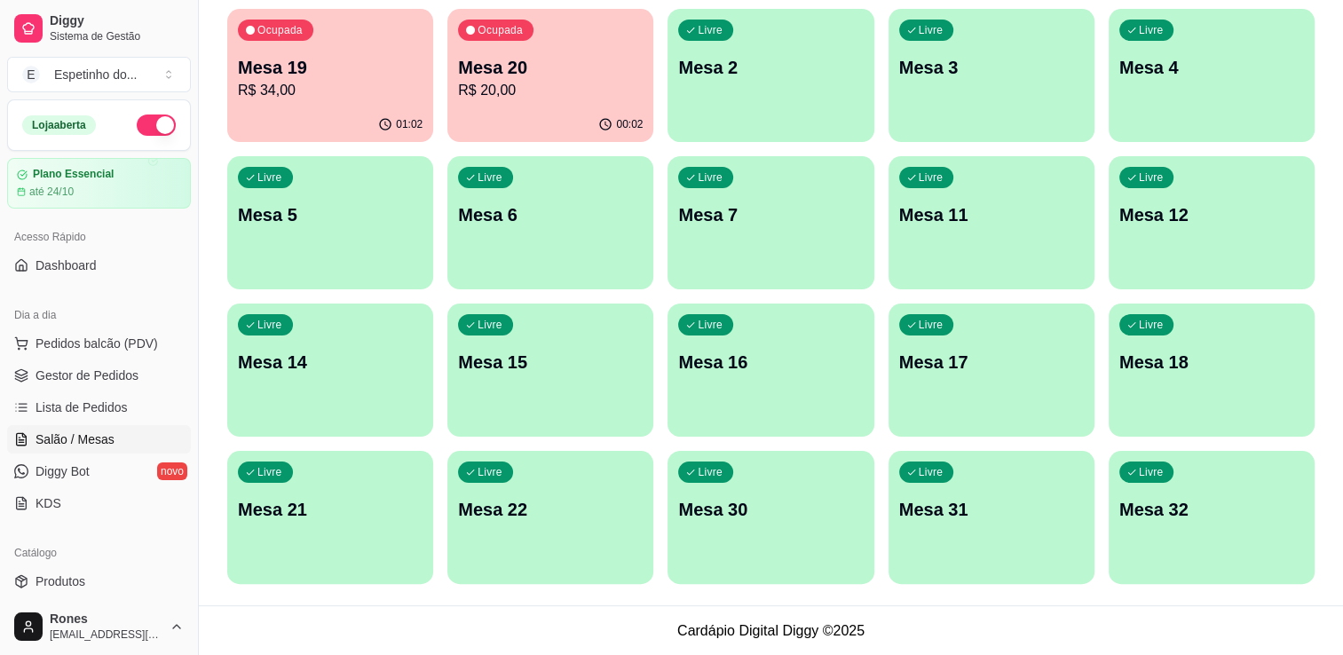
click at [184, 568] on div "Catálogo Produtos Complementos" at bounding box center [99, 583] width 198 height 103
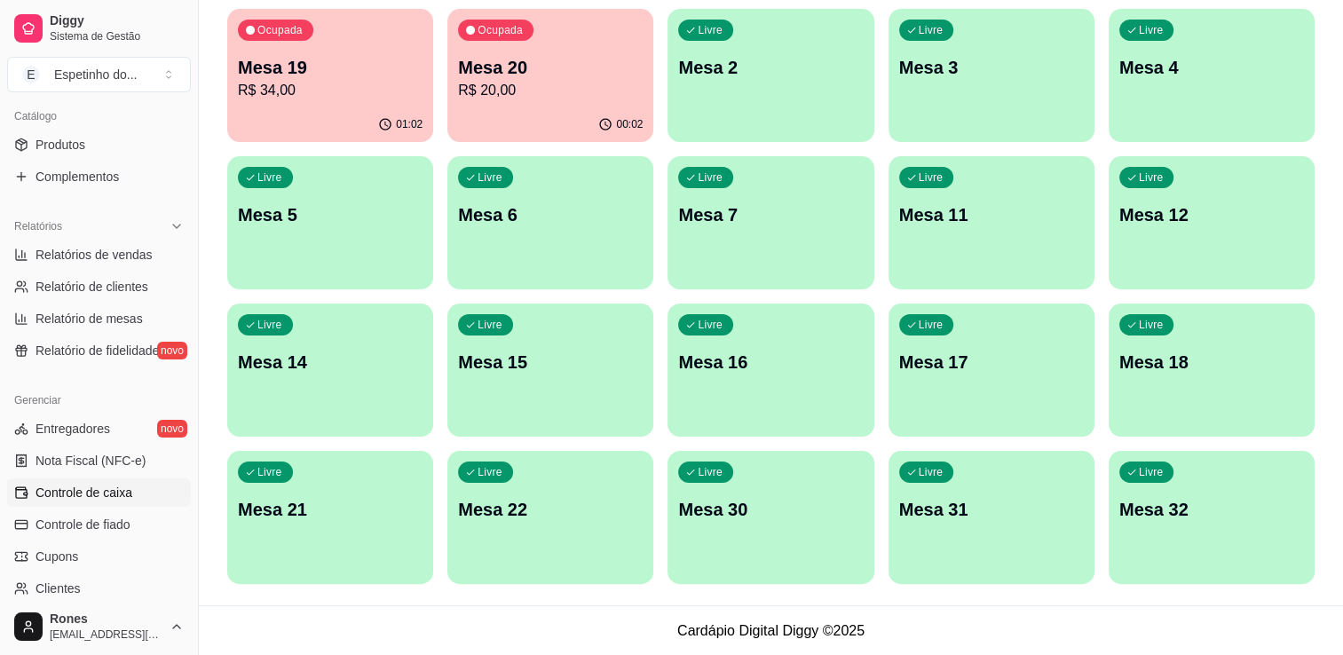
click at [97, 499] on span "Controle de caixa" at bounding box center [83, 493] width 97 height 18
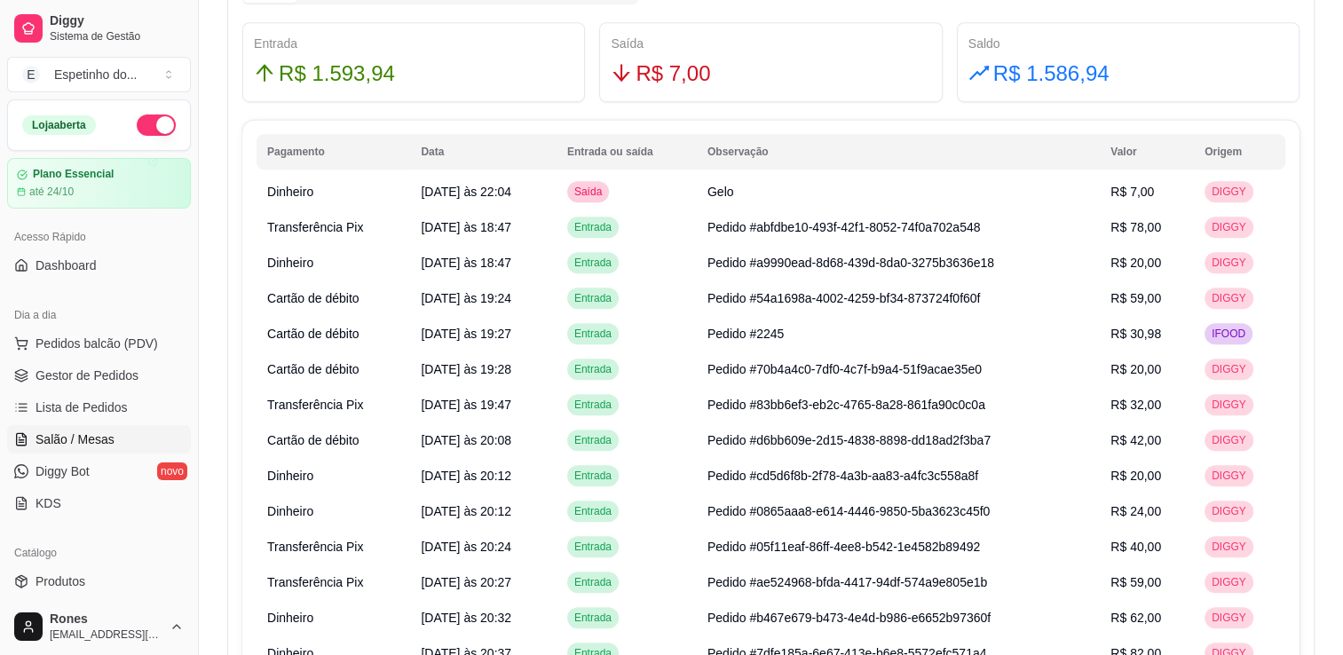
click at [71, 443] on span "Salão / Mesas" at bounding box center [74, 439] width 79 height 18
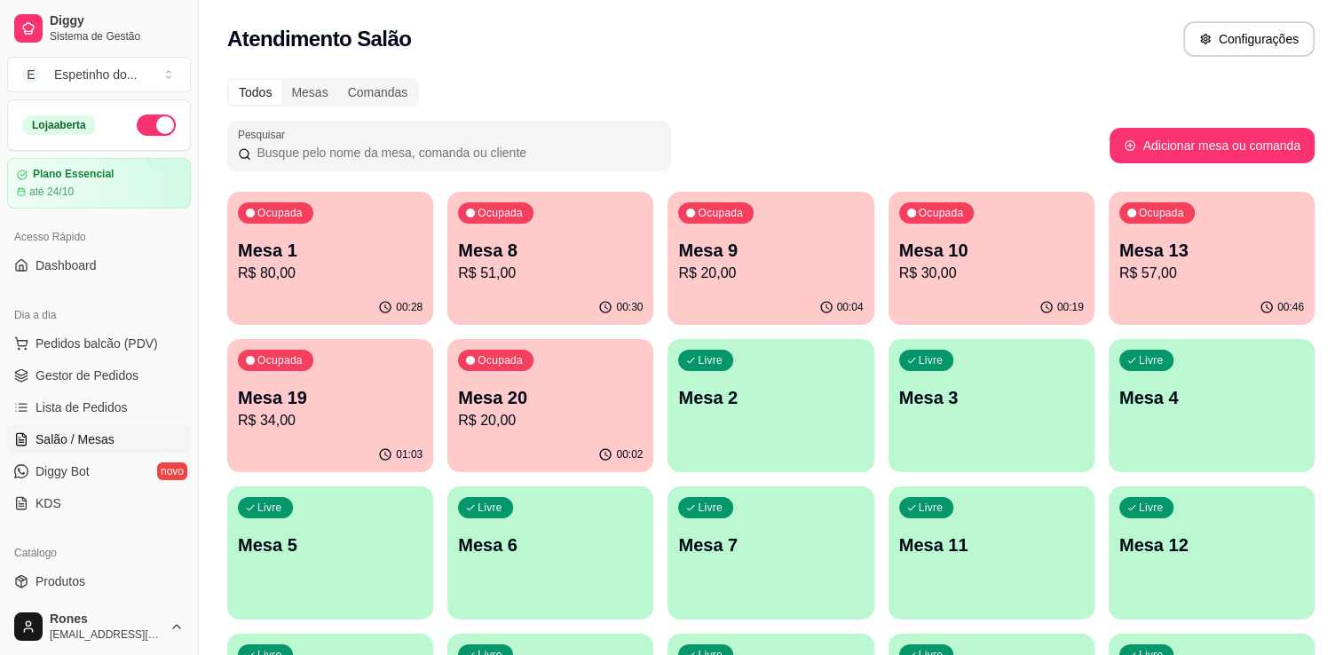
scroll to position [330, 0]
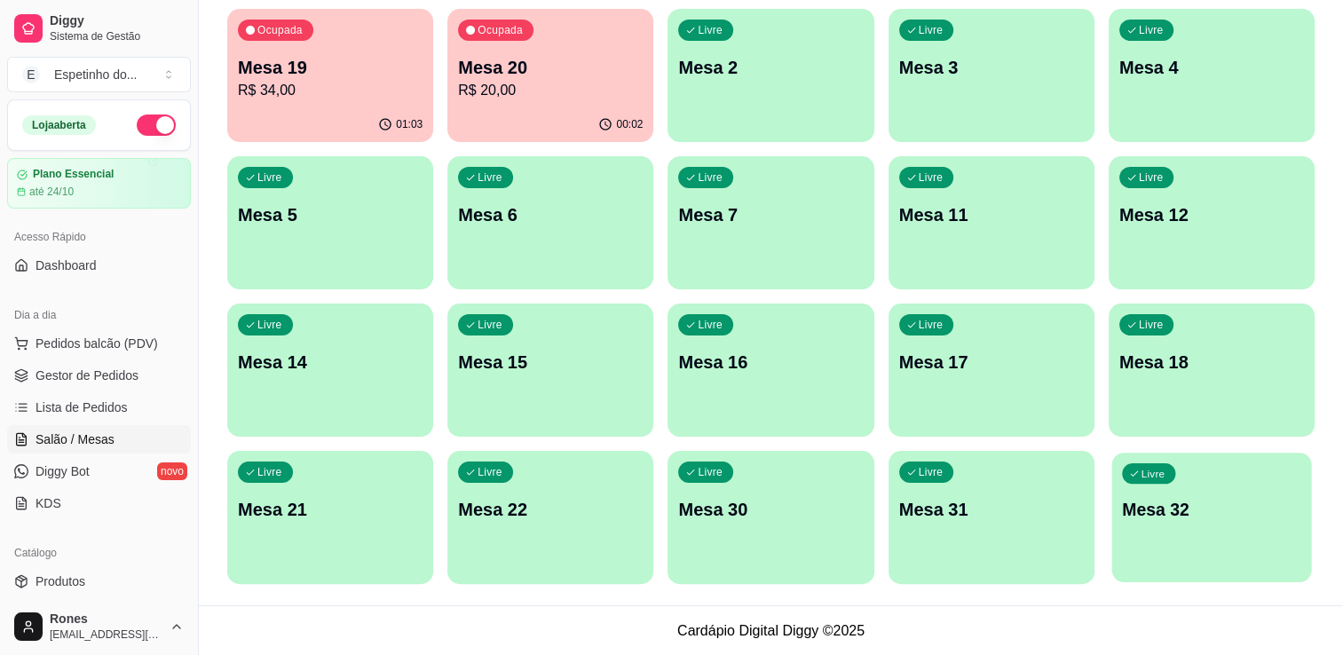
click at [1237, 505] on p "Mesa 32" at bounding box center [1211, 510] width 179 height 24
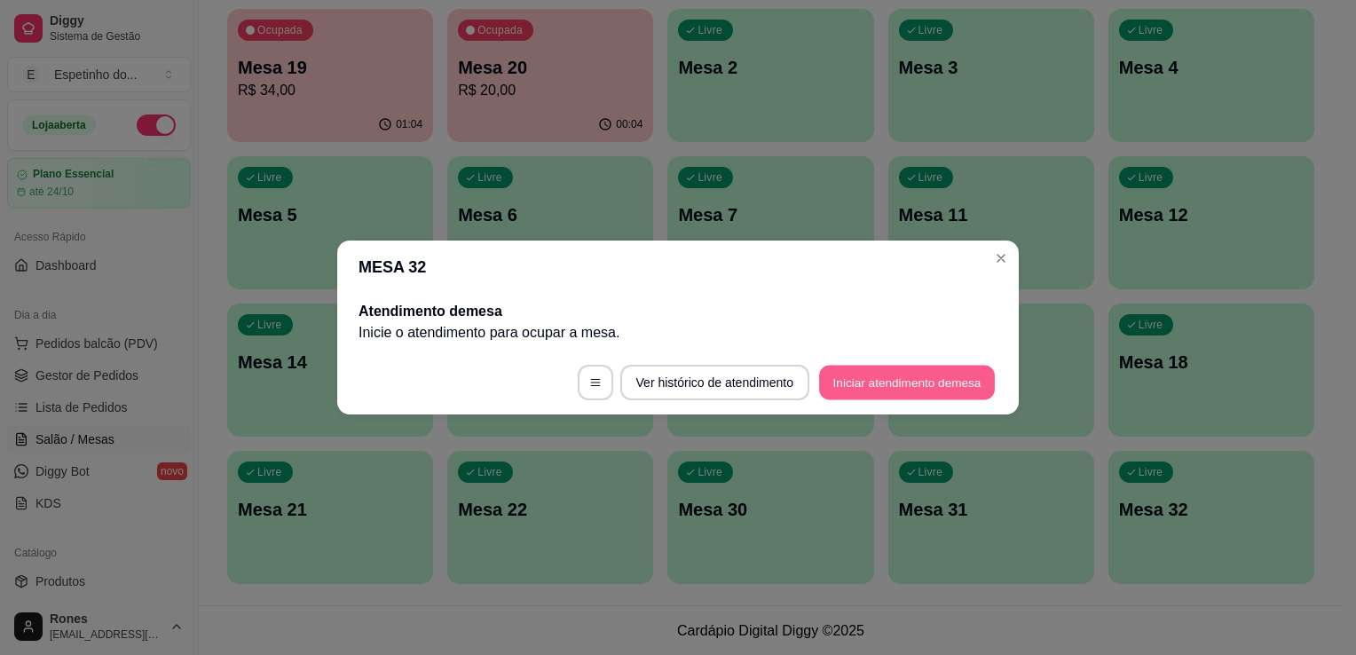
click at [948, 377] on button "Iniciar atendimento de mesa" at bounding box center [907, 383] width 176 height 35
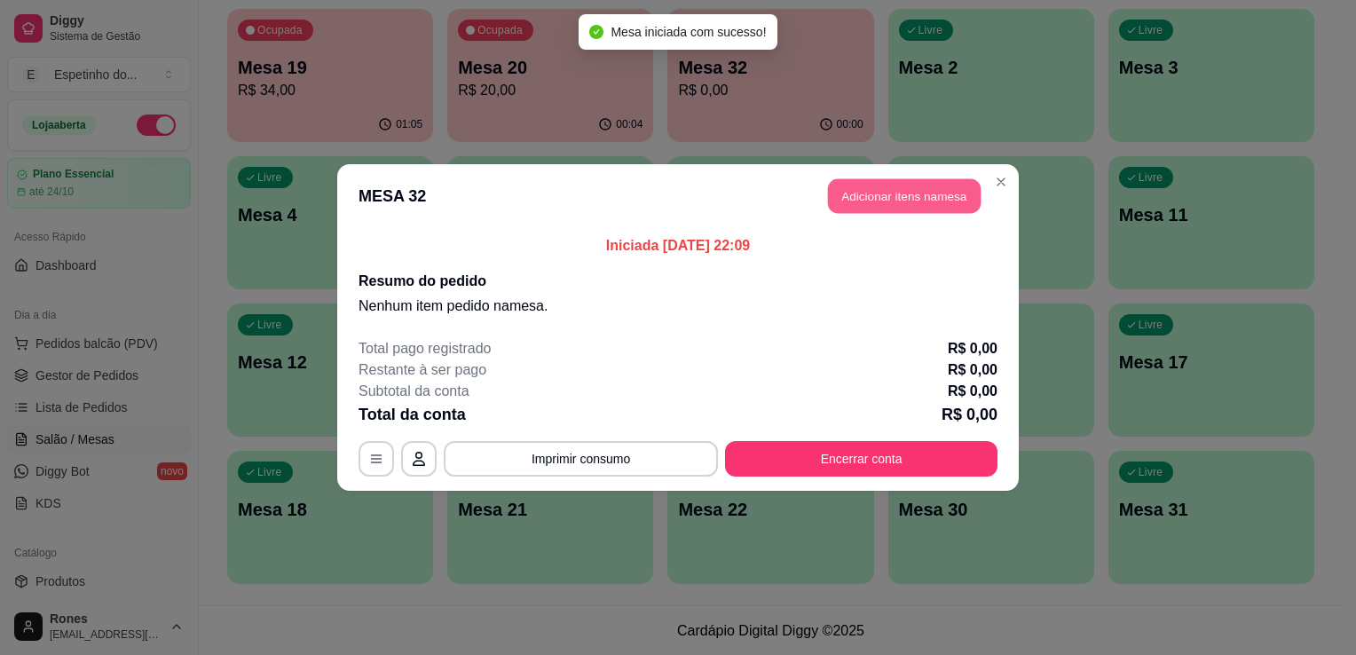
click at [873, 201] on button "Adicionar itens na mesa" at bounding box center [904, 196] width 153 height 35
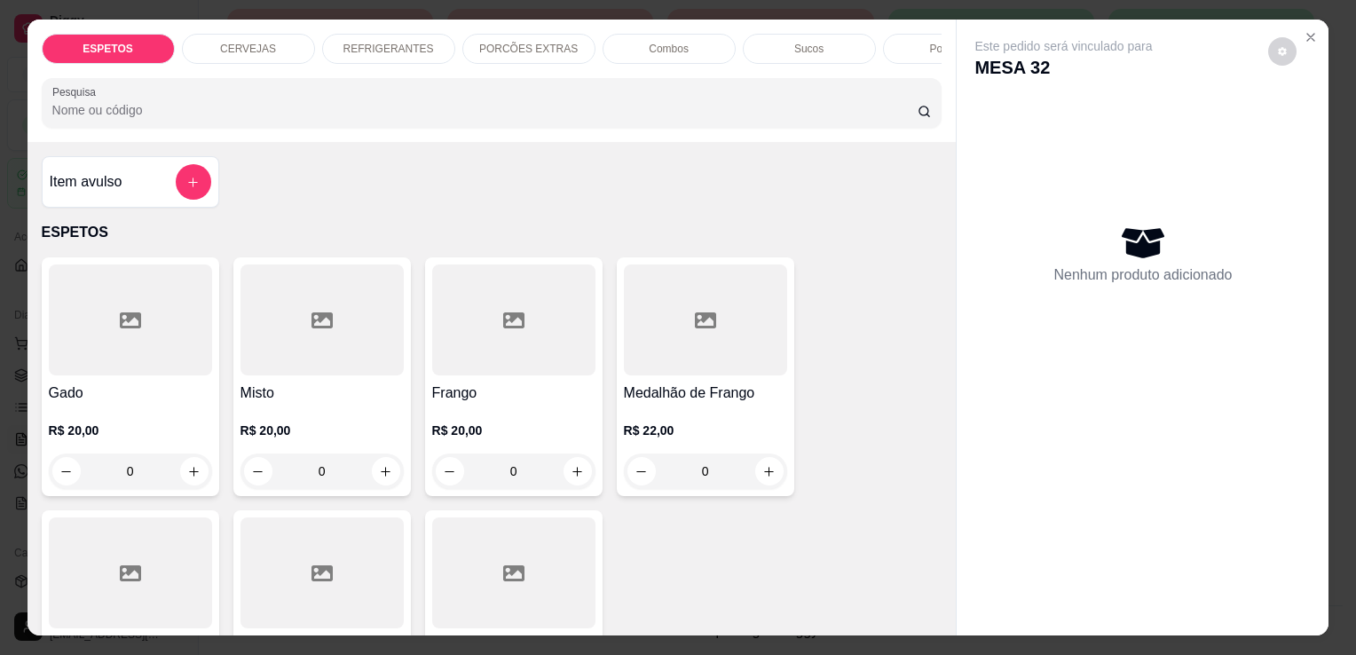
click at [138, 393] on h4 "Gado" at bounding box center [130, 392] width 163 height 21
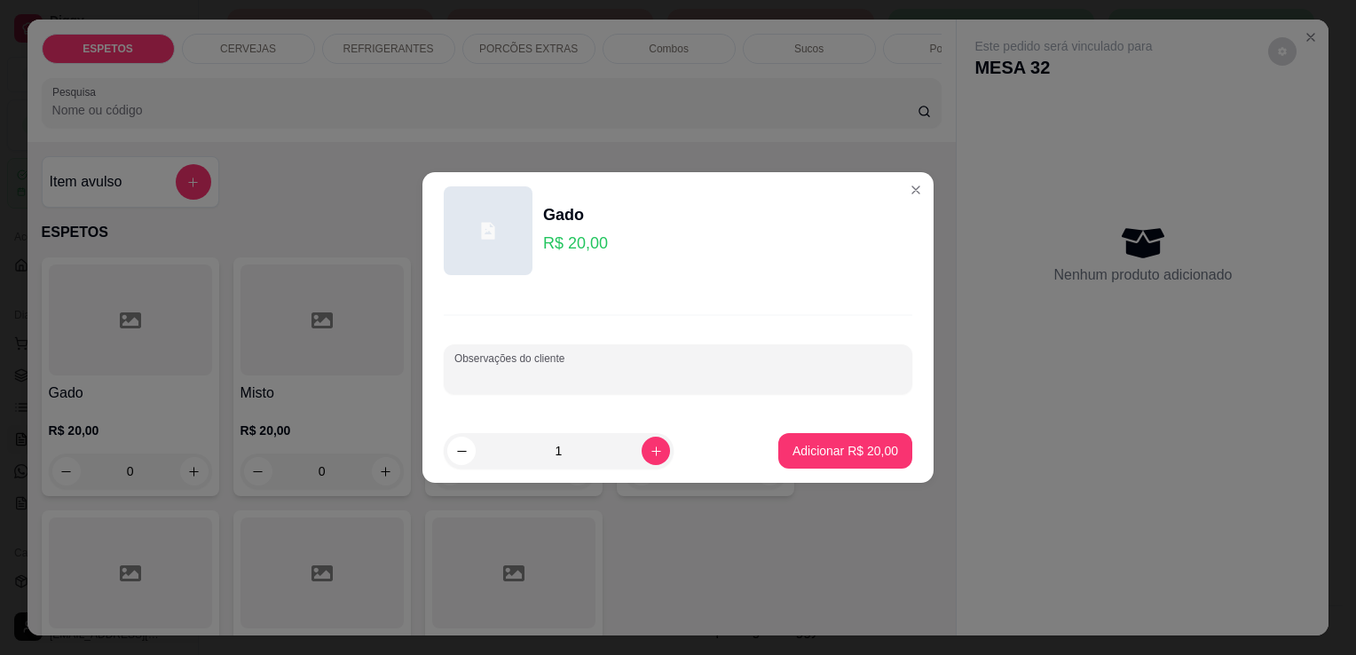
click at [642, 376] on input "Observações do cliente" at bounding box center [677, 376] width 447 height 18
type input "cuxa para viagem"
click at [842, 445] on p "Adicionar R$ 20,00" at bounding box center [845, 450] width 103 height 17
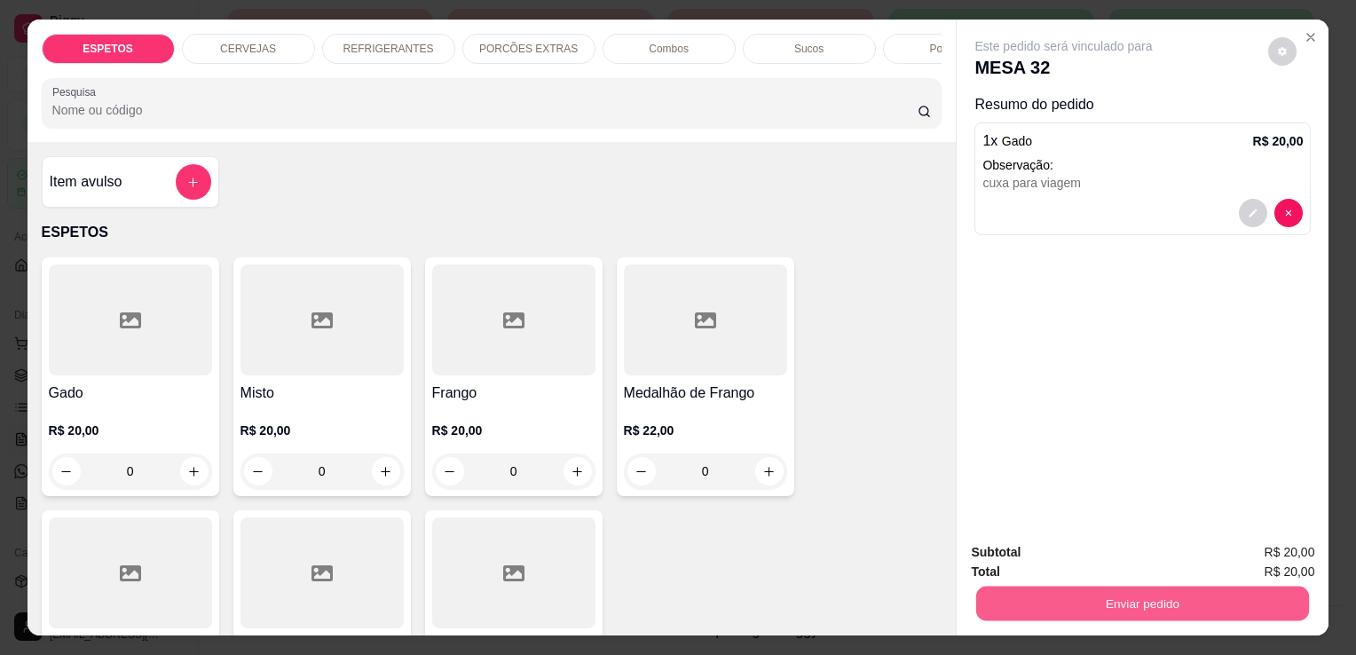
click at [1121, 603] on button "Enviar pedido" at bounding box center [1142, 603] width 333 height 35
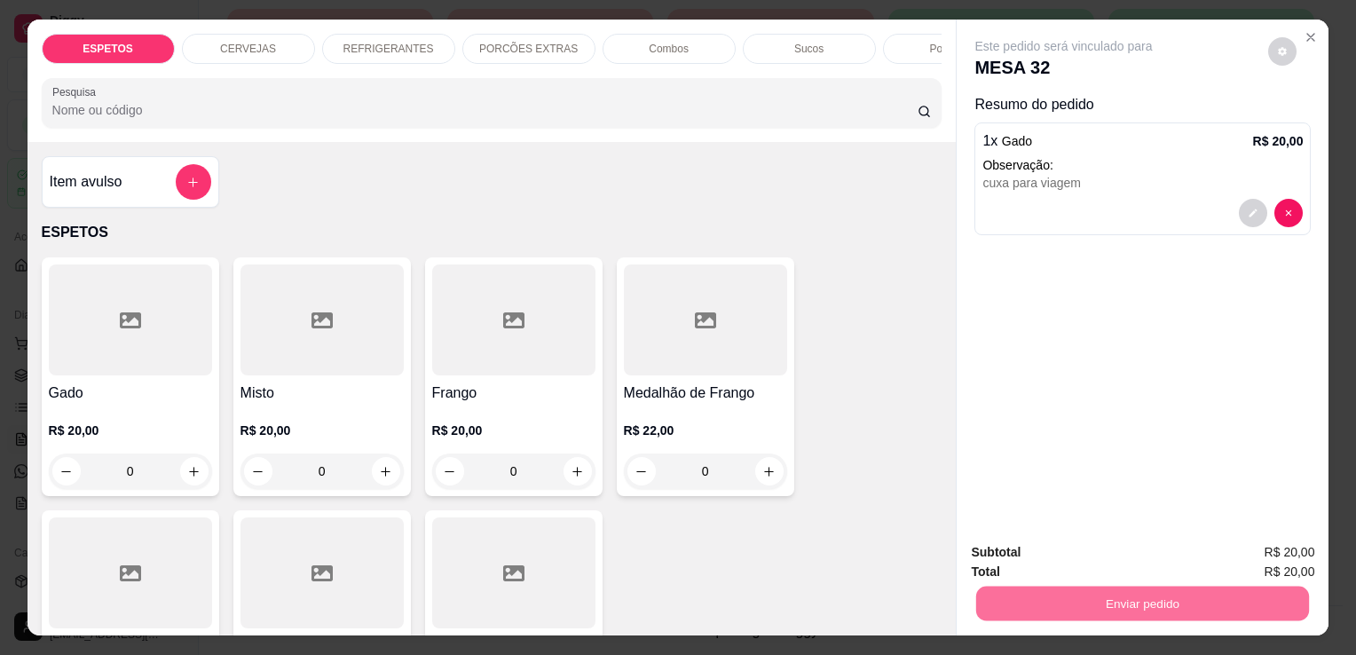
click at [1284, 551] on button "Enviar pedido" at bounding box center [1268, 554] width 98 height 33
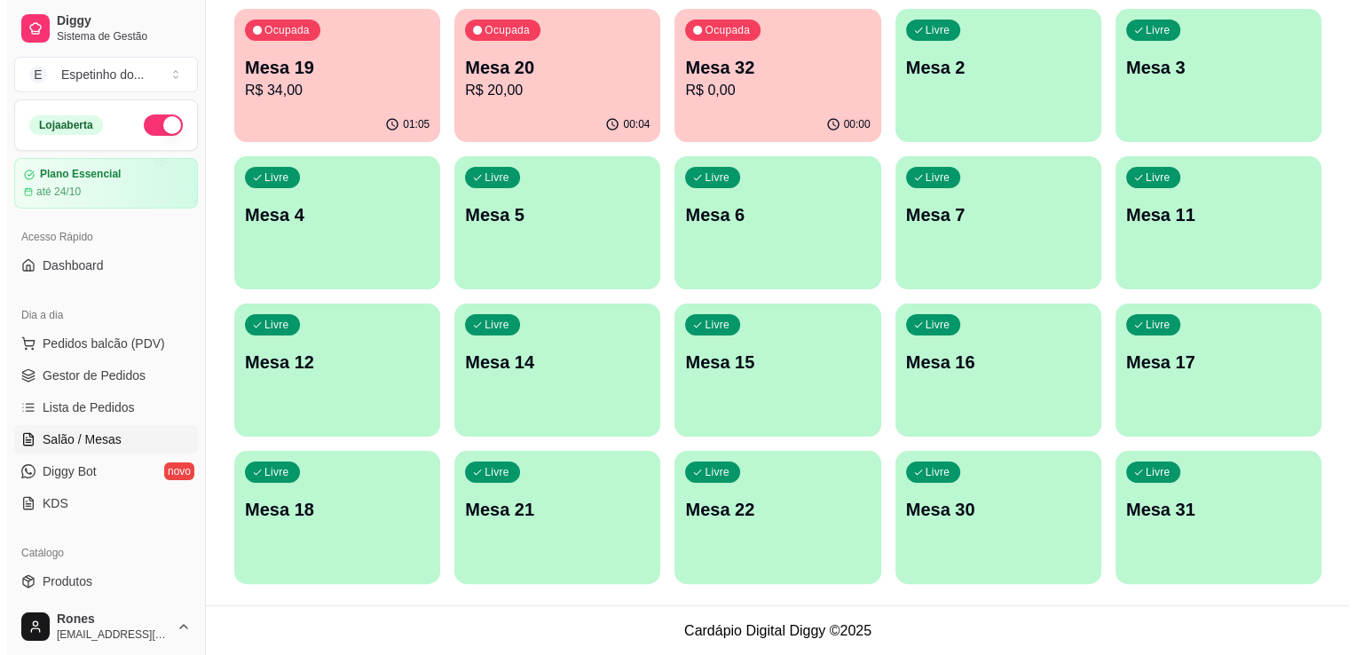
scroll to position [0, 0]
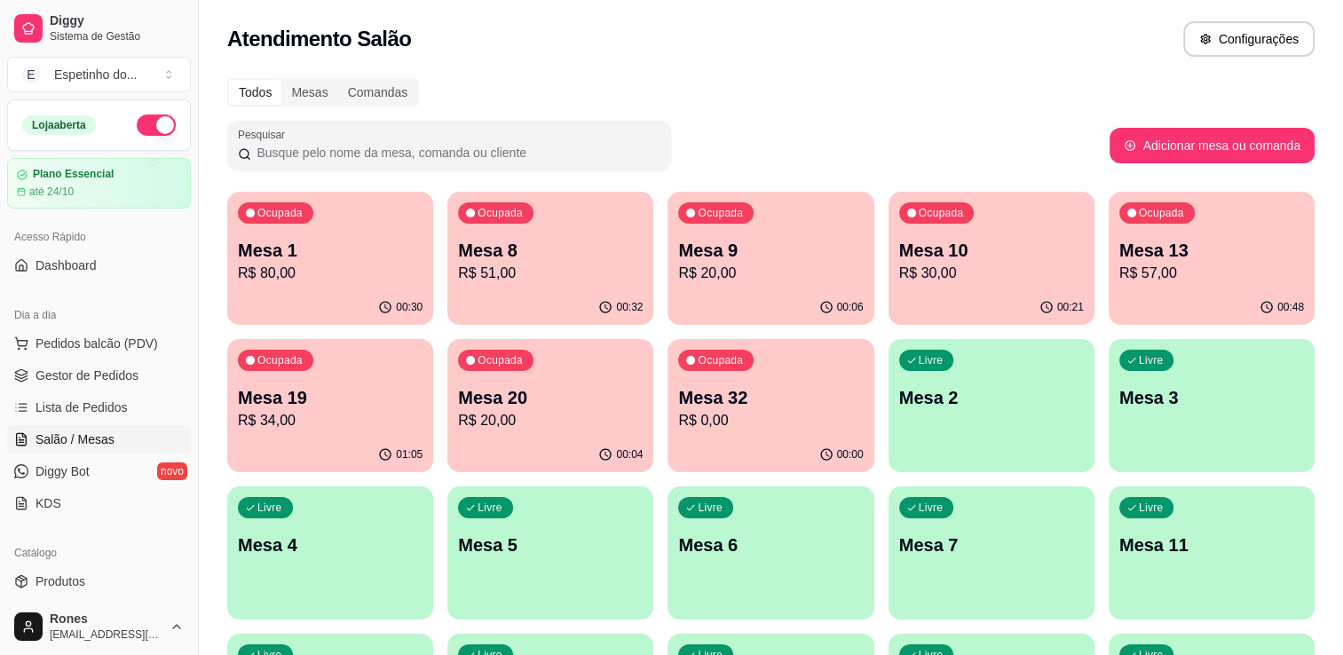
click at [1205, 288] on div "Ocupada Mesa 13 R$ 57,00" at bounding box center [1211, 241] width 206 height 98
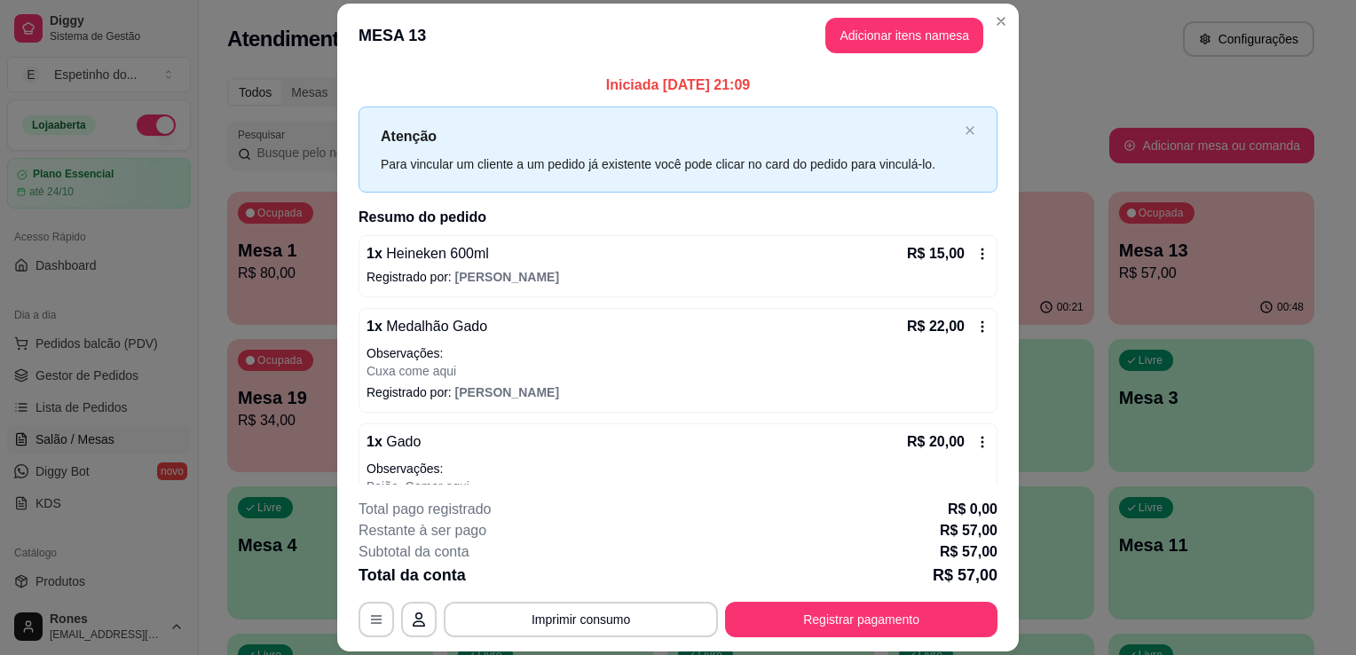
scroll to position [48, 0]
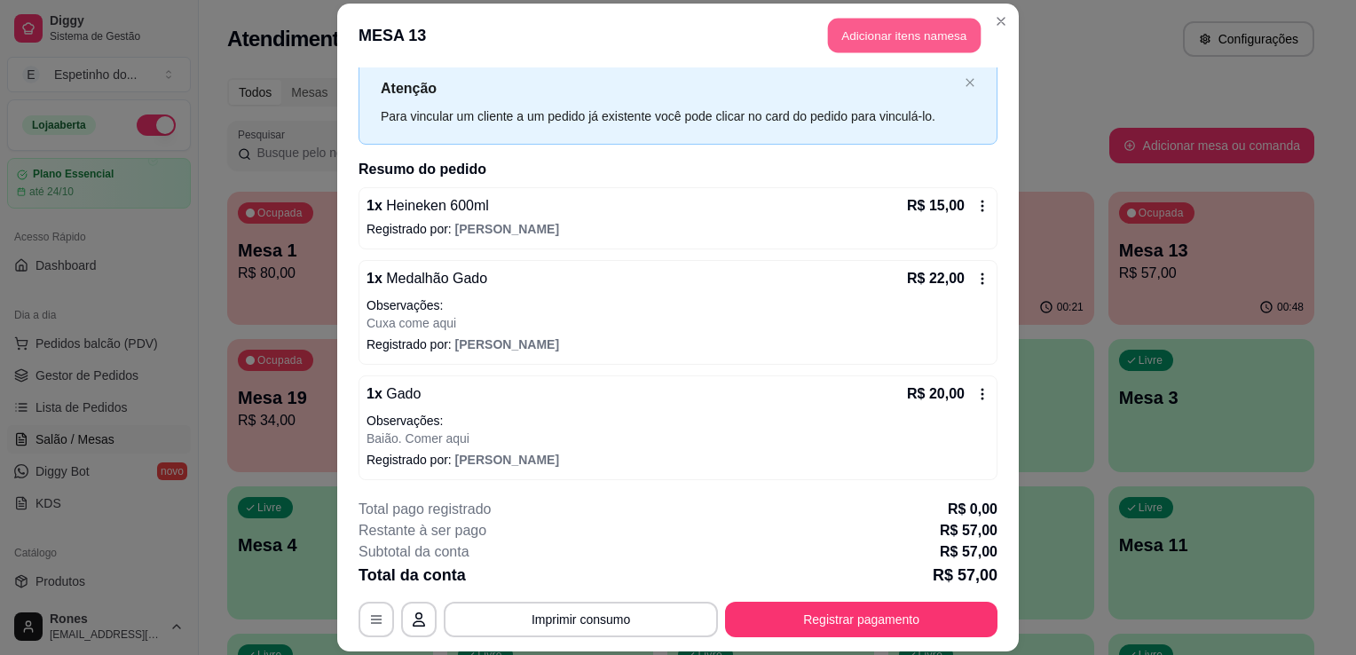
click at [903, 36] on button "Adicionar itens na mesa" at bounding box center [904, 35] width 153 height 35
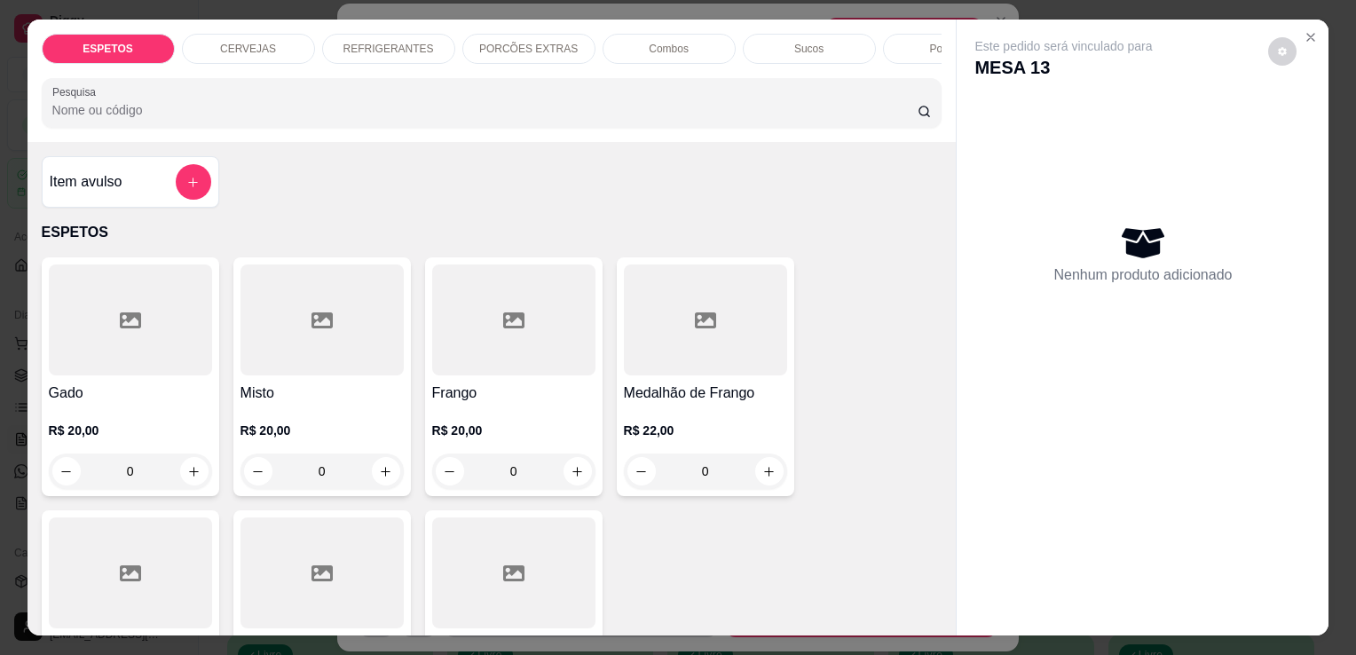
click at [362, 43] on p "REFRIGERANTES" at bounding box center [388, 49] width 91 height 14
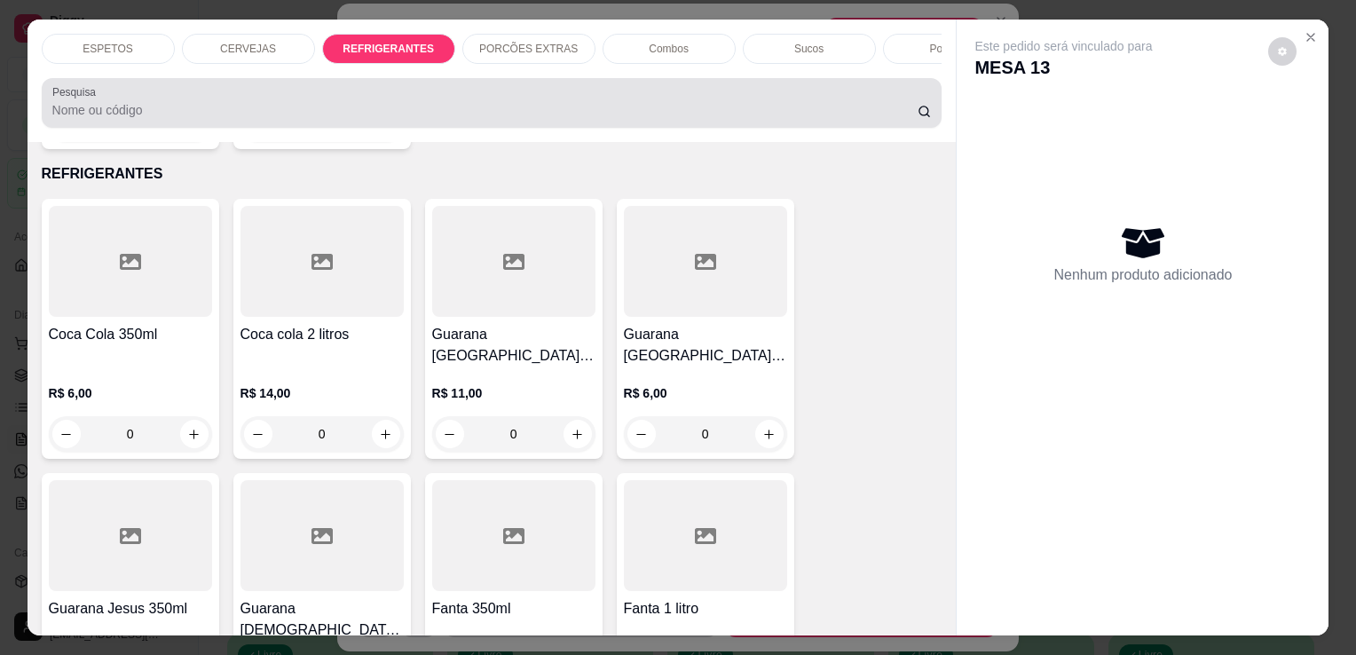
scroll to position [43, 0]
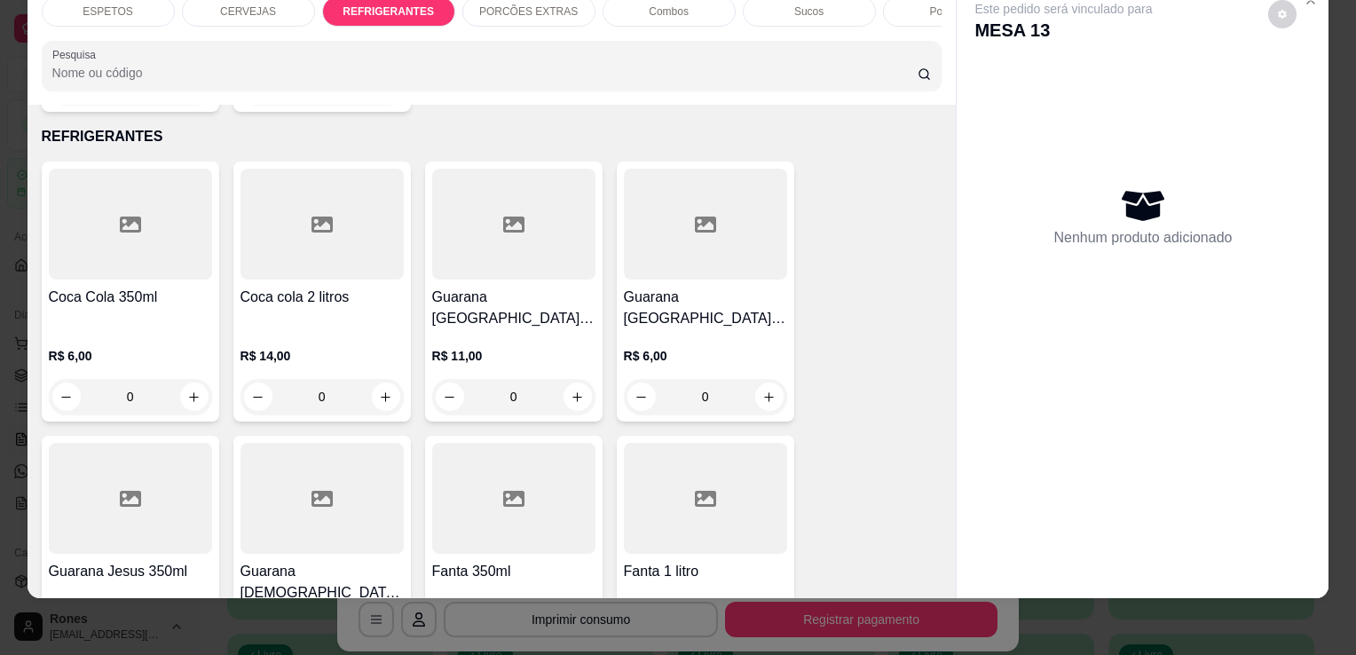
click at [101, 287] on h4 "Coca Cola 350ml" at bounding box center [130, 297] width 163 height 21
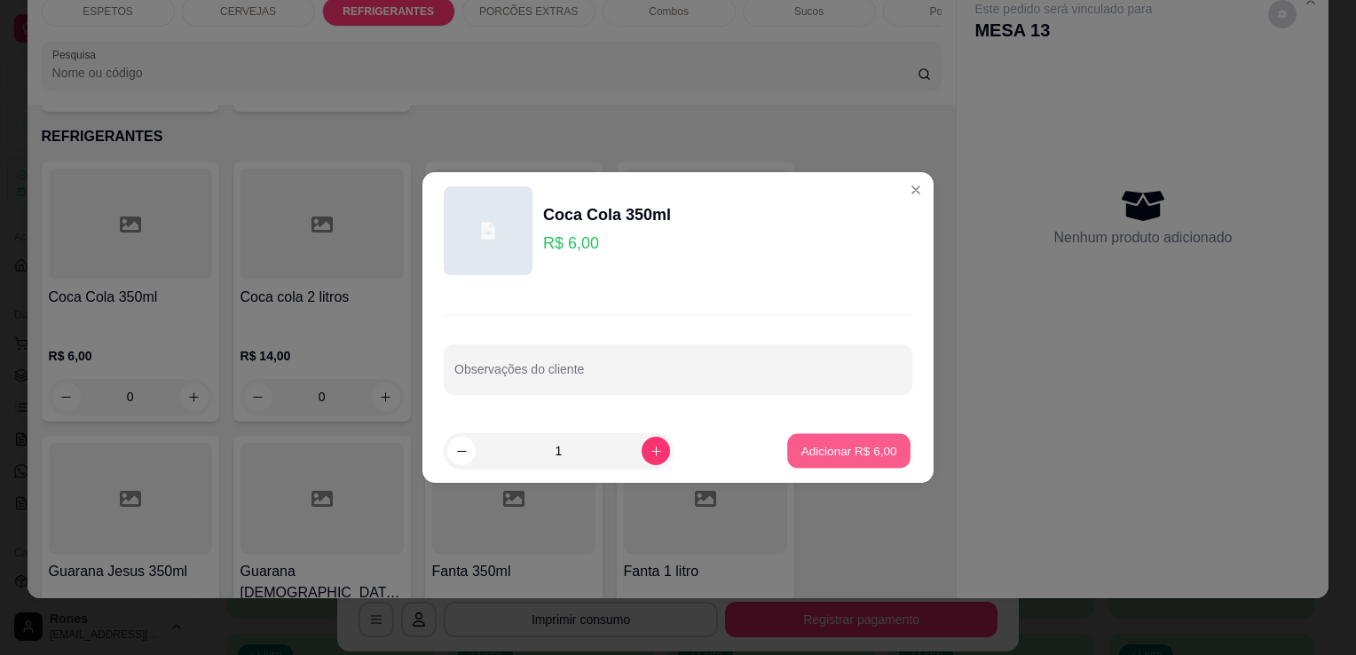
click at [831, 447] on p "Adicionar R$ 6,00" at bounding box center [848, 450] width 96 height 17
type input "1"
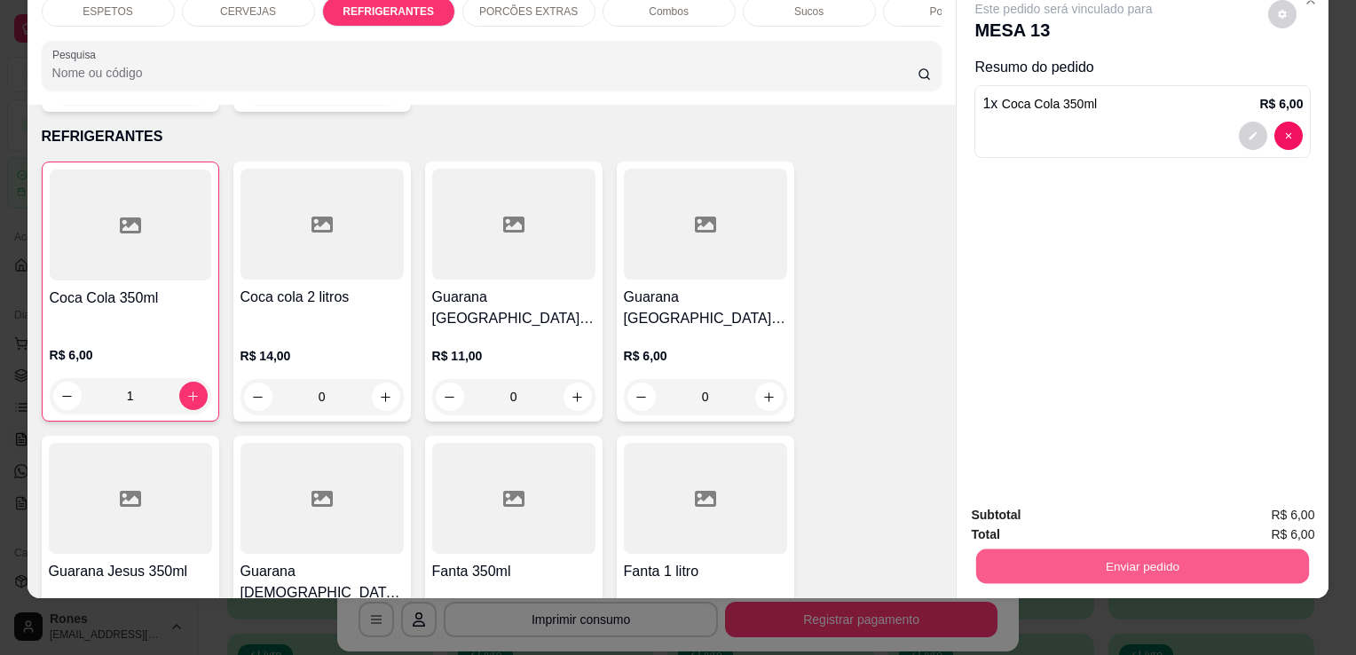
click at [1168, 548] on button "Enviar pedido" at bounding box center [1142, 565] width 333 height 35
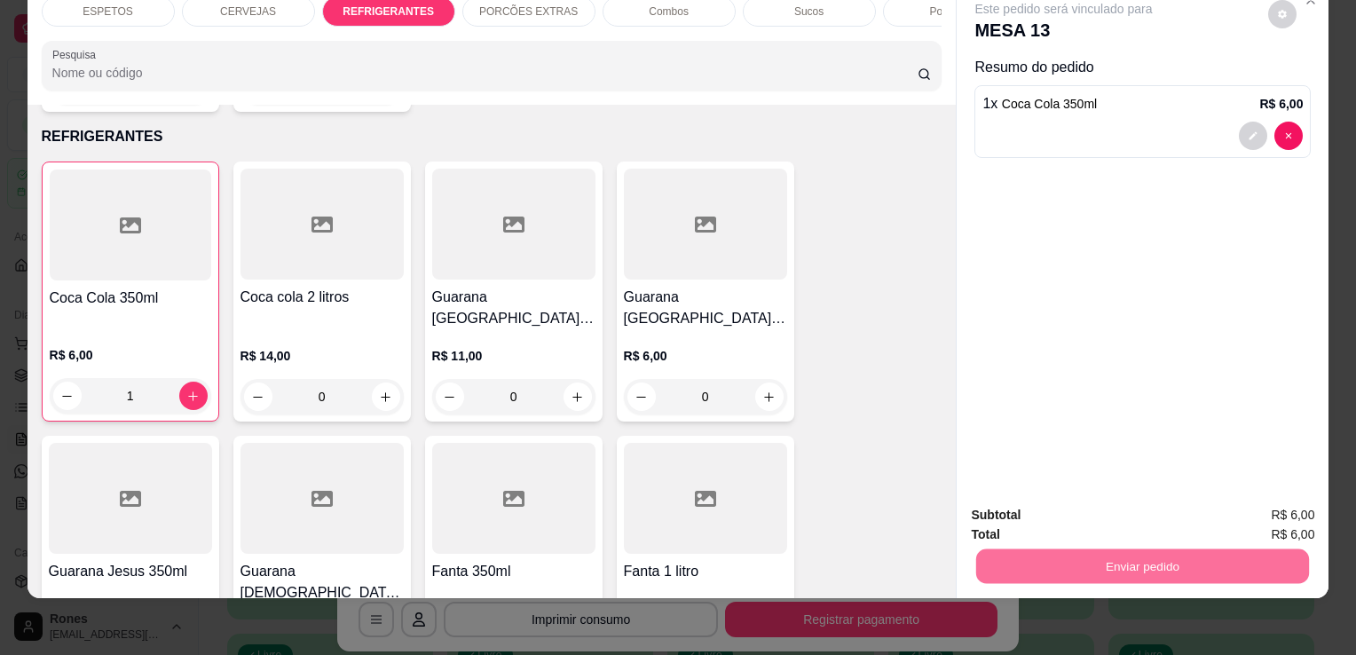
click at [1254, 513] on button "Enviar pedido" at bounding box center [1268, 508] width 98 height 33
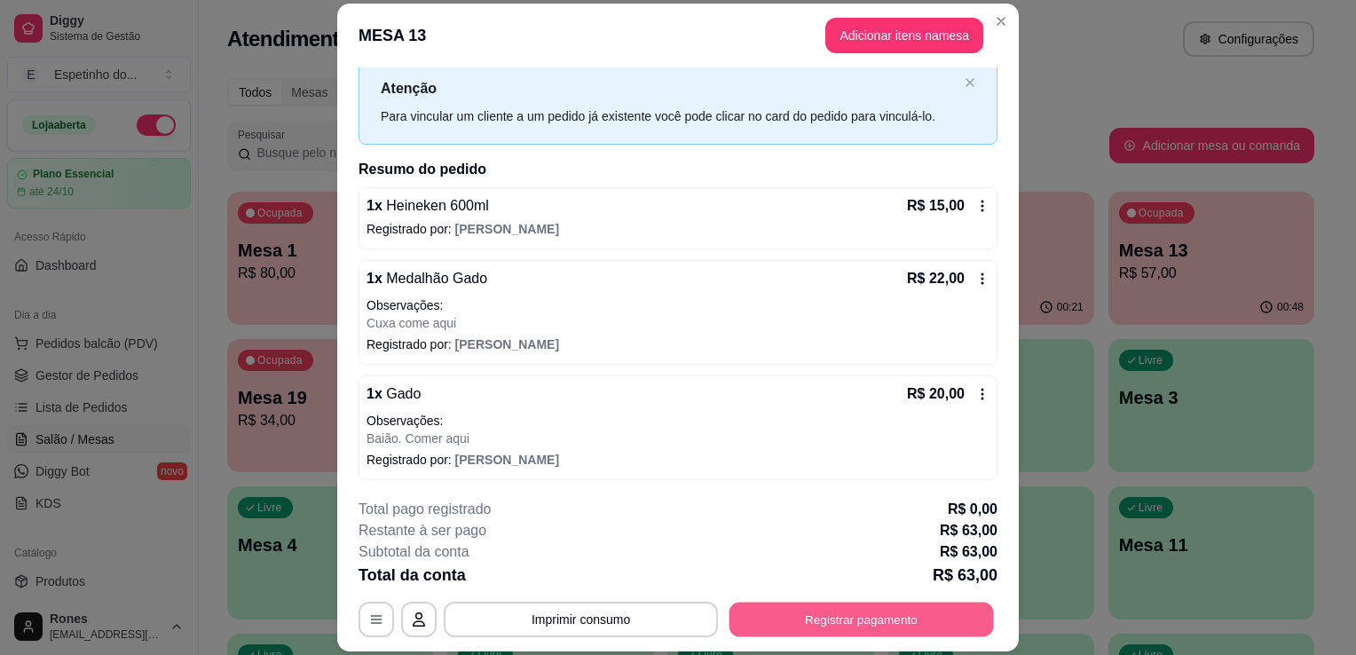
click at [940, 621] on button "Registrar pagamento" at bounding box center [861, 620] width 264 height 35
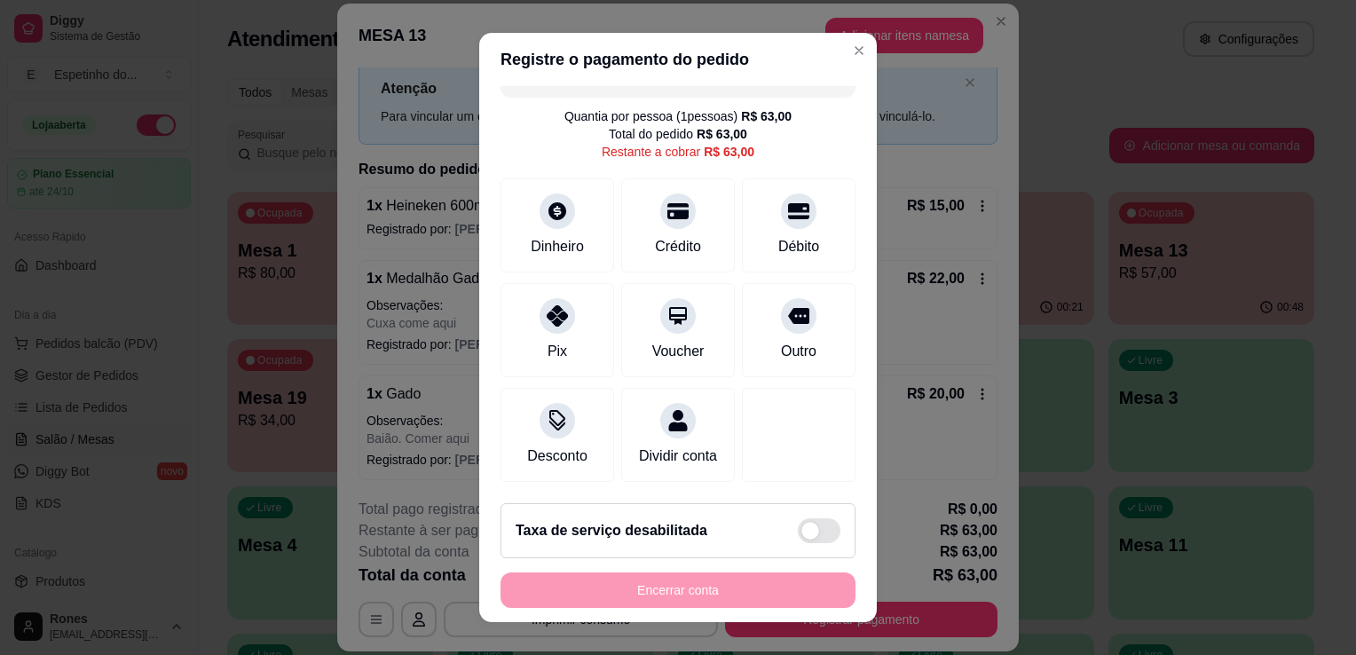
scroll to position [51, 0]
click at [564, 323] on div "Pix" at bounding box center [557, 327] width 125 height 104
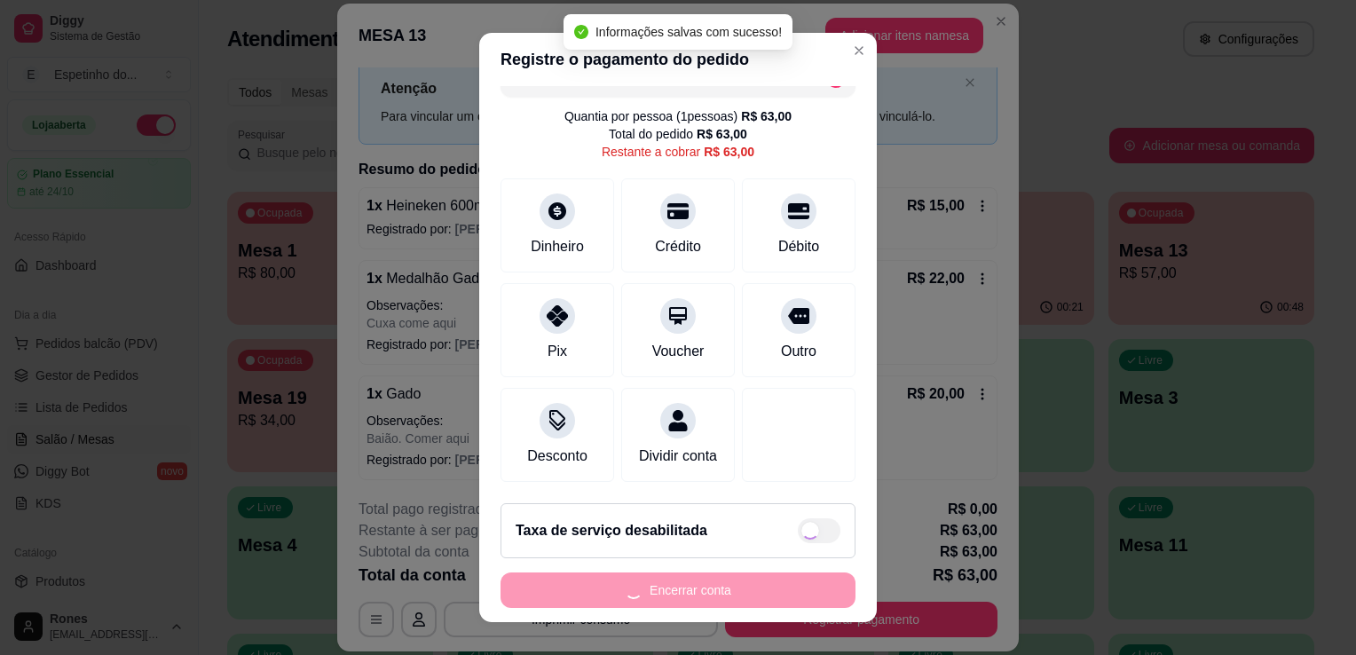
type input "R$ 0,00"
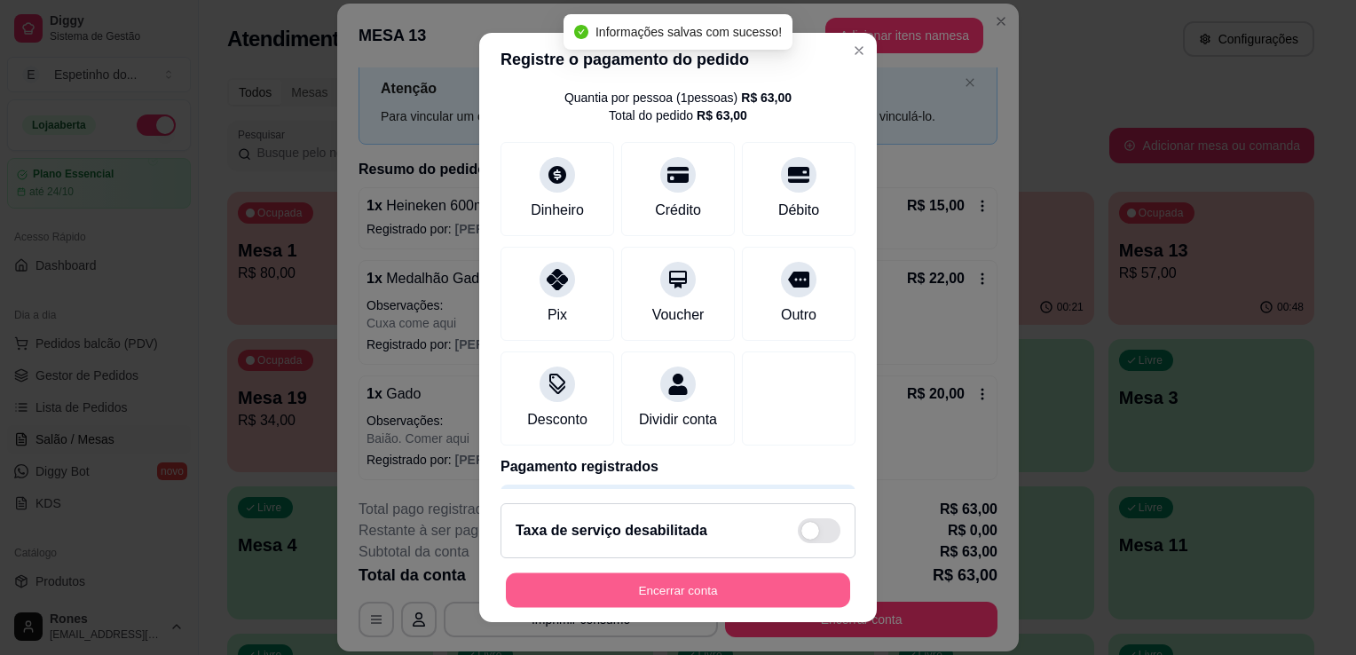
click at [728, 595] on button "Encerrar conta" at bounding box center [678, 590] width 344 height 35
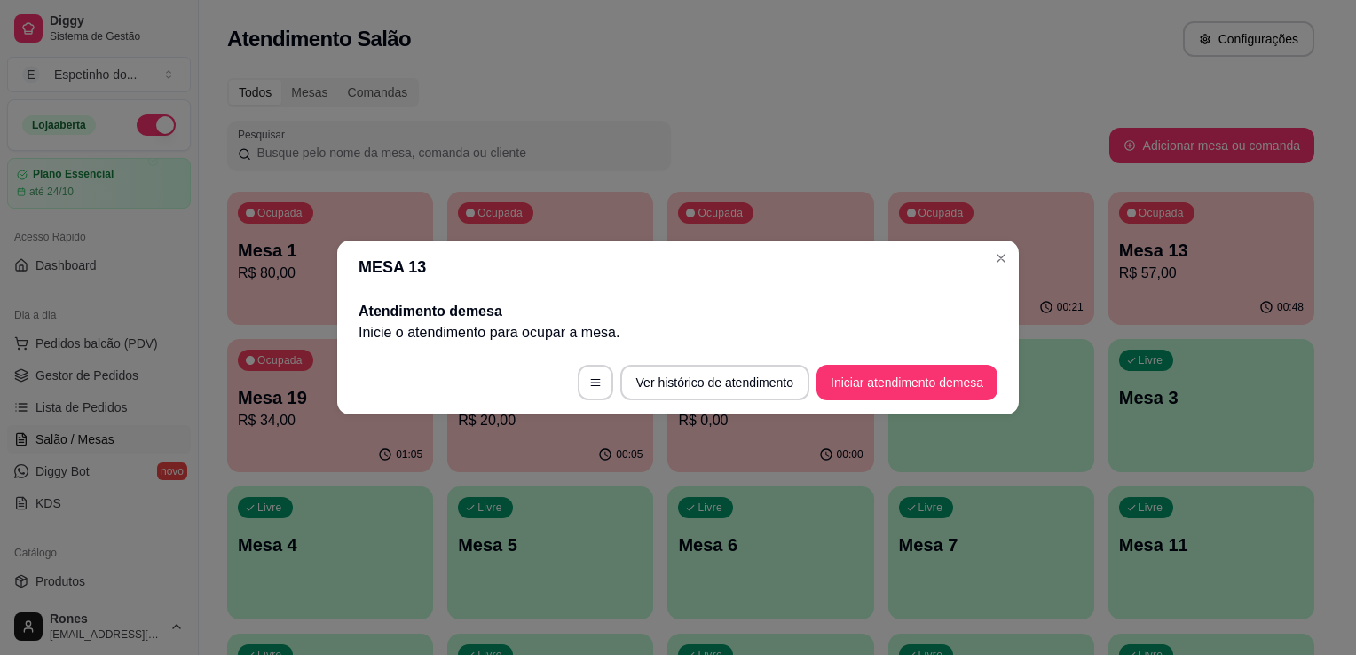
scroll to position [0, 0]
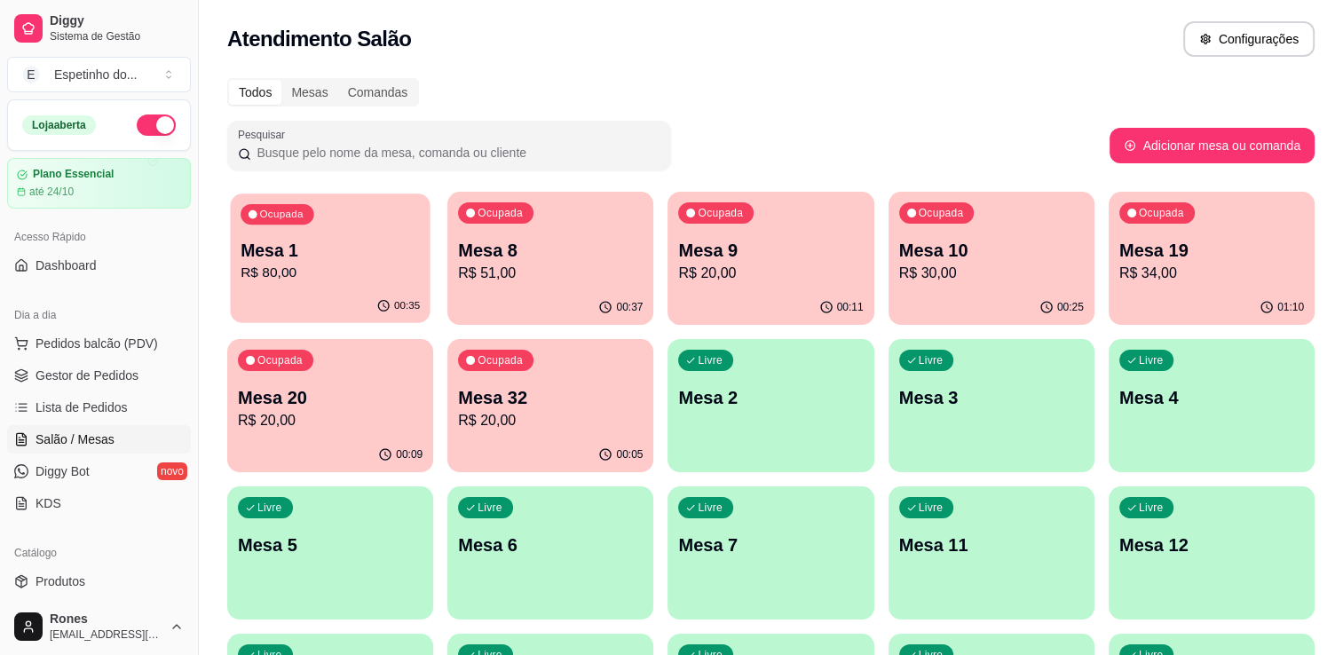
click at [286, 279] on p "R$ 80,00" at bounding box center [329, 273] width 179 height 20
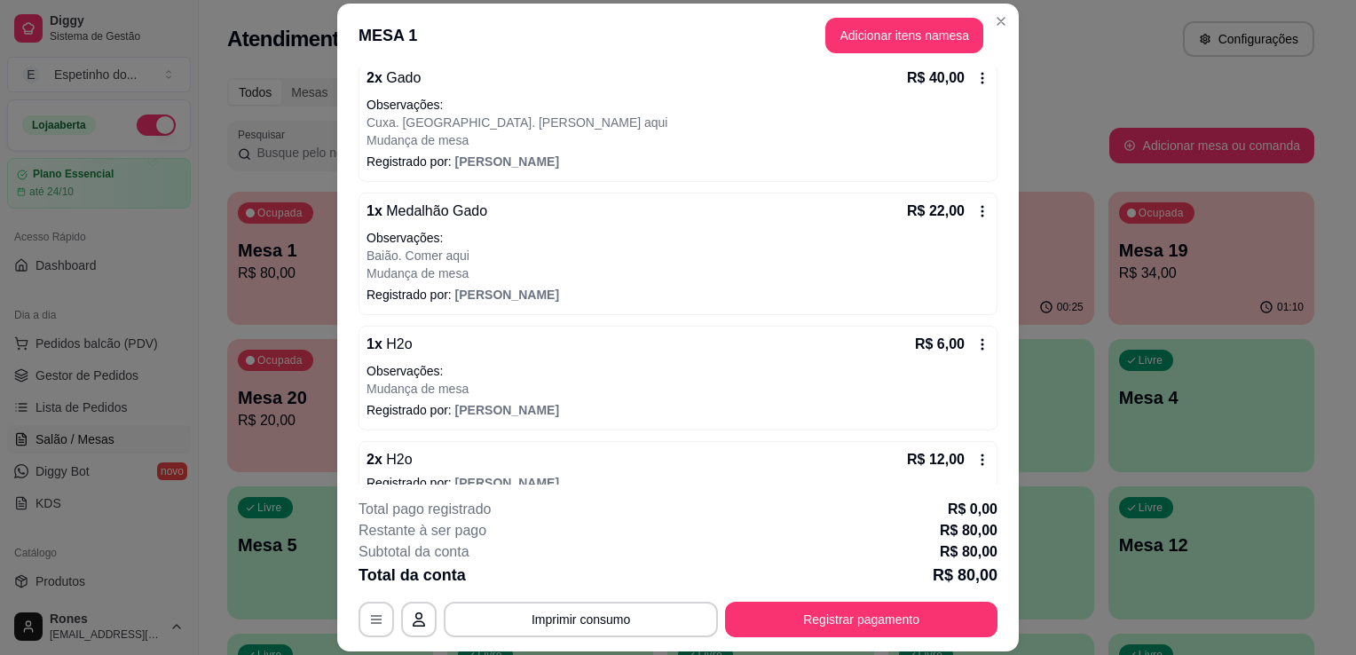
scroll to position [163, 0]
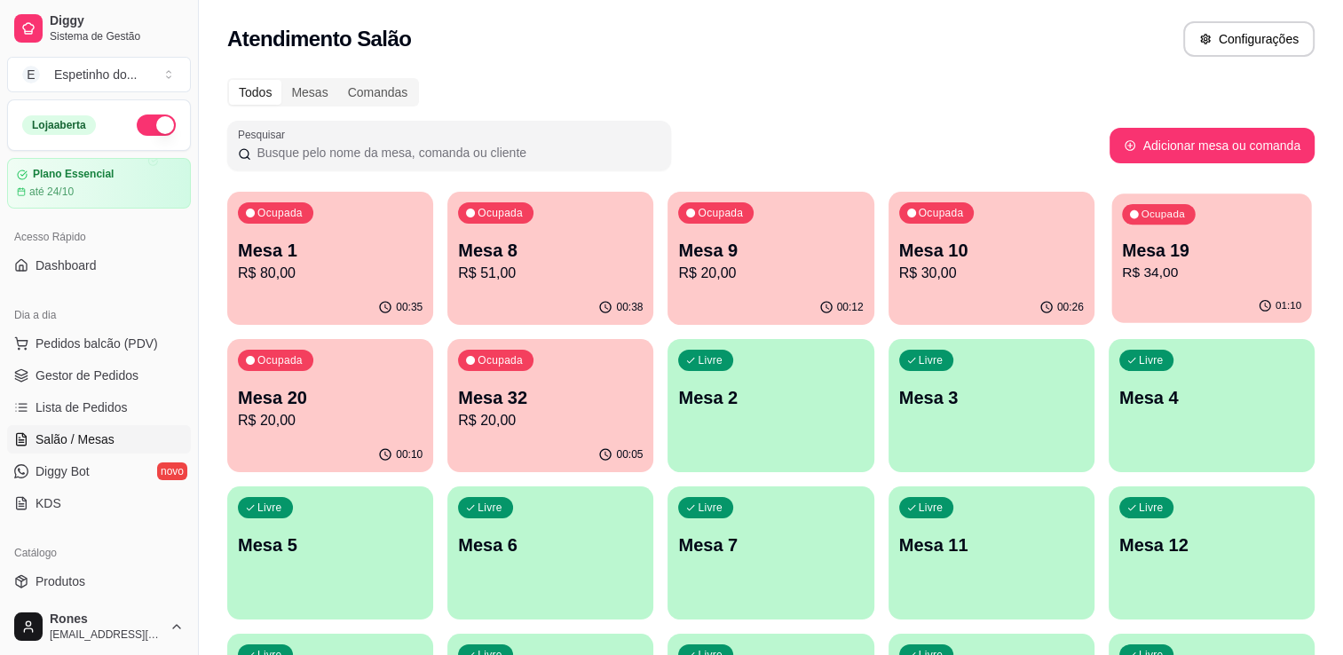
click at [1185, 294] on div "01:10" at bounding box center [1211, 306] width 200 height 34
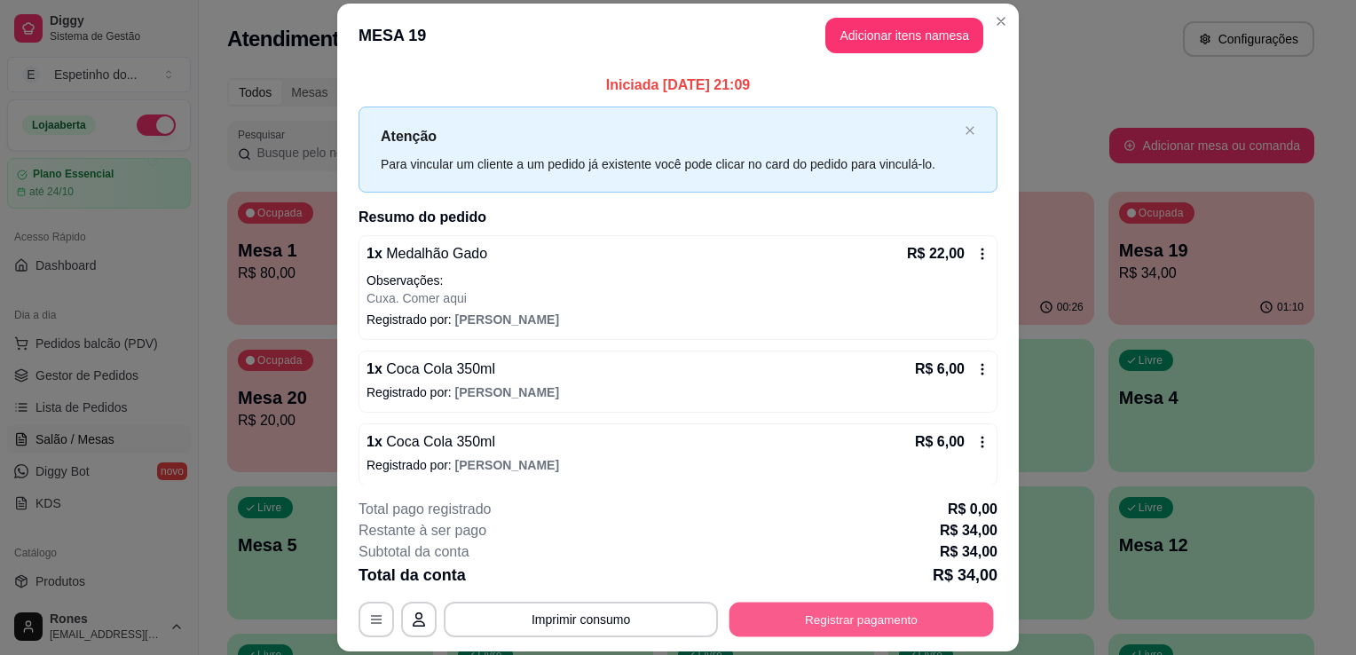
click at [957, 630] on button "Registrar pagamento" at bounding box center [861, 620] width 264 height 35
click at [834, 610] on button "Registrar pagamento" at bounding box center [861, 620] width 264 height 35
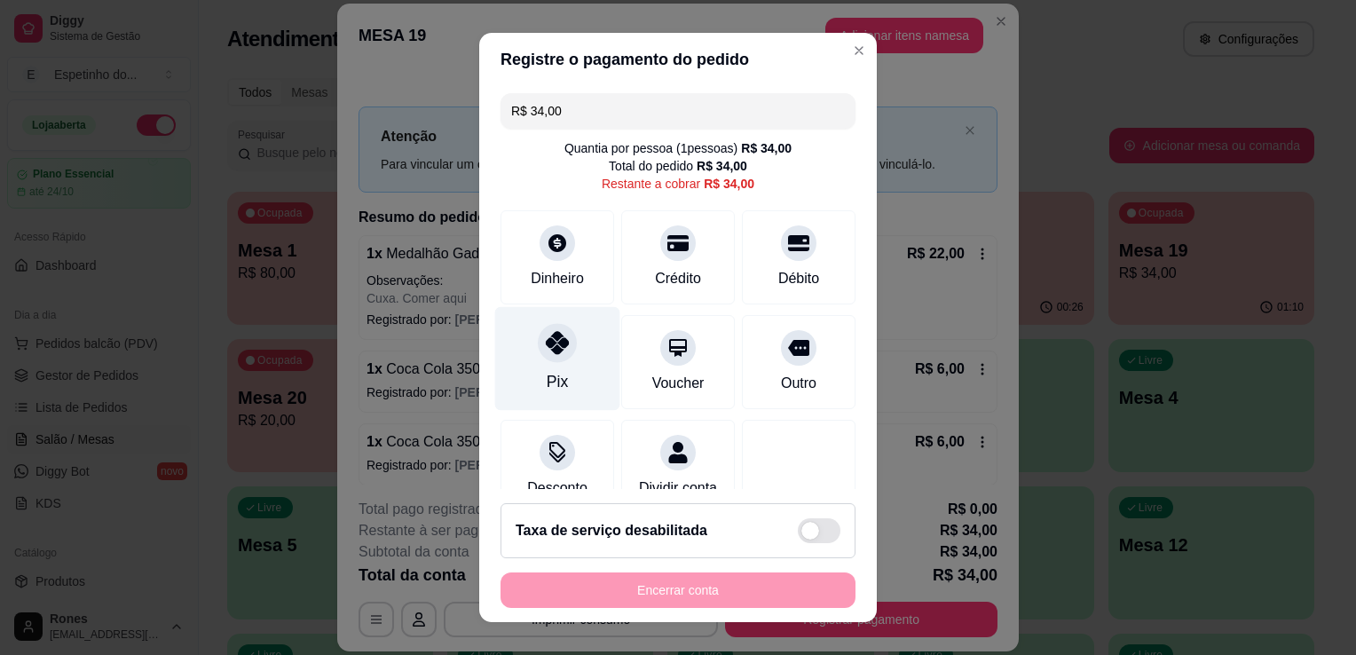
click at [532, 390] on div "Pix" at bounding box center [557, 359] width 125 height 104
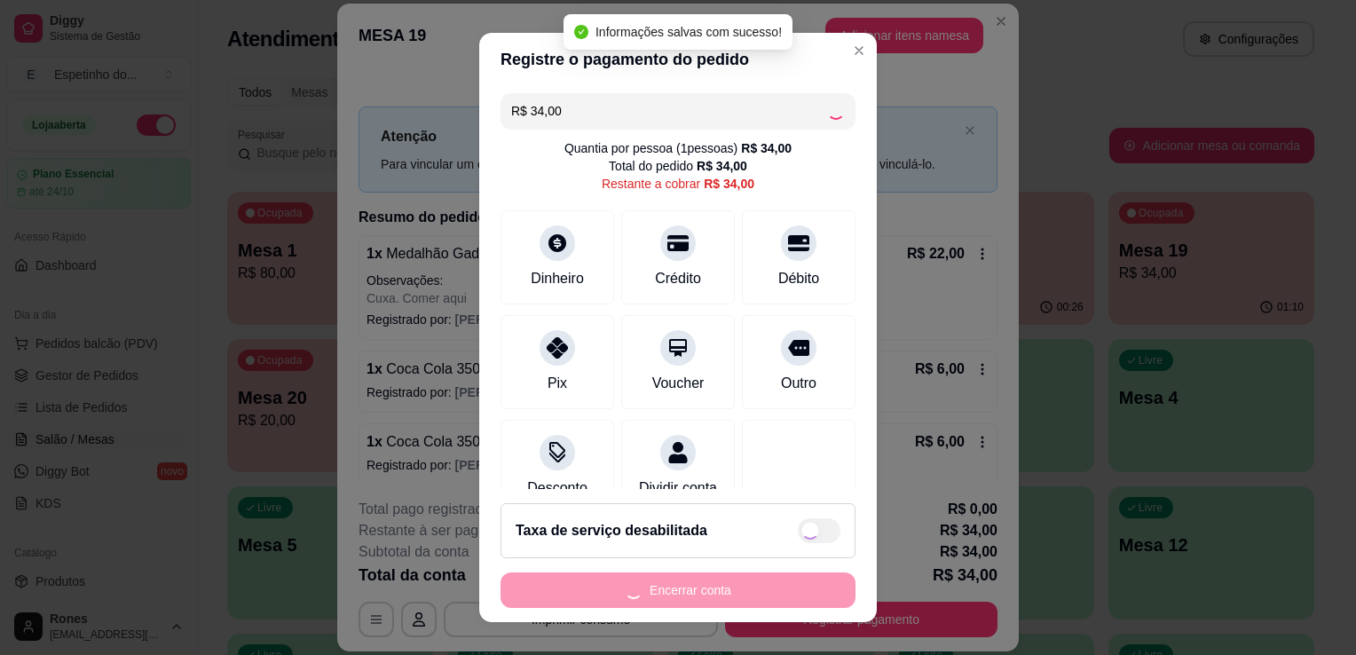
type input "R$ 0,00"
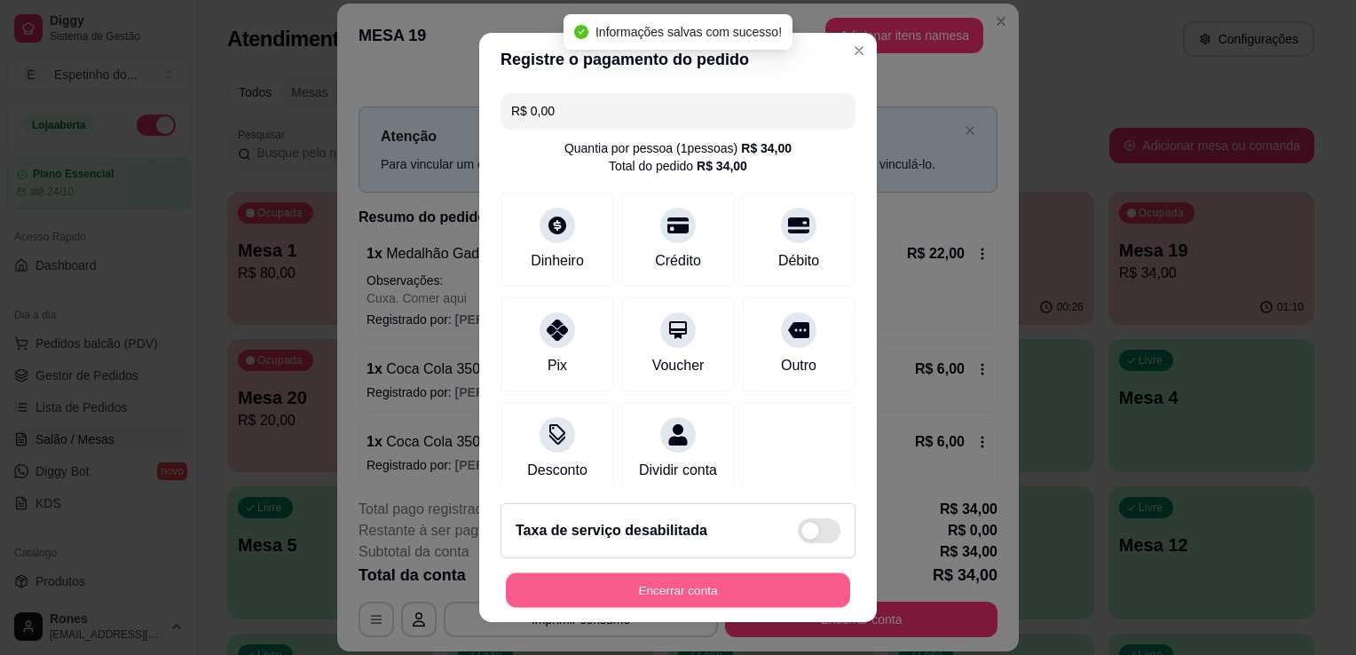
click at [711, 587] on button "Encerrar conta" at bounding box center [678, 590] width 344 height 35
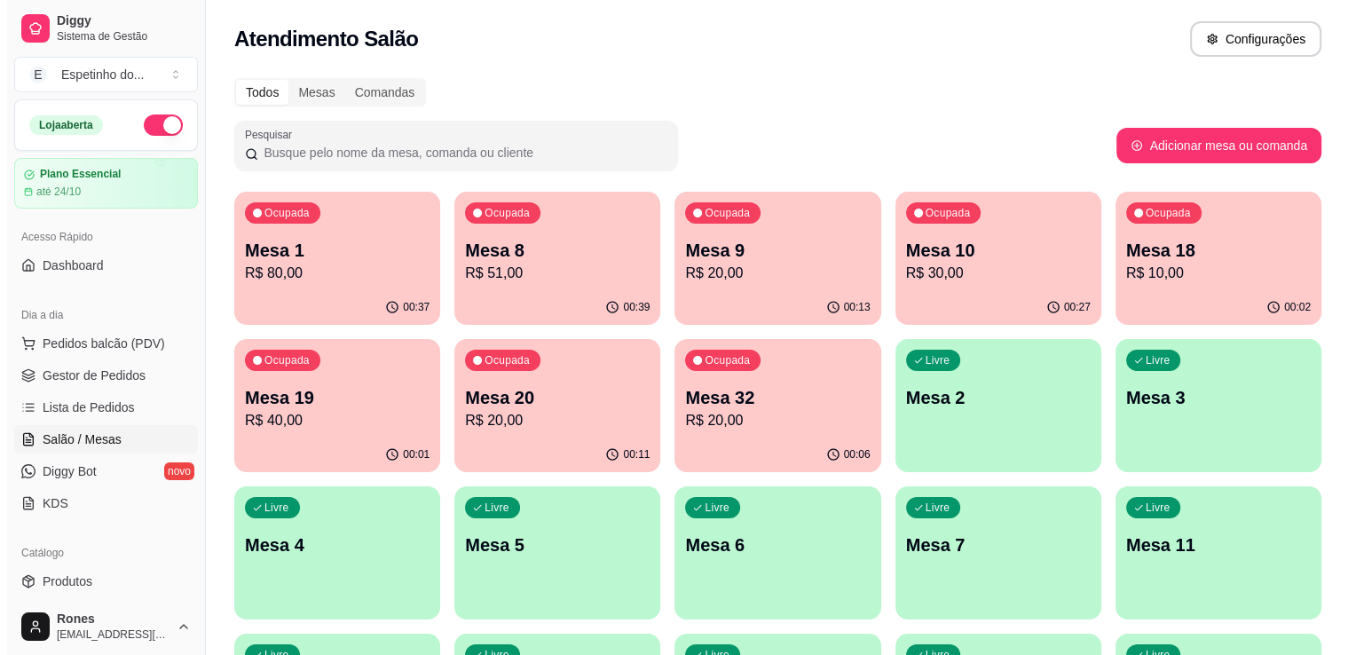
scroll to position [330, 0]
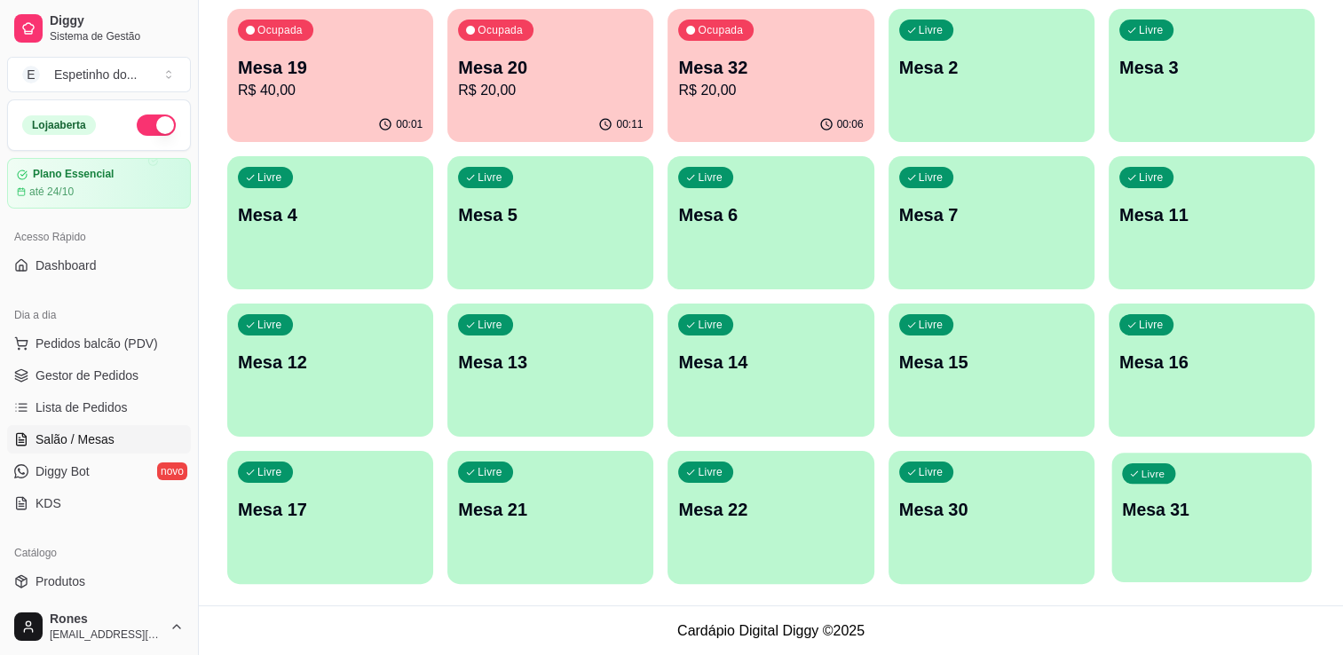
click at [1237, 548] on div "Livre Mesa 31" at bounding box center [1211, 507] width 200 height 108
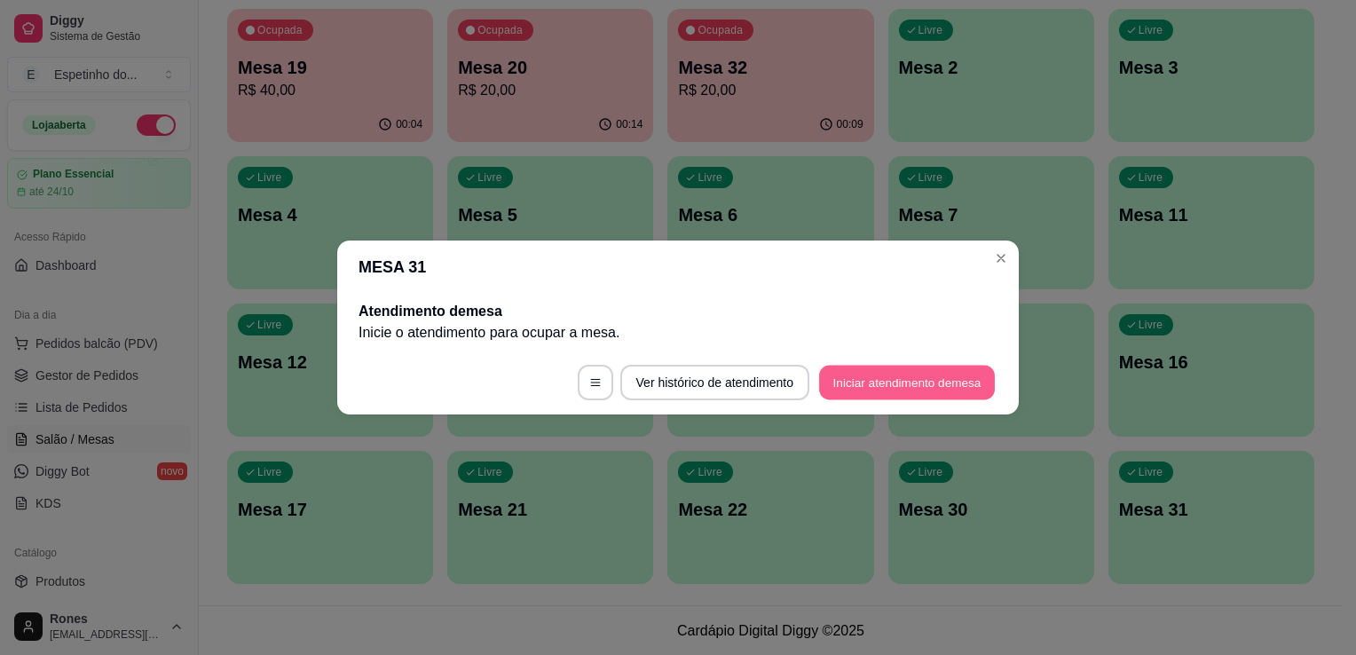
click at [857, 379] on button "Iniciar atendimento de mesa" at bounding box center [907, 383] width 176 height 35
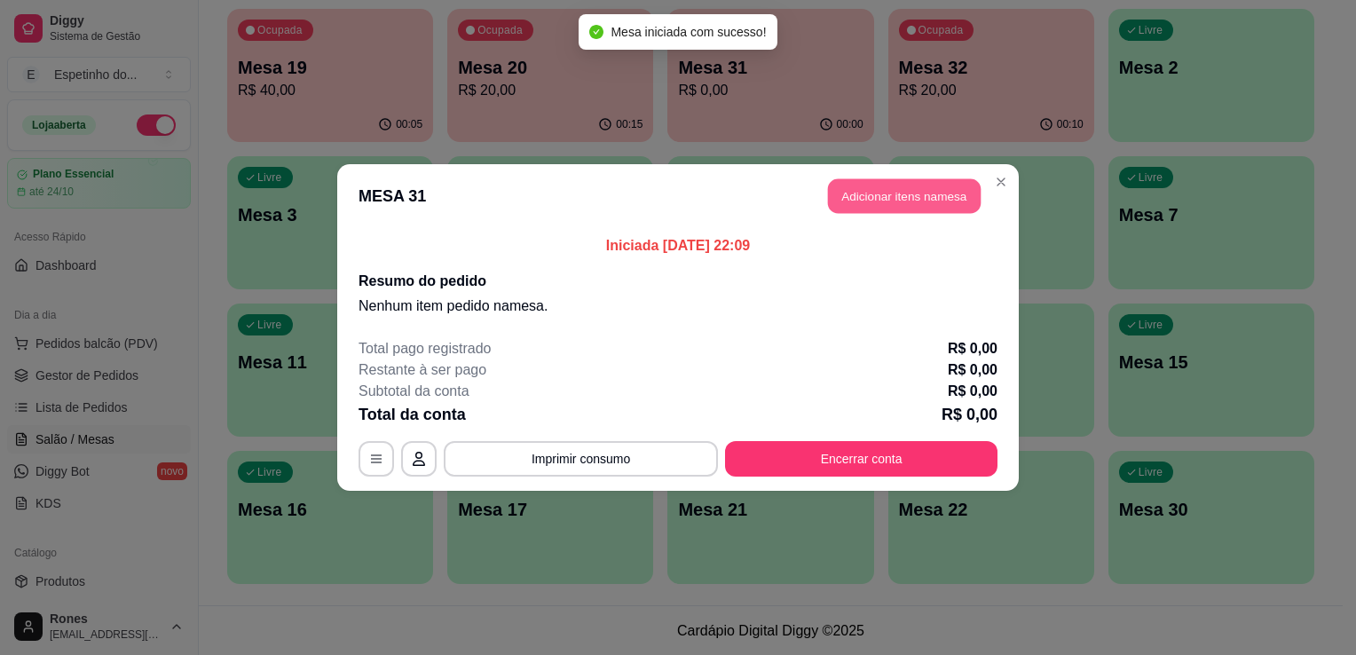
click at [932, 196] on button "Adicionar itens na mesa" at bounding box center [904, 196] width 153 height 35
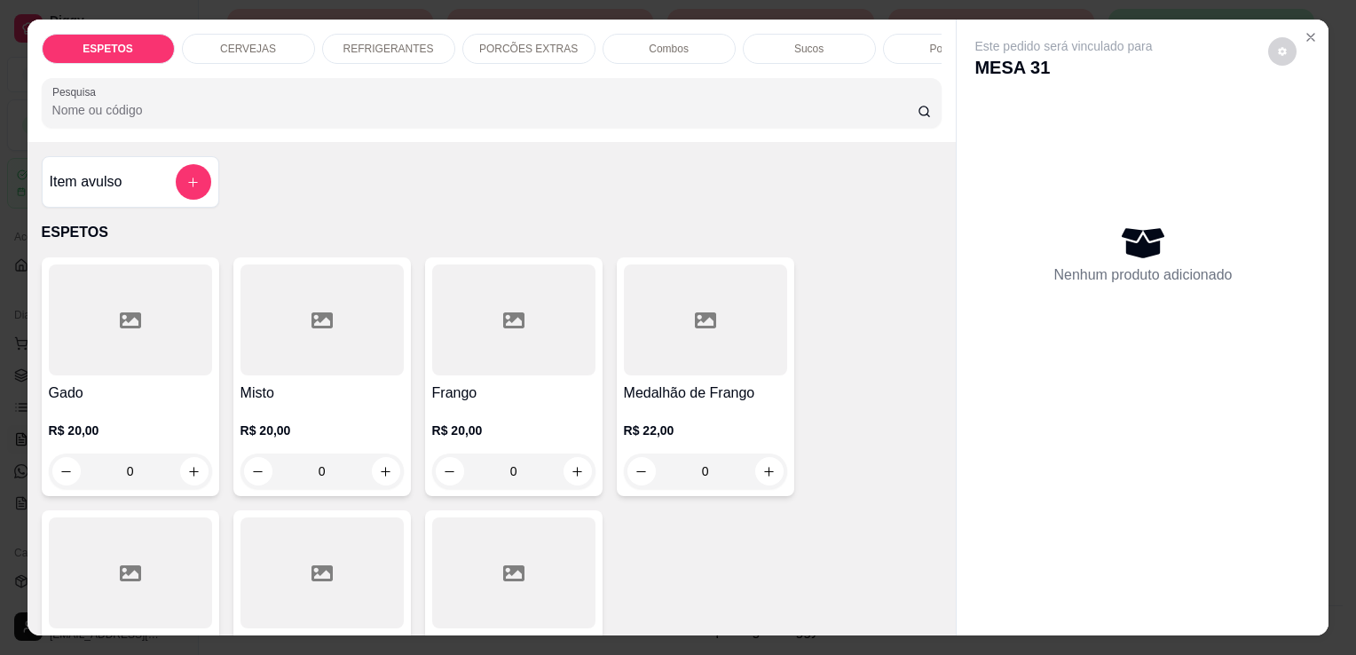
scroll to position [0, 213]
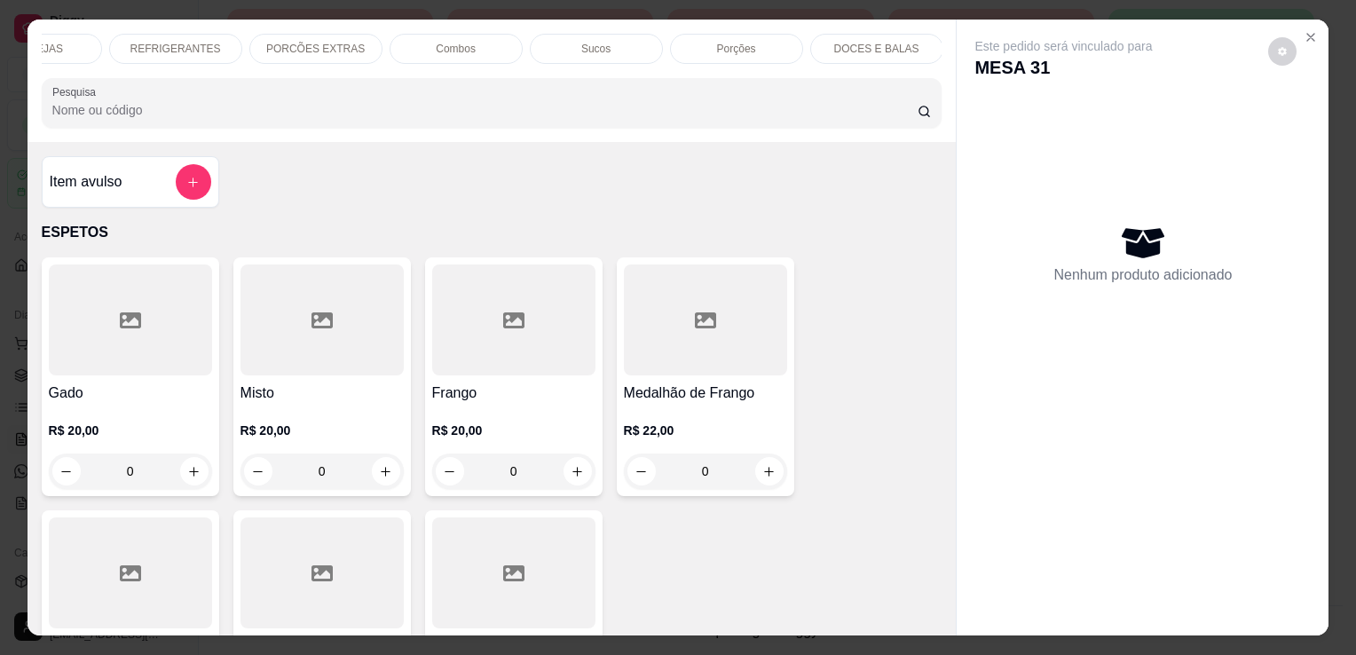
click at [749, 44] on div "Porções" at bounding box center [736, 49] width 133 height 30
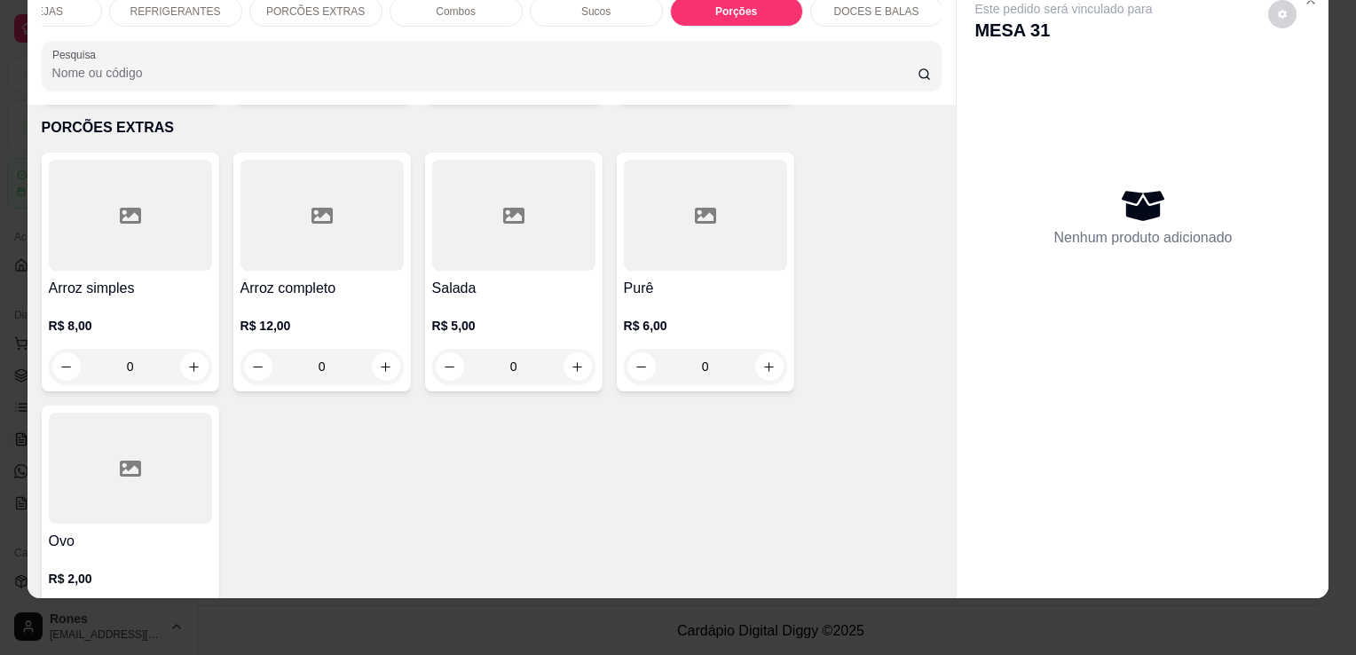
scroll to position [2753, 0]
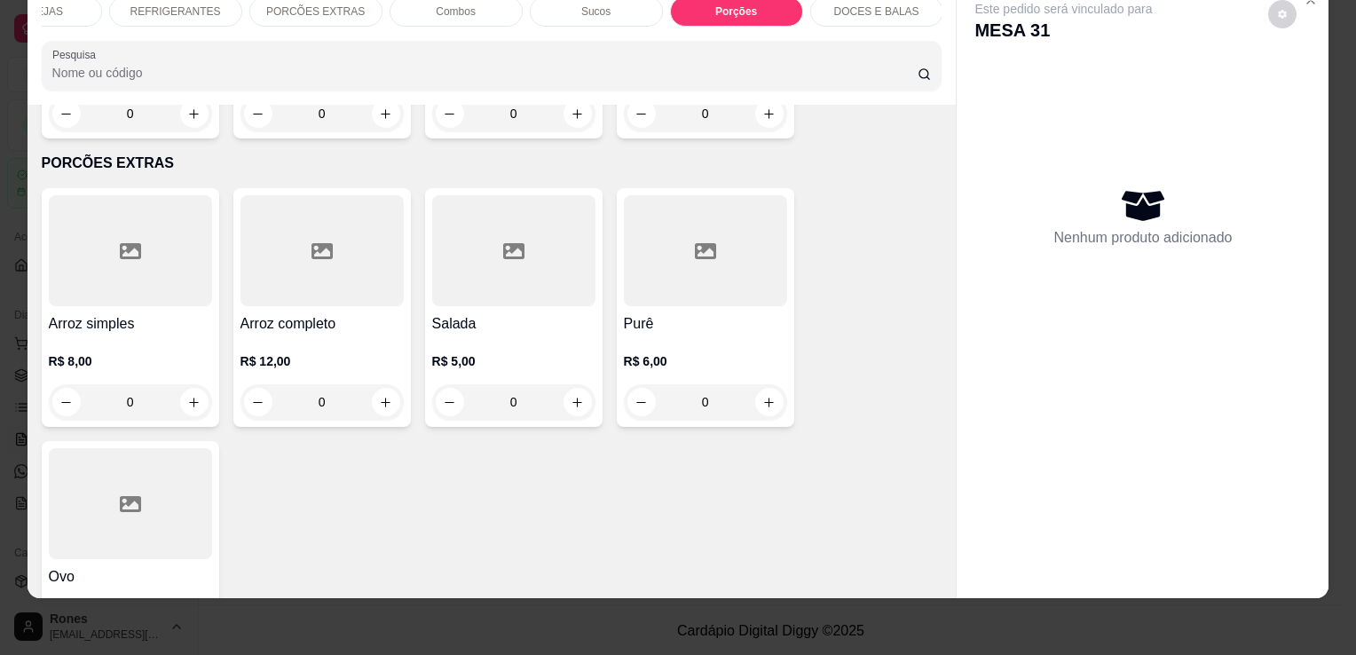
click at [108, 313] on h4 "Arroz simples" at bounding box center [130, 323] width 163 height 21
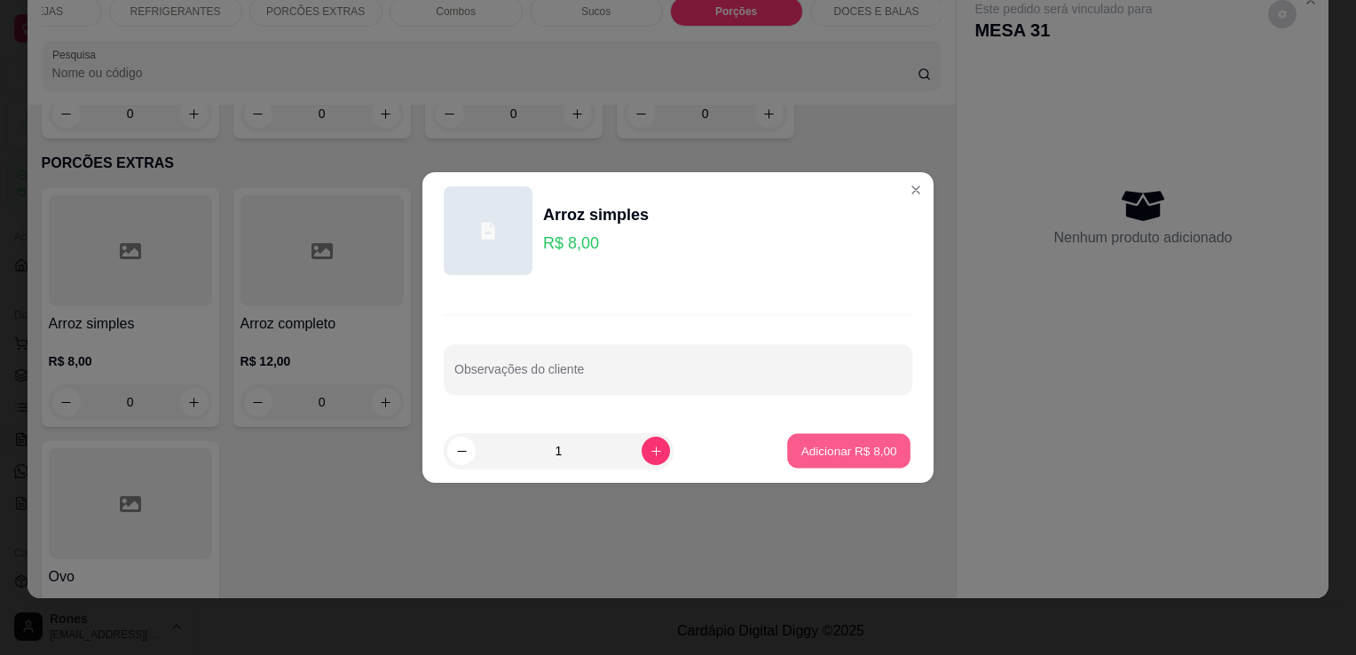
click at [855, 455] on p "Adicionar R$ 8,00" at bounding box center [848, 450] width 96 height 17
type input "1"
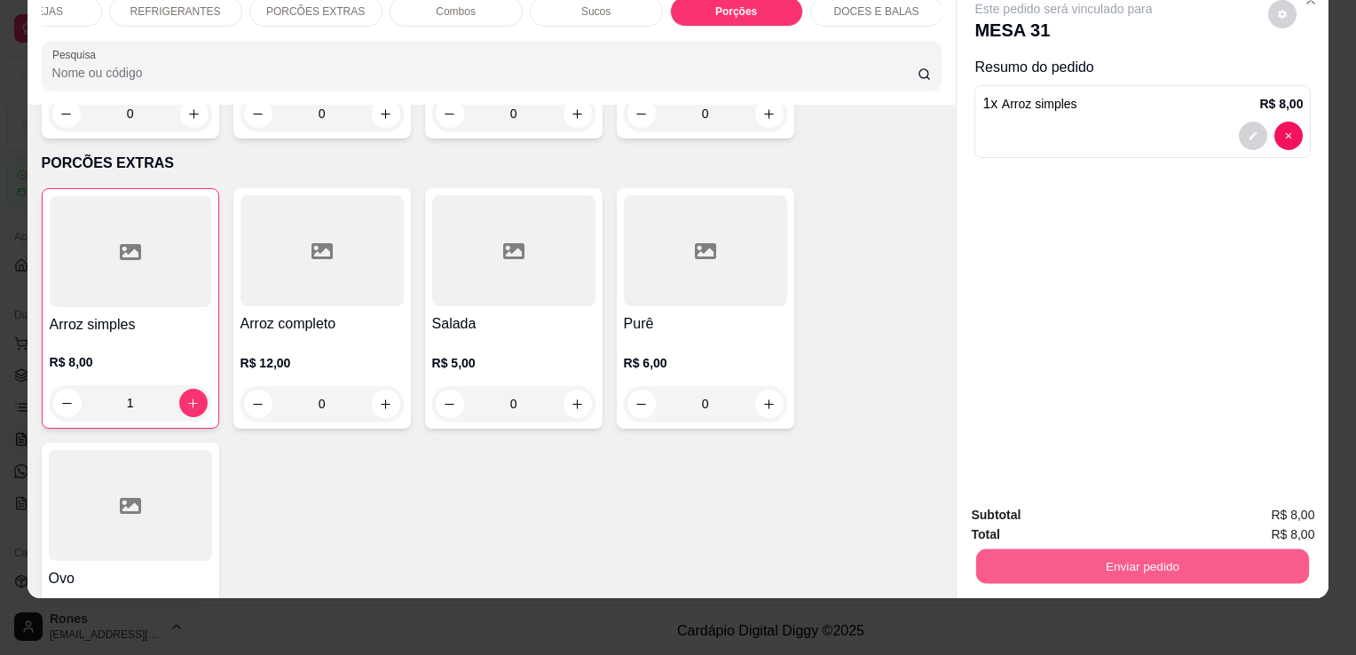
click at [1102, 555] on button "Enviar pedido" at bounding box center [1142, 565] width 333 height 35
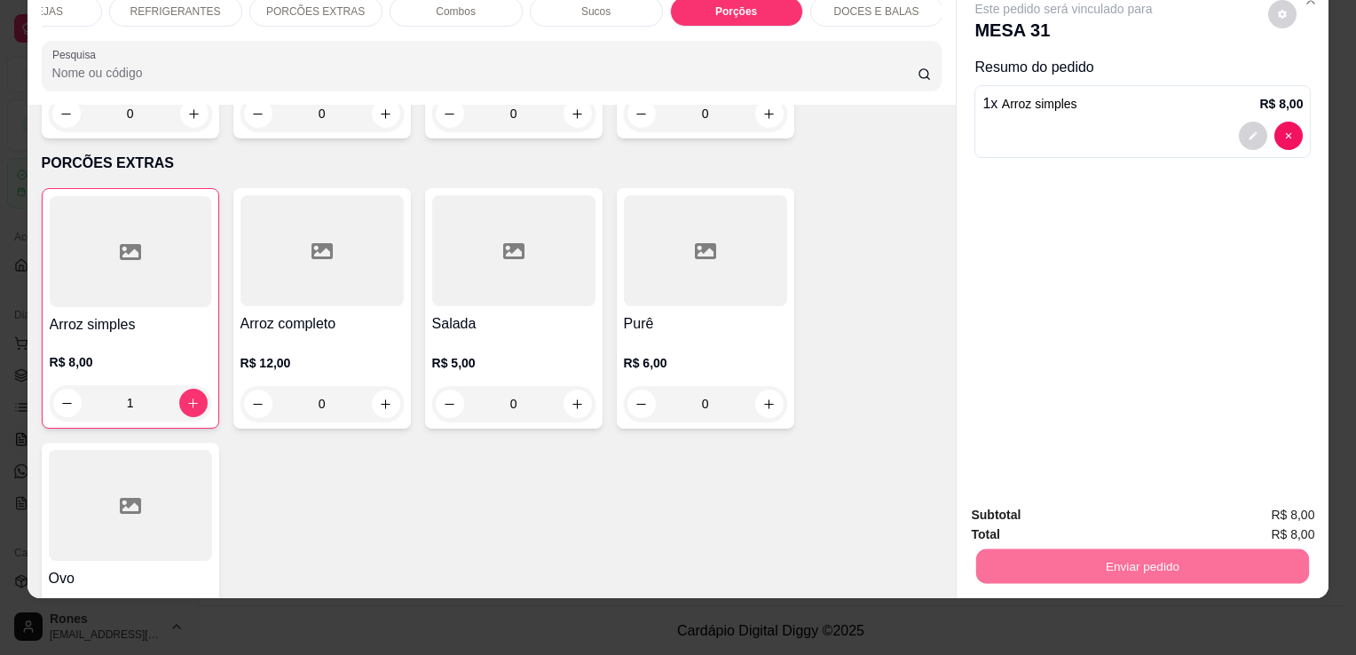
click at [1290, 516] on button "Enviar pedido" at bounding box center [1268, 509] width 98 height 33
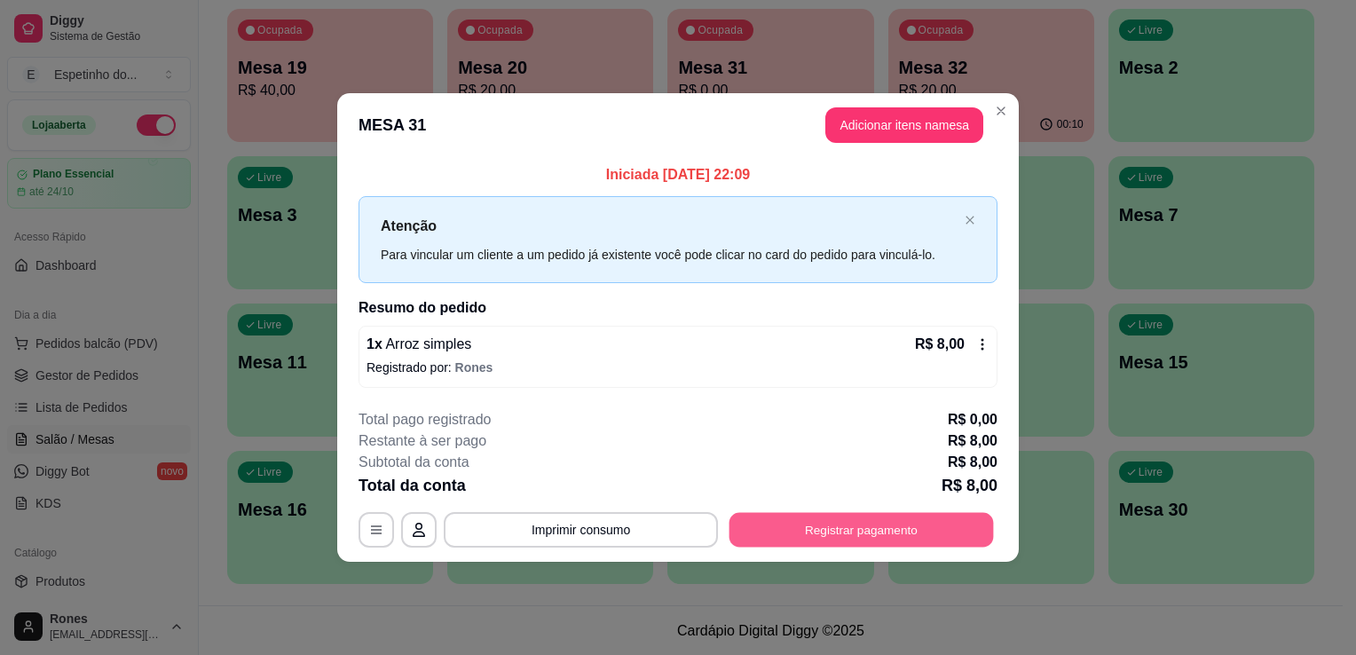
click at [930, 514] on button "Registrar pagamento" at bounding box center [861, 529] width 264 height 35
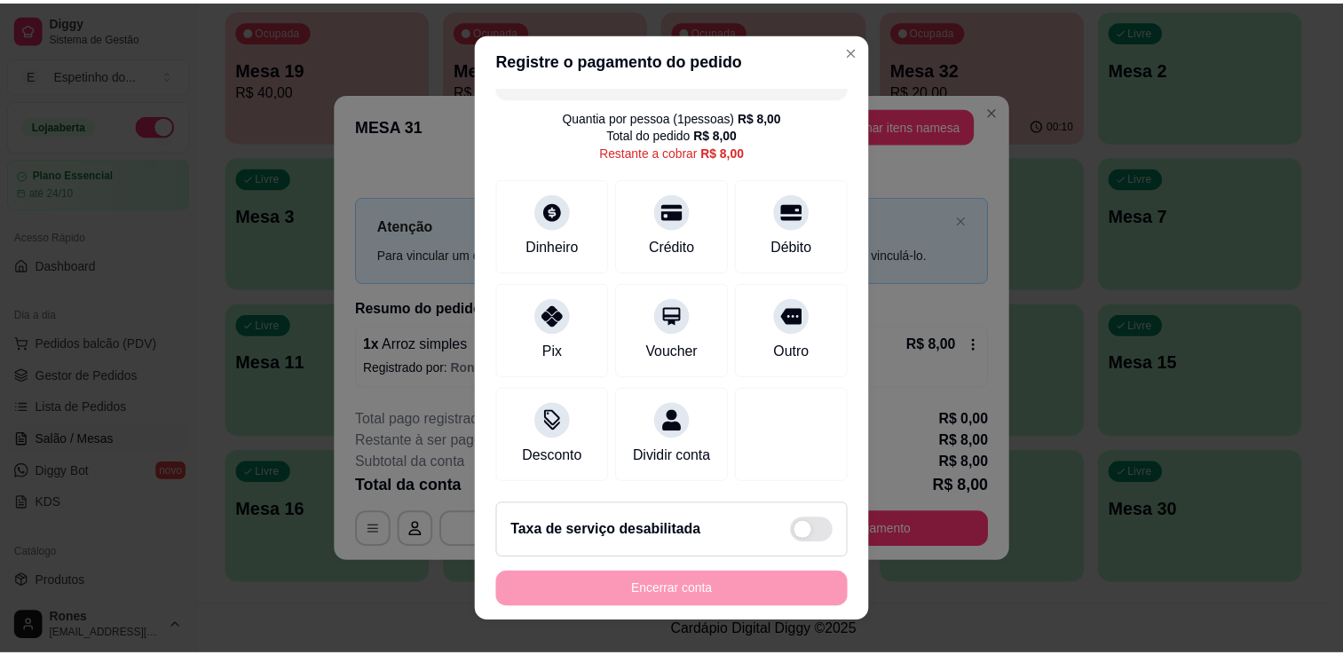
scroll to position [51, 0]
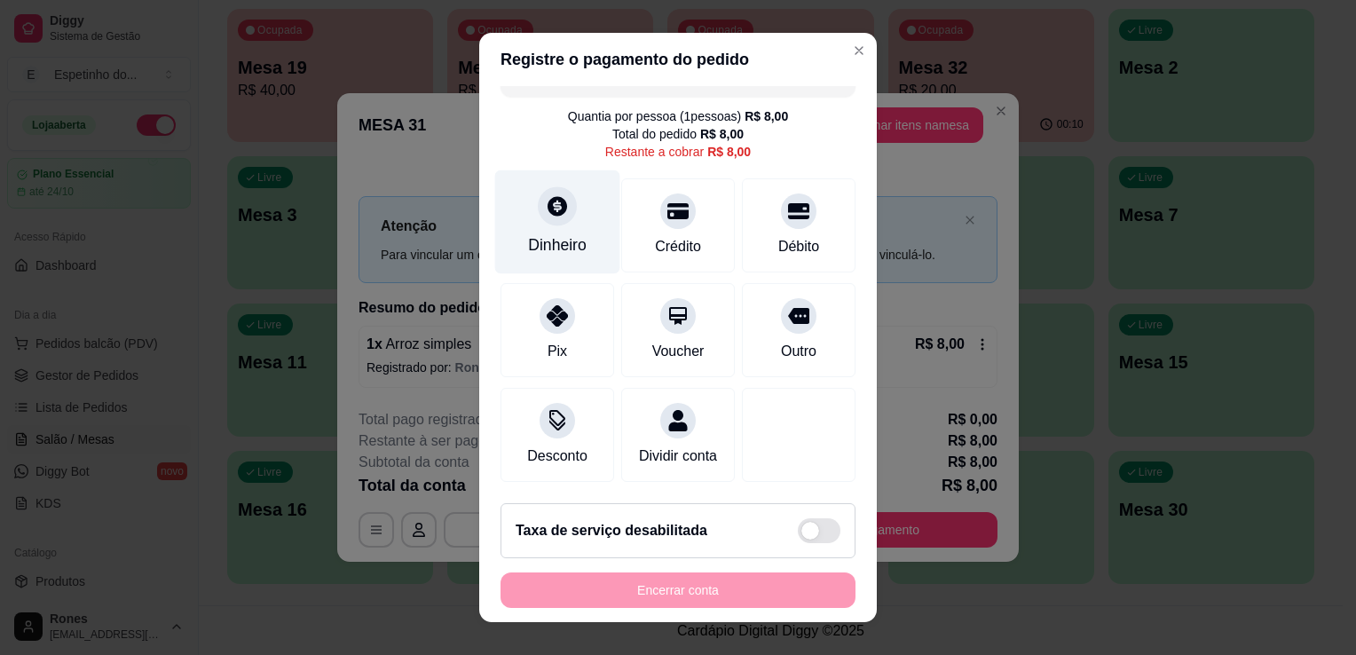
click at [538, 233] on div "Dinheiro" at bounding box center [557, 244] width 59 height 23
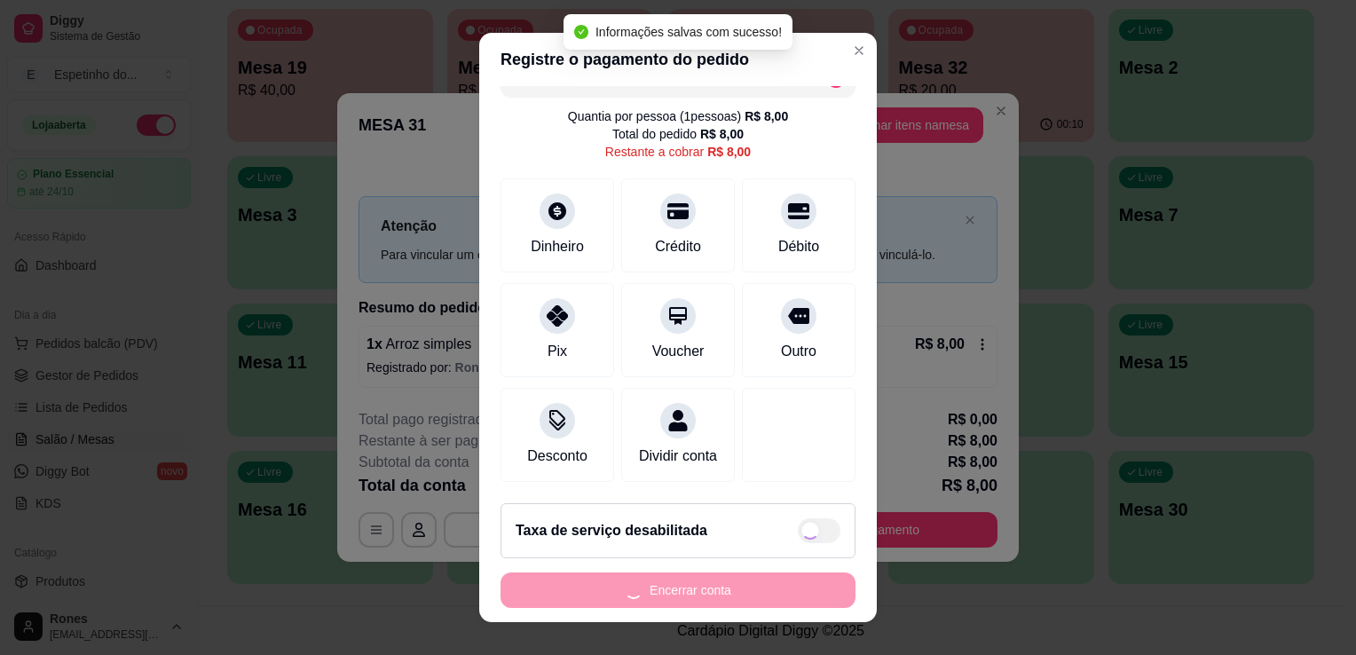
type input "R$ 0,00"
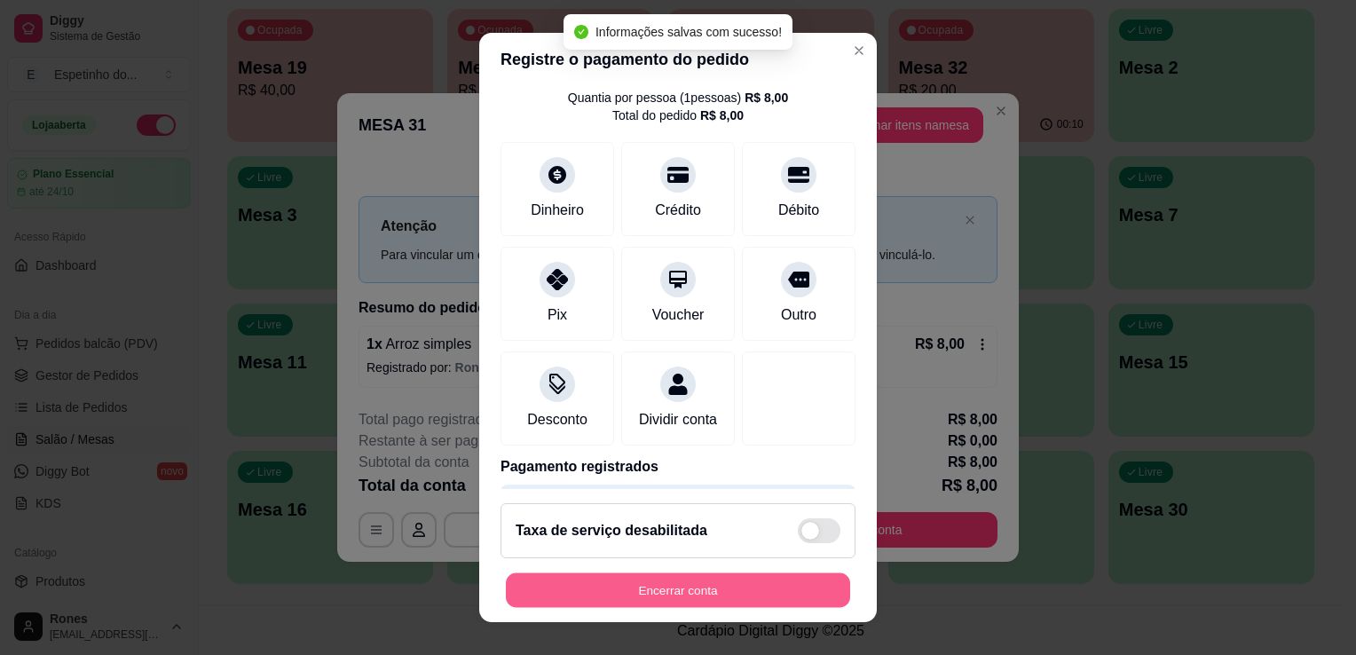
click at [746, 598] on button "Encerrar conta" at bounding box center [678, 590] width 344 height 35
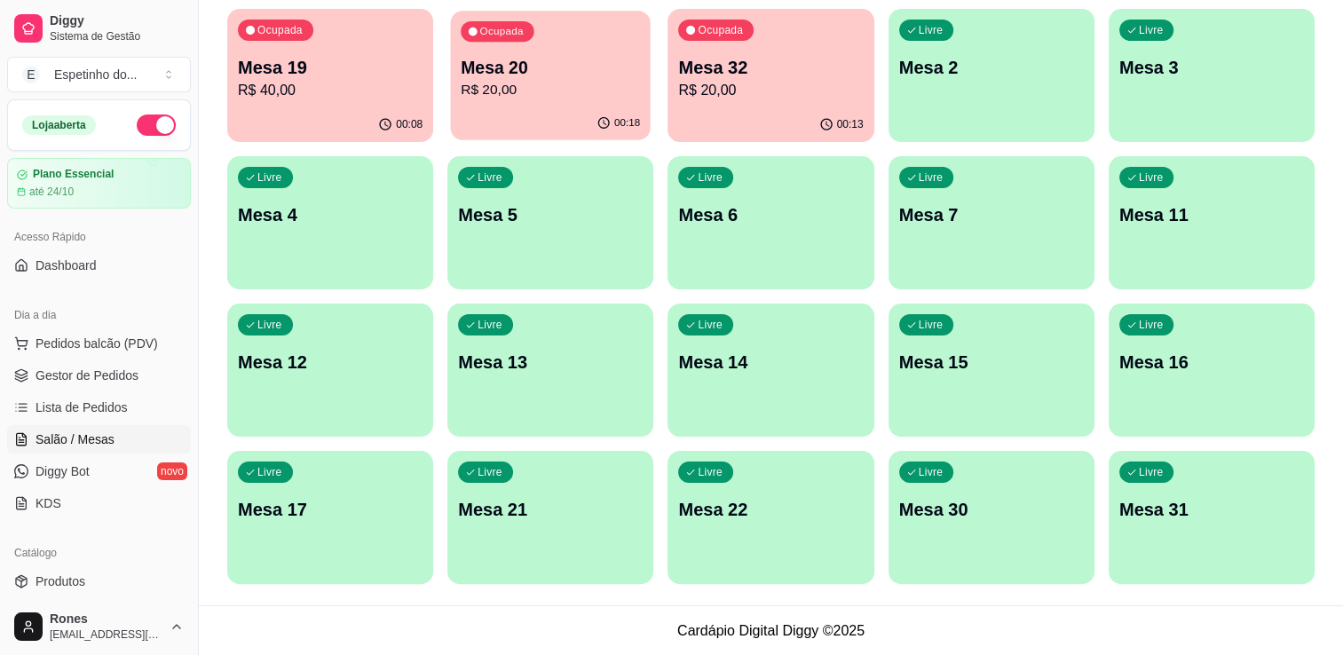
click at [544, 73] on p "Mesa 20" at bounding box center [550, 68] width 179 height 24
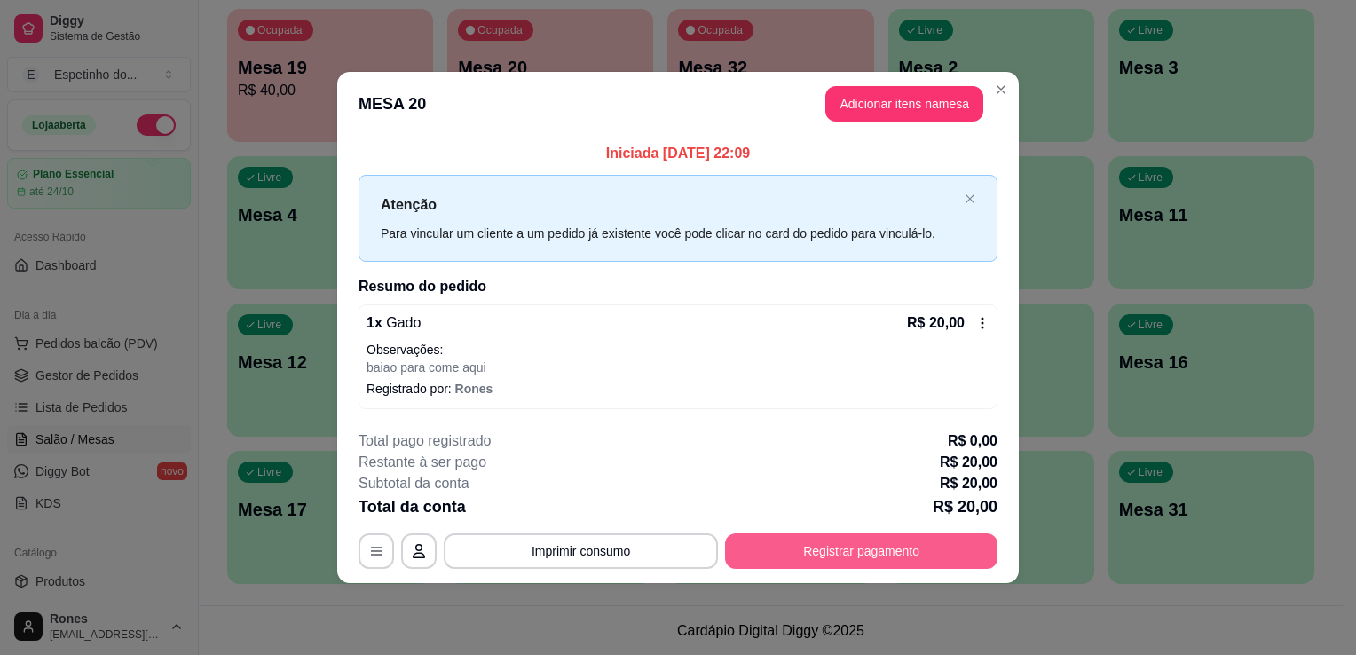
click at [823, 548] on button "Registrar pagamento" at bounding box center [861, 550] width 272 height 35
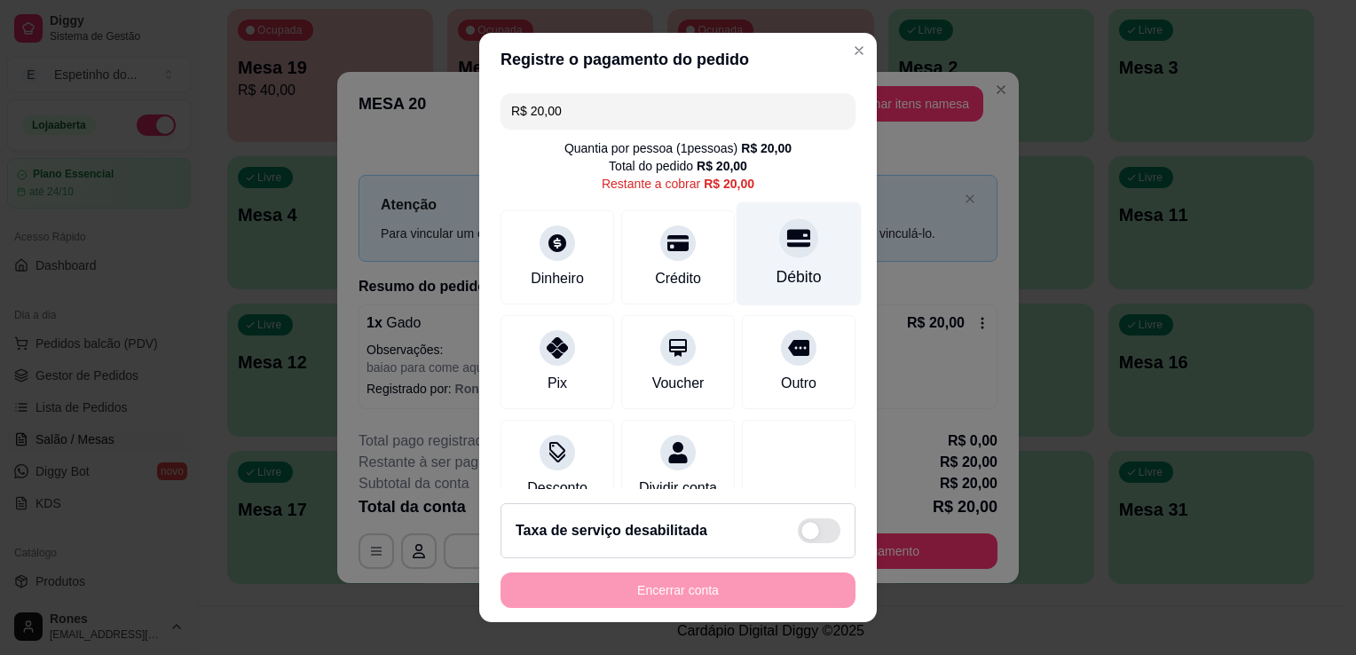
click at [776, 282] on div "Débito" at bounding box center [798, 276] width 45 height 23
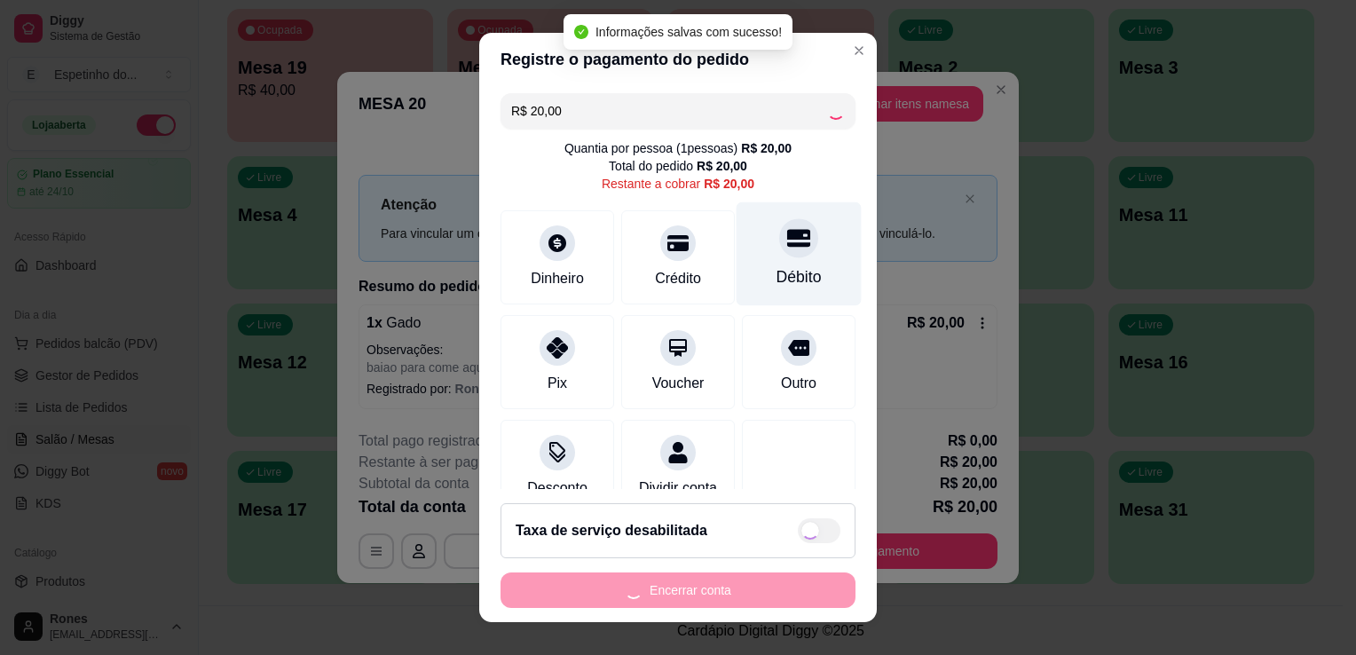
type input "R$ 0,00"
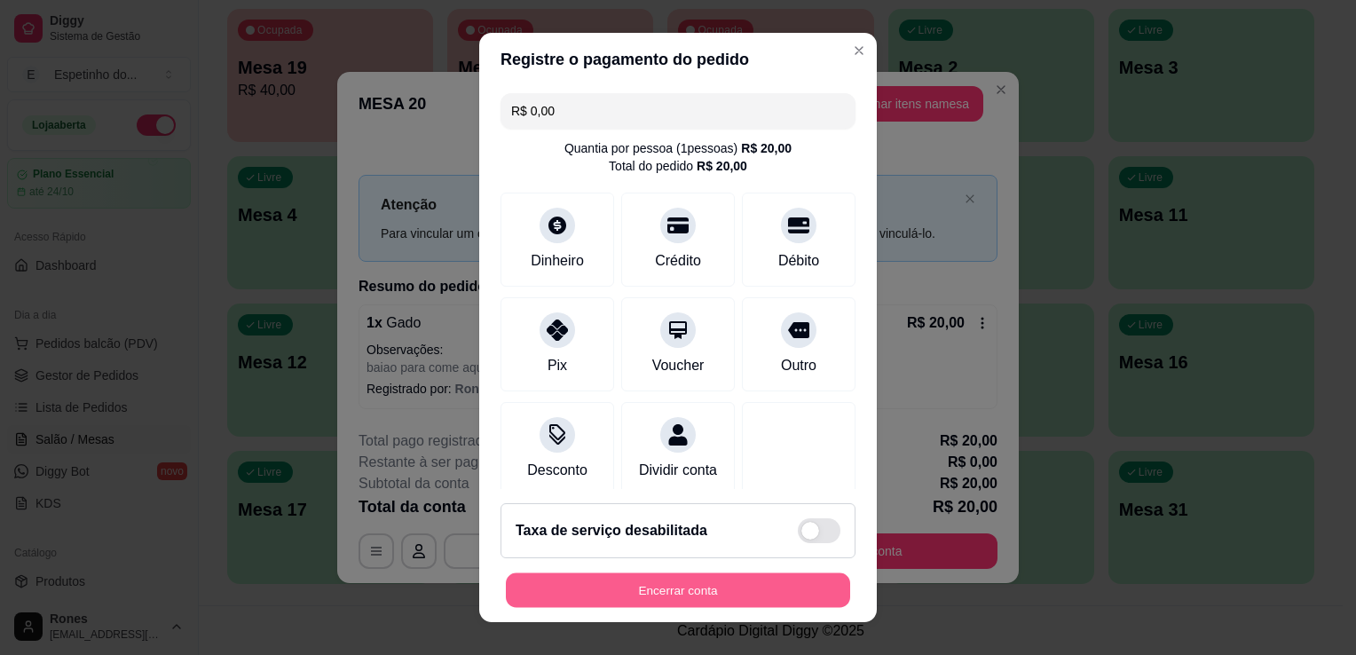
click at [718, 597] on button "Encerrar conta" at bounding box center [678, 590] width 344 height 35
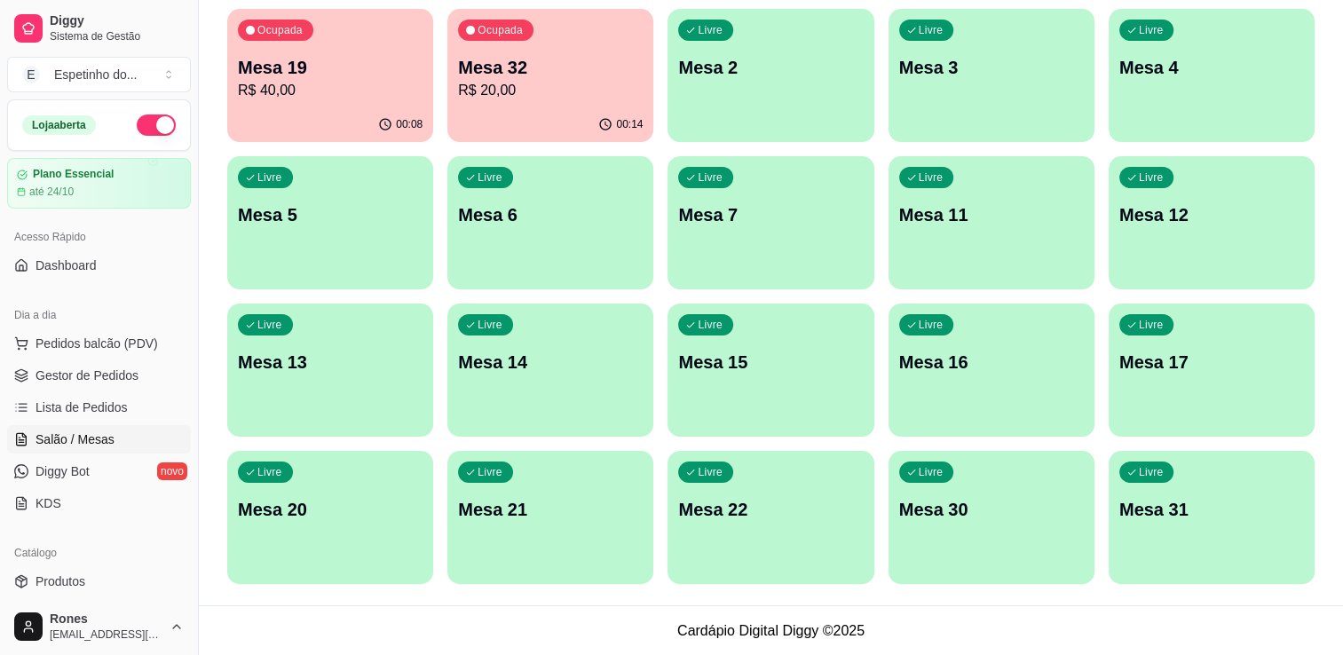
scroll to position [0, 0]
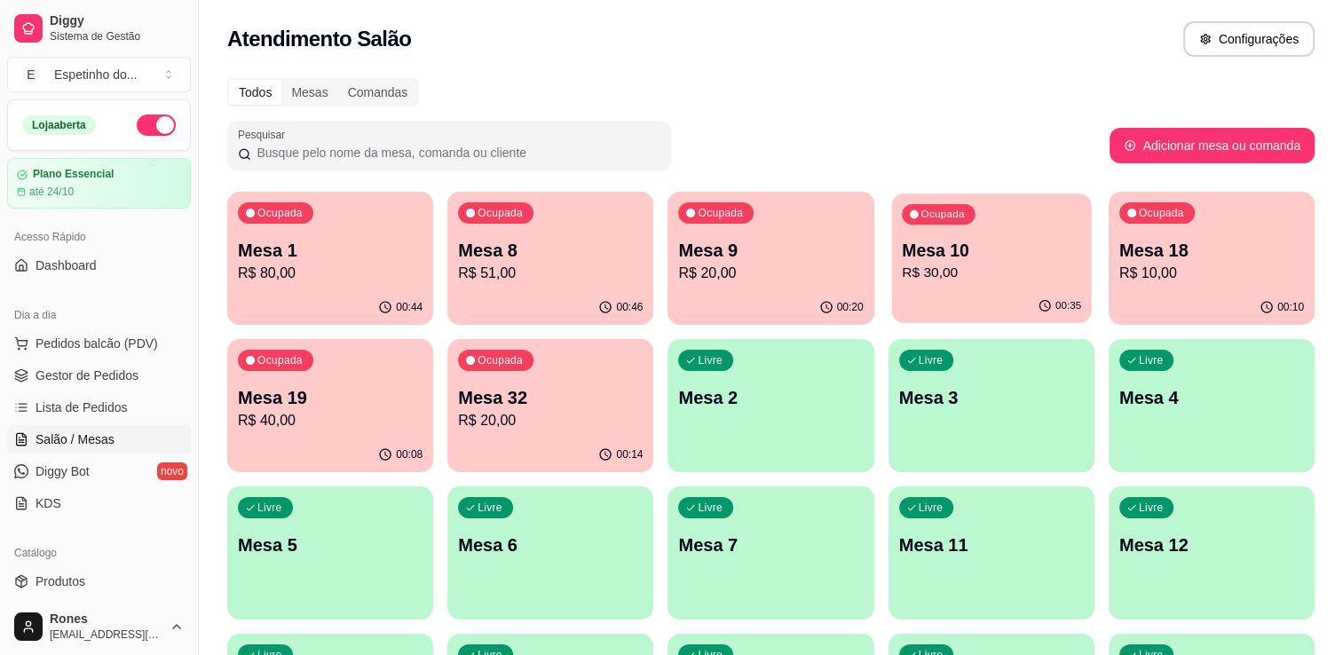
click at [966, 294] on div "00:35" at bounding box center [991, 306] width 200 height 34
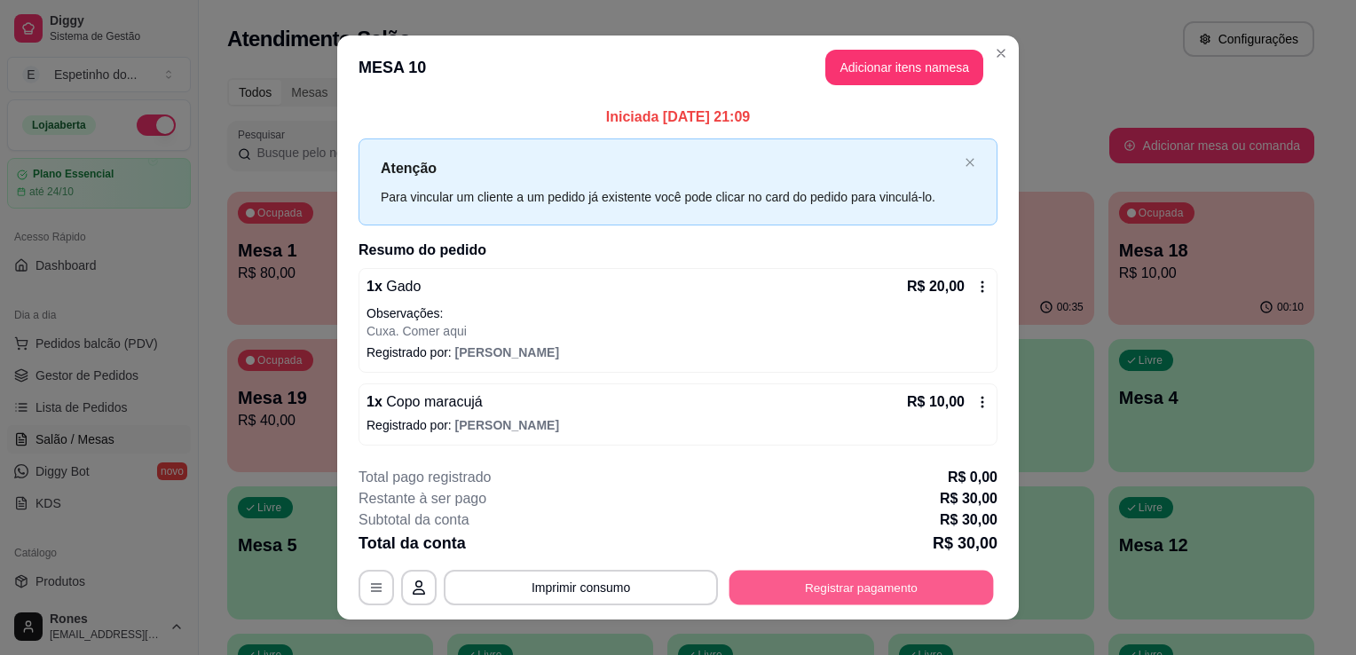
click at [838, 597] on button "Registrar pagamento" at bounding box center [861, 587] width 264 height 35
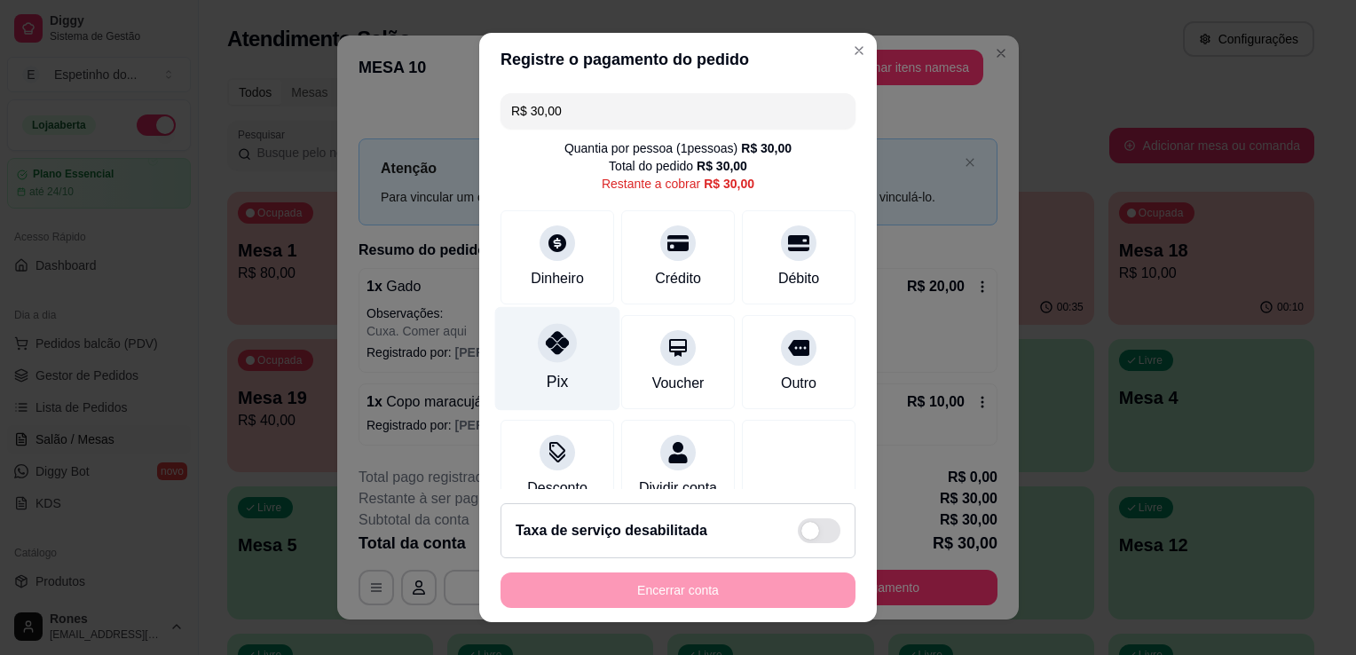
click at [546, 353] on icon at bounding box center [557, 342] width 23 height 23
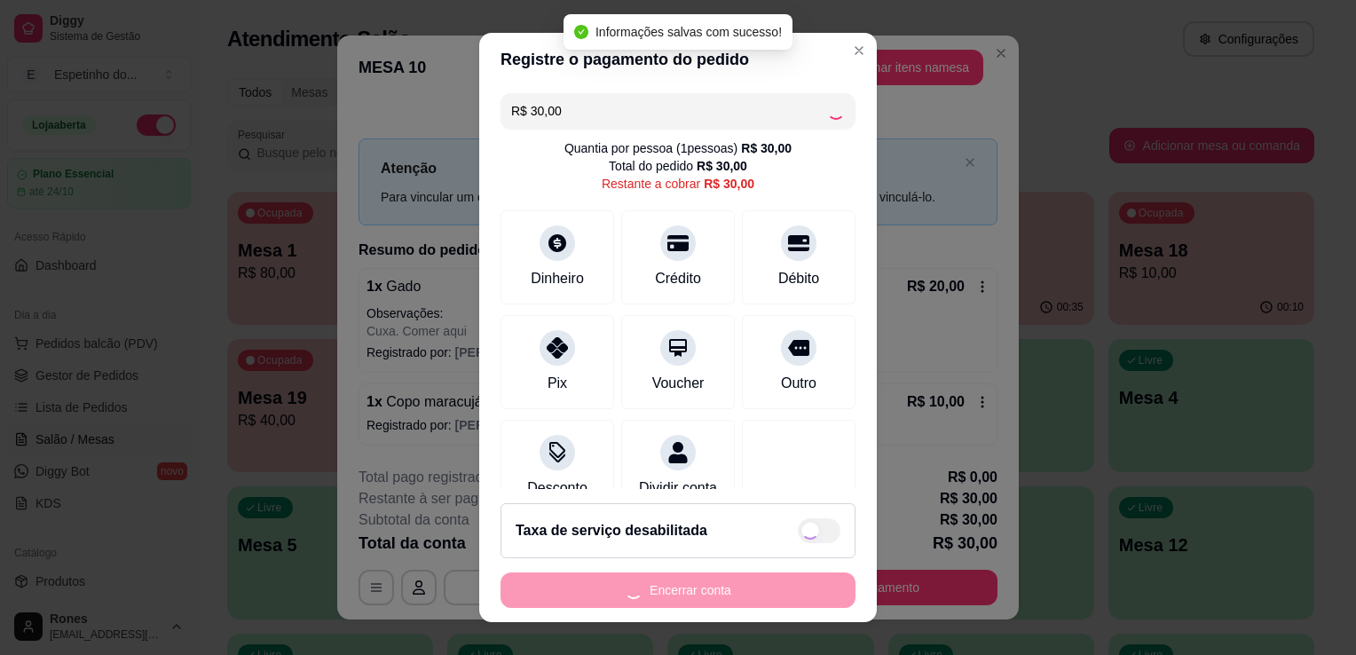
type input "R$ 0,00"
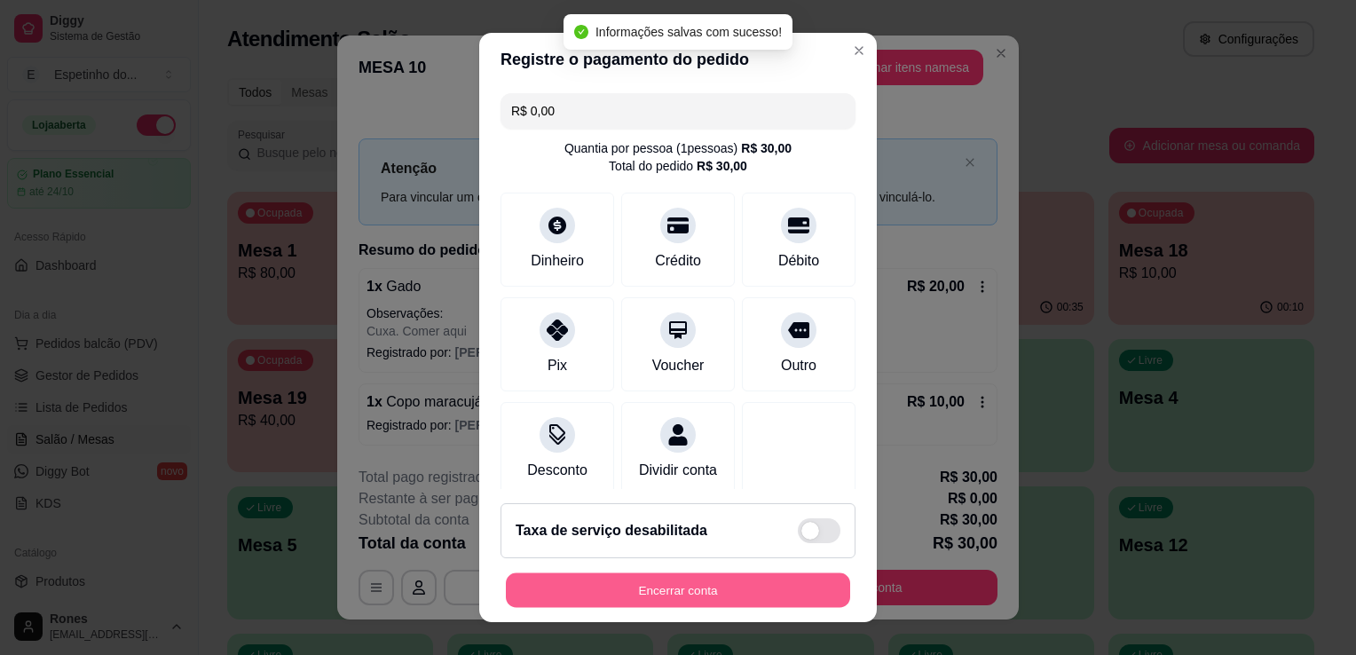
click at [709, 588] on button "Encerrar conta" at bounding box center [678, 590] width 344 height 35
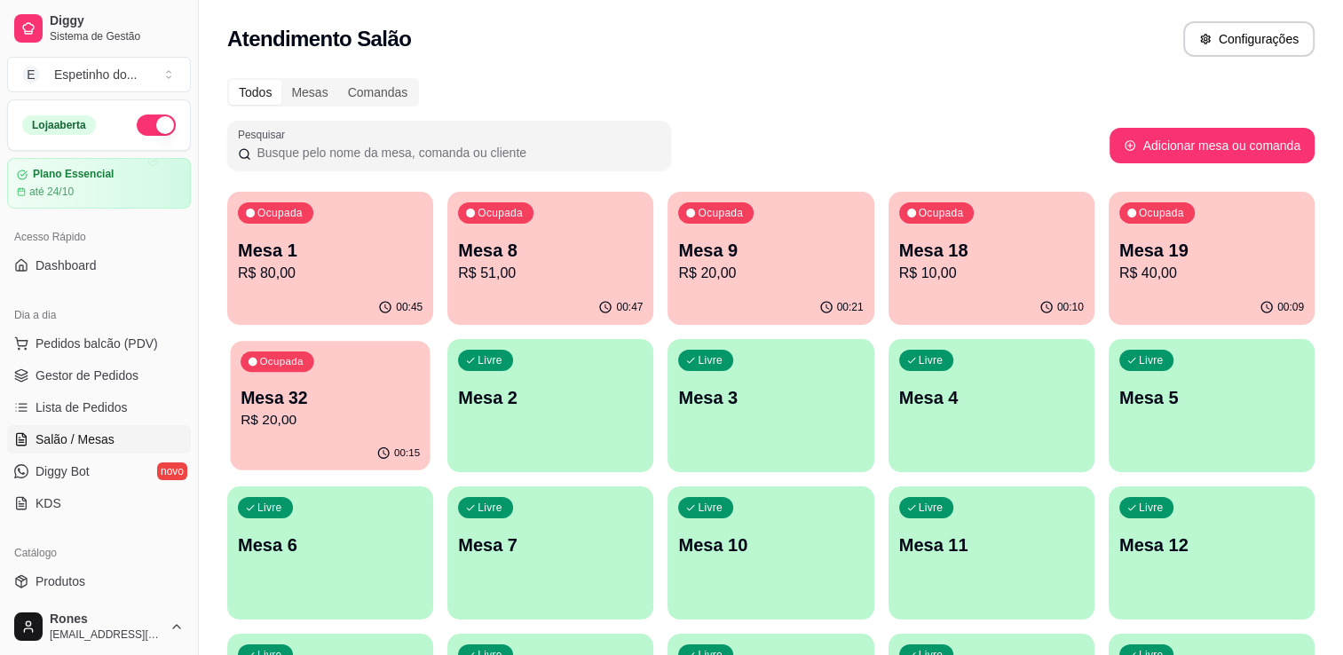
click at [316, 413] on p "R$ 20,00" at bounding box center [329, 420] width 179 height 20
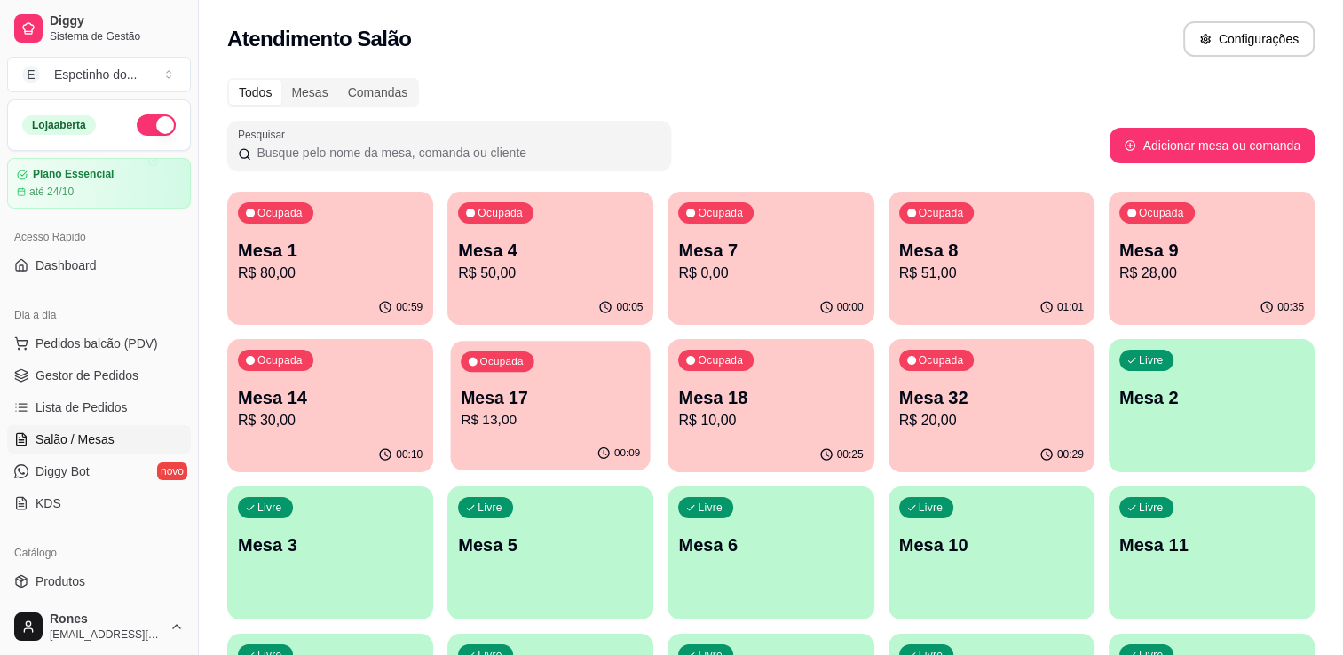
click at [626, 392] on p "Mesa 17" at bounding box center [550, 398] width 179 height 24
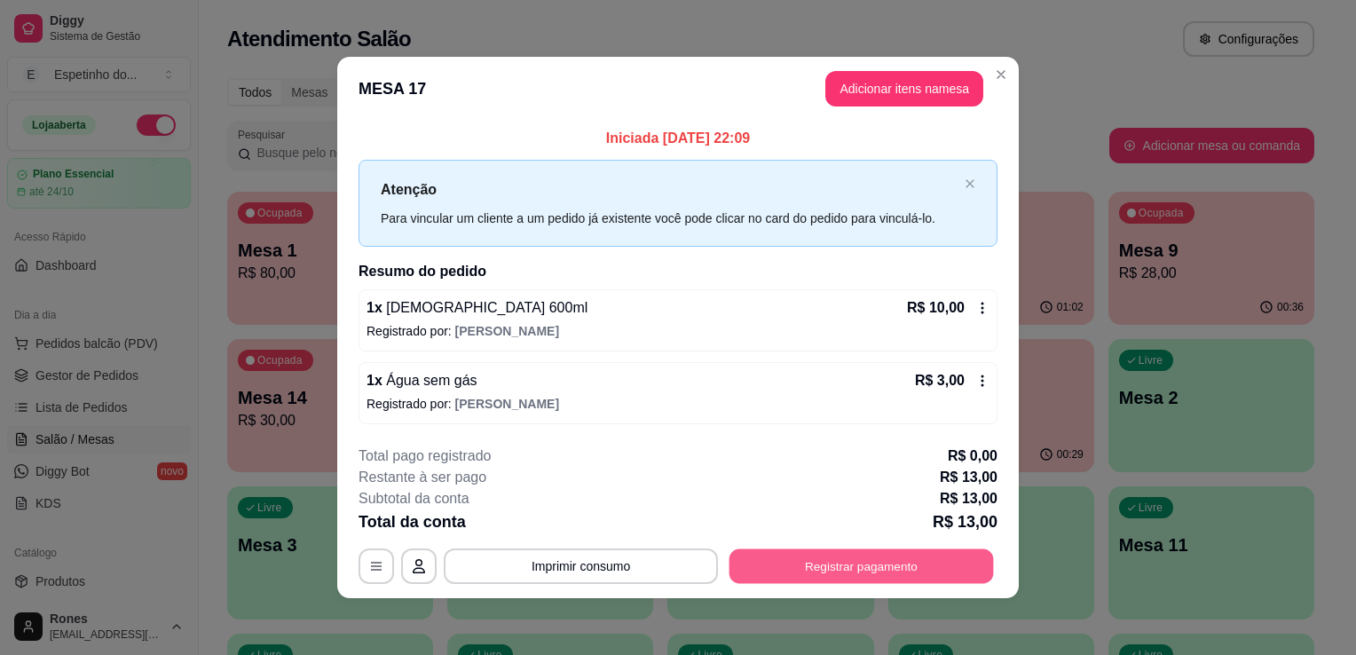
click at [919, 564] on button "Registrar pagamento" at bounding box center [861, 565] width 264 height 35
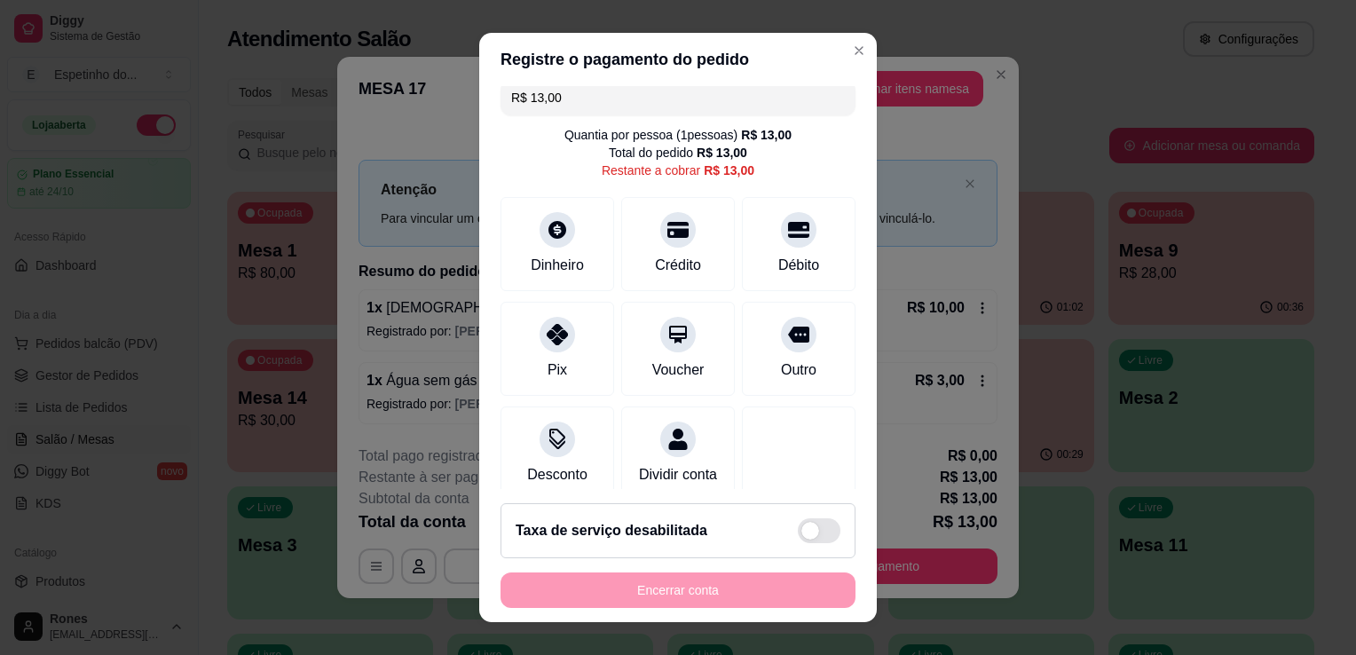
scroll to position [51, 0]
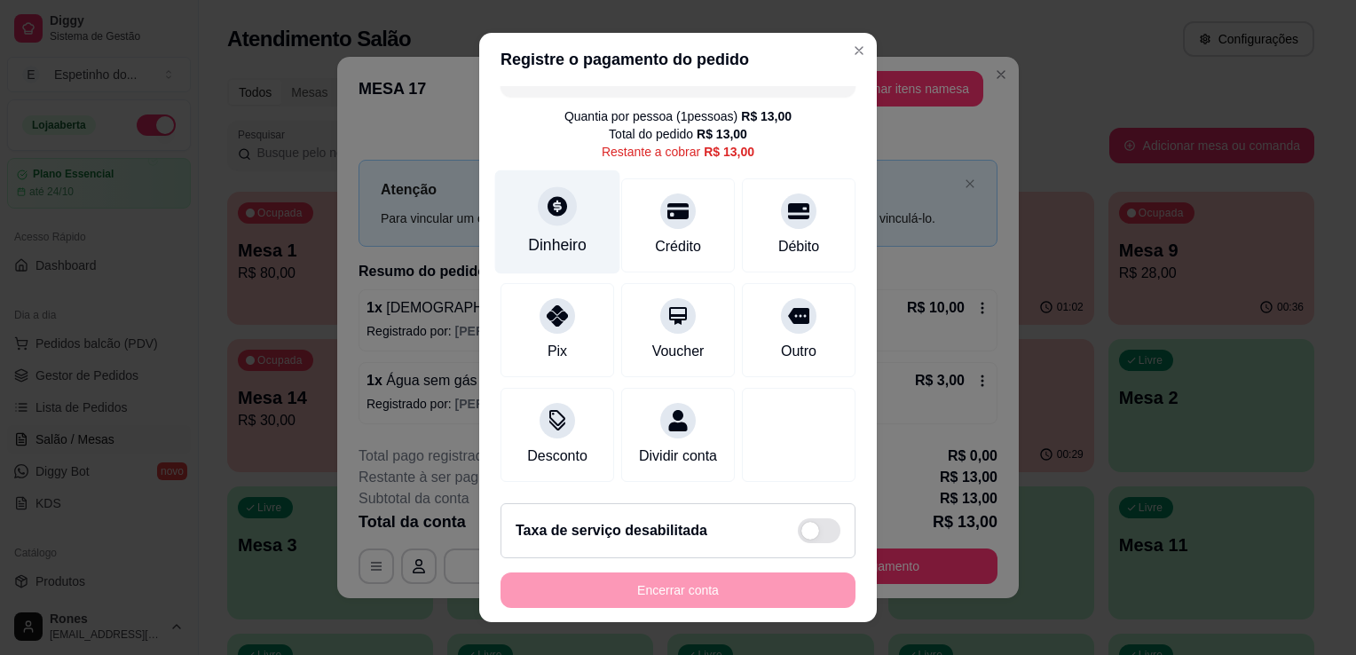
click at [525, 211] on div "Dinheiro" at bounding box center [557, 222] width 125 height 104
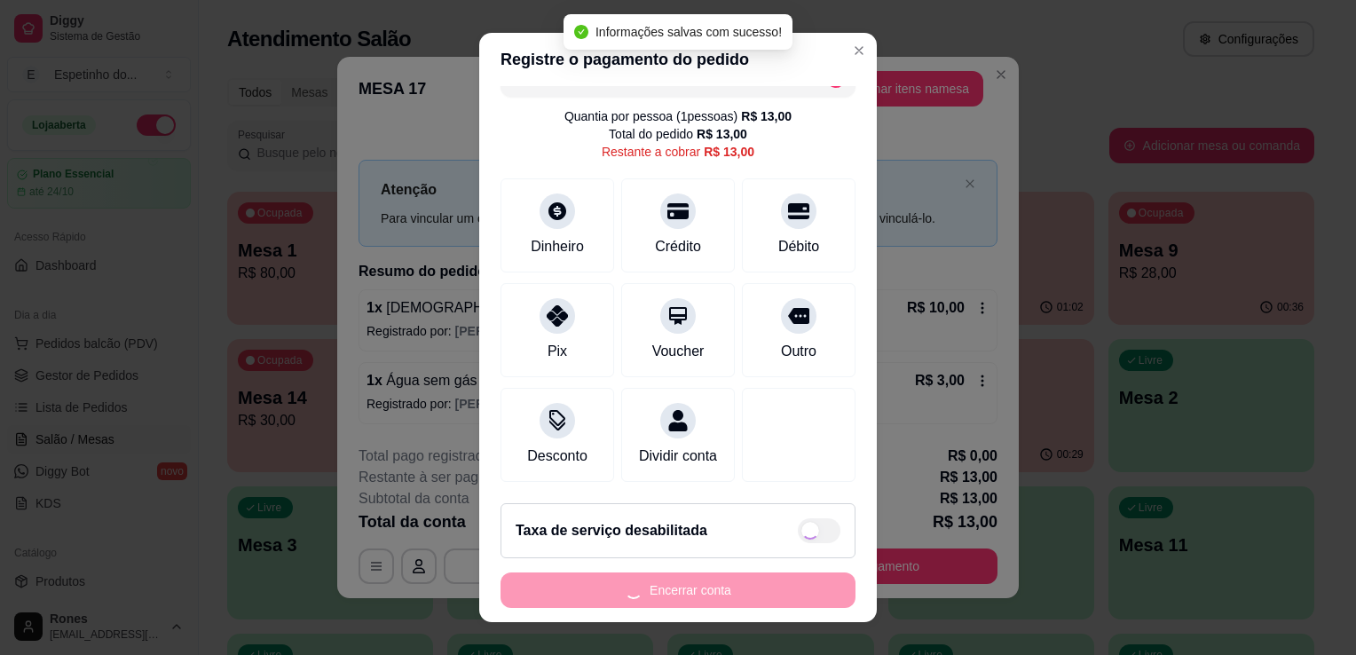
type input "R$ 0,00"
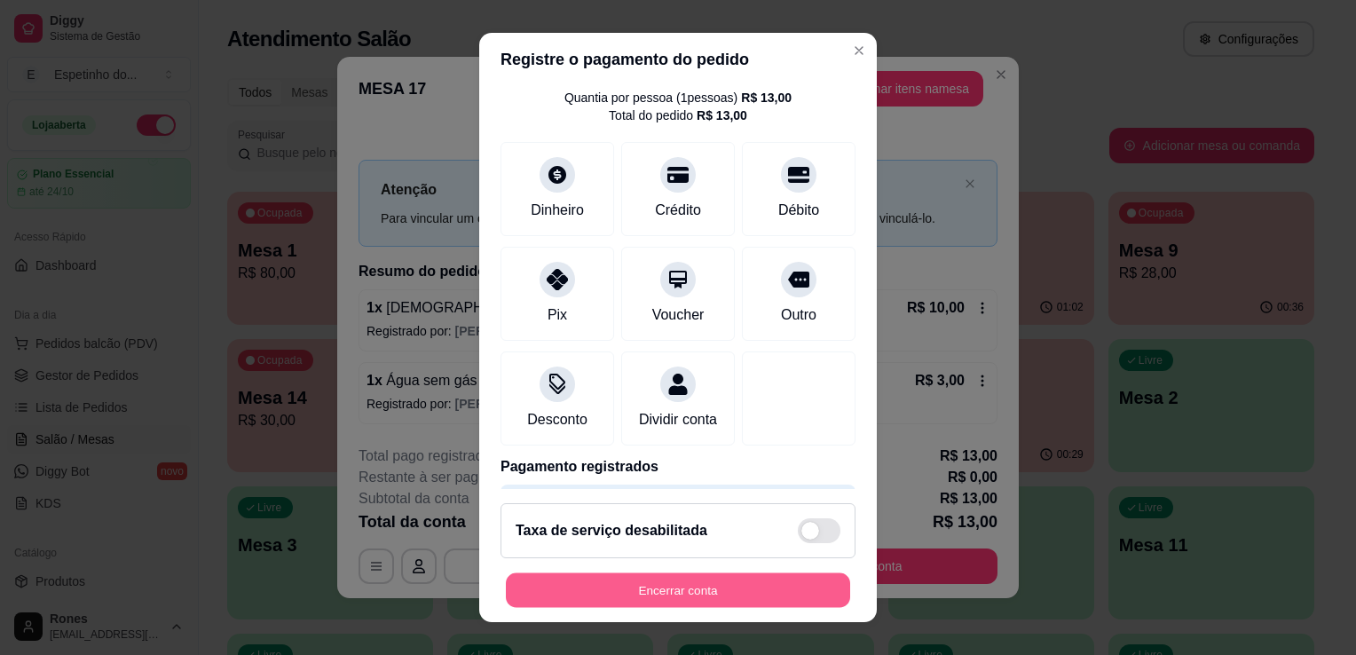
click at [747, 588] on button "Encerrar conta" at bounding box center [678, 590] width 344 height 35
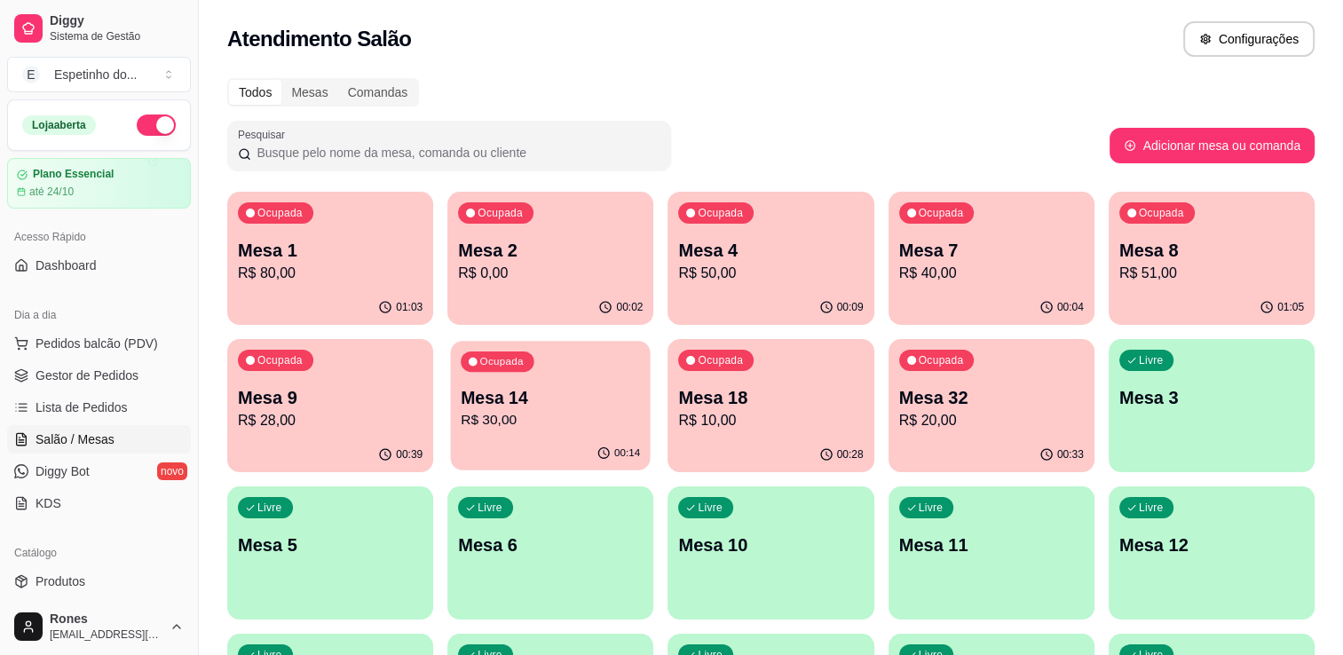
click at [525, 410] on p "R$ 30,00" at bounding box center [550, 420] width 179 height 20
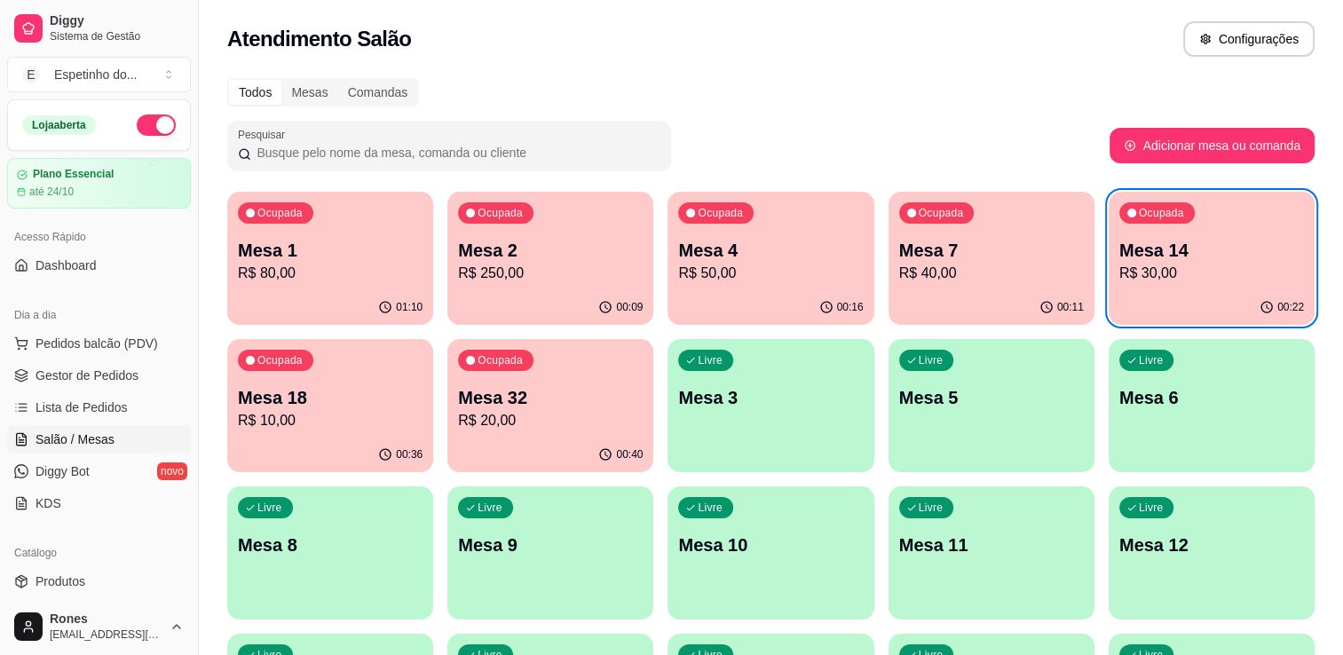
click at [328, 399] on p "Mesa 18" at bounding box center [330, 397] width 185 height 25
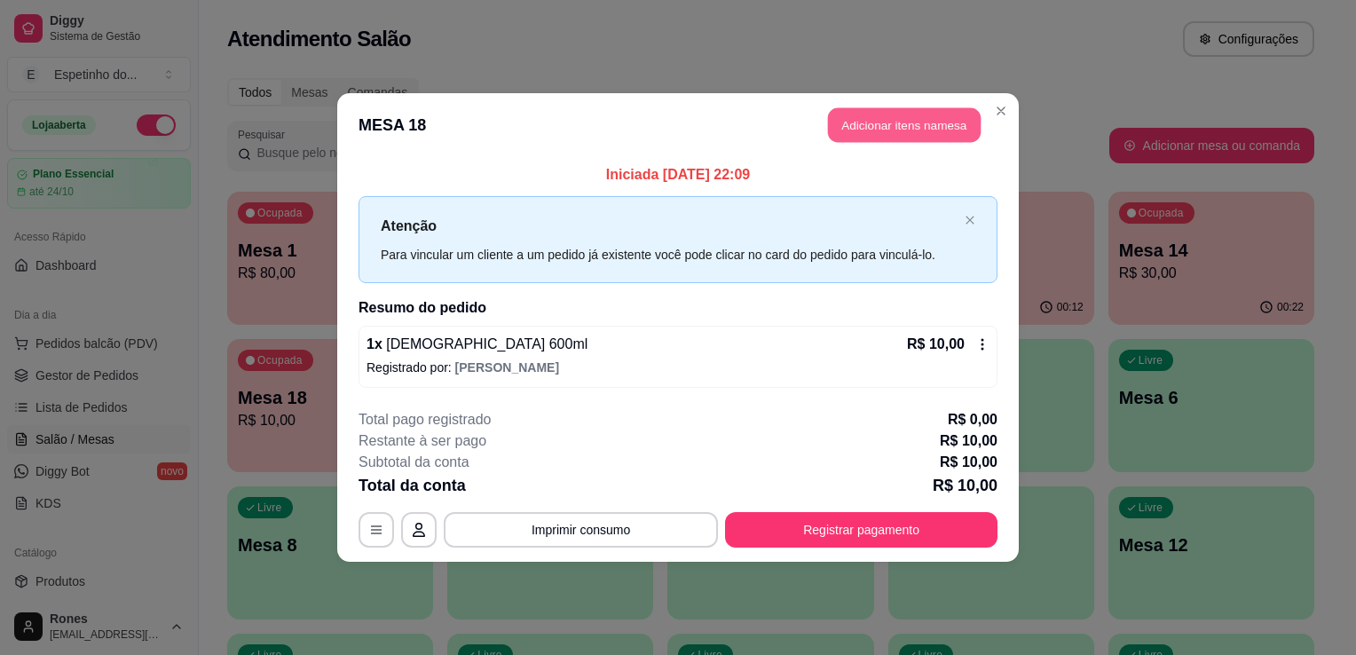
click at [909, 130] on button "Adicionar itens na mesa" at bounding box center [904, 125] width 153 height 35
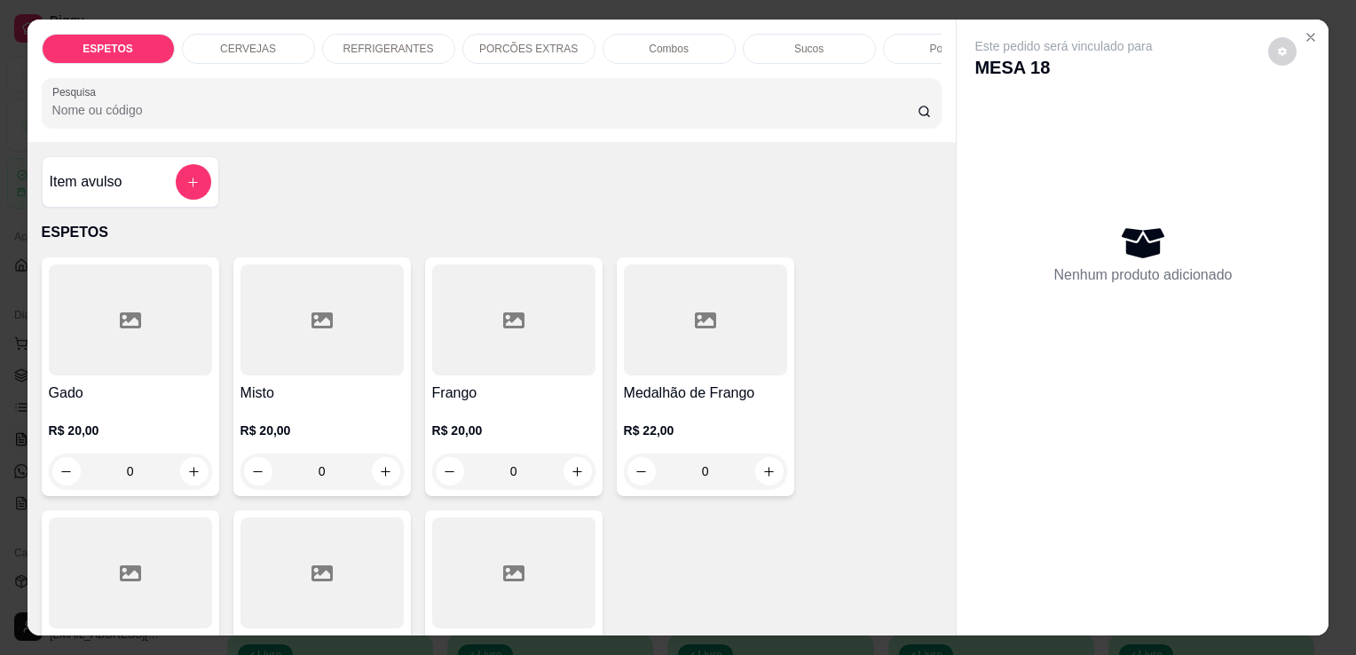
click at [259, 42] on p "CERVEJAS" at bounding box center [248, 49] width 56 height 14
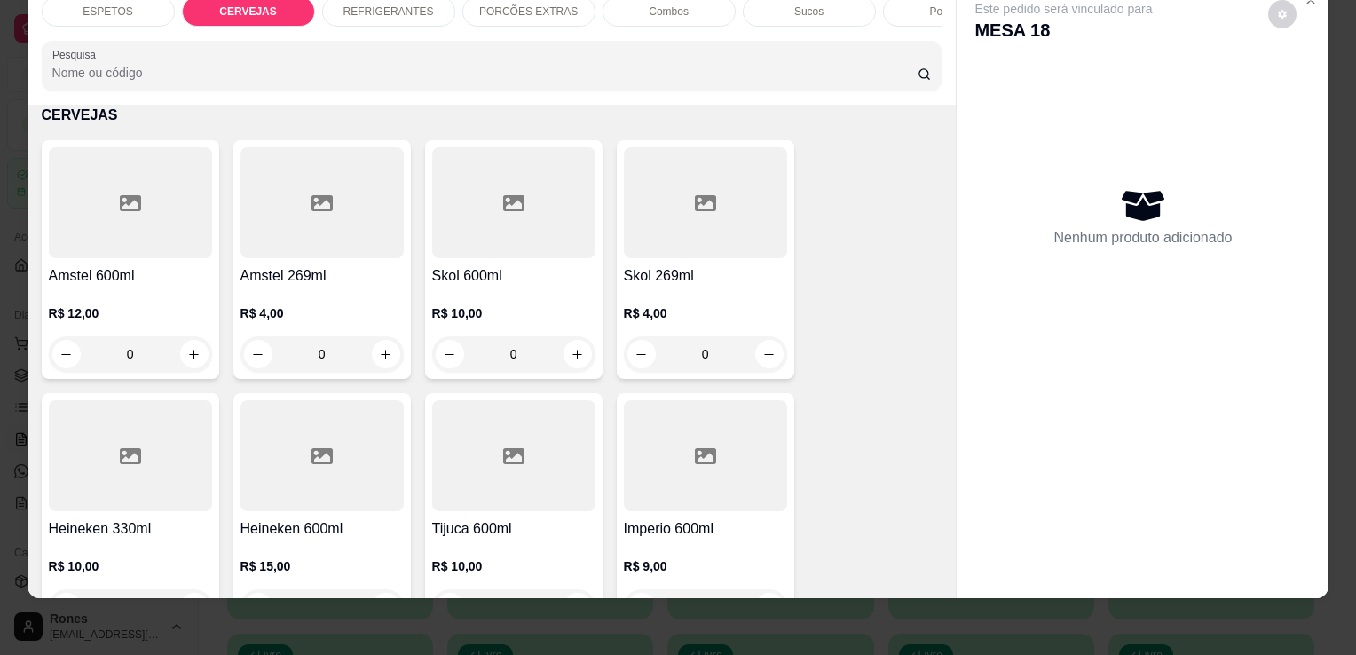
scroll to position [1062, 0]
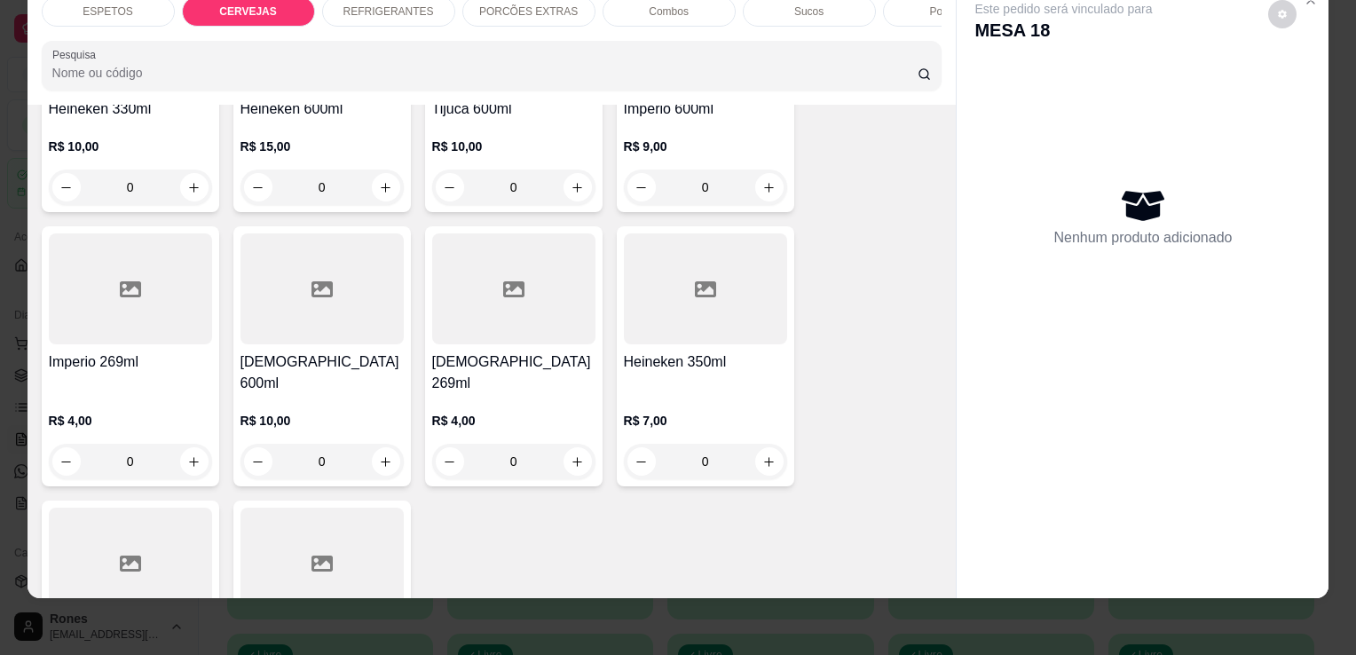
click at [336, 335] on div at bounding box center [321, 288] width 163 height 111
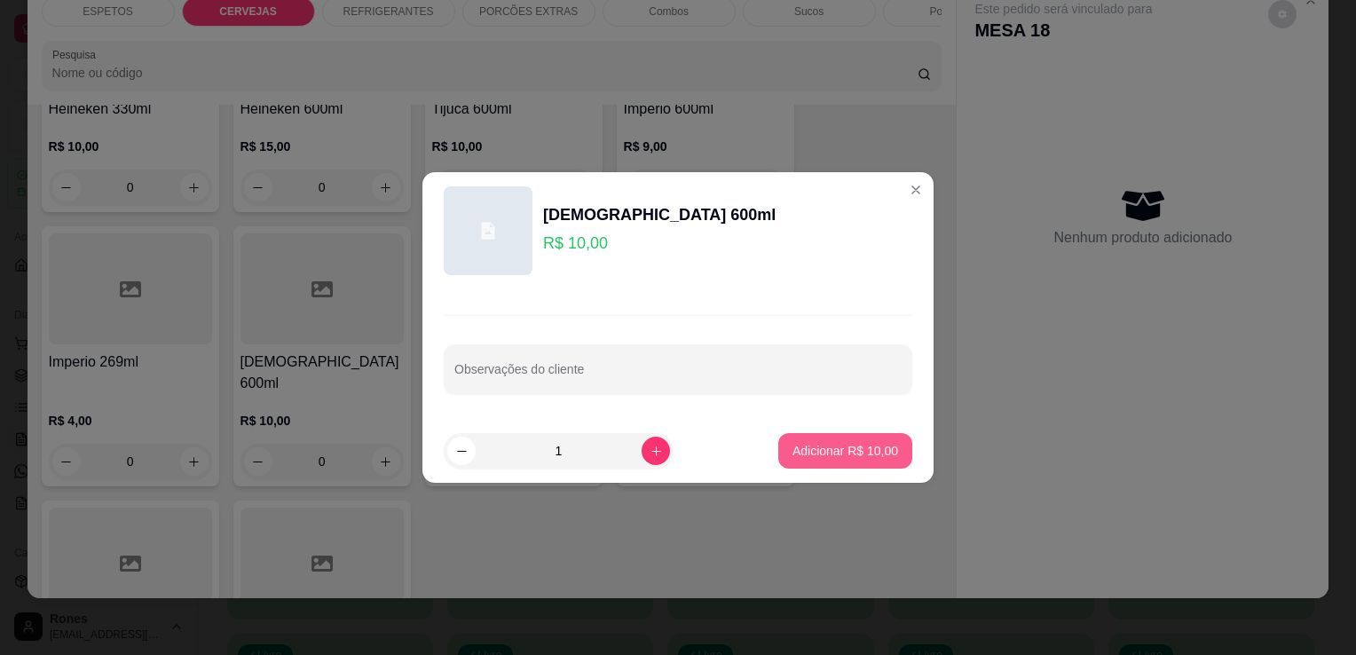
click at [867, 455] on p "Adicionar R$ 10,00" at bounding box center [845, 451] width 106 height 18
type input "1"
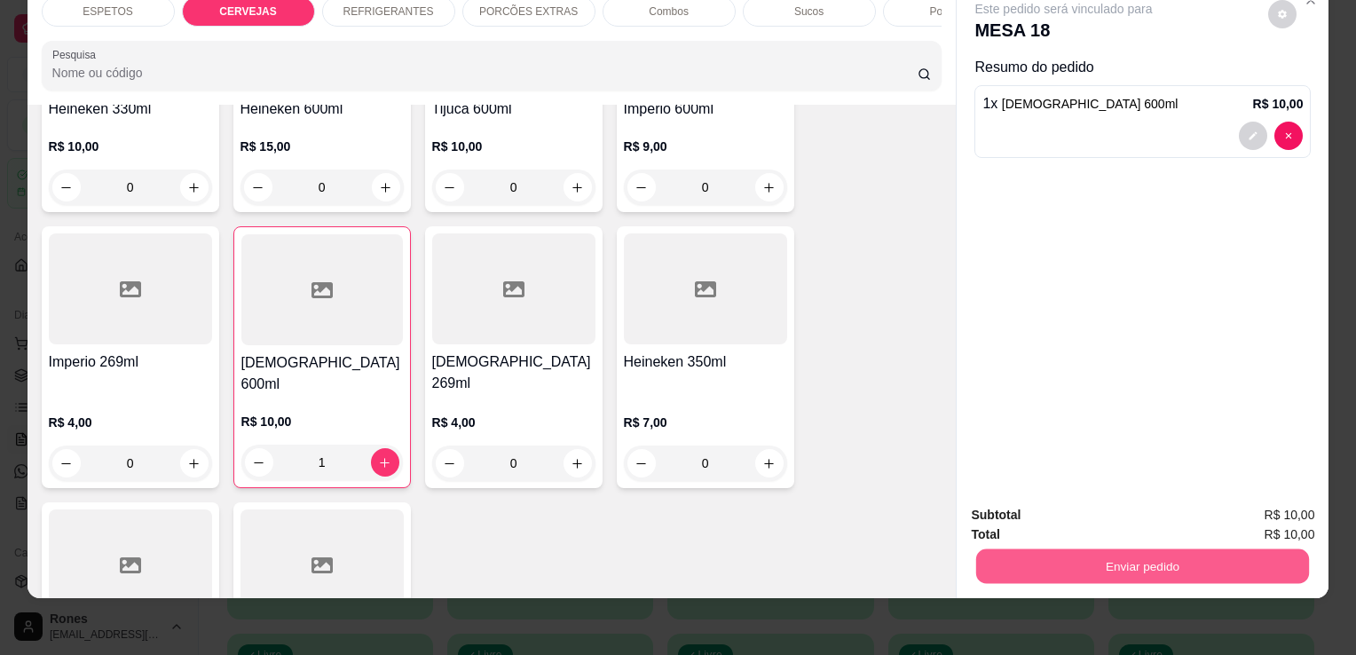
click at [1086, 548] on button "Enviar pedido" at bounding box center [1142, 565] width 333 height 35
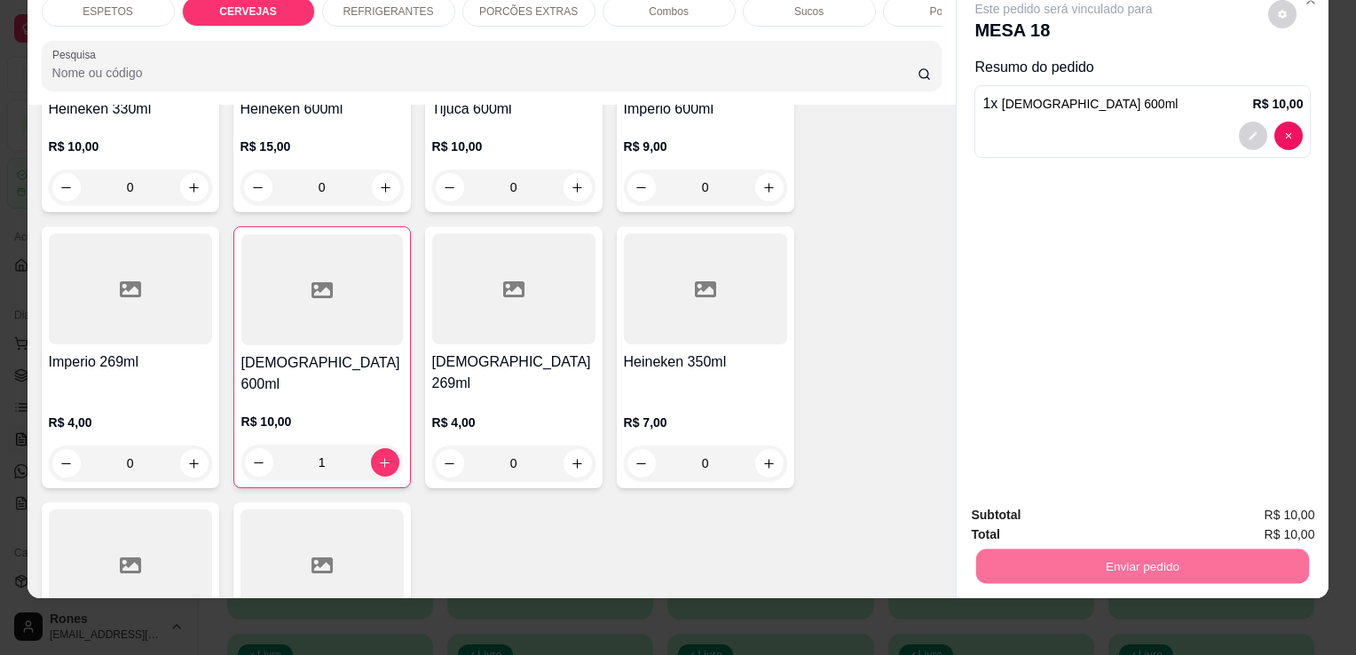
click at [1273, 508] on button "Enviar pedido" at bounding box center [1268, 508] width 98 height 33
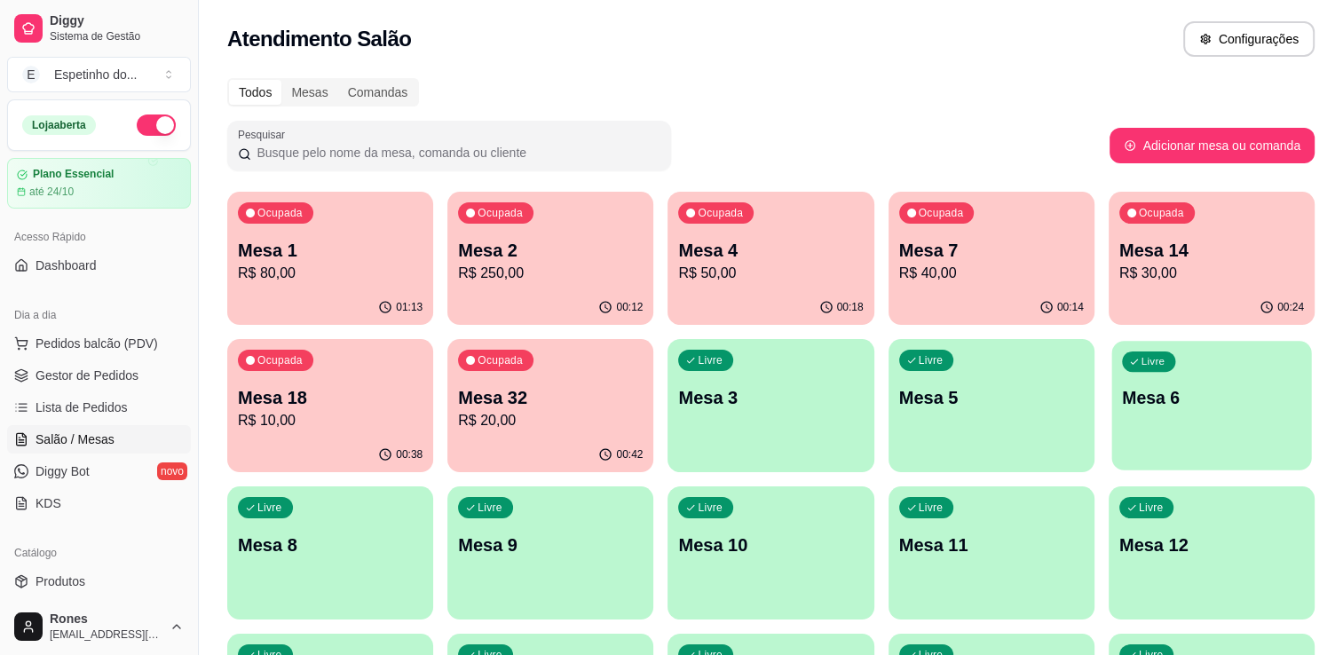
click at [1210, 376] on div "Livre Mesa 6" at bounding box center [1211, 395] width 200 height 108
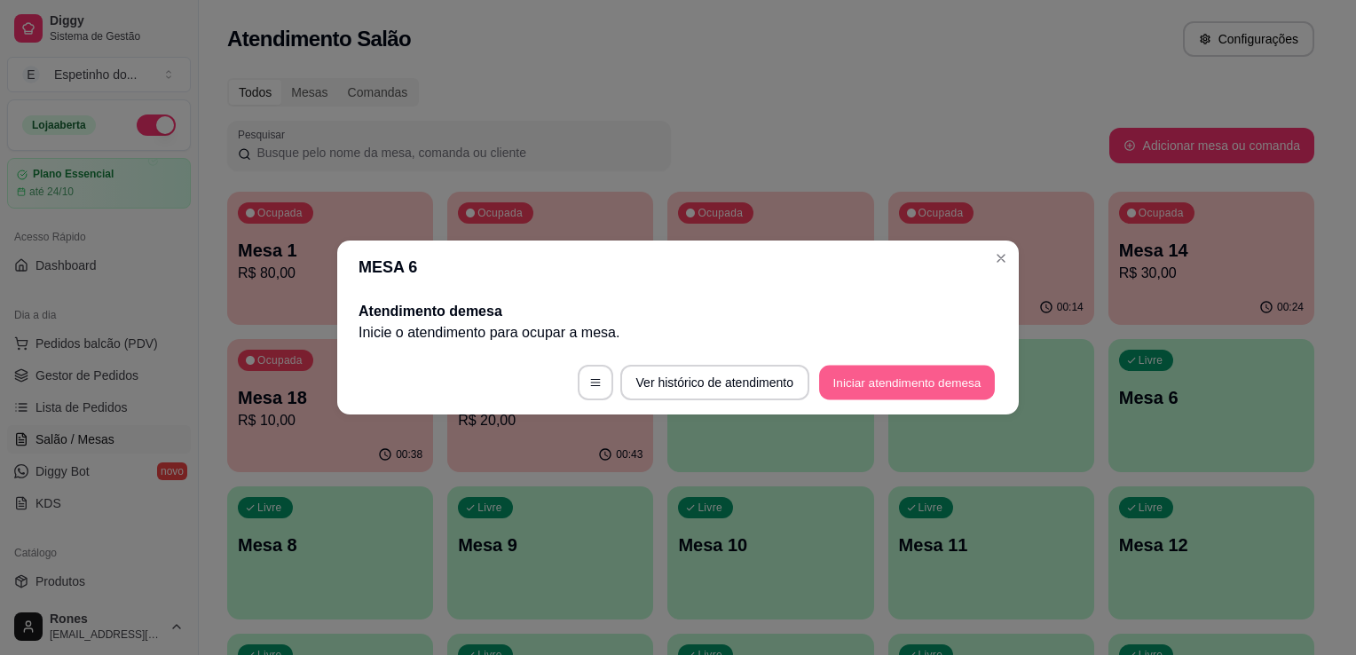
click at [919, 377] on button "Iniciar atendimento de mesa" at bounding box center [907, 383] width 176 height 35
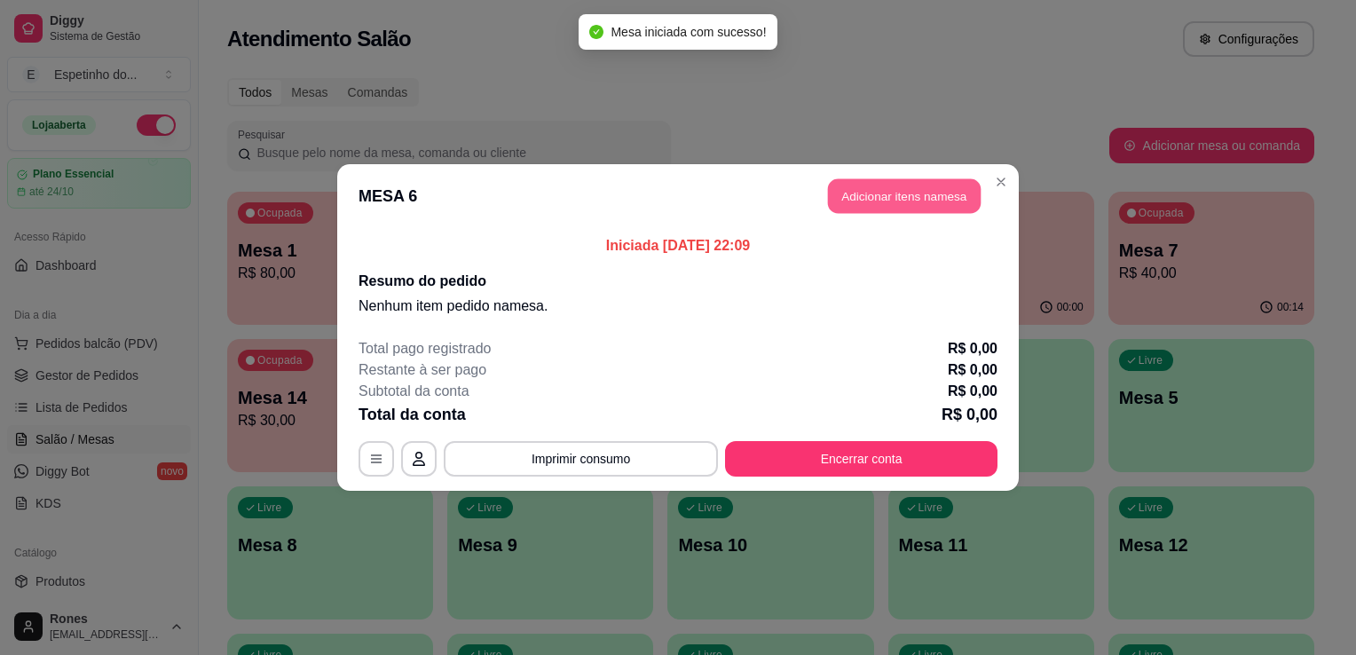
click at [894, 197] on button "Adicionar itens na mesa" at bounding box center [904, 196] width 153 height 35
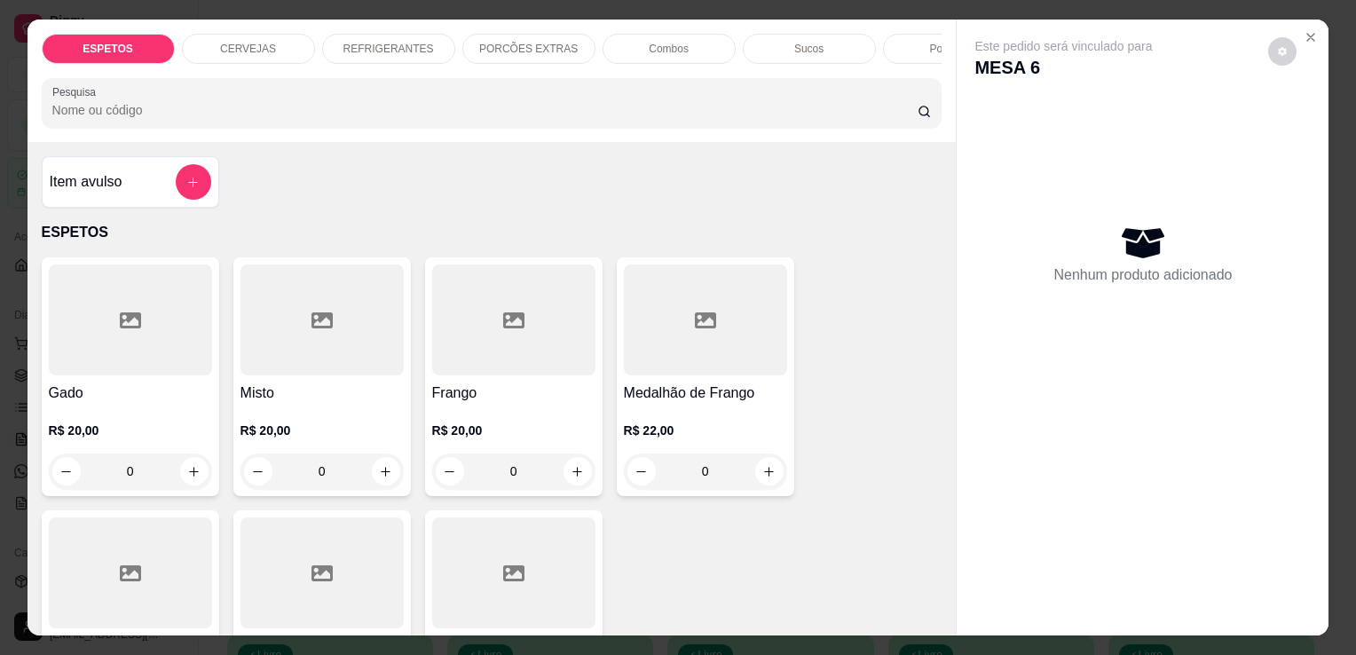
click at [466, 421] on div "R$ 20,00 0" at bounding box center [513, 446] width 163 height 85
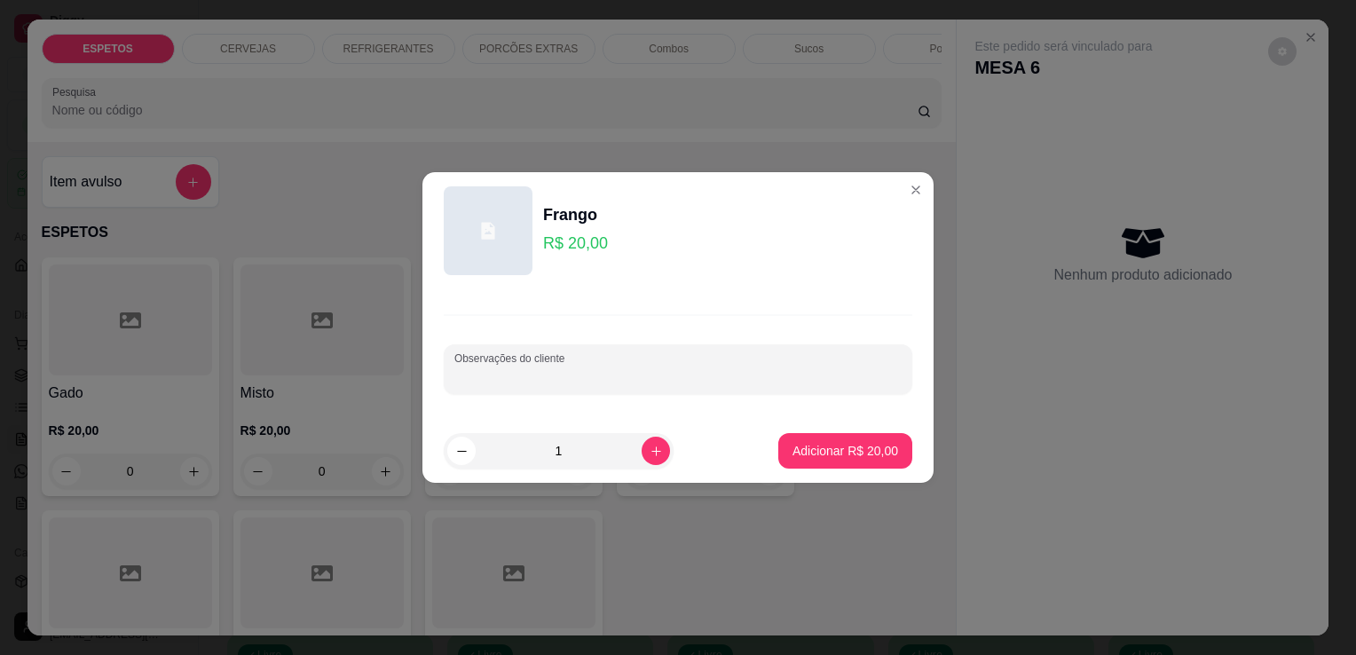
click at [474, 371] on input "Observações do cliente" at bounding box center [677, 376] width 447 height 18
type input "cuxa para viagem"
click at [815, 463] on button "Adicionar R$ 20,00" at bounding box center [845, 451] width 130 height 35
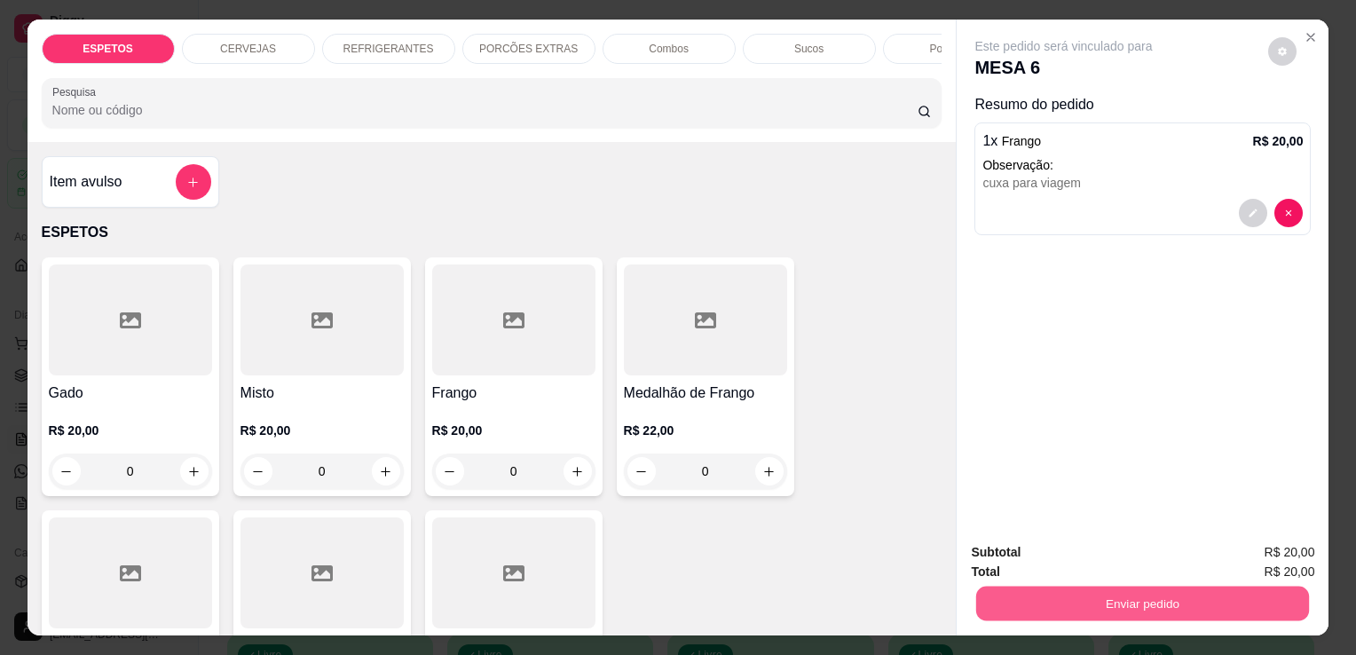
click at [1241, 603] on button "Enviar pedido" at bounding box center [1142, 603] width 333 height 35
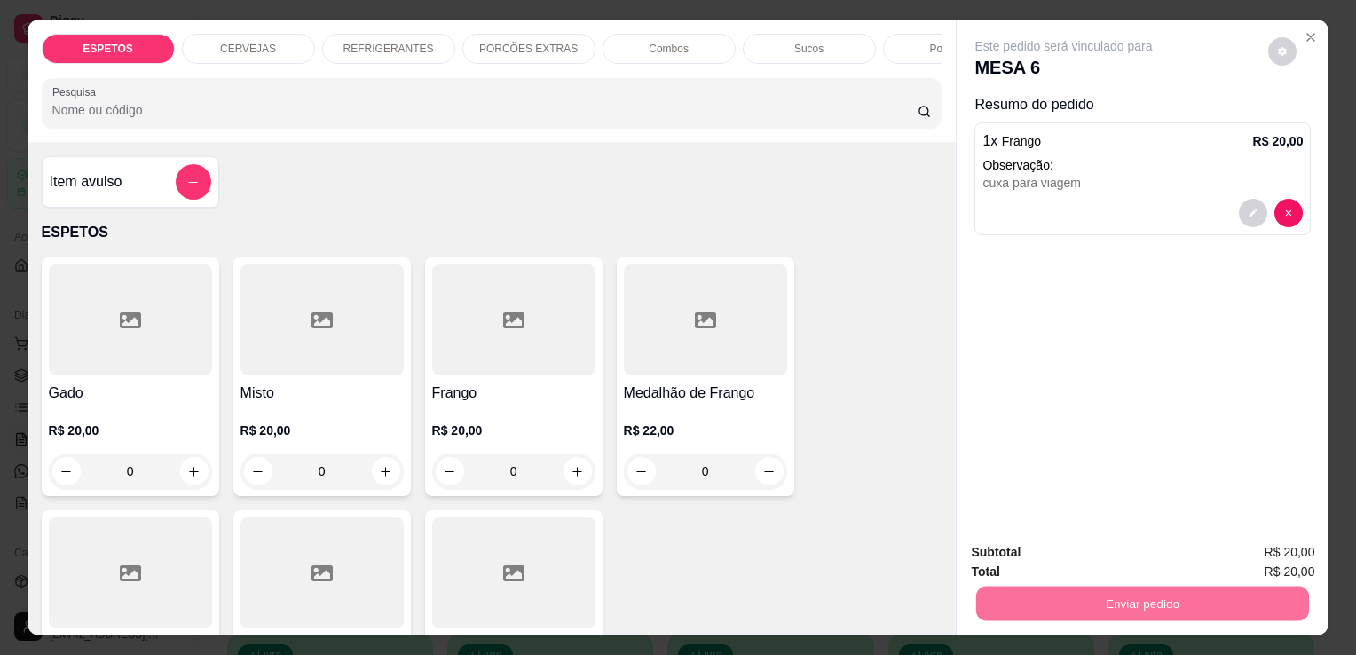
click at [1301, 559] on button "Enviar pedido" at bounding box center [1268, 553] width 98 height 33
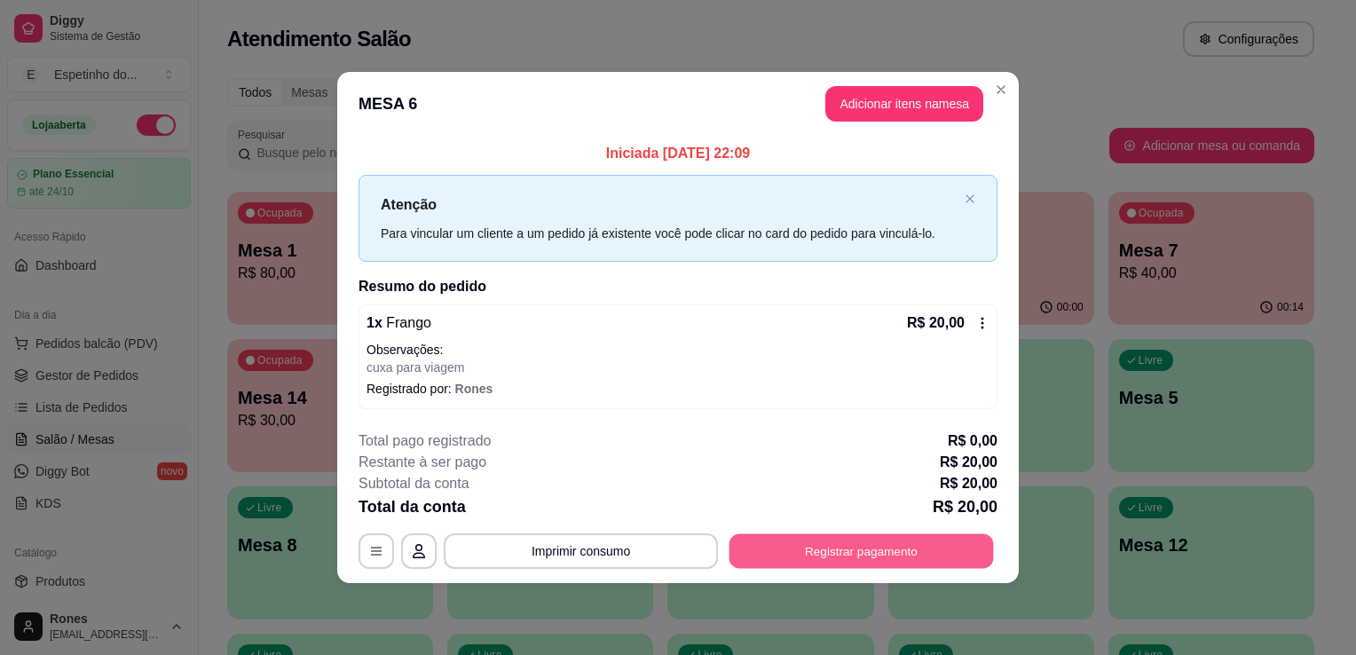
click at [876, 541] on button "Registrar pagamento" at bounding box center [861, 550] width 264 height 35
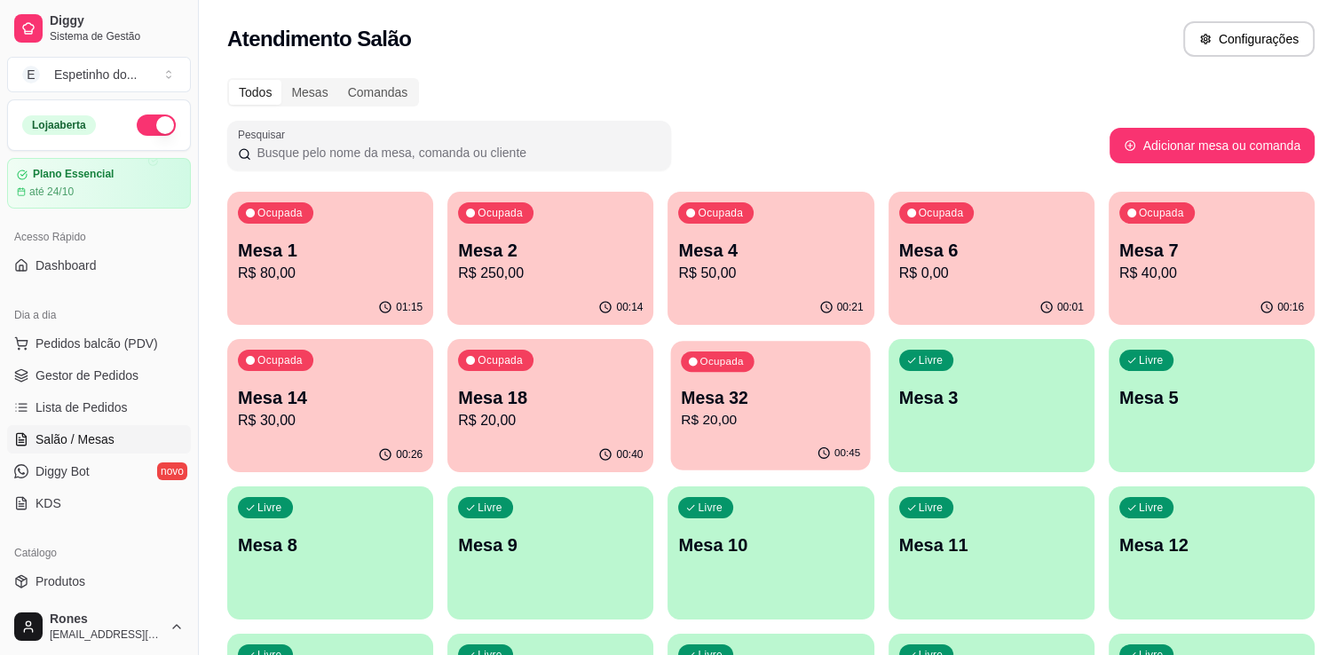
click at [814, 433] on div "Ocupada Mesa 32 R$ 20,00" at bounding box center [771, 389] width 200 height 96
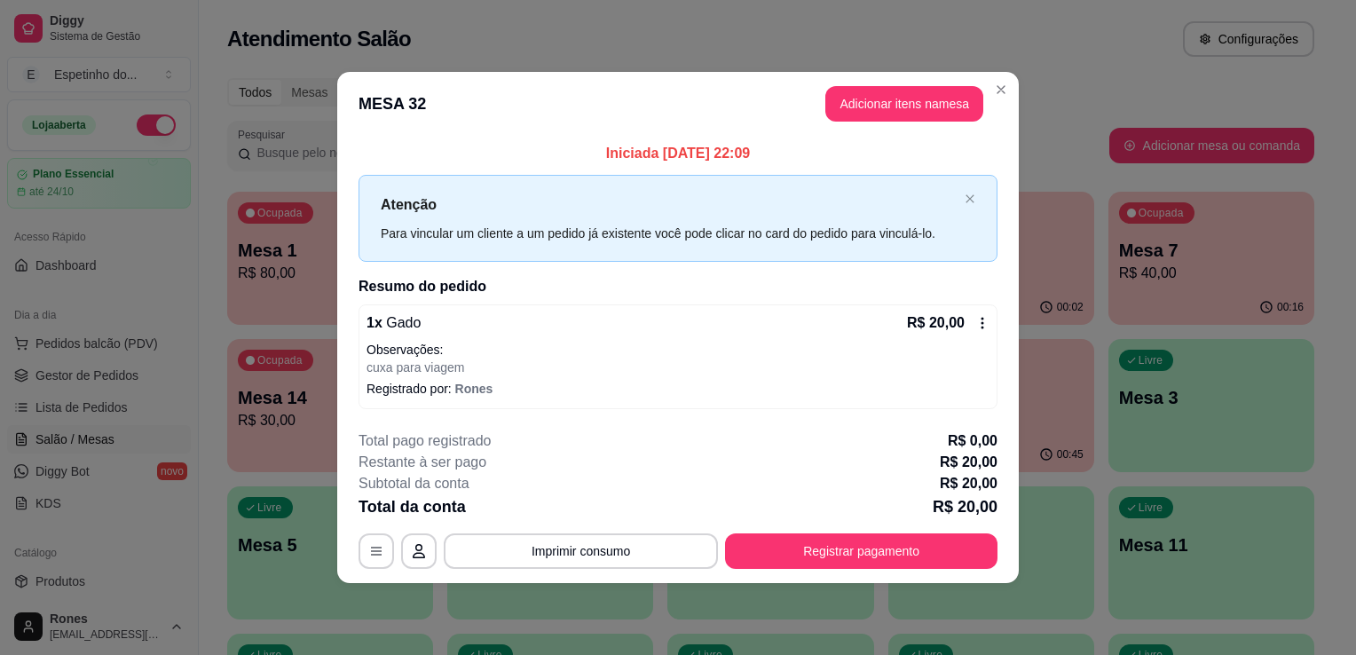
click at [984, 321] on icon at bounding box center [982, 323] width 14 height 14
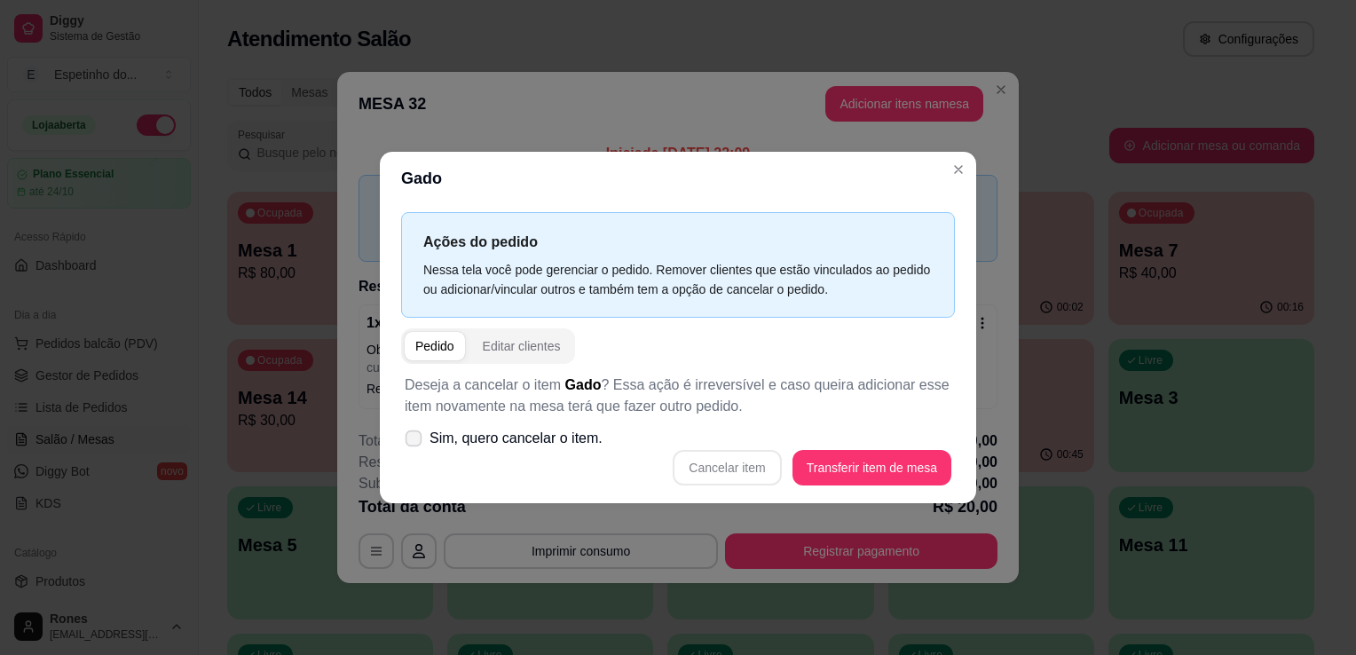
click at [425, 443] on label "Sim, quero cancelar o item." at bounding box center [504, 438] width 212 height 35
click at [415, 443] on input "Sim, quero cancelar o item." at bounding box center [410, 448] width 12 height 12
checkbox input "true"
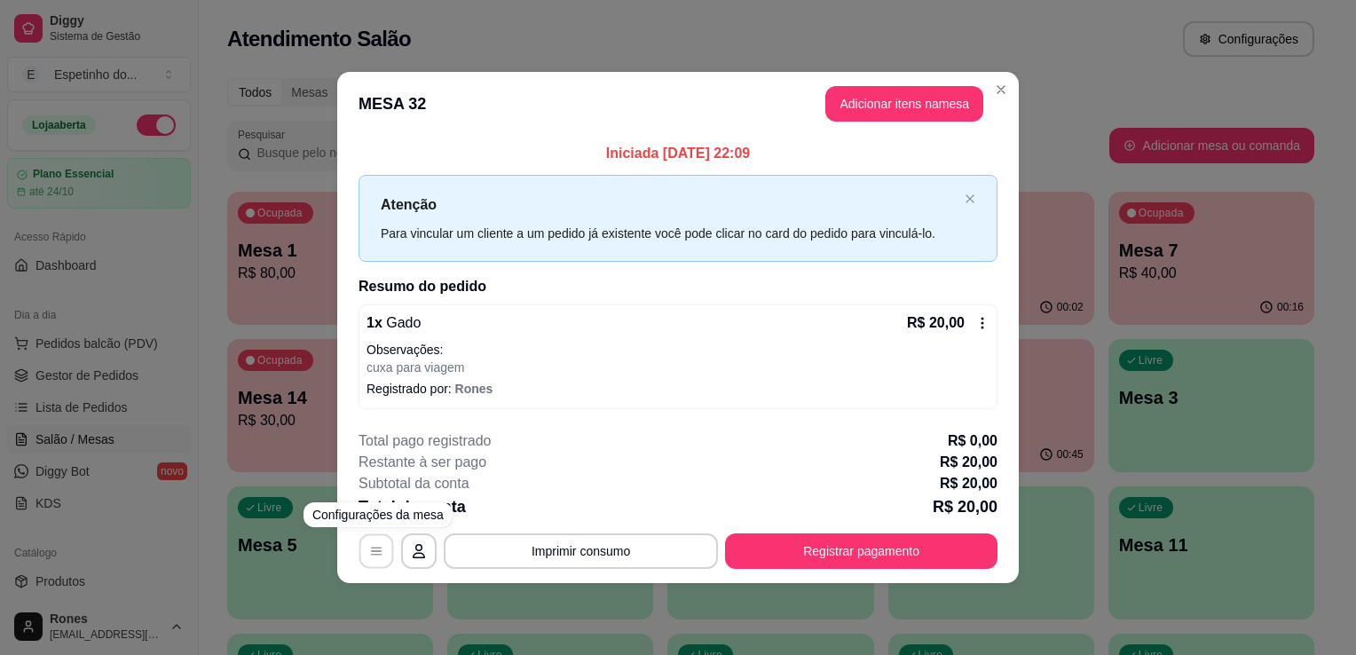
click at [373, 557] on button "button" at bounding box center [376, 550] width 35 height 35
click at [982, 327] on icon at bounding box center [982, 323] width 3 height 12
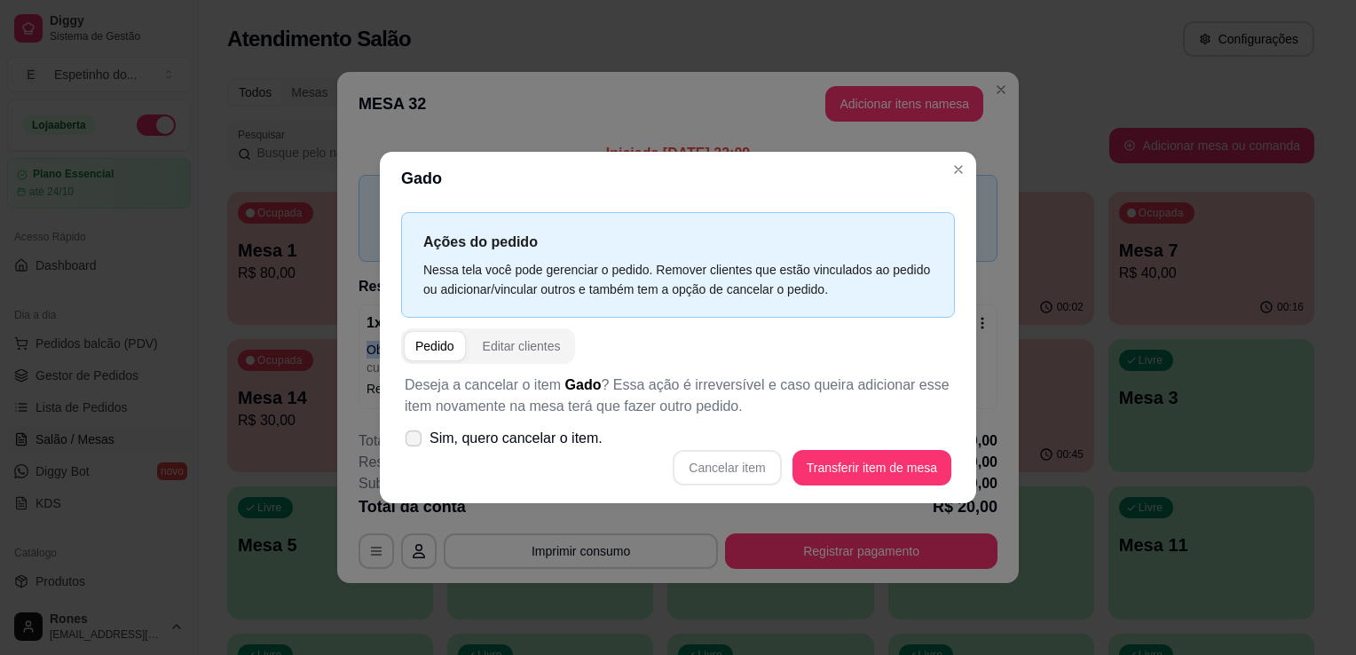
click at [410, 443] on icon at bounding box center [412, 438] width 13 height 10
click at [540, 445] on span "Sim, quero cancelar o item." at bounding box center [515, 438] width 173 height 21
click at [415, 445] on input "Sim, quero cancelar o item." at bounding box center [410, 448] width 12 height 12
checkbox input "true"
click at [696, 469] on button "Cancelar item" at bounding box center [727, 468] width 106 height 35
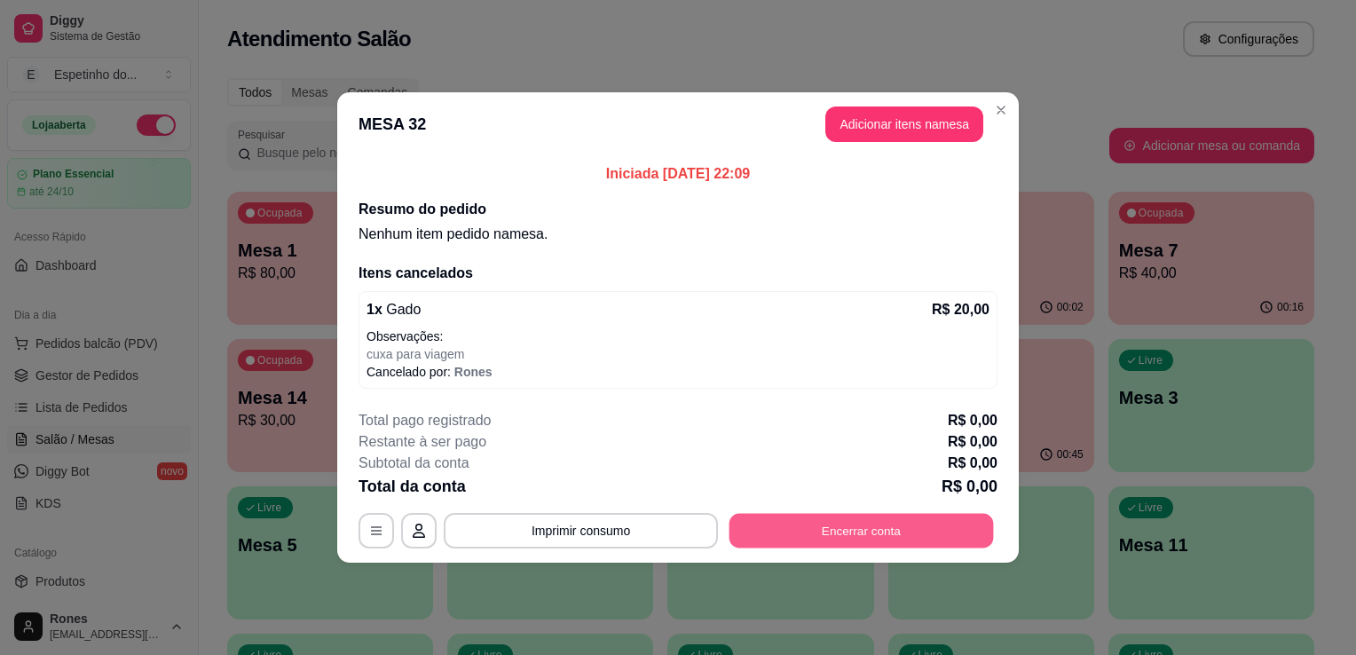
click at [899, 528] on button "Encerrar conta" at bounding box center [861, 531] width 264 height 35
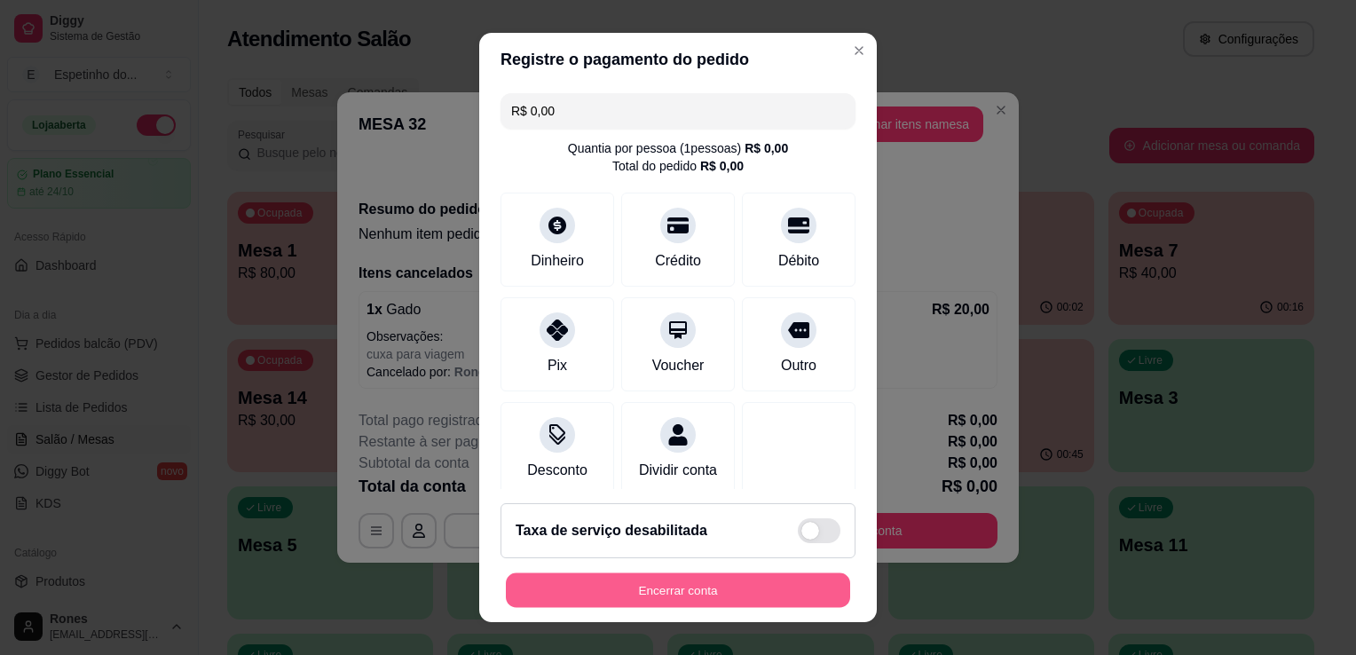
click at [738, 593] on button "Encerrar conta" at bounding box center [678, 590] width 344 height 35
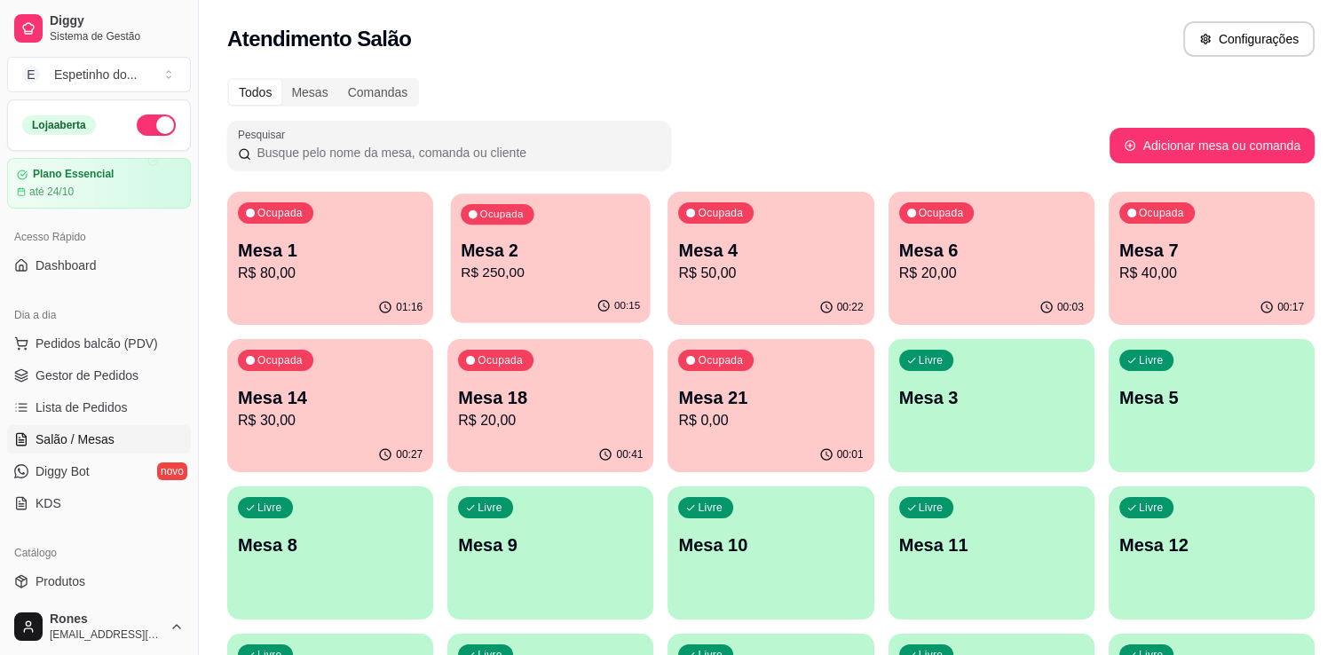
click at [502, 275] on p "R$ 250,00" at bounding box center [550, 273] width 179 height 20
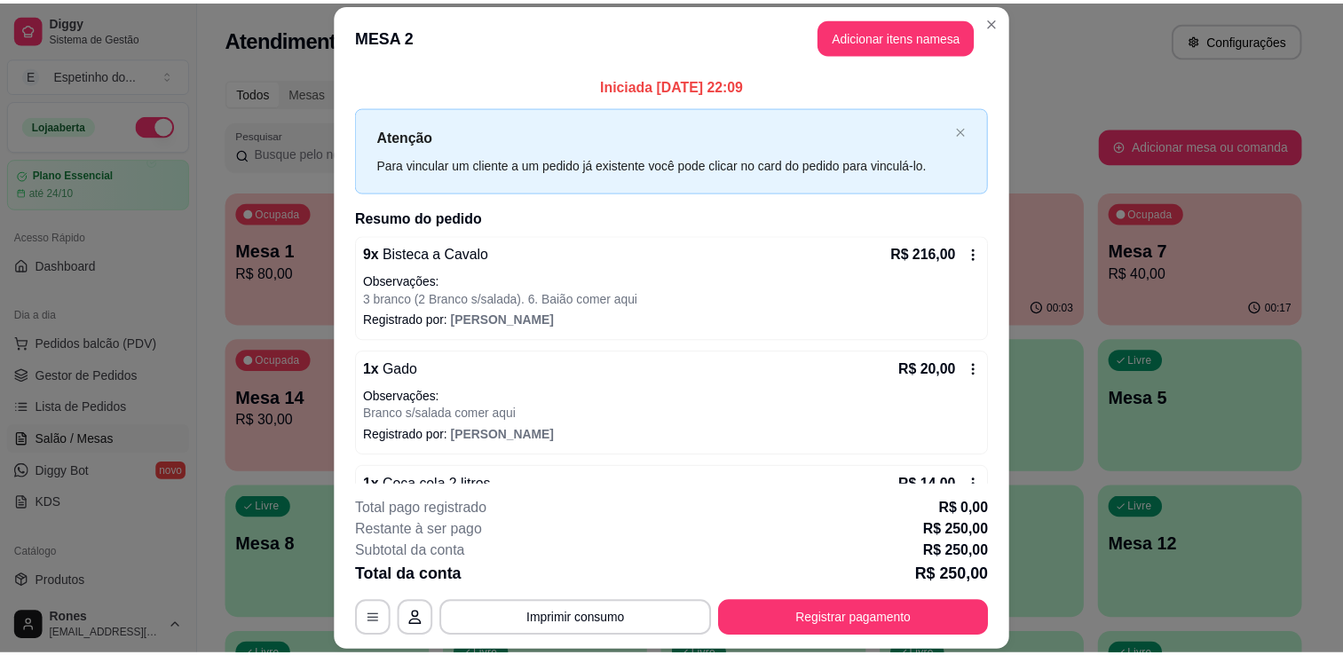
scroll to position [48, 0]
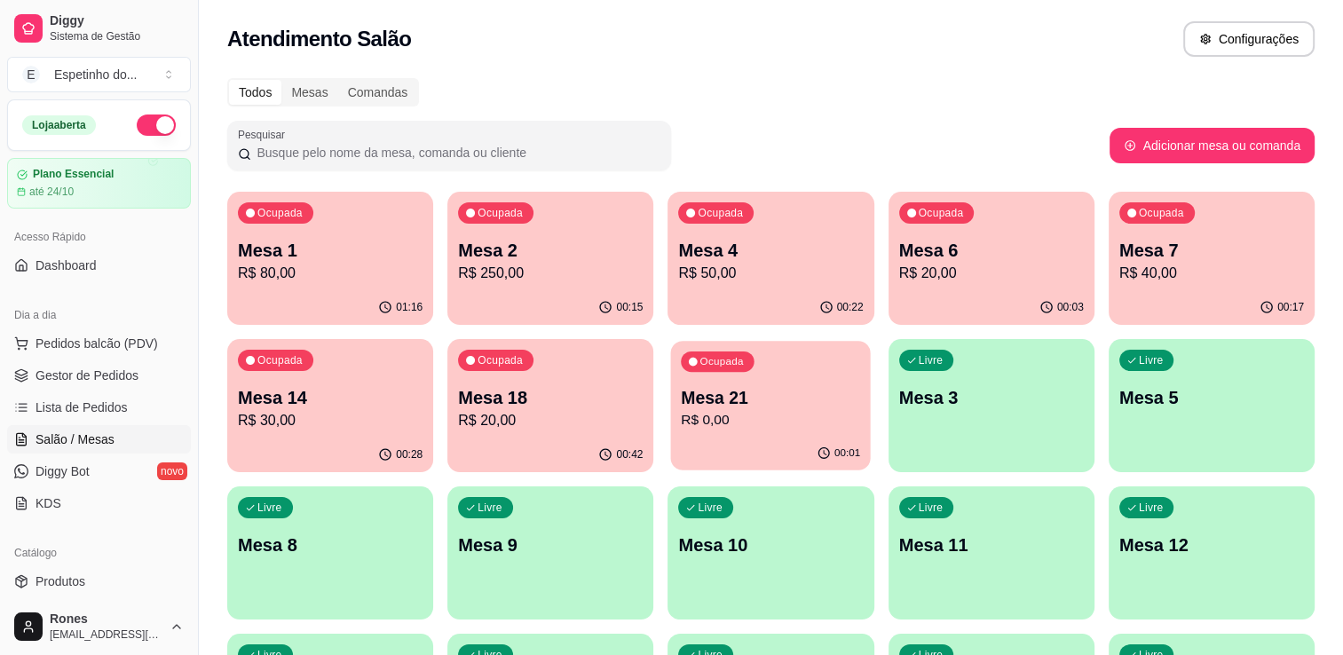
click at [781, 424] on p "R$ 0,00" at bounding box center [770, 420] width 179 height 20
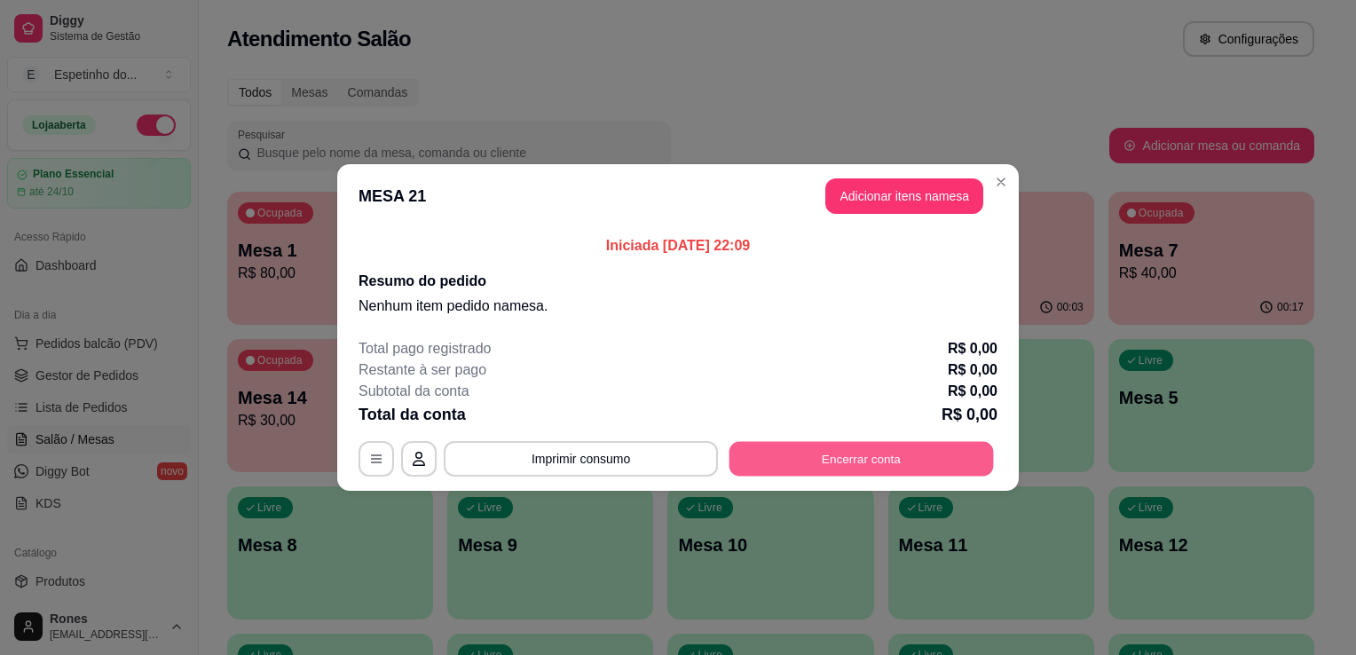
click at [857, 470] on button "Encerrar conta" at bounding box center [861, 459] width 264 height 35
click at [873, 463] on button "Encerrar conta" at bounding box center [861, 459] width 264 height 35
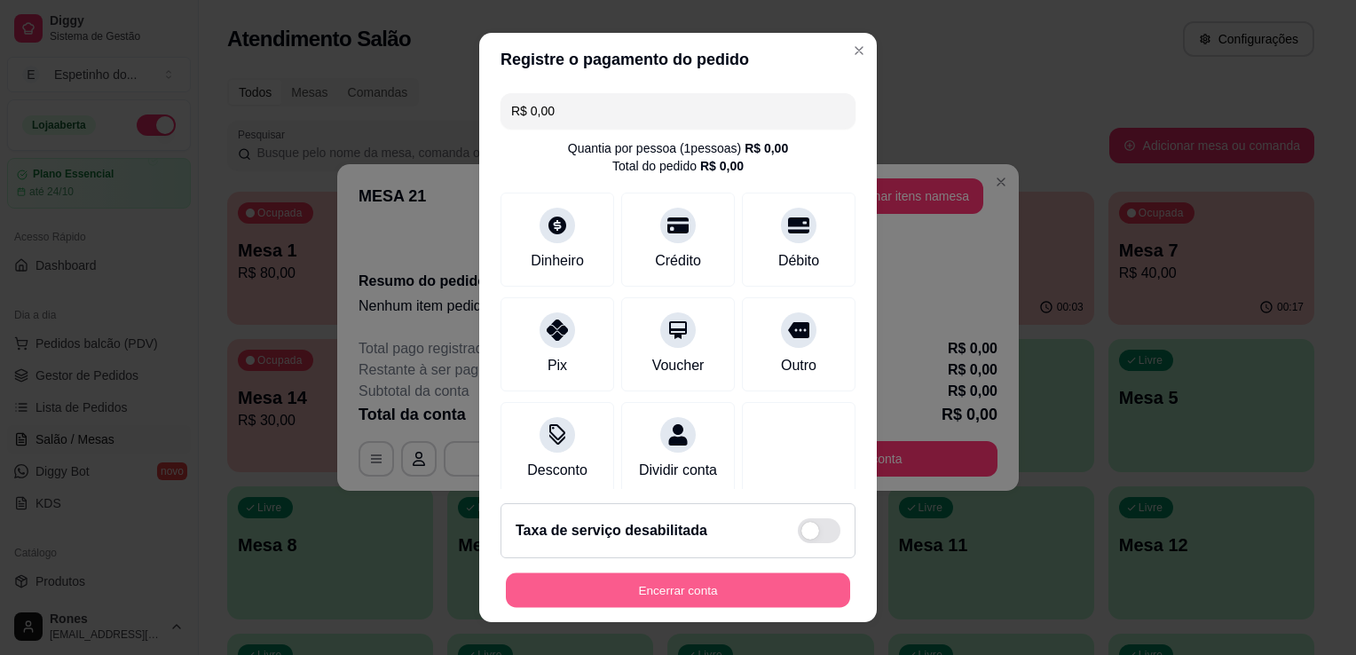
click at [706, 584] on button "Encerrar conta" at bounding box center [678, 590] width 344 height 35
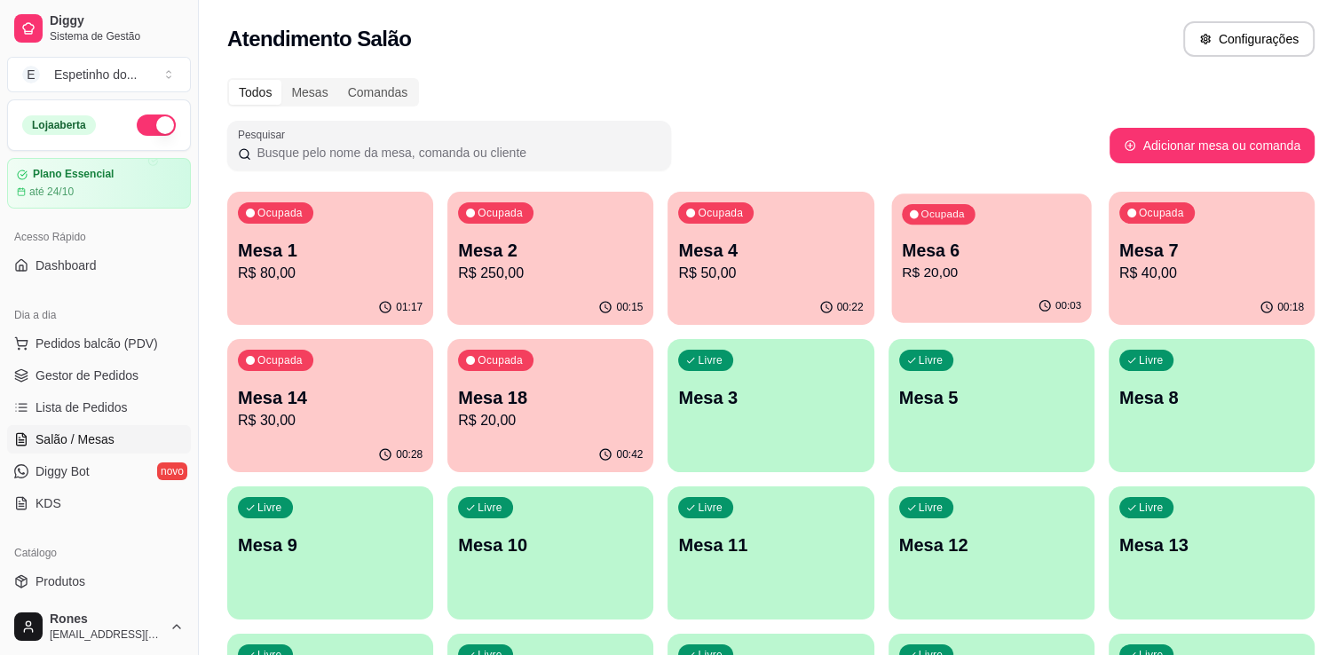
click at [996, 255] on p "Mesa 6" at bounding box center [991, 251] width 179 height 24
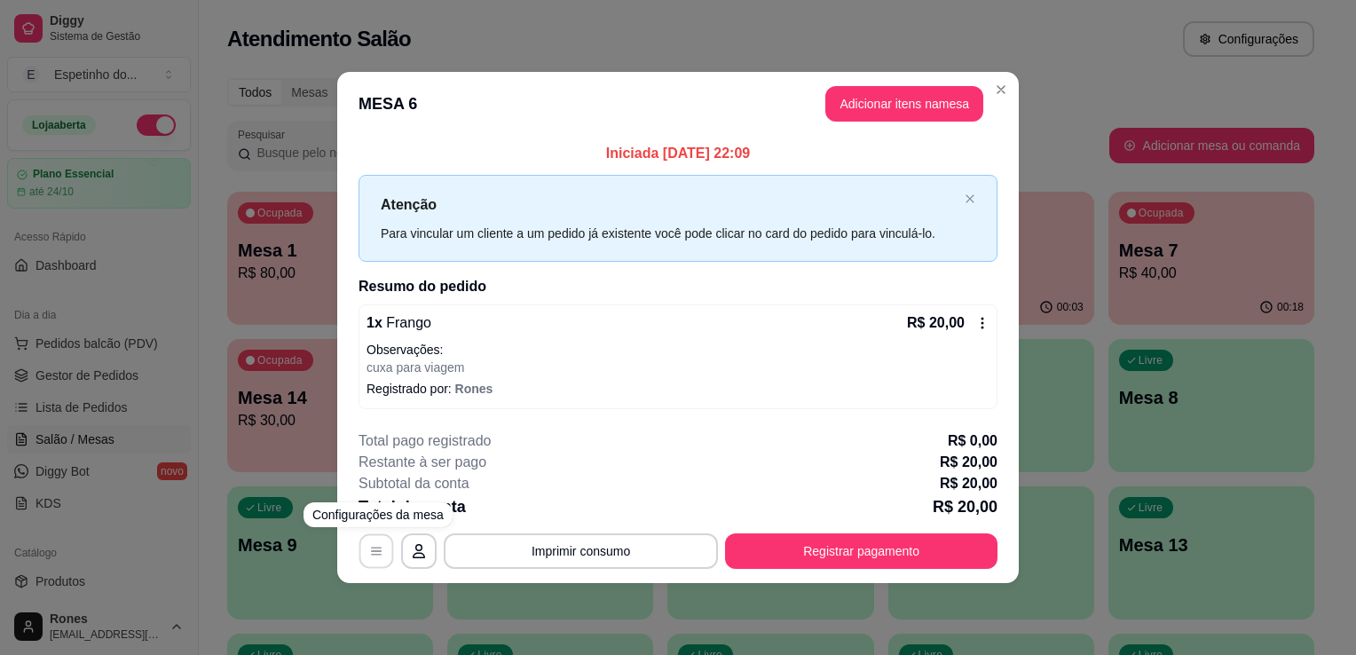
click at [377, 553] on icon "button" at bounding box center [376, 551] width 14 height 14
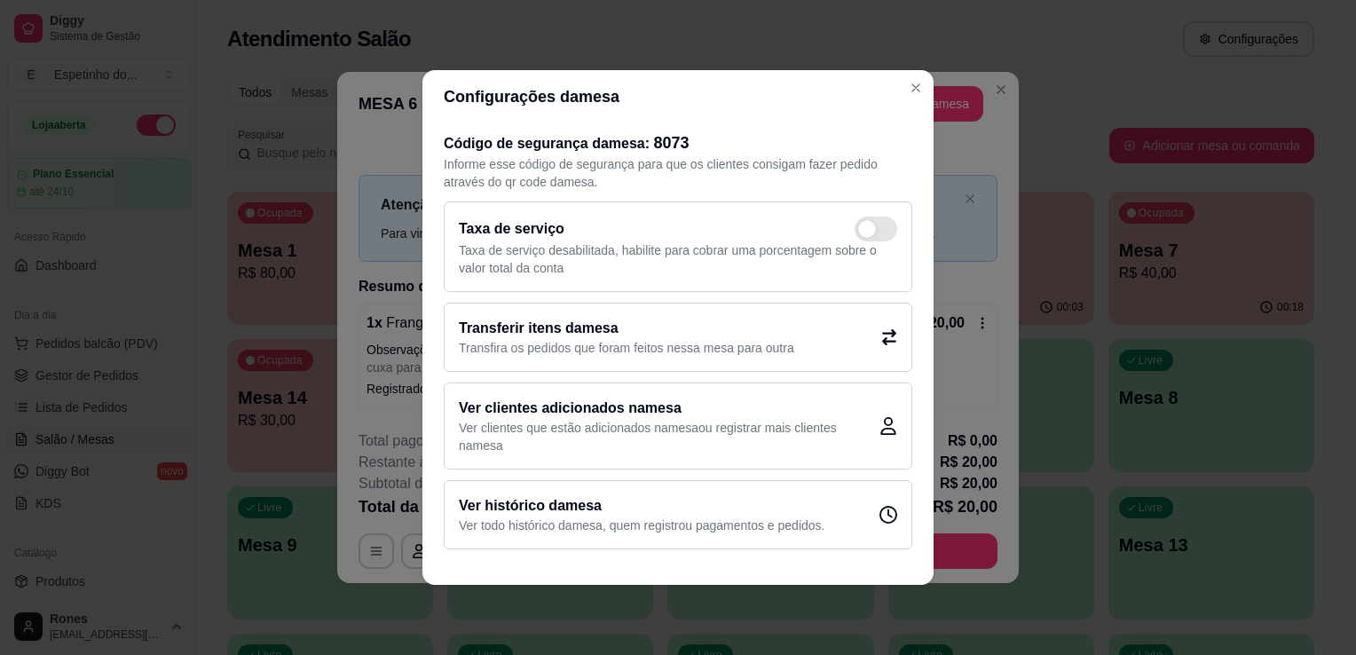
click at [857, 343] on div "Transferir itens da mesa Transfira os pedidos que foram feitos nessa mesa para …" at bounding box center [678, 337] width 469 height 69
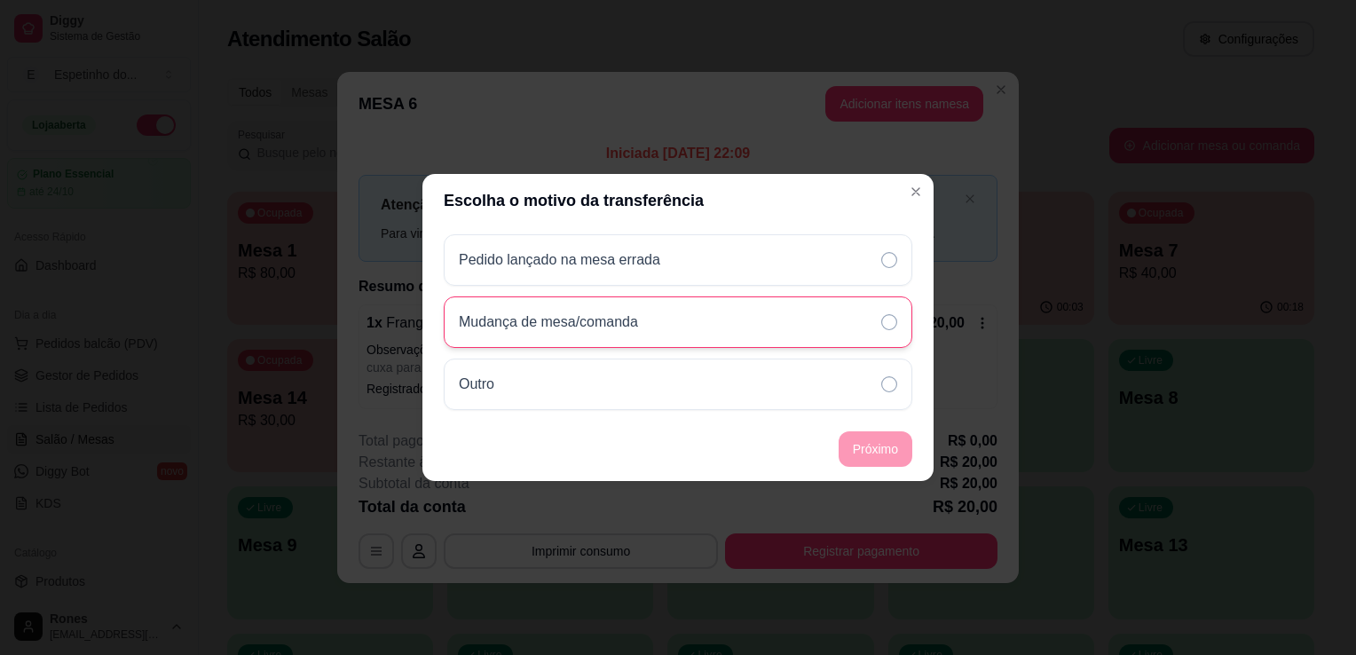
click at [820, 336] on div "Mudança de mesa/comanda" at bounding box center [678, 321] width 469 height 51
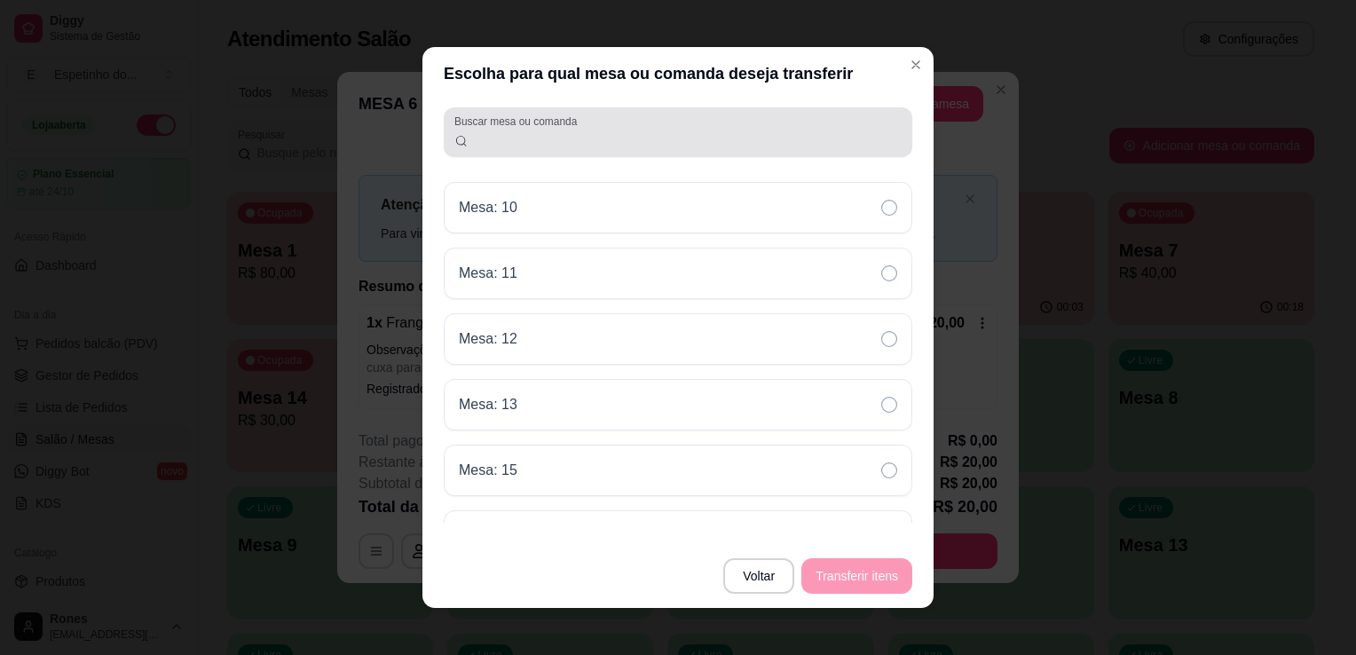
click at [520, 143] on input "Buscar mesa ou comanda" at bounding box center [686, 139] width 434 height 18
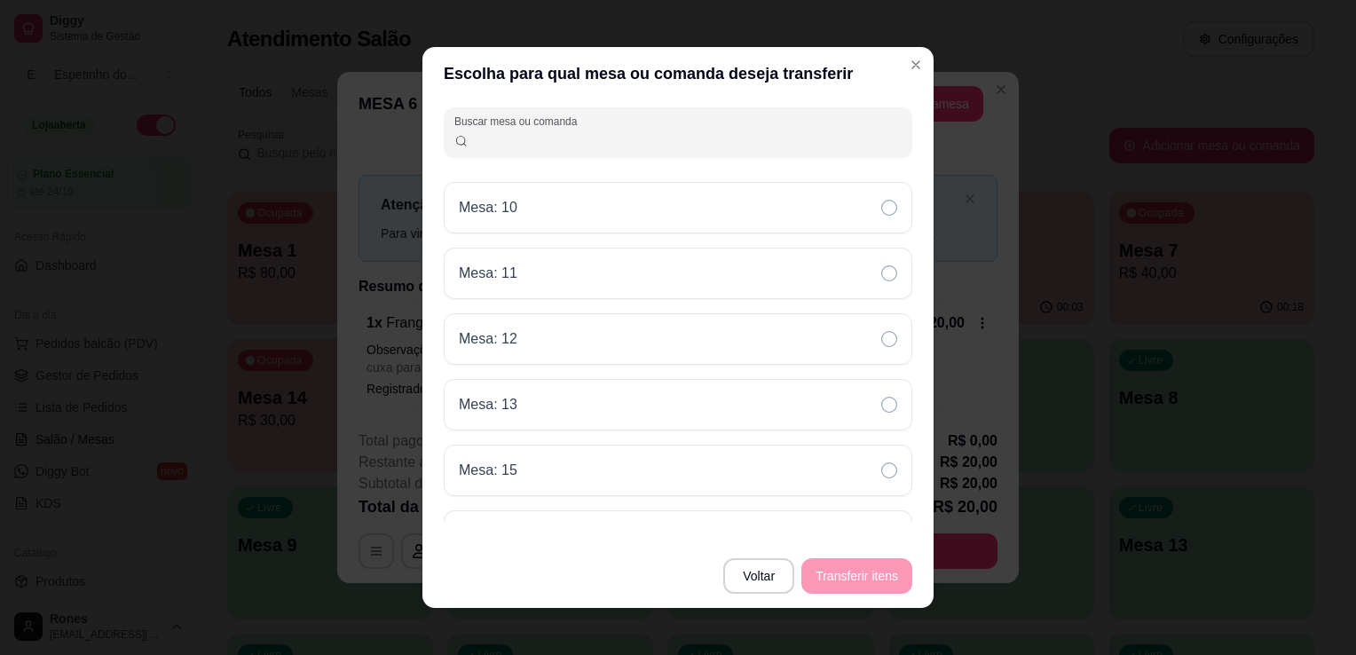
click at [520, 143] on input "Buscar mesa ou comanda" at bounding box center [686, 139] width 434 height 18
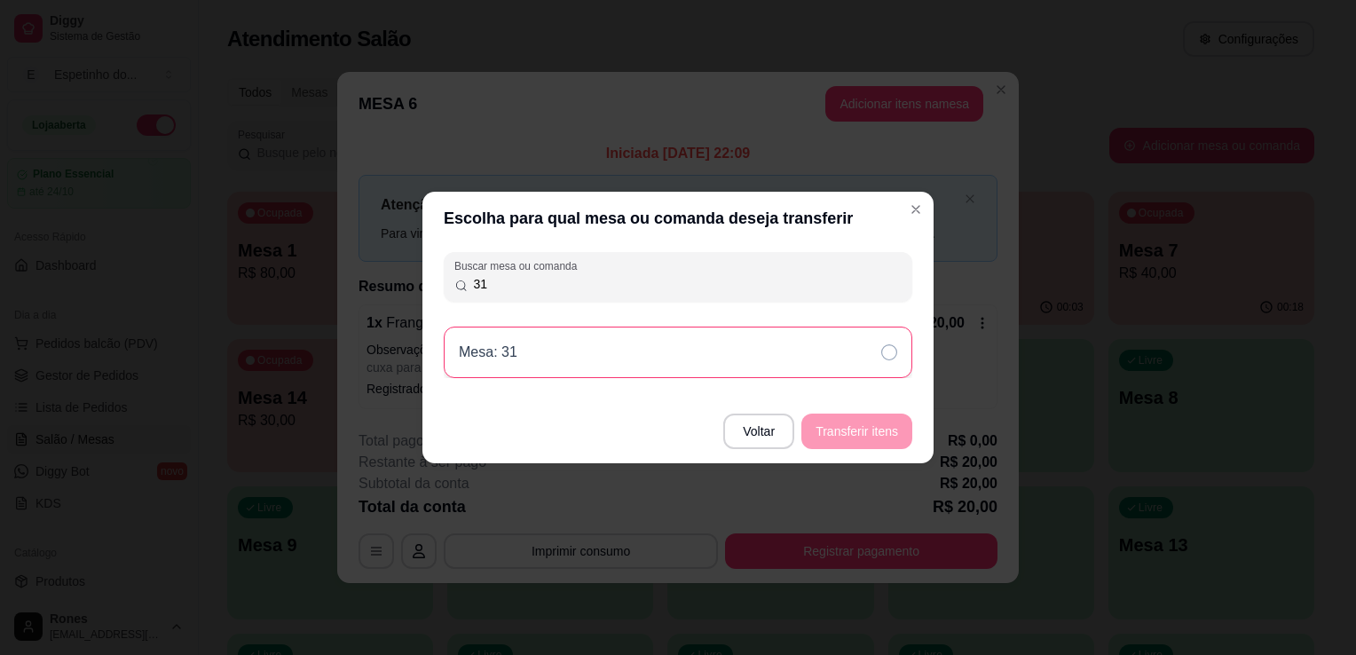
type input "31"
click at [693, 373] on div "Mesa: 31" at bounding box center [678, 352] width 469 height 51
click at [841, 429] on button "Transferir itens" at bounding box center [856, 431] width 107 height 35
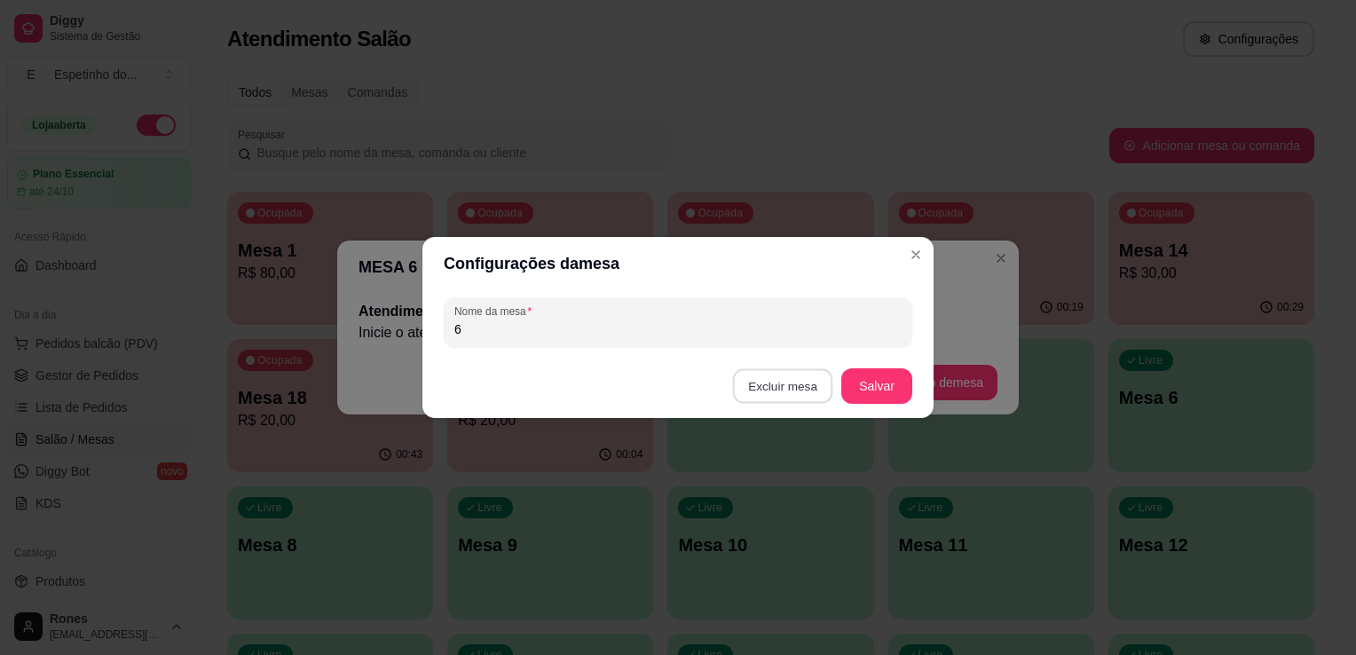
click at [815, 382] on button "Excluir mesa" at bounding box center [783, 386] width 100 height 35
click at [713, 504] on button "Cancelar" at bounding box center [716, 497] width 59 height 27
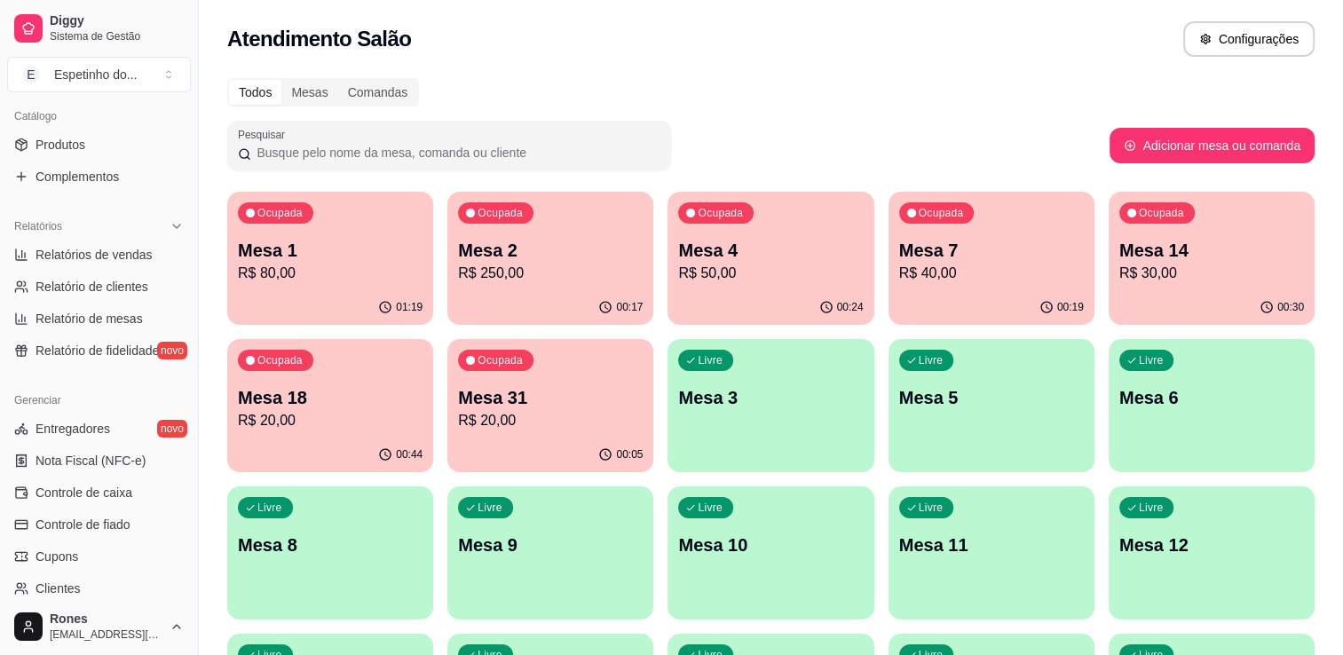
scroll to position [621, 0]
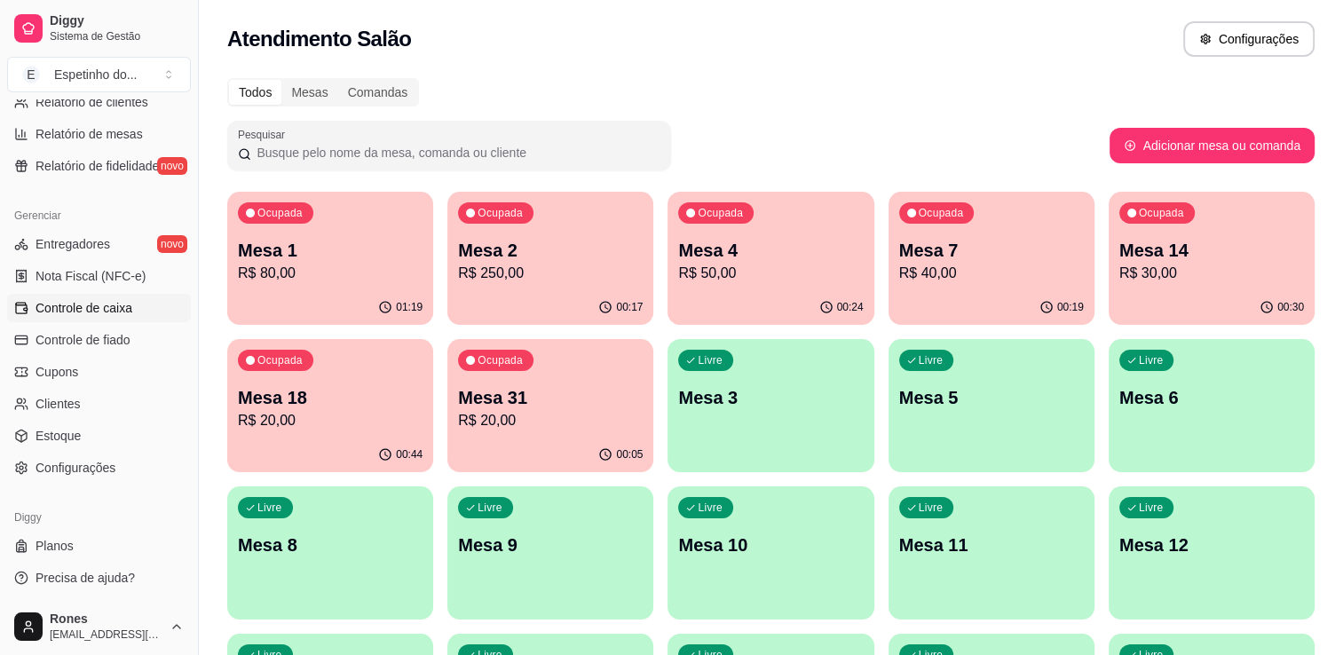
click at [115, 307] on span "Controle de caixa" at bounding box center [83, 308] width 97 height 18
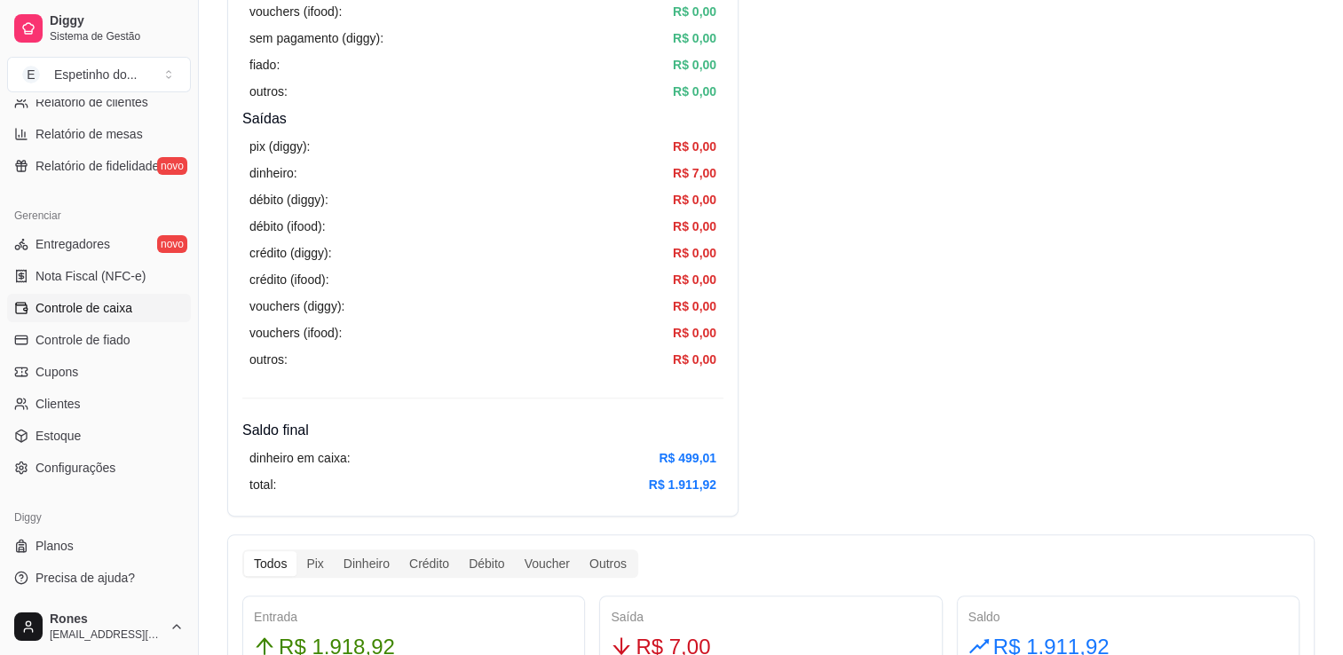
scroll to position [185, 0]
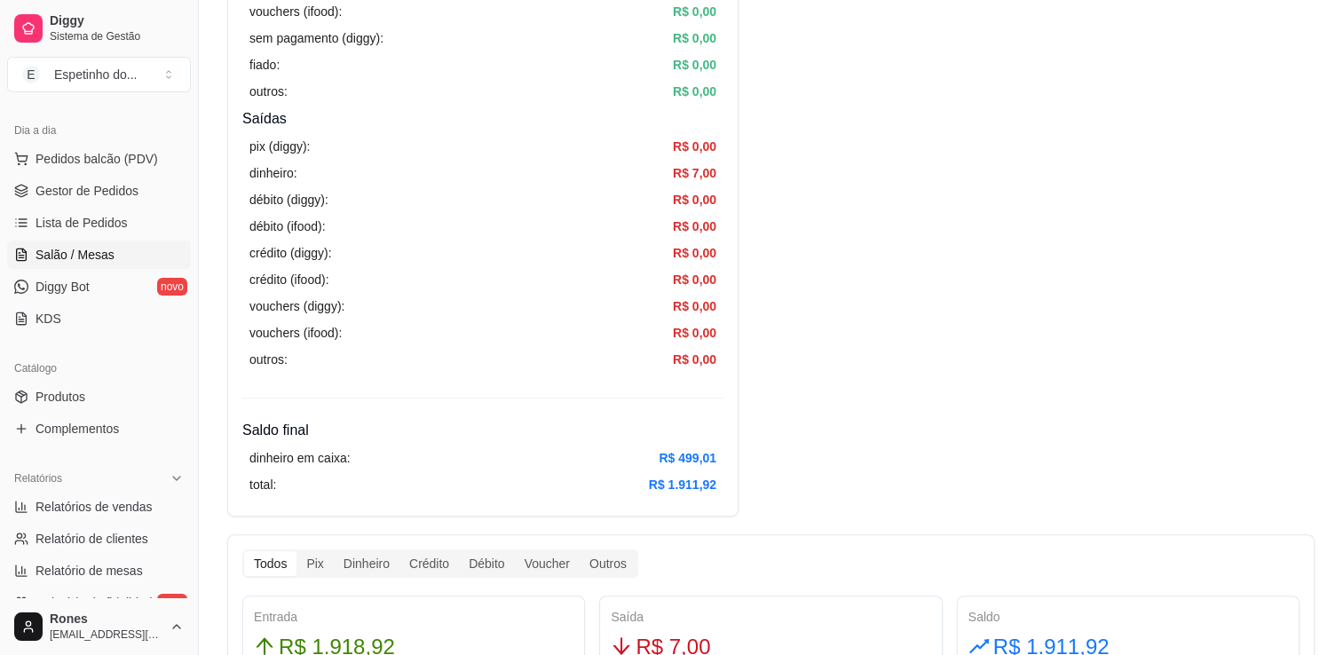
click at [68, 257] on span "Salão / Mesas" at bounding box center [74, 255] width 79 height 18
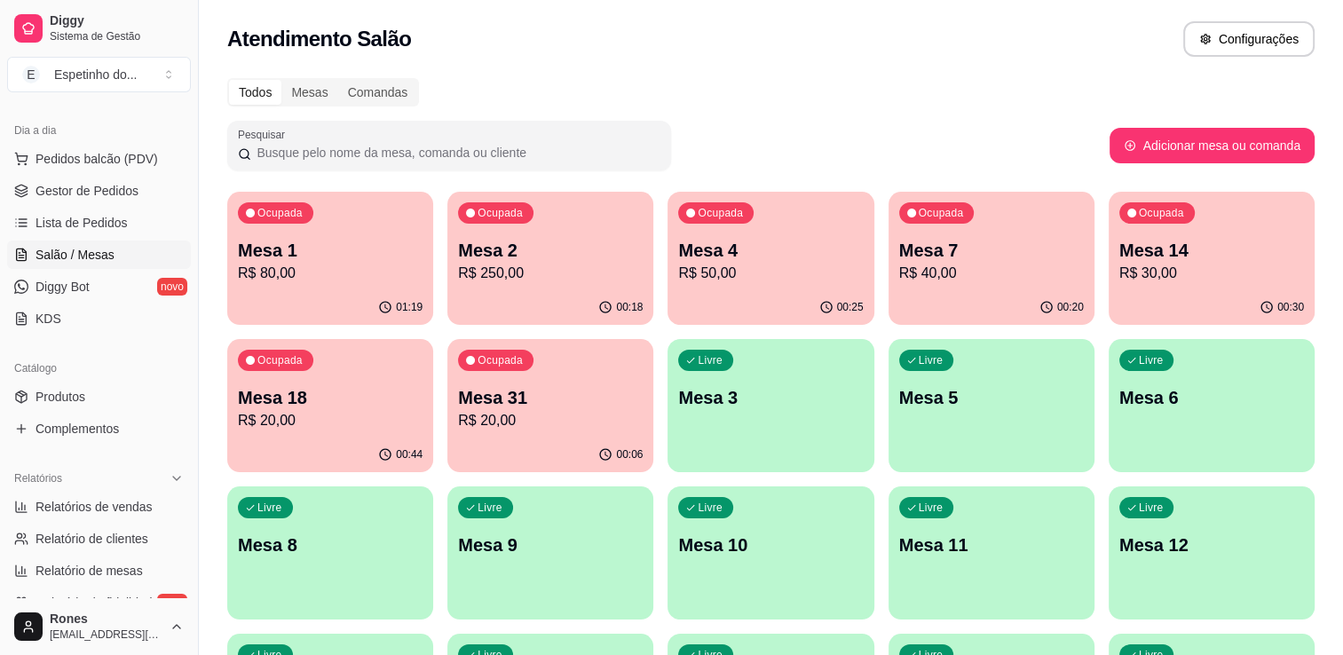
scroll to position [330, 0]
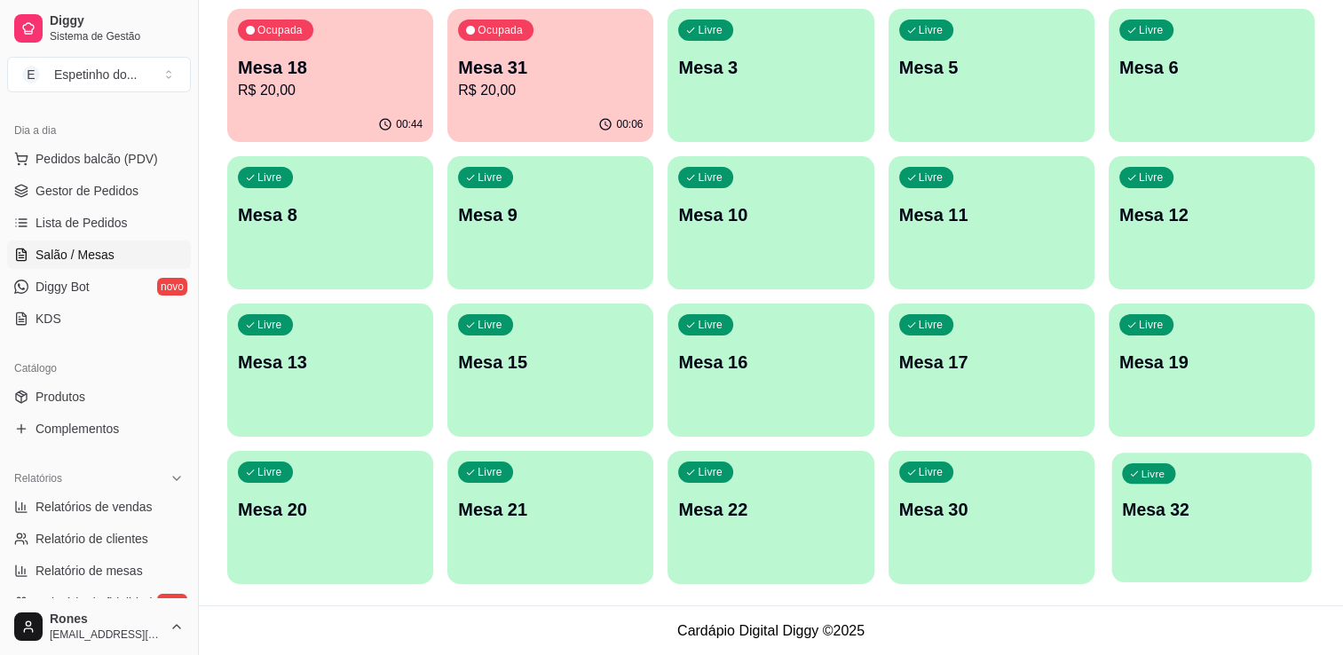
click at [1209, 519] on p "Mesa 32" at bounding box center [1211, 510] width 179 height 24
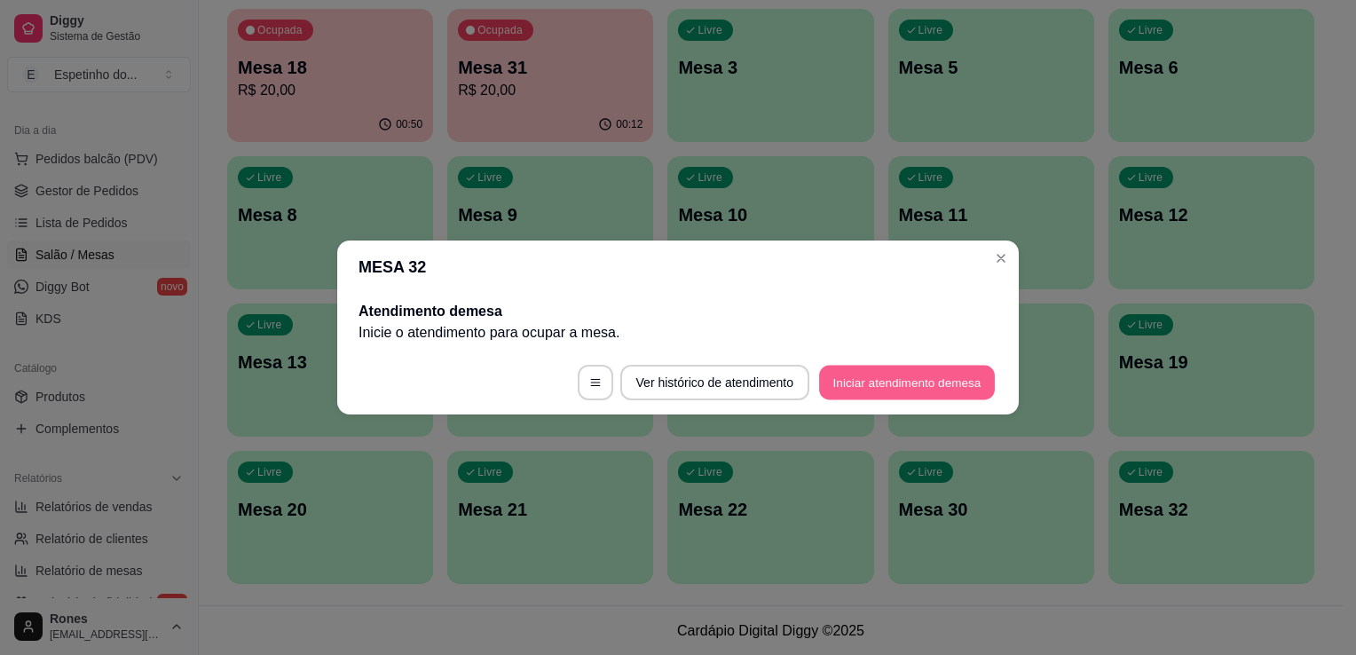
click at [886, 378] on button "Iniciar atendimento de mesa" at bounding box center [907, 383] width 176 height 35
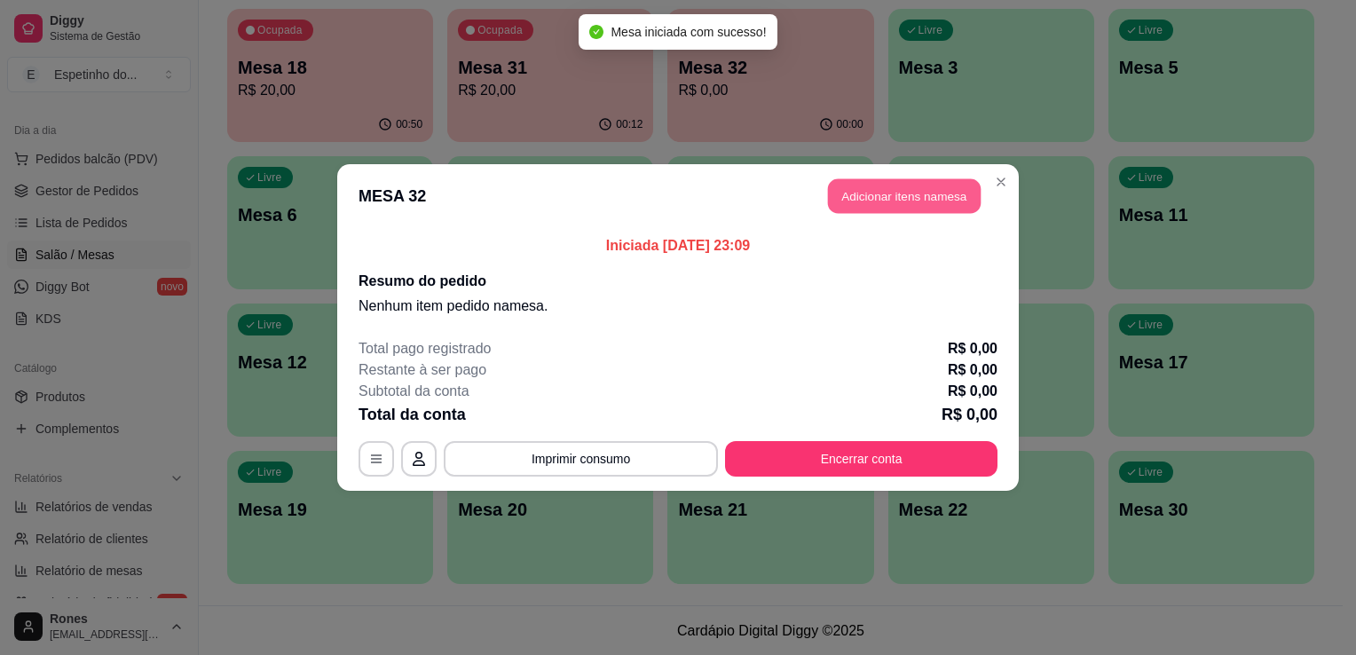
click at [849, 204] on button "Adicionar itens na mesa" at bounding box center [904, 196] width 153 height 35
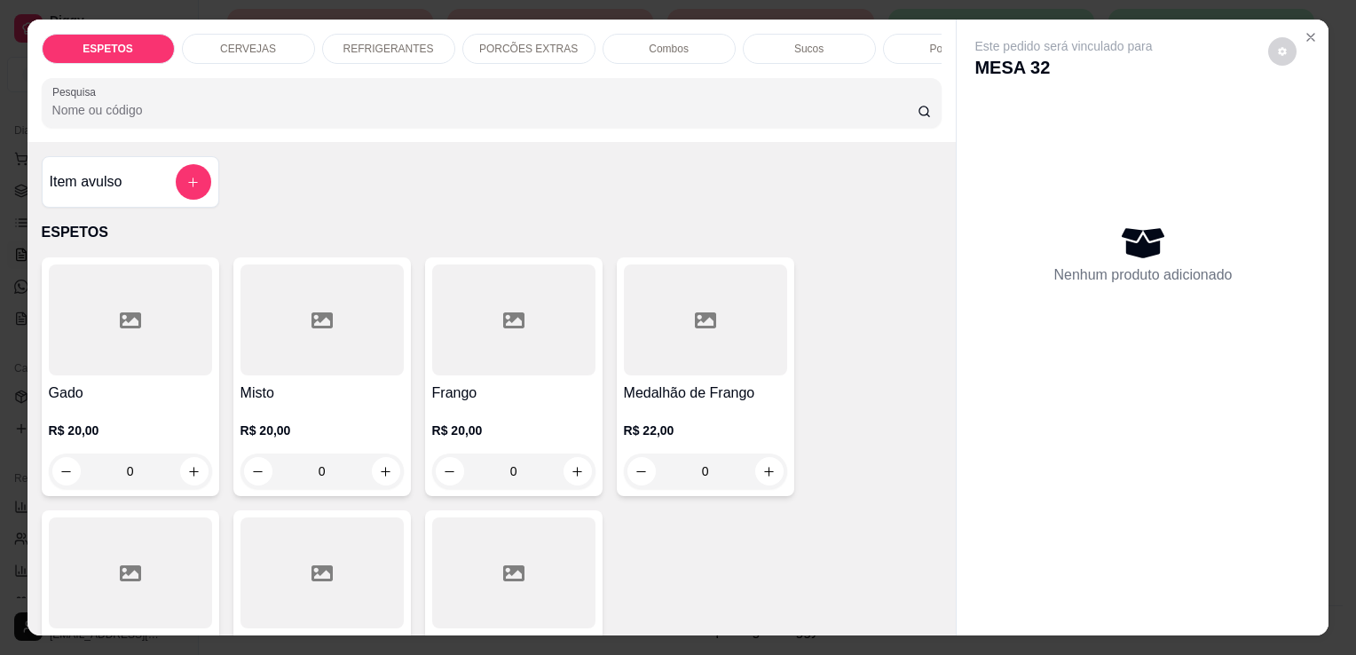
click at [340, 591] on div at bounding box center [321, 572] width 163 height 111
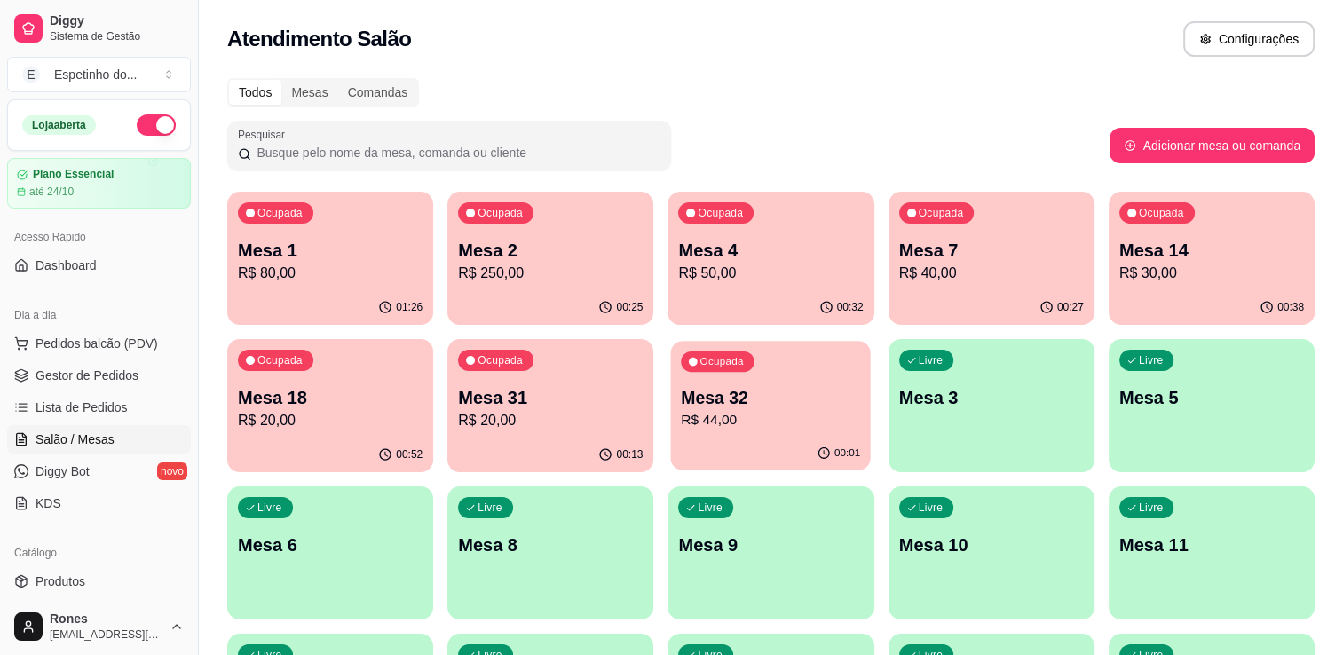
click at [782, 414] on p "R$ 44,00" at bounding box center [770, 420] width 179 height 20
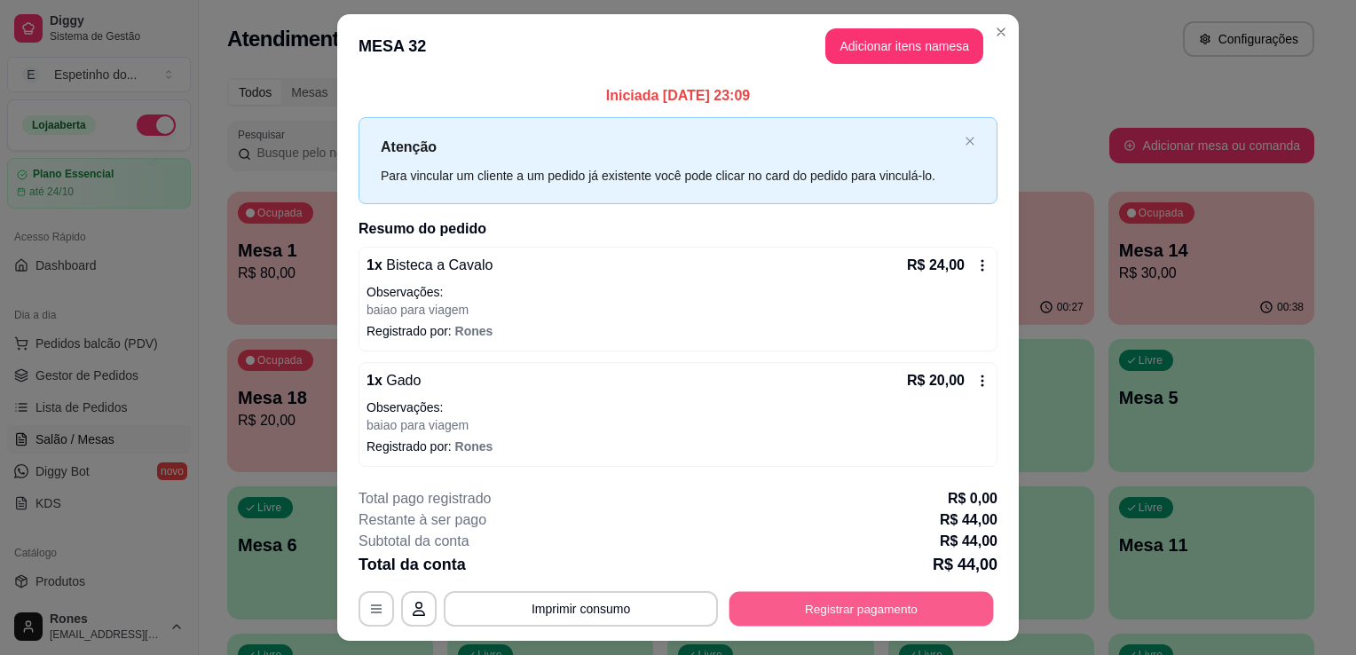
click at [849, 612] on button "Registrar pagamento" at bounding box center [861, 608] width 264 height 35
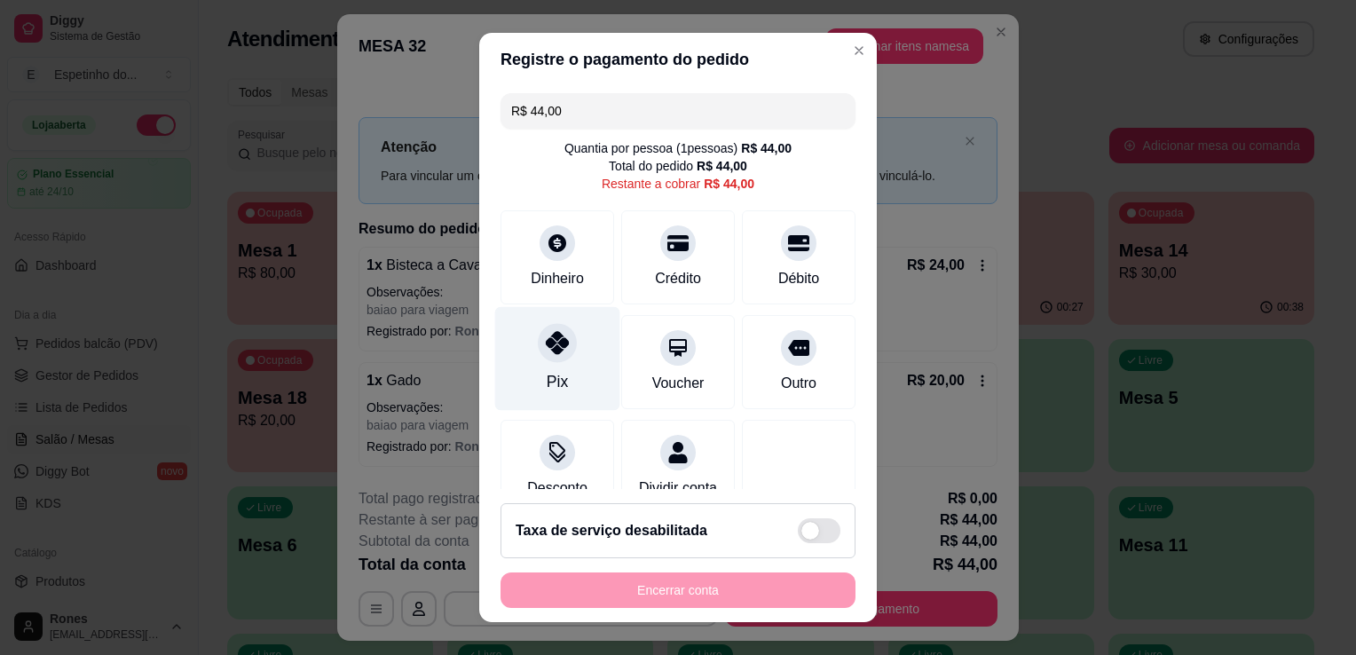
click at [577, 379] on div "Pix" at bounding box center [557, 359] width 125 height 104
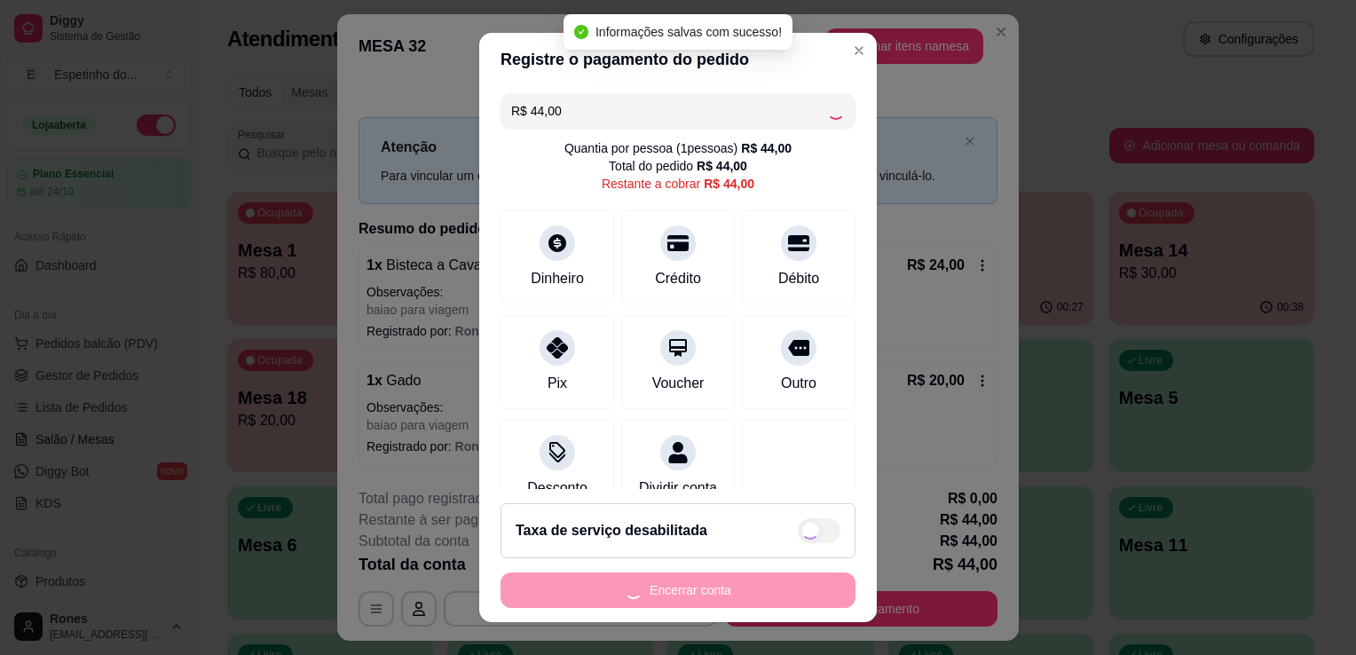
type input "R$ 0,00"
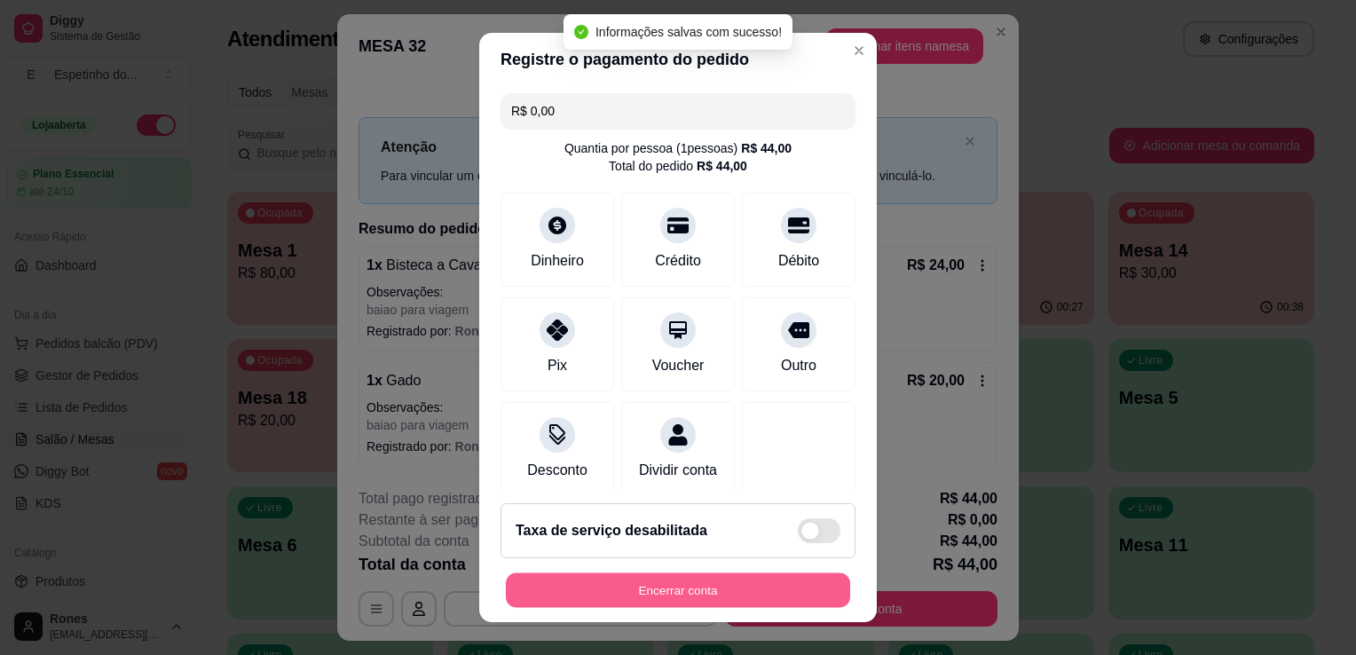
click at [696, 587] on button "Encerrar conta" at bounding box center [678, 590] width 344 height 35
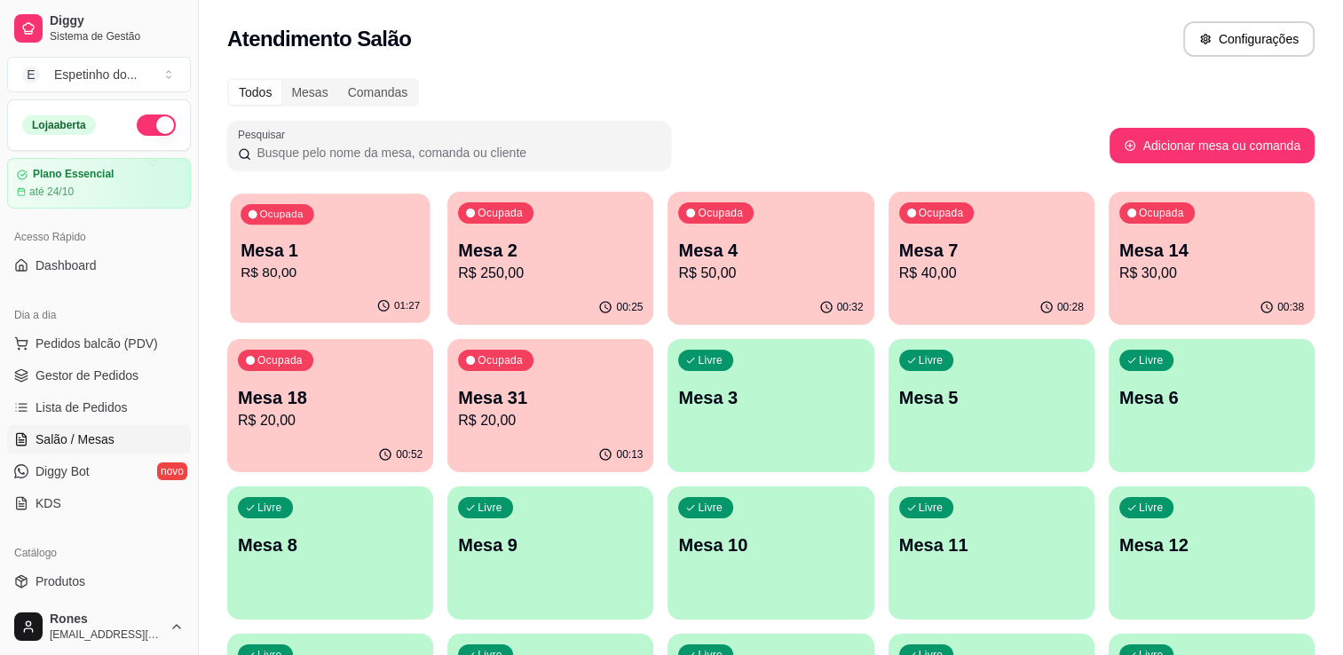
click at [341, 274] on p "R$ 80,00" at bounding box center [329, 273] width 179 height 20
click at [368, 246] on p "Mesa 1" at bounding box center [329, 251] width 179 height 24
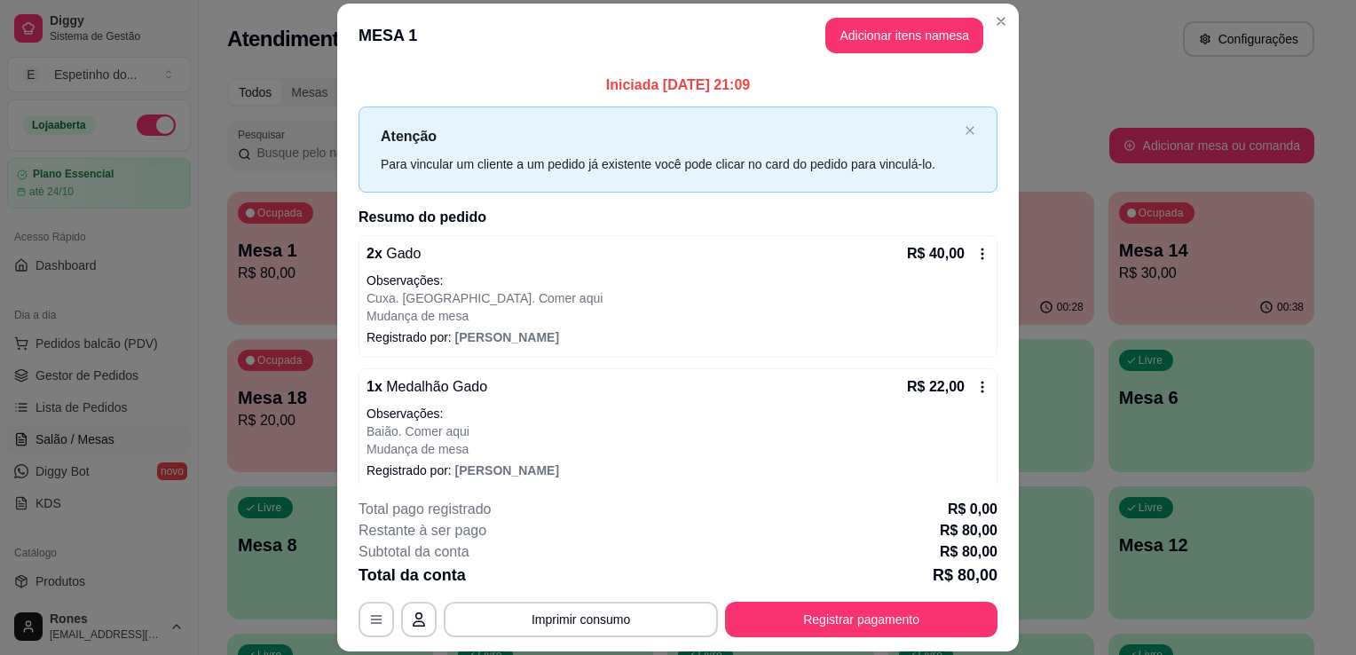
scroll to position [199, 0]
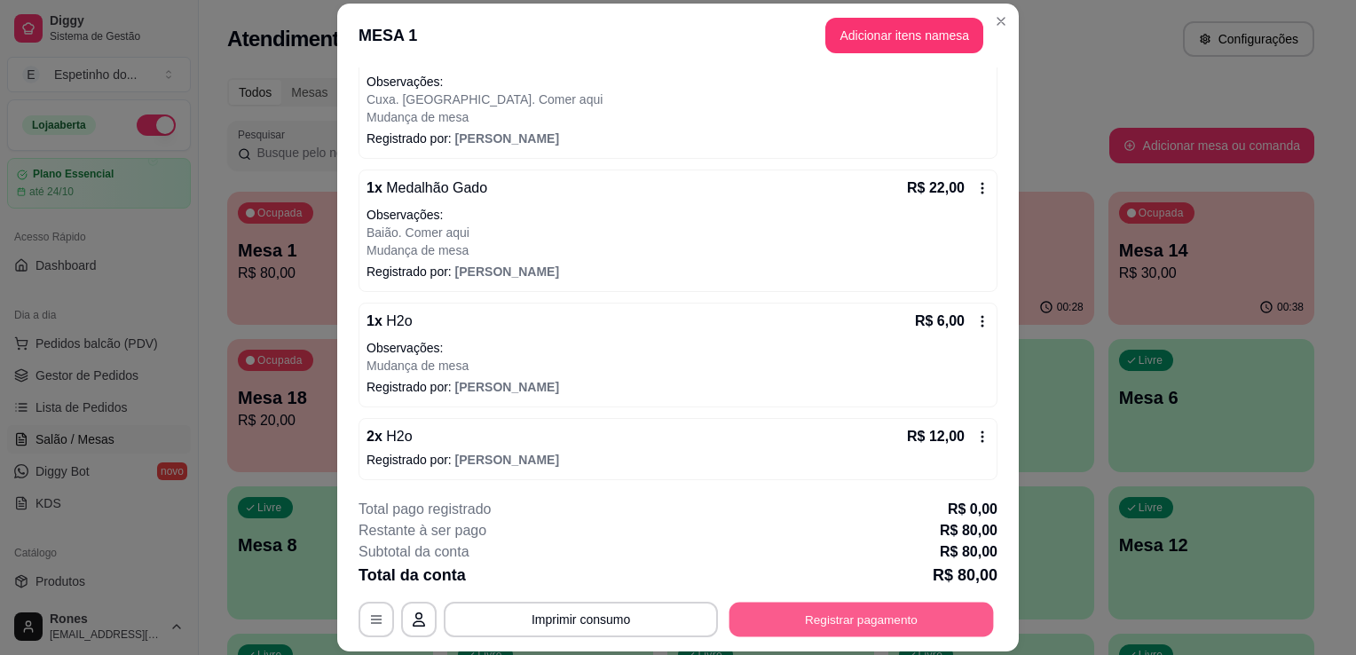
click at [831, 614] on button "Registrar pagamento" at bounding box center [861, 620] width 264 height 35
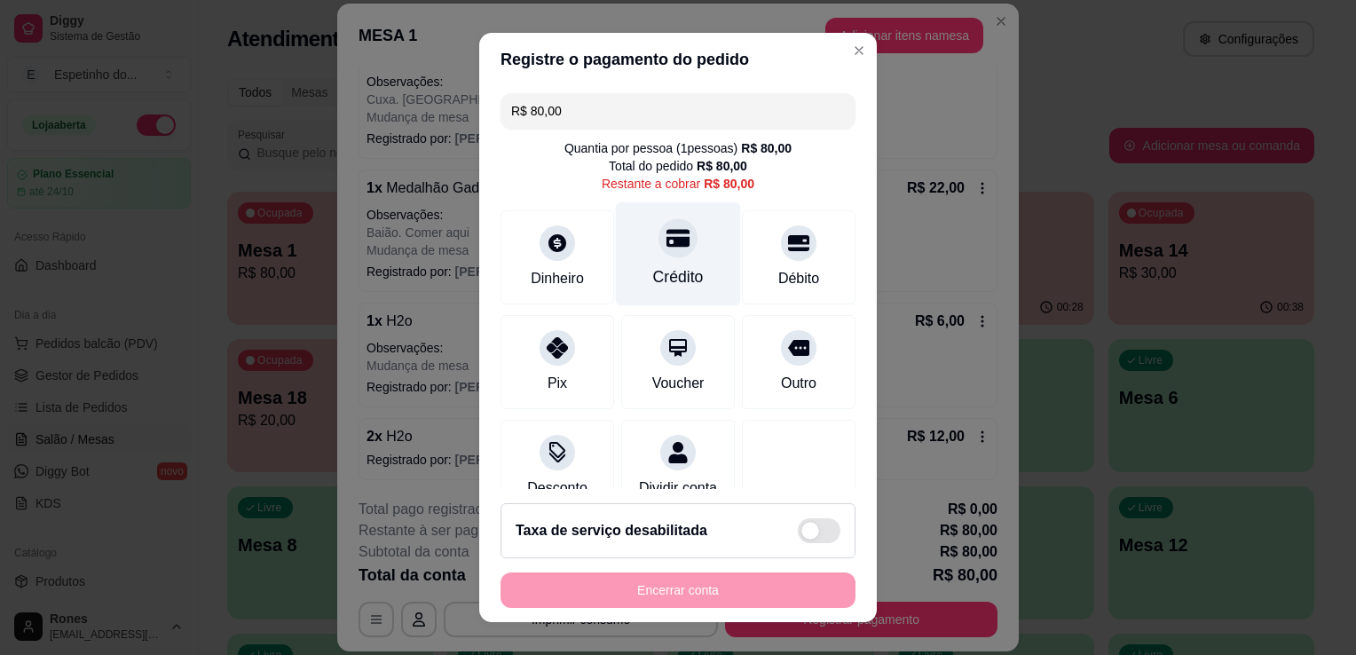
click at [681, 289] on div "Crédito" at bounding box center [678, 254] width 125 height 104
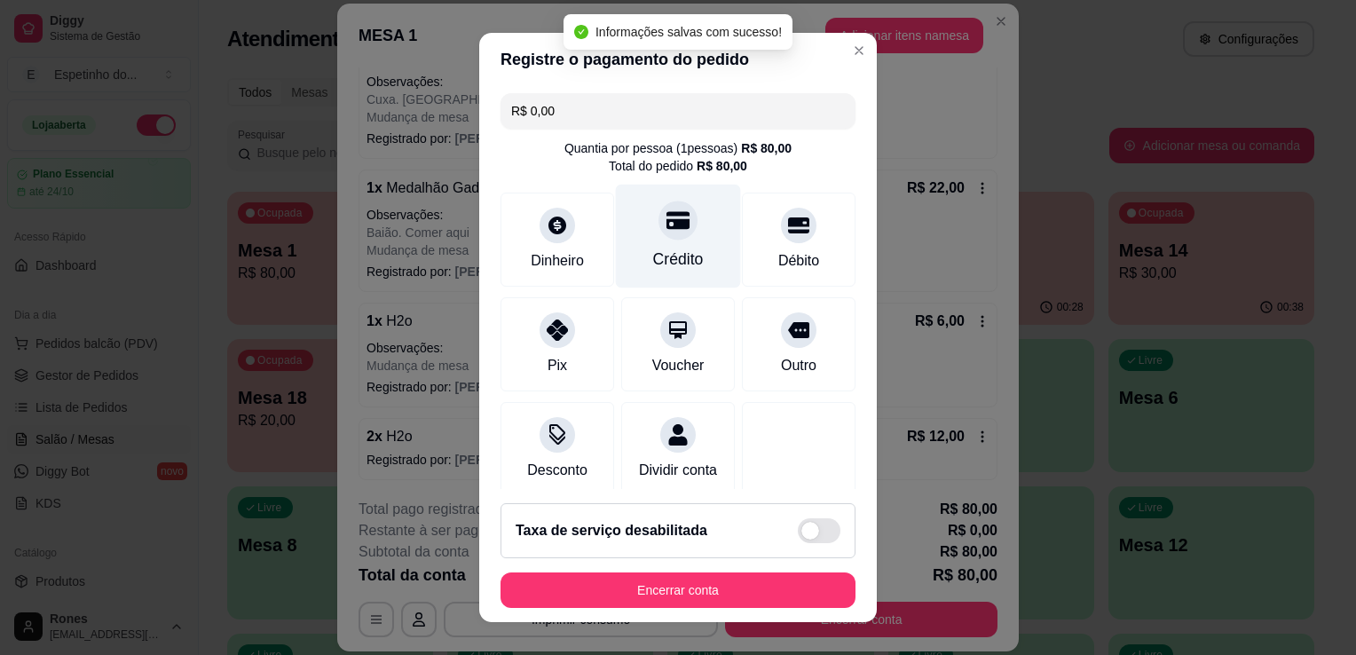
type input "R$ 0,00"
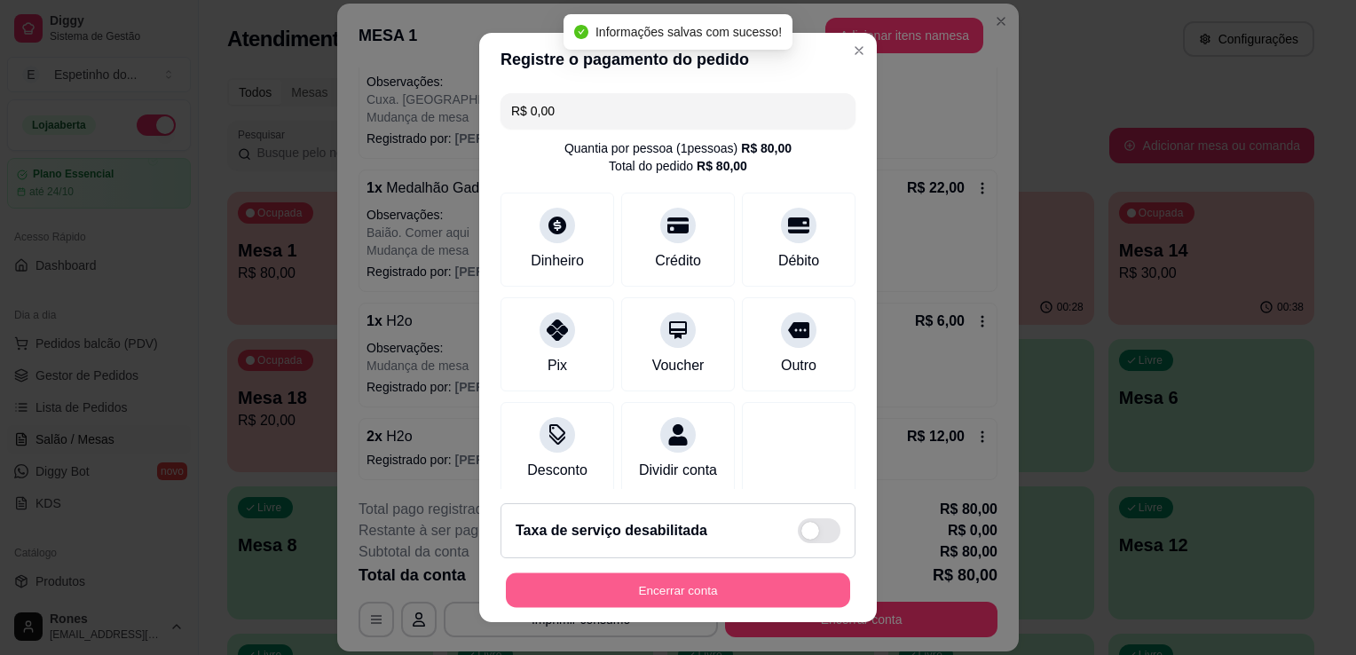
click at [668, 601] on button "Encerrar conta" at bounding box center [678, 590] width 344 height 35
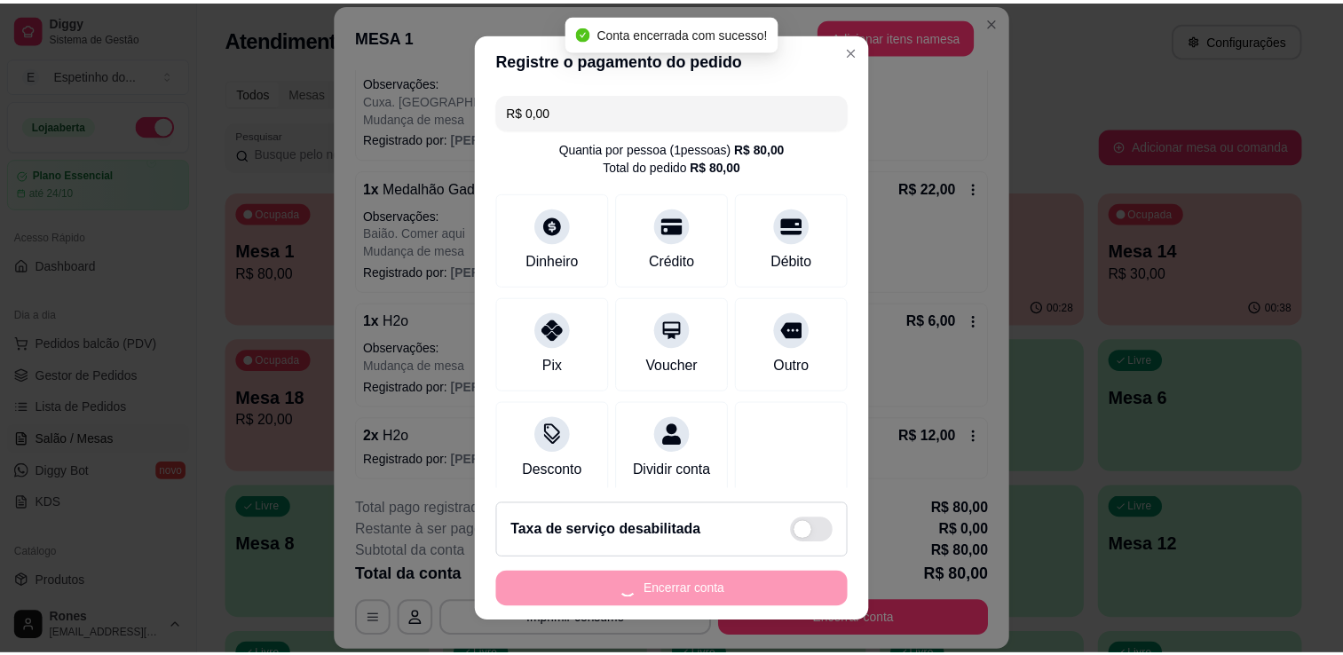
scroll to position [0, 0]
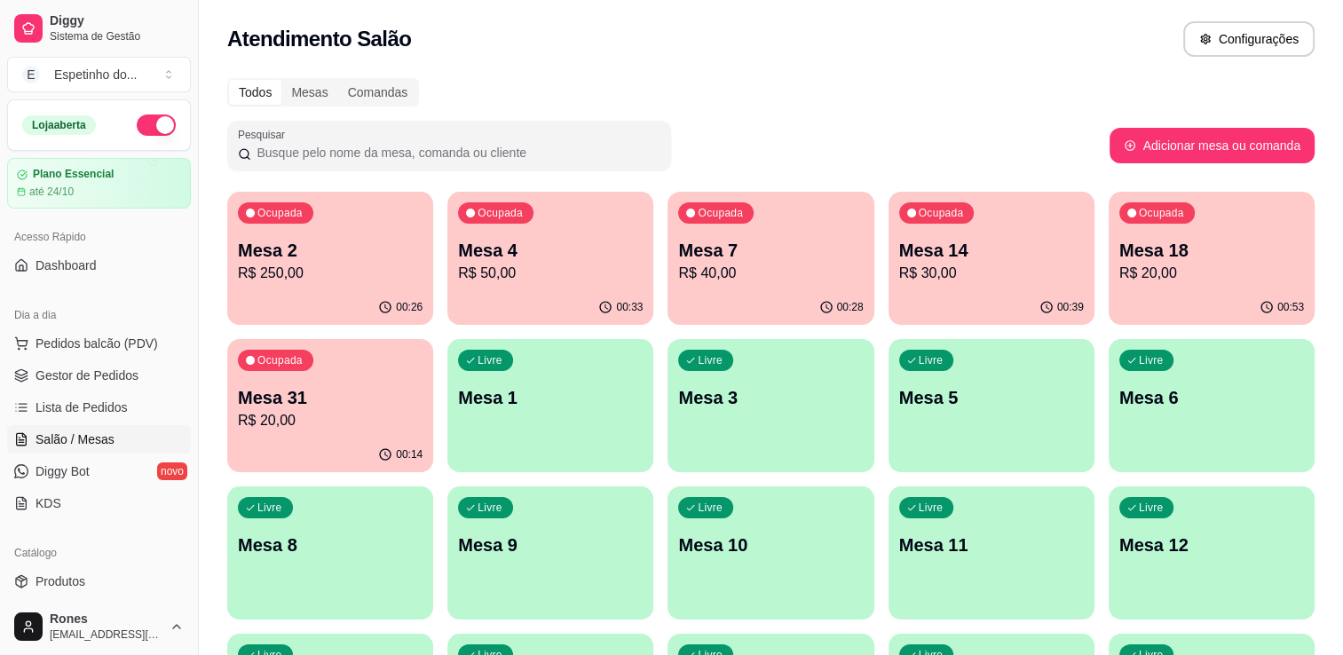
click at [932, 107] on div "Todos Mesas Comandas Pesquisar Adicionar mesa ou comanda Ocupada Mesa 2 R$ 250,…" at bounding box center [771, 501] width 1144 height 868
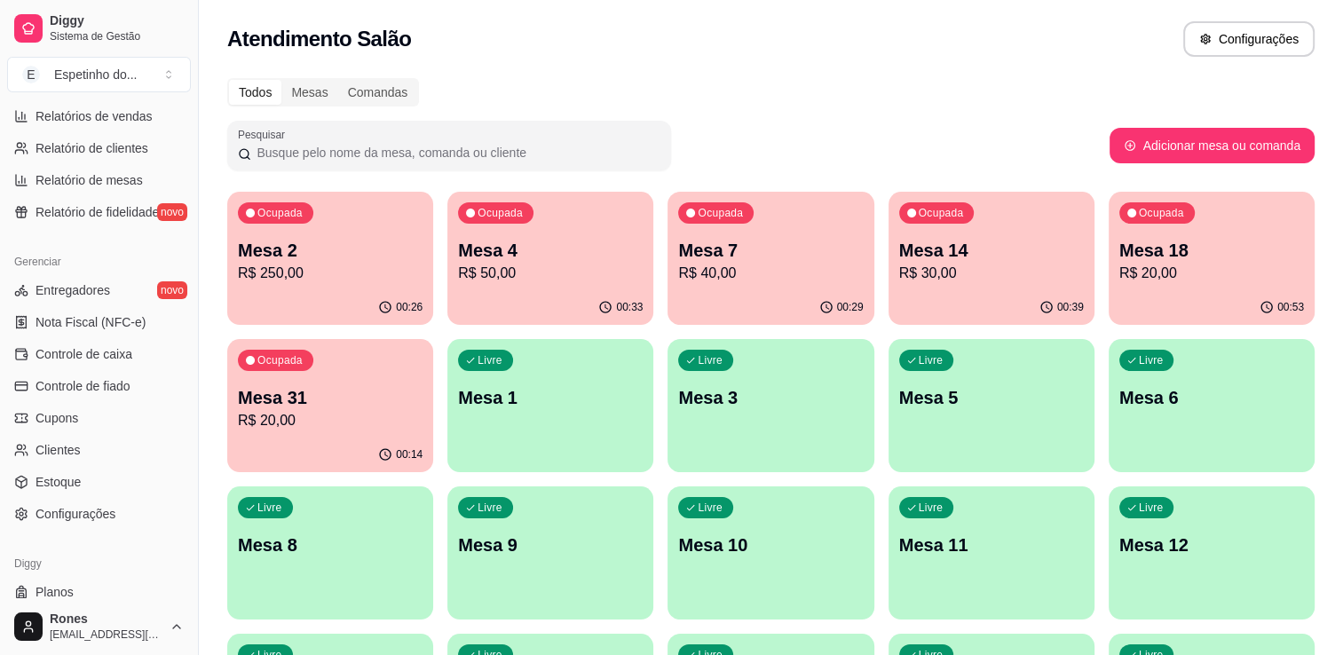
scroll to position [621, 0]
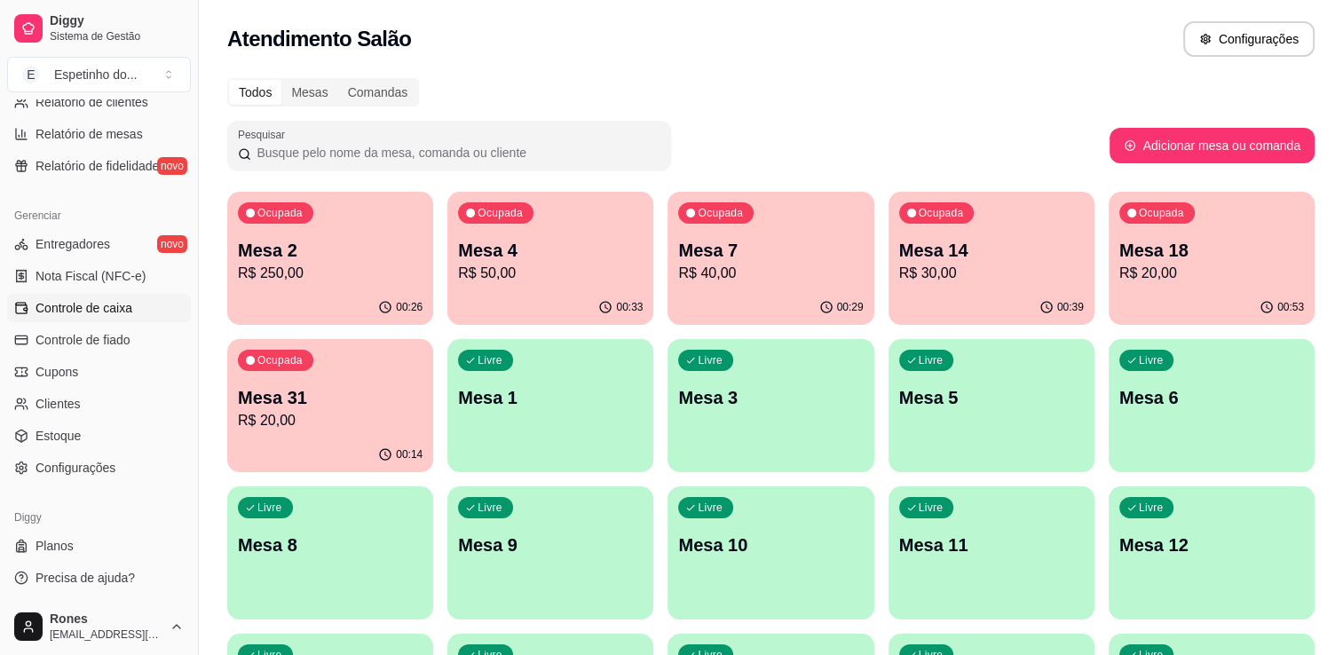
click at [78, 313] on span "Controle de caixa" at bounding box center [83, 308] width 97 height 18
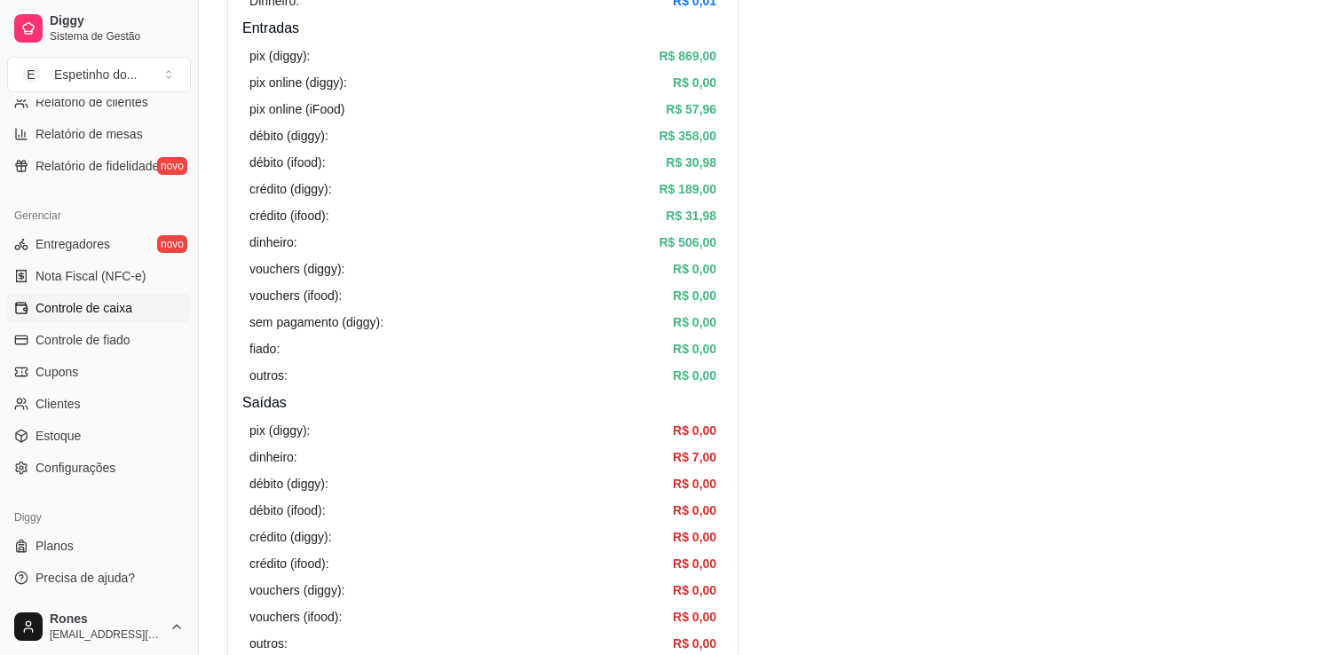
scroll to position [253, 0]
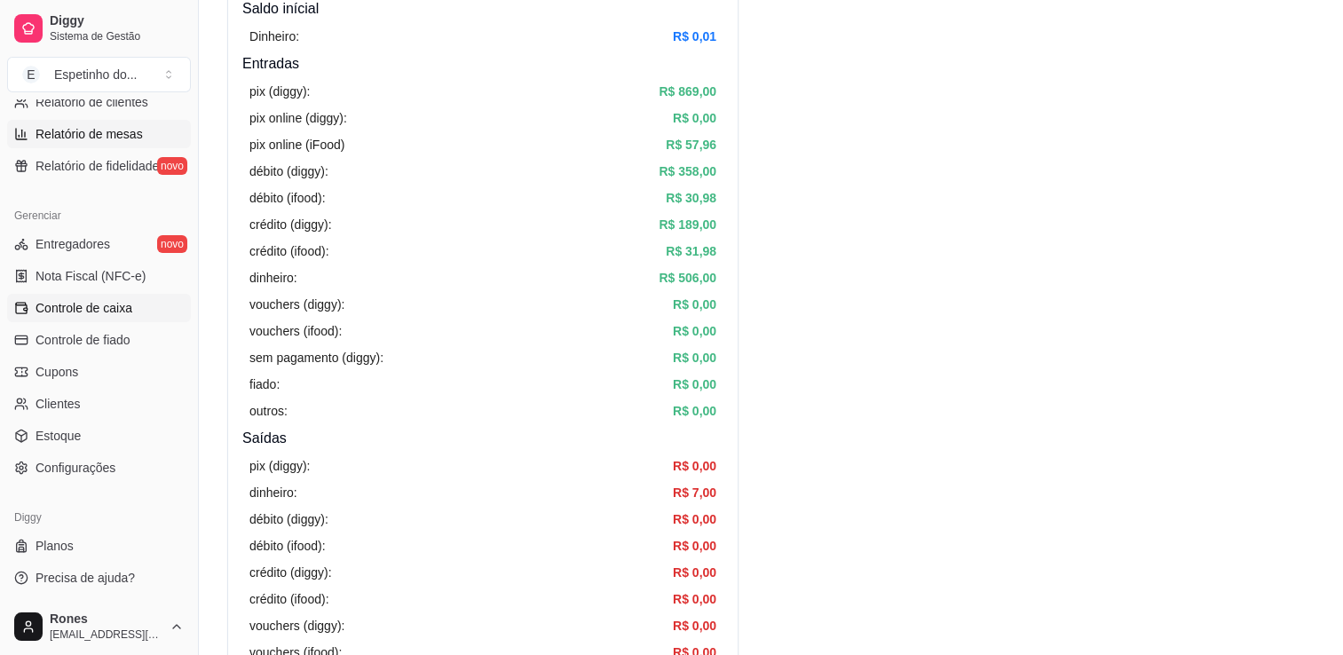
click at [124, 136] on span "Relatório de mesas" at bounding box center [88, 134] width 107 height 18
select select "TOTAL_OF_ORDERS"
select select "7"
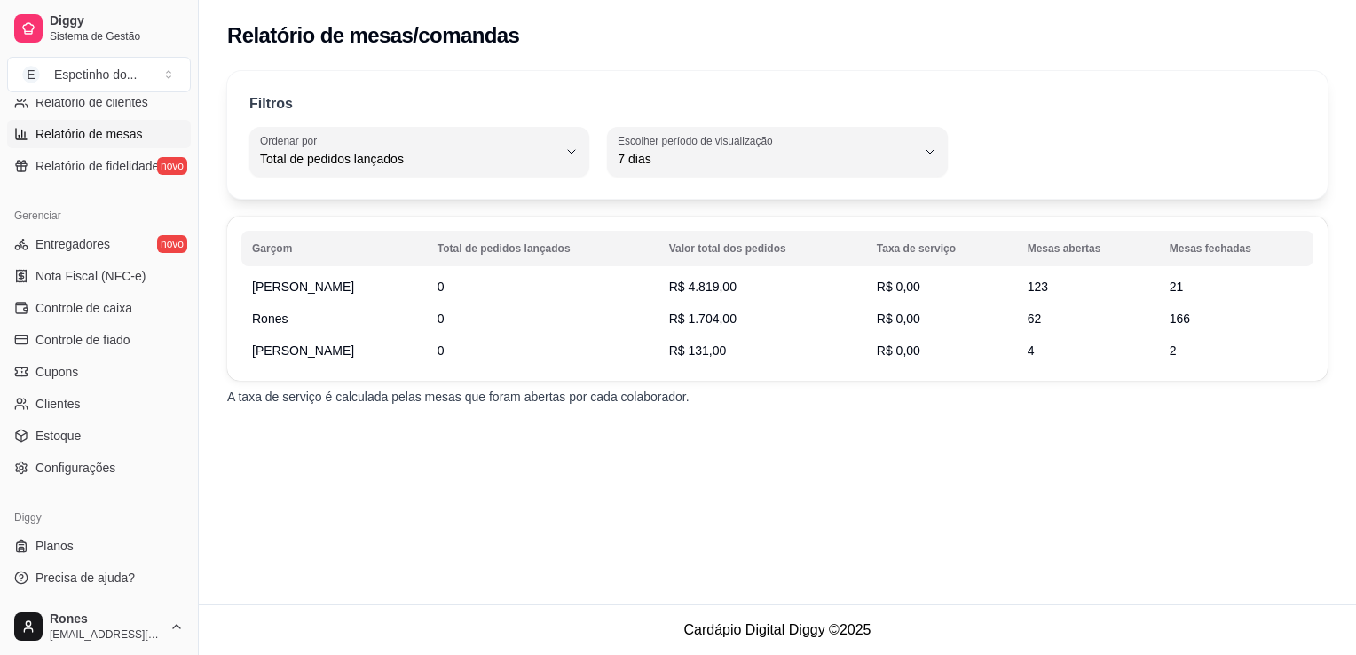
scroll to position [185, 0]
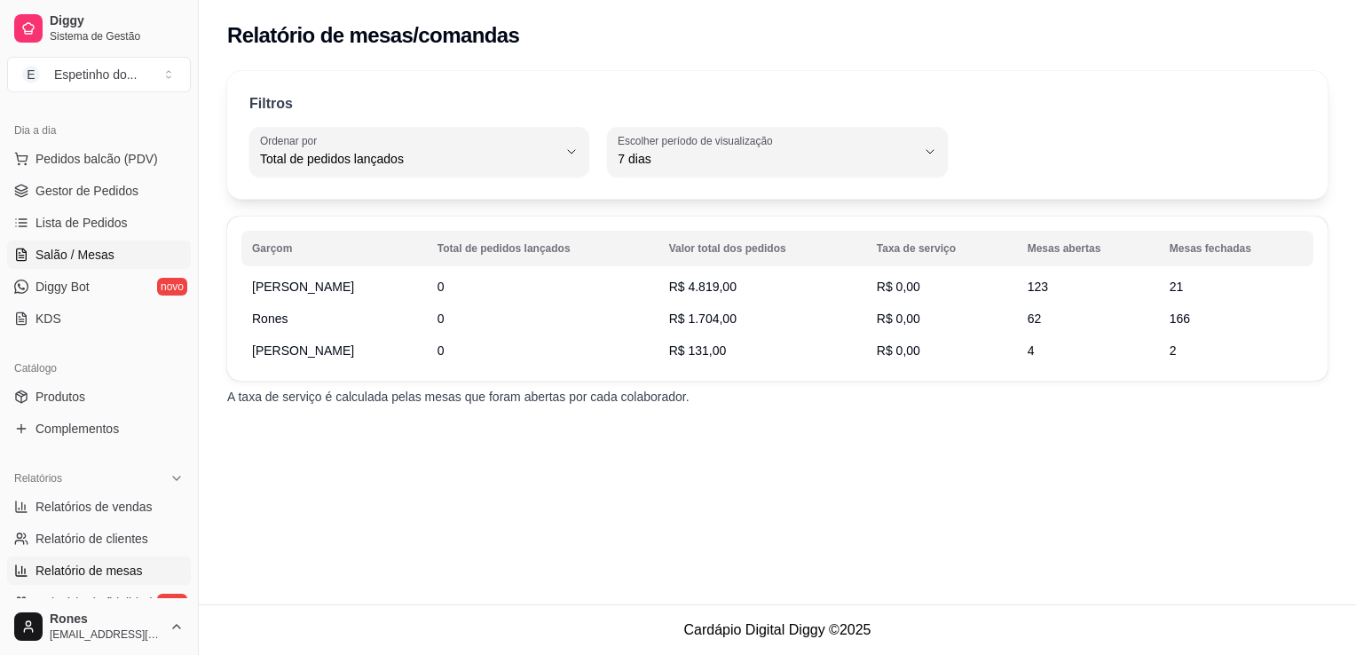
click at [112, 256] on link "Salão / Mesas" at bounding box center [99, 254] width 184 height 28
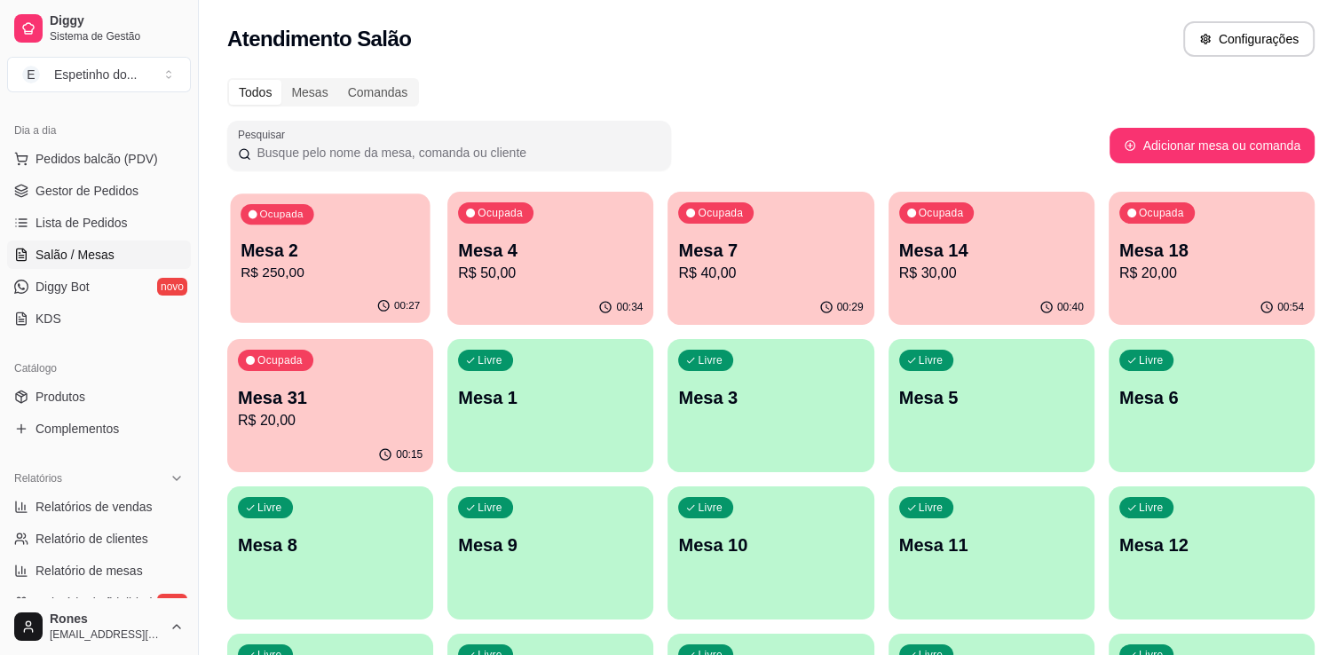
click at [309, 270] on p "R$ 250,00" at bounding box center [329, 273] width 179 height 20
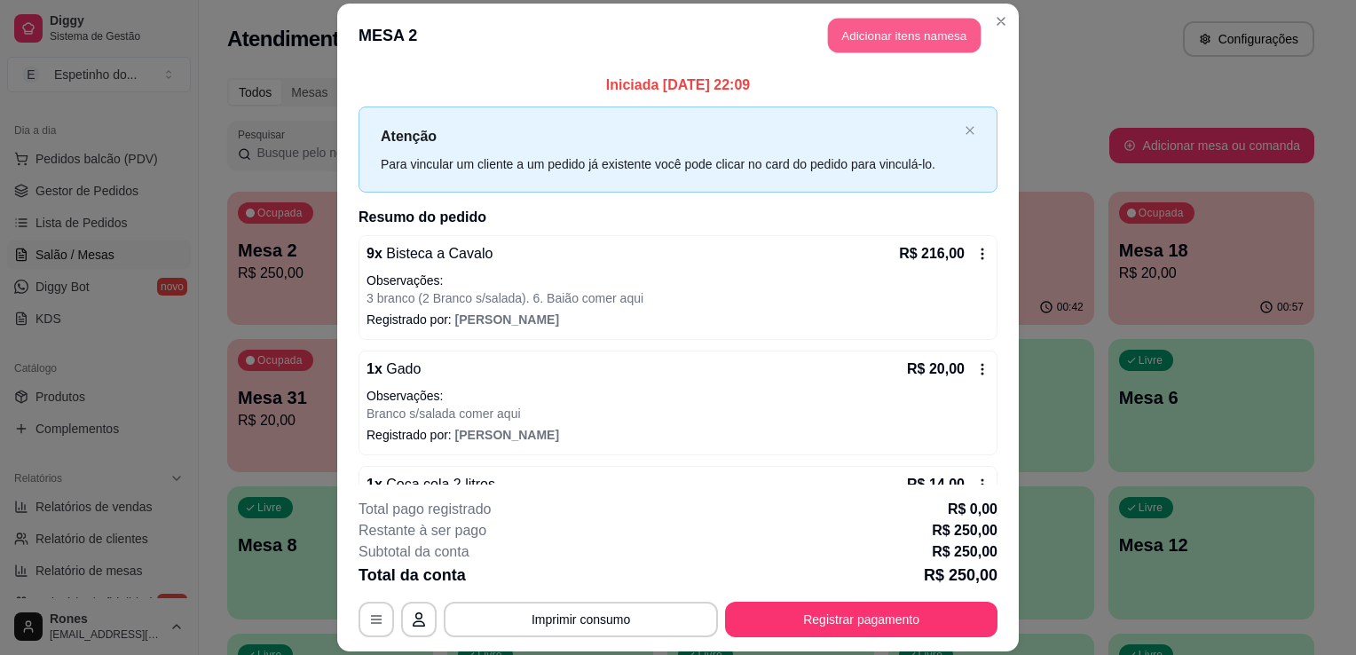
click at [907, 36] on button "Adicionar itens na mesa" at bounding box center [904, 35] width 153 height 35
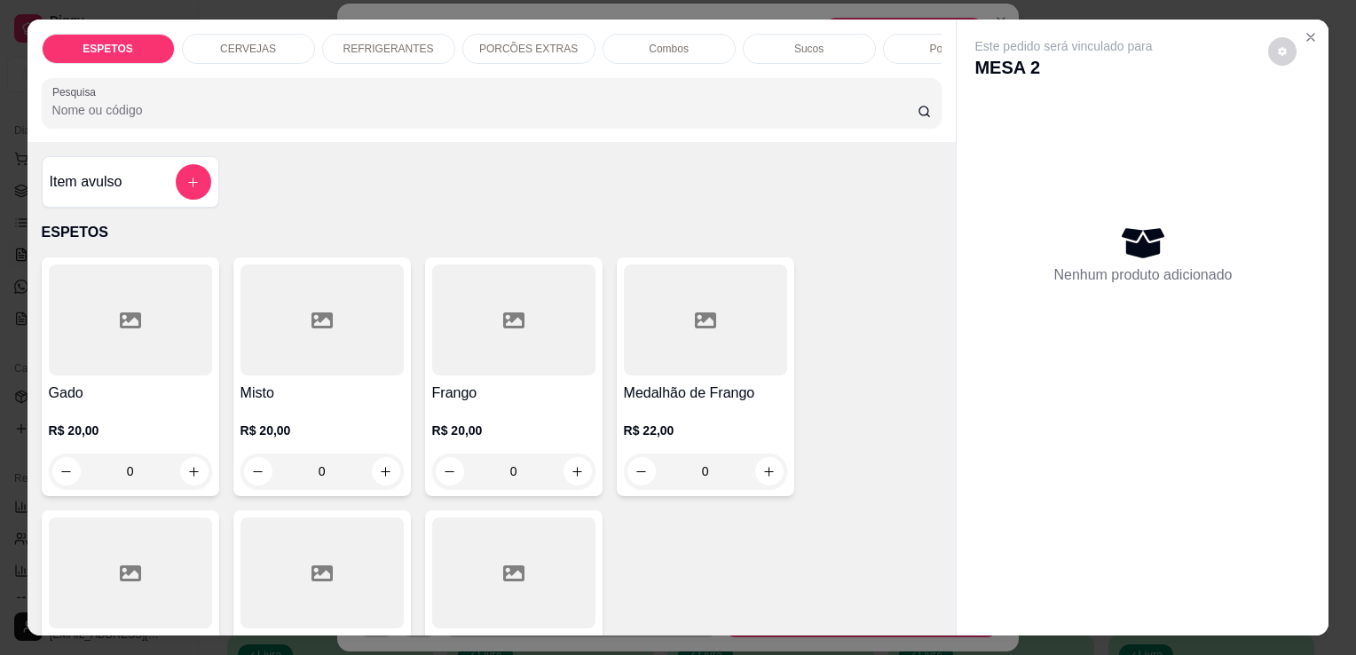
click at [362, 42] on p "REFRIGERANTES" at bounding box center [388, 49] width 91 height 14
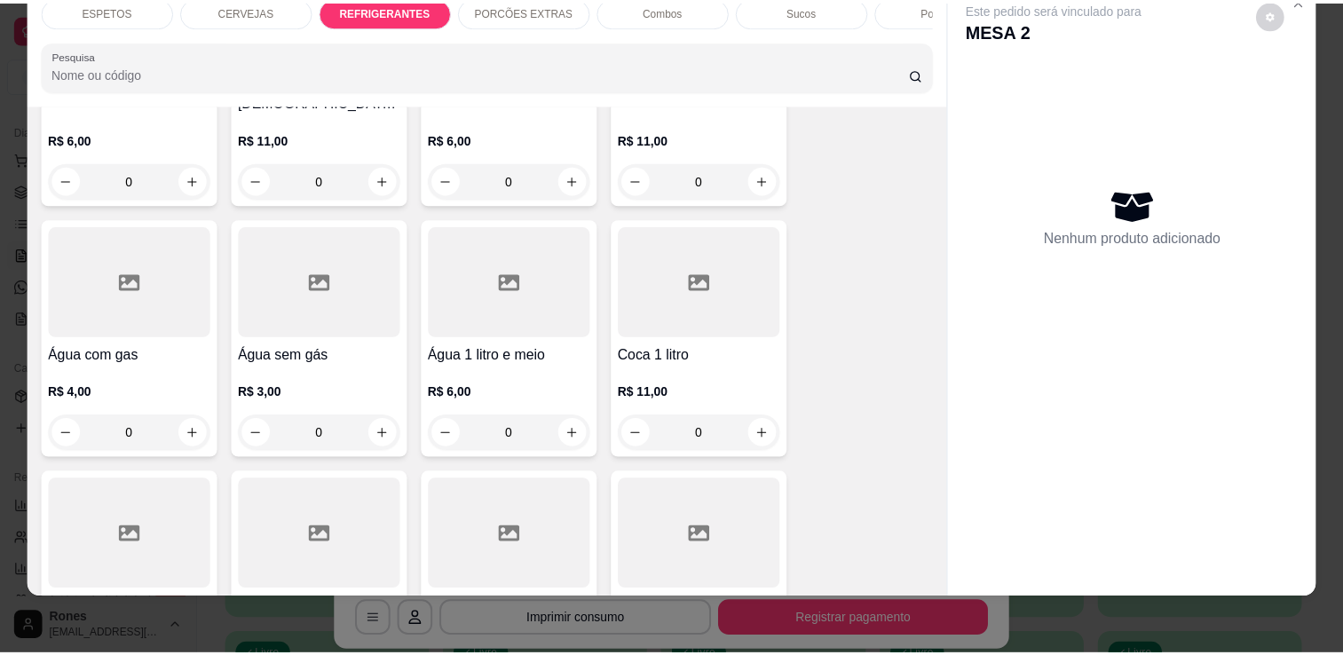
scroll to position [2186, 0]
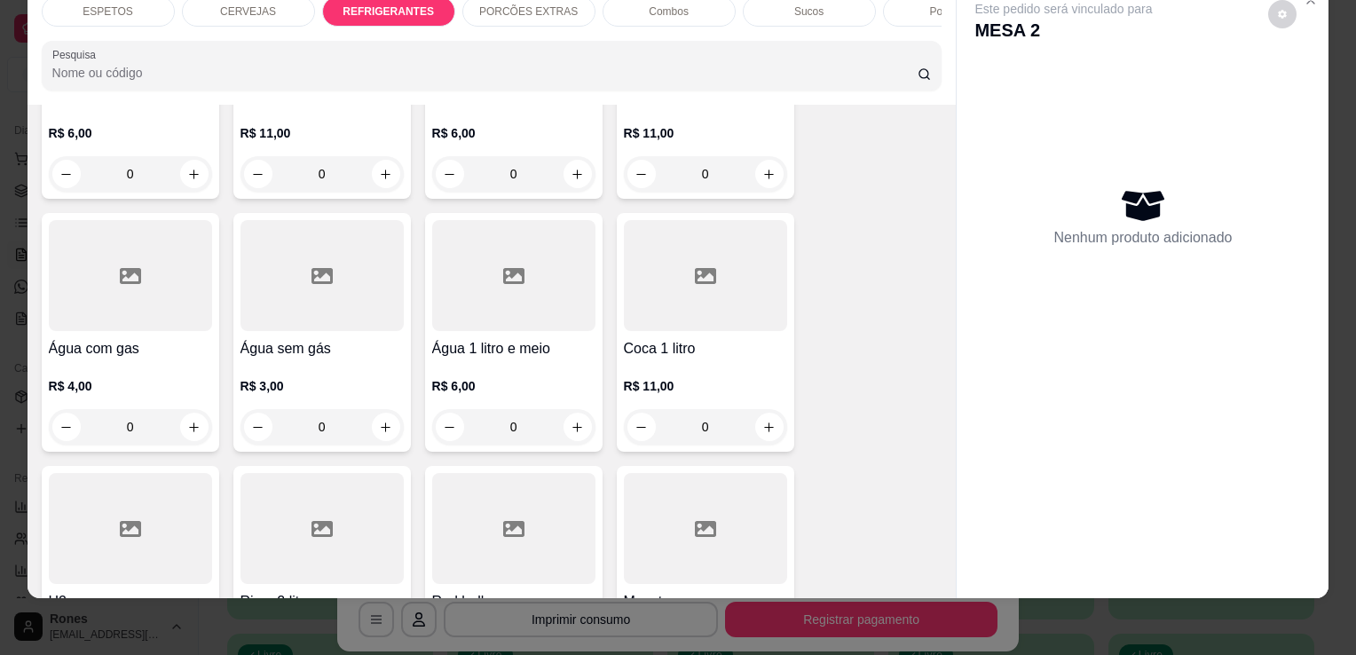
click at [154, 514] on div at bounding box center [130, 528] width 163 height 111
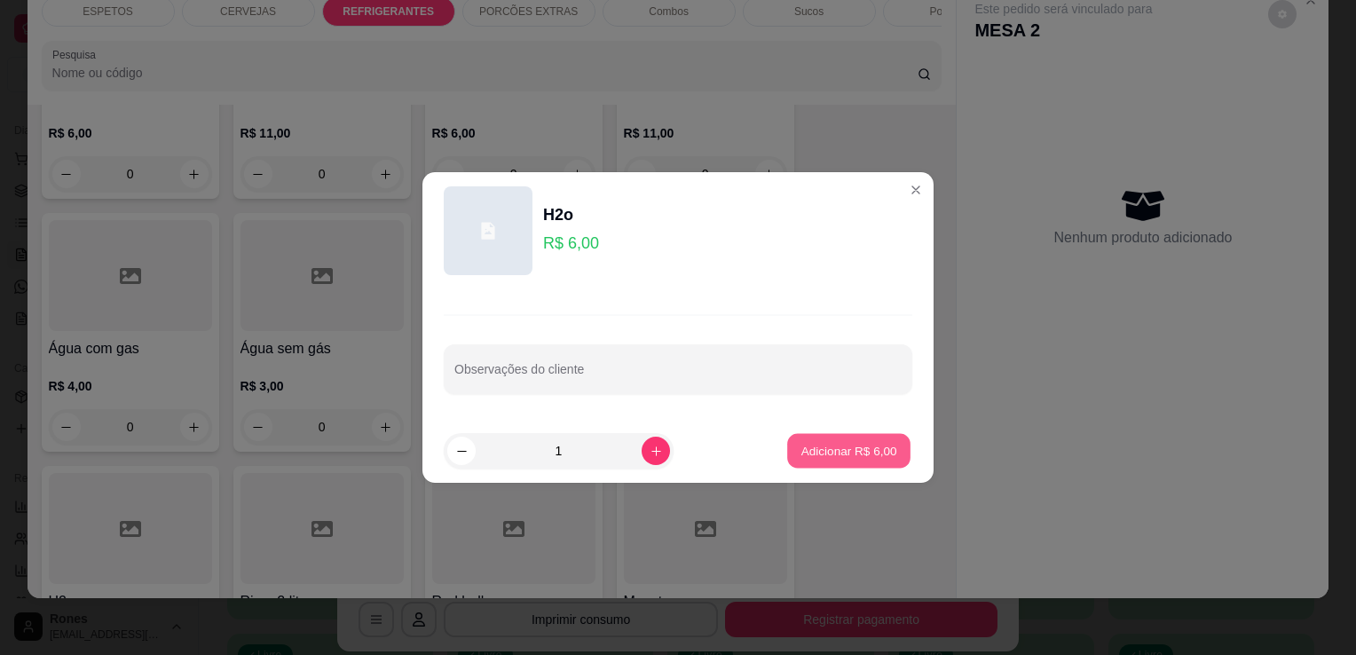
click at [840, 463] on button "Adicionar R$ 6,00" at bounding box center [848, 451] width 123 height 35
type input "1"
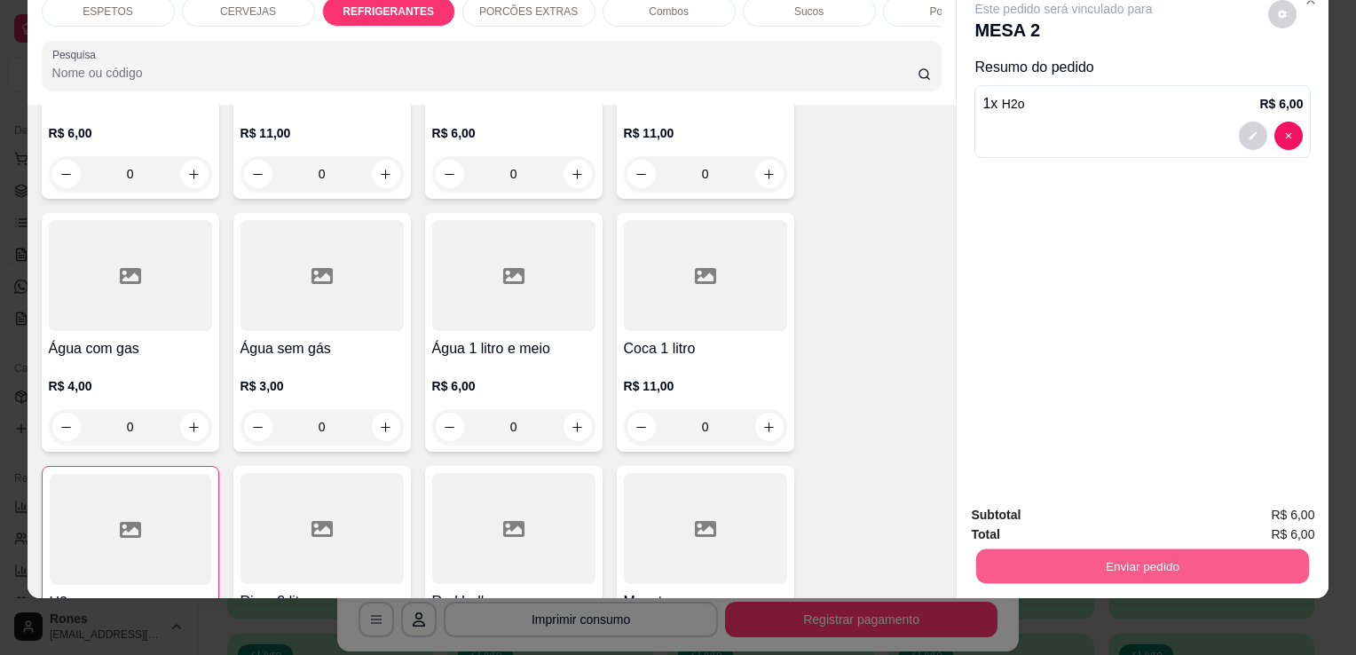
click at [1201, 559] on button "Enviar pedido" at bounding box center [1142, 565] width 333 height 35
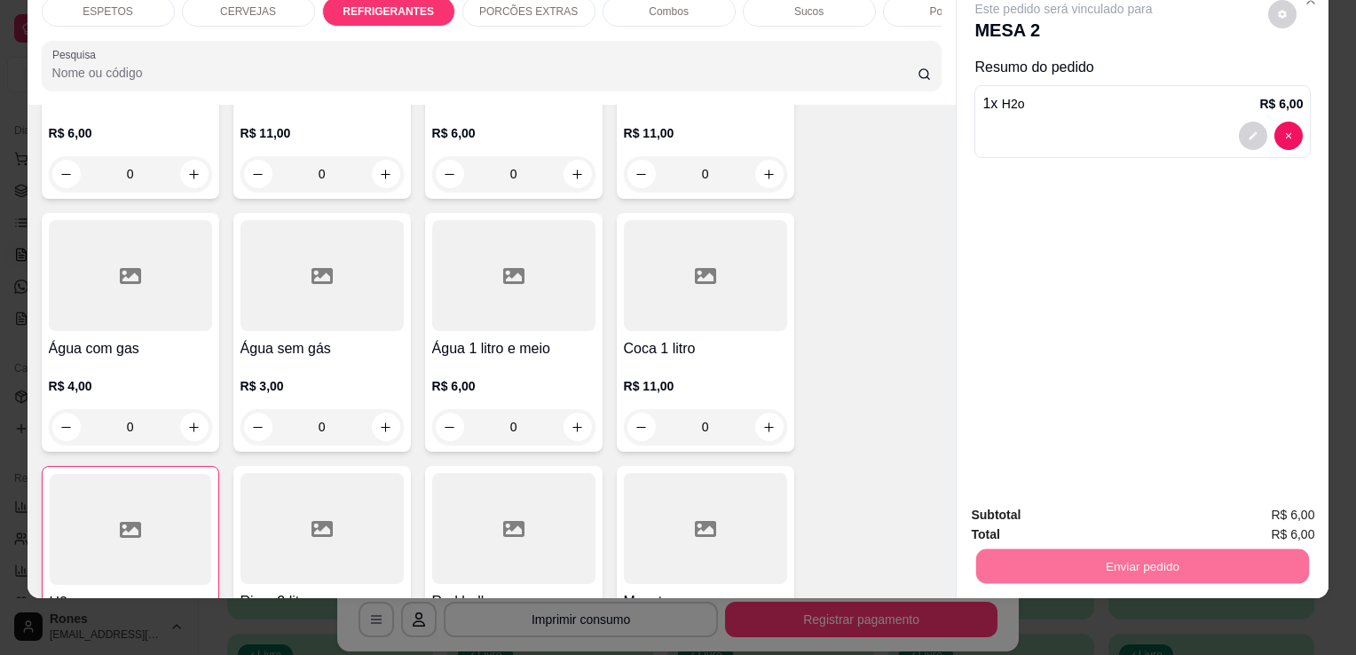
click at [1278, 513] on button "Enviar pedido" at bounding box center [1268, 508] width 98 height 33
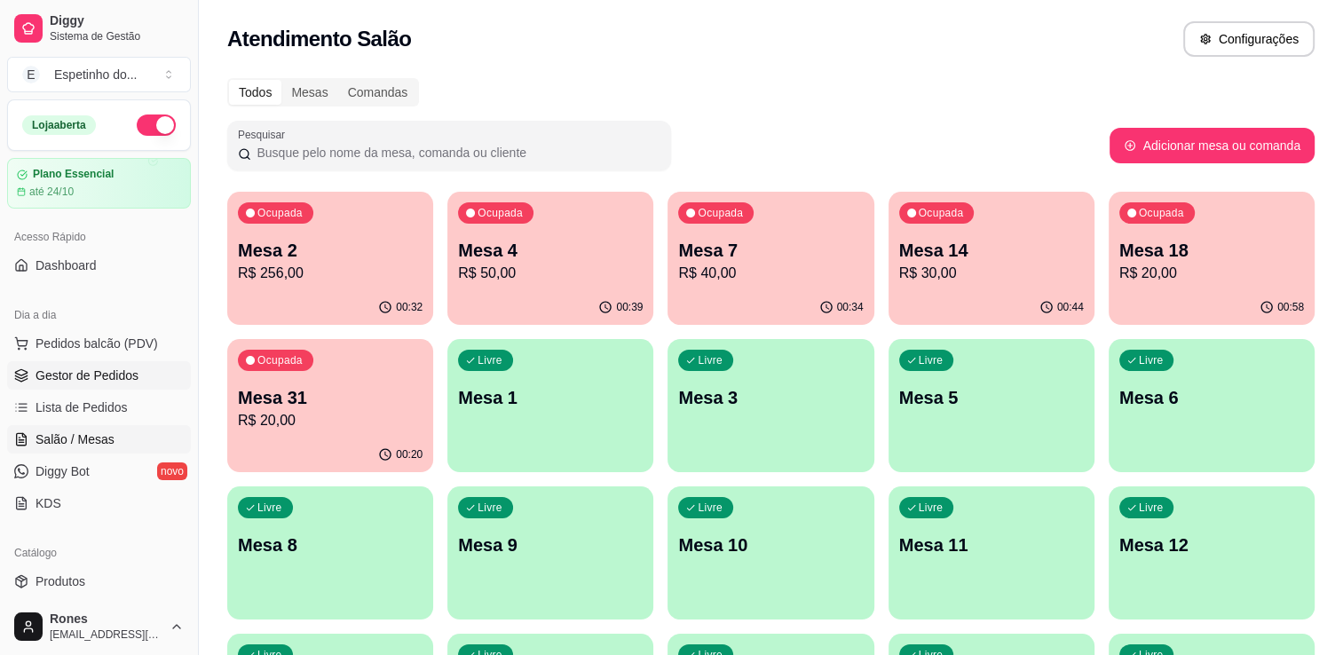
click at [96, 373] on span "Gestor de Pedidos" at bounding box center [86, 375] width 103 height 18
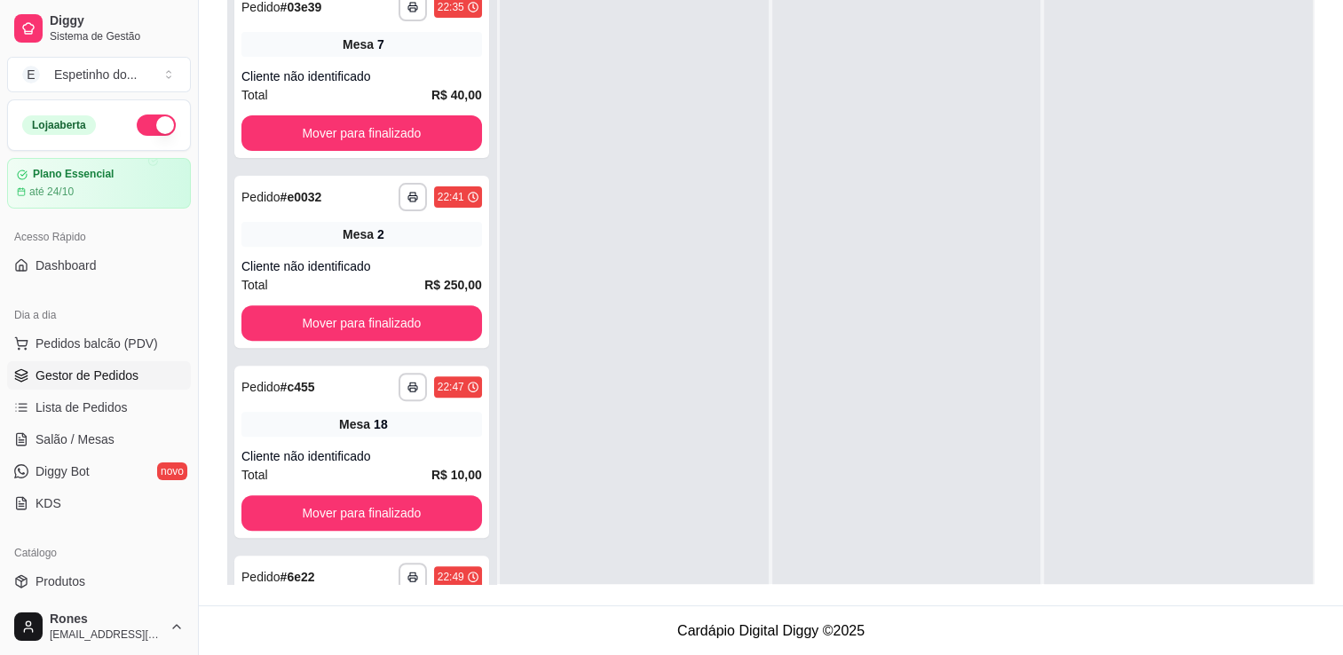
scroll to position [1145, 0]
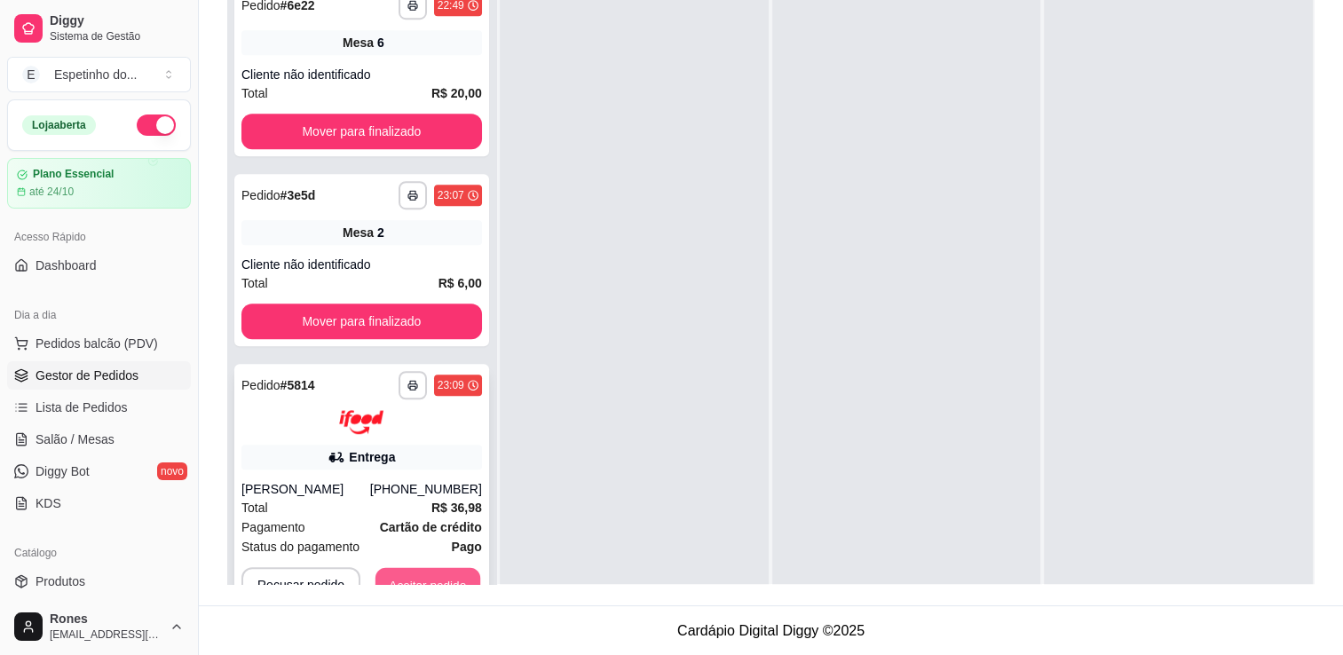
click at [443, 579] on button "Aceitar pedido" at bounding box center [427, 584] width 105 height 35
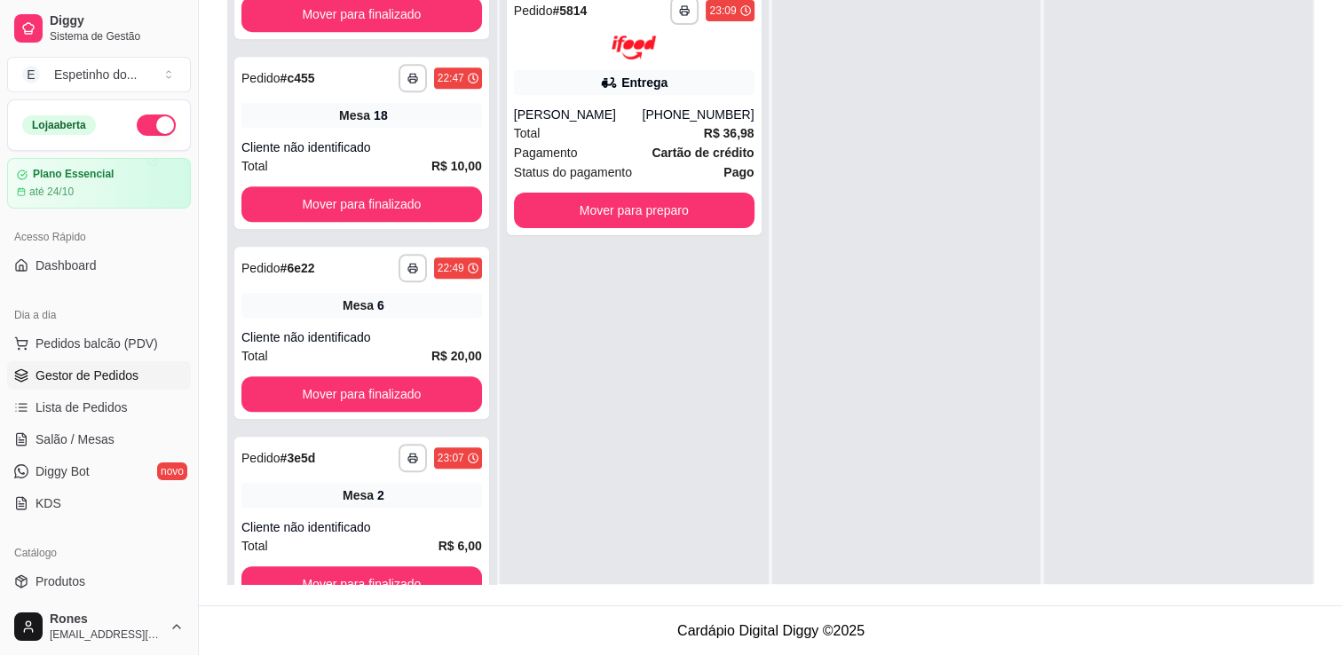
scroll to position [881, 0]
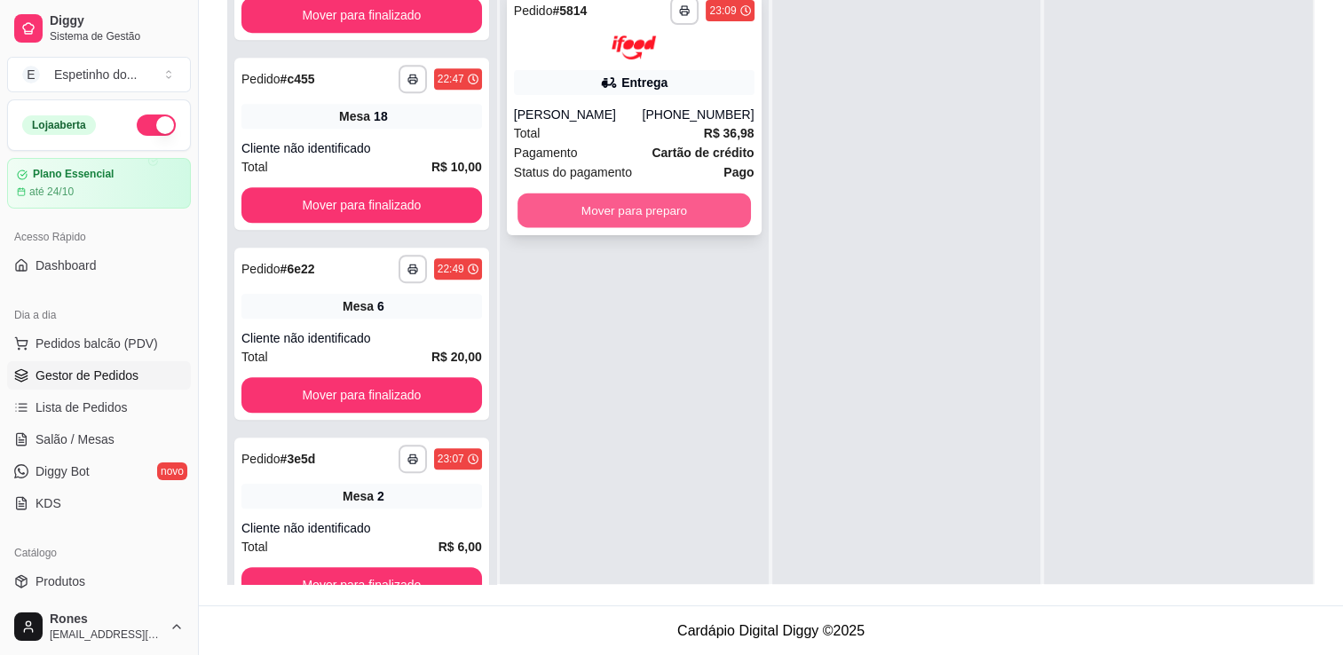
click at [703, 204] on button "Mover para preparo" at bounding box center [633, 210] width 233 height 35
click at [692, 209] on button "Mover para preparo" at bounding box center [634, 210] width 240 height 35
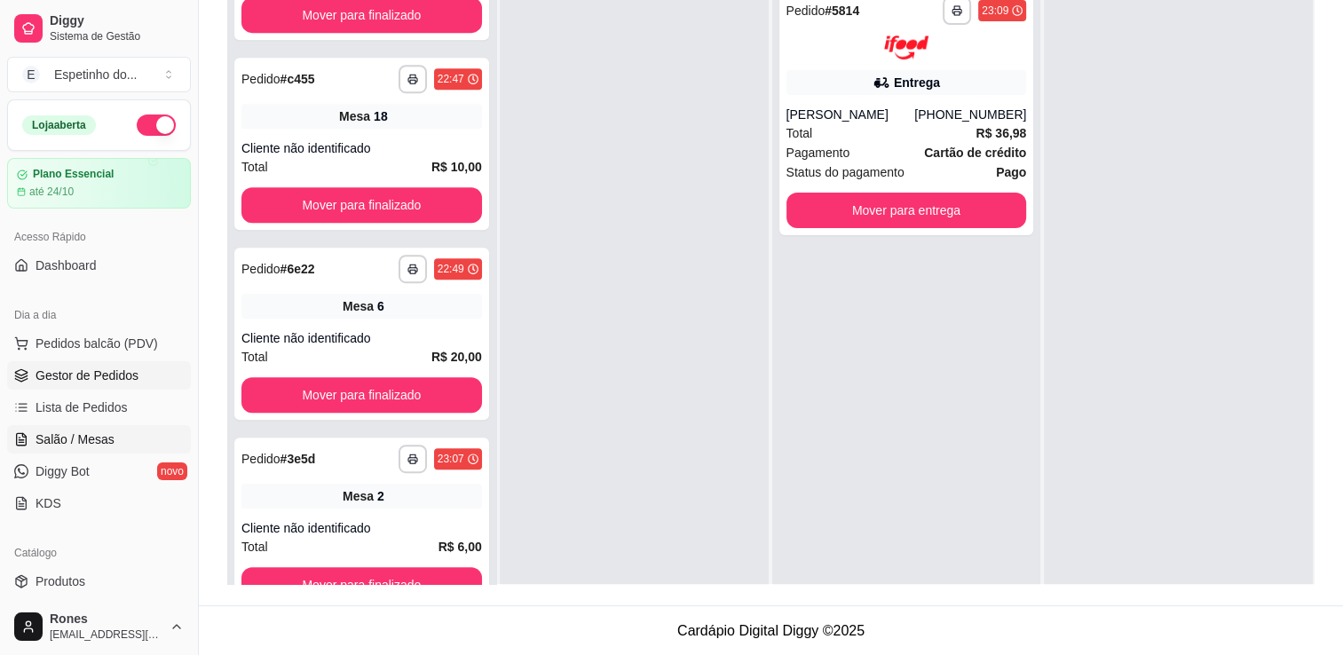
click at [117, 438] on link "Salão / Mesas" at bounding box center [99, 439] width 184 height 28
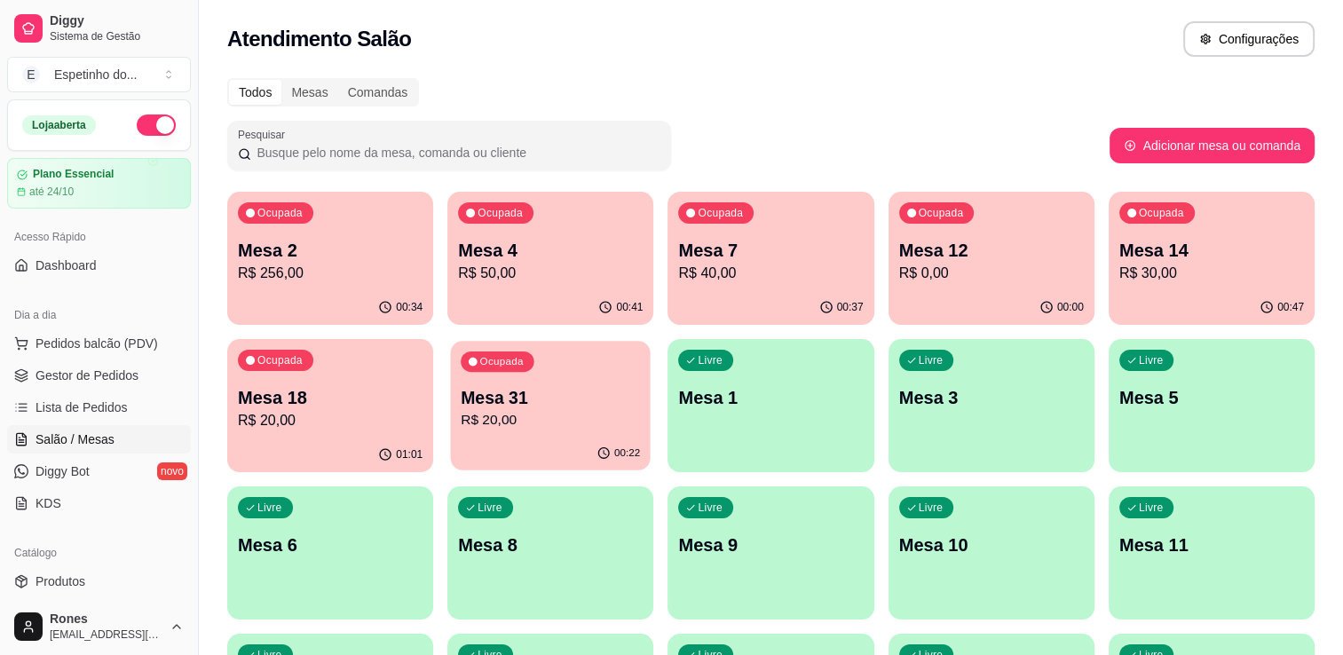
click at [583, 418] on p "R$ 20,00" at bounding box center [550, 420] width 179 height 20
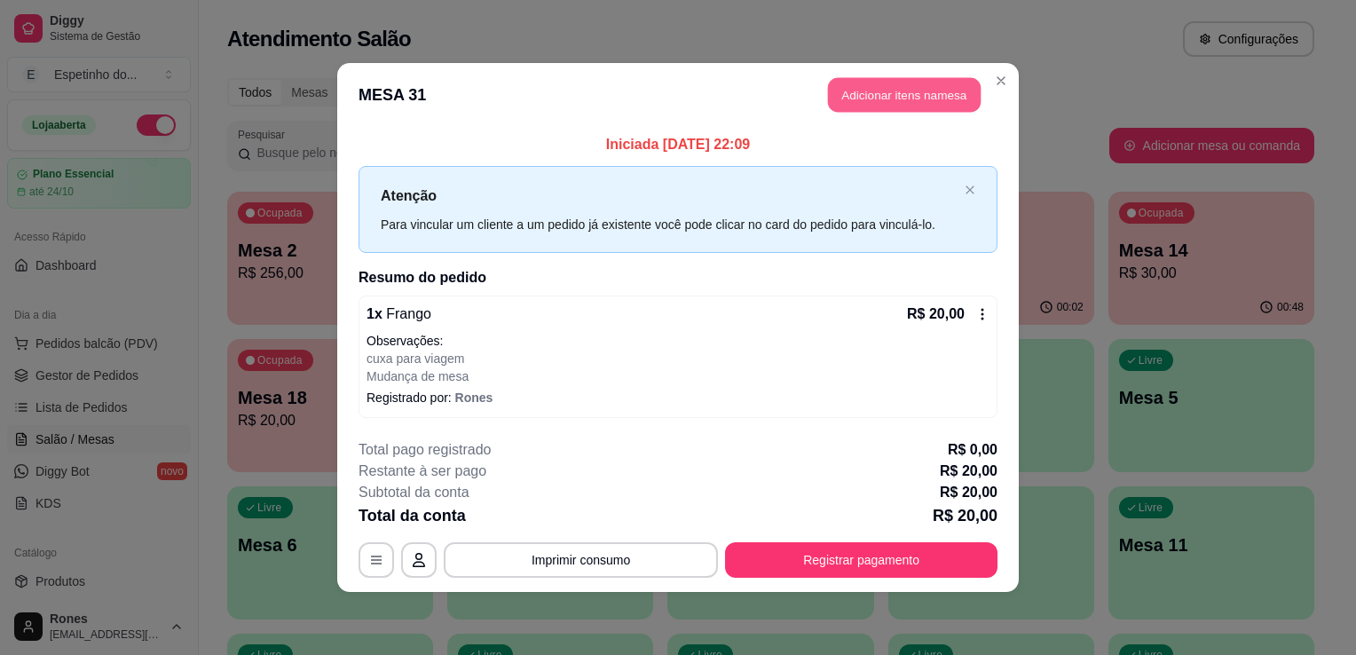
click at [847, 105] on button "Adicionar itens na mesa" at bounding box center [904, 95] width 153 height 35
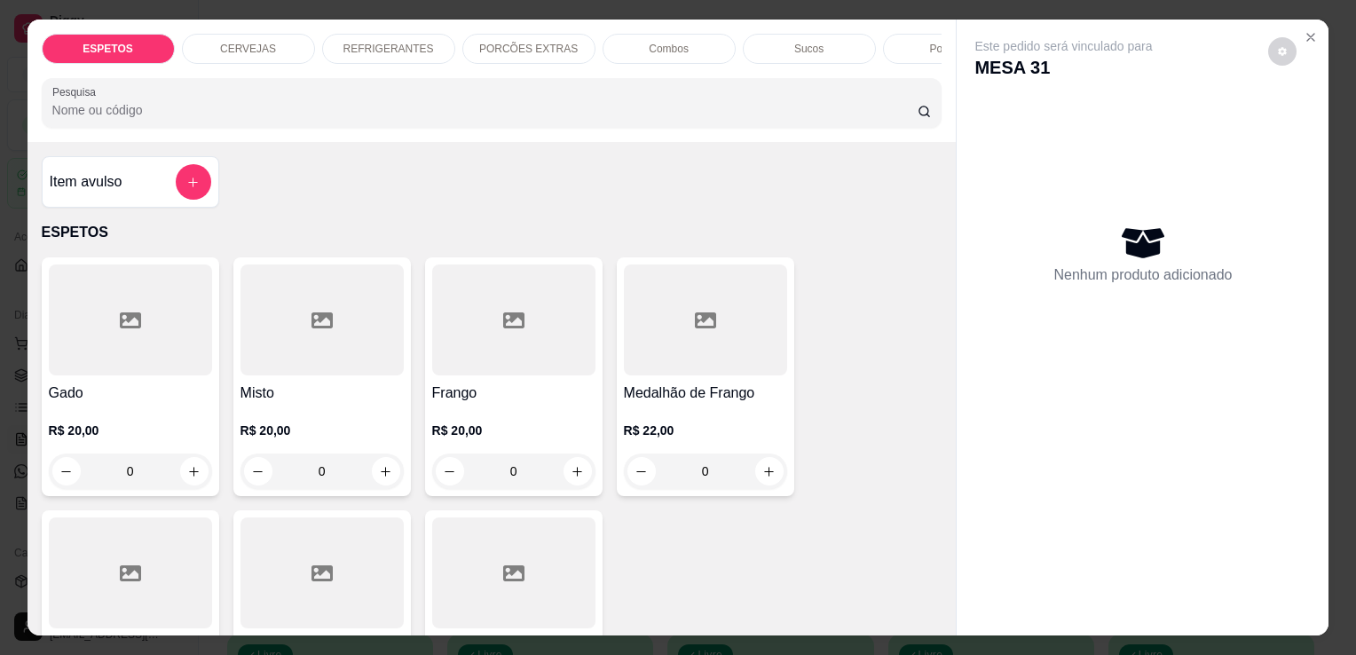
click at [388, 55] on div "REFRIGERANTES" at bounding box center [388, 49] width 133 height 30
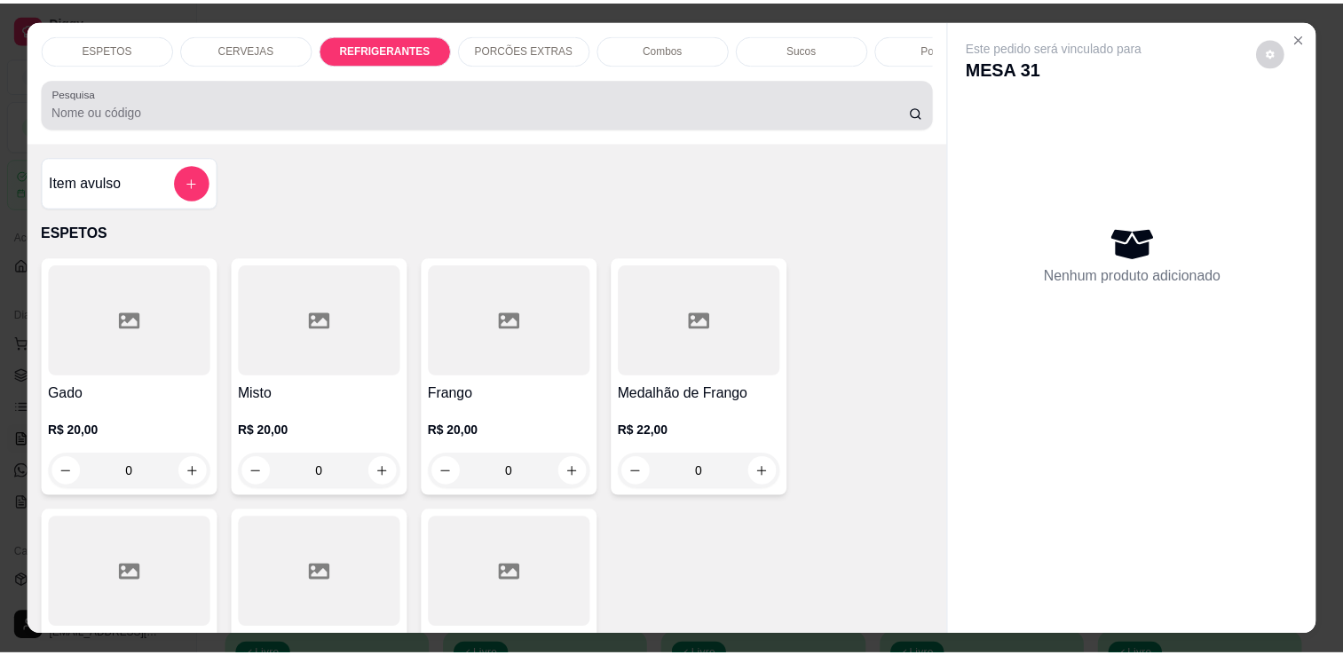
scroll to position [43, 0]
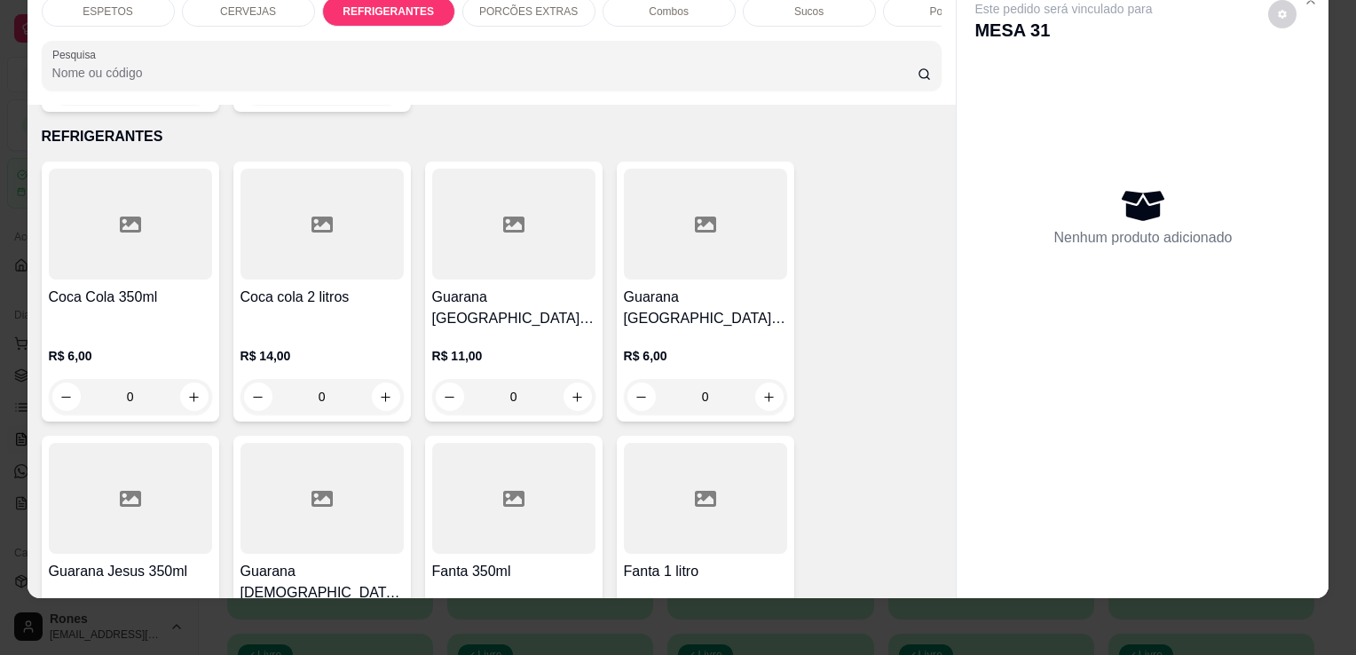
click at [288, 511] on div "Guarana Jesus 1 litro R$ 11,00 0" at bounding box center [321, 566] width 177 height 260
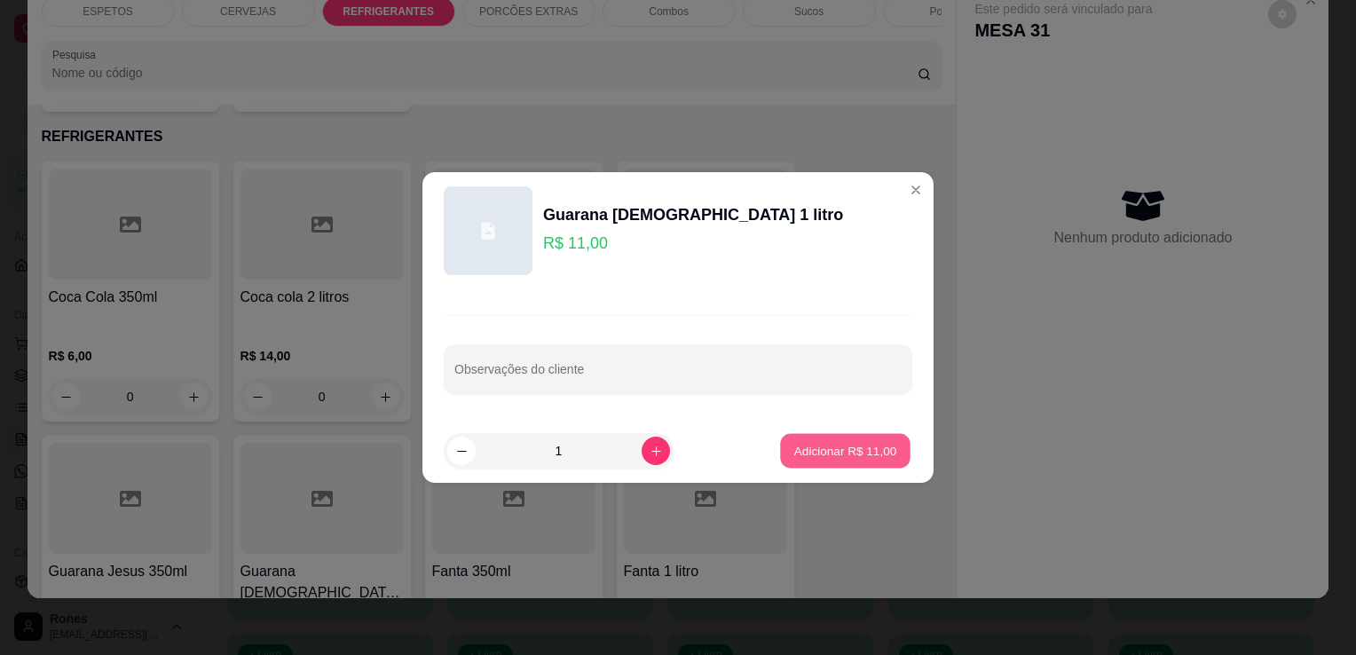
click at [830, 452] on p "Adicionar R$ 11,00" at bounding box center [845, 450] width 103 height 17
type input "1"
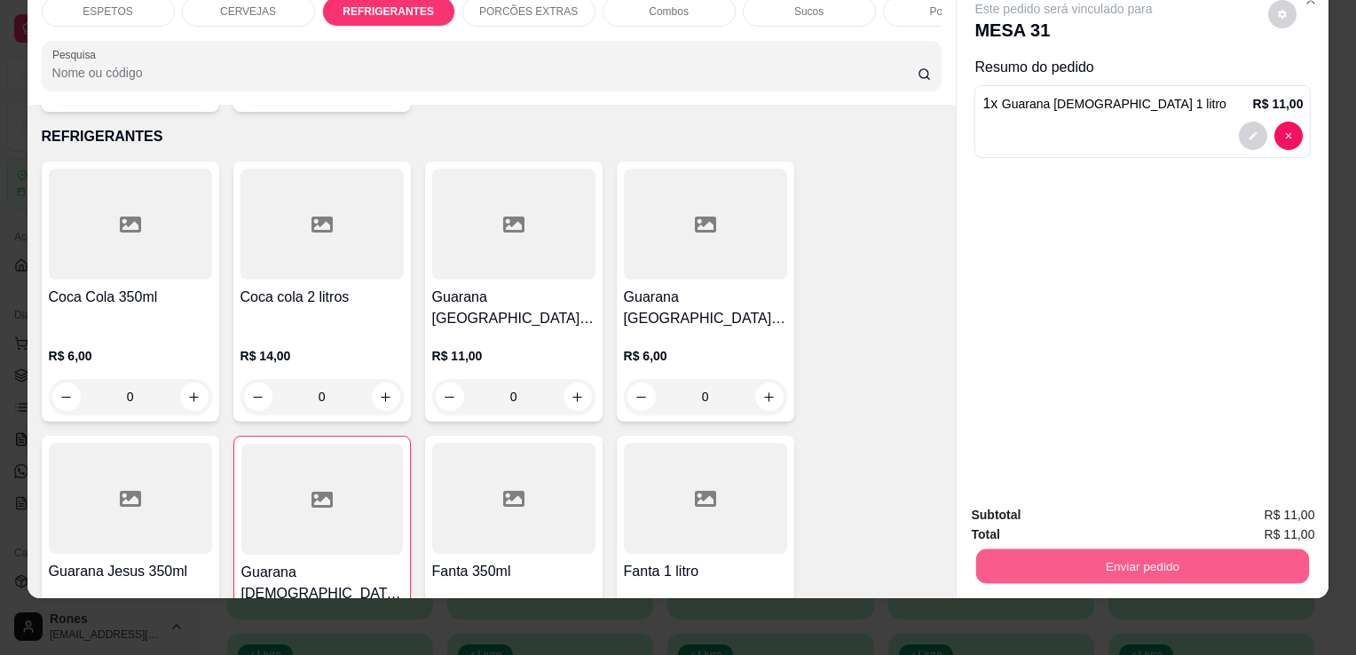
click at [1141, 548] on button "Enviar pedido" at bounding box center [1142, 565] width 333 height 35
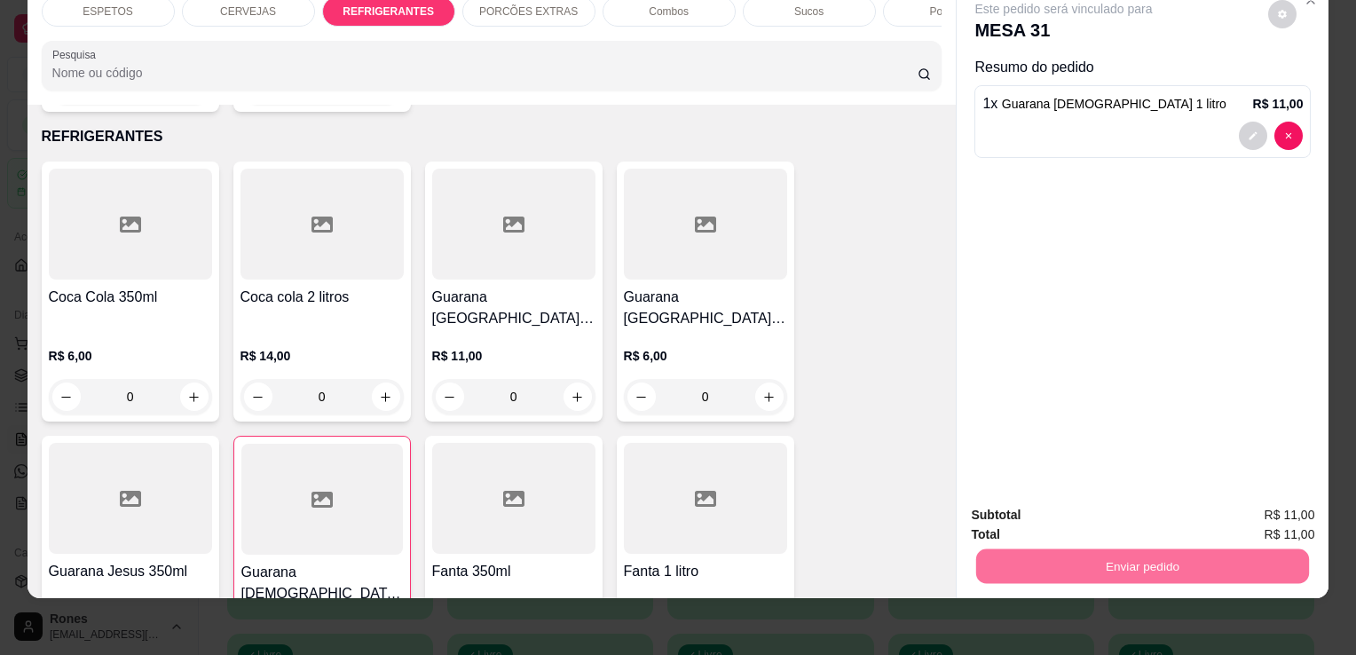
click at [1288, 509] on button "Enviar pedido" at bounding box center [1268, 508] width 98 height 33
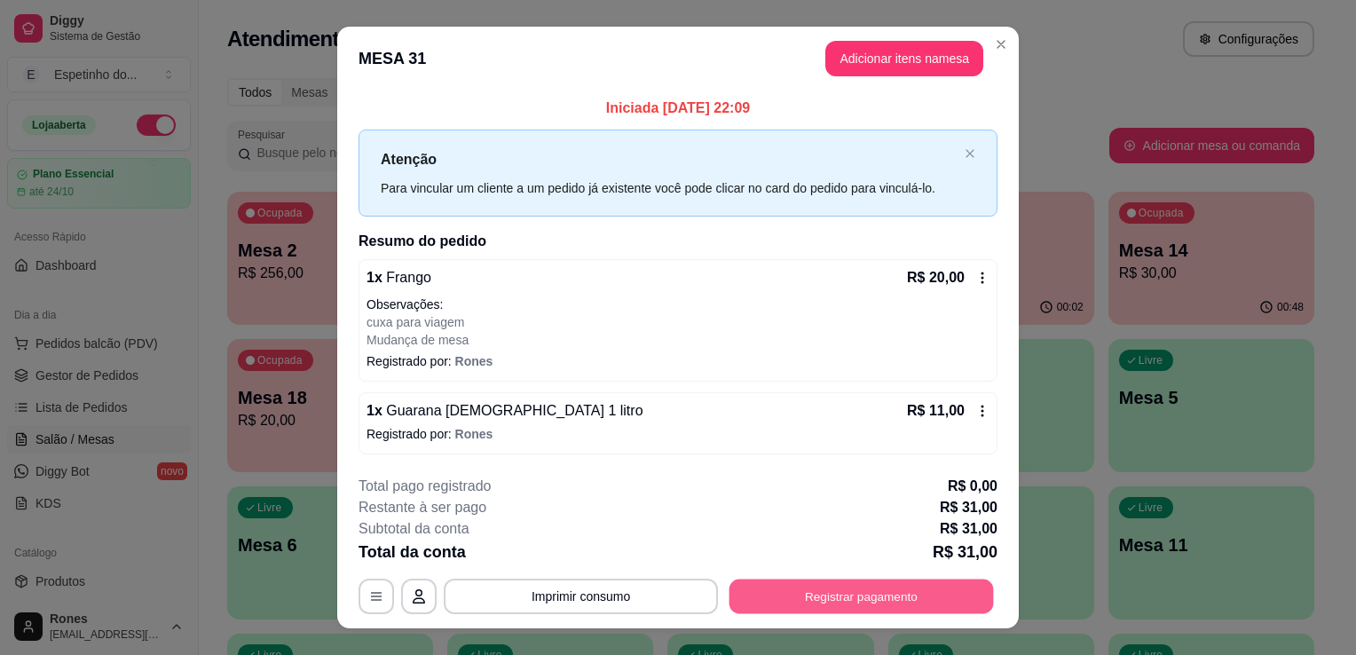
click at [848, 598] on button "Registrar pagamento" at bounding box center [861, 596] width 264 height 35
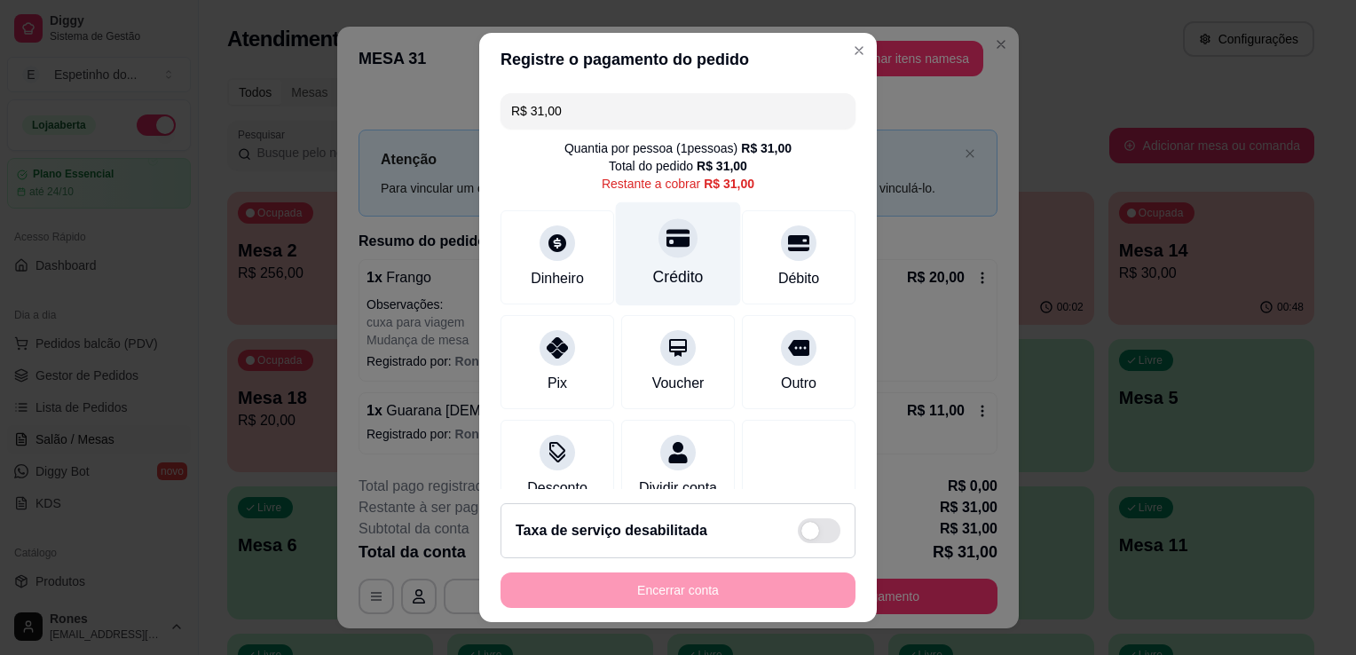
click at [681, 265] on div "Crédito" at bounding box center [678, 276] width 51 height 23
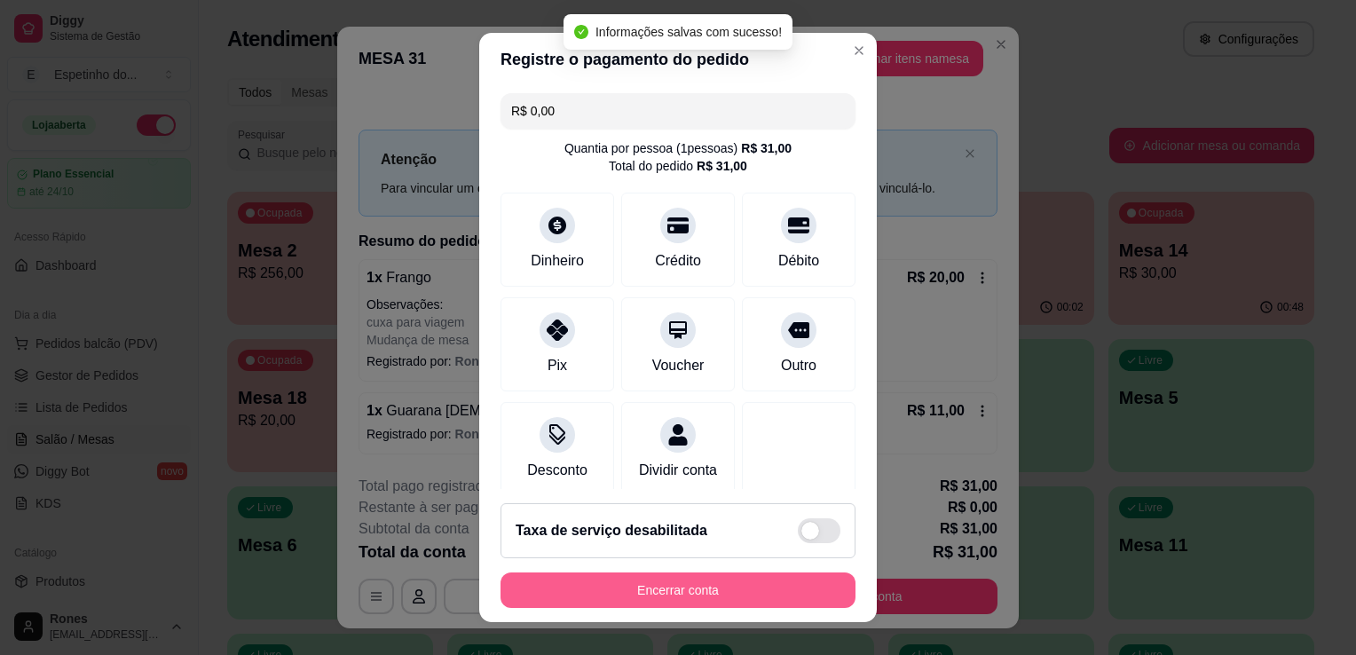
type input "R$ 0,00"
click at [733, 587] on button "Encerrar conta" at bounding box center [678, 590] width 344 height 35
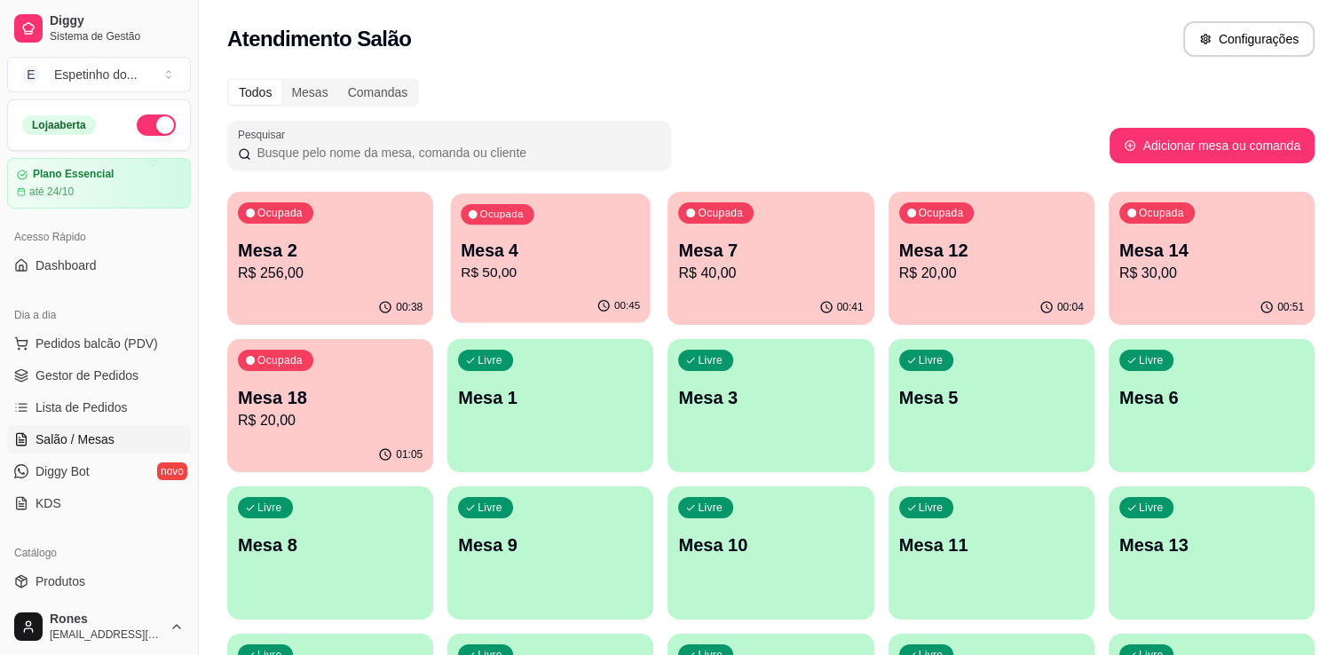
click at [551, 287] on div "Ocupada Mesa 4 R$ 50,00" at bounding box center [551, 241] width 200 height 96
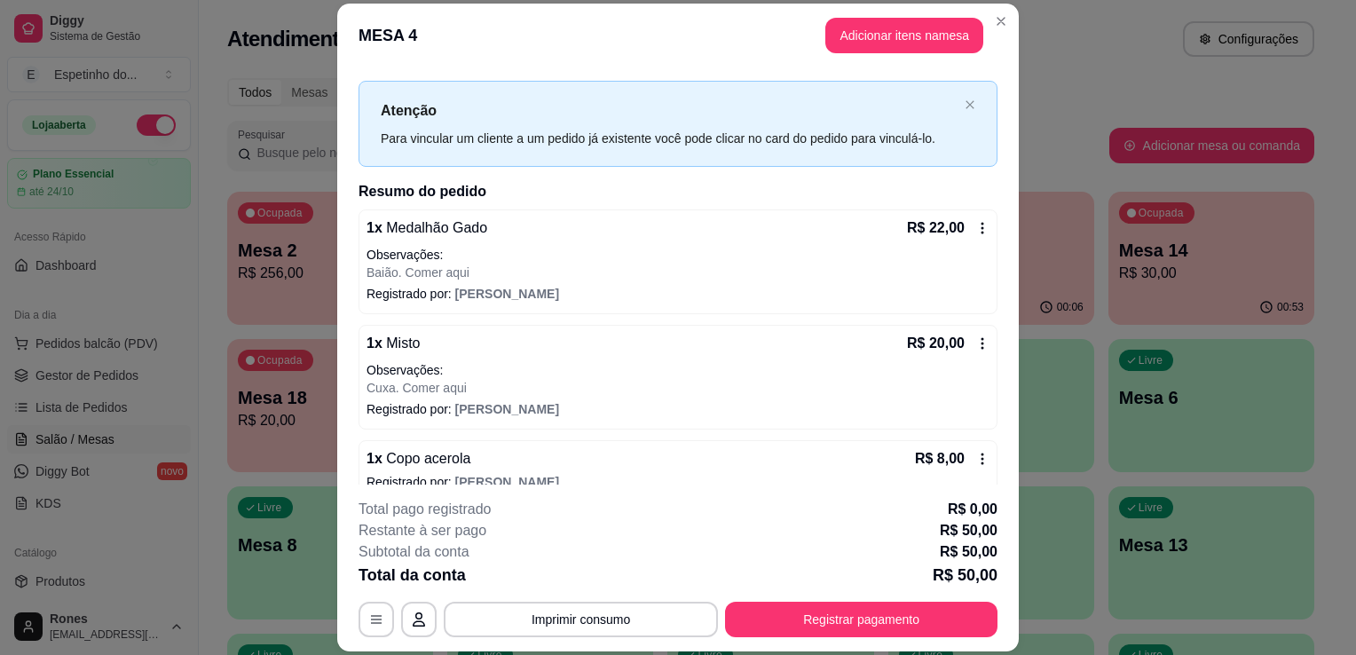
scroll to position [48, 0]
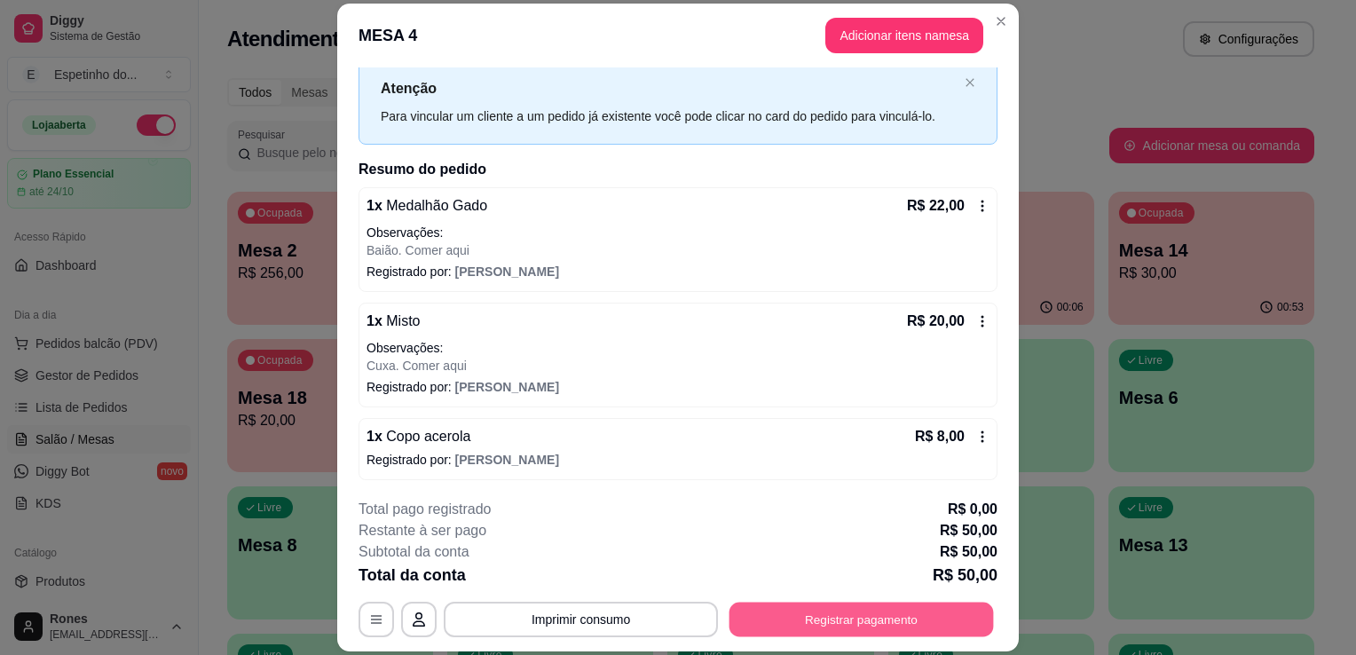
click at [943, 610] on button "Registrar pagamento" at bounding box center [861, 620] width 264 height 35
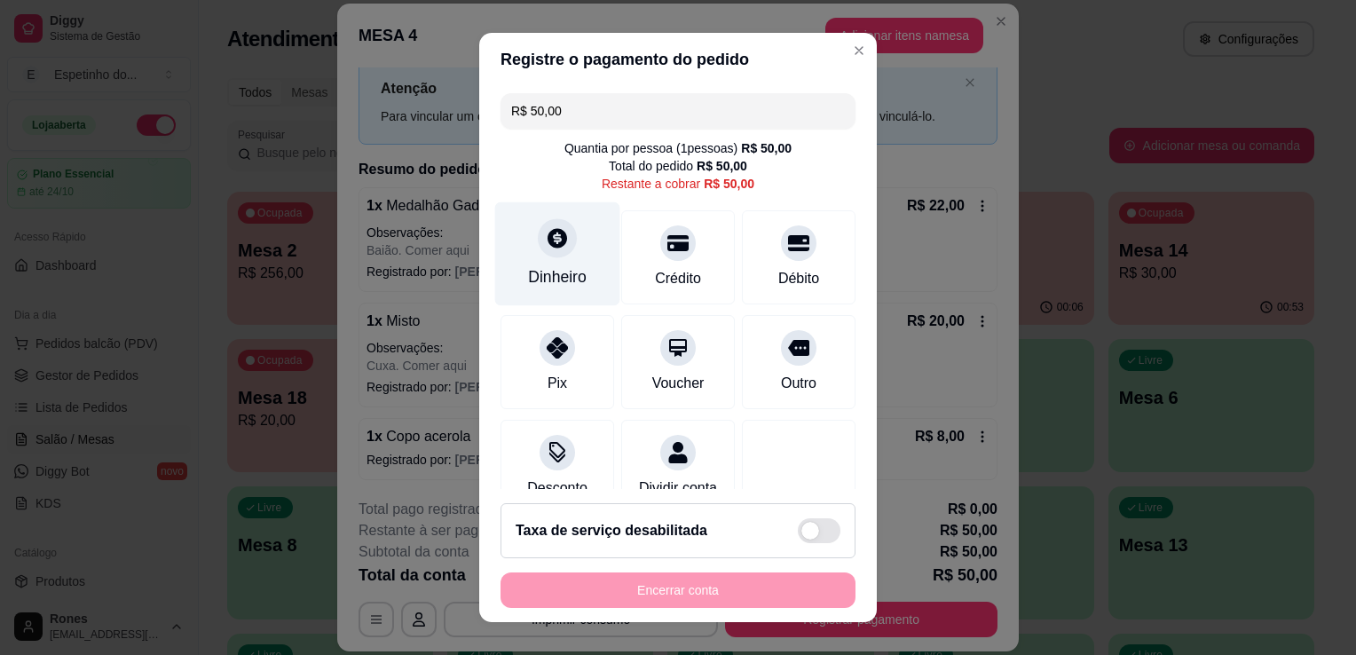
click at [561, 280] on div "Dinheiro" at bounding box center [557, 276] width 59 height 23
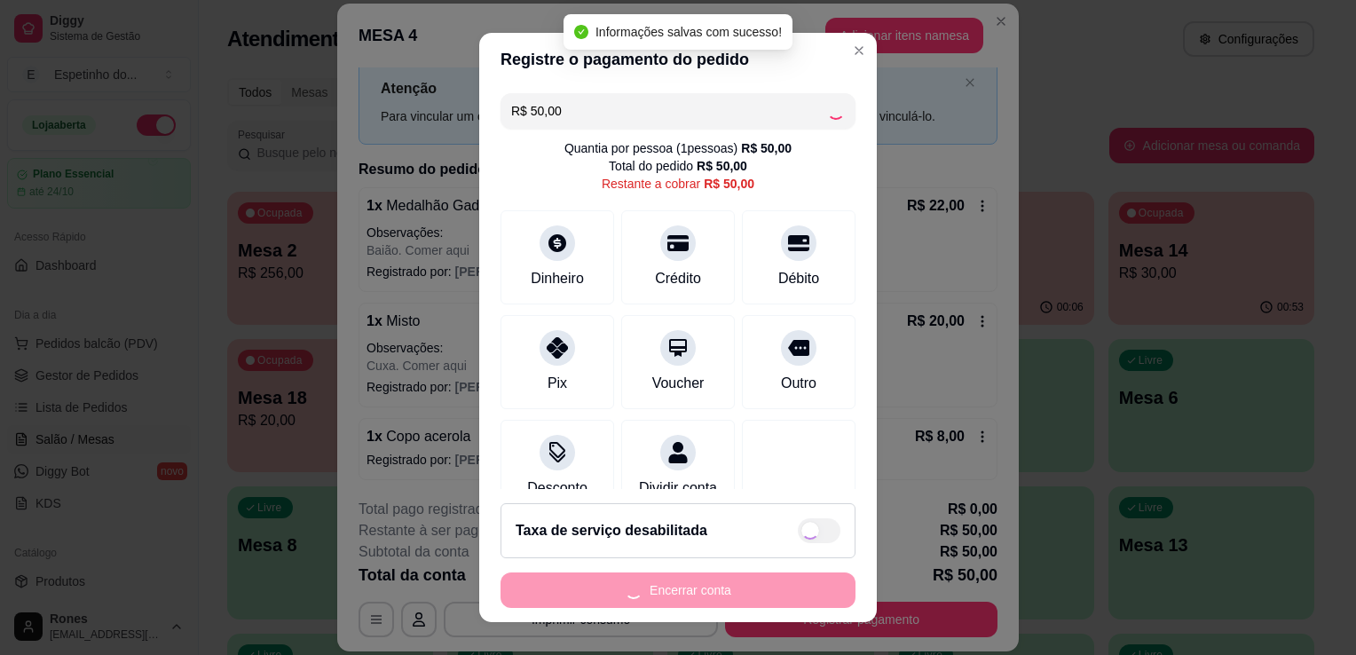
type input "R$ 0,00"
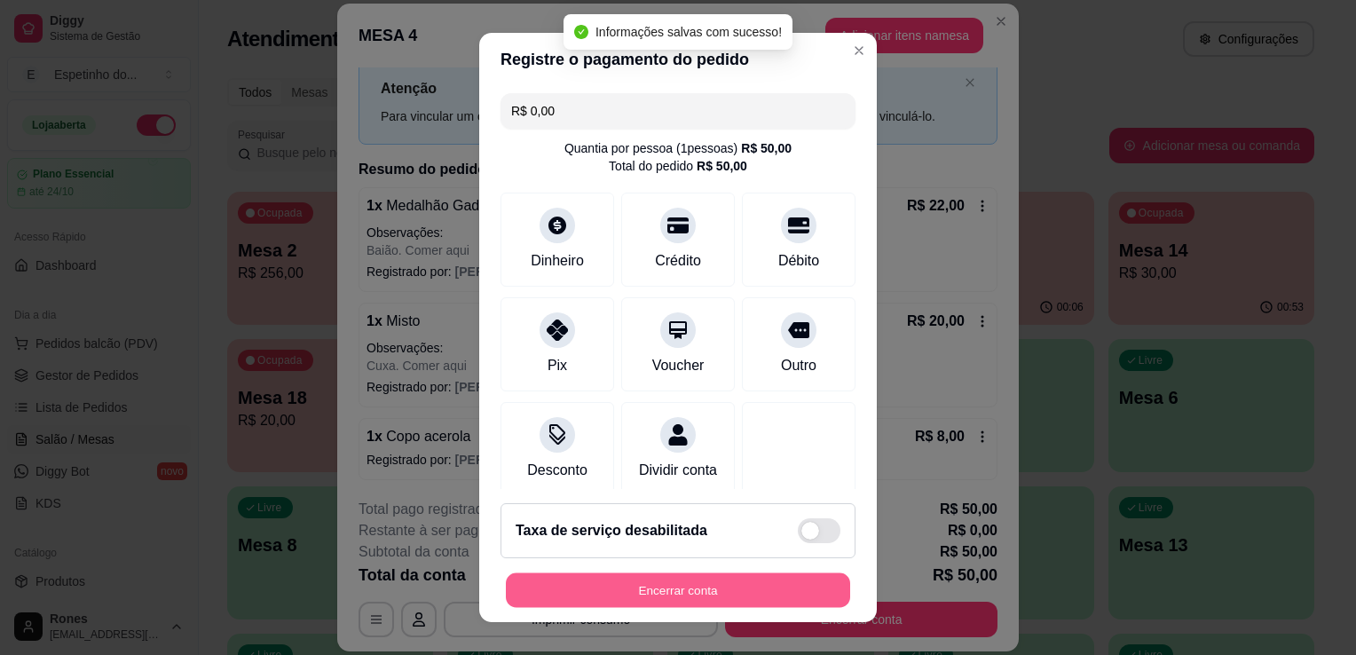
click at [635, 595] on button "Encerrar conta" at bounding box center [678, 590] width 344 height 35
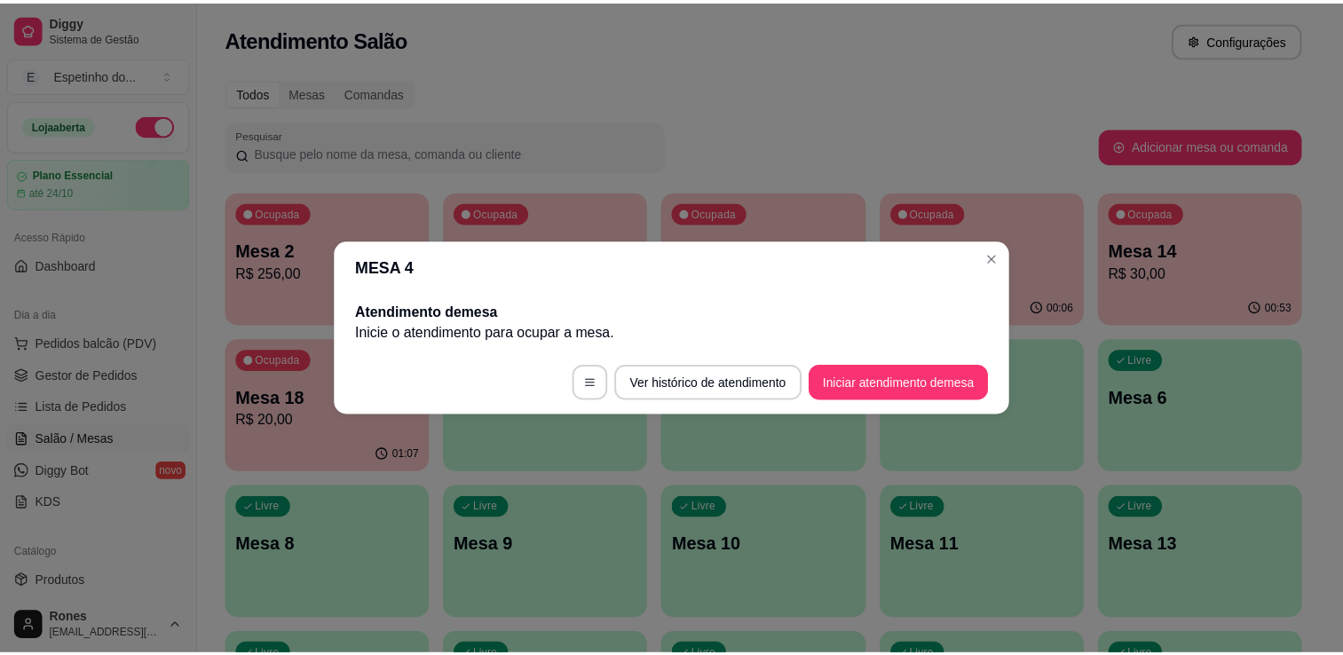
scroll to position [0, 0]
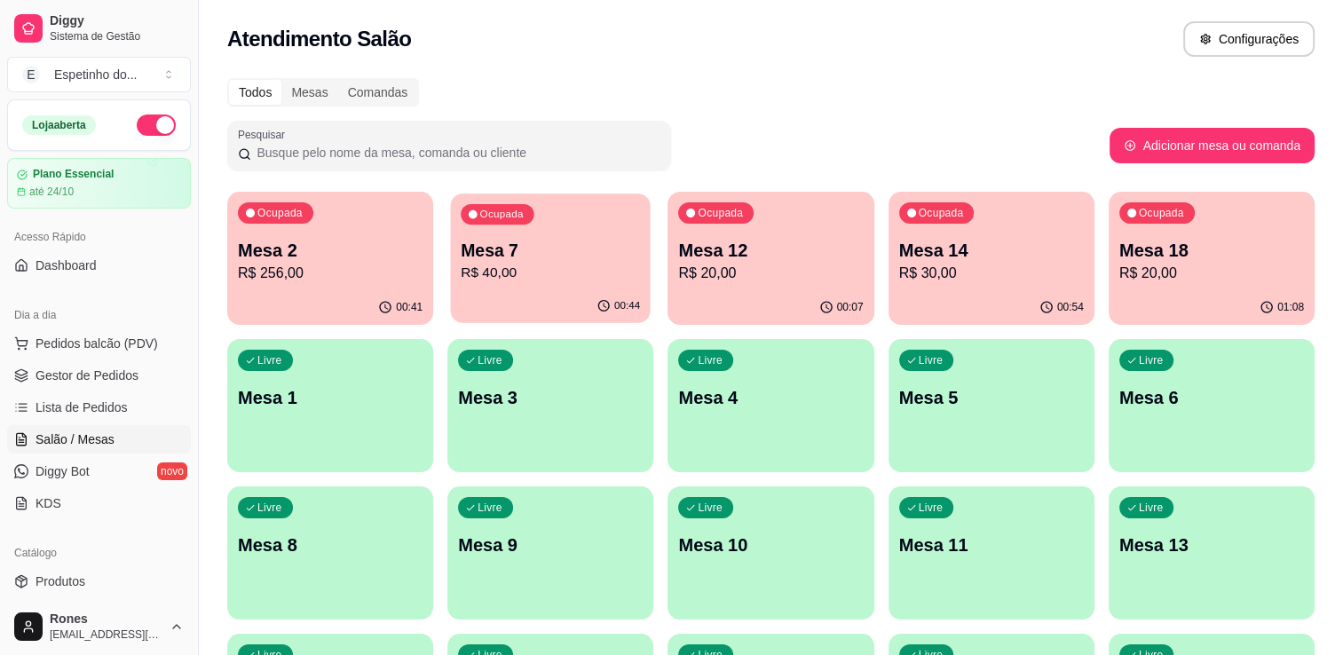
click at [560, 248] on p "Mesa 7" at bounding box center [550, 251] width 179 height 24
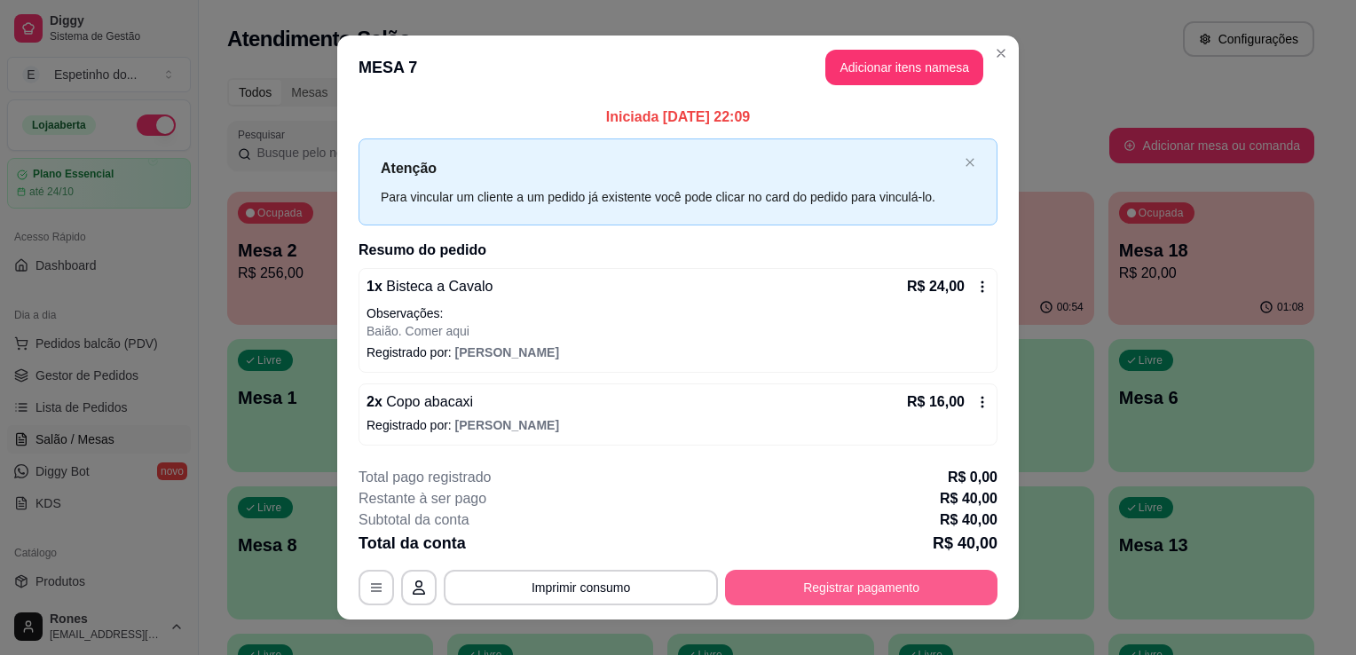
click at [816, 578] on button "Registrar pagamento" at bounding box center [861, 587] width 272 height 35
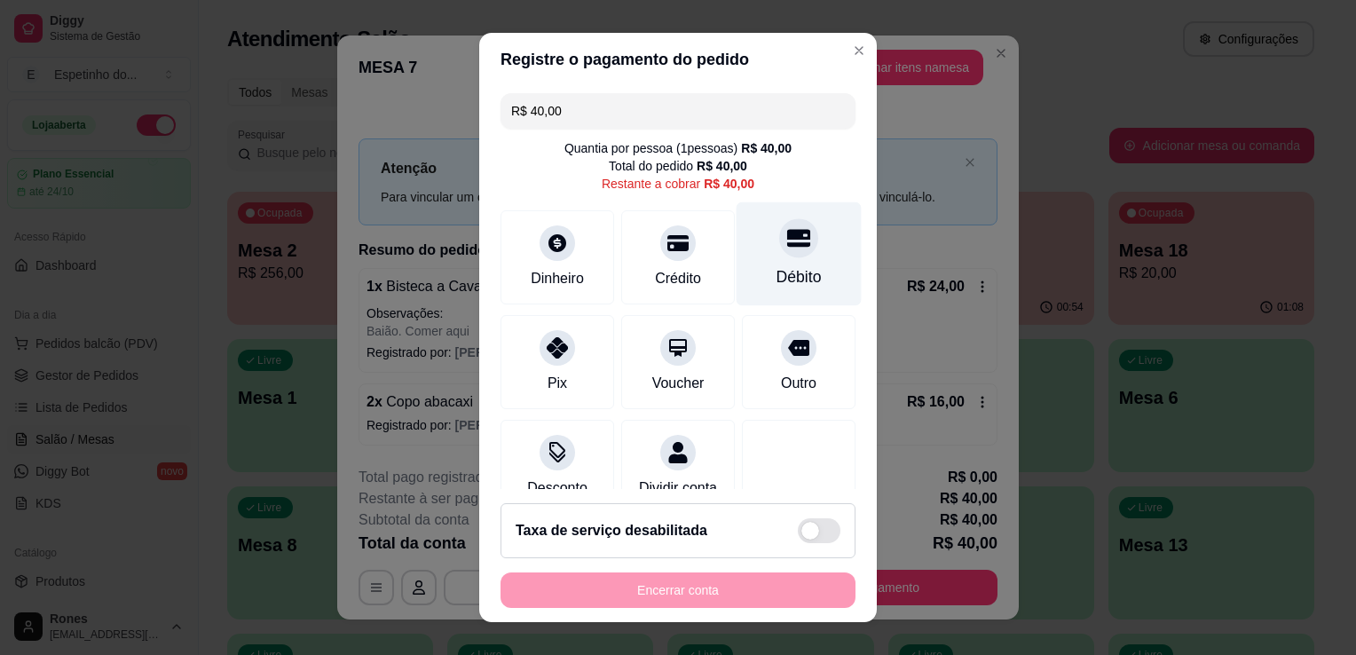
click at [781, 272] on div "Débito" at bounding box center [798, 276] width 45 height 23
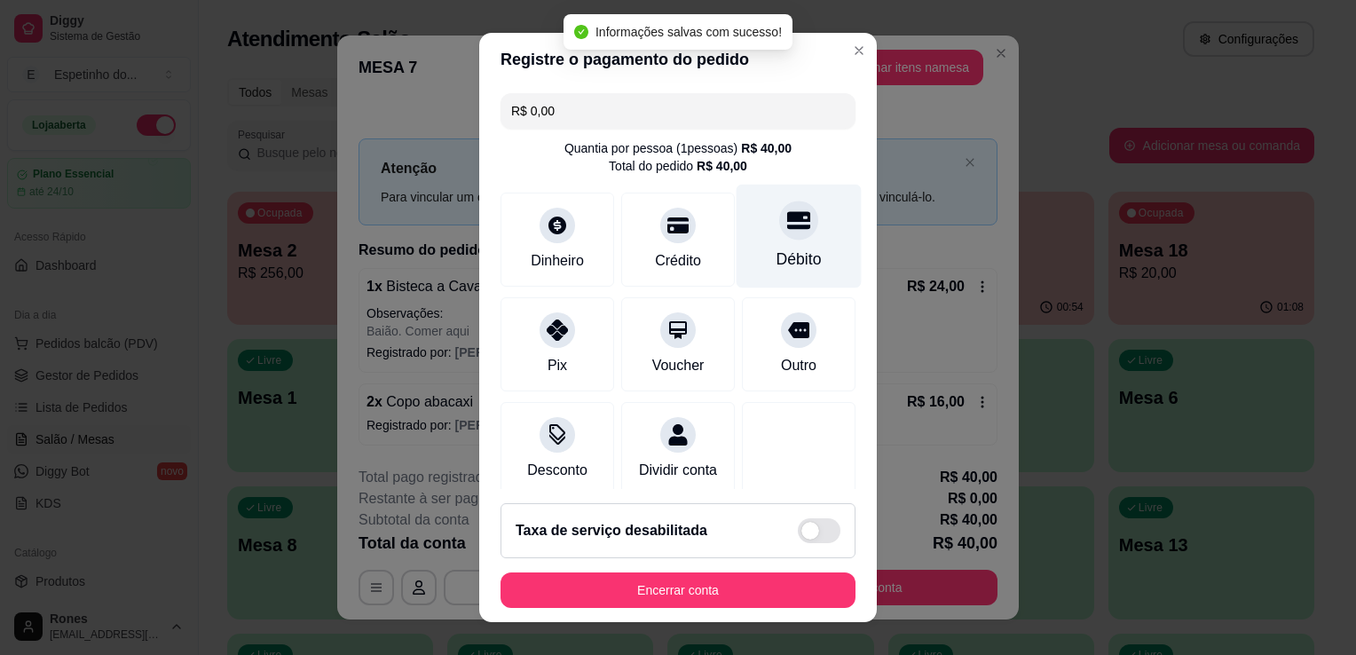
type input "R$ 0,00"
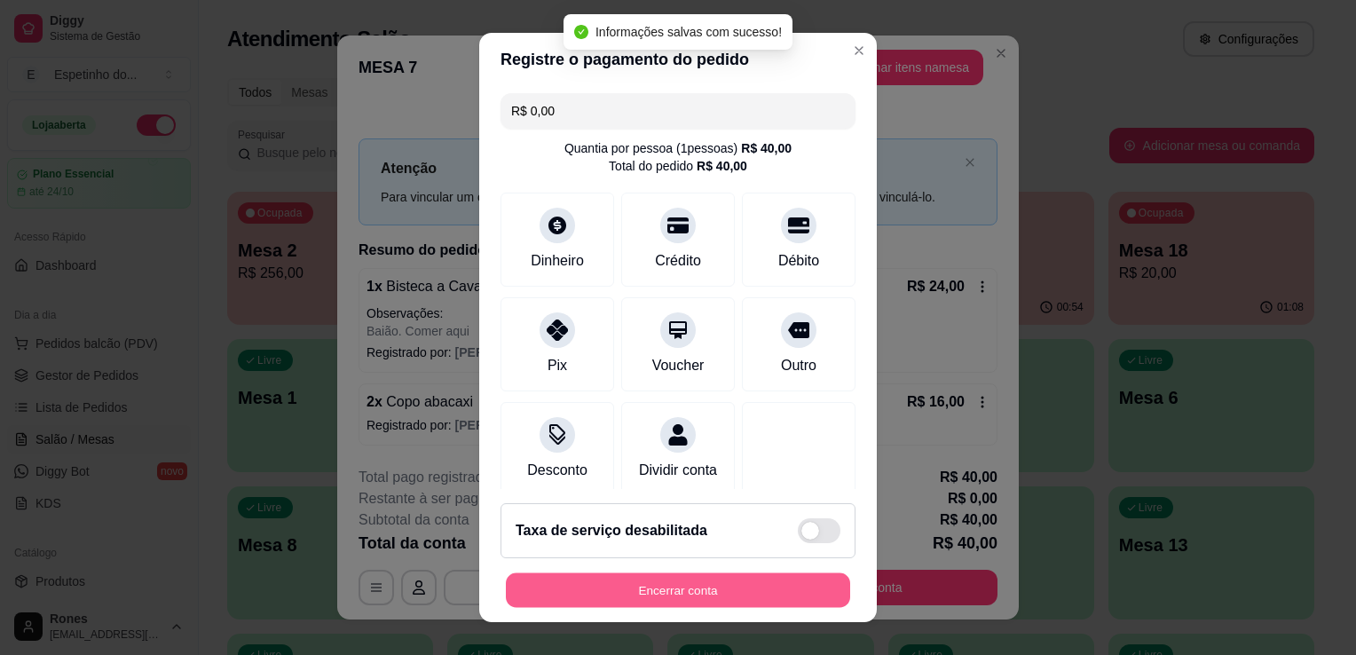
click at [698, 578] on button "Encerrar conta" at bounding box center [678, 590] width 344 height 35
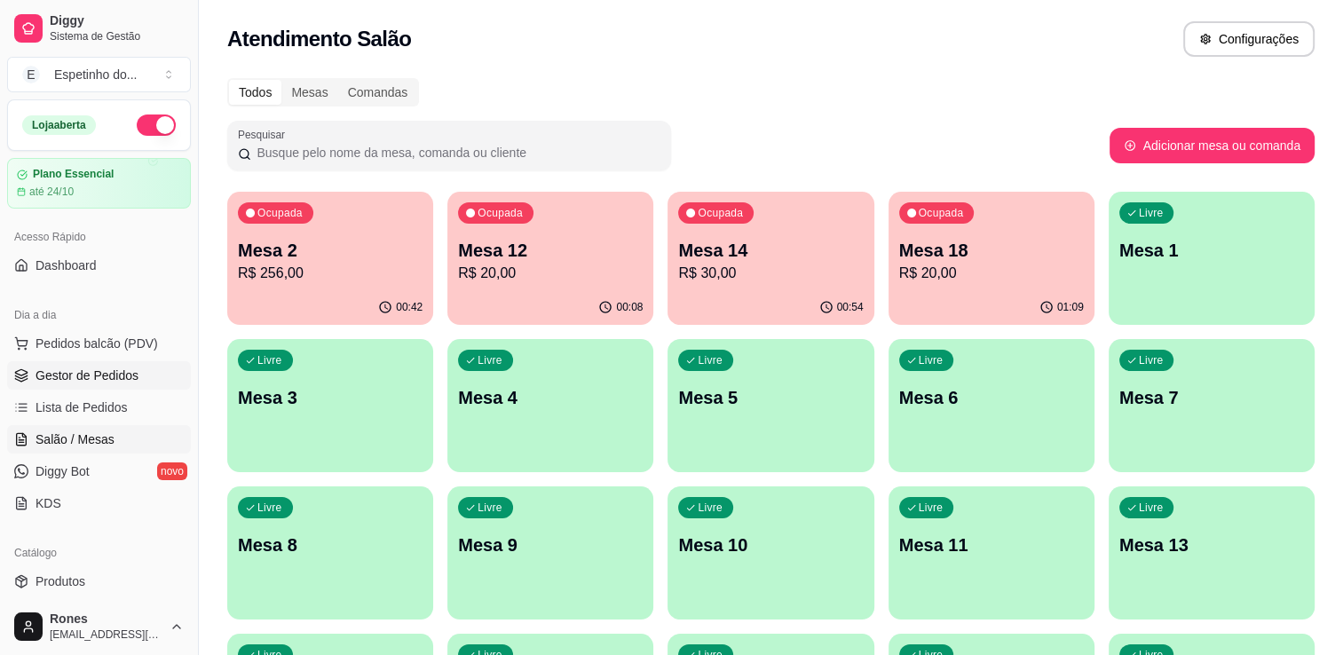
click at [80, 374] on span "Gestor de Pedidos" at bounding box center [86, 375] width 103 height 18
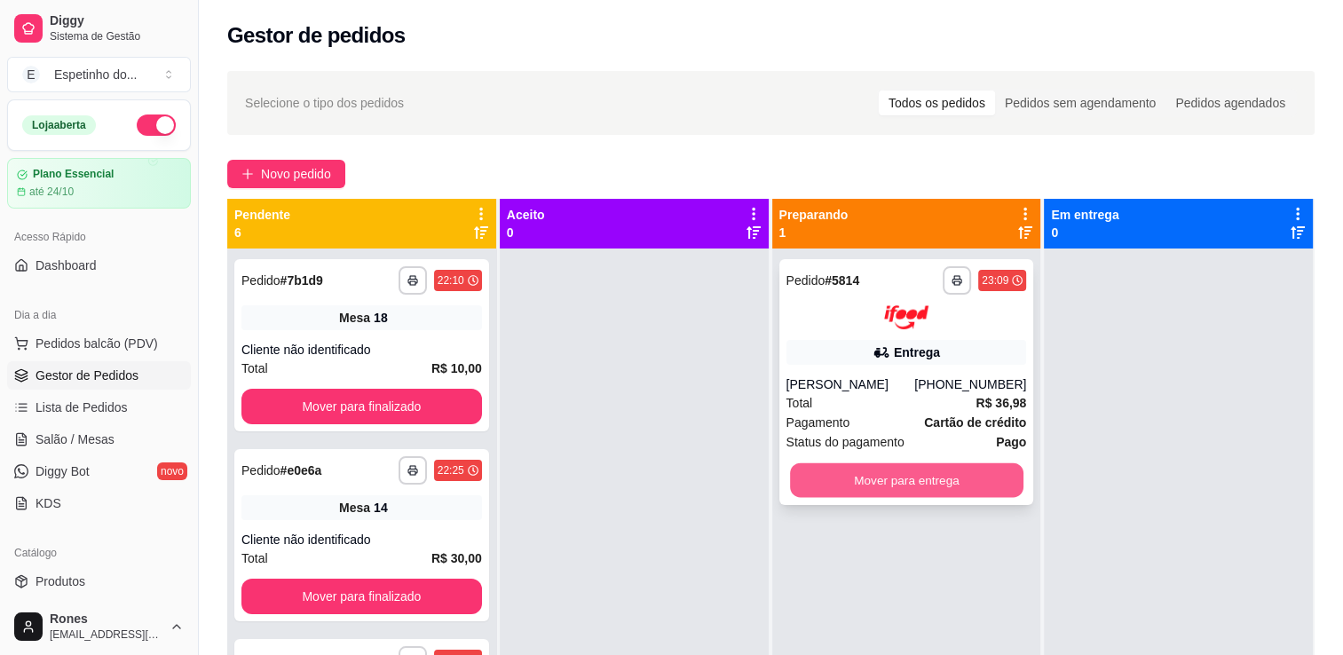
click at [973, 483] on button "Mover para entrega" at bounding box center [906, 479] width 233 height 35
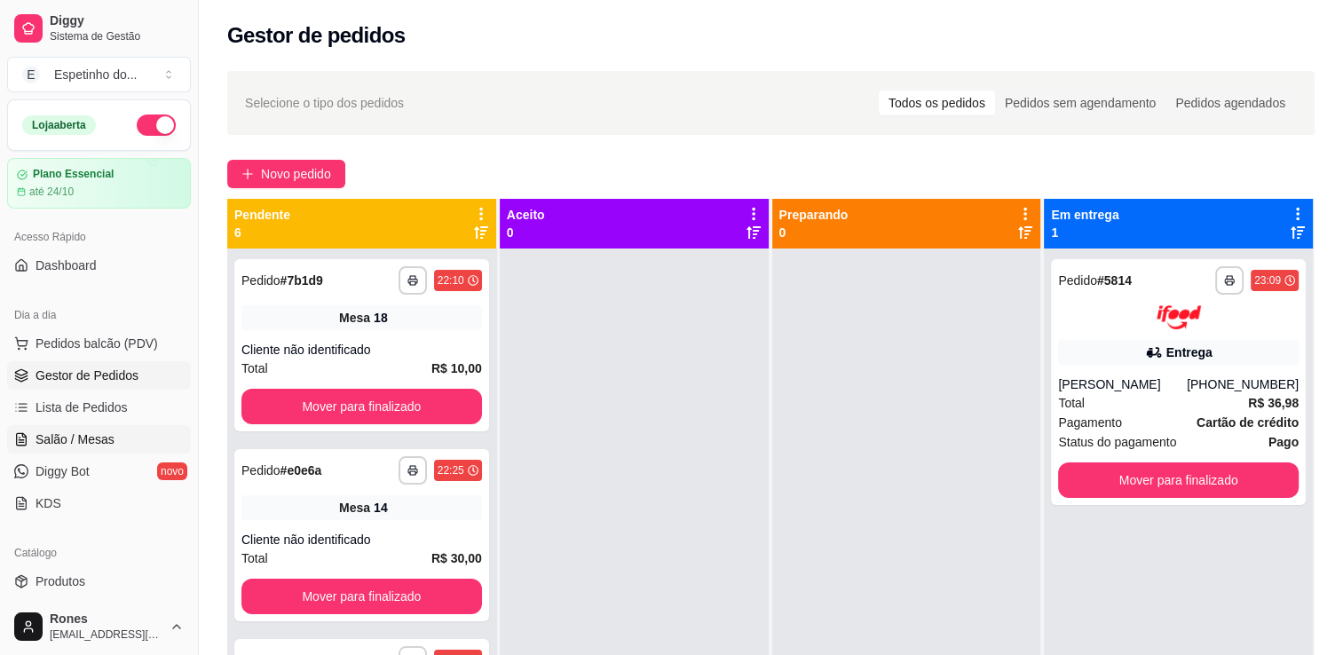
click at [89, 440] on span "Salão / Mesas" at bounding box center [74, 439] width 79 height 18
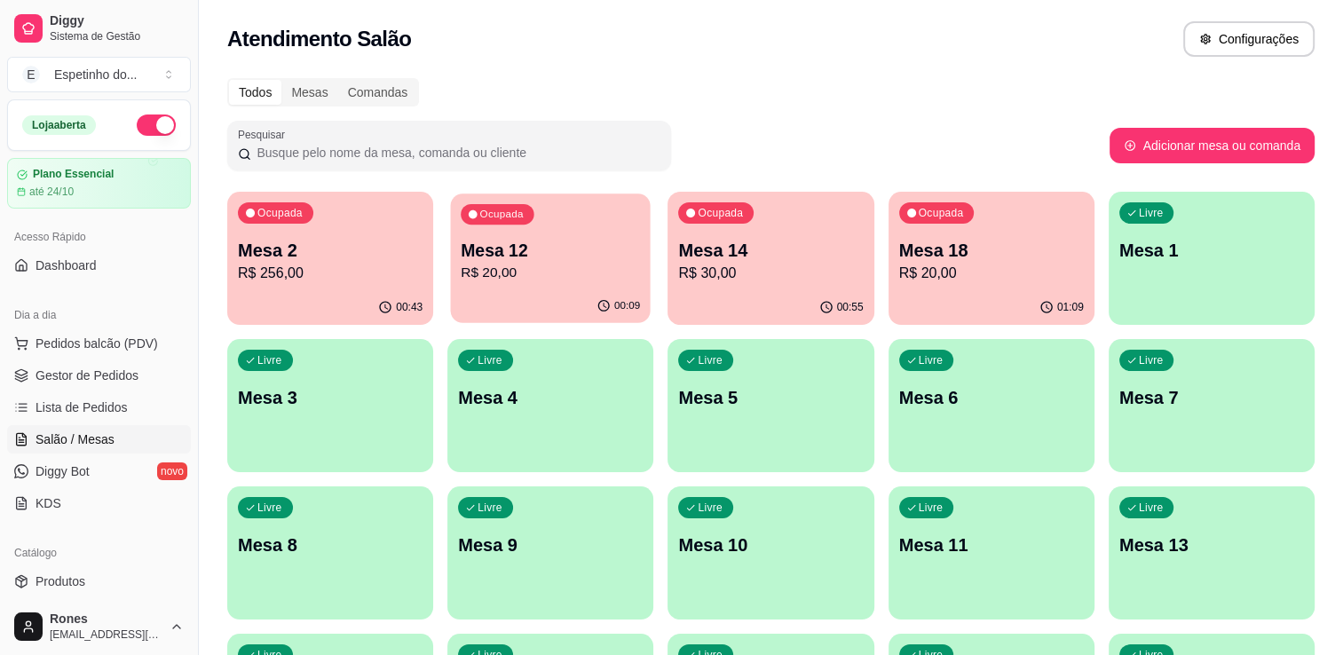
click at [517, 249] on p "Mesa 12" at bounding box center [550, 251] width 179 height 24
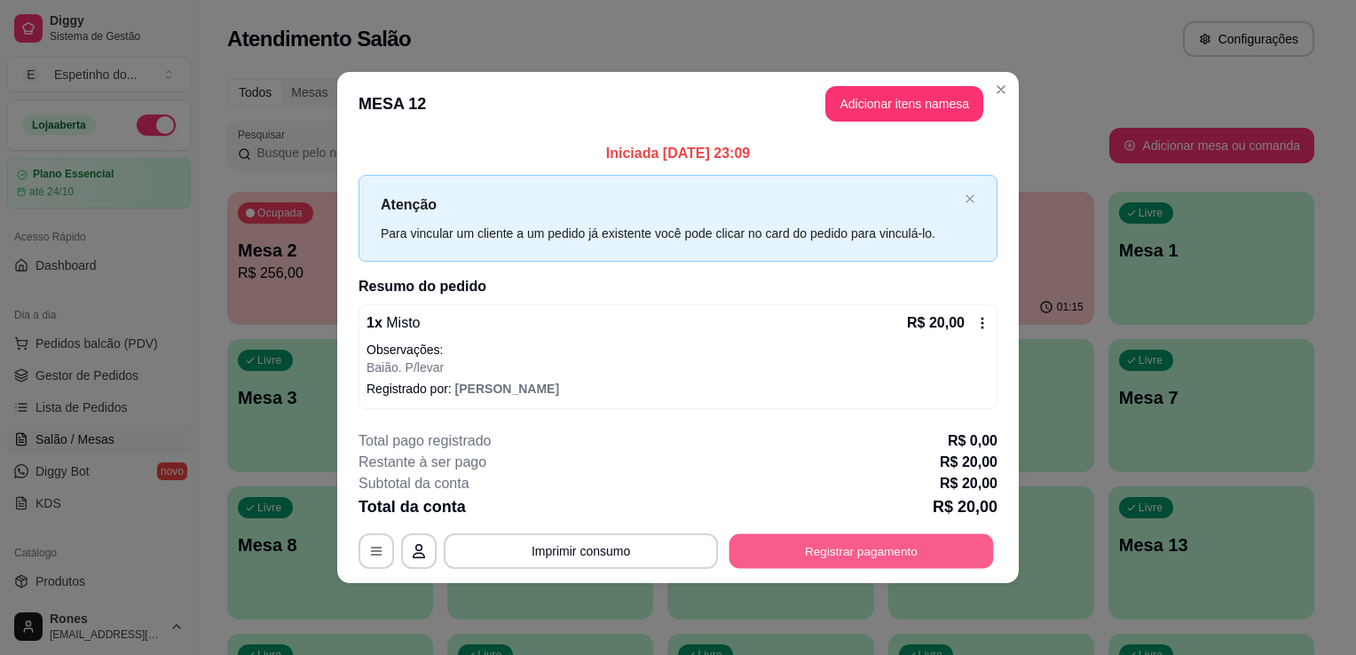
click at [877, 554] on button "Registrar pagamento" at bounding box center [861, 550] width 264 height 35
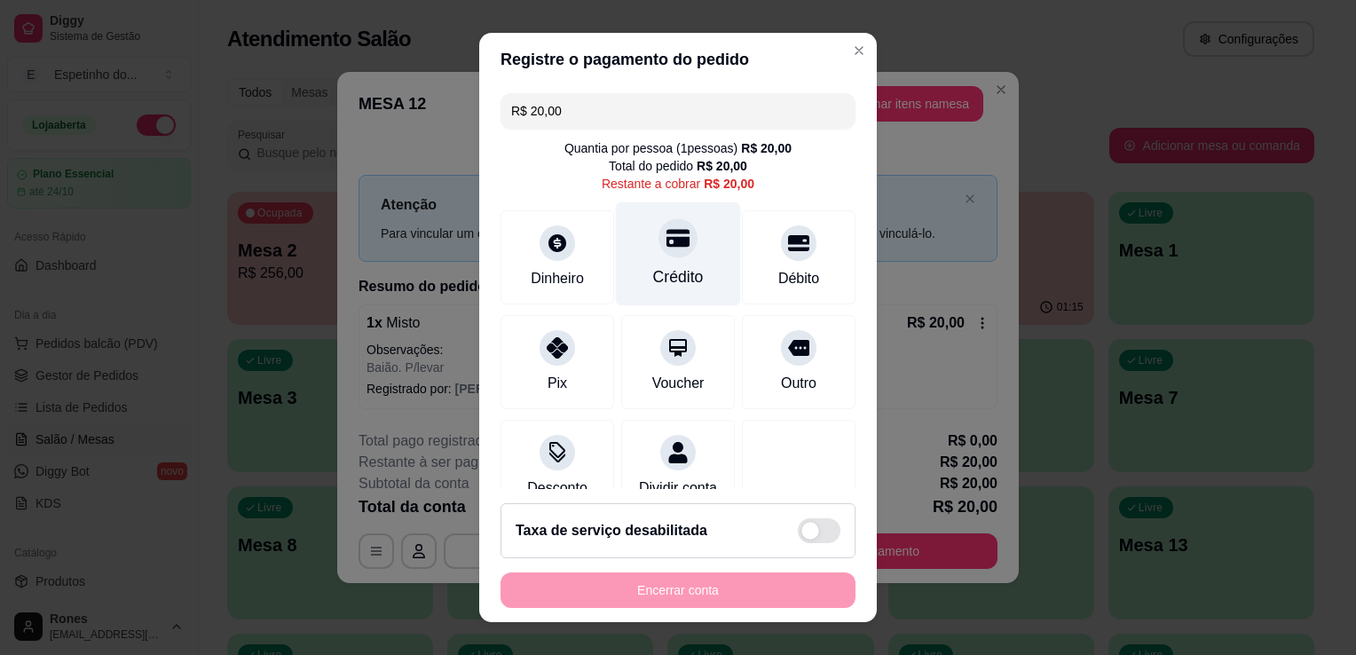
click at [653, 267] on div "Crédito" at bounding box center [678, 276] width 51 height 23
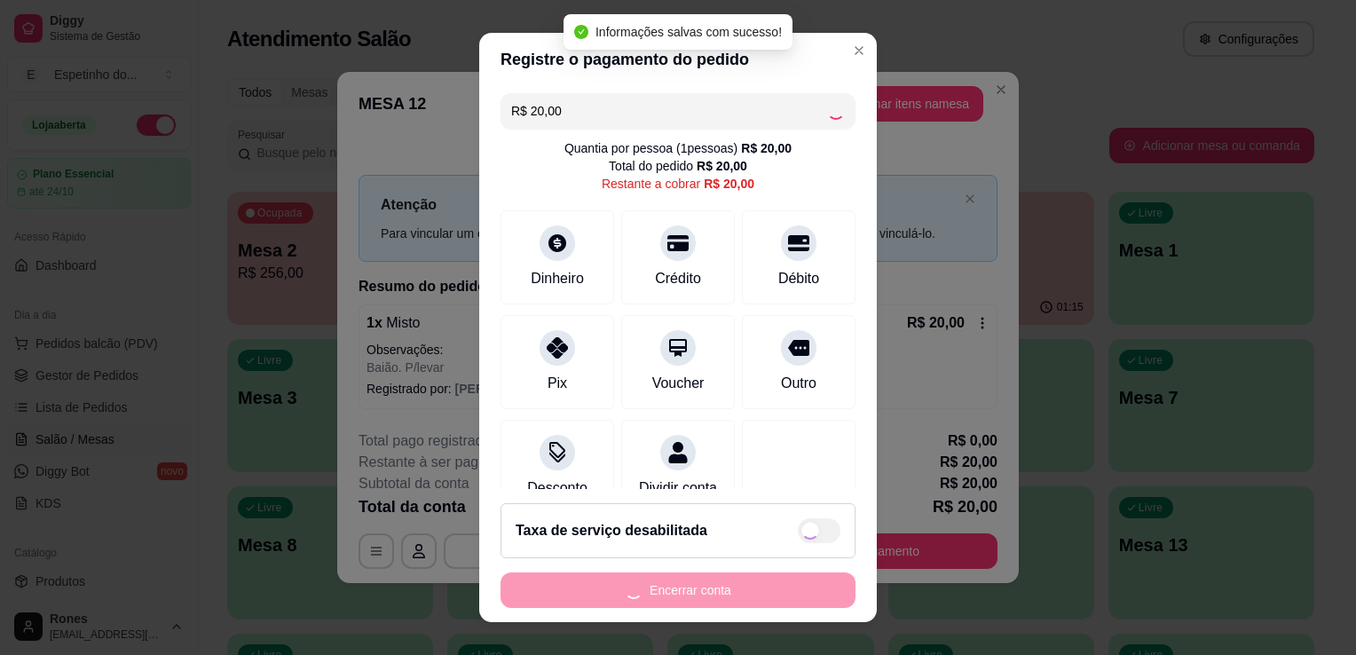
type input "R$ 0,00"
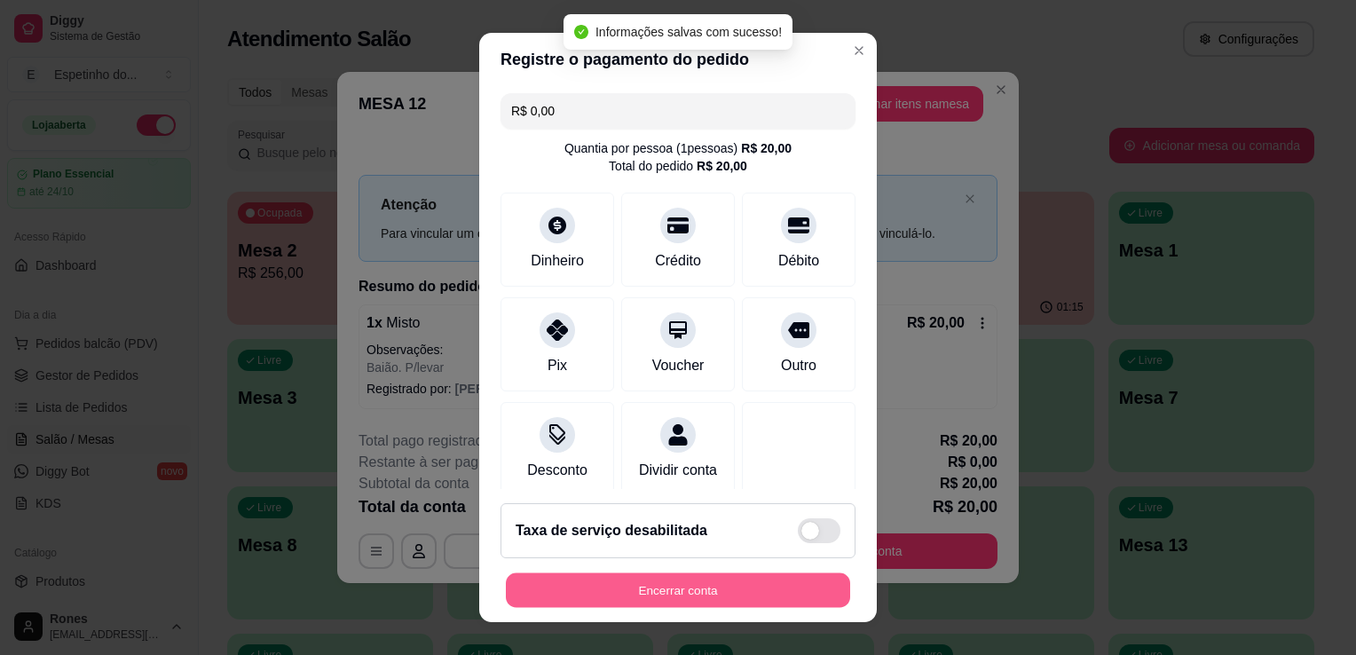
click at [754, 595] on button "Encerrar conta" at bounding box center [678, 590] width 344 height 35
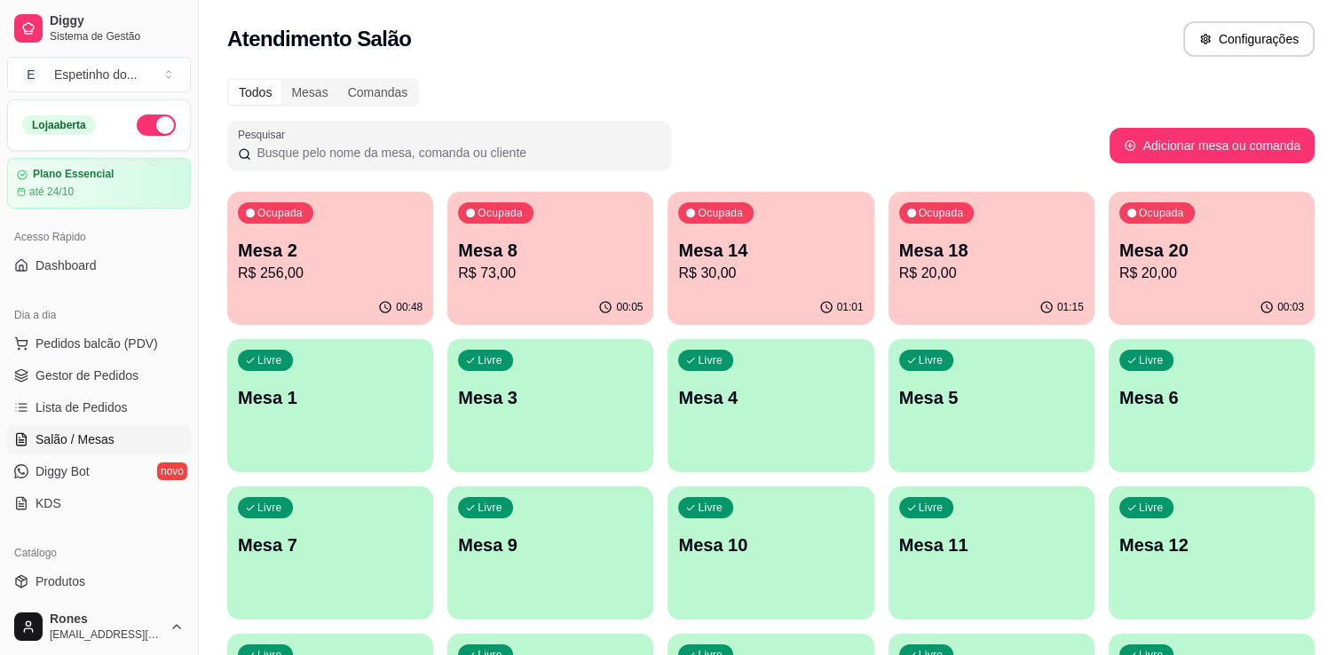
drag, startPoint x: 192, startPoint y: 410, endPoint x: 187, endPoint y: 430, distance: 20.9
click at [187, 430] on div "Diggy Sistema de Gestão E Espetinho do ... Loja aberta Plano Essencial até 24/1…" at bounding box center [99, 327] width 198 height 655
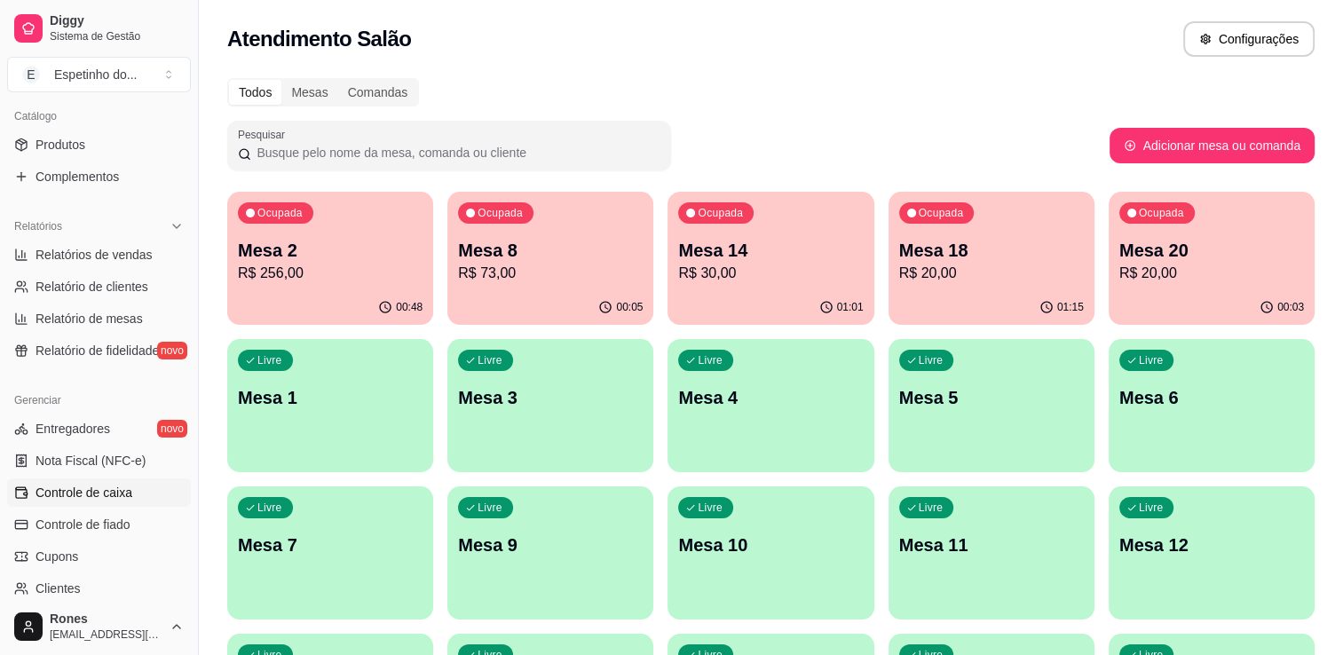
click at [115, 494] on span "Controle de caixa" at bounding box center [83, 493] width 97 height 18
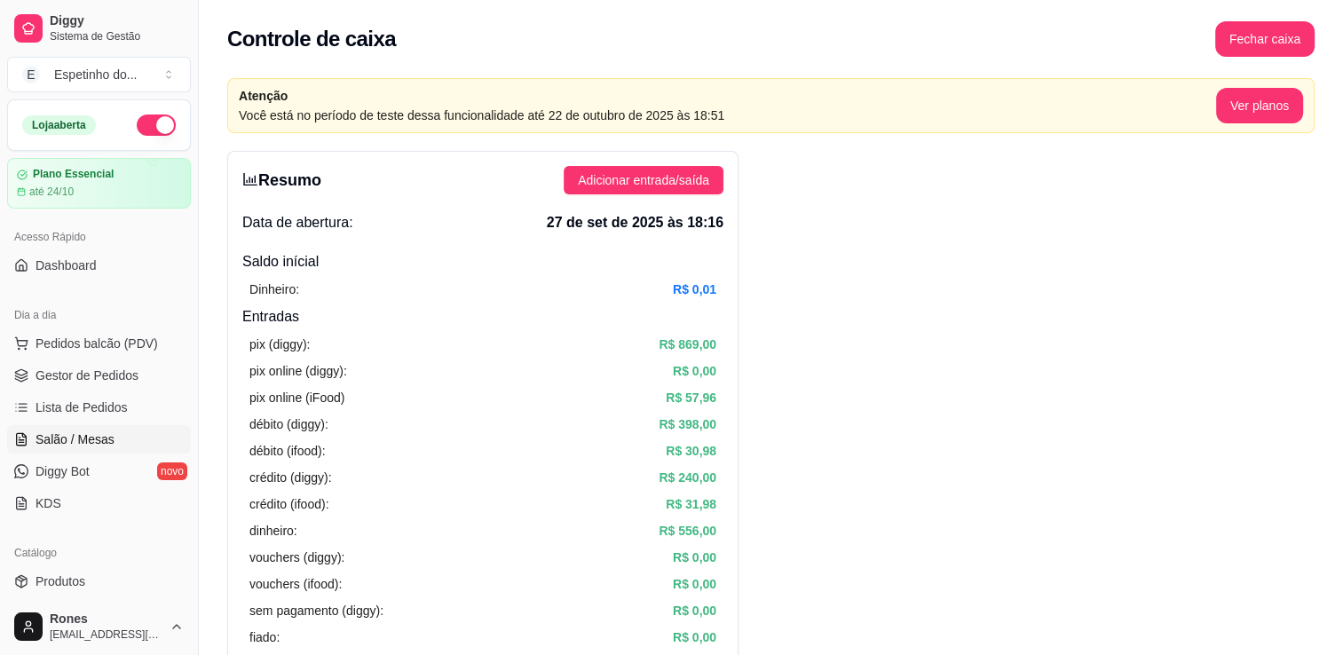
click at [82, 435] on span "Salão / Mesas" at bounding box center [74, 439] width 79 height 18
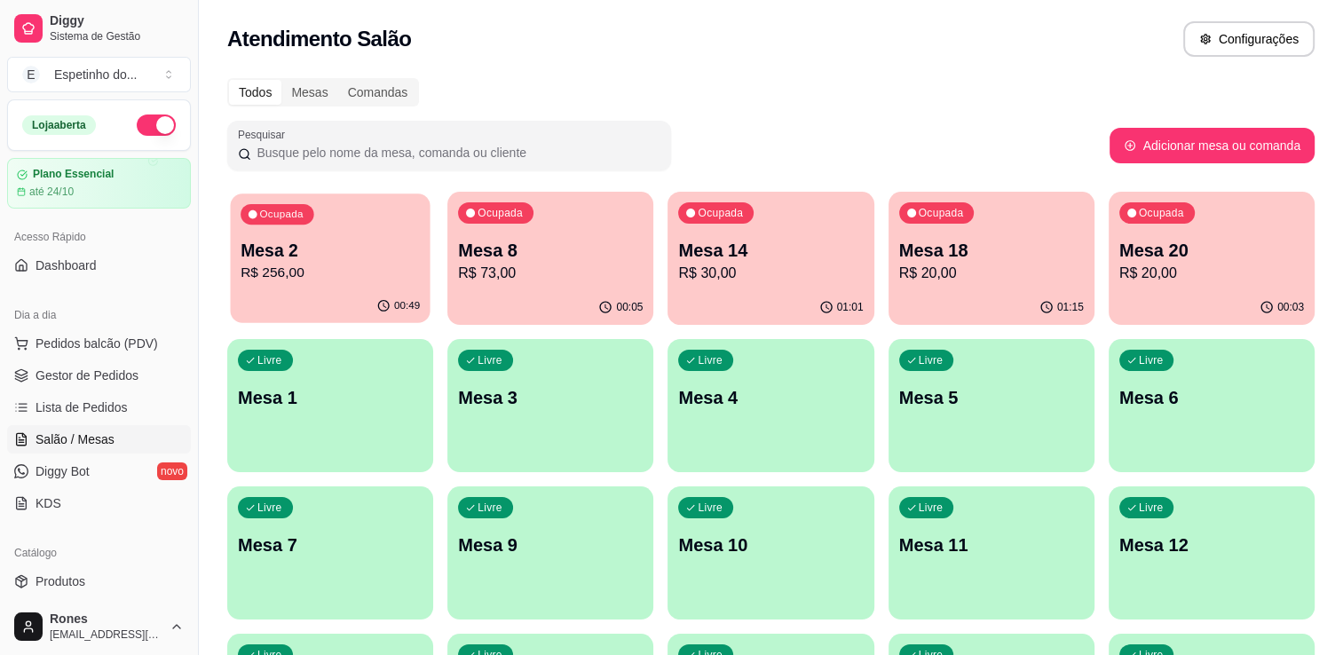
click at [334, 241] on p "Mesa 2" at bounding box center [329, 251] width 179 height 24
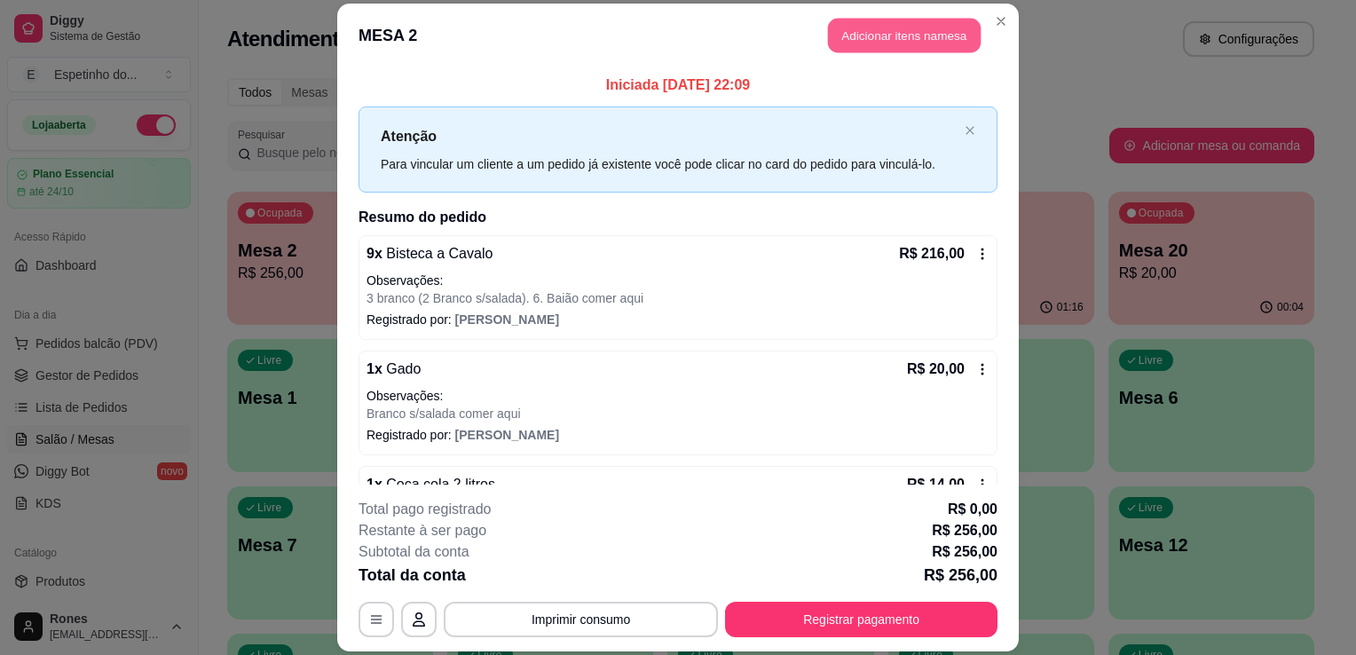
click at [841, 43] on button "Adicionar itens na mesa" at bounding box center [904, 35] width 153 height 35
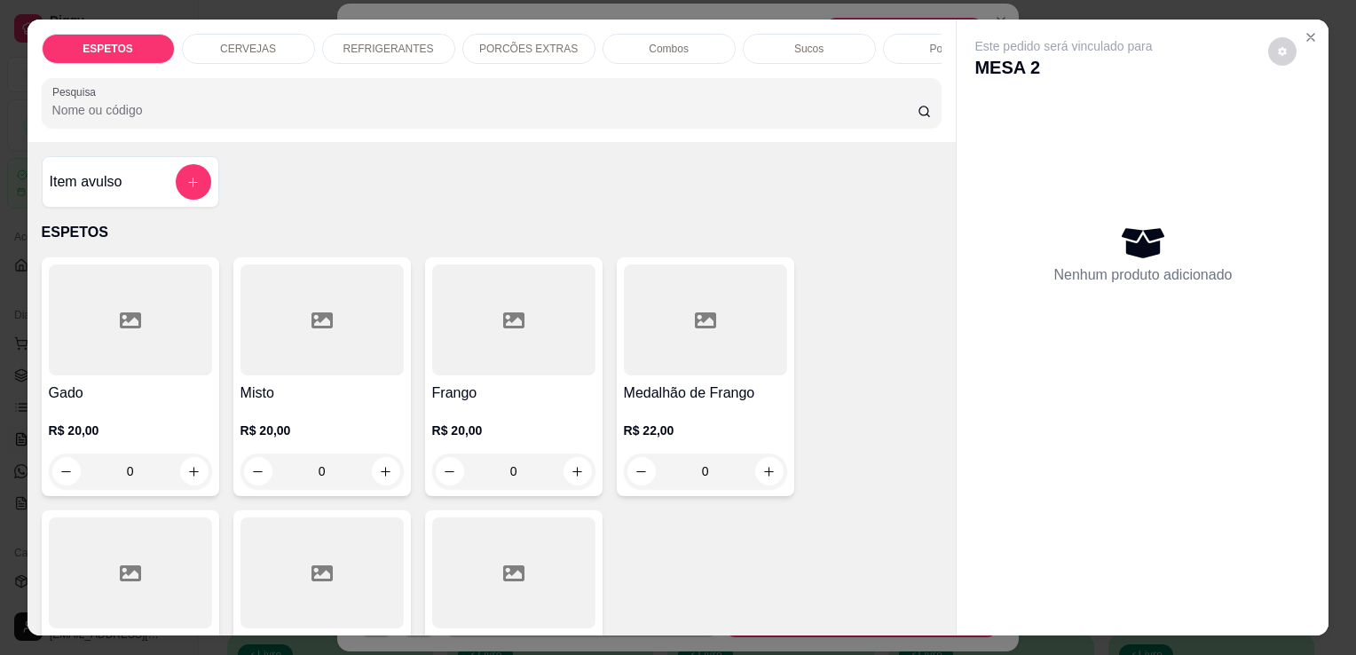
click at [355, 34] on div "REFRIGERANTES" at bounding box center [388, 49] width 133 height 30
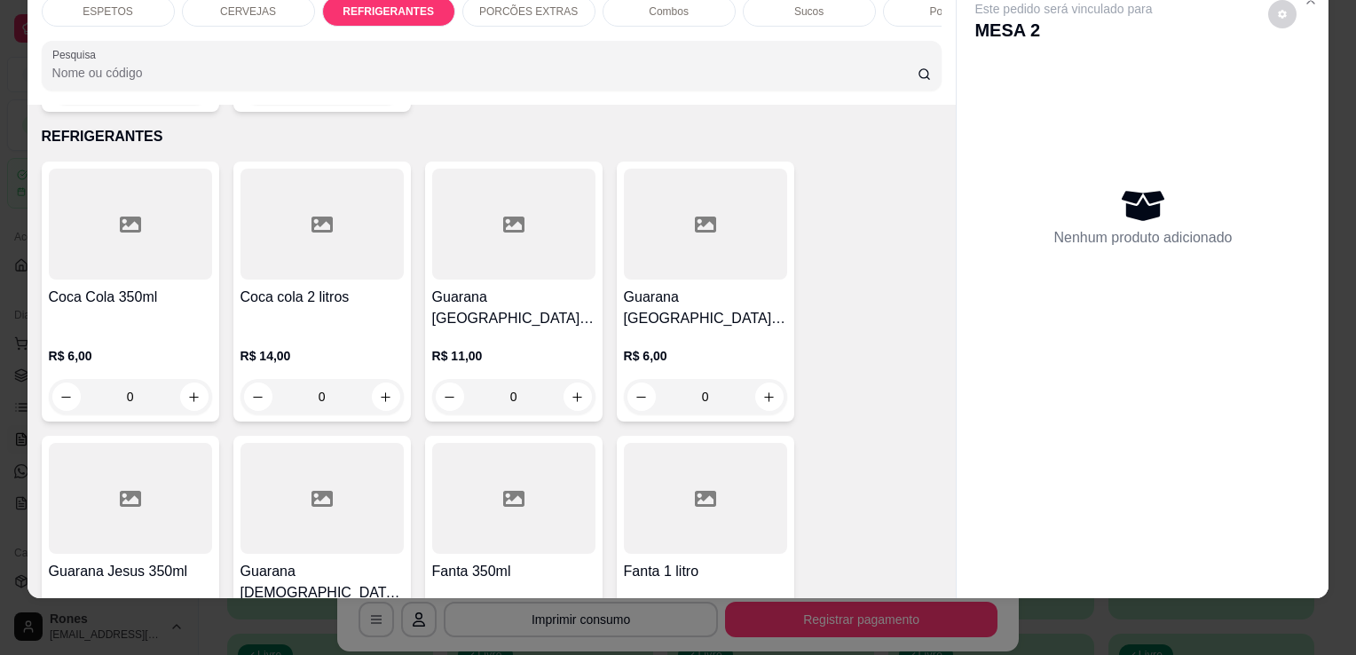
click at [305, 329] on div "R$ 14,00 0" at bounding box center [321, 371] width 163 height 85
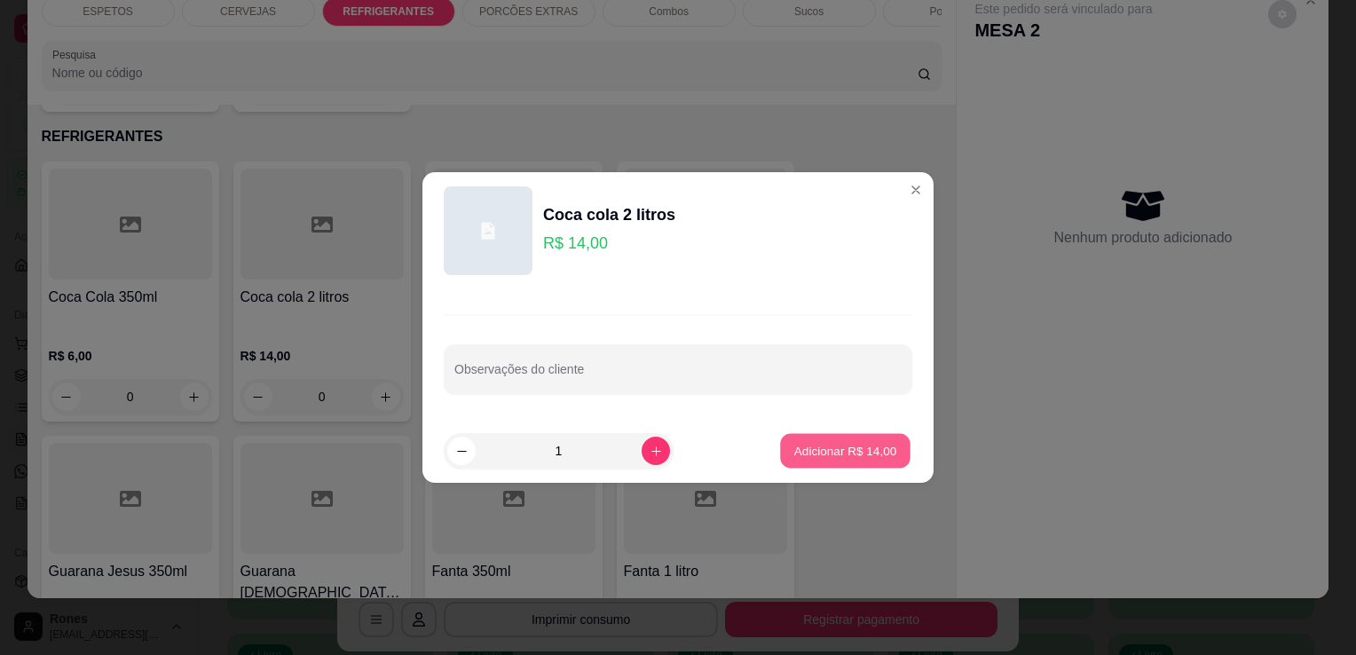
click at [810, 453] on p "Adicionar R$ 14,00" at bounding box center [845, 450] width 103 height 17
type input "1"
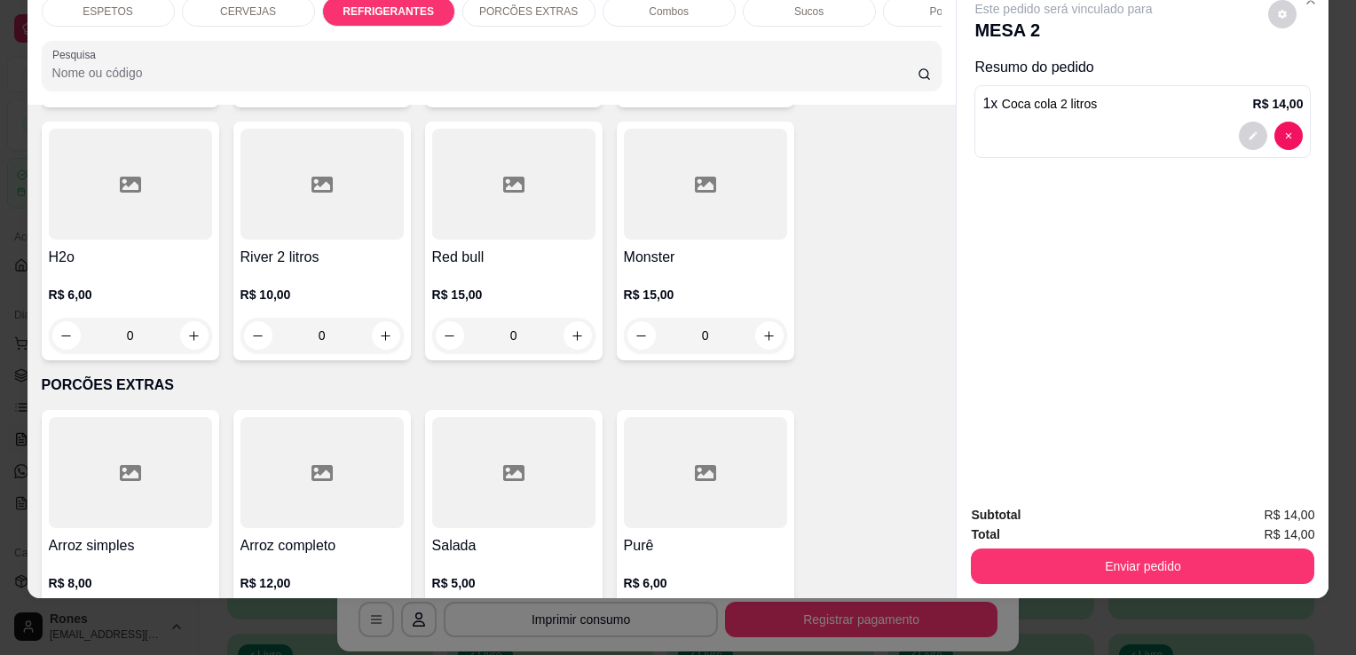
scroll to position [2109, 0]
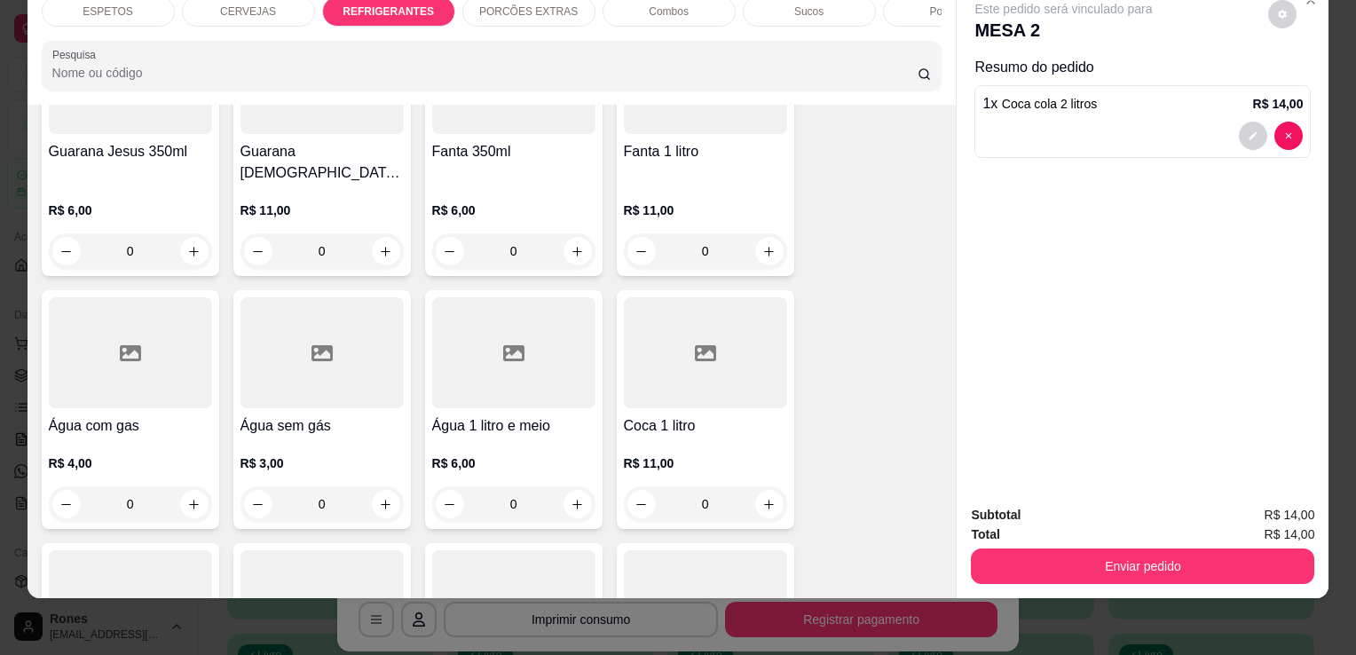
click at [405, 373] on div "Coca Cola 350ml R$ 6,00 0 Coca cola 2 litros R$ 14,00 1 Guarana [GEOGRAPHIC_DAT…" at bounding box center [492, 262] width 901 height 1040
click at [364, 437] on div "R$ 3,00 0" at bounding box center [321, 479] width 163 height 85
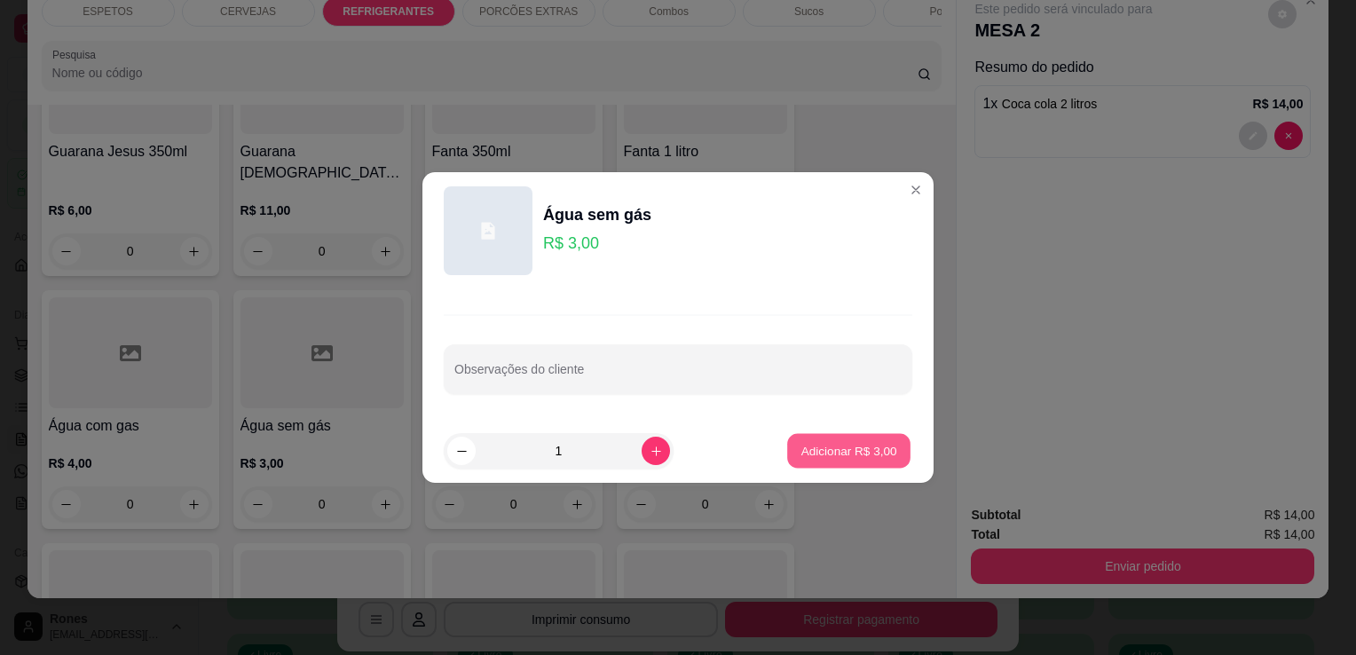
click at [861, 448] on p "Adicionar R$ 3,00" at bounding box center [848, 450] width 96 height 17
type input "1"
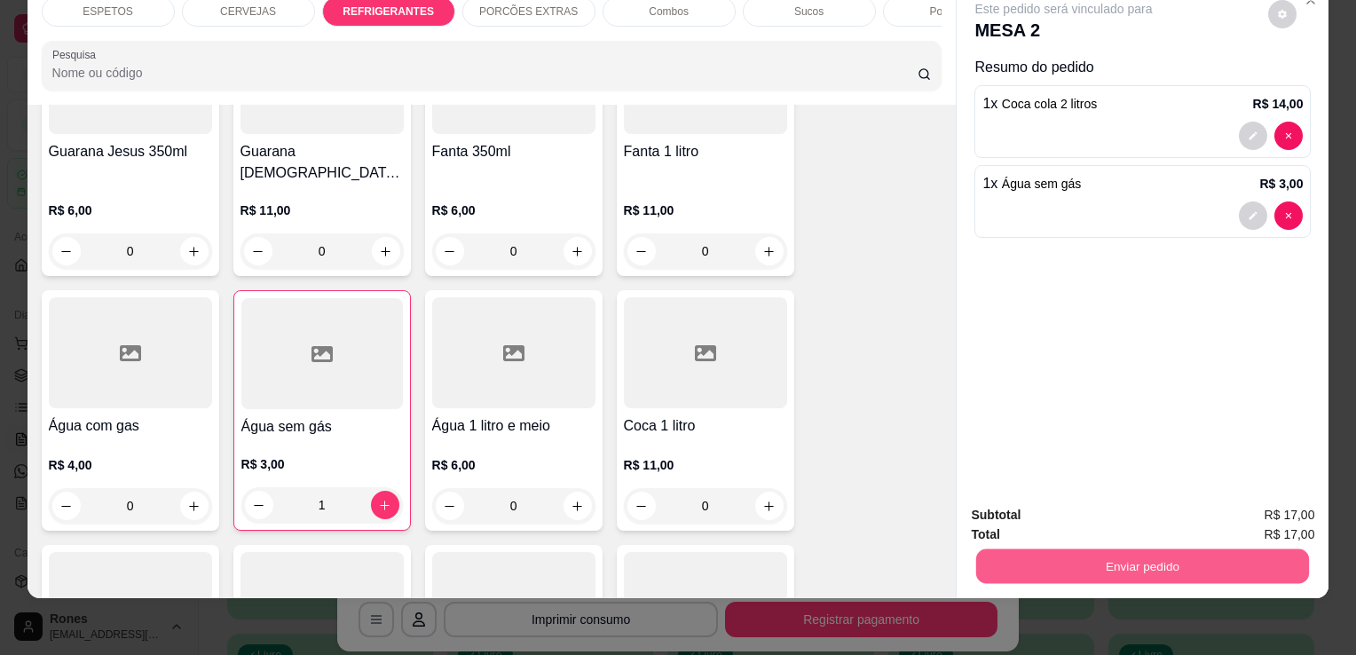
click at [1072, 548] on button "Enviar pedido" at bounding box center [1142, 565] width 333 height 35
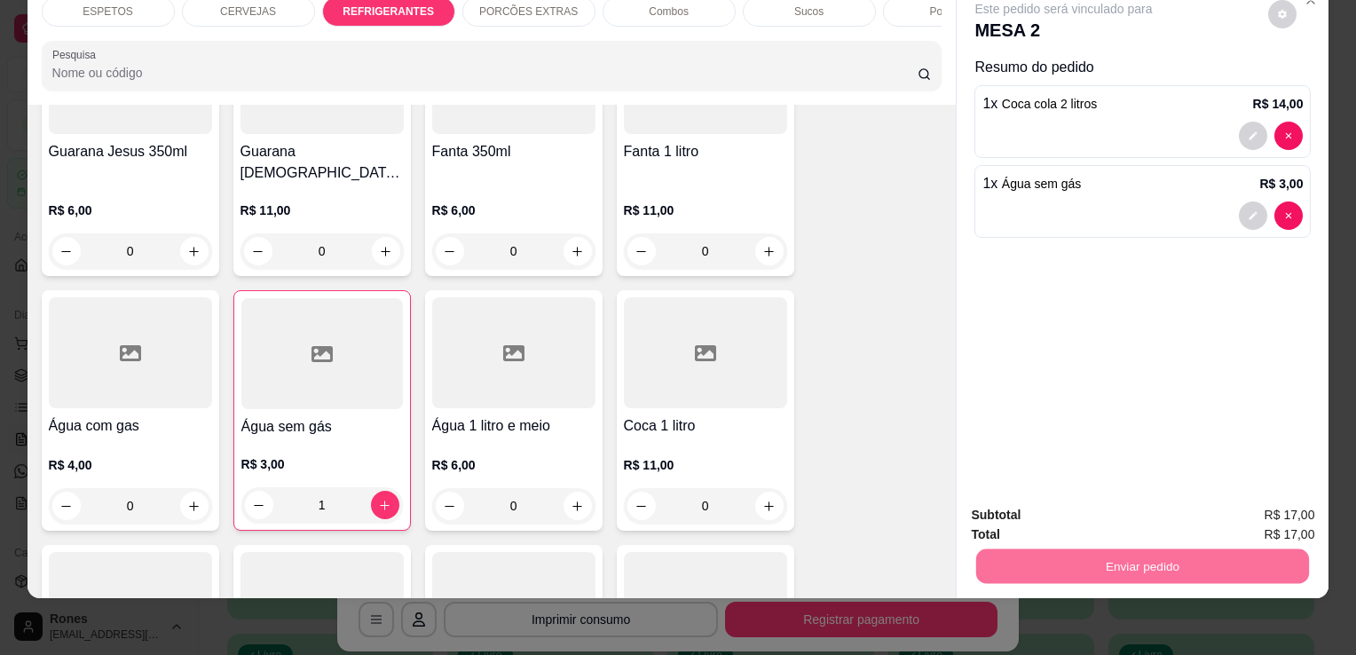
click at [1288, 513] on button "Enviar pedido" at bounding box center [1268, 508] width 98 height 33
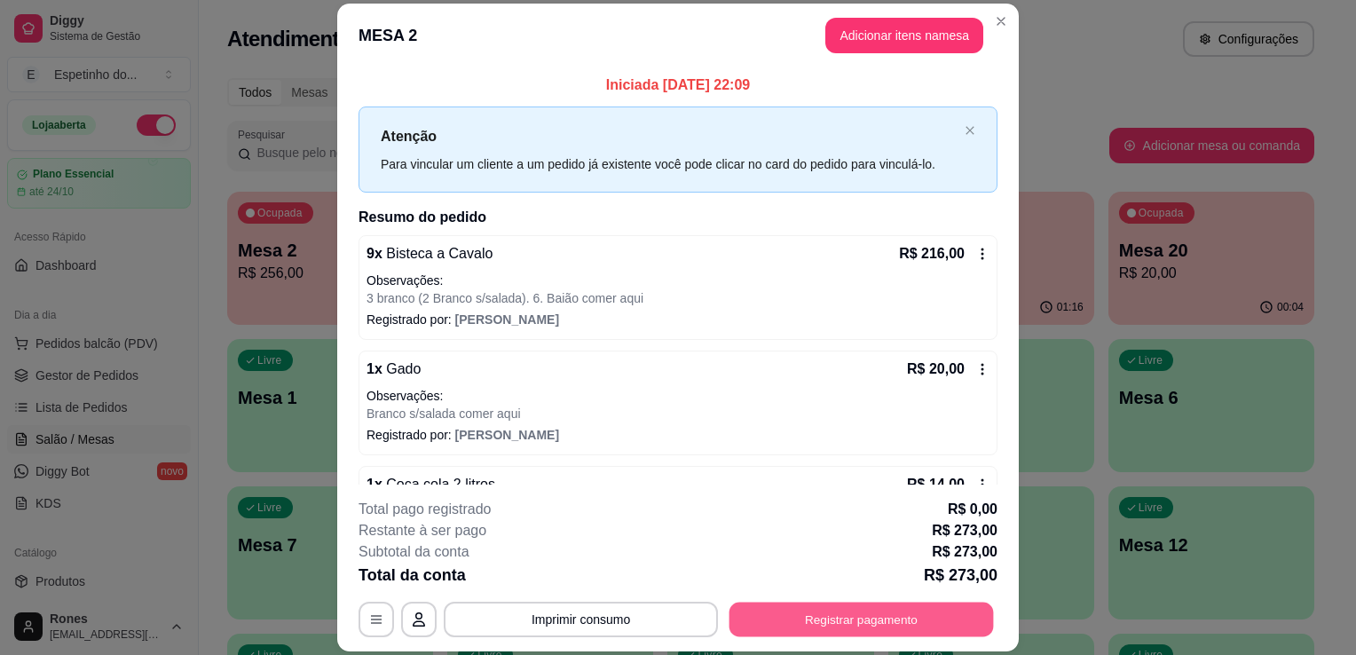
click at [918, 620] on button "Registrar pagamento" at bounding box center [861, 620] width 264 height 35
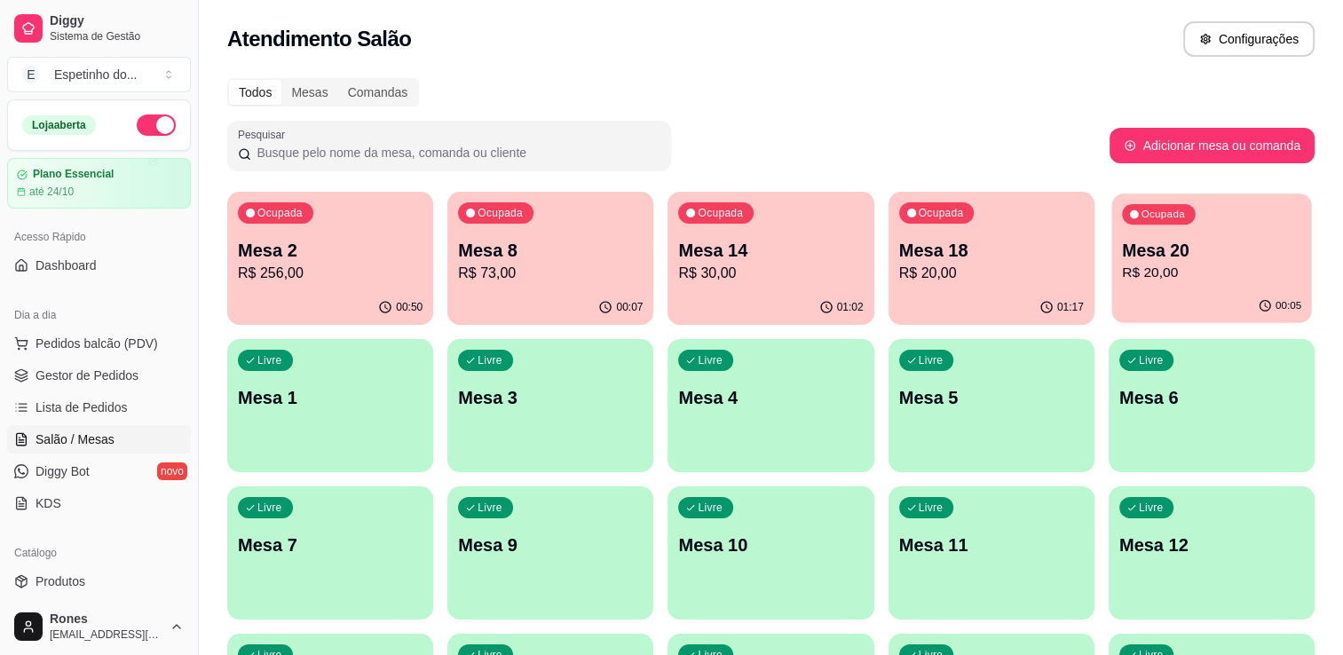
click at [1178, 247] on p "Mesa 20" at bounding box center [1211, 251] width 179 height 24
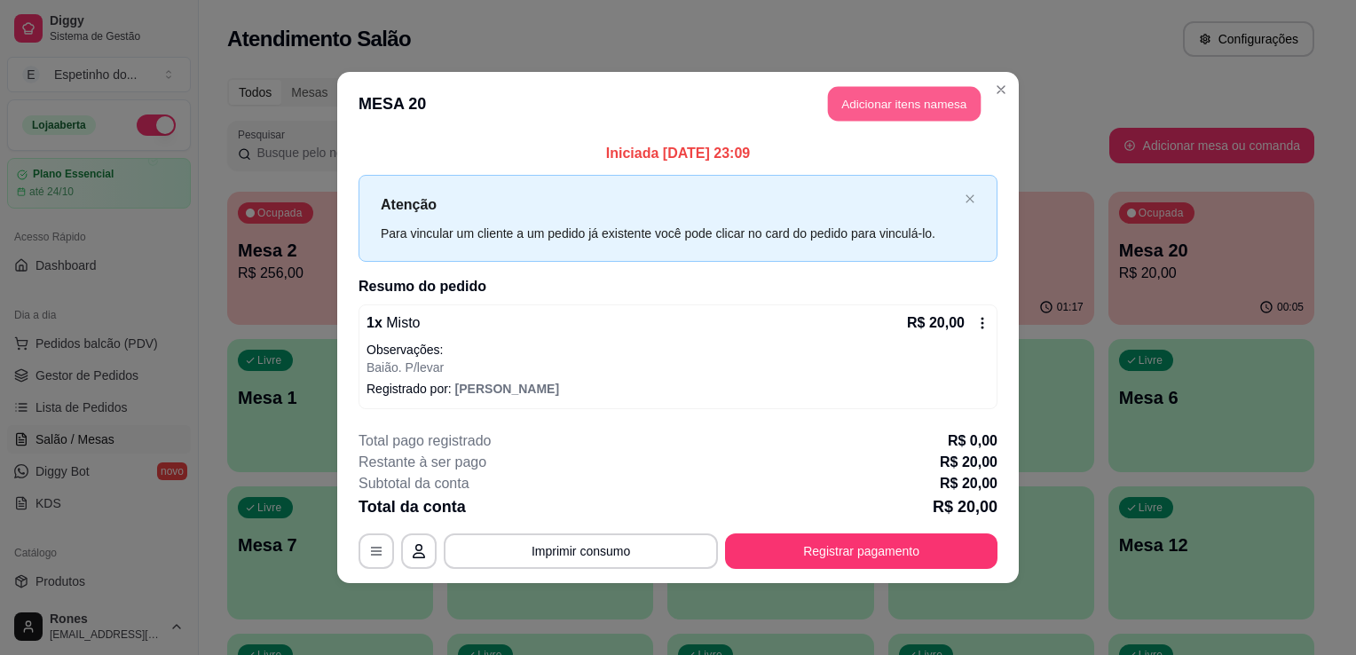
click at [903, 108] on button "Adicionar itens na mesa" at bounding box center [904, 104] width 153 height 35
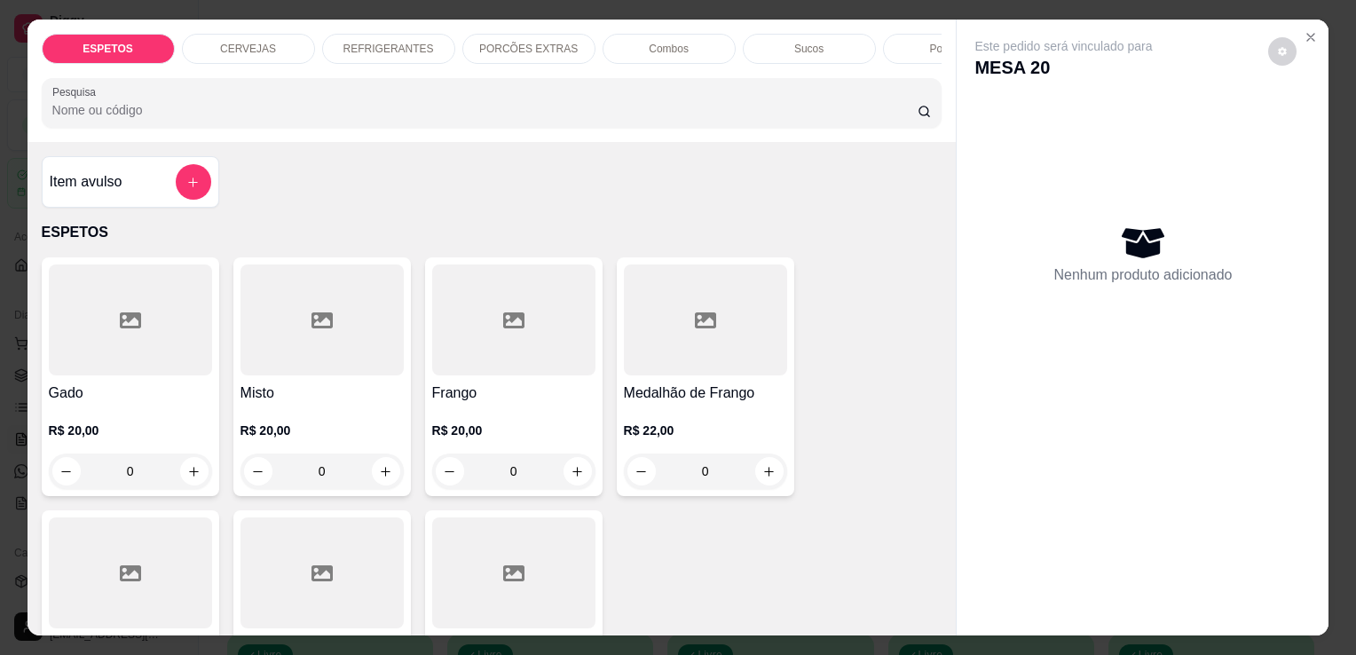
click at [355, 43] on p "REFRIGERANTES" at bounding box center [388, 49] width 91 height 14
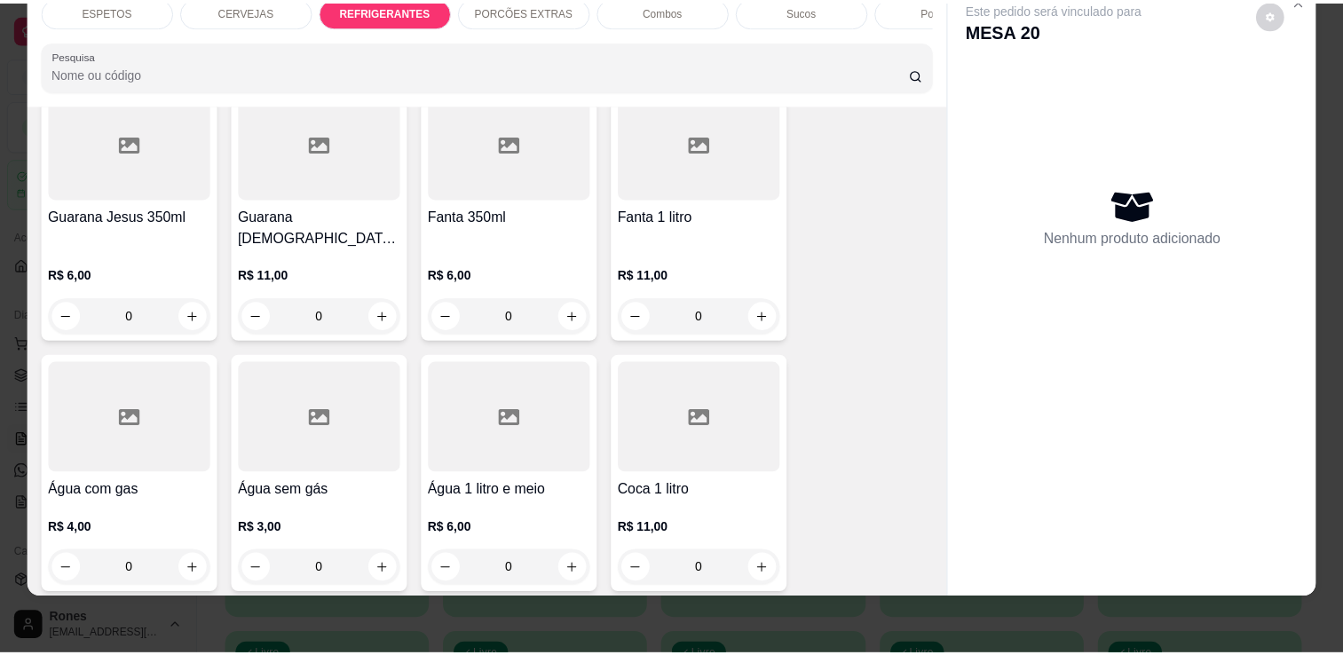
scroll to position [2080, 0]
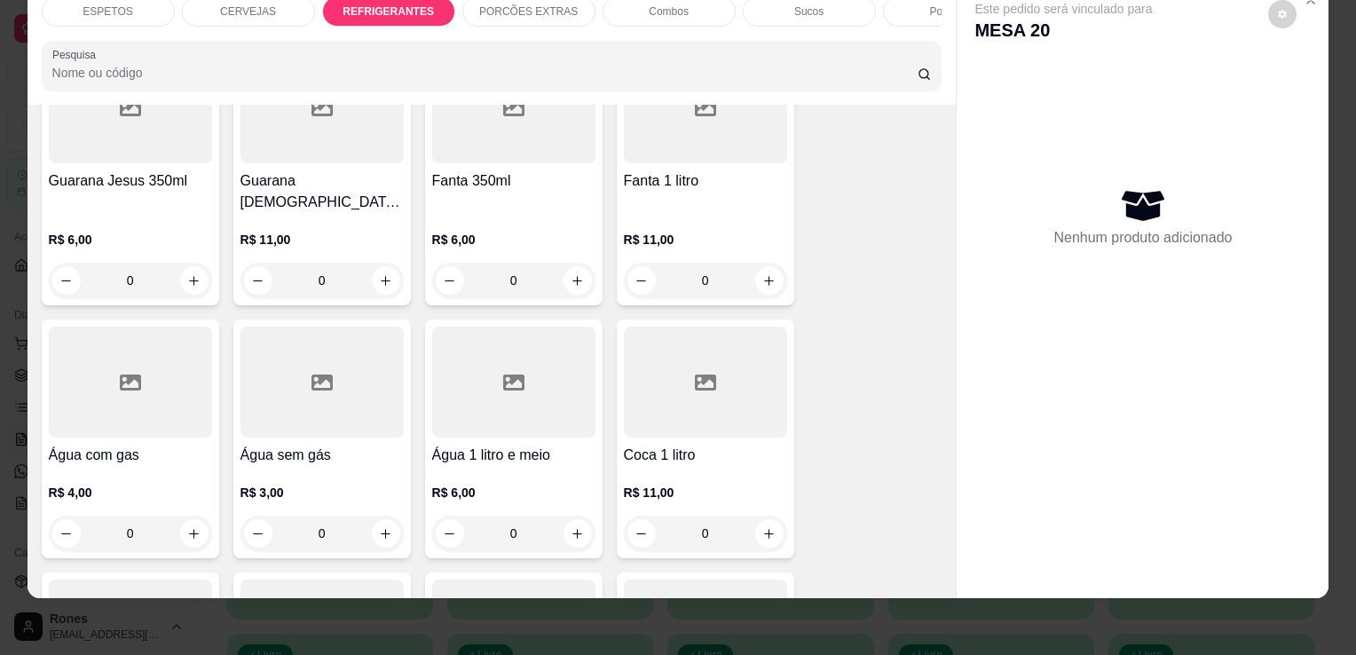
click at [140, 367] on div at bounding box center [130, 382] width 163 height 111
click at [354, 445] on h4 "Água sem gás" at bounding box center [321, 455] width 163 height 21
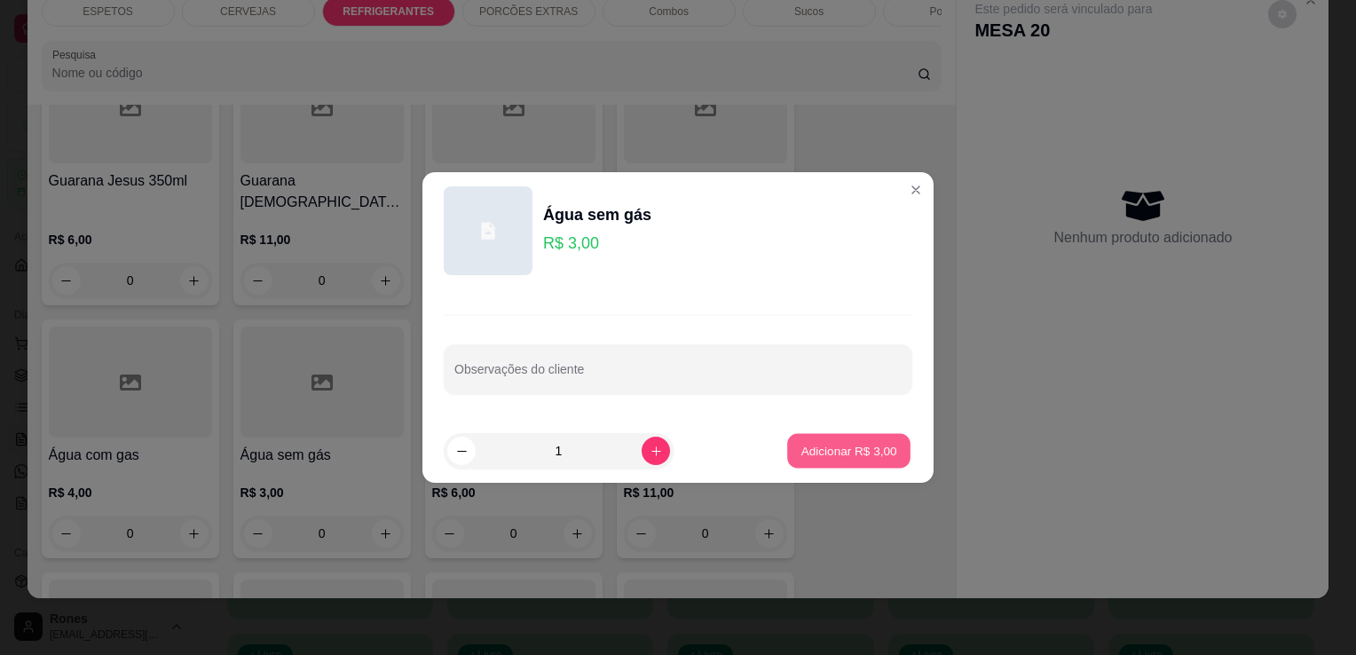
click at [820, 460] on button "Adicionar R$ 3,00" at bounding box center [848, 451] width 123 height 35
type input "1"
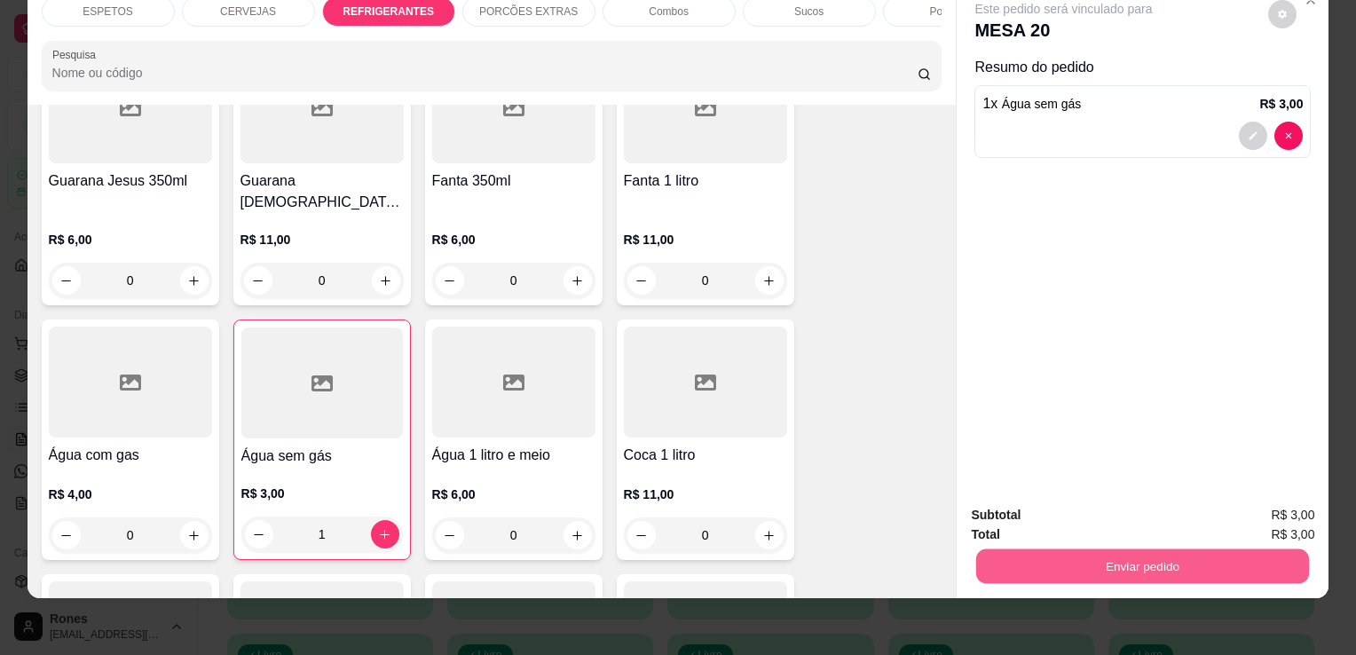
click at [1088, 548] on button "Enviar pedido" at bounding box center [1142, 565] width 333 height 35
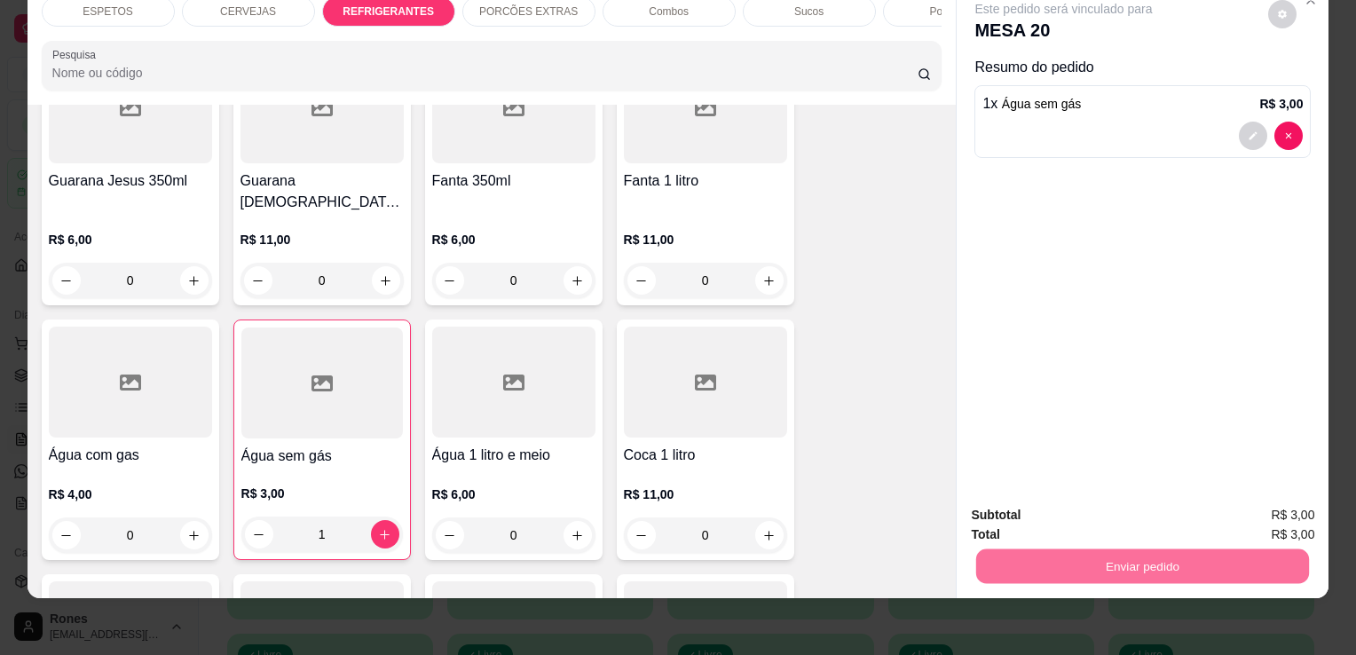
click at [1235, 512] on button "Enviar pedido" at bounding box center [1268, 508] width 98 height 33
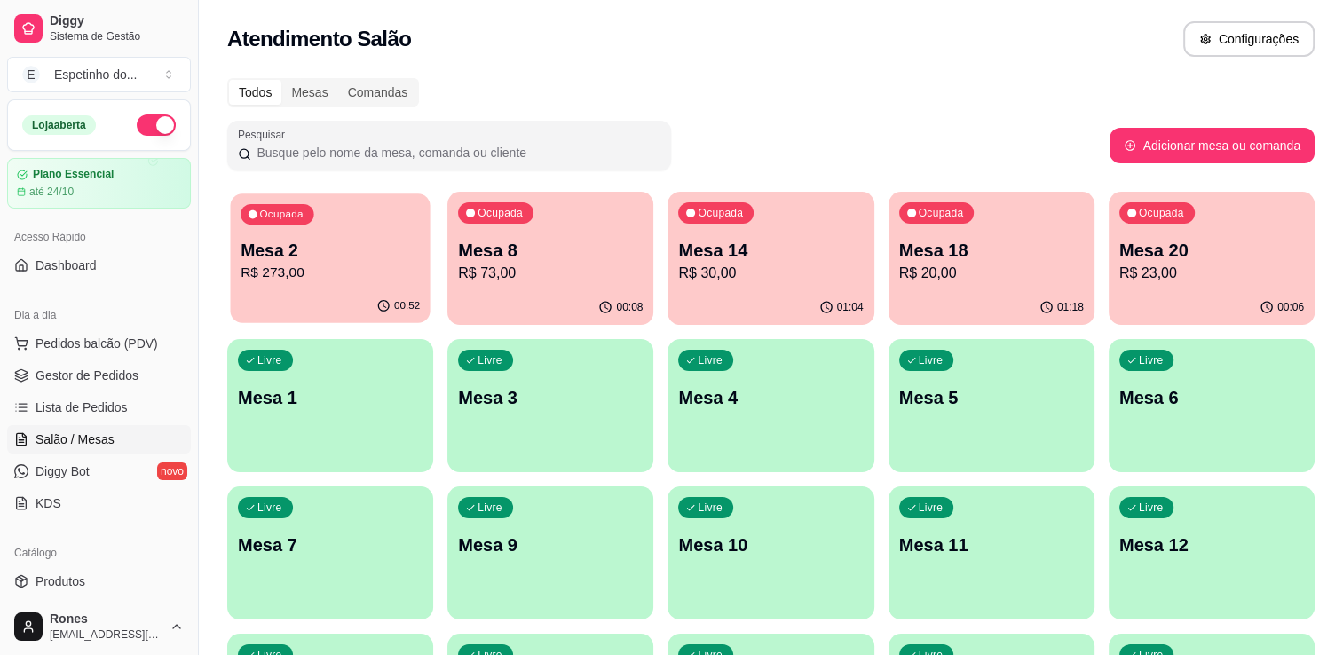
click at [336, 249] on p "Mesa 2" at bounding box center [329, 251] width 179 height 24
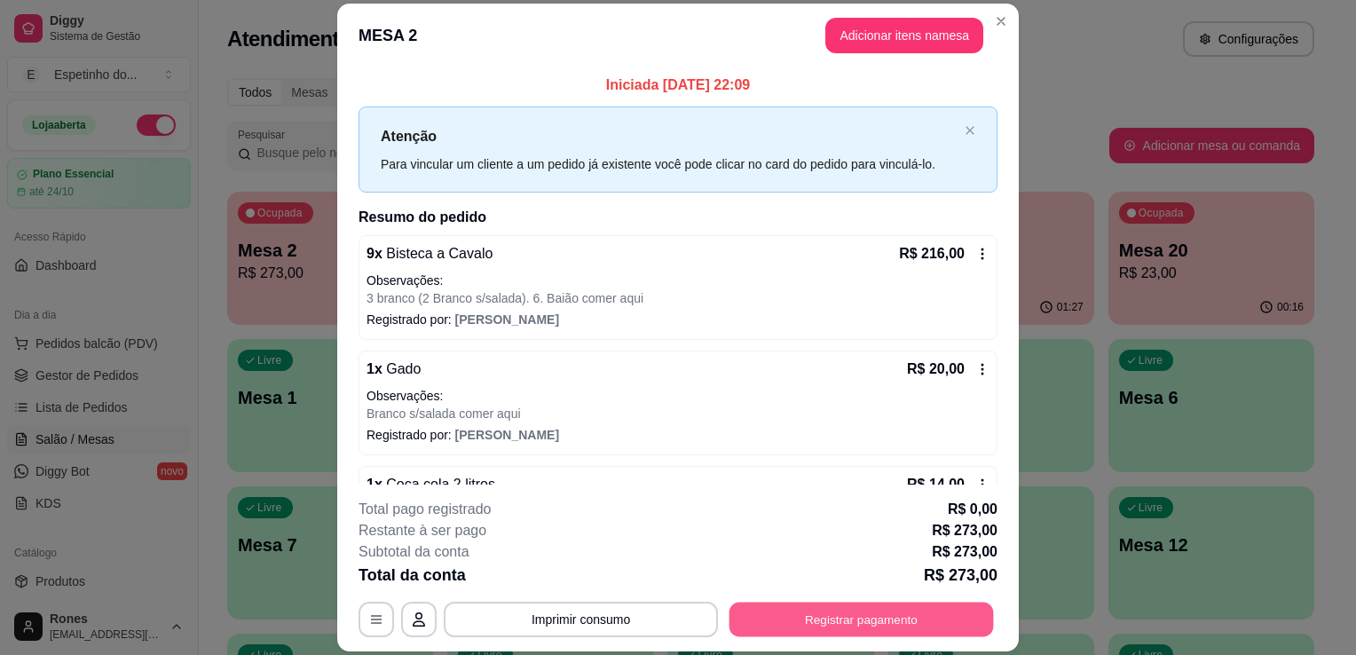
click at [883, 621] on button "Registrar pagamento" at bounding box center [861, 620] width 264 height 35
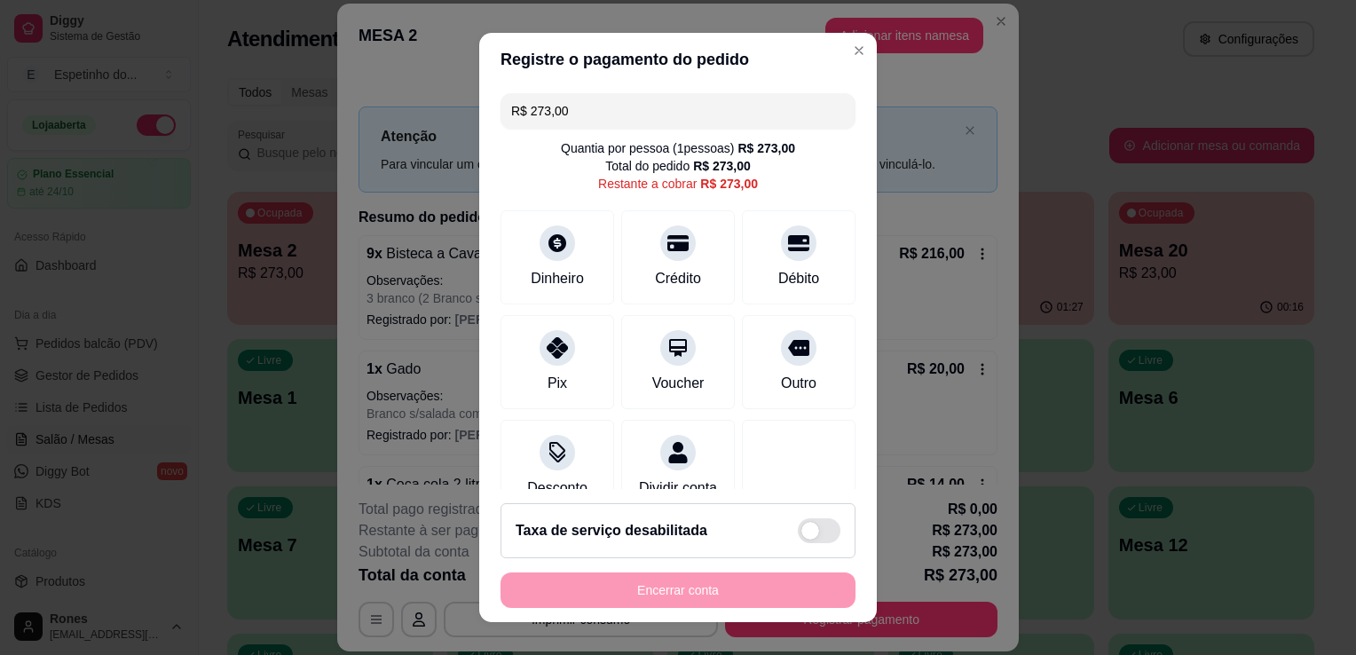
click at [594, 121] on input "R$ 273,00" at bounding box center [678, 110] width 334 height 35
click at [554, 358] on div at bounding box center [557, 342] width 39 height 39
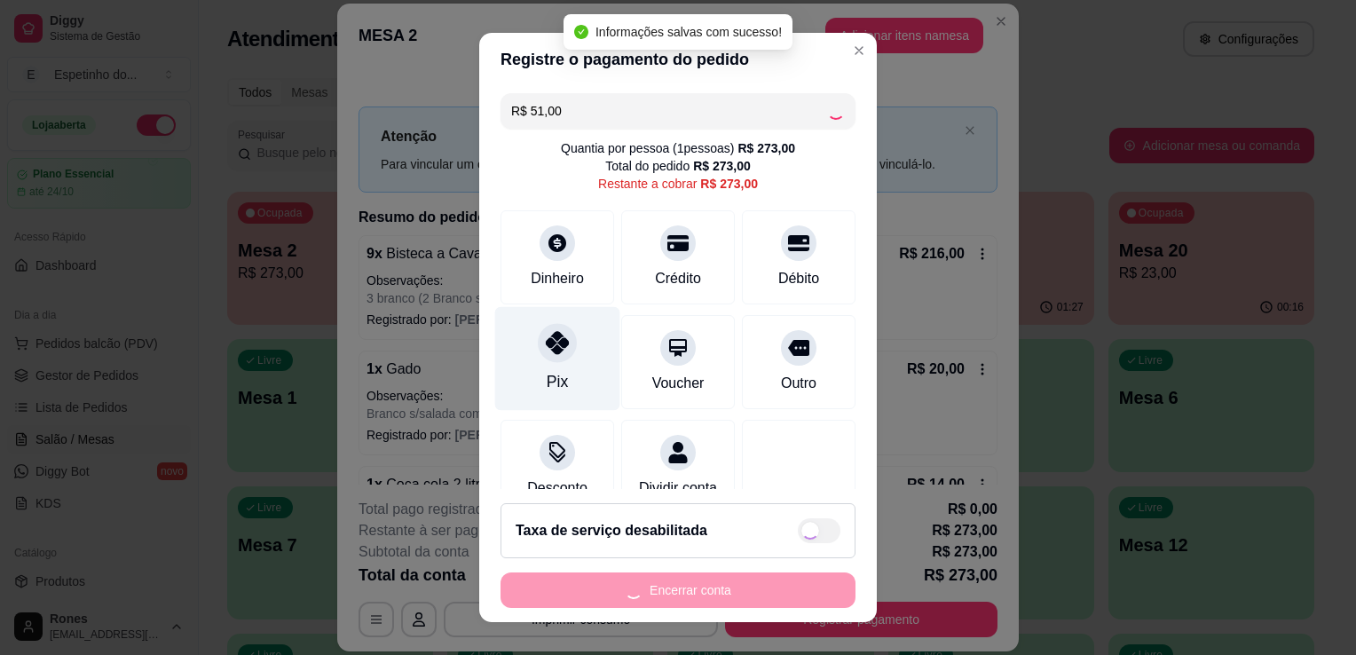
type input "R$ 222,00"
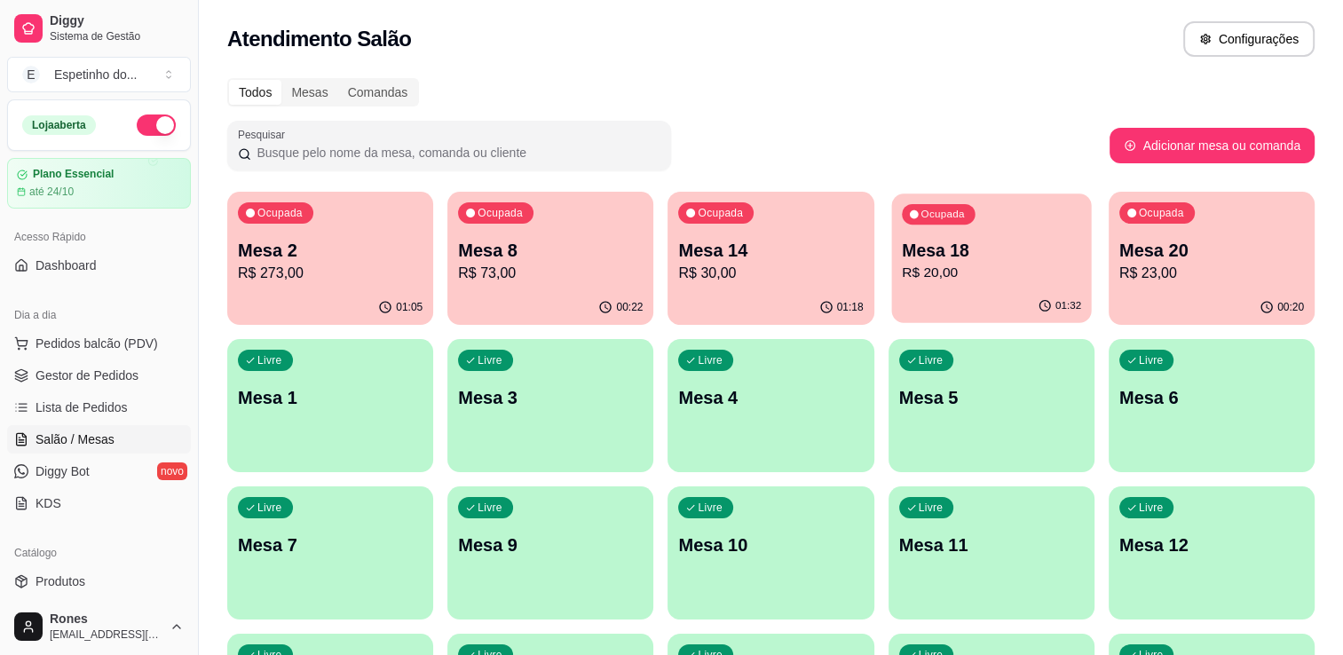
click at [960, 286] on div "Ocupada Mesa 18 R$ 20,00" at bounding box center [991, 241] width 200 height 96
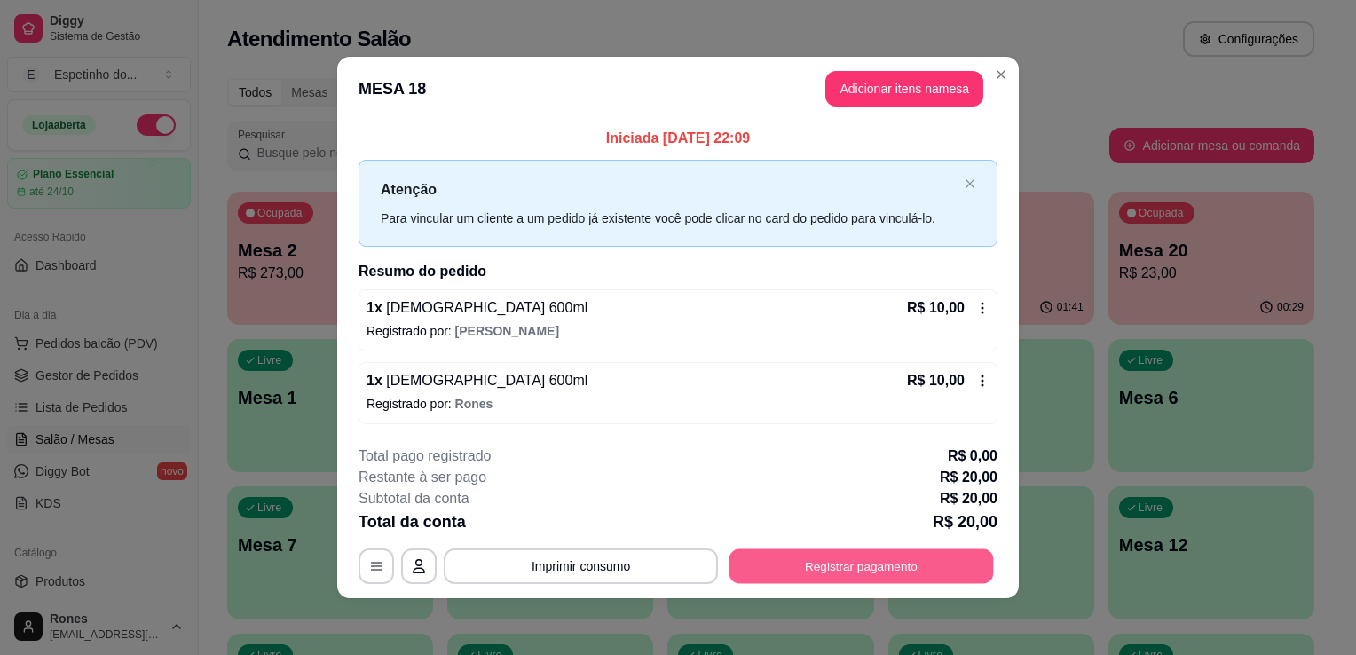
click at [815, 566] on button "Registrar pagamento" at bounding box center [861, 565] width 264 height 35
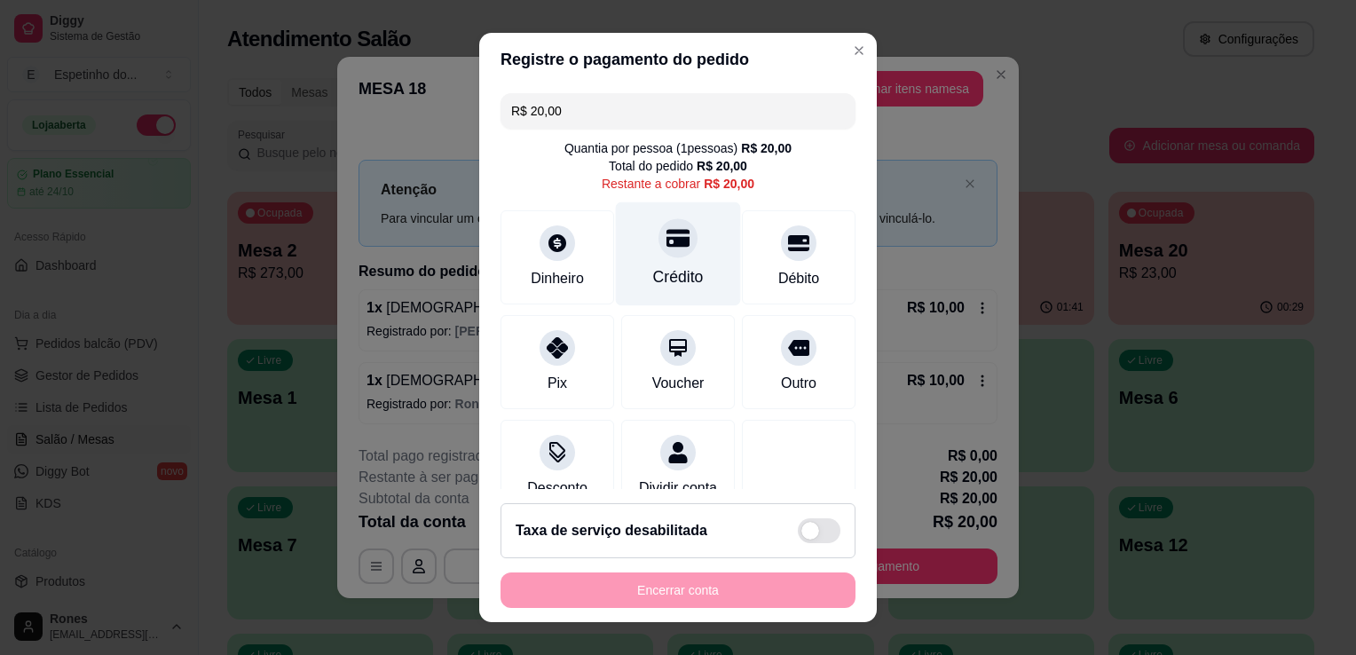
click at [674, 286] on div "Crédito" at bounding box center [678, 276] width 51 height 23
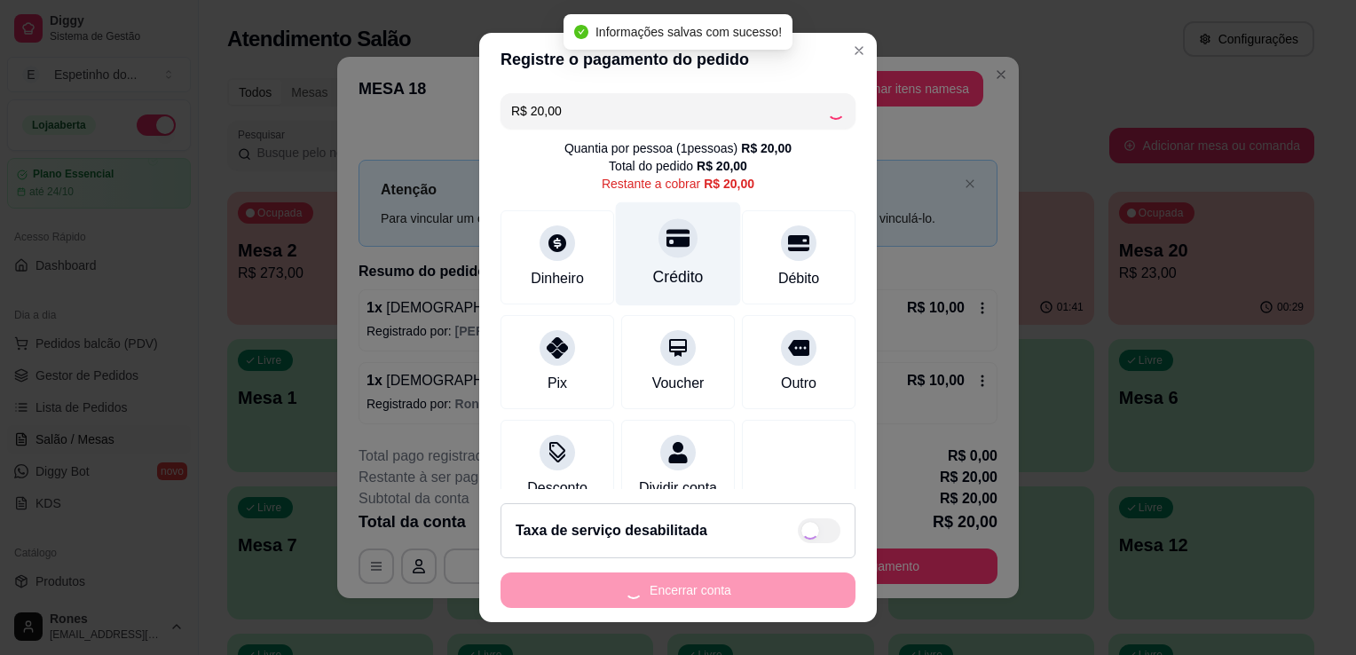
type input "R$ 0,00"
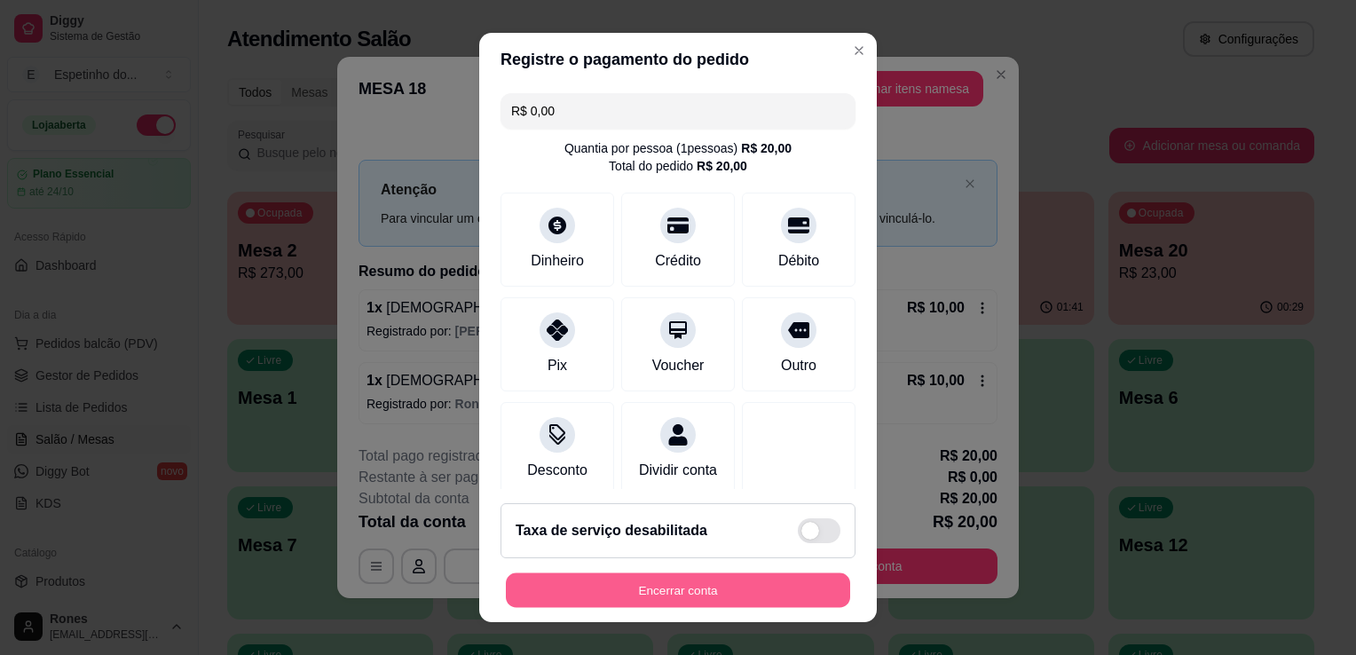
click at [713, 599] on button "Encerrar conta" at bounding box center [678, 590] width 344 height 35
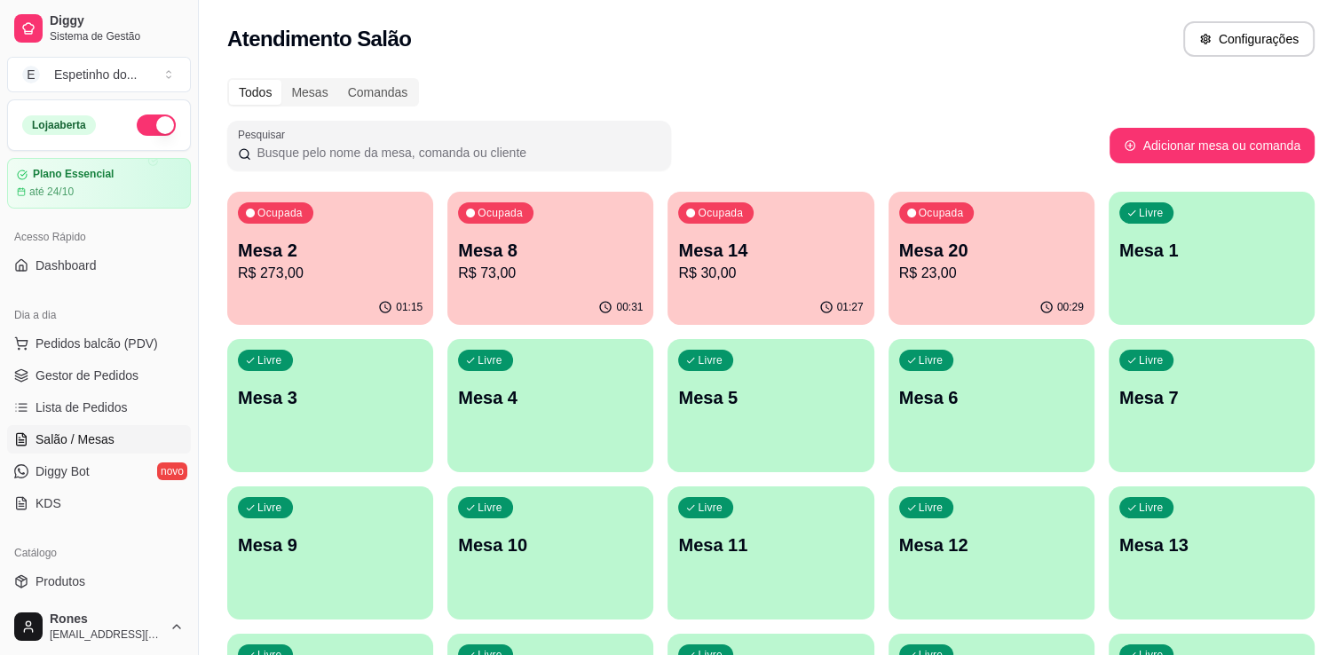
click at [1005, 248] on p "Mesa 20" at bounding box center [991, 250] width 185 height 25
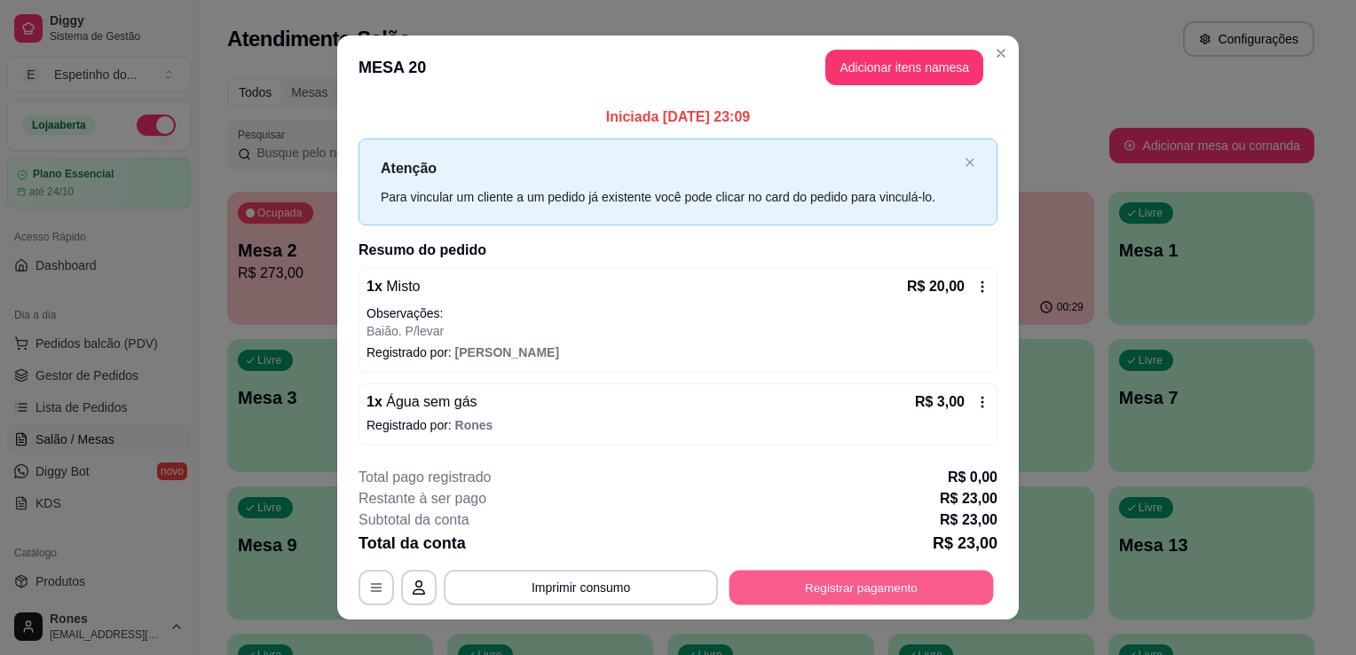
click at [880, 587] on button "Registrar pagamento" at bounding box center [861, 587] width 264 height 35
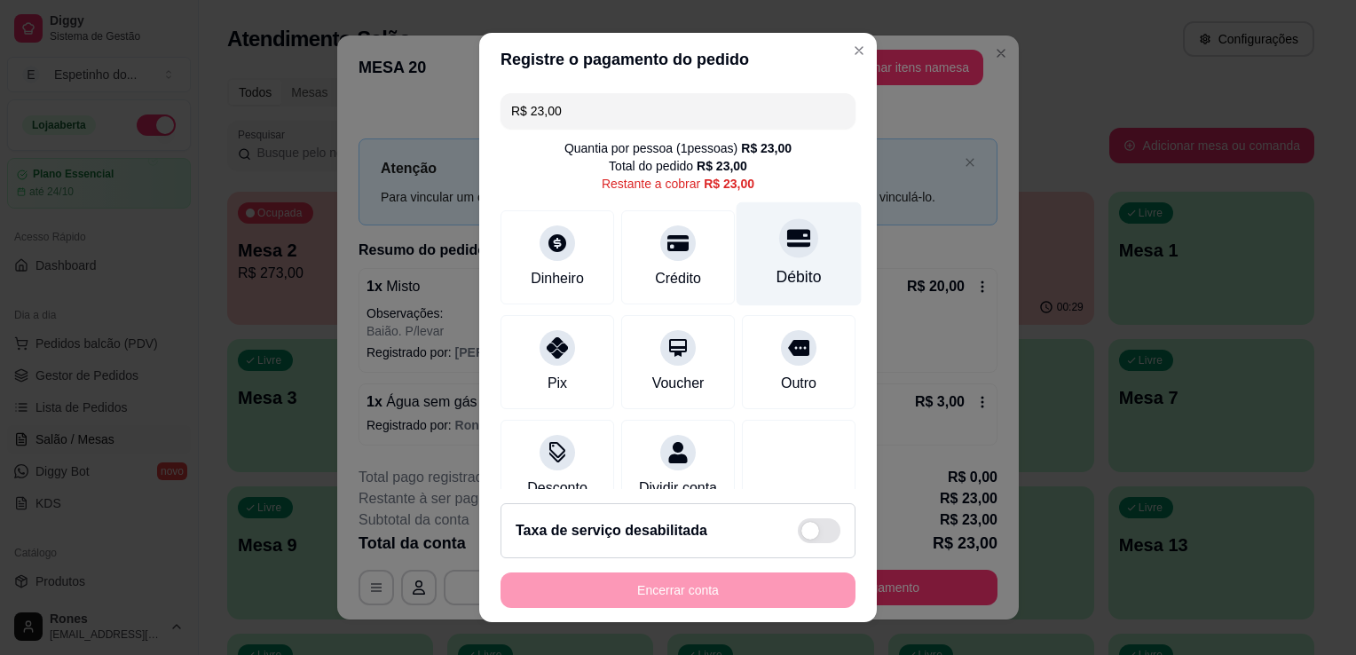
click at [776, 275] on div "Débito" at bounding box center [798, 276] width 45 height 23
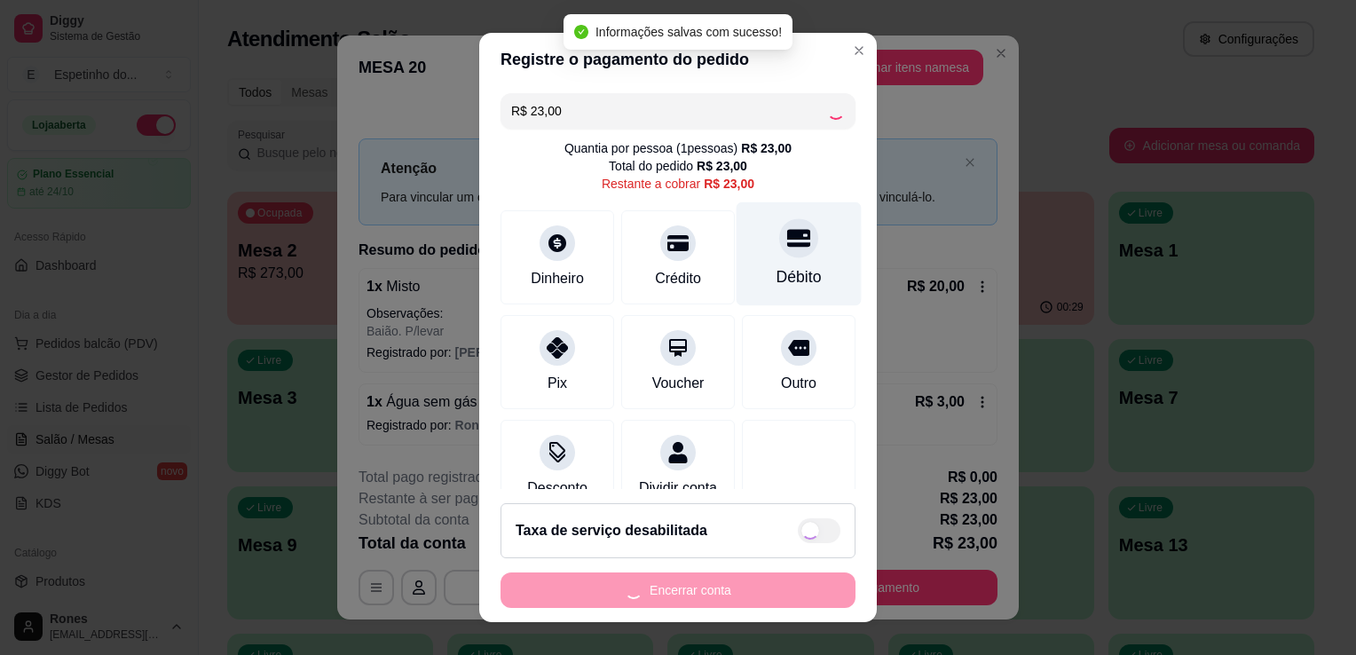
type input "R$ 0,00"
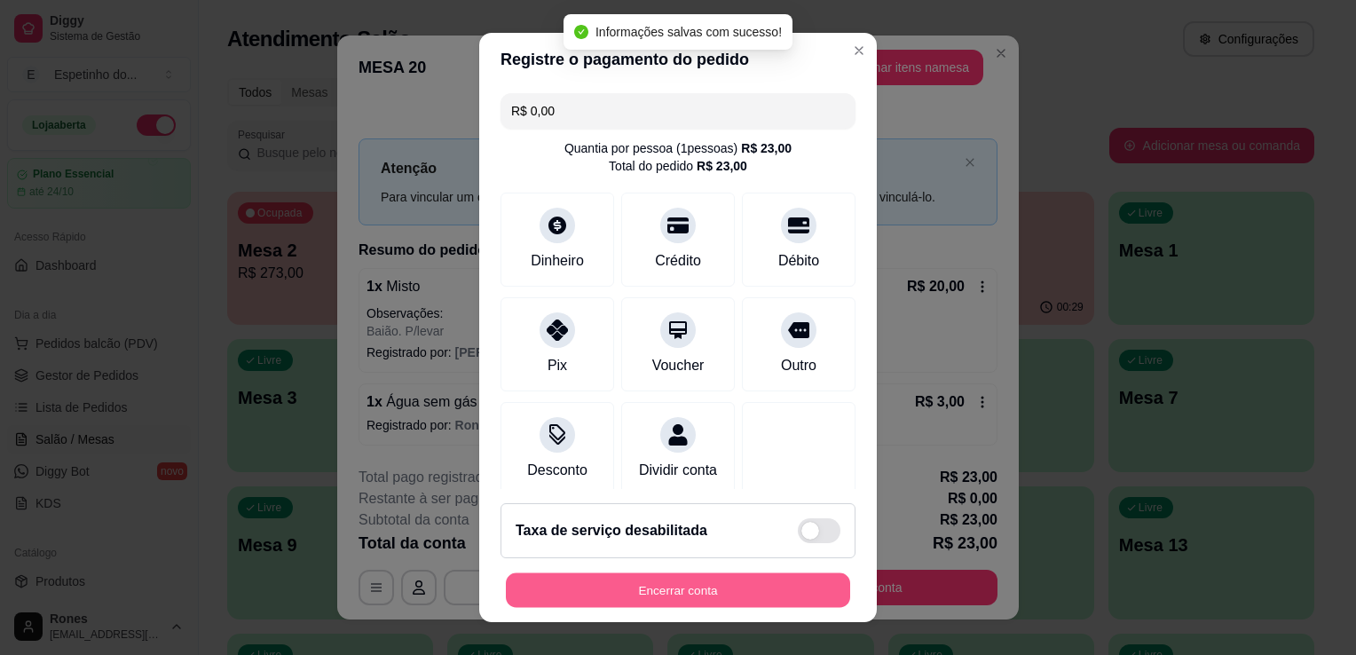
click at [719, 584] on button "Encerrar conta" at bounding box center [678, 590] width 344 height 35
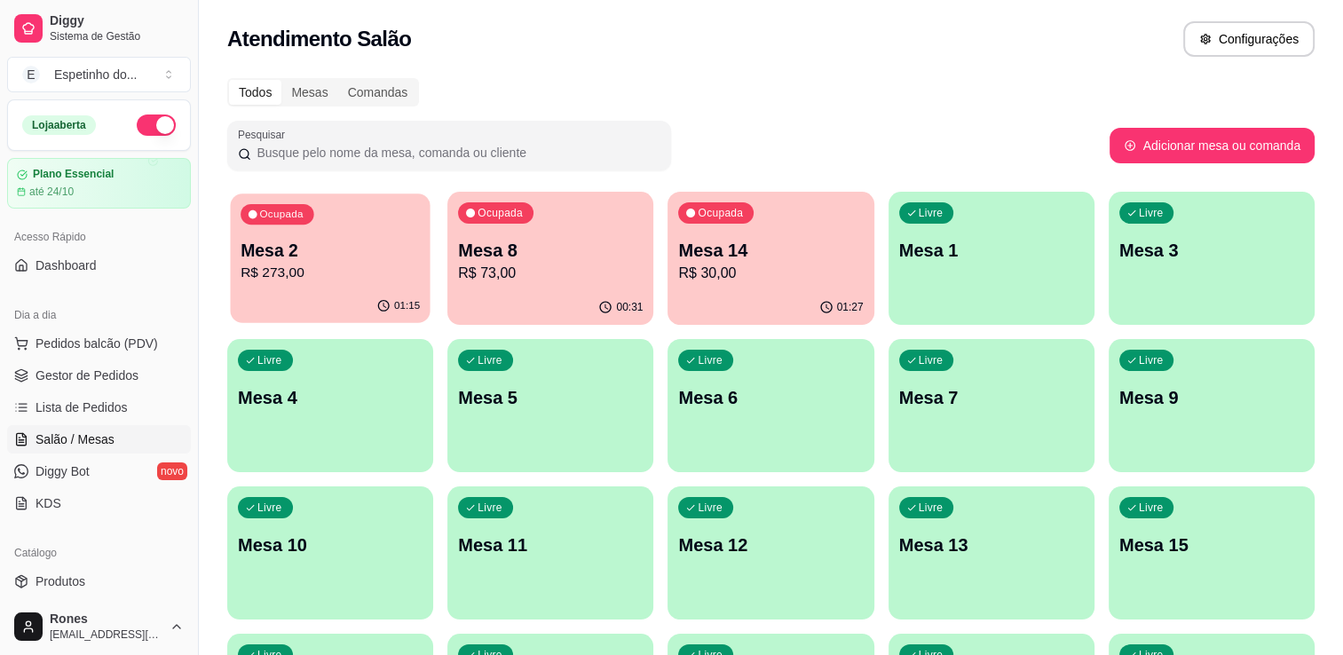
click at [271, 285] on div "Ocupada Mesa 2 R$ 273,00" at bounding box center [330, 241] width 200 height 96
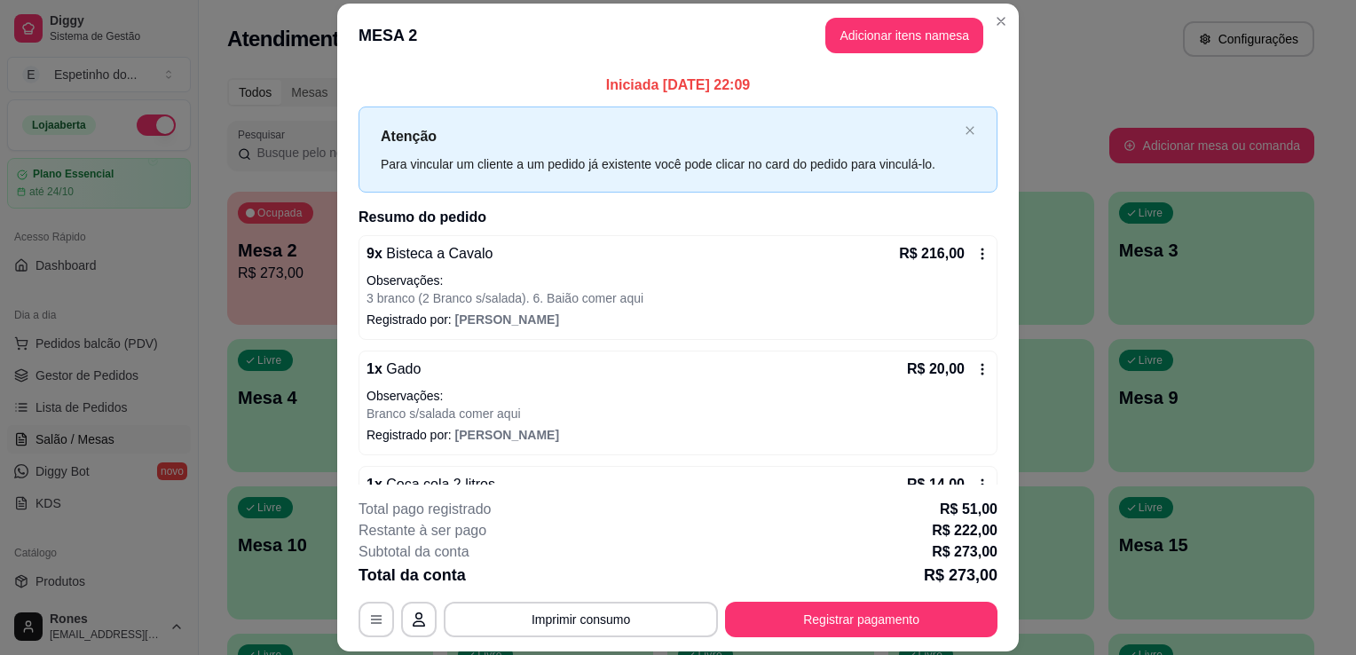
click at [997, 425] on div "Iniciada [DATE] 22:09 Atenção Para vincular um cliente a um pedido já existente…" at bounding box center [677, 276] width 681 height 418
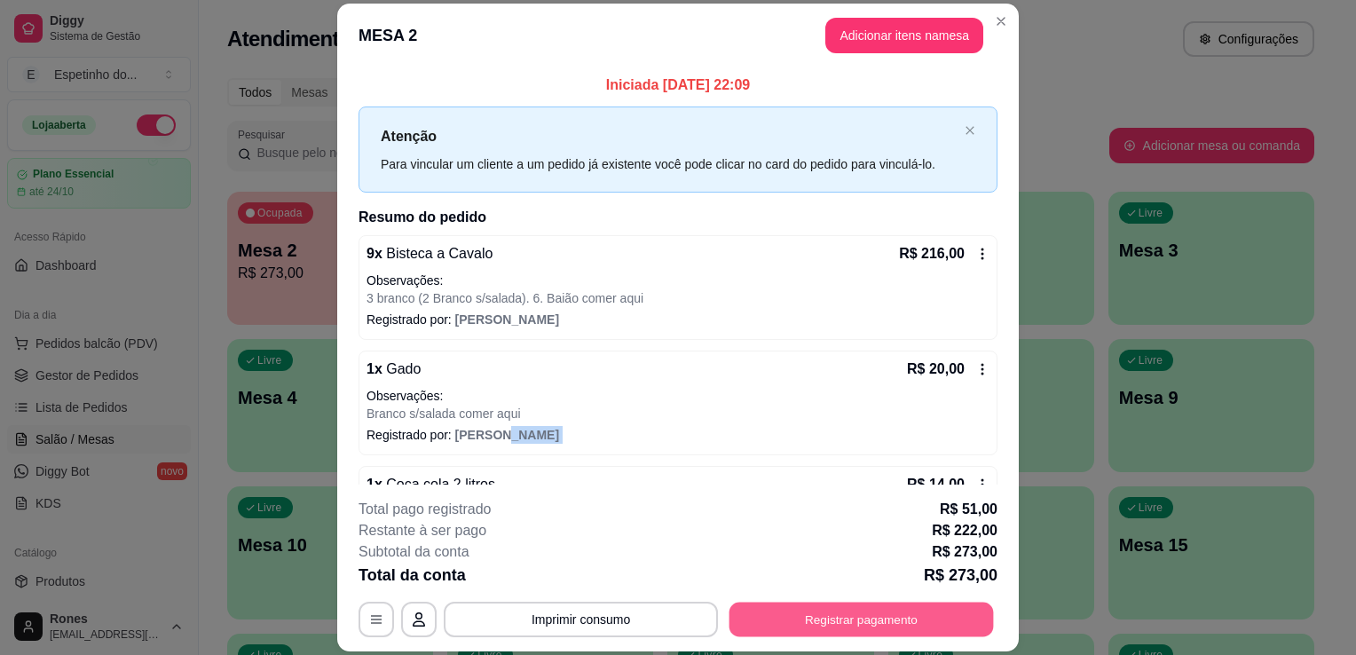
click at [956, 618] on button "Registrar pagamento" at bounding box center [861, 620] width 264 height 35
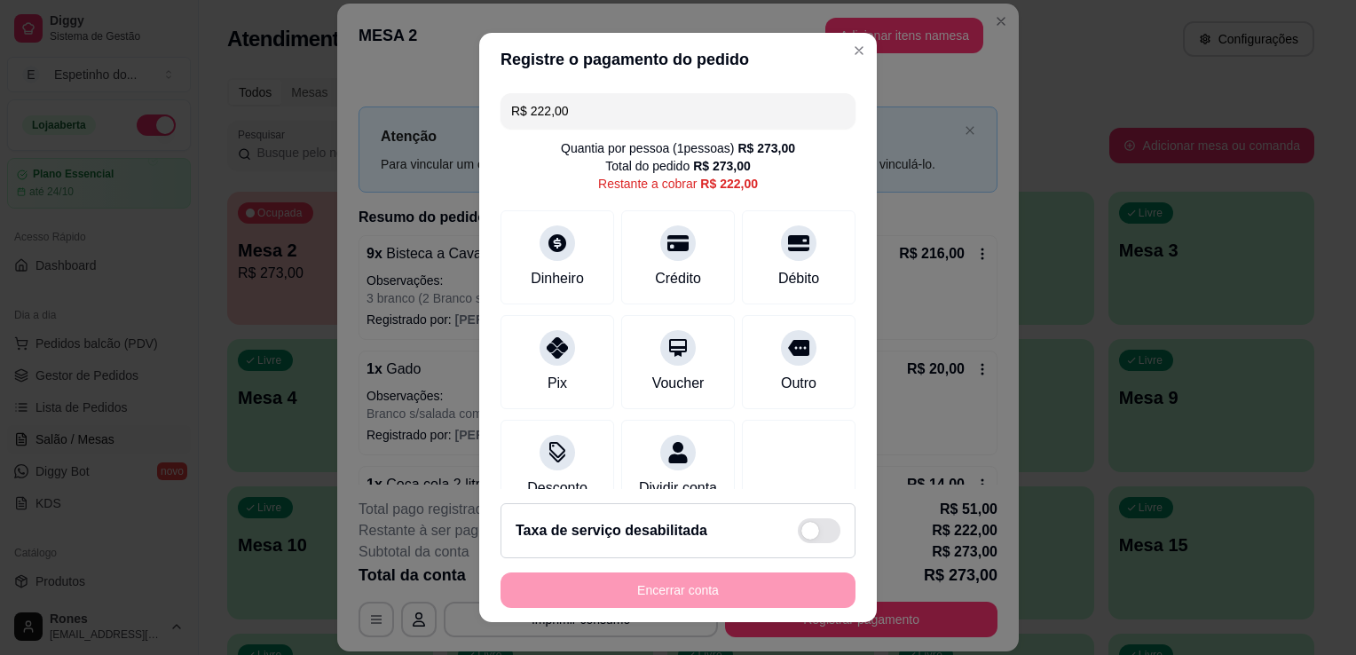
click at [600, 112] on input "R$ 222,00" at bounding box center [678, 110] width 334 height 35
click at [795, 260] on div "Débito" at bounding box center [798, 254] width 125 height 104
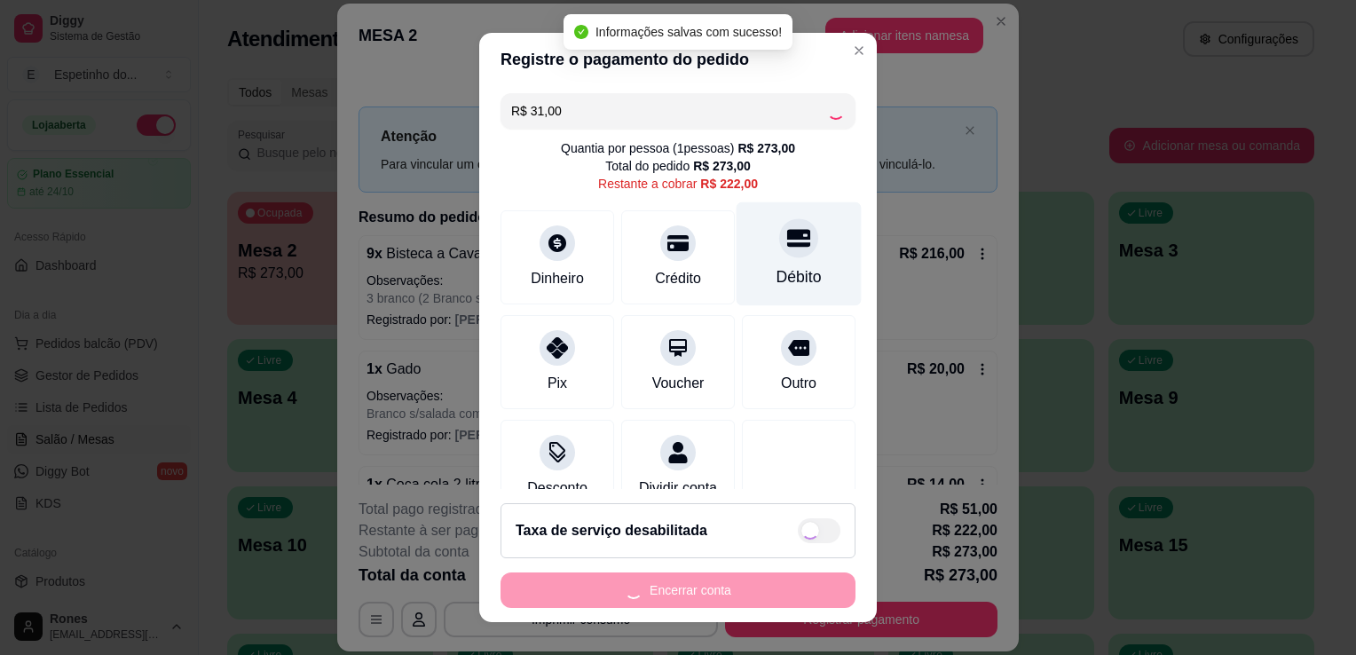
type input "R$ 191,00"
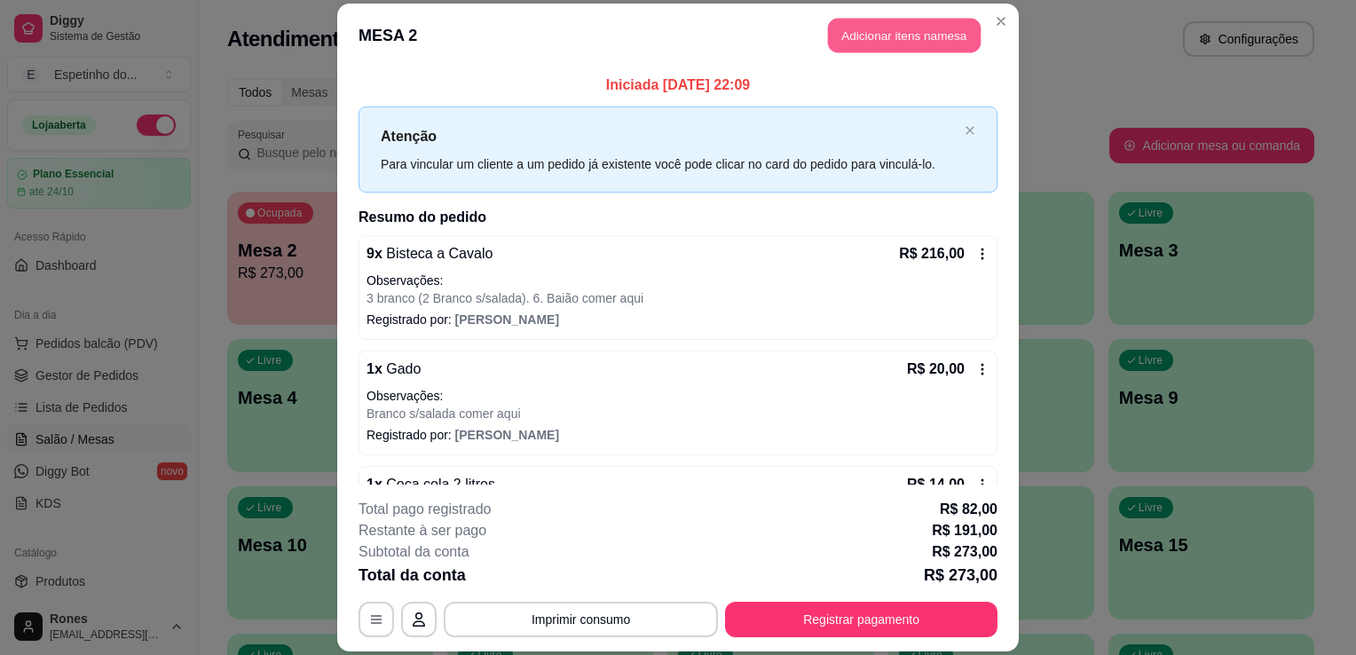
click at [903, 39] on button "Adicionar itens na mesa" at bounding box center [904, 35] width 153 height 35
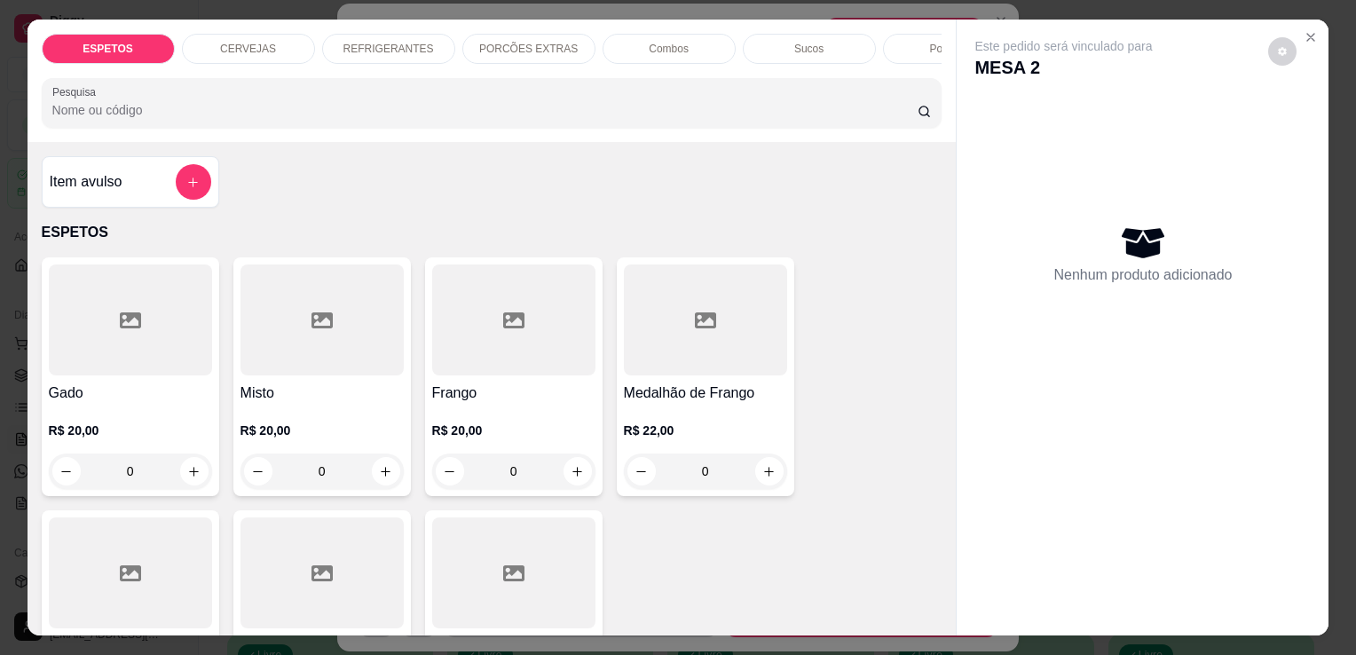
click at [367, 42] on p "REFRIGERANTES" at bounding box center [388, 49] width 91 height 14
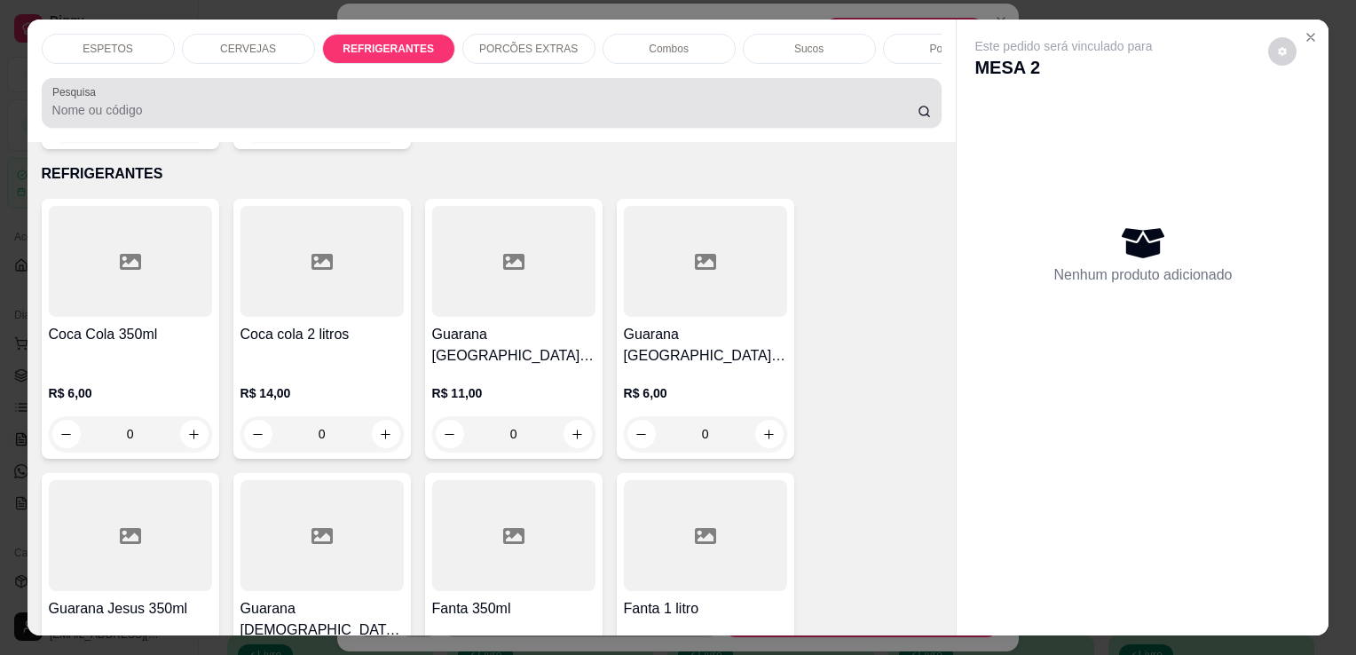
scroll to position [43, 0]
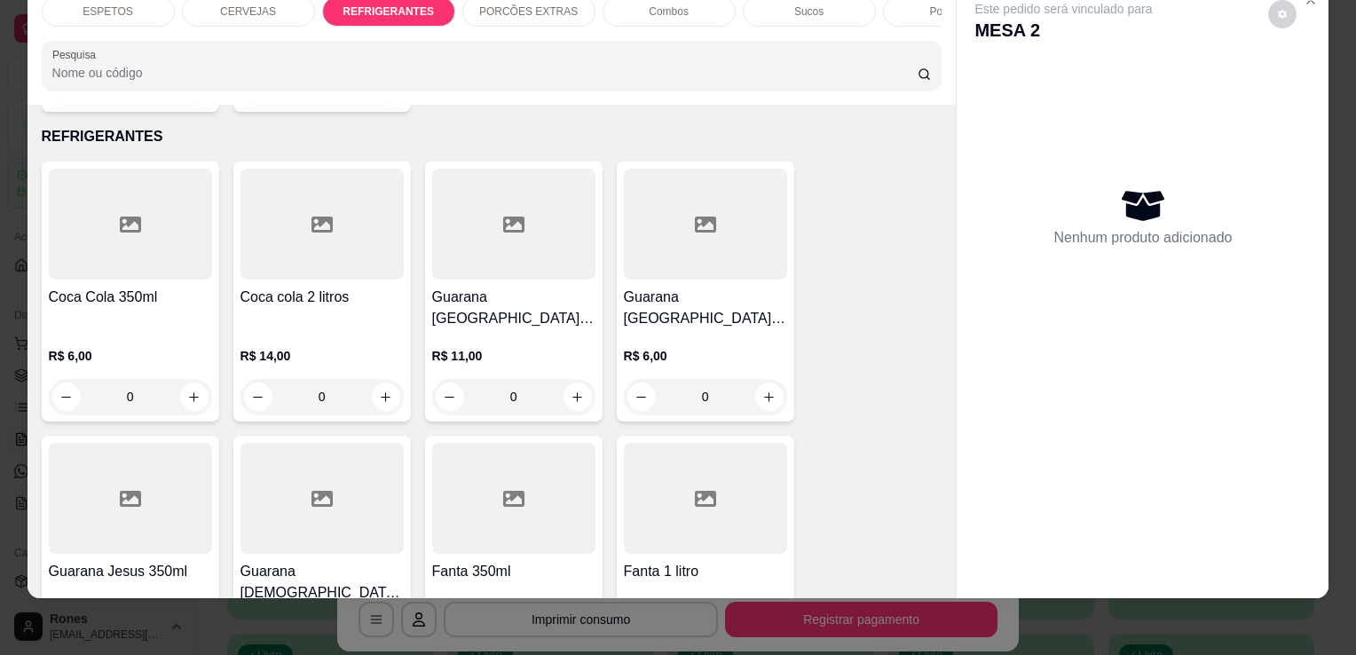
click at [284, 254] on div at bounding box center [321, 224] width 163 height 111
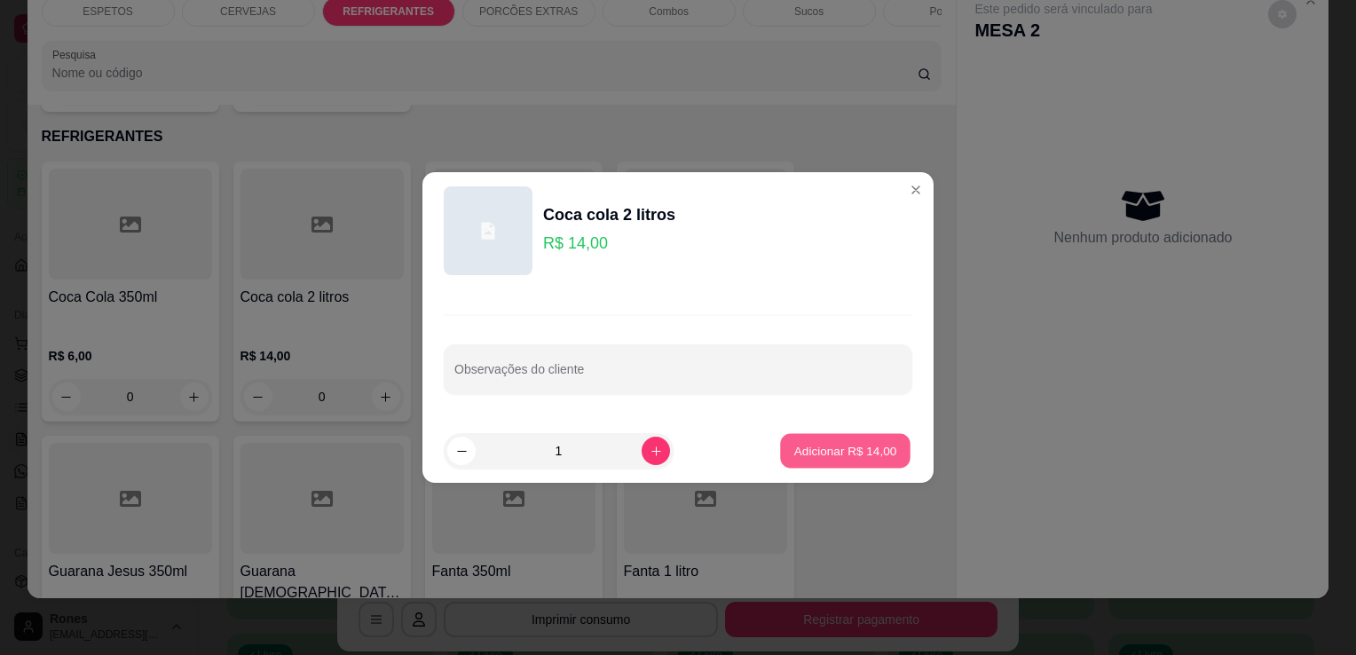
click at [861, 449] on p "Adicionar R$ 14,00" at bounding box center [845, 450] width 103 height 17
type input "1"
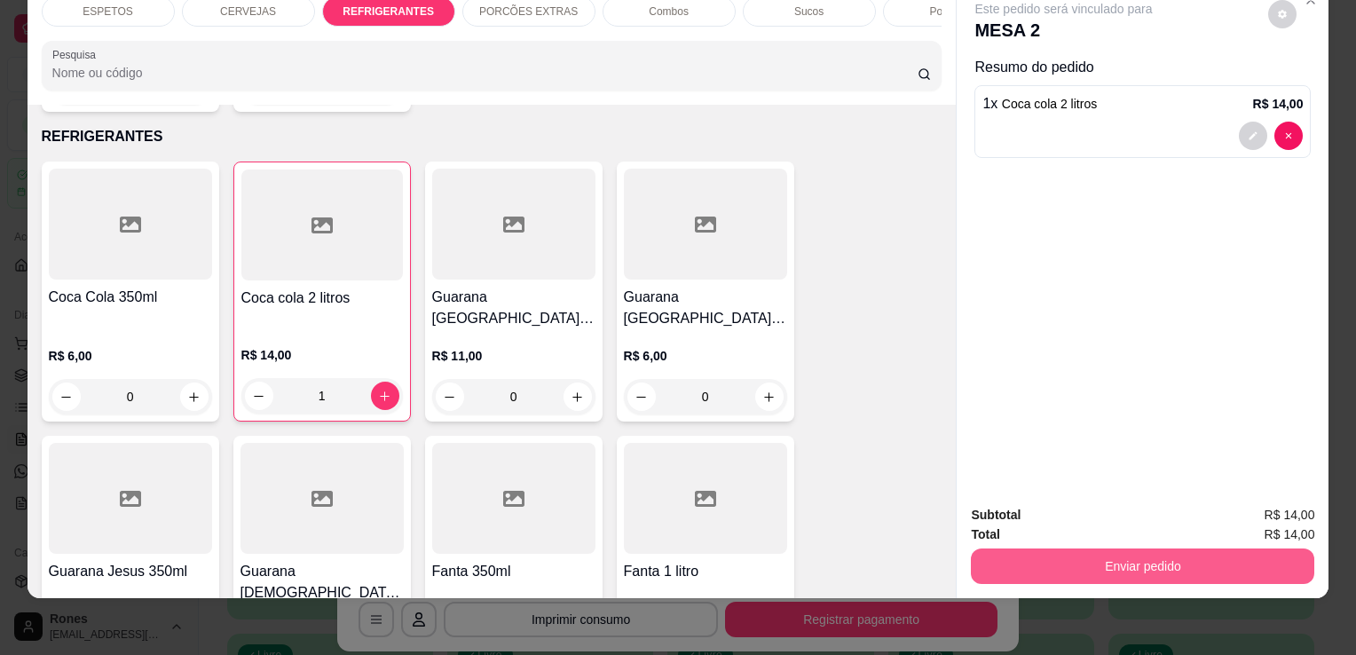
click at [1161, 548] on button "Enviar pedido" at bounding box center [1142, 565] width 343 height 35
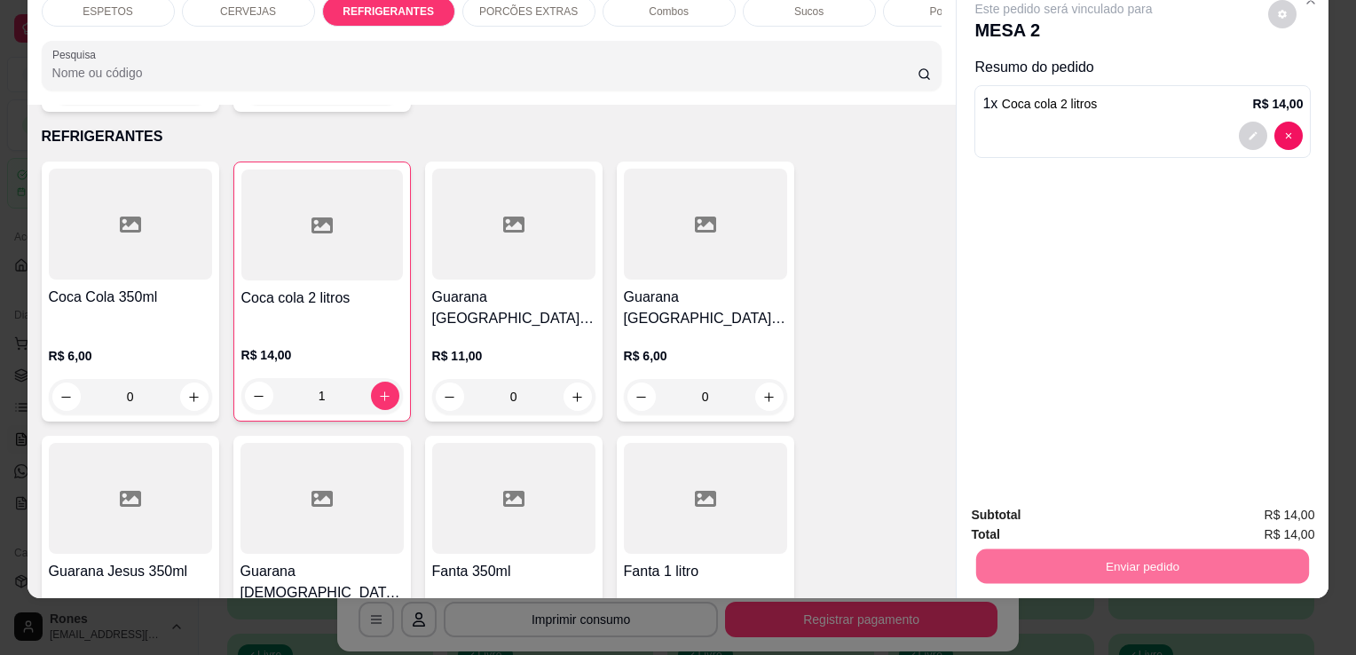
click at [1280, 506] on button "Enviar pedido" at bounding box center [1268, 508] width 98 height 33
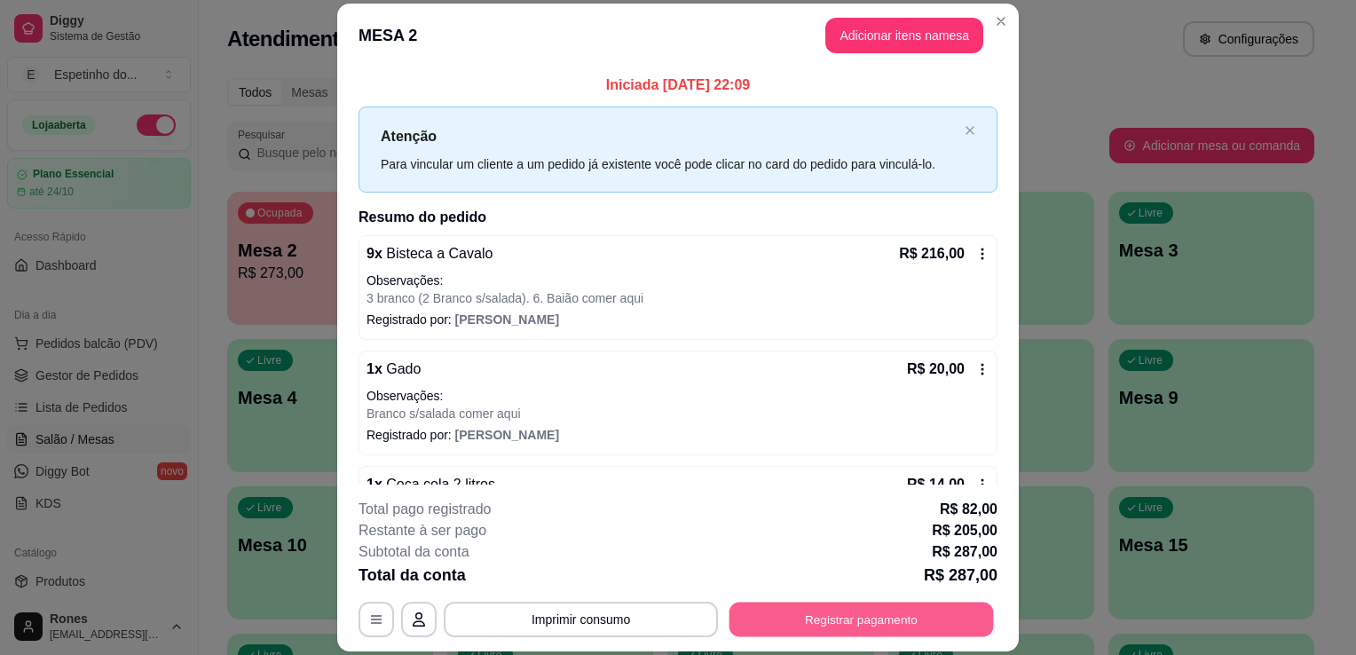
click at [898, 620] on button "Registrar pagamento" at bounding box center [861, 620] width 264 height 35
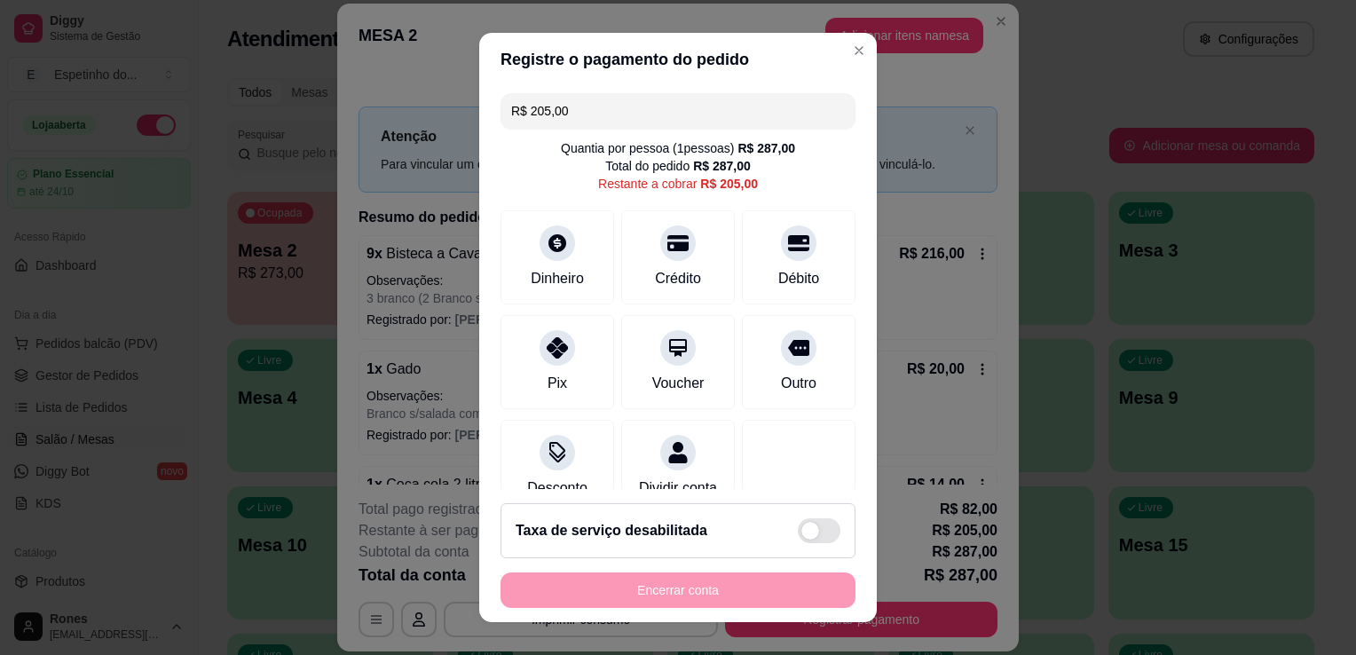
click at [609, 96] on input "R$ 205,00" at bounding box center [678, 110] width 334 height 35
click at [771, 262] on div "Débito" at bounding box center [798, 254] width 125 height 104
click at [590, 105] on input "R$ 181,00" at bounding box center [678, 110] width 334 height 35
click at [800, 277] on div "Débito" at bounding box center [798, 254] width 125 height 104
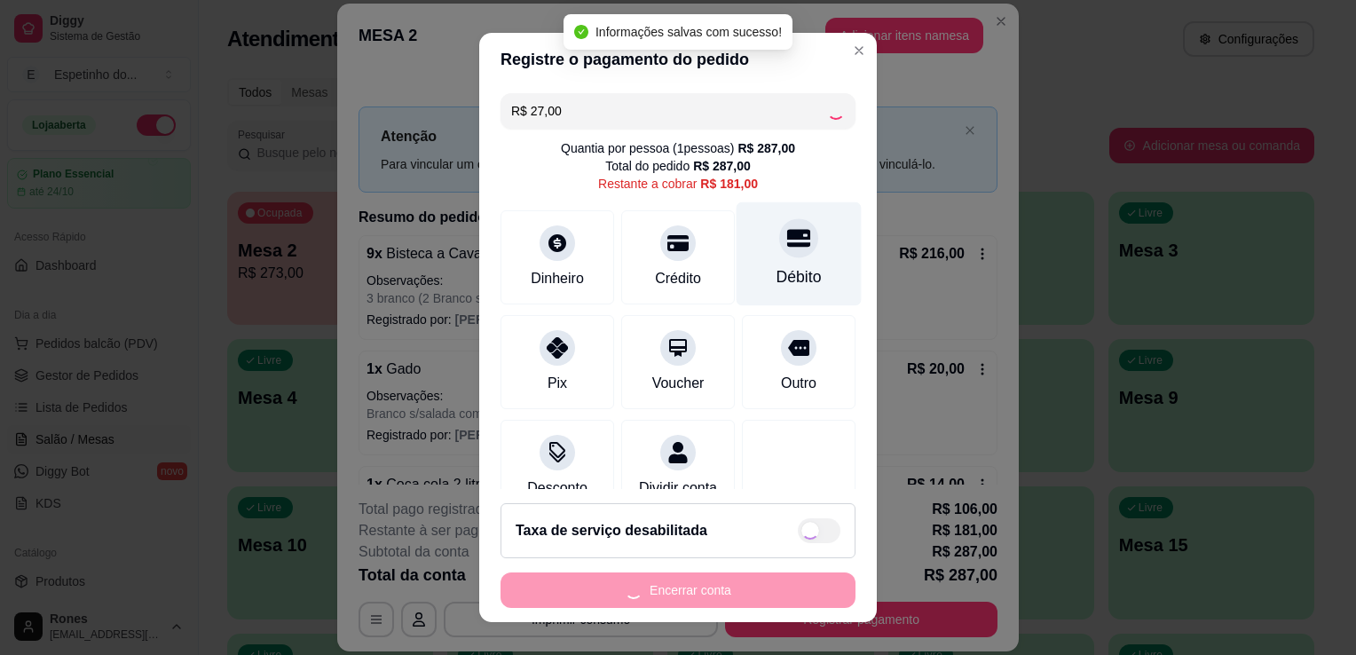
type input "R$ 154,00"
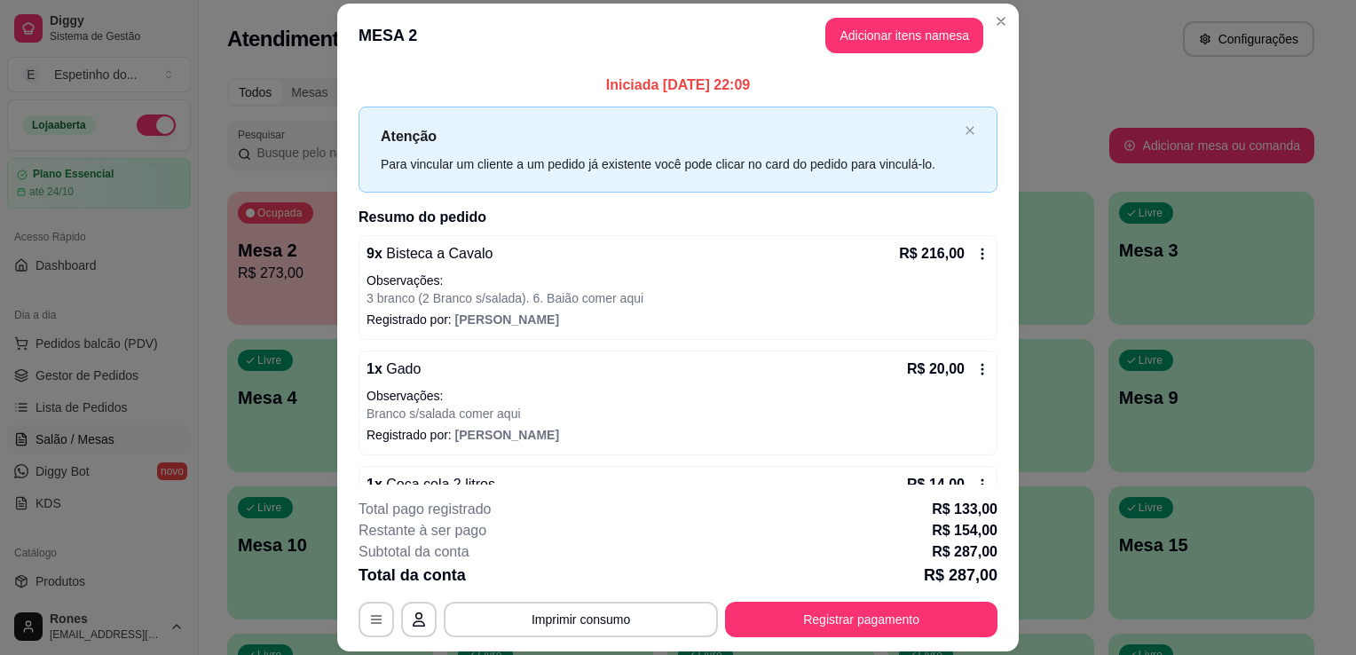
scroll to position [337, 0]
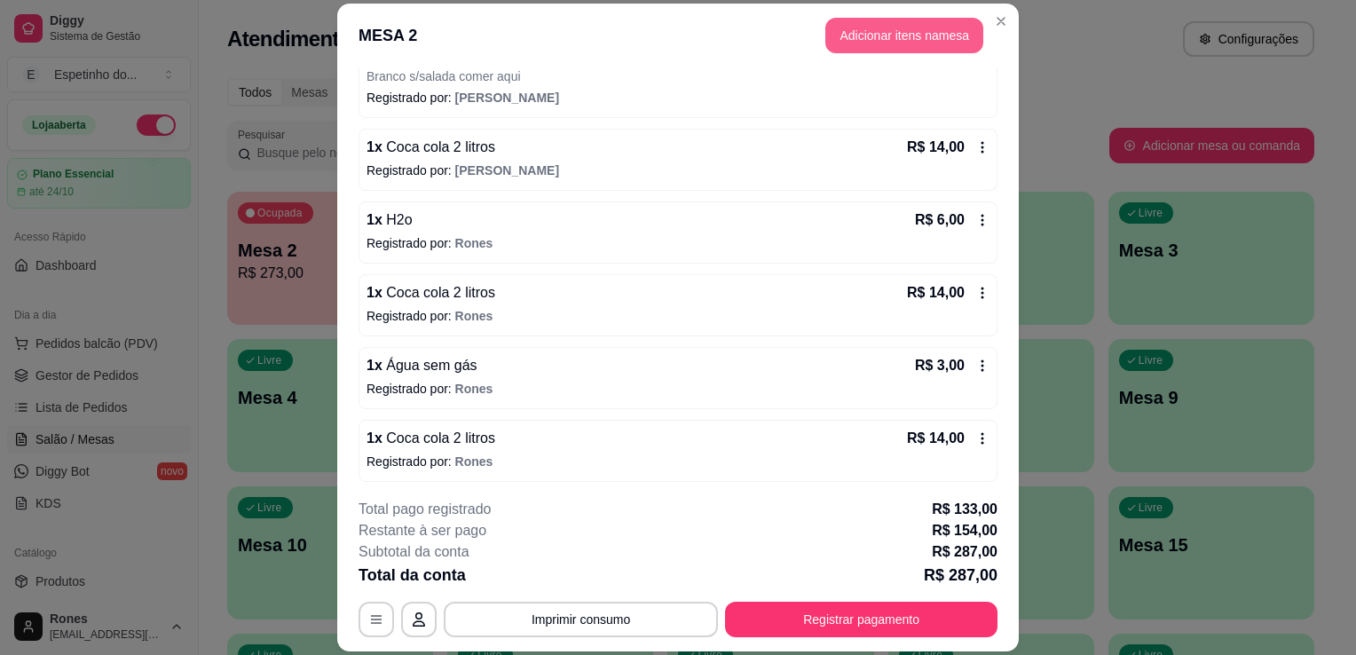
click at [920, 41] on button "Adicionar itens na mesa" at bounding box center [904, 35] width 158 height 35
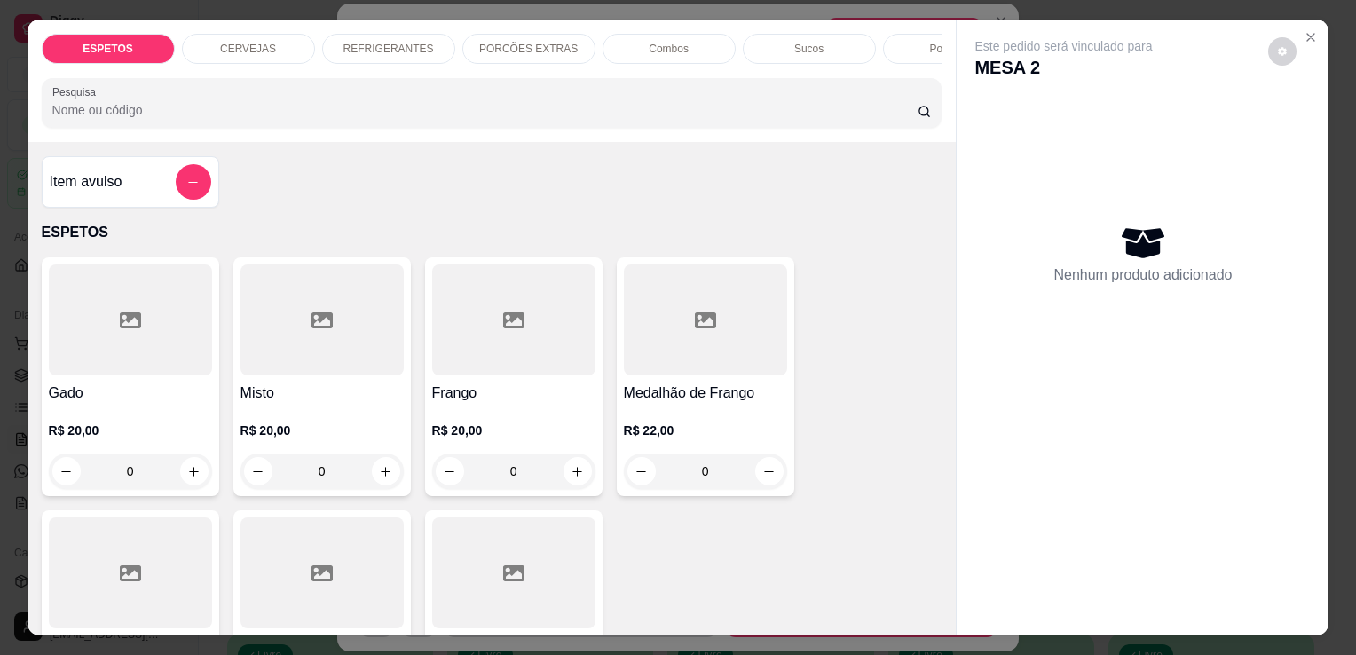
click at [375, 48] on p "REFRIGERANTES" at bounding box center [388, 49] width 91 height 14
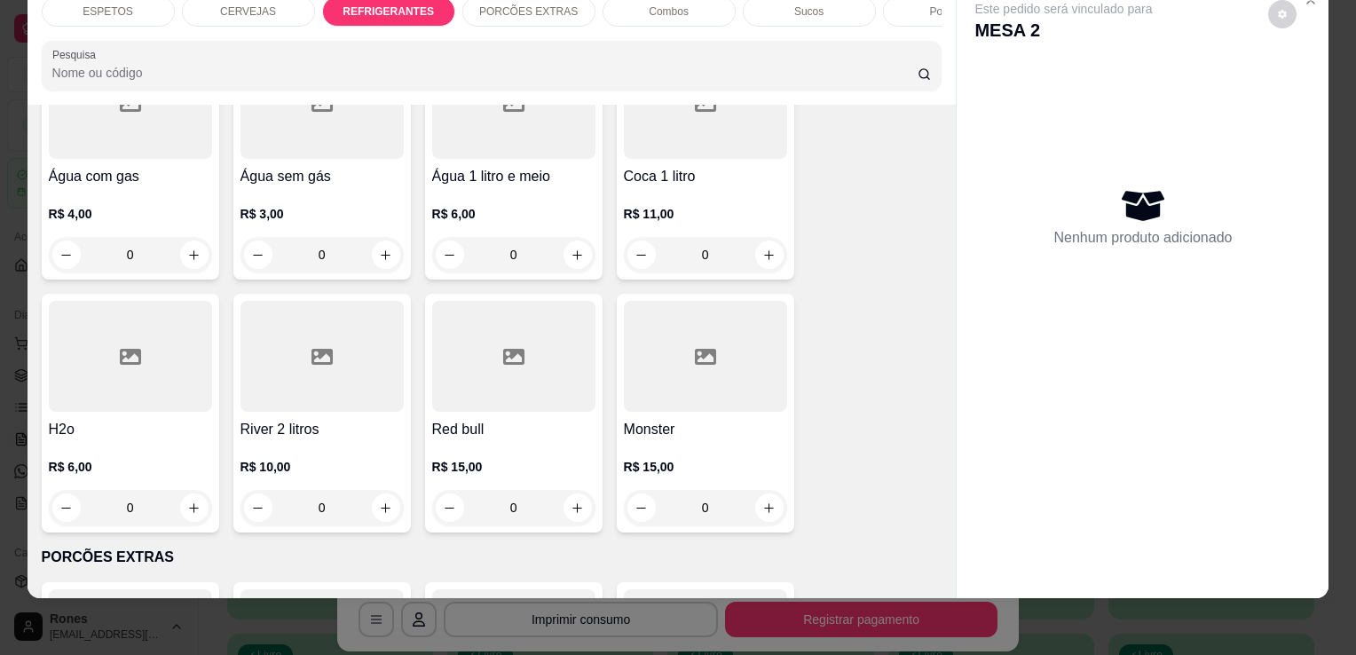
scroll to position [2364, 0]
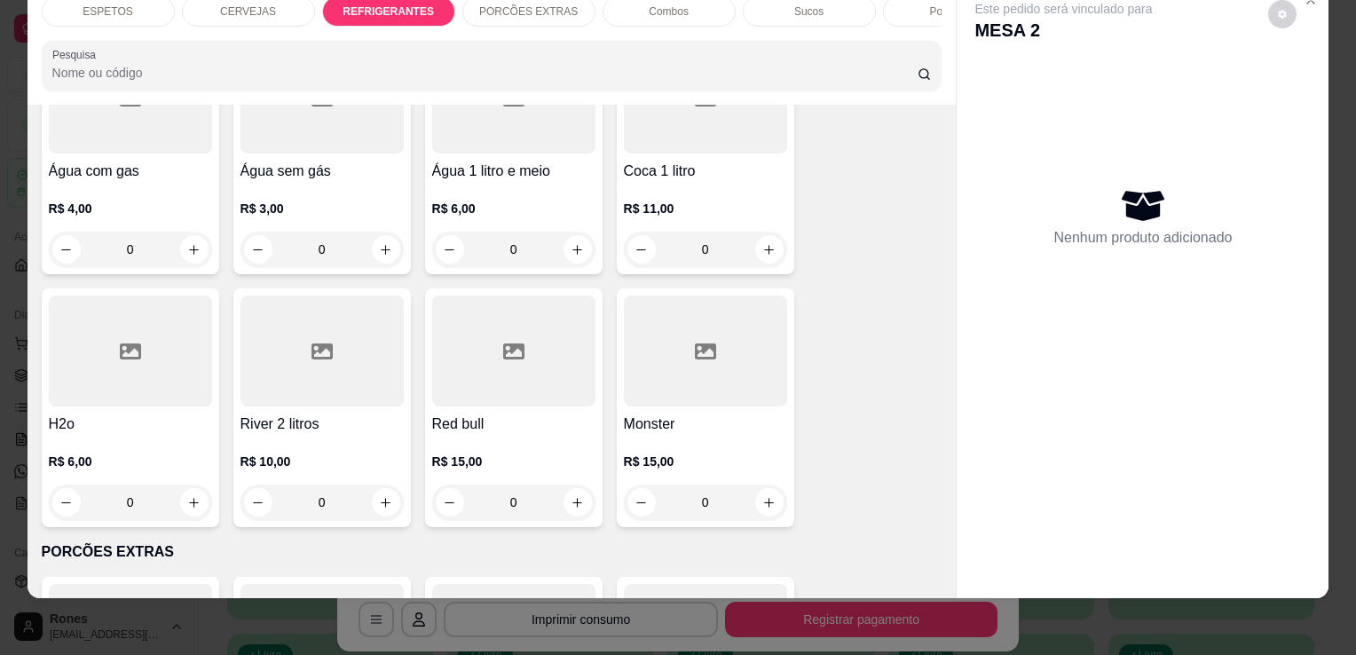
click at [100, 414] on h4 "H2o" at bounding box center [130, 424] width 163 height 21
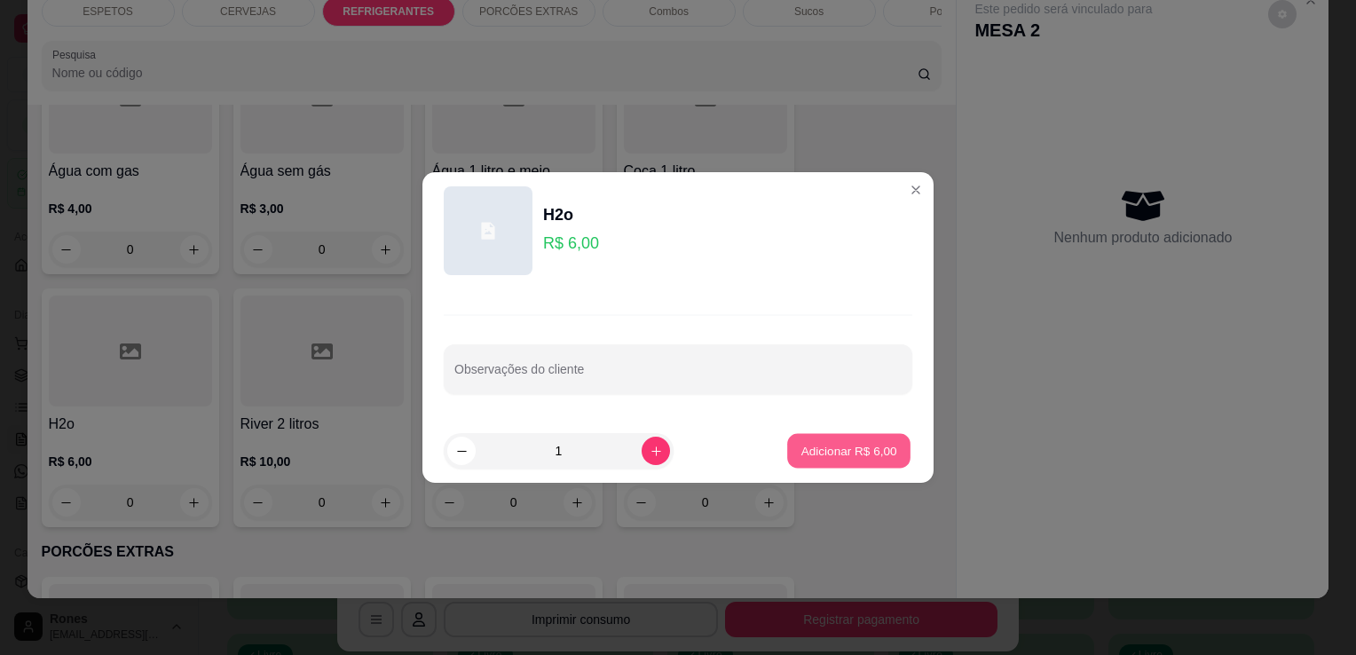
click at [859, 446] on p "Adicionar R$ 6,00" at bounding box center [848, 450] width 96 height 17
type input "1"
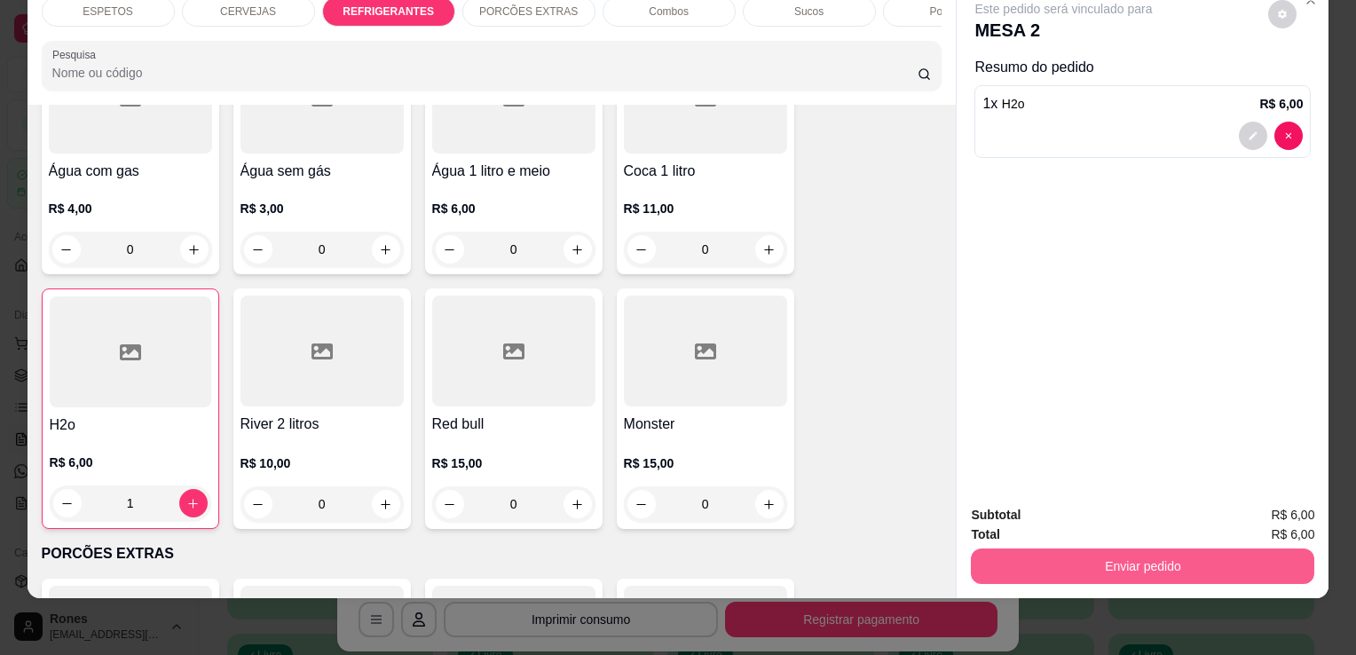
click at [1162, 558] on button "Enviar pedido" at bounding box center [1142, 565] width 343 height 35
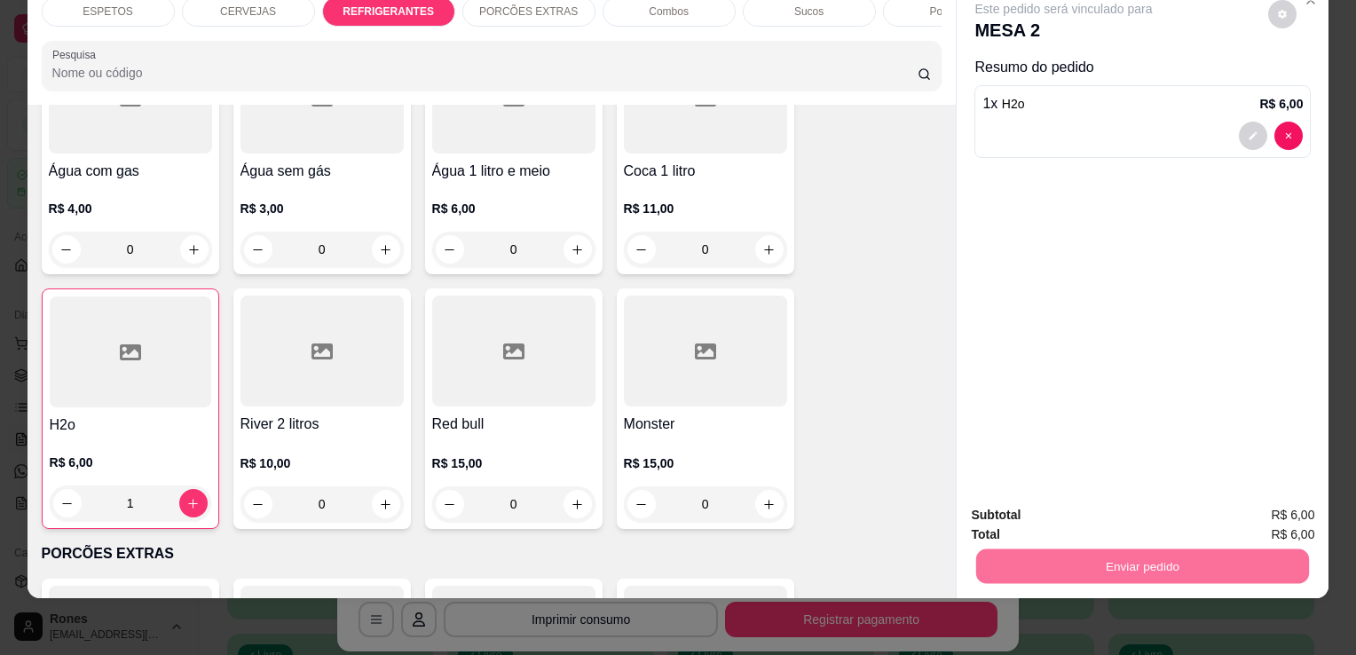
click at [1273, 508] on button "Enviar pedido" at bounding box center [1268, 508] width 98 height 33
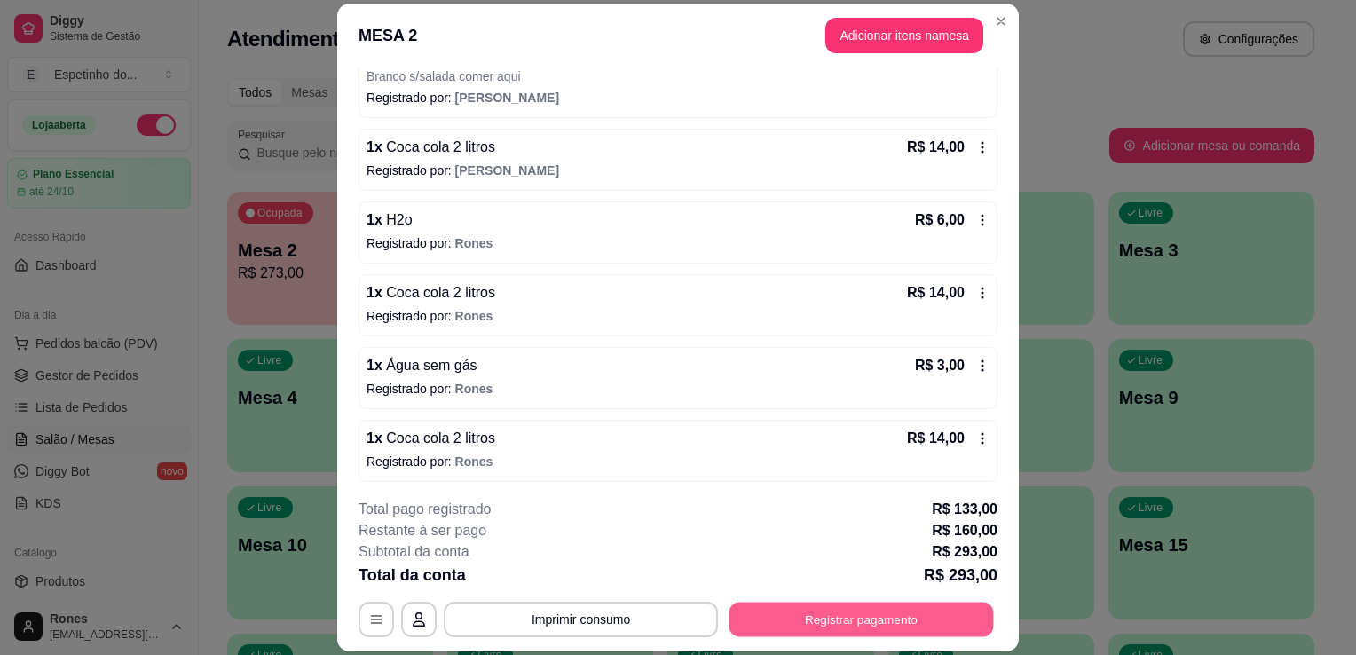
click at [966, 626] on button "Registrar pagamento" at bounding box center [861, 620] width 264 height 35
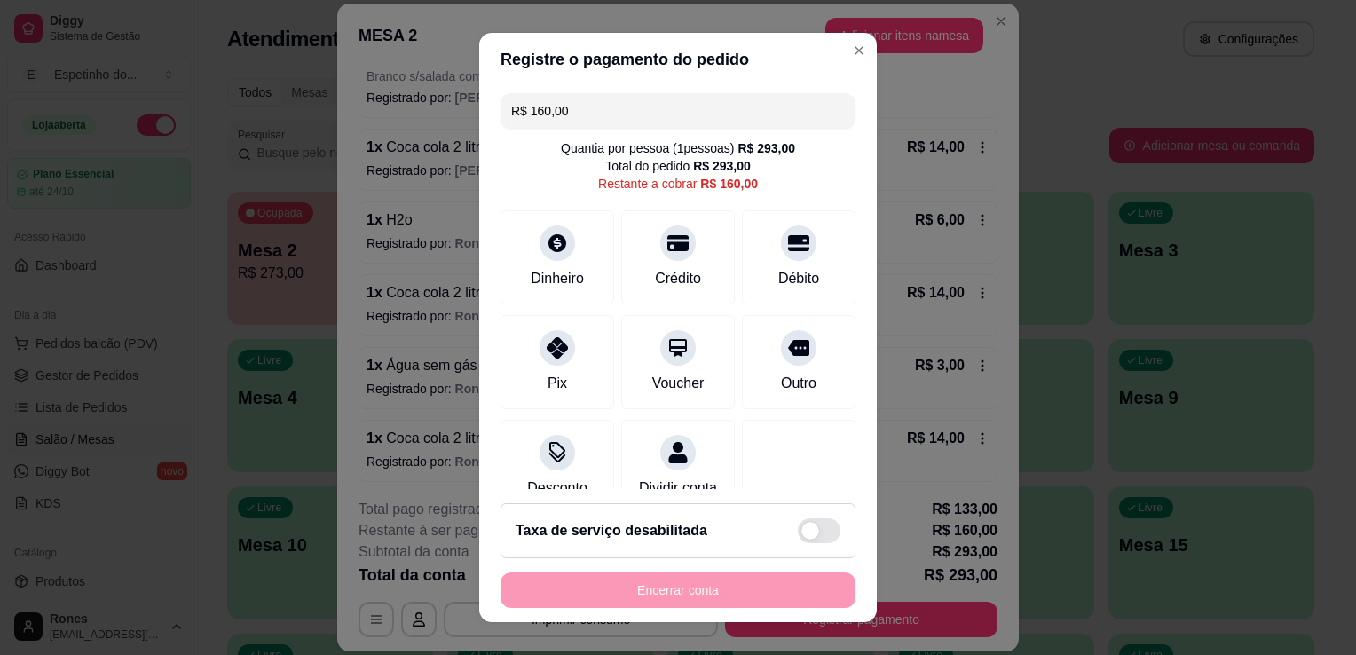
click at [642, 121] on input "R$ 160,00" at bounding box center [678, 110] width 334 height 35
click at [653, 265] on div "Crédito" at bounding box center [678, 276] width 51 height 23
click at [622, 112] on input "R$ 110,00" at bounding box center [678, 110] width 334 height 35
click at [660, 264] on div "Crédito" at bounding box center [678, 254] width 125 height 104
click at [653, 270] on div "Crédito" at bounding box center [678, 276] width 51 height 23
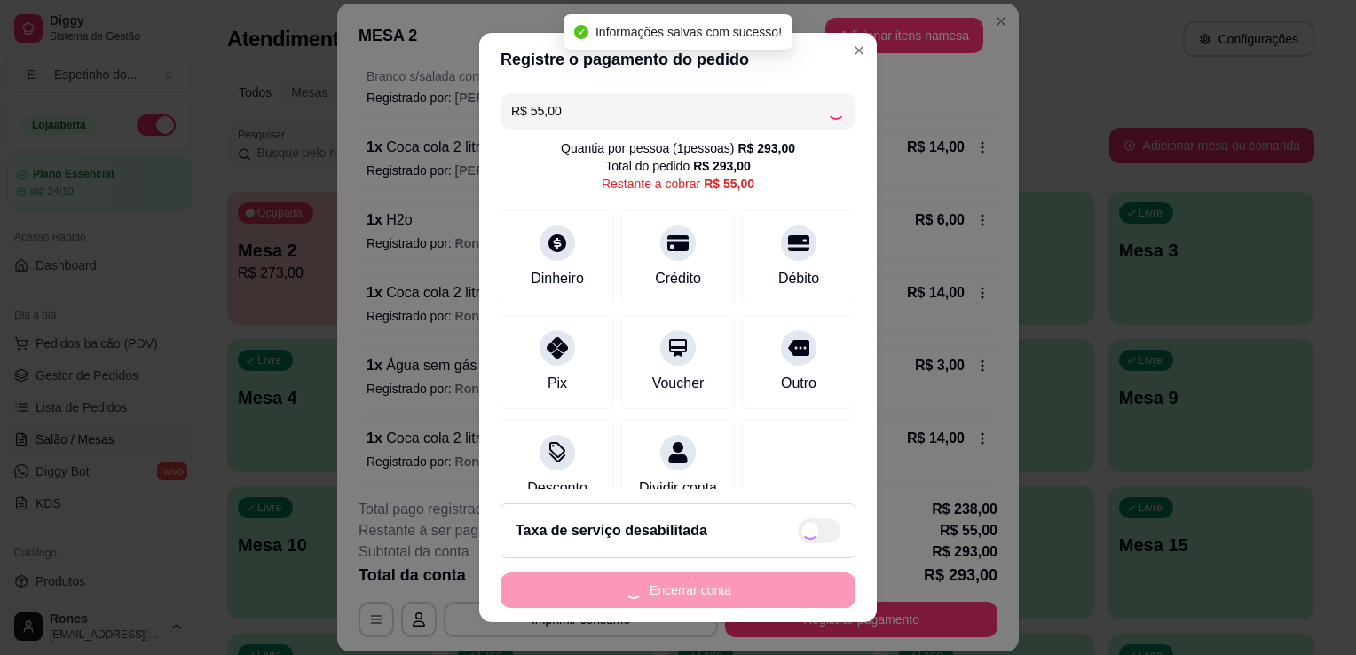
type input "R$ 0,00"
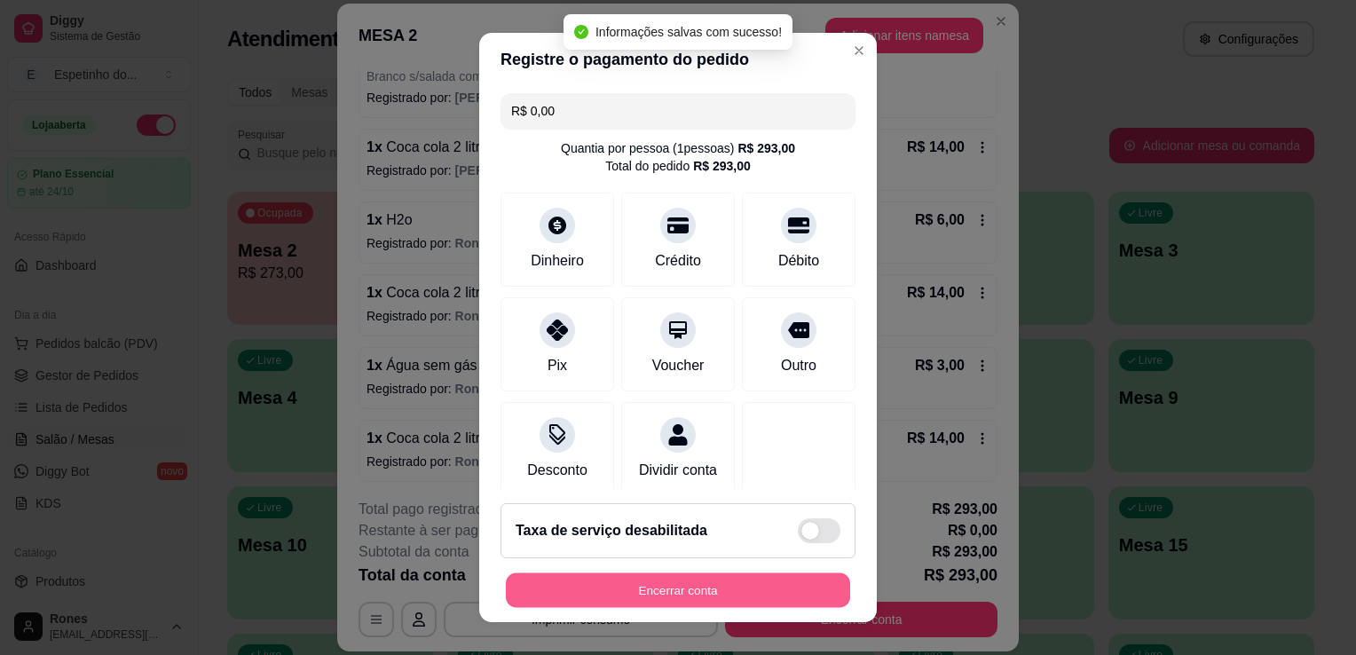
click at [703, 593] on button "Encerrar conta" at bounding box center [678, 590] width 344 height 35
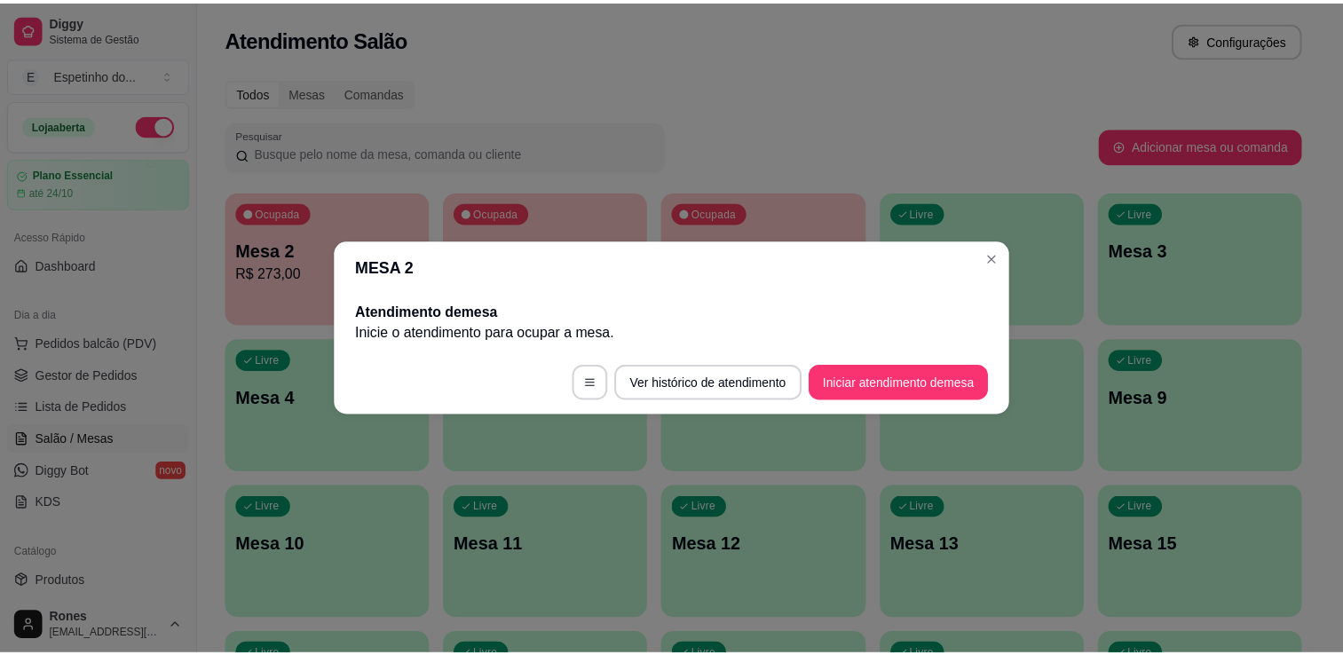
scroll to position [0, 0]
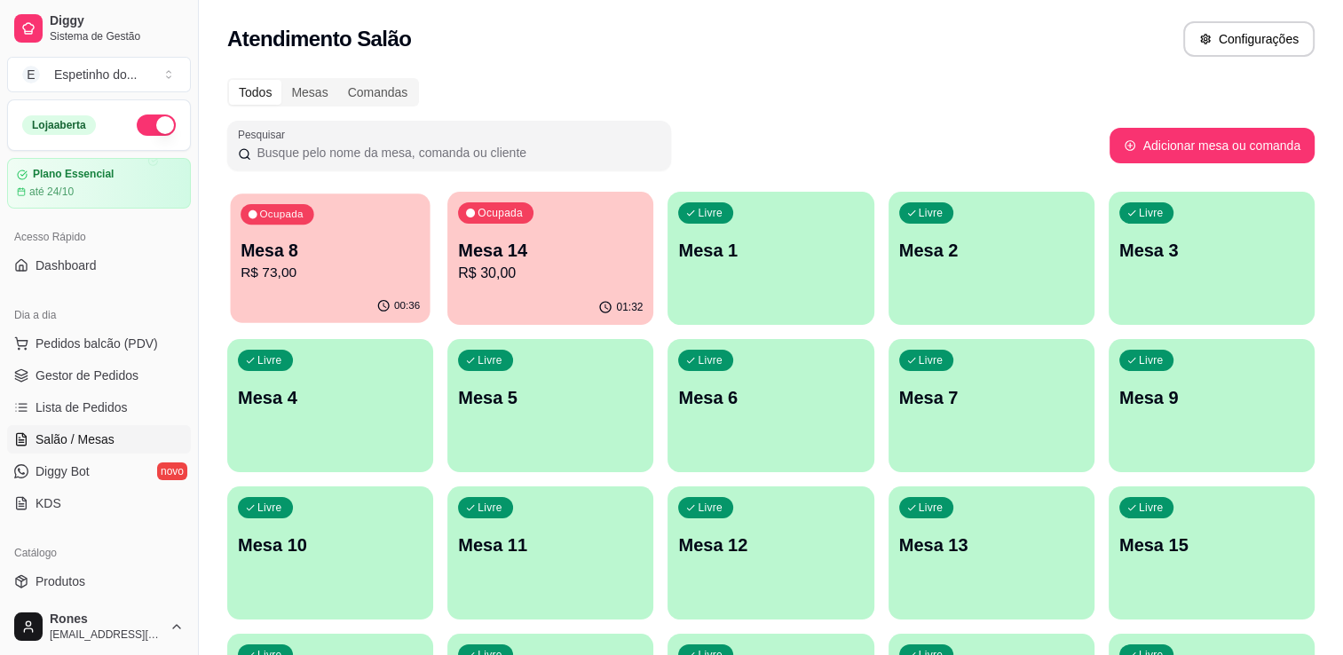
click at [330, 276] on p "R$ 73,00" at bounding box center [329, 273] width 179 height 20
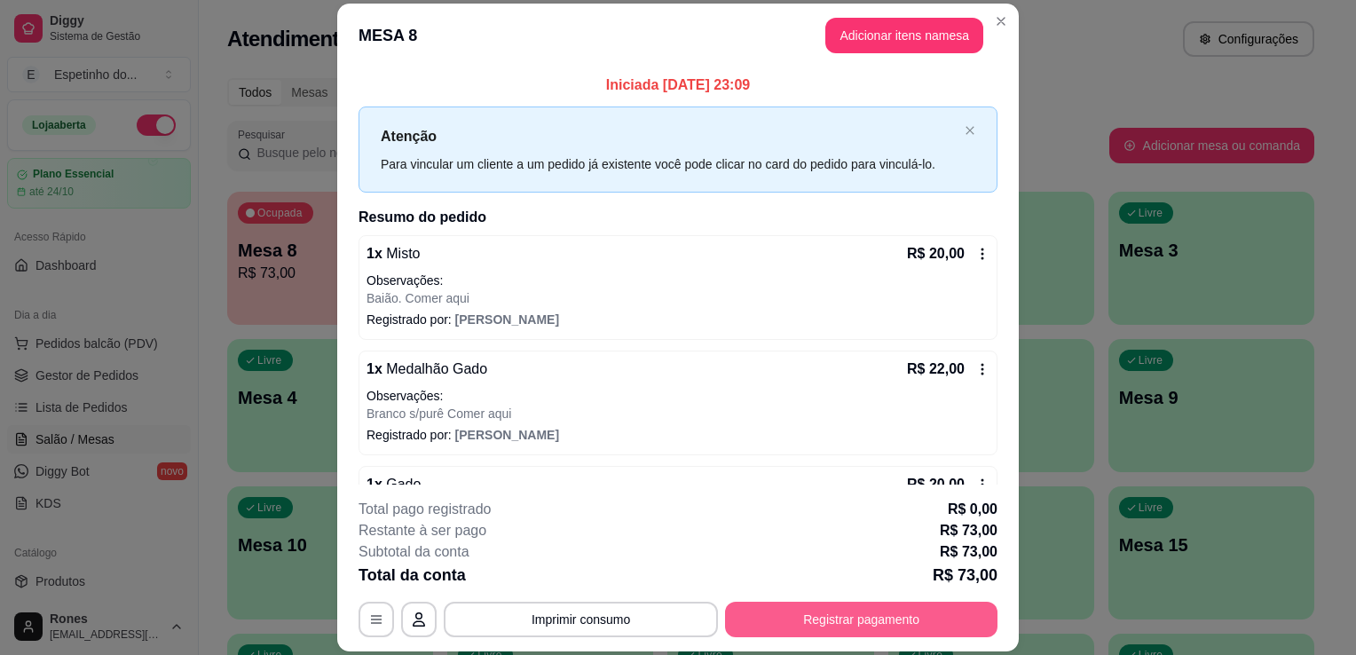
click at [838, 624] on button "Registrar pagamento" at bounding box center [861, 619] width 272 height 35
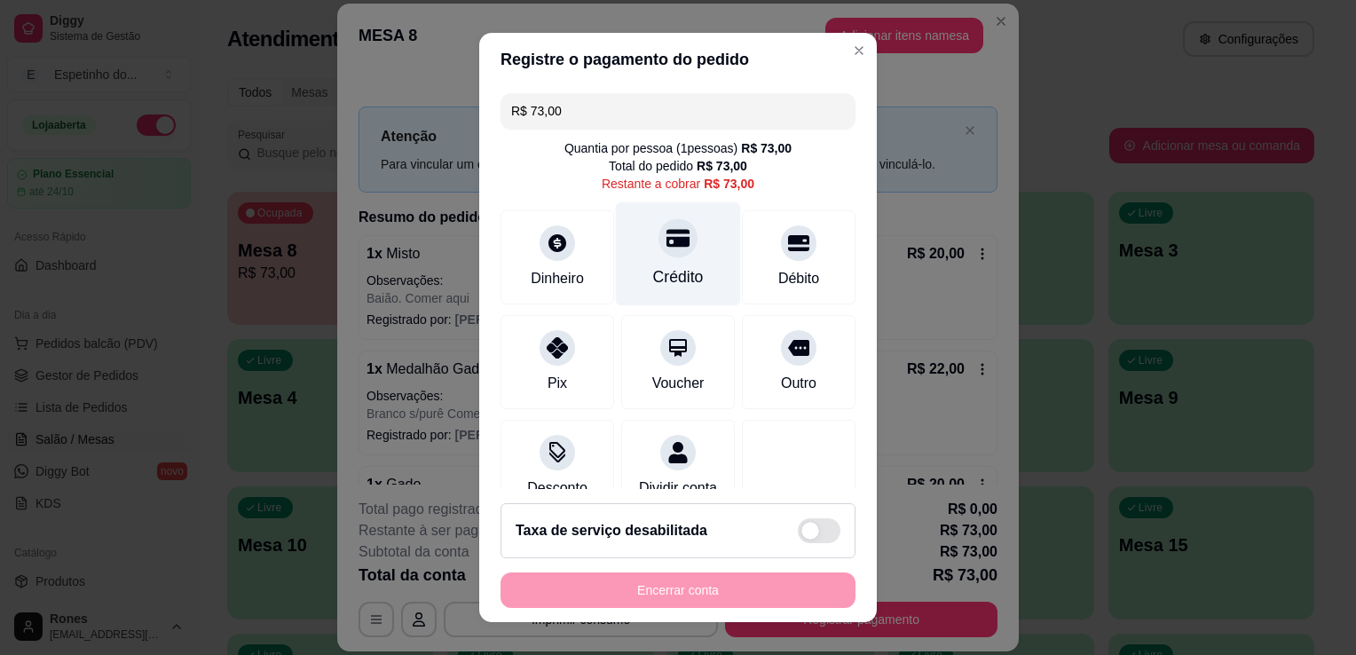
click at [669, 267] on div "Crédito" at bounding box center [678, 276] width 51 height 23
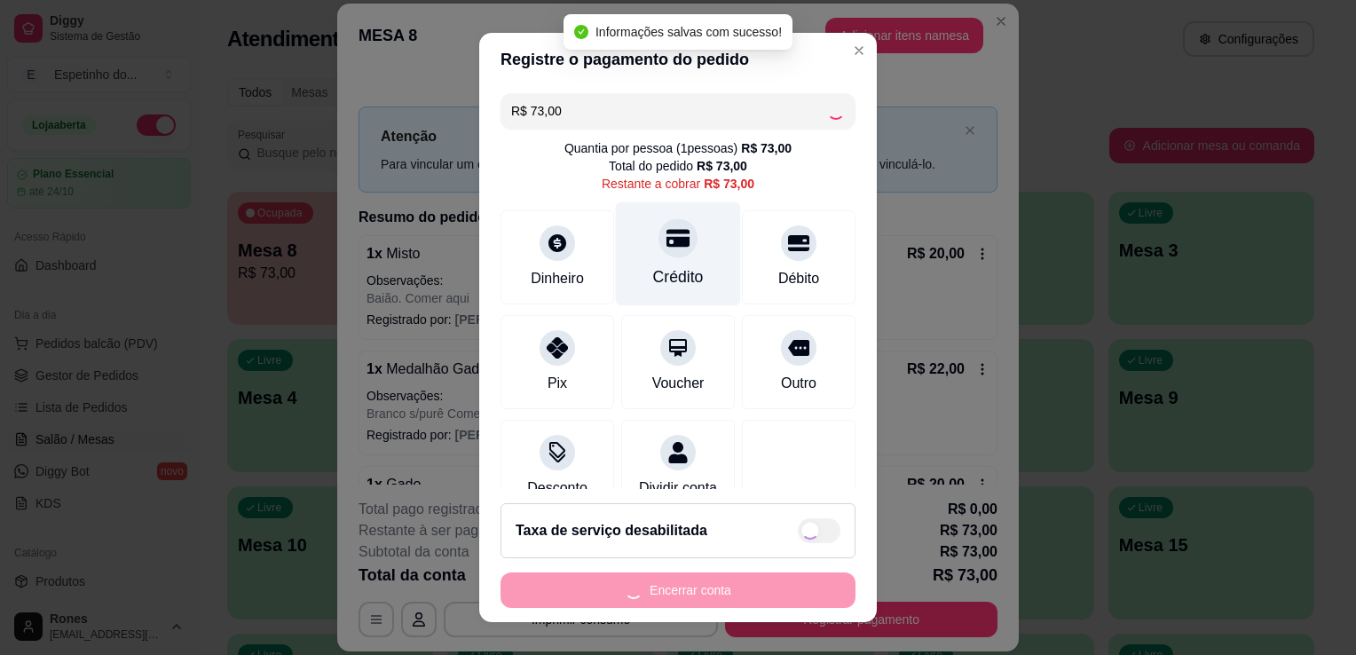
type input "R$ 0,00"
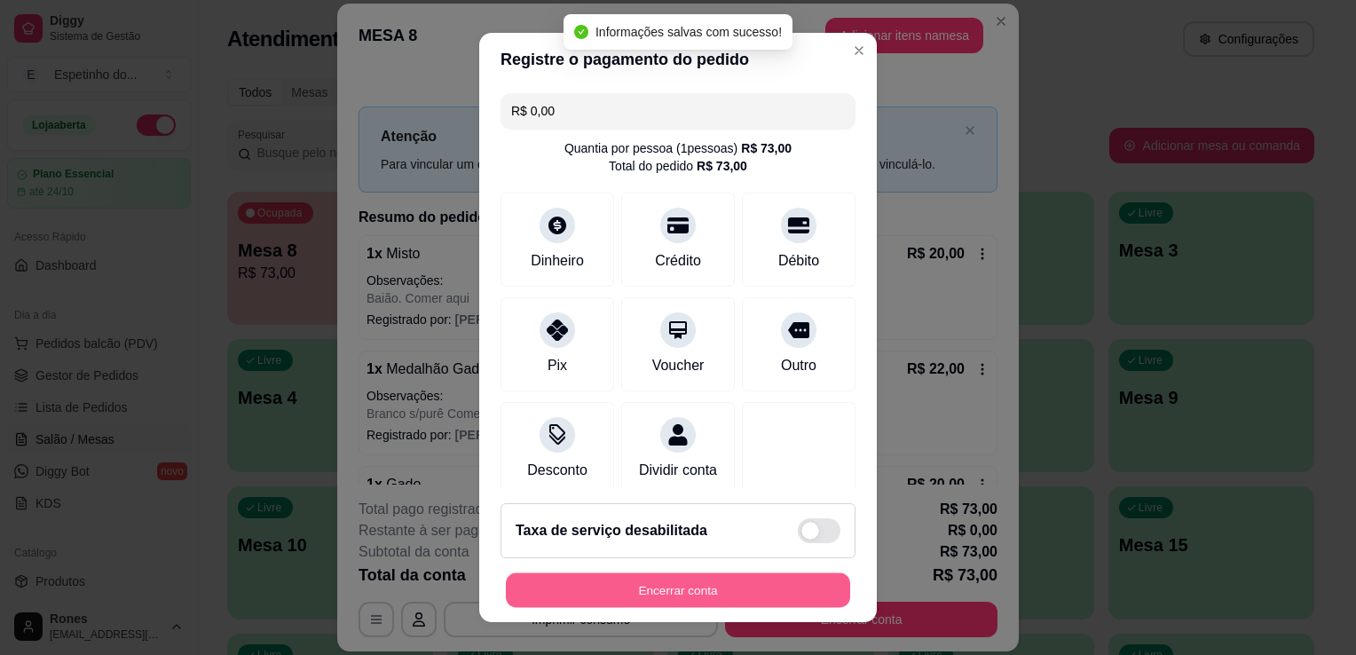
click at [699, 595] on button "Encerrar conta" at bounding box center [678, 590] width 344 height 35
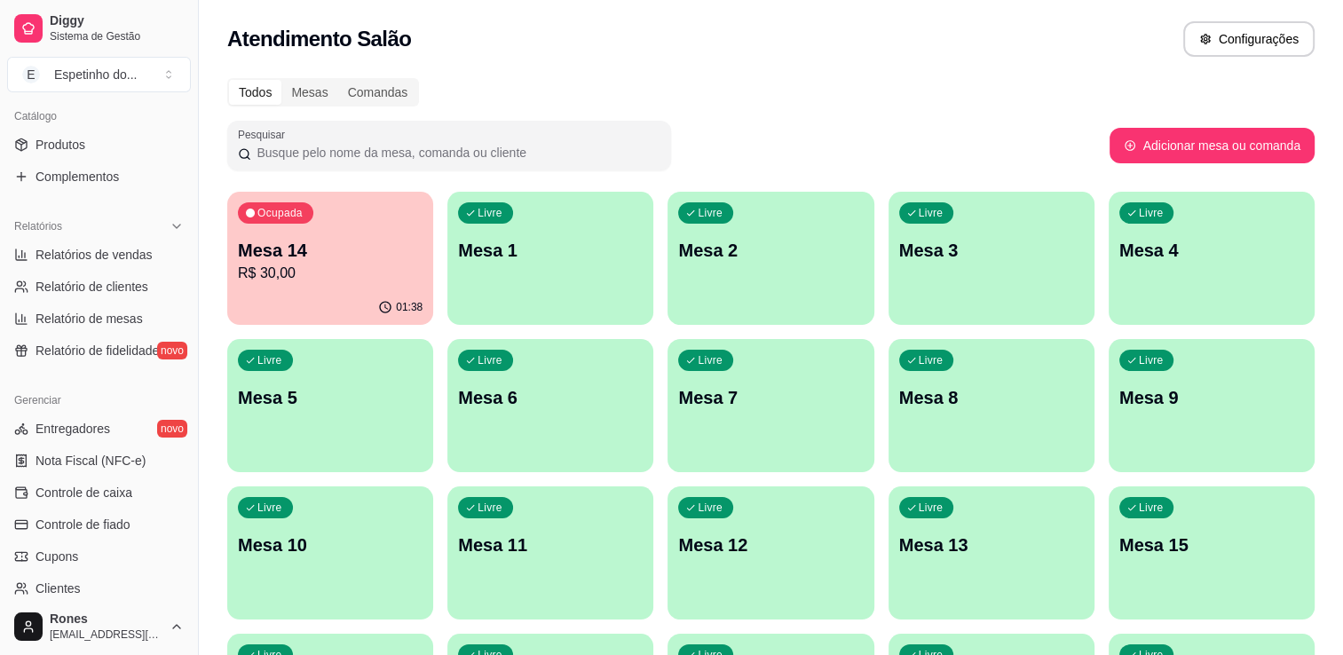
scroll to position [621, 0]
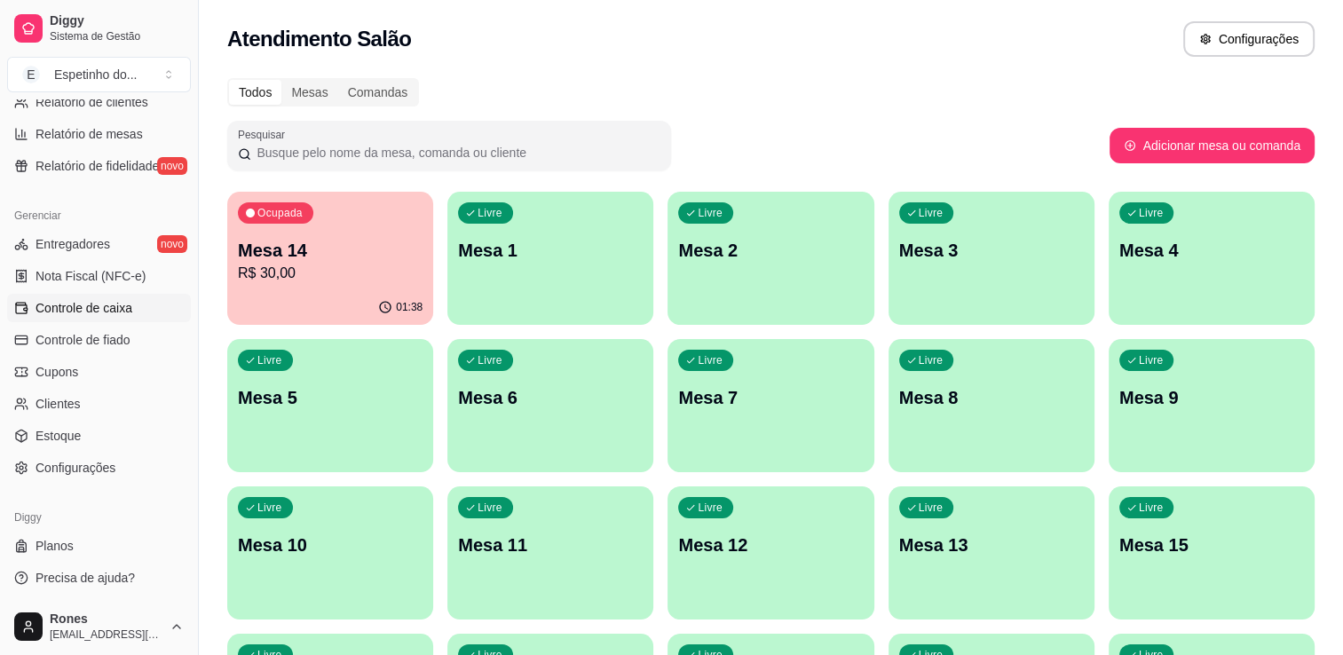
click at [100, 311] on span "Controle de caixa" at bounding box center [83, 308] width 97 height 18
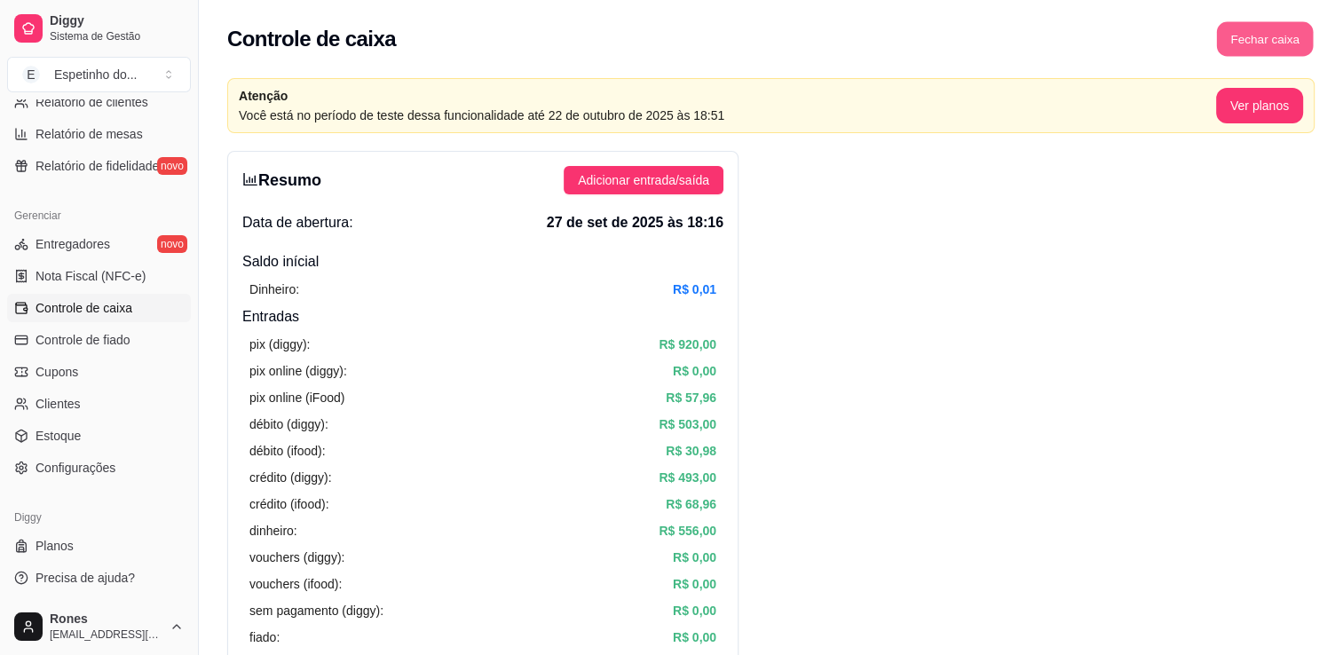
click at [1271, 44] on button "Fechar caixa" at bounding box center [1265, 39] width 97 height 35
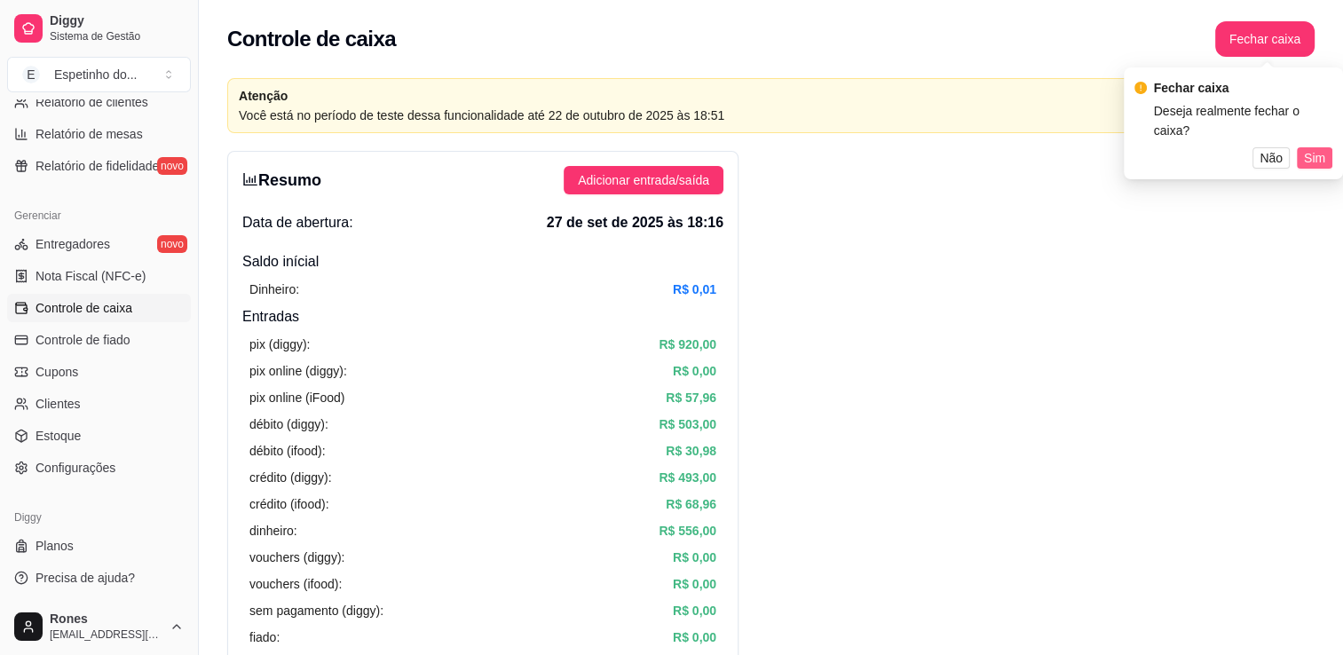
click at [1320, 161] on span "Sim" at bounding box center [1314, 158] width 21 height 20
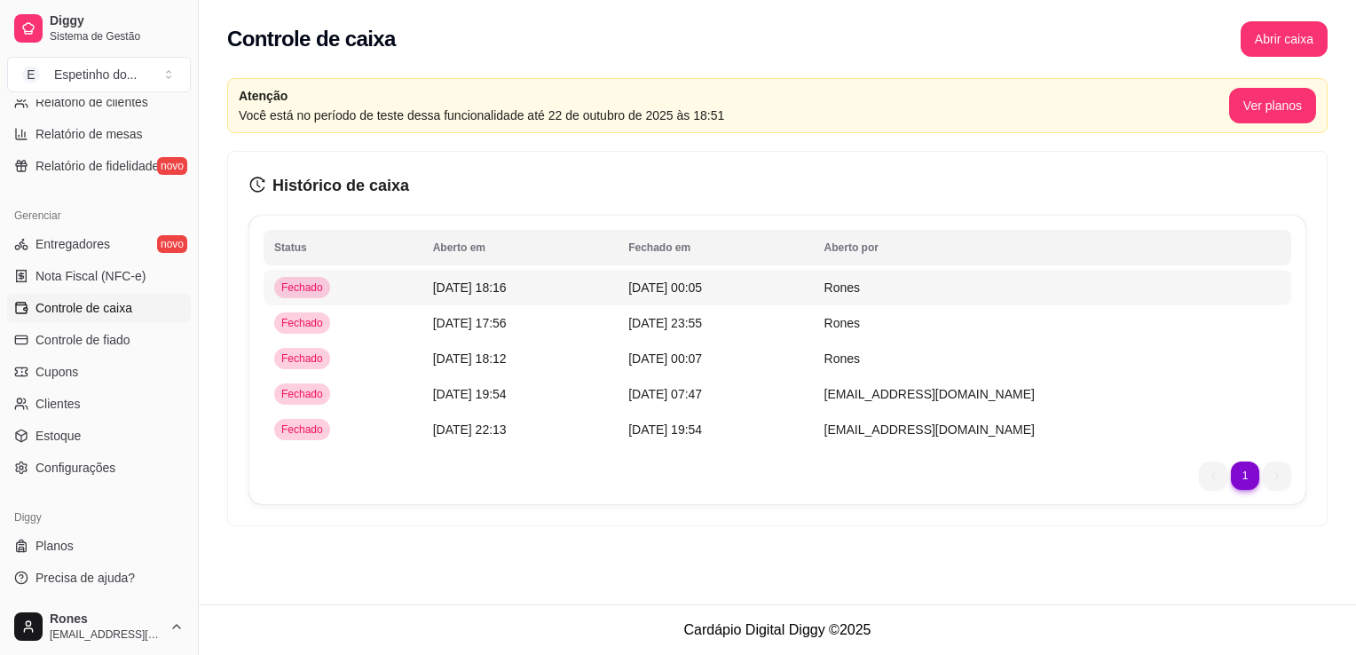
click at [288, 282] on span "Fechado" at bounding box center [302, 287] width 49 height 14
